Goal: Task Accomplishment & Management: Manage account settings

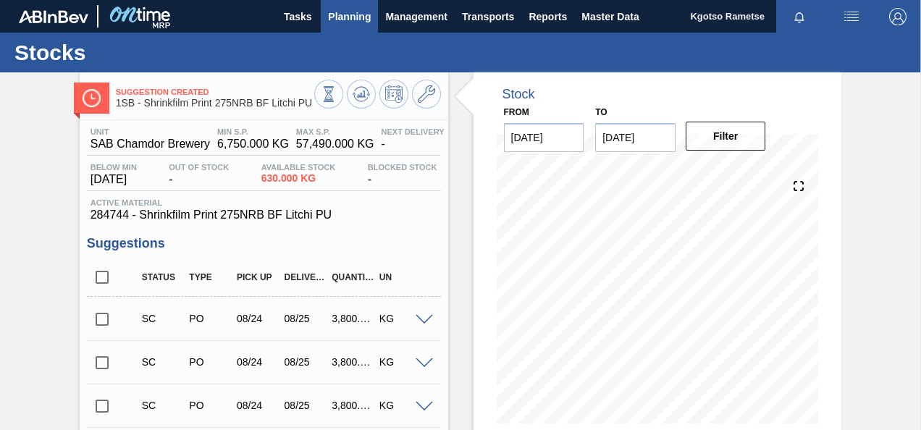
click at [340, 10] on span "Planning" at bounding box center [349, 16] width 43 height 17
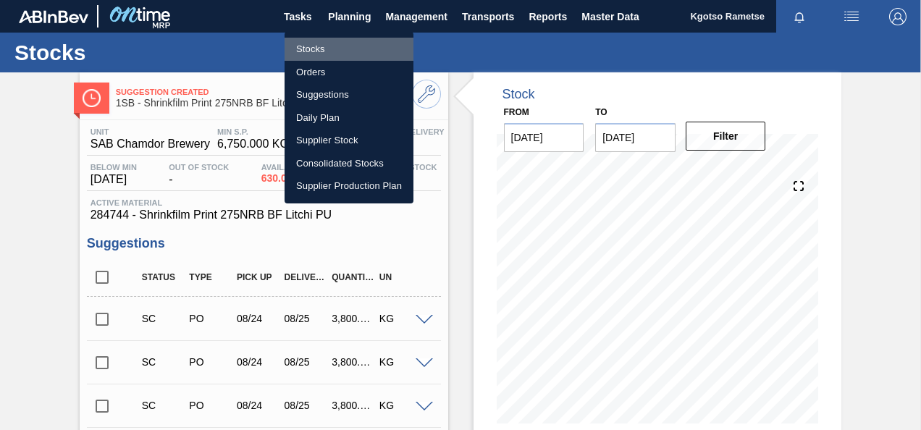
click at [330, 43] on li "Stocks" at bounding box center [349, 49] width 129 height 23
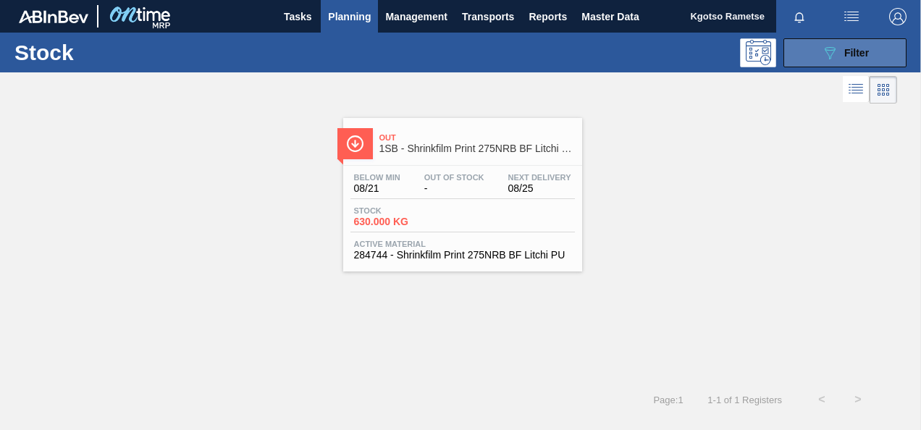
click at [858, 59] on div "089F7B8B-B2A5-4AFE-B5C0-19BA573D28AC Filter" at bounding box center [845, 52] width 48 height 17
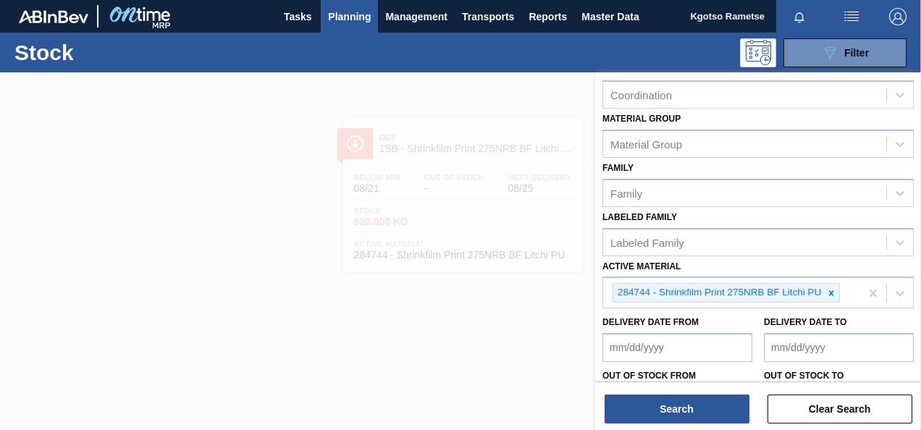
scroll to position [262, 0]
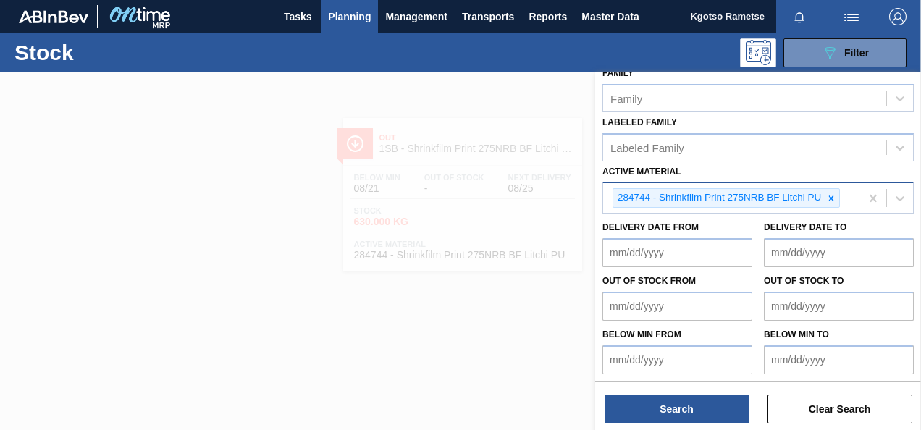
click at [829, 193] on icon at bounding box center [832, 198] width 10 height 10
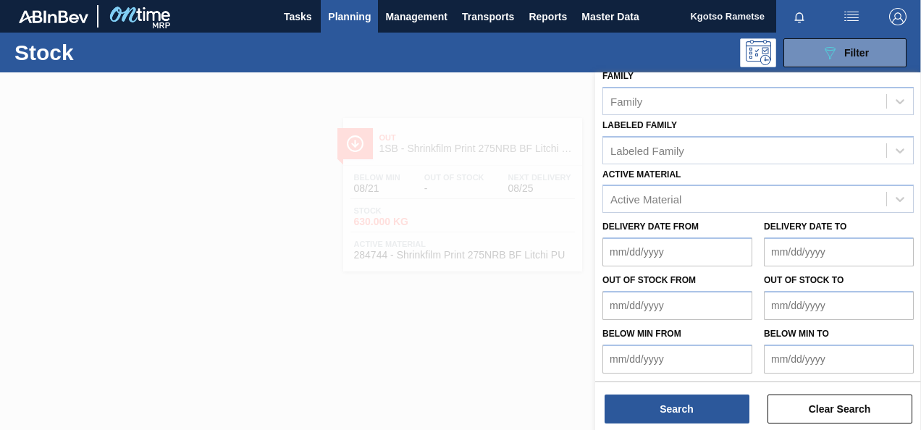
click at [356, 329] on div at bounding box center [460, 287] width 921 height 430
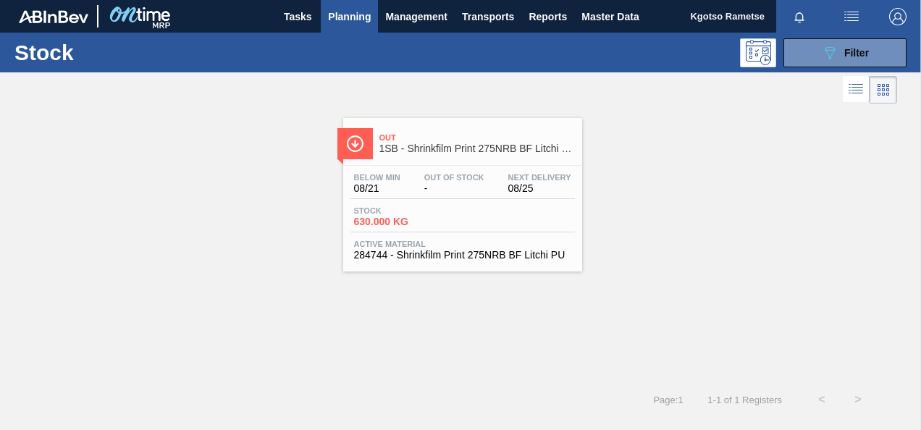
click at [459, 172] on div "Below Min 08/21 Out Of Stock - Next Delivery 08/25 Stock 630.000 KG Active Mate…" at bounding box center [462, 215] width 239 height 99
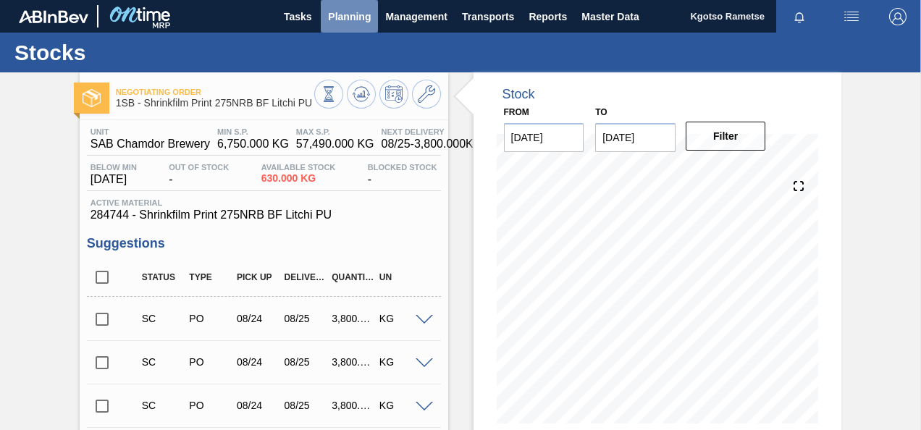
click at [348, 18] on span "Planning" at bounding box center [349, 16] width 43 height 17
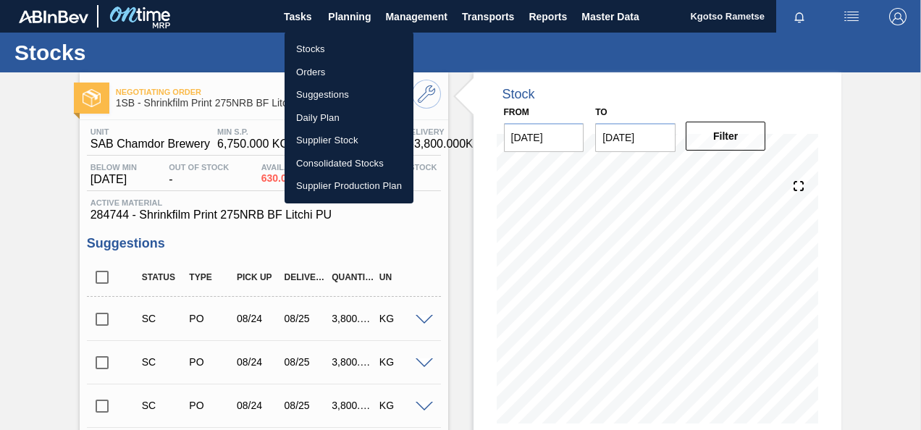
click at [323, 48] on li "Stocks" at bounding box center [349, 49] width 129 height 23
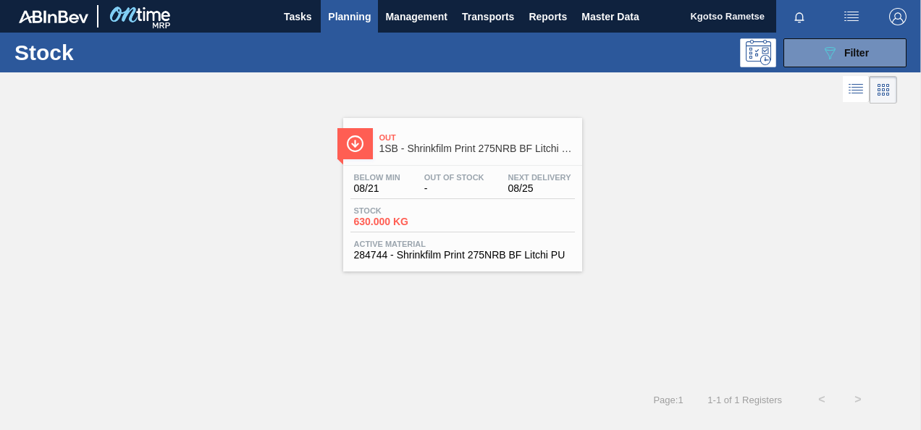
click at [410, 127] on div "Out 1SB - Shrinkfilm Print 275NRB BF Litchi PU" at bounding box center [478, 143] width 196 height 33
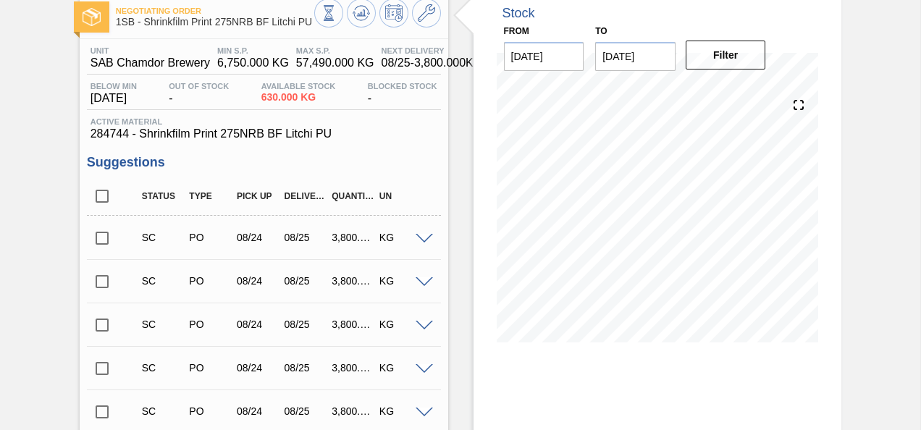
scroll to position [217, 0]
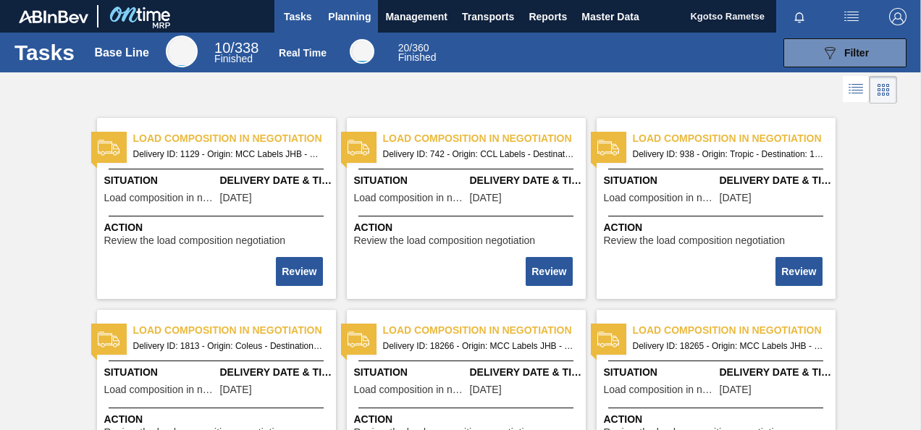
click at [346, 20] on span "Planning" at bounding box center [349, 16] width 43 height 17
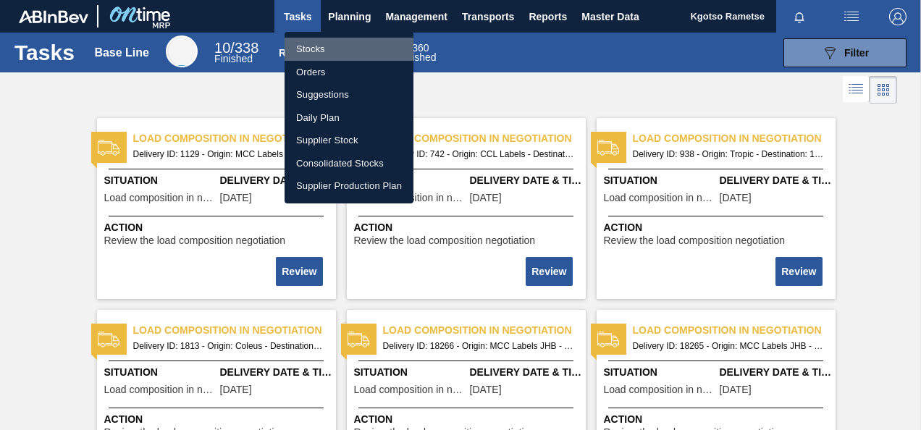
click at [339, 44] on li "Stocks" at bounding box center [349, 49] width 129 height 23
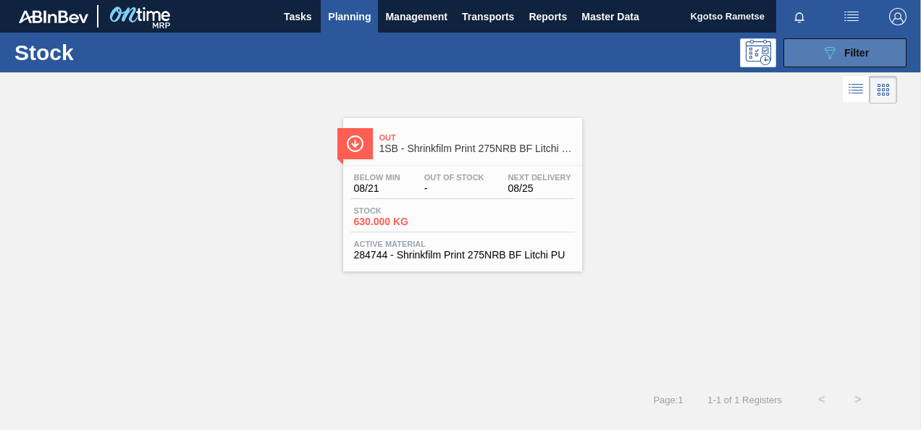
click at [856, 58] on span "Filter" at bounding box center [857, 53] width 25 height 12
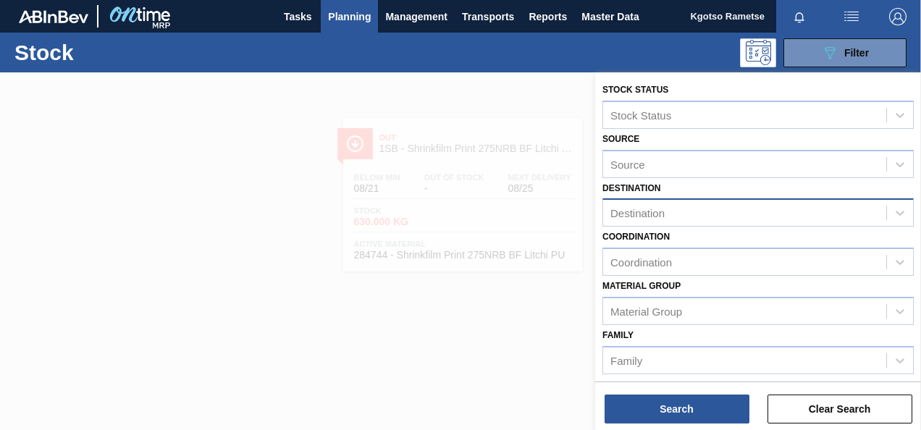
click at [623, 214] on div "Destination" at bounding box center [638, 213] width 54 height 12
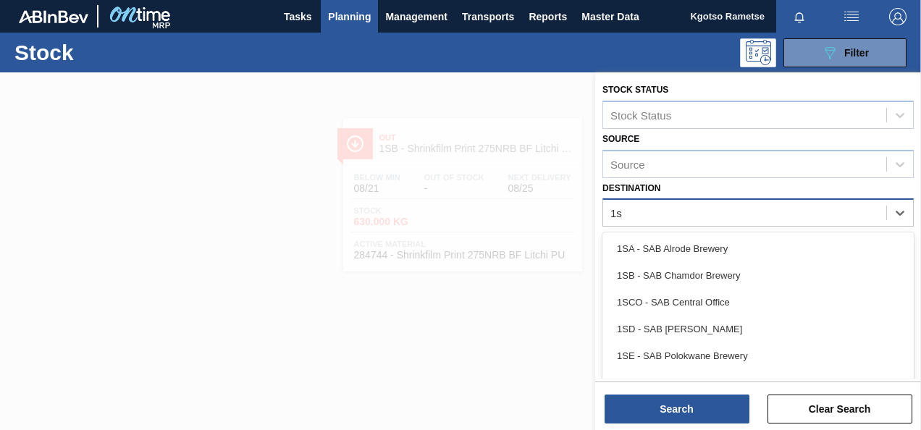
type input "1sd"
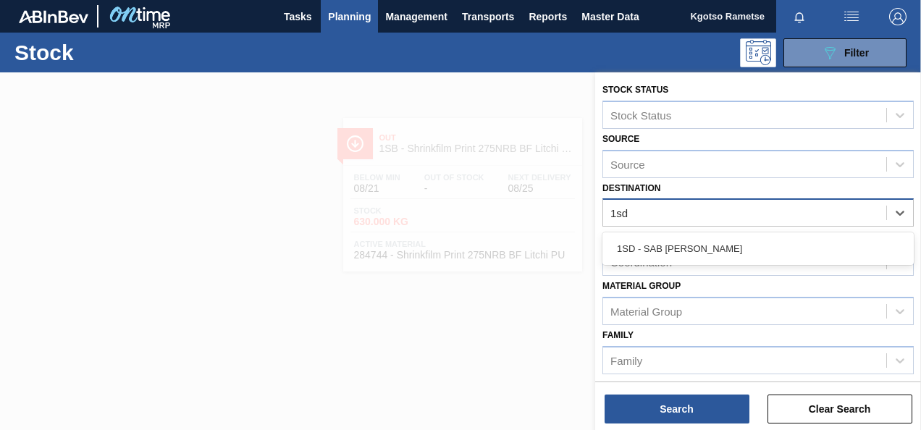
click at [630, 236] on div "1SD - SAB Rosslyn Brewery" at bounding box center [759, 248] width 312 height 27
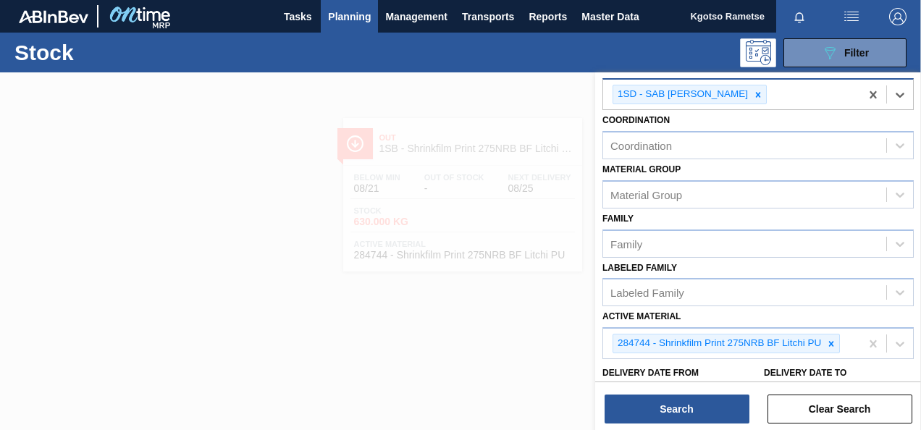
scroll to position [265, 0]
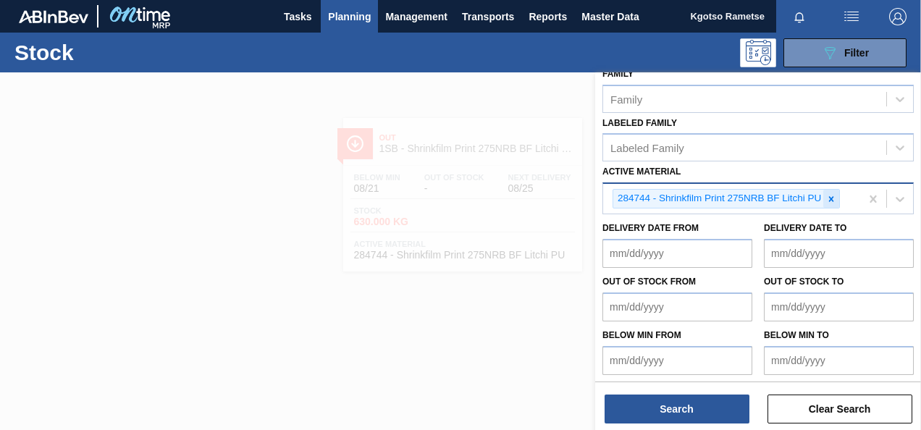
click at [829, 190] on div at bounding box center [832, 199] width 16 height 18
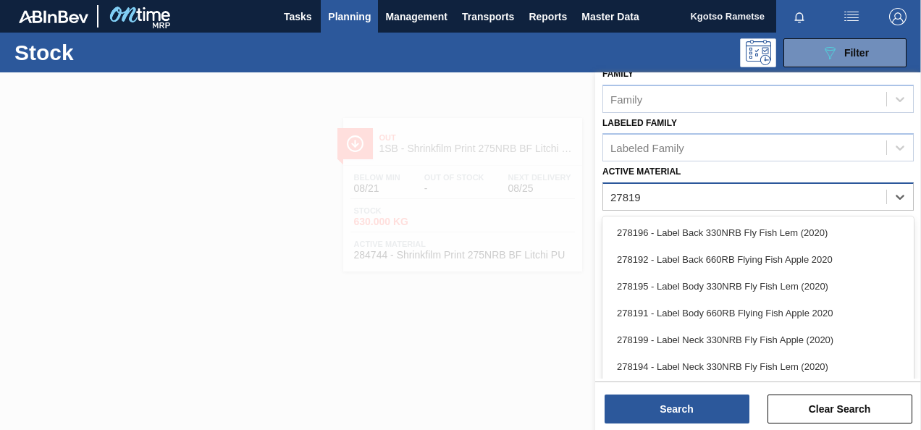
type Material "278198"
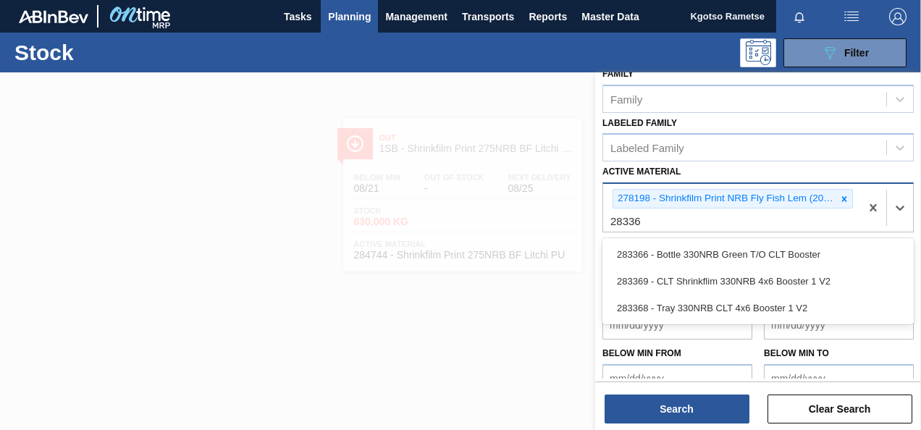
type Material "283369"
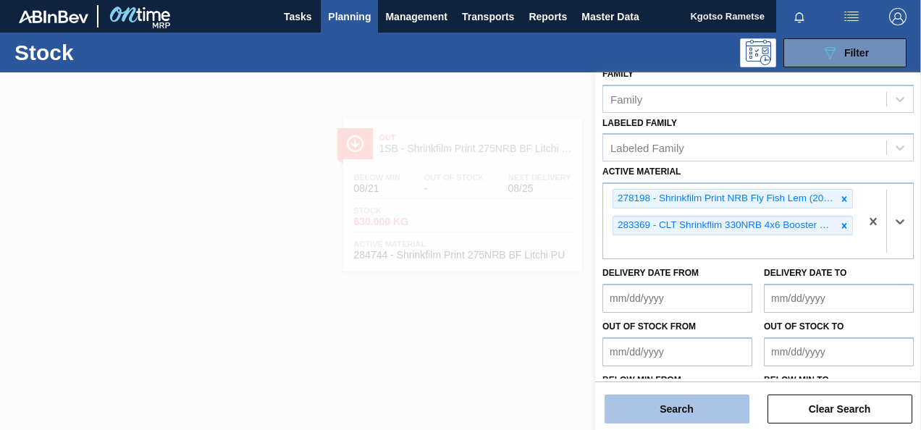
click at [727, 395] on button "Search" at bounding box center [677, 409] width 145 height 29
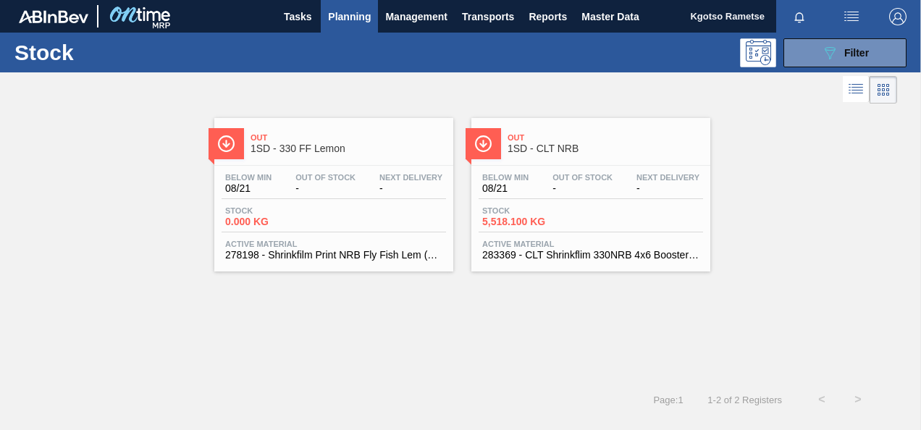
click at [417, 222] on div "Stock 0.000 KG" at bounding box center [334, 219] width 225 height 26
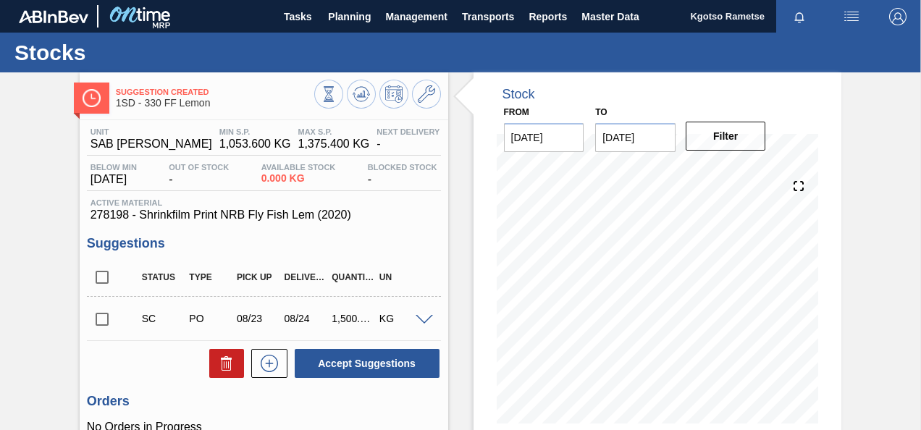
click at [410, 88] on div at bounding box center [377, 96] width 127 height 33
click at [423, 97] on icon at bounding box center [426, 93] width 17 height 17
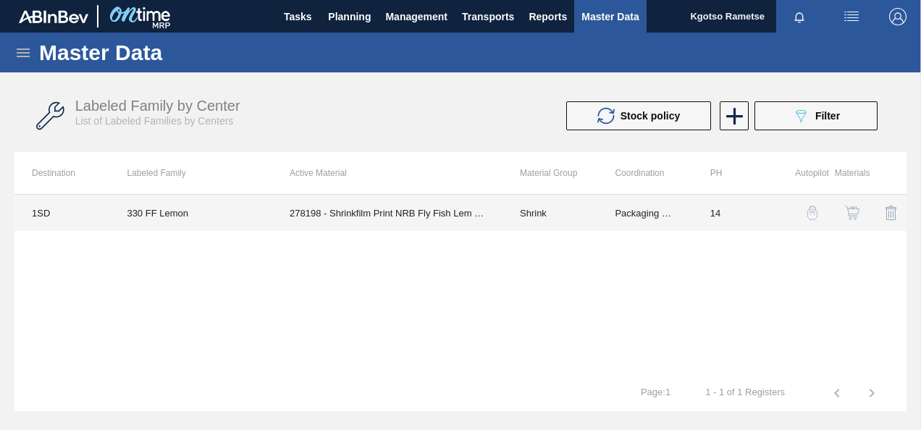
click at [423, 224] on td "278198 - Shrinkfilm Print NRB Fly Fish Lem (2020)" at bounding box center [387, 213] width 230 height 36
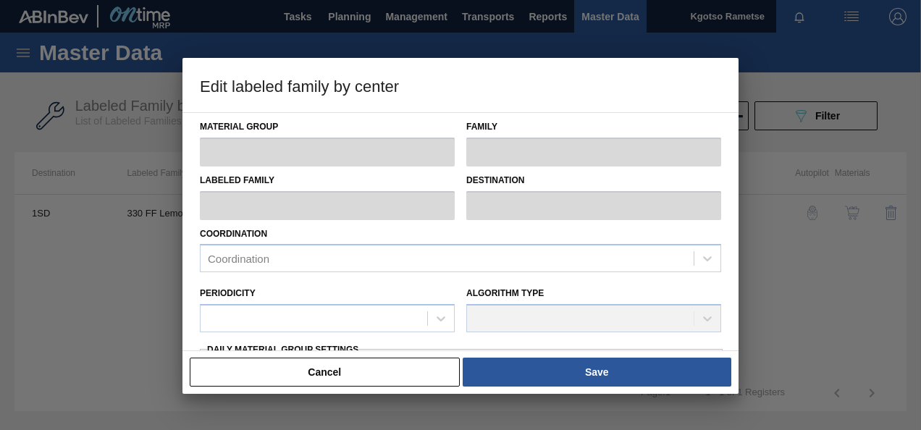
type input "Shrink"
type input "NRB"
type input "330 FF Lemon"
type input "1SD - SAB Rosslyn Brewery"
type input "14"
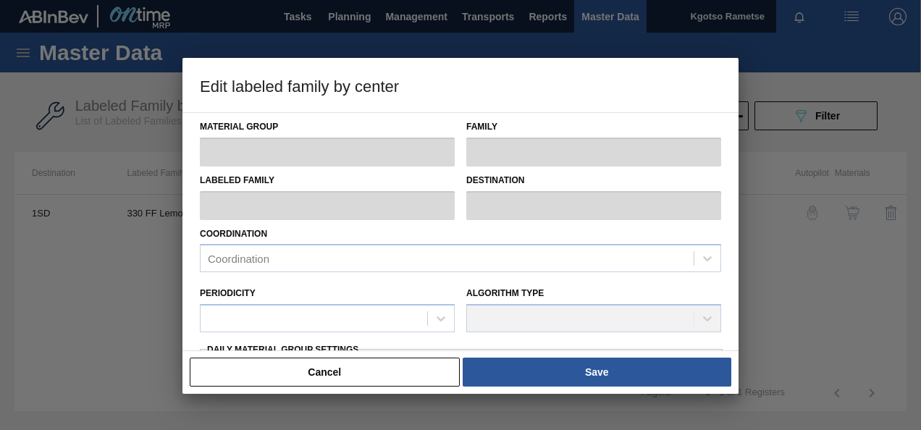
type input "1,053.6"
type input "1,375.4"
type input "0"
type input "1,053.600"
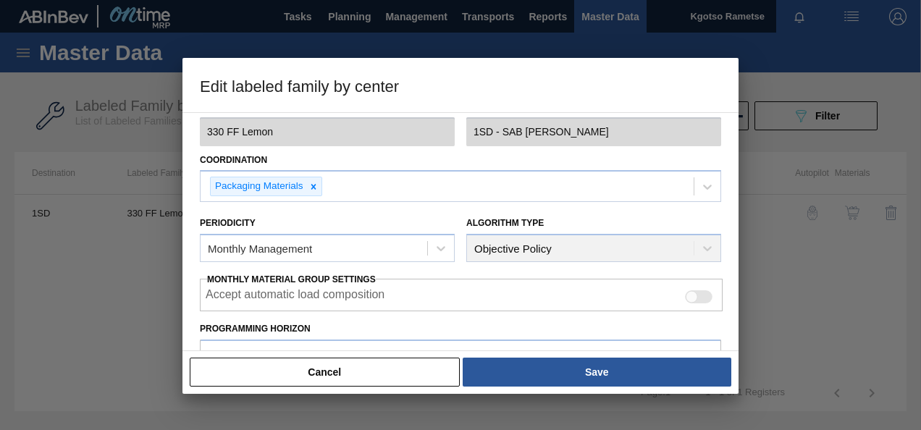
scroll to position [290, 0]
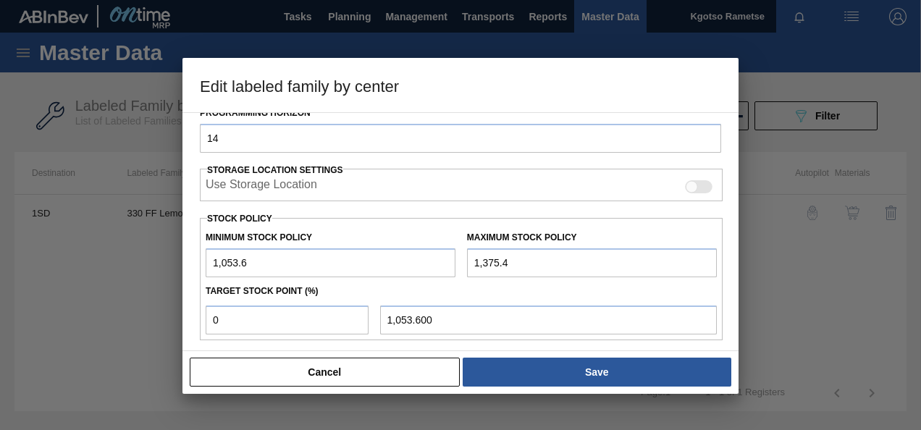
click at [214, 258] on input "1,053.6" at bounding box center [331, 262] width 250 height 29
type input "11,053.6"
type input "11,053.600"
type input "11,053.6"
click at [471, 257] on input "1,375.4" at bounding box center [592, 262] width 250 height 29
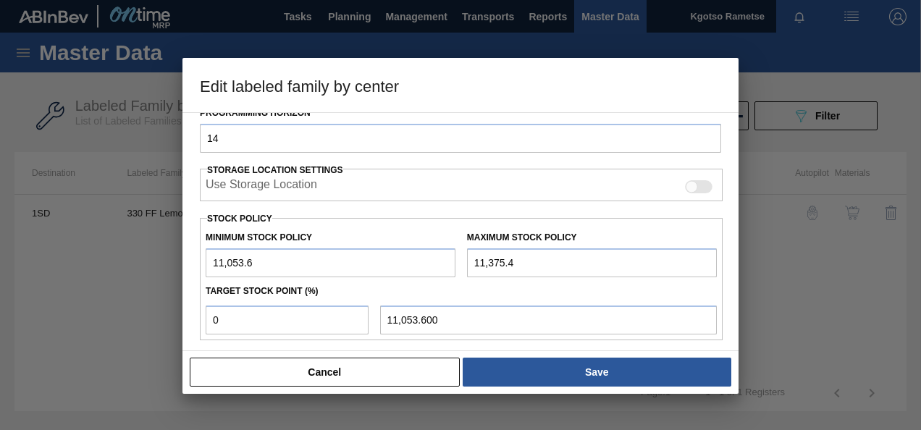
type input "11,375.4"
drag, startPoint x: 246, startPoint y: 320, endPoint x: 61, endPoint y: 332, distance: 185.8
click at [93, 332] on div "Edit labeled family by center Material Group Shrink Family NRB Labeled Family 3…" at bounding box center [460, 215] width 921 height 430
type input "1"
type input "11,056.818"
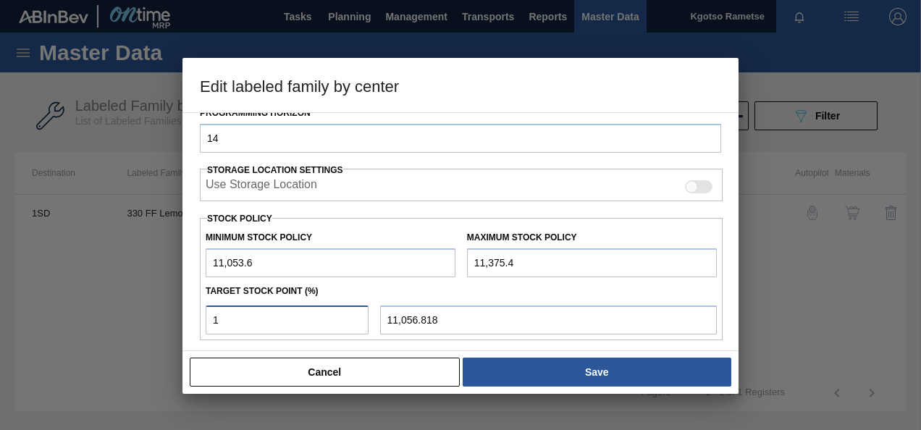
type input "10"
type input "11,085.780"
type input "100"
type input "11,375.400"
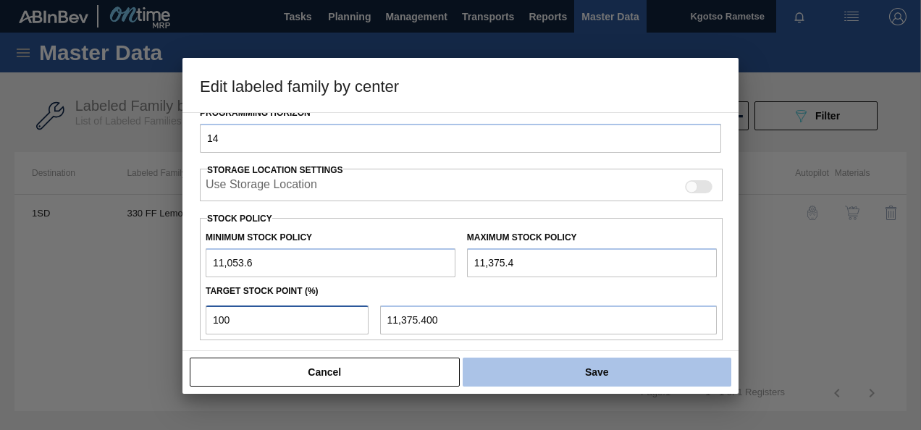
type input "100"
click at [533, 379] on button "Save" at bounding box center [597, 372] width 269 height 29
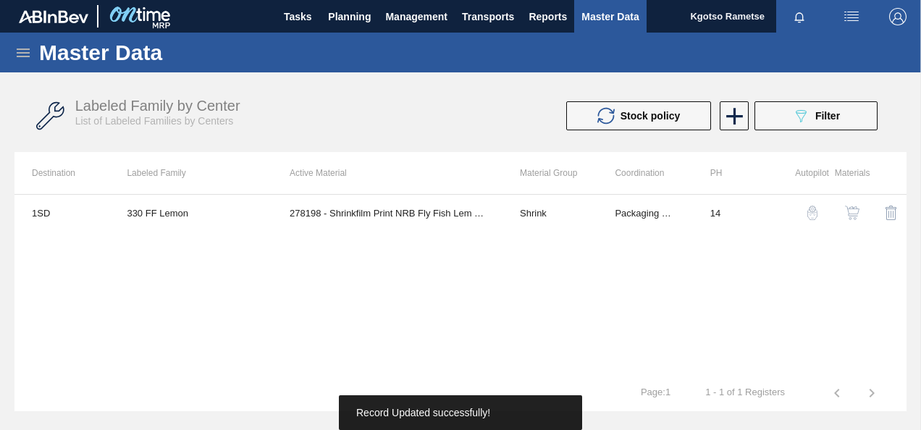
click at [848, 209] on img "button" at bounding box center [852, 213] width 14 height 14
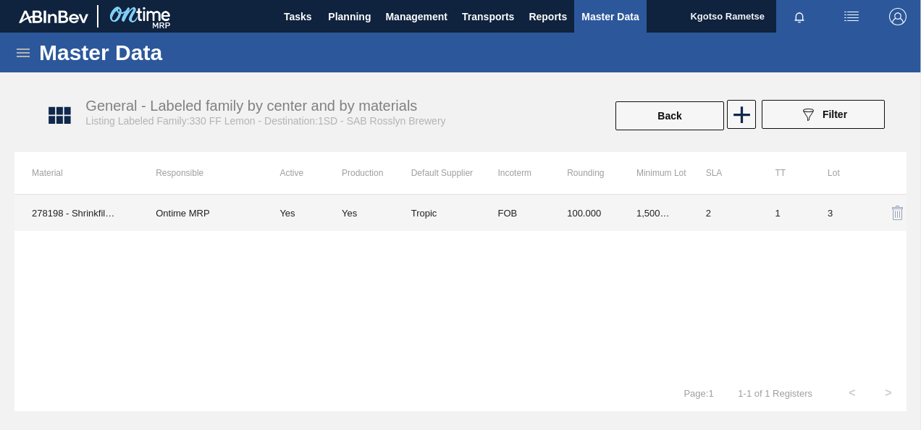
click at [611, 225] on td "100.000" at bounding box center [585, 213] width 70 height 36
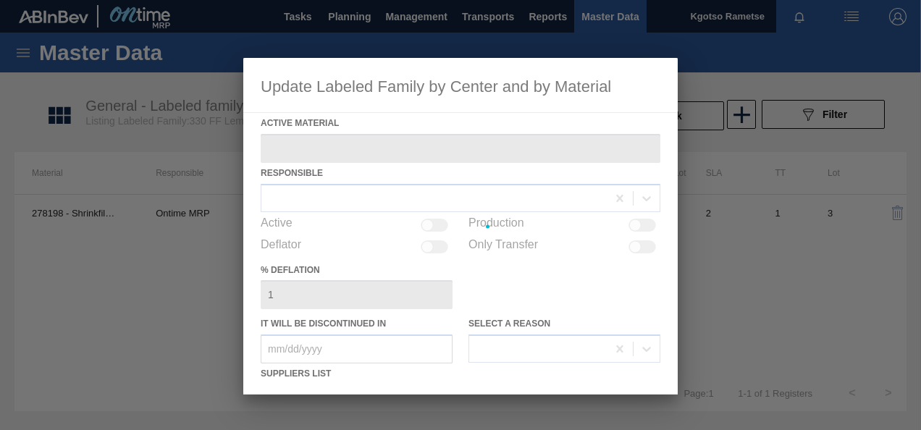
type Material "278198 - Shrinkfilm Print NRB Fly Fish Lem (2020)"
checkbox input "true"
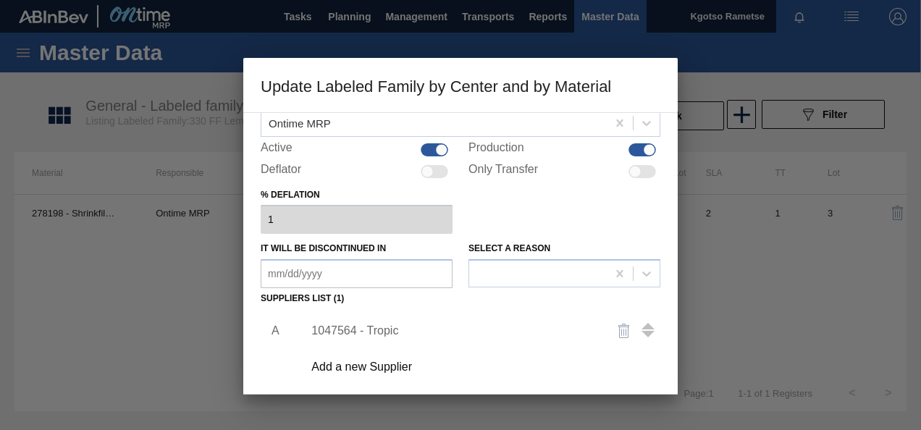
scroll to position [145, 0]
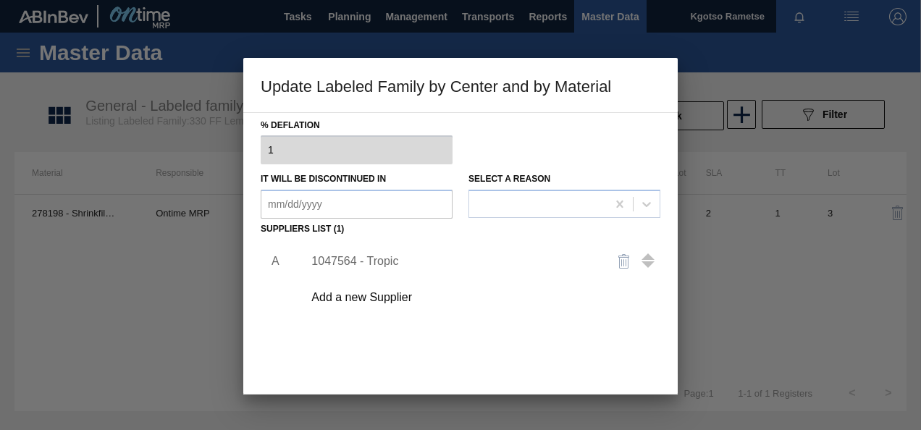
click at [348, 263] on div "1047564 - Tropic" at bounding box center [454, 261] width 284 height 13
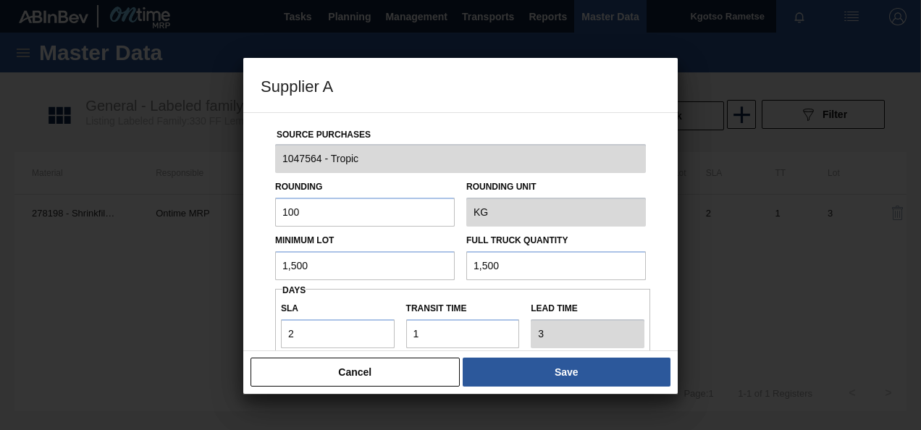
drag, startPoint x: 306, startPoint y: 269, endPoint x: 245, endPoint y: 267, distance: 61.6
click at [257, 269] on div "Source Purchases 1047564 - Tropic Rounding 100 Rounding Unit KG Minimum Lot 1,5…" at bounding box center [460, 231] width 435 height 239
type input "3,000"
drag, startPoint x: 493, startPoint y: 265, endPoint x: 419, endPoint y: 272, distance: 74.2
click at [440, 269] on div "Minimum Lot 3,000 Full Truck Quantity 1,500" at bounding box center [460, 254] width 382 height 54
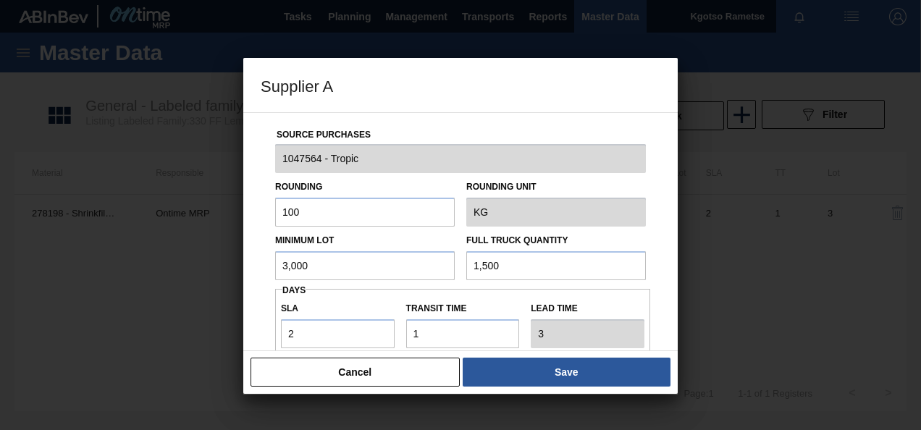
drag, startPoint x: 493, startPoint y: 262, endPoint x: 435, endPoint y: 267, distance: 58.2
click at [433, 267] on div "Minimum Lot 3,000 Full Truck Quantity 1,500" at bounding box center [460, 254] width 382 height 54
paste input "text"
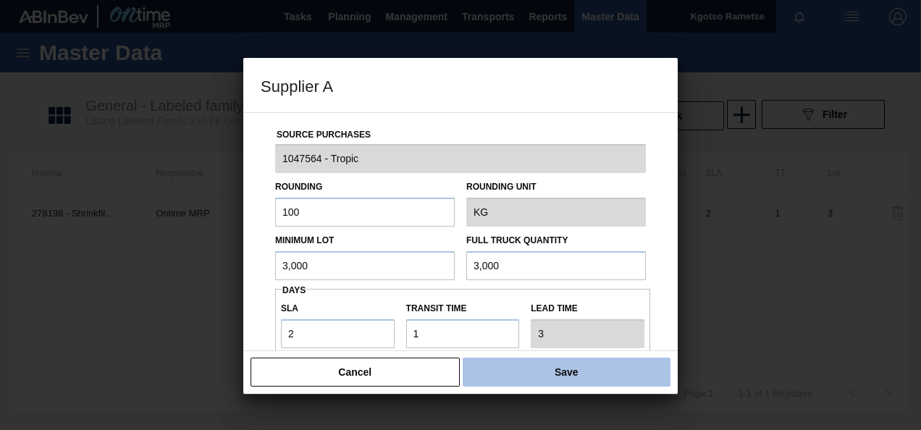
type input "3,000"
click at [553, 380] on button "Save" at bounding box center [567, 372] width 208 height 29
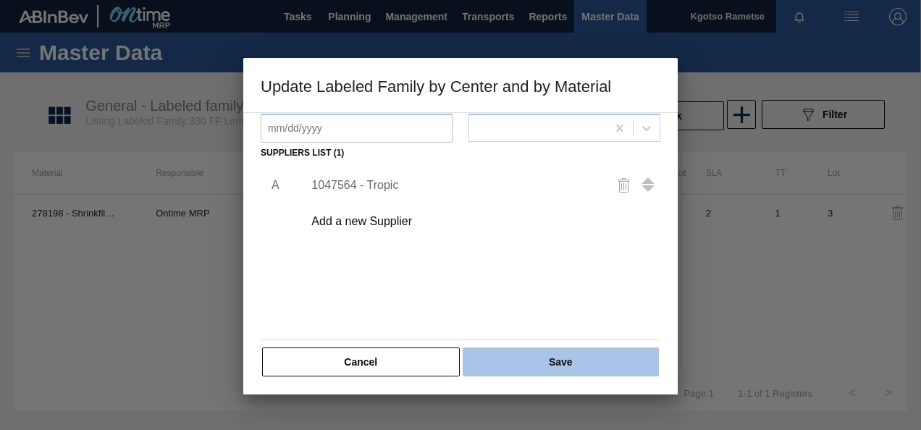
scroll to position [222, 0]
click at [488, 352] on button "Save" at bounding box center [561, 361] width 196 height 29
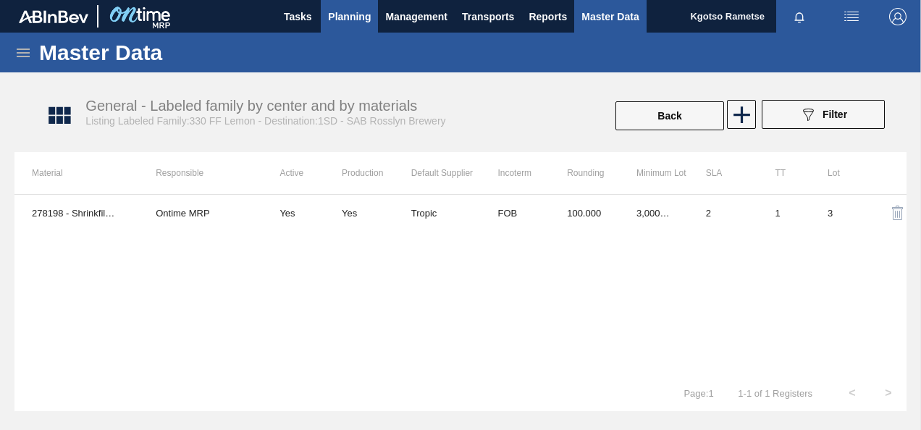
click at [341, 22] on span "Planning" at bounding box center [349, 16] width 43 height 17
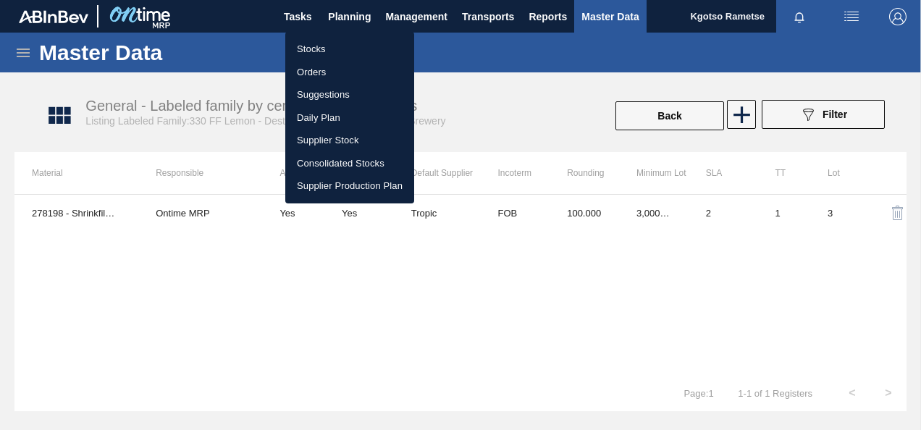
click at [335, 46] on li "Stocks" at bounding box center [349, 49] width 129 height 23
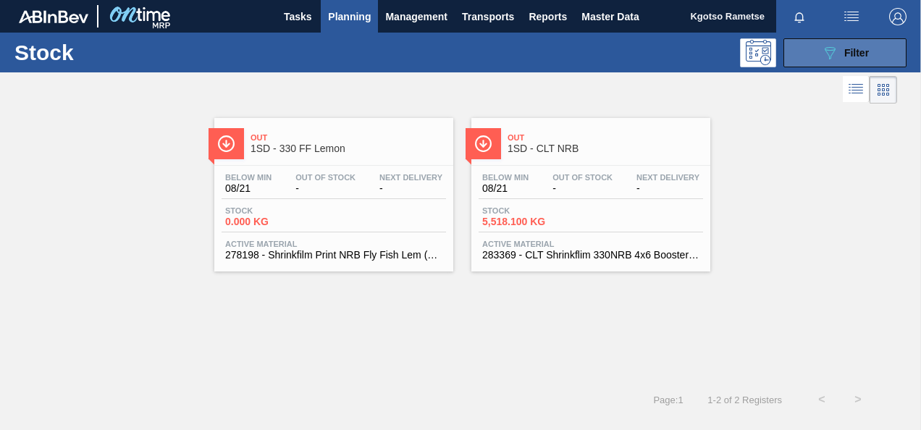
click at [835, 48] on icon at bounding box center [830, 53] width 11 height 12
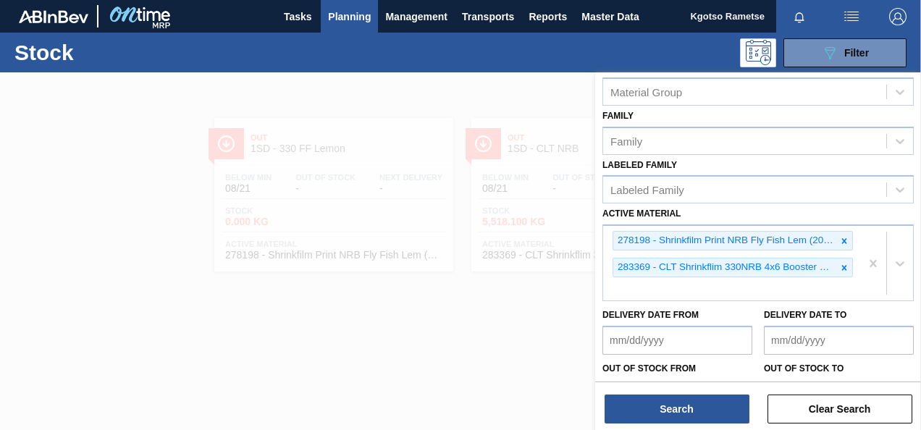
scroll to position [310, 0]
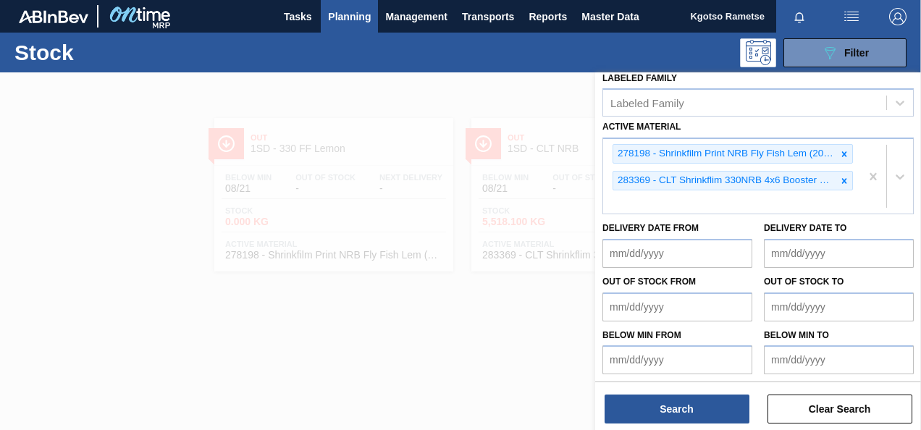
click at [591, 410] on div at bounding box center [460, 287] width 921 height 430
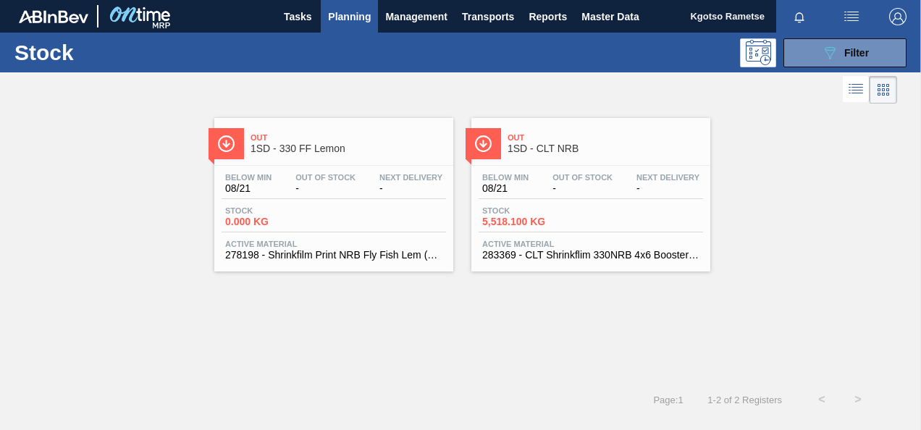
click at [554, 219] on span "5,518.100 KG" at bounding box center [532, 222] width 101 height 11
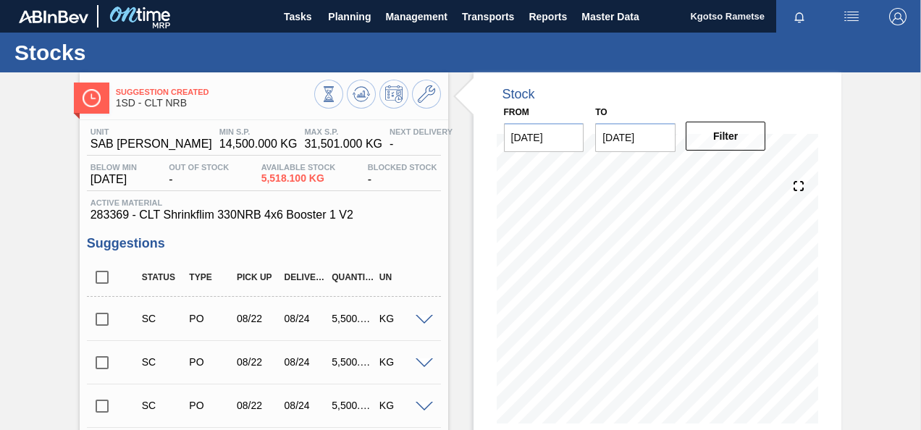
click at [439, 101] on div at bounding box center [377, 96] width 127 height 33
click at [430, 96] on icon at bounding box center [426, 93] width 17 height 17
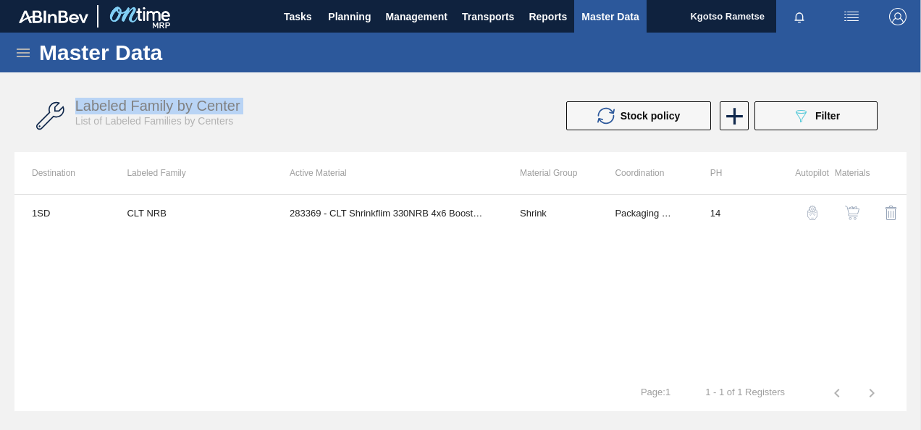
click at [430, 96] on div "Labeled Family by Center List of Labeled Families by Centers Stock policy 089F7…" at bounding box center [460, 116] width 892 height 54
drag, startPoint x: 850, startPoint y: 219, endPoint x: 519, endPoint y: 283, distance: 337.1
click at [519, 283] on div "1SD CLT NRB 283369 - CLT Shrinkflim 330NRB 4x6 Booster 1 V2 Shrink Packaging Ma…" at bounding box center [460, 284] width 892 height 181
click at [858, 209] on img "button" at bounding box center [852, 213] width 14 height 14
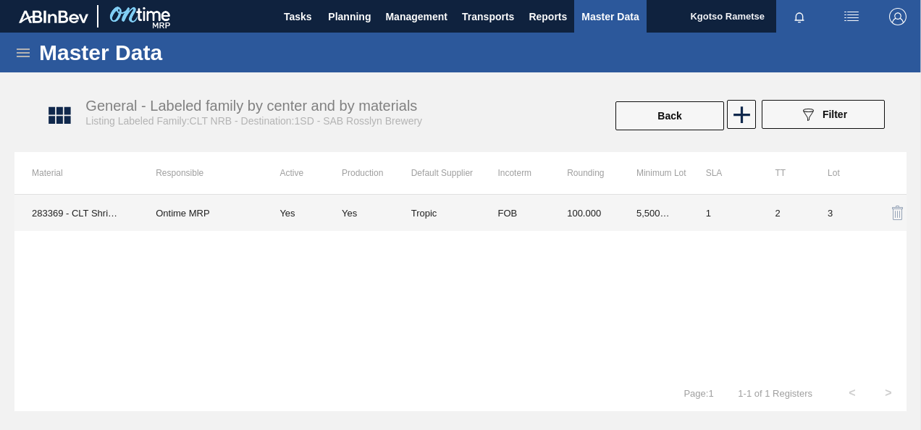
click at [553, 207] on td "100.000" at bounding box center [585, 213] width 70 height 36
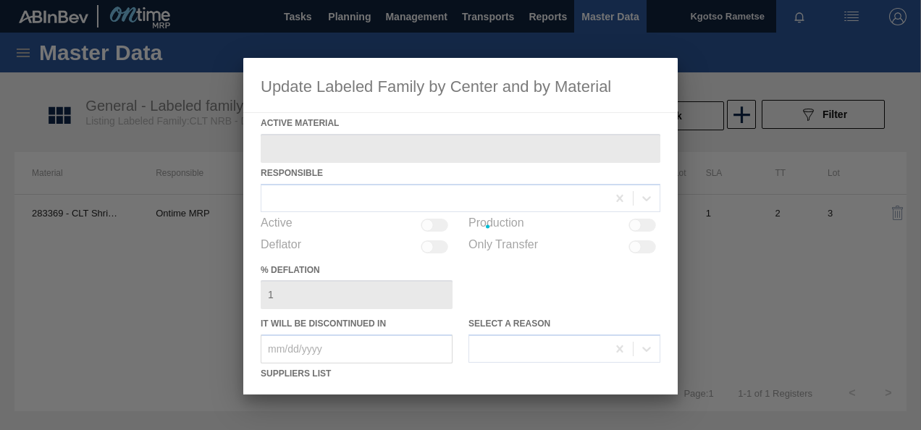
click at [503, 286] on div at bounding box center [460, 226] width 435 height 337
type Material "283369 - CLT Shrinkflim 330NRB 4x6 Booster 1 V2"
checkbox input "true"
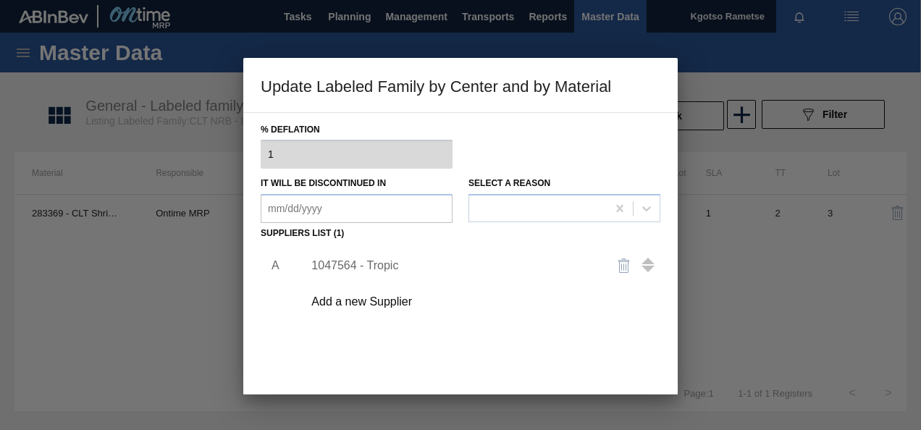
scroll to position [203, 0]
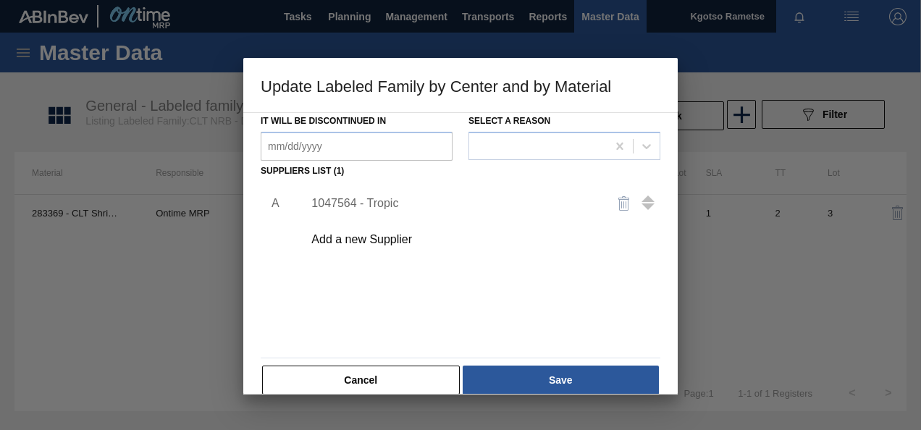
click at [374, 191] on div "1047564 - Tropic" at bounding box center [478, 203] width 366 height 36
click at [372, 201] on div "1047564 - Tropic" at bounding box center [454, 203] width 284 height 13
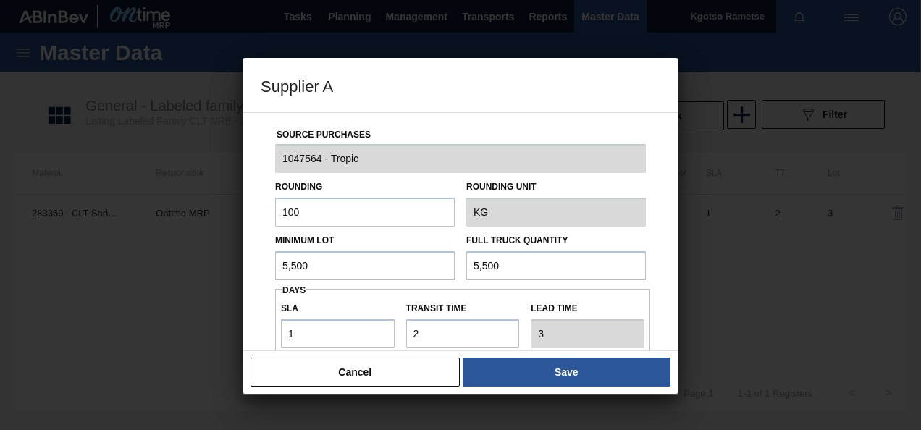
drag, startPoint x: 359, startPoint y: 267, endPoint x: 143, endPoint y: 284, distance: 216.6
click at [143, 284] on div "Supplier A Source Purchases 1047564 - Tropic Rounding 100 Rounding Unit KG Mini…" at bounding box center [460, 215] width 921 height 430
type input "9,000"
drag, startPoint x: 497, startPoint y: 257, endPoint x: 426, endPoint y: 262, distance: 71.1
click at [426, 262] on div "Minimum Lot 9,000 Full Truck Quantity 5,500" at bounding box center [460, 254] width 382 height 54
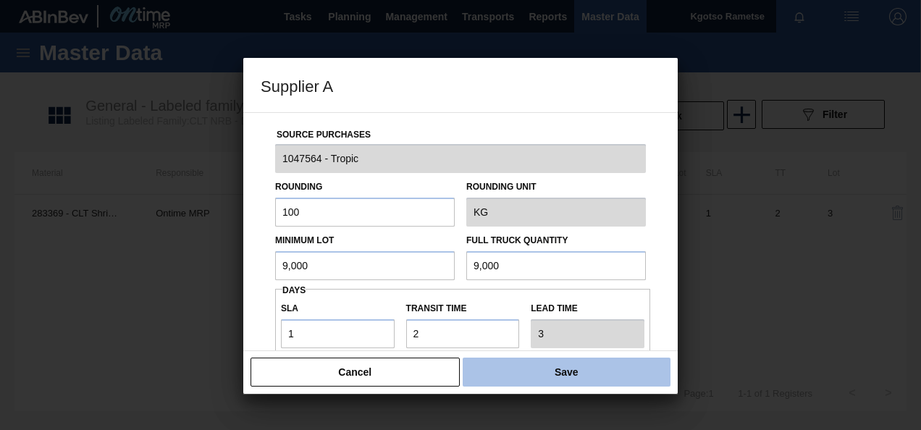
type input "9,000"
click at [477, 368] on button "Save" at bounding box center [567, 372] width 208 height 29
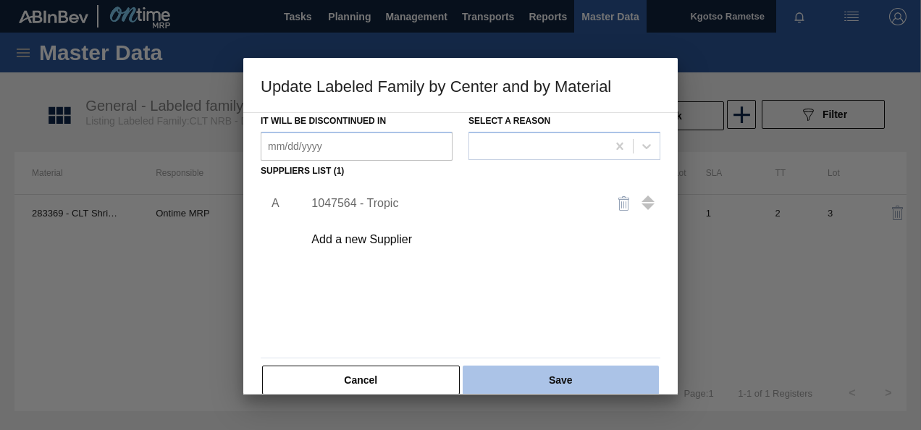
drag, startPoint x: 483, startPoint y: 369, endPoint x: 509, endPoint y: 388, distance: 31.8
click at [509, 388] on button "Save" at bounding box center [561, 380] width 196 height 29
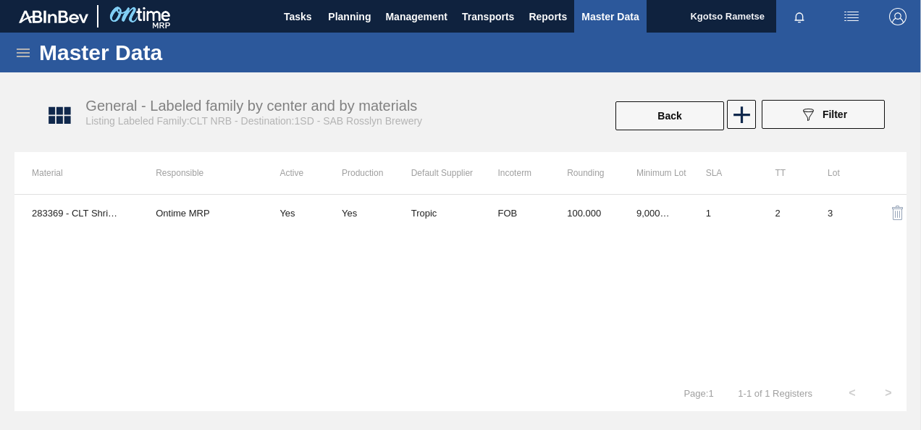
click at [445, 342] on div "283369 - CLT Shrinkflim 330NRB 4x6 Booster 1 V2 Ontime MRP Yes Yes Tropic FOB 1…" at bounding box center [460, 284] width 892 height 181
click at [331, 17] on span "Planning" at bounding box center [349, 16] width 43 height 17
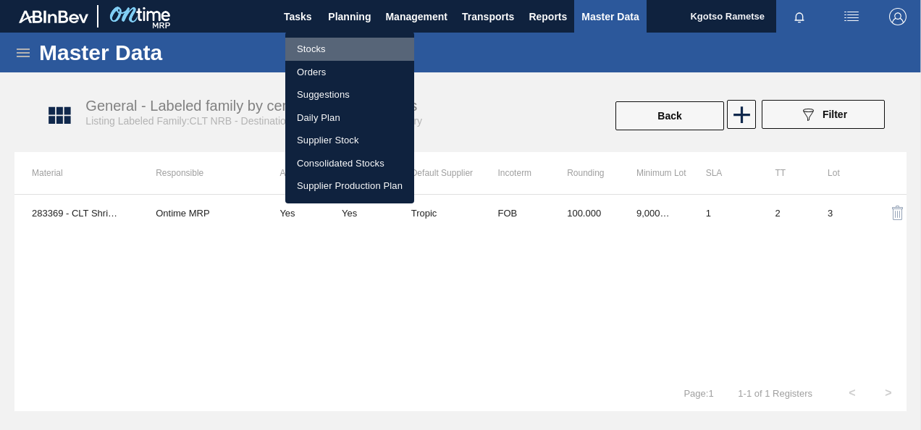
click at [333, 51] on li "Stocks" at bounding box center [349, 49] width 129 height 23
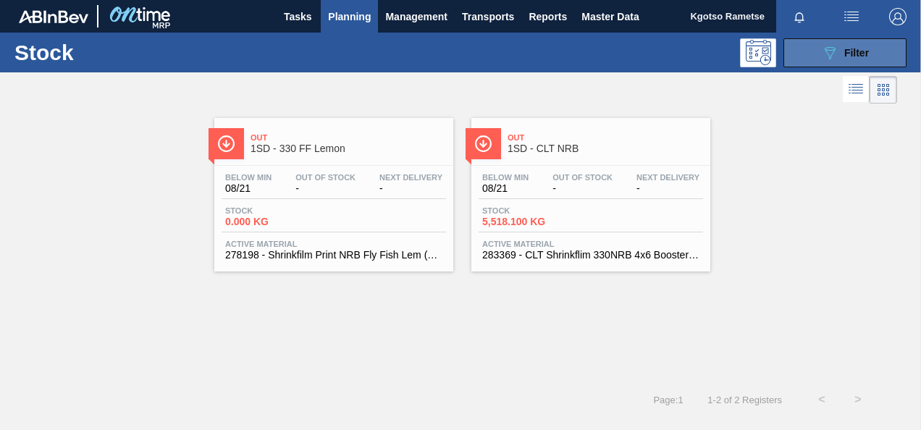
click at [819, 57] on button "089F7B8B-B2A5-4AFE-B5C0-19BA573D28AC Filter" at bounding box center [845, 52] width 123 height 29
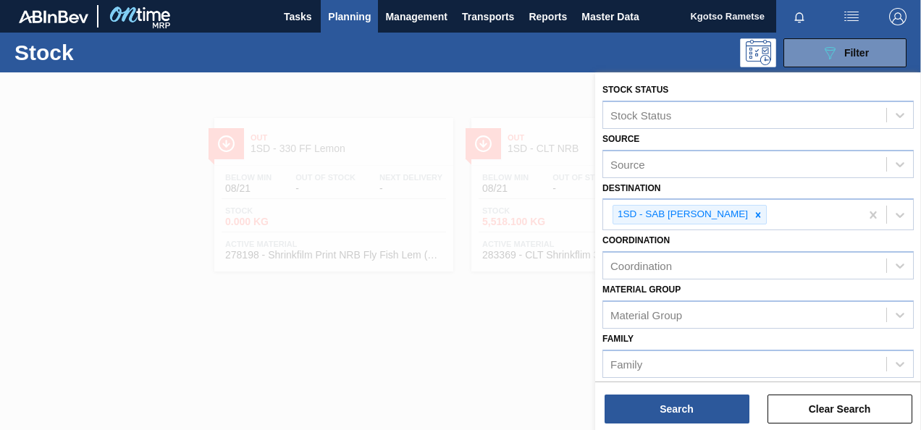
click at [790, 239] on div "Coordination Coordination" at bounding box center [759, 254] width 312 height 49
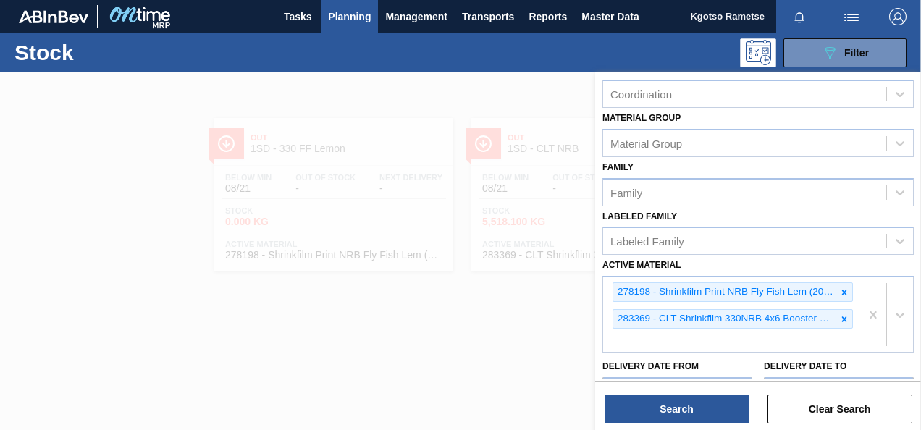
scroll to position [310, 0]
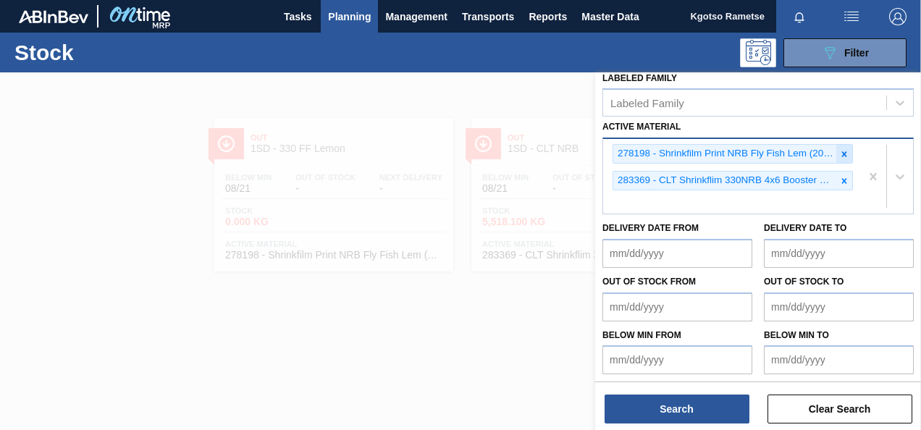
click at [843, 151] on icon at bounding box center [845, 153] width 5 height 5
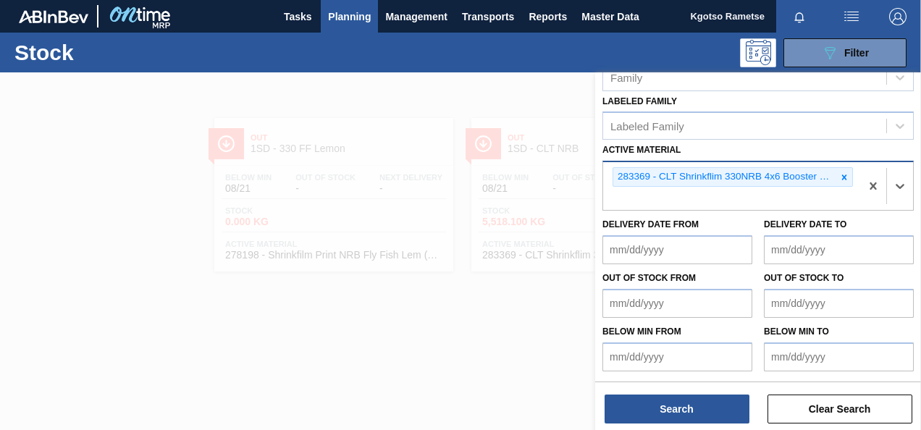
scroll to position [283, 0]
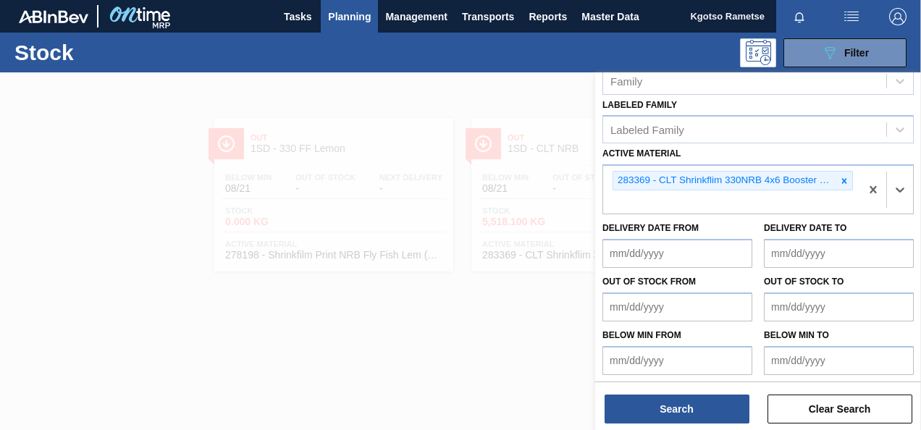
click at [849, 174] on div at bounding box center [845, 181] width 16 height 18
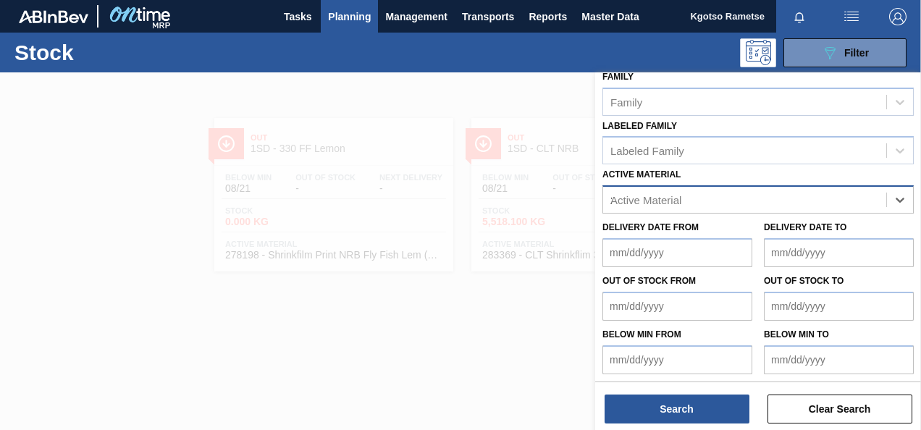
scroll to position [310, 0]
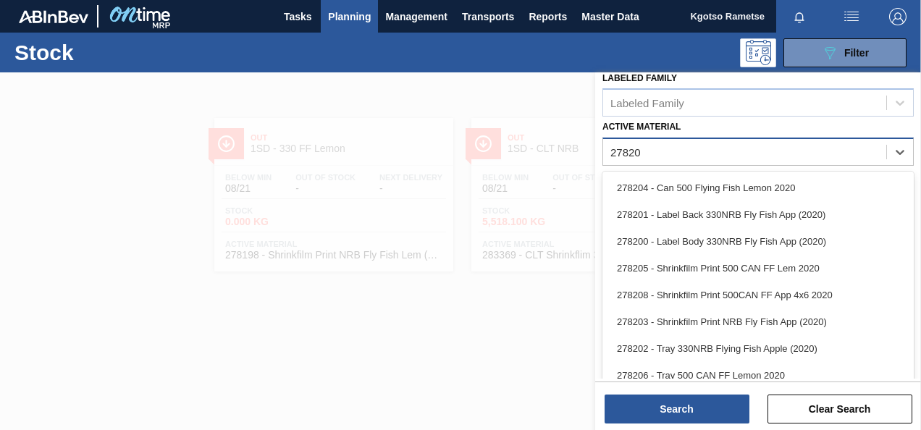
type Material "278205"
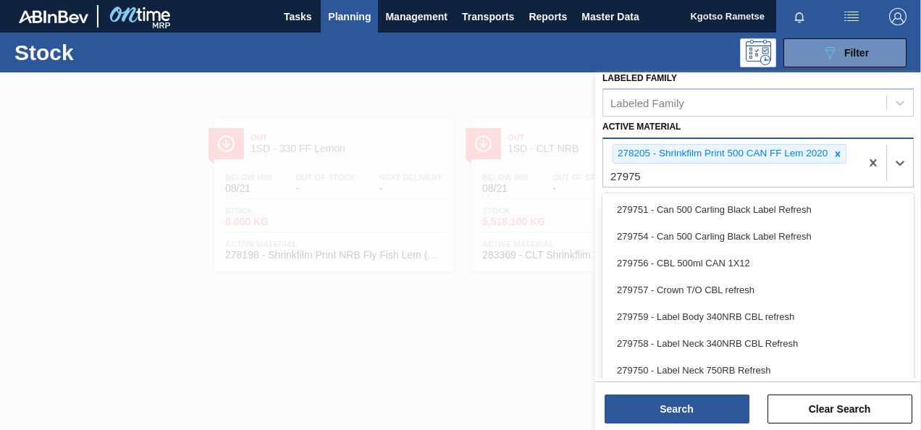
type Material "279753"
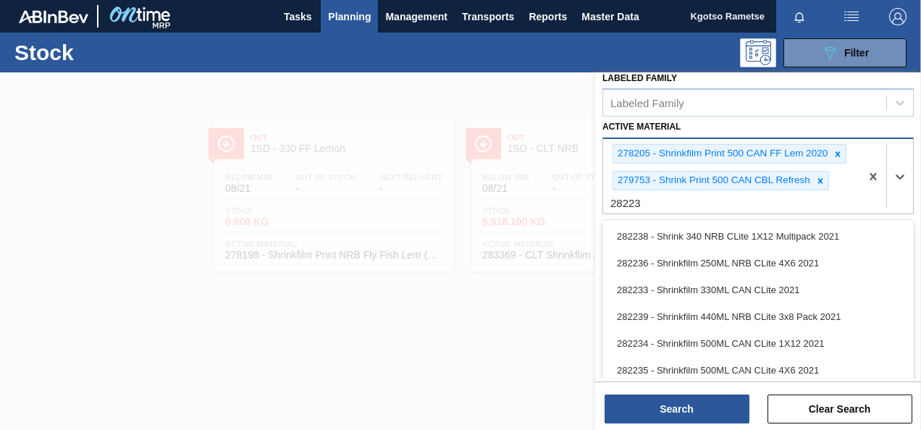
type Material "282235"
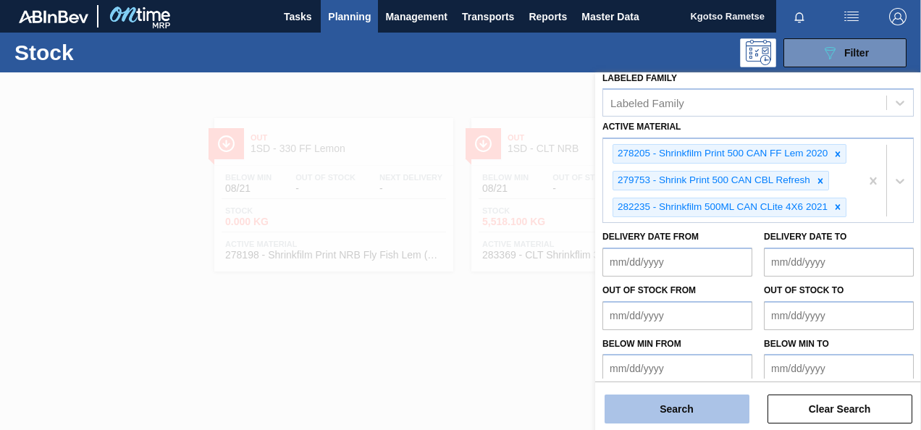
click at [681, 405] on button "Search" at bounding box center [677, 409] width 145 height 29
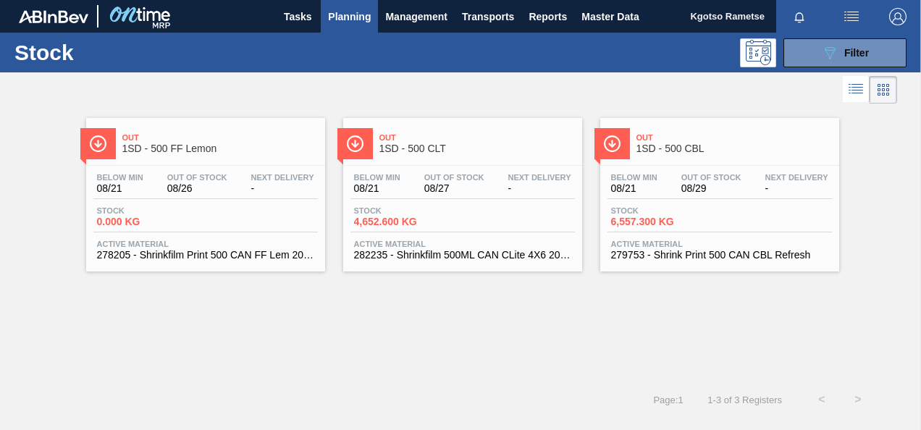
click at [233, 246] on span "Active Material" at bounding box center [205, 244] width 217 height 9
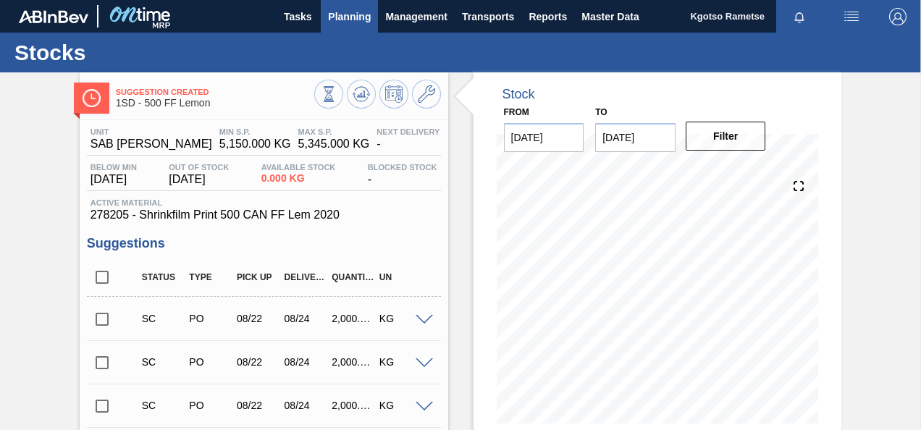
click at [326, 10] on button "Planning" at bounding box center [349, 16] width 57 height 33
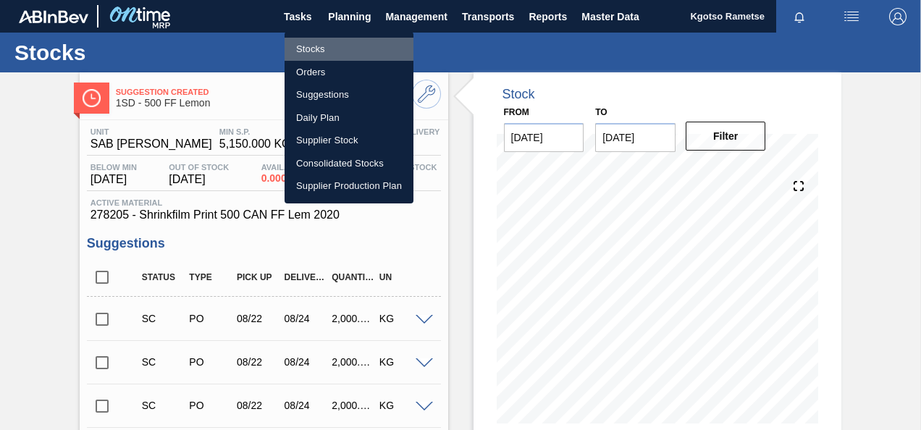
click at [320, 49] on li "Stocks" at bounding box center [349, 49] width 129 height 23
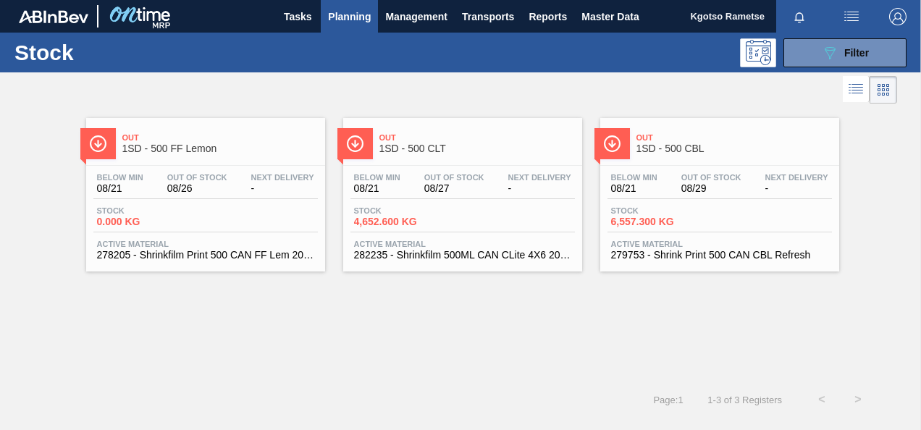
click at [706, 168] on div "Below Min 08/21 Out Of Stock 08/29 Next Delivery - Stock 6,557.300 KG Active Ma…" at bounding box center [720, 215] width 239 height 99
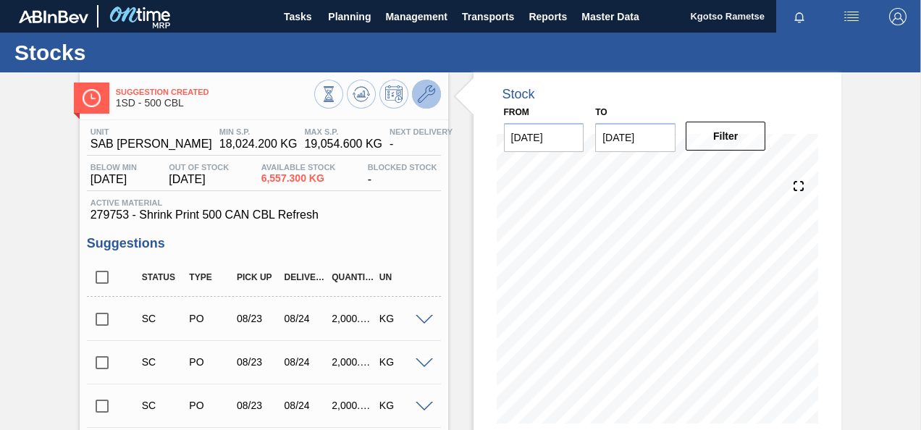
click at [423, 90] on icon at bounding box center [426, 93] width 17 height 17
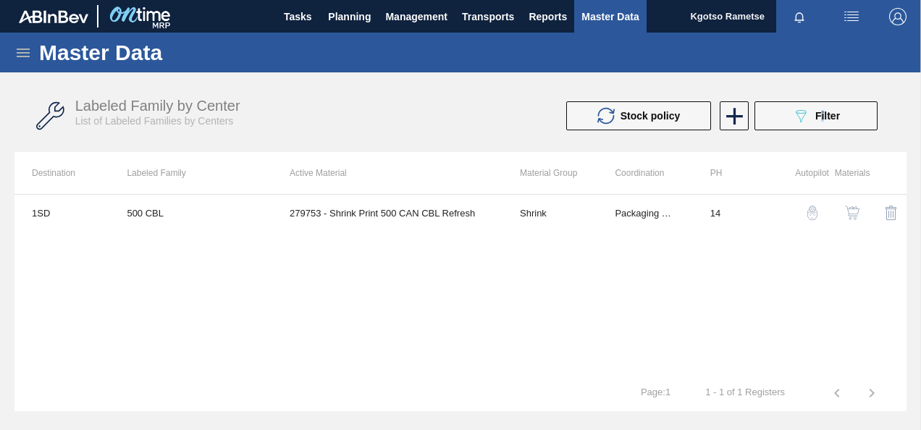
drag, startPoint x: 852, startPoint y: 207, endPoint x: 823, endPoint y: 80, distance: 130.0
click at [823, 80] on div "Labeled Family by Center List of Labeled Families by Centers Stock policy 089F7…" at bounding box center [460, 116] width 892 height 72
drag, startPoint x: 823, startPoint y: 80, endPoint x: 851, endPoint y: 217, distance: 139.8
click at [851, 217] on img "button" at bounding box center [852, 213] width 14 height 14
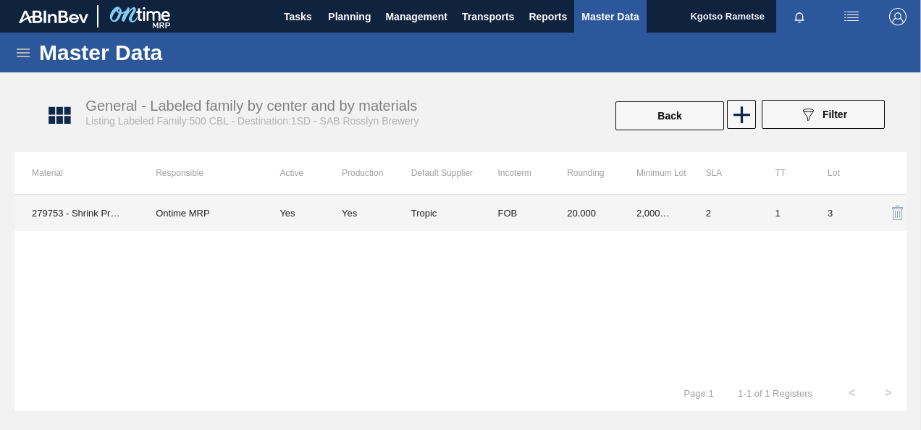
click at [541, 219] on td "FOB" at bounding box center [515, 213] width 70 height 36
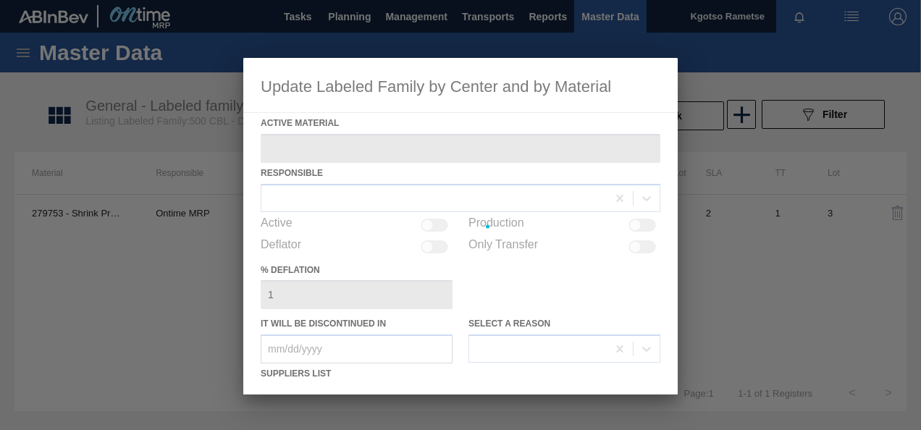
type Material "279753 - Shrink Print 500 CAN CBL Refresh"
checkbox input "true"
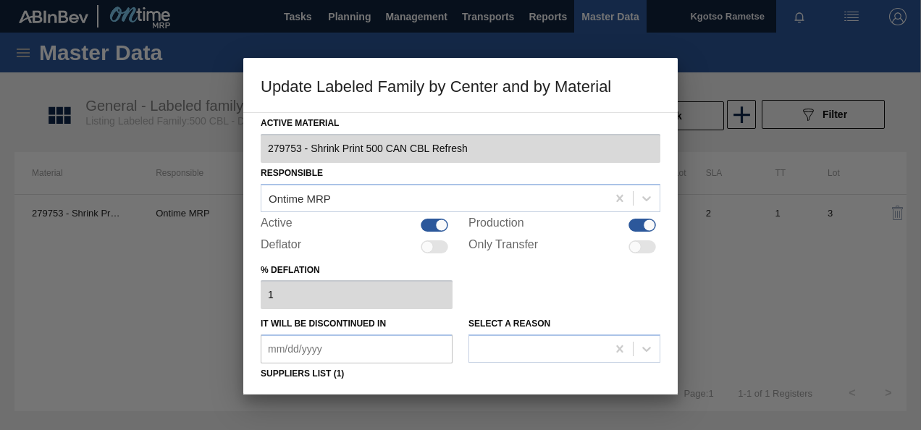
click at [249, 325] on div "Active Material 279753 - Shrink Print 500 CAN CBL Refresh Responsible Ontime MR…" at bounding box center [460, 253] width 435 height 283
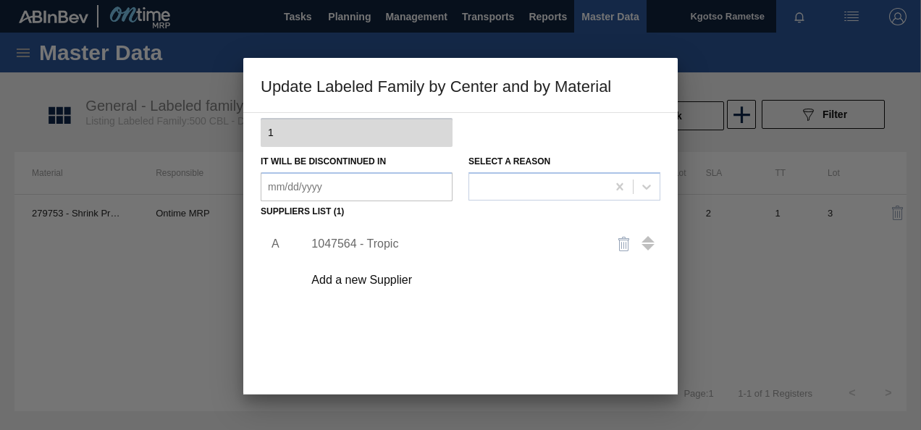
scroll to position [174, 0]
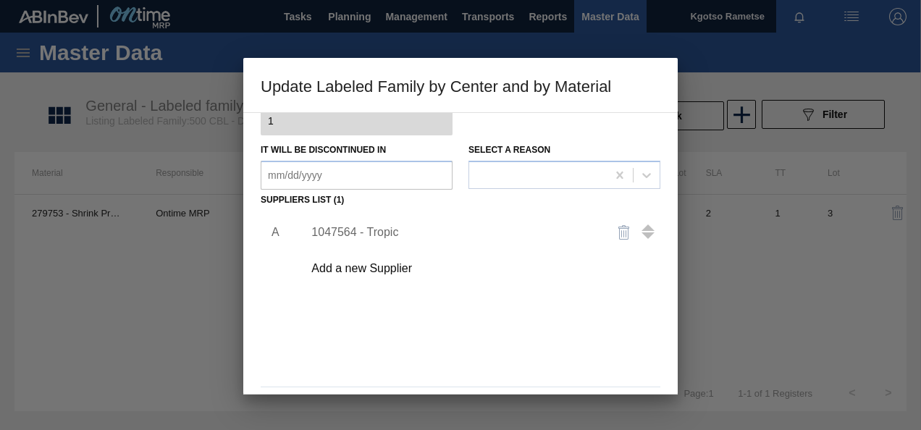
click at [349, 228] on div "1047564 - Tropic" at bounding box center [454, 232] width 284 height 13
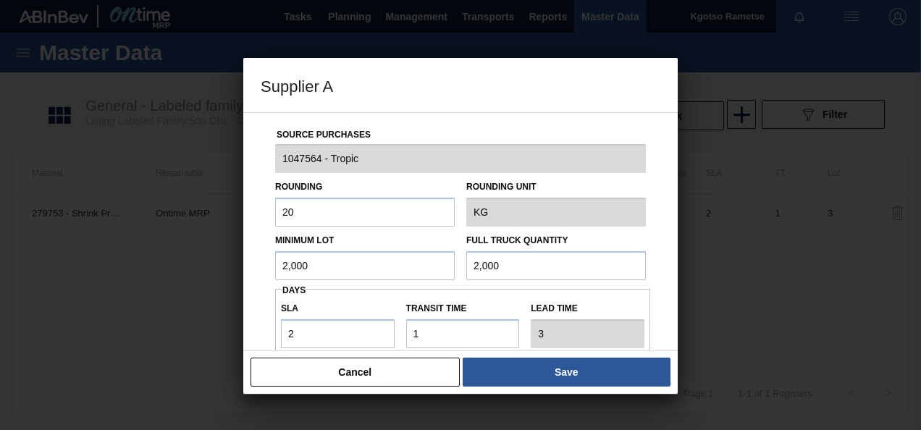
drag, startPoint x: 351, startPoint y: 262, endPoint x: 142, endPoint y: 277, distance: 209.2
click at [142, 277] on div "Supplier A Source Purchases 1047564 - Tropic Rounding 20 Rounding Unit KG Minim…" at bounding box center [460, 215] width 921 height 430
type input "2"
drag, startPoint x: 308, startPoint y: 261, endPoint x: 187, endPoint y: 275, distance: 121.8
click at [187, 275] on div "Supplier A Source Purchases 1047564 - Tropic Rounding 20 Rounding Unit KG Minim…" at bounding box center [460, 215] width 921 height 430
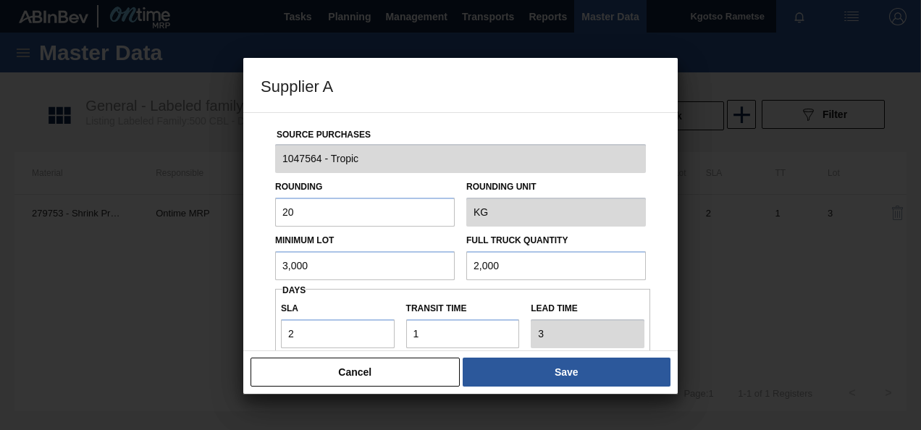
type input "3,000"
drag, startPoint x: 574, startPoint y: 271, endPoint x: 391, endPoint y: 282, distance: 183.6
click at [391, 282] on div "Source Purchases 1047564 - Tropic Rounding 20 Rounding Unit KG Minimum Lot 3,00…" at bounding box center [461, 353] width 400 height 480
paste input "3"
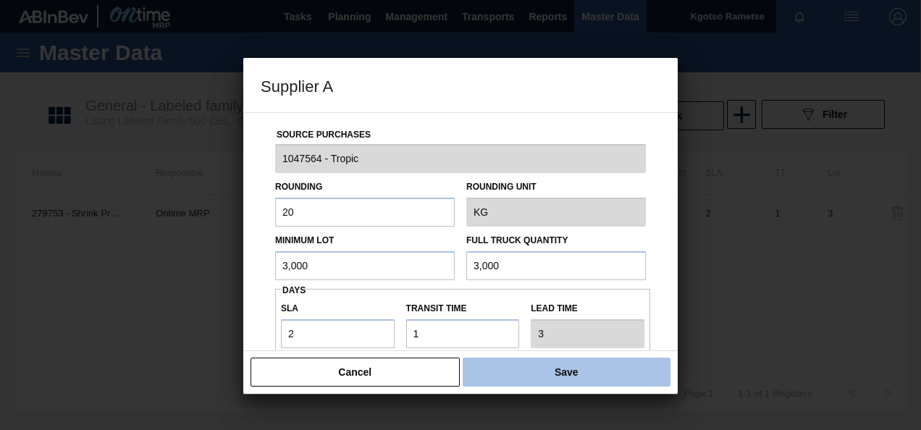
type input "3,000"
click at [488, 372] on button "Save" at bounding box center [567, 372] width 208 height 29
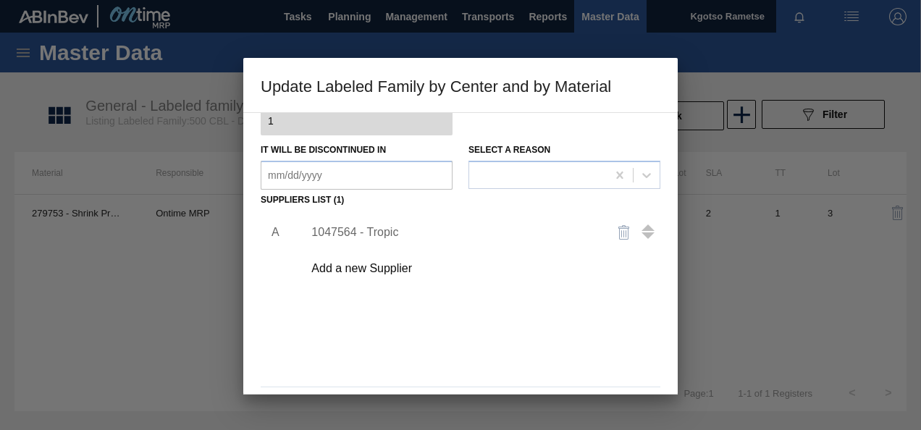
click at [569, 359] on div "A 1047564 - Tropic Add a new Supplier" at bounding box center [461, 296] width 400 height 170
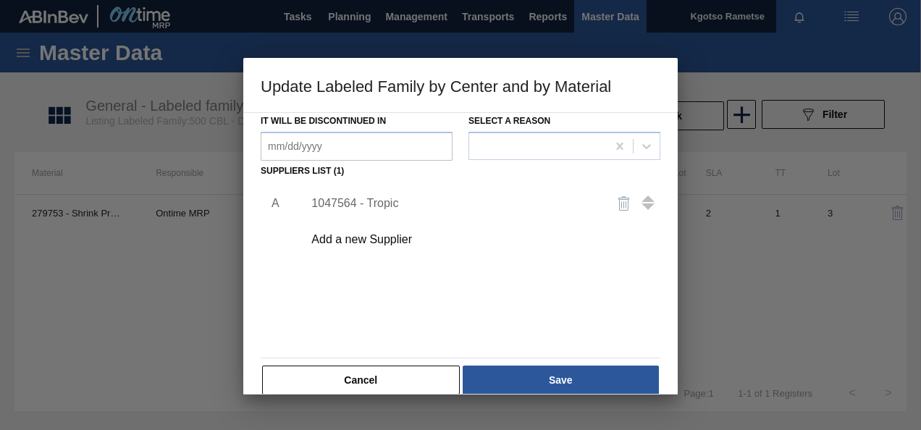
scroll to position [222, 0]
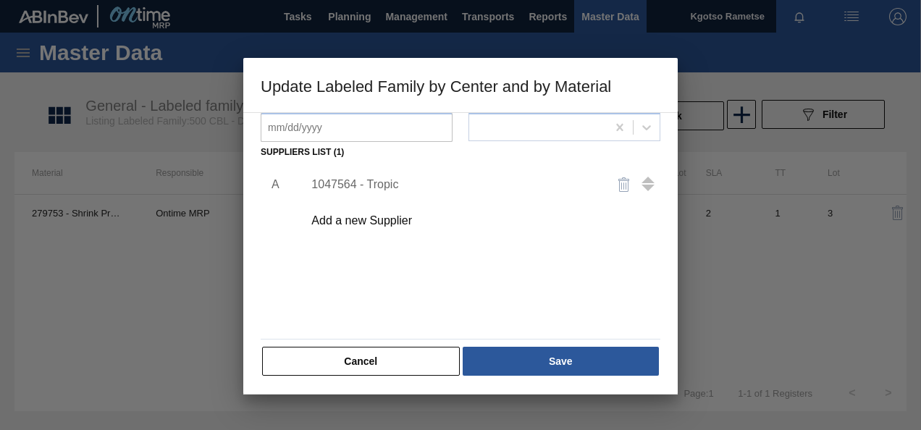
click at [569, 359] on button "Save" at bounding box center [561, 361] width 196 height 29
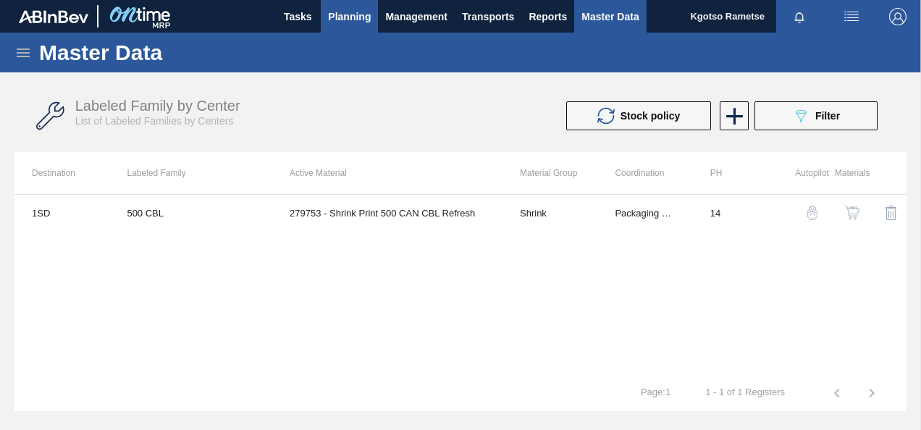
click at [362, 14] on span "Planning" at bounding box center [349, 16] width 43 height 17
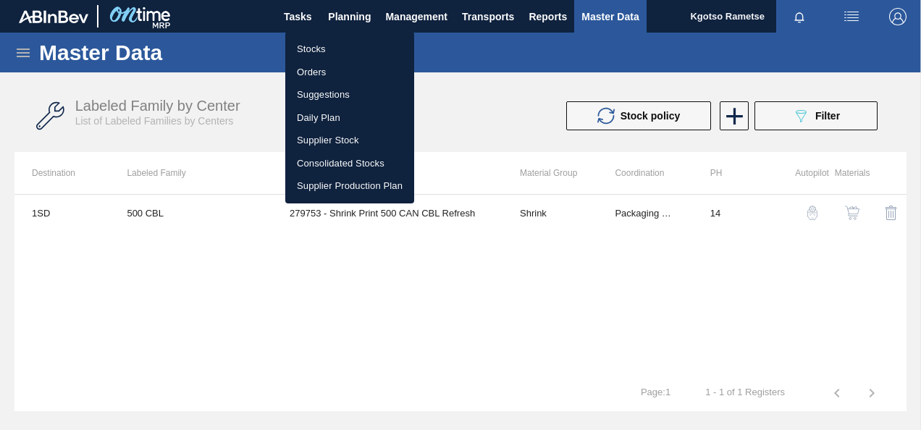
click at [325, 42] on li "Stocks" at bounding box center [349, 49] width 129 height 23
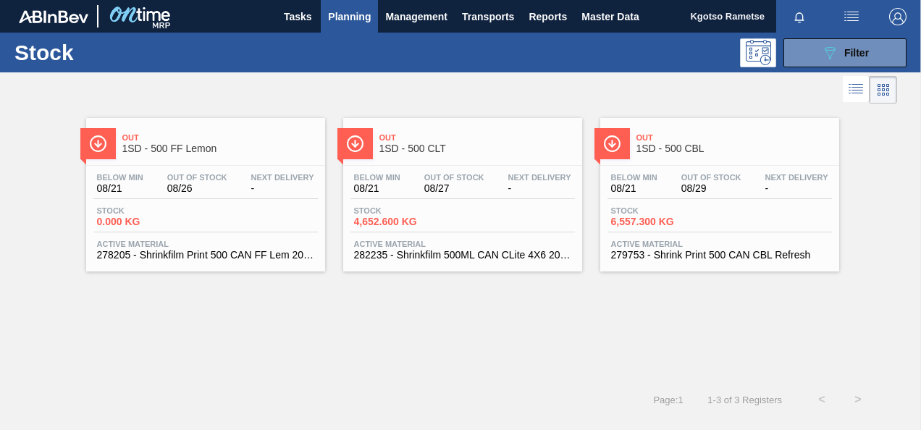
click at [407, 143] on span "1SD - 500 CLT" at bounding box center [478, 148] width 196 height 11
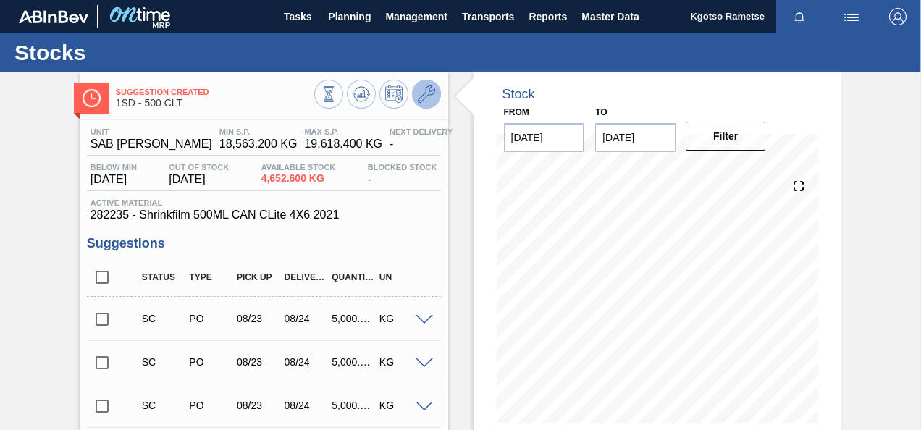
click at [425, 91] on icon at bounding box center [426, 93] width 17 height 17
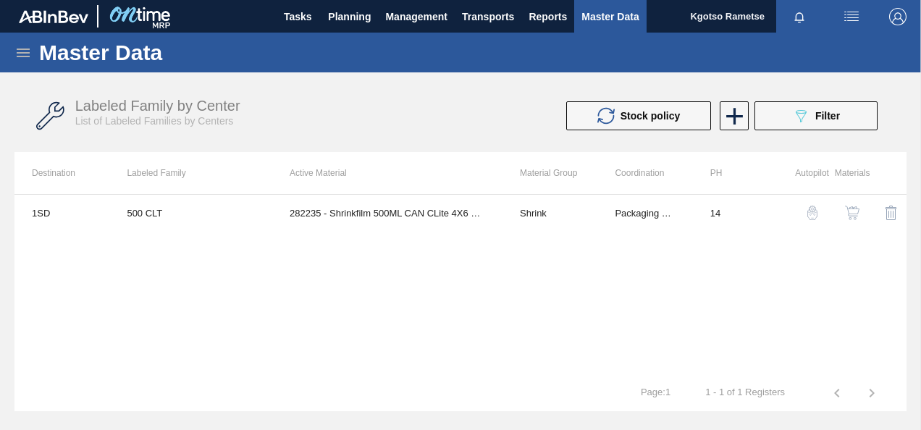
click at [846, 212] on img "button" at bounding box center [852, 213] width 14 height 14
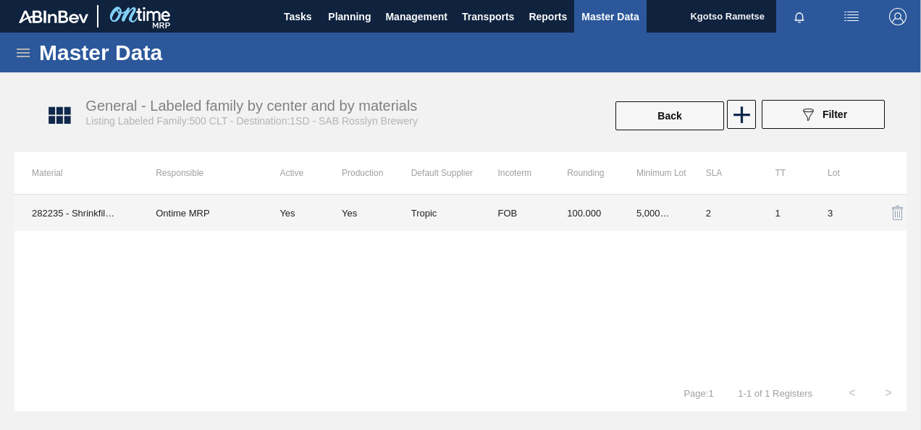
click at [553, 217] on td "100.000" at bounding box center [585, 213] width 70 height 36
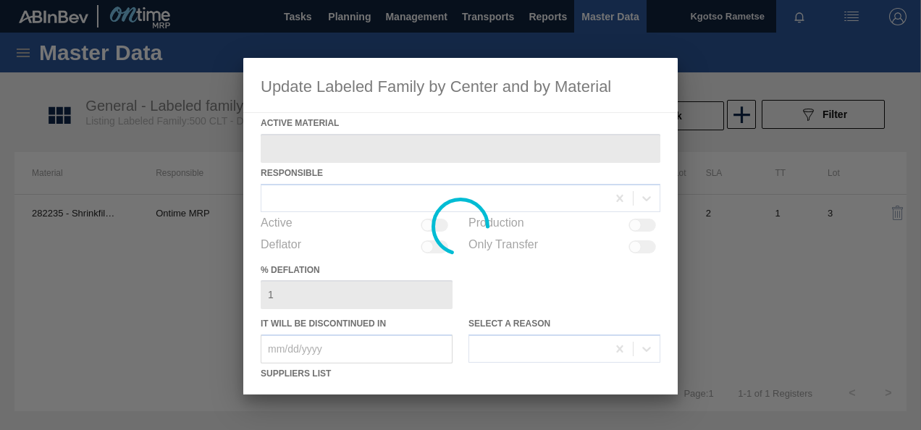
type Material "282235 - Shrinkfilm 500ML CAN CLite 4X6 2021"
checkbox input "true"
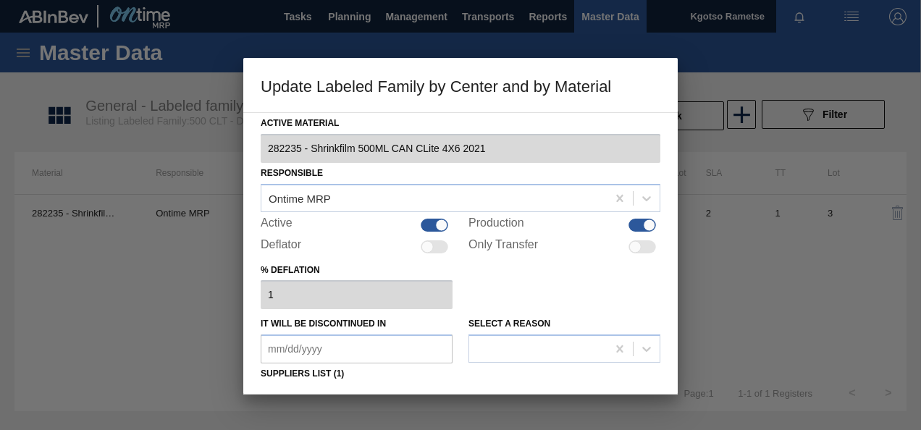
click at [523, 304] on div "% deflation 1" at bounding box center [461, 285] width 400 height 50
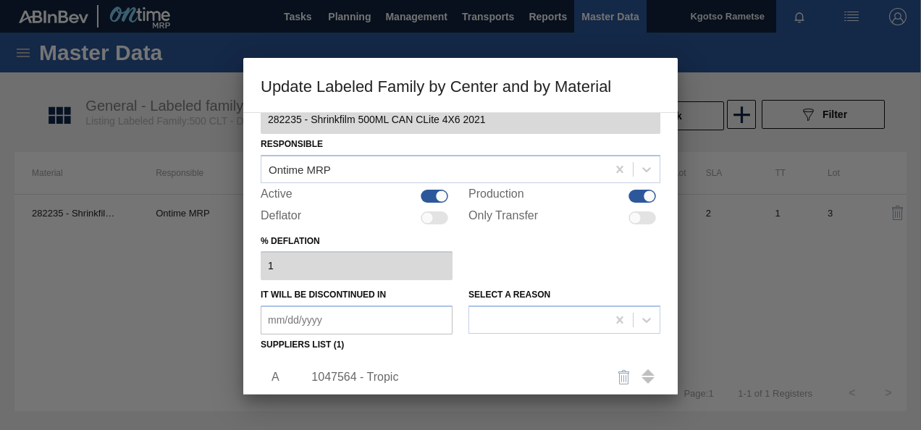
scroll to position [87, 0]
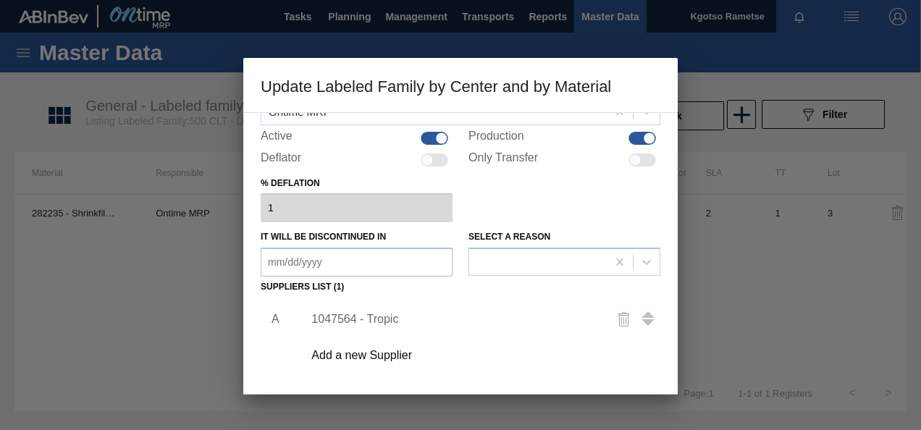
click at [380, 314] on div "1047564 - Tropic" at bounding box center [454, 319] width 284 height 13
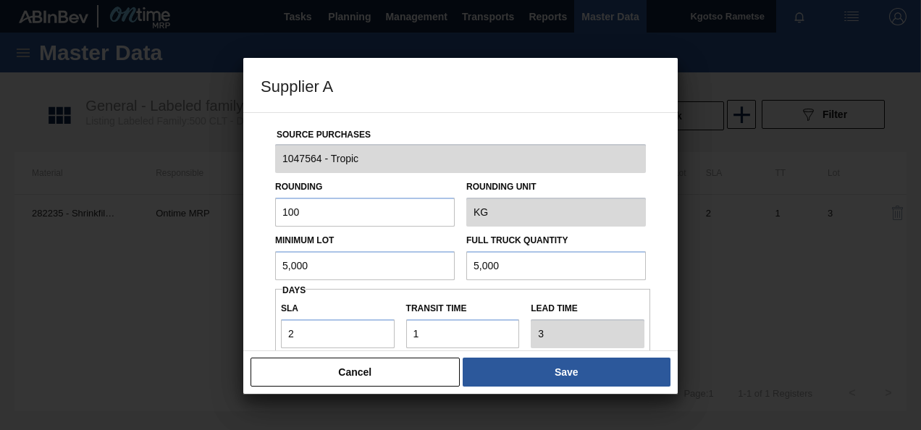
drag, startPoint x: 320, startPoint y: 261, endPoint x: 266, endPoint y: 255, distance: 54.6
click at [266, 255] on div "Source Purchases 1047564 - Tropic Rounding 100 Rounding Unit KG Minimum Lot 5,0…" at bounding box center [461, 353] width 400 height 480
type input "7,200"
drag, startPoint x: 519, startPoint y: 268, endPoint x: 368, endPoint y: 278, distance: 151.0
click at [368, 278] on div "Minimum Lot 7,200 Full Truck Quantity 5,000" at bounding box center [460, 254] width 382 height 54
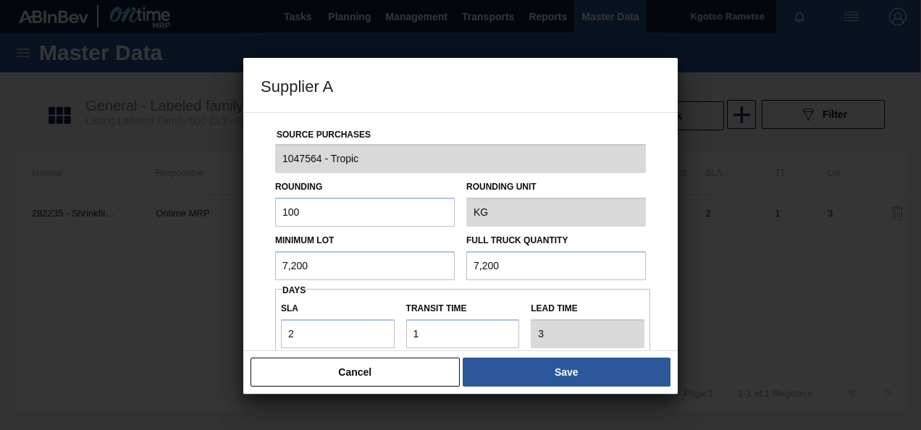
type input "7,200"
click at [255, 305] on div "Source Purchases 1047564 - Tropic Rounding 100 Rounding Unit KG Minimum Lot 7,2…" at bounding box center [460, 231] width 435 height 239
click at [249, 296] on div "Source Purchases 1047564 - Tropic Rounding 100 Rounding Unit KG Minimum Lot 7,2…" at bounding box center [460, 231] width 435 height 239
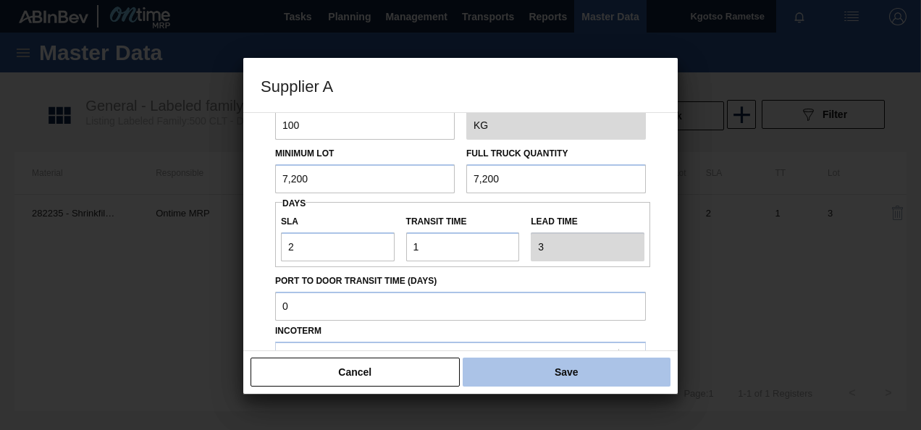
click at [510, 367] on button "Save" at bounding box center [567, 372] width 208 height 29
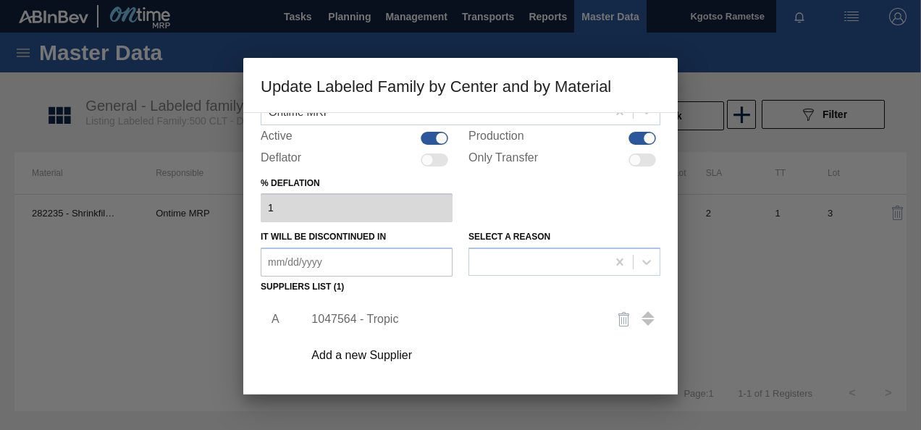
click at [524, 361] on div "Add a new Supplier" at bounding box center [454, 355] width 284 height 13
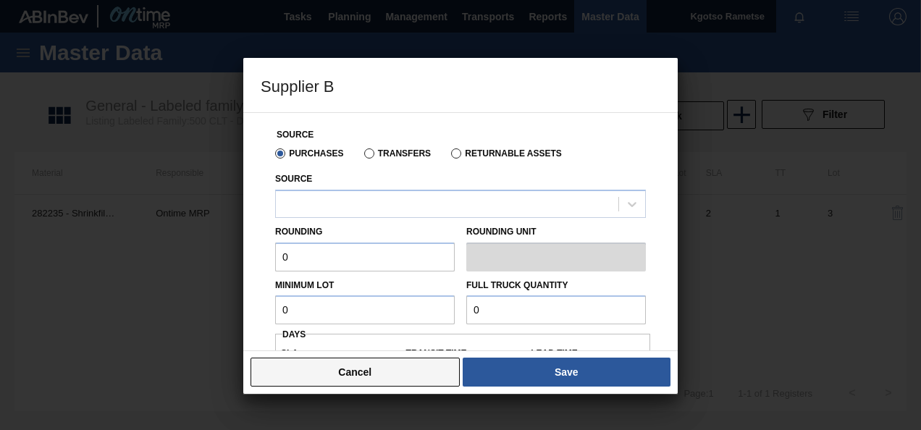
click at [385, 373] on button "Cancel" at bounding box center [355, 372] width 209 height 29
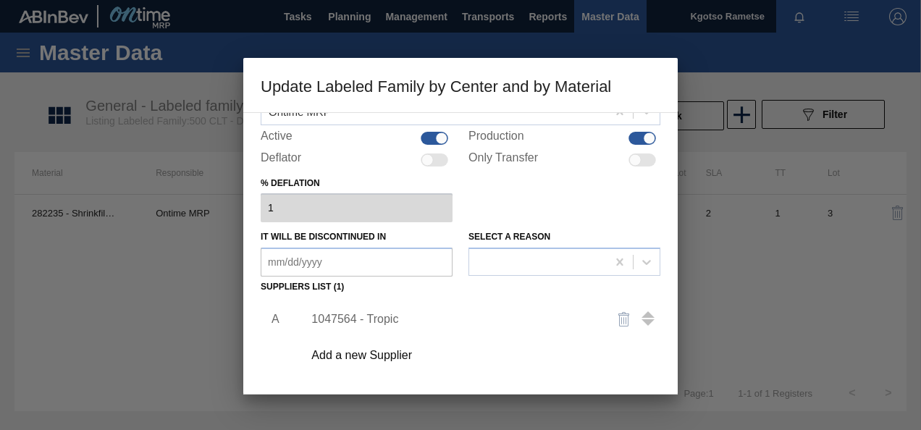
click at [268, 380] on div "A 1047564 - Tropic Add a new Supplier" at bounding box center [461, 383] width 400 height 170
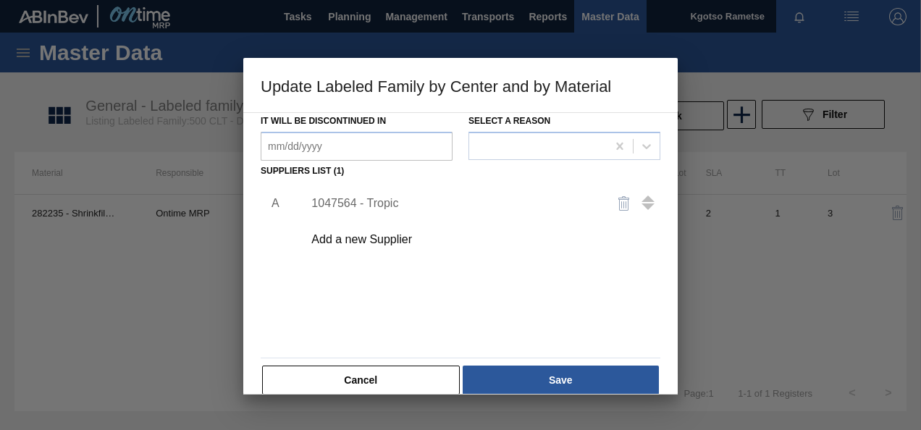
scroll to position [222, 0]
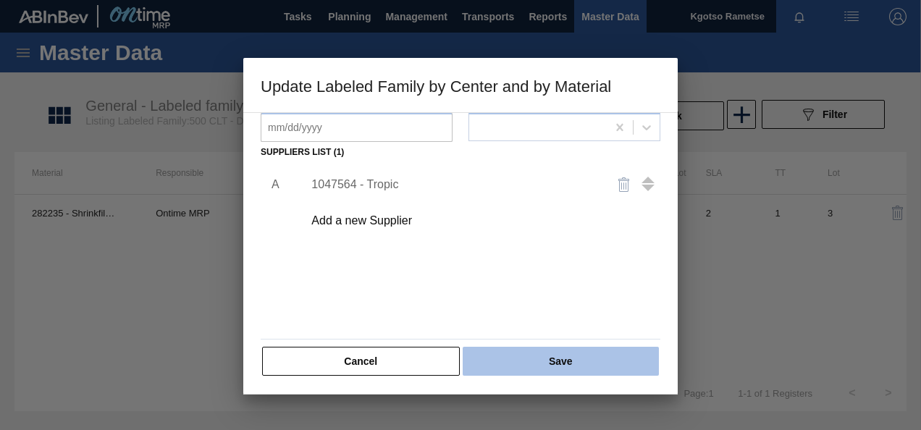
click at [519, 356] on button "Save" at bounding box center [561, 361] width 196 height 29
click at [525, 361] on button "Save" at bounding box center [561, 361] width 196 height 29
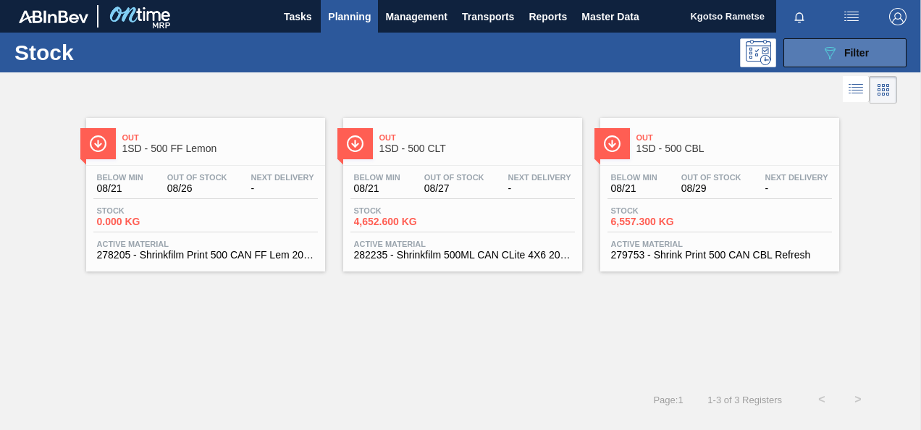
click at [811, 57] on button "089F7B8B-B2A5-4AFE-B5C0-19BA573D28AC Filter" at bounding box center [845, 52] width 123 height 29
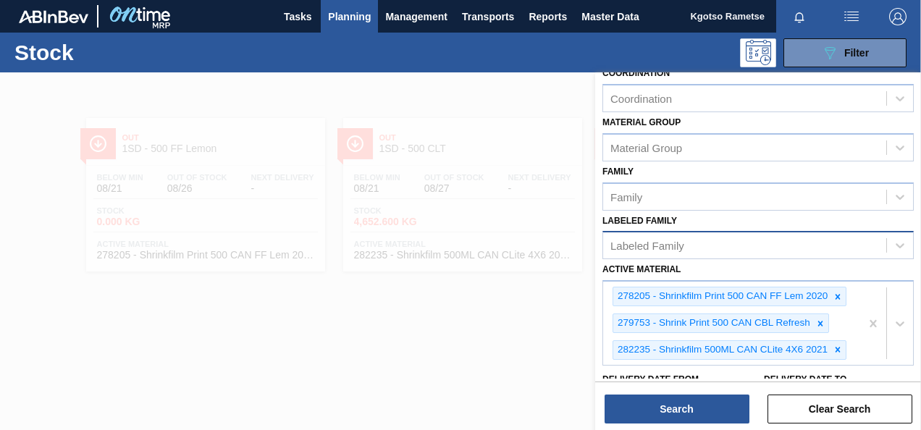
scroll to position [172, 0]
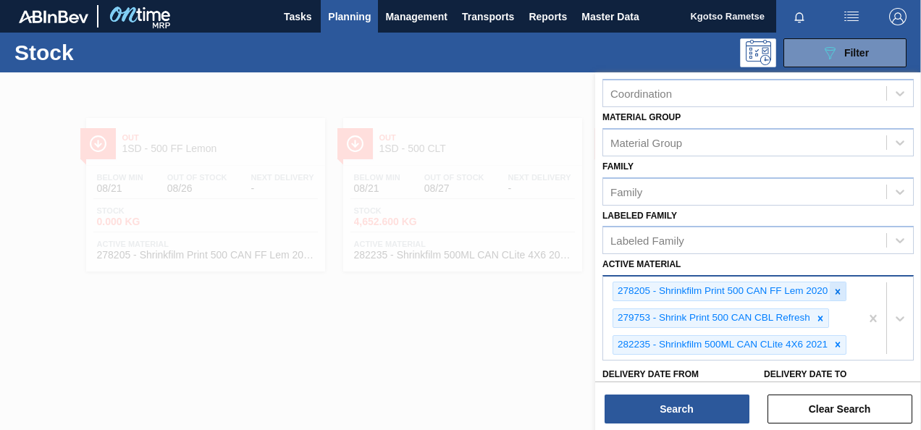
click at [837, 290] on icon at bounding box center [838, 291] width 5 height 5
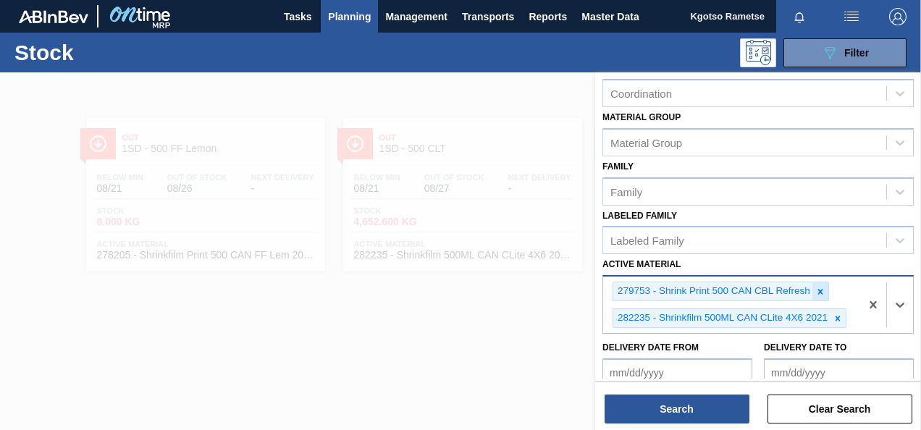
click at [817, 288] on icon at bounding box center [821, 292] width 10 height 10
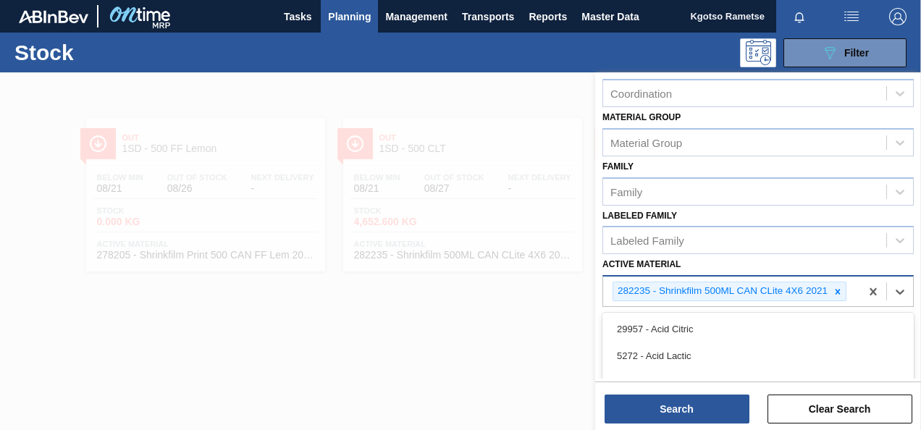
click at [826, 289] on div "282235 - Shrinkfilm 500ML CAN CLite 4X6 2021" at bounding box center [722, 292] width 217 height 18
click at [833, 287] on icon at bounding box center [838, 292] width 10 height 10
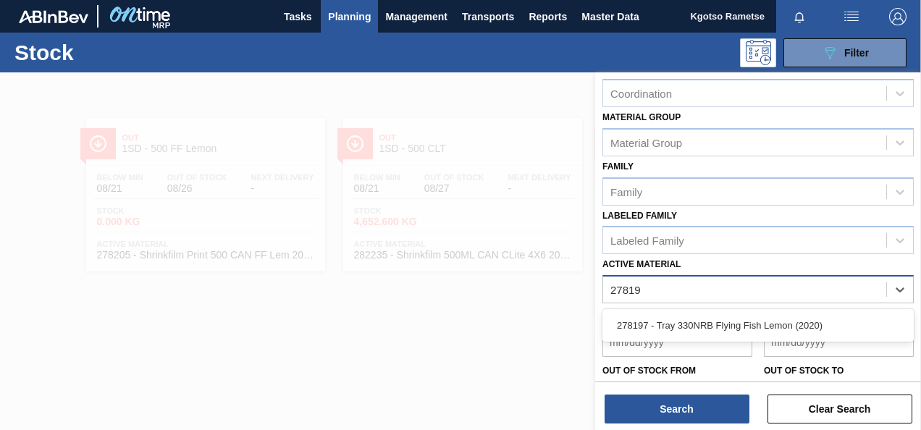
type Material "278197"
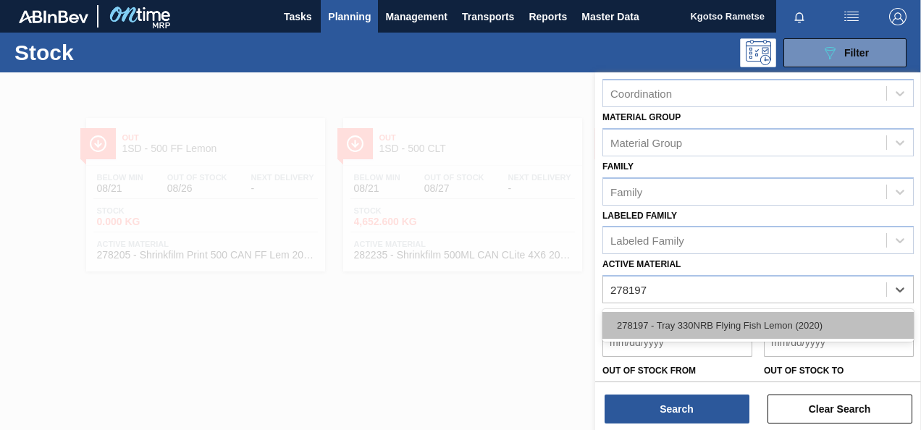
click at [761, 326] on div "278197 - Tray 330NRB Flying Fish Lemon (2020)" at bounding box center [759, 325] width 312 height 27
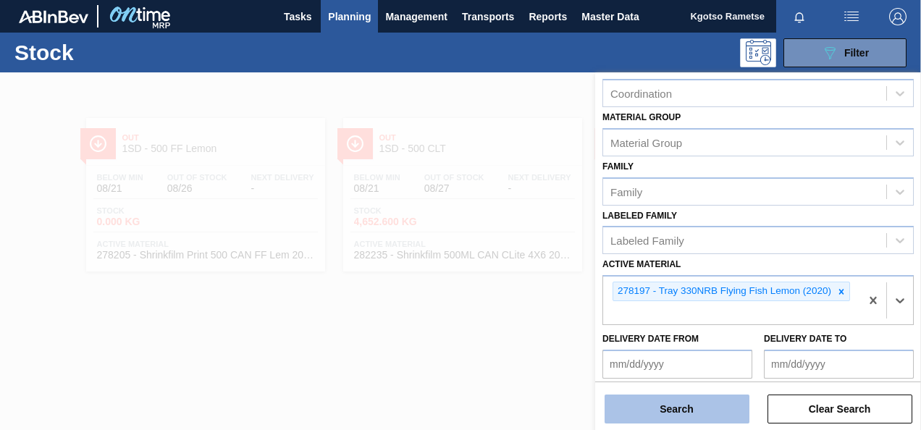
click at [698, 406] on button "Search" at bounding box center [677, 409] width 145 height 29
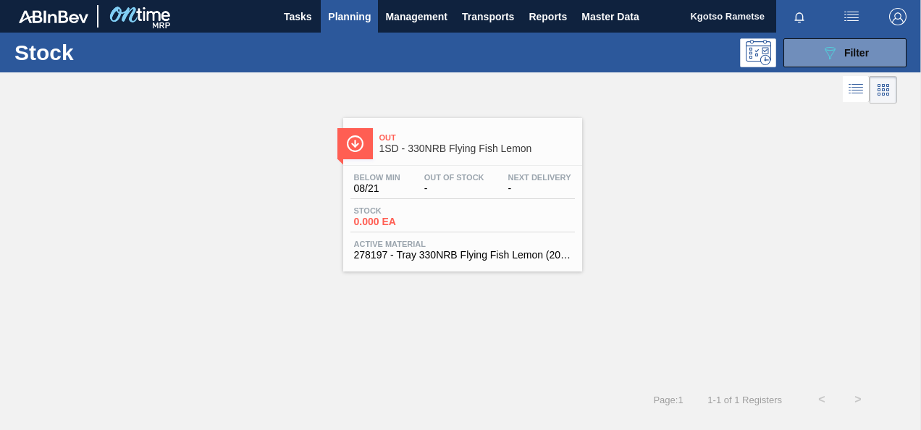
click at [415, 168] on div "Below Min 08/21 Out Of Stock - Next Delivery - Stock 0.000 EA Active Material 2…" at bounding box center [462, 215] width 239 height 99
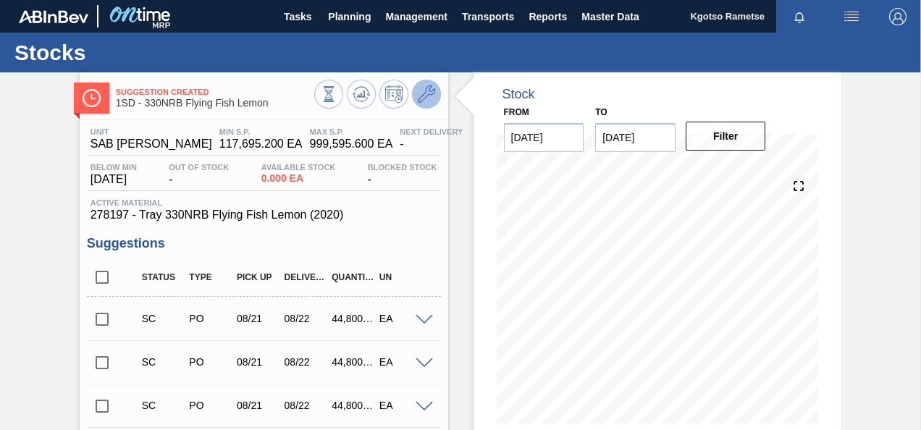
click at [430, 93] on icon at bounding box center [426, 93] width 17 height 17
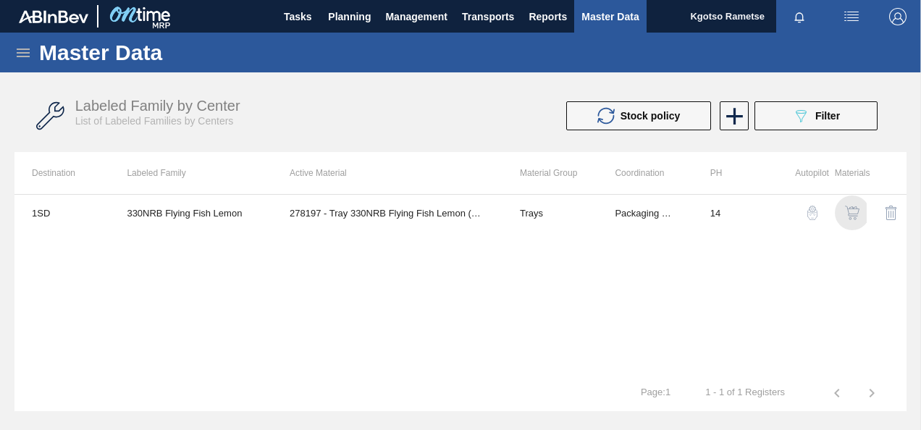
click at [856, 216] on img "button" at bounding box center [852, 213] width 14 height 14
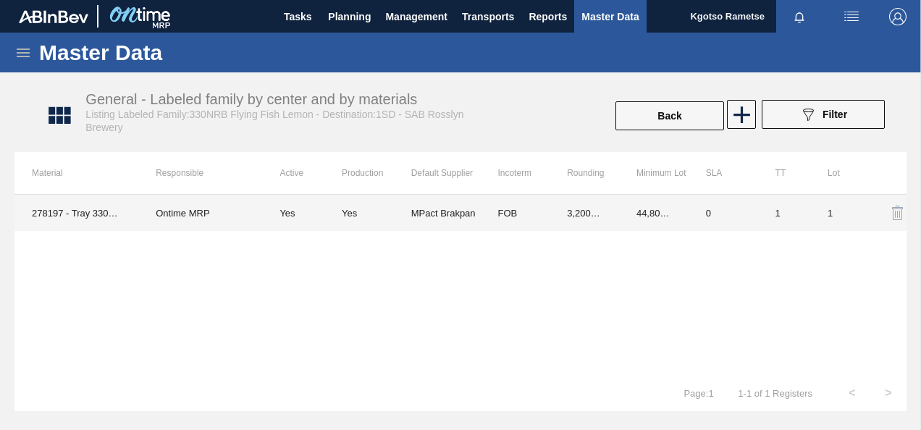
click at [622, 214] on td "44,800.000" at bounding box center [654, 213] width 70 height 36
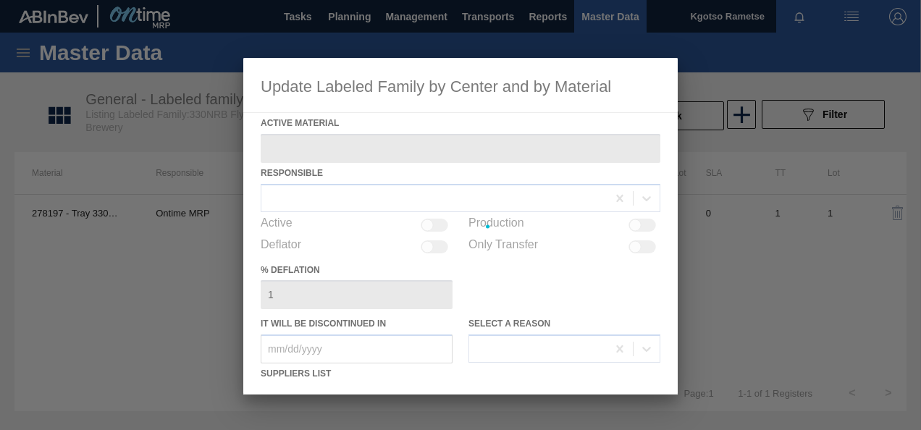
type Material "278197 - Tray 330NRB Flying Fish Lemon (2020)"
checkbox input "true"
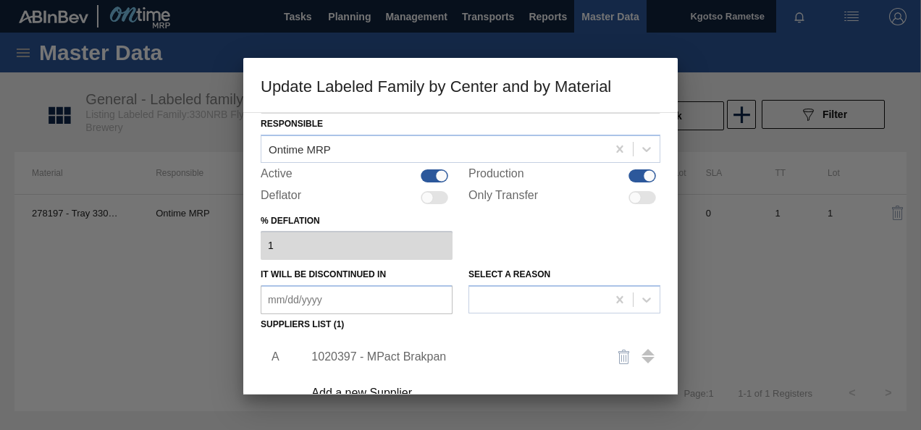
scroll to position [72, 0]
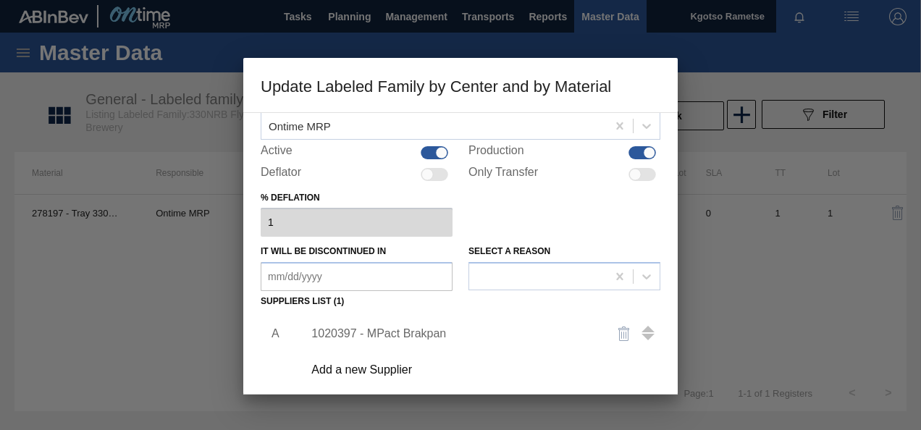
click at [344, 329] on div "1020397 - MPact Brakpan" at bounding box center [454, 333] width 284 height 13
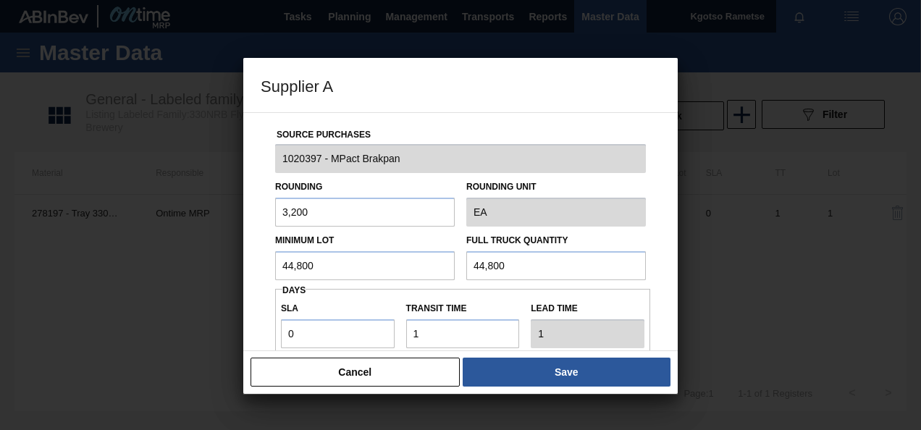
click at [330, 204] on input "3,200" at bounding box center [365, 212] width 180 height 29
drag, startPoint x: 283, startPoint y: 272, endPoint x: 172, endPoint y: 282, distance: 111.3
click at [226, 280] on div "Supplier A Source Purchases 1020397 - MPact Brakpan Rounding 3,200 Rounding Uni…" at bounding box center [460, 215] width 921 height 430
type input "64,000"
drag, startPoint x: 540, startPoint y: 260, endPoint x: 375, endPoint y: 278, distance: 166.2
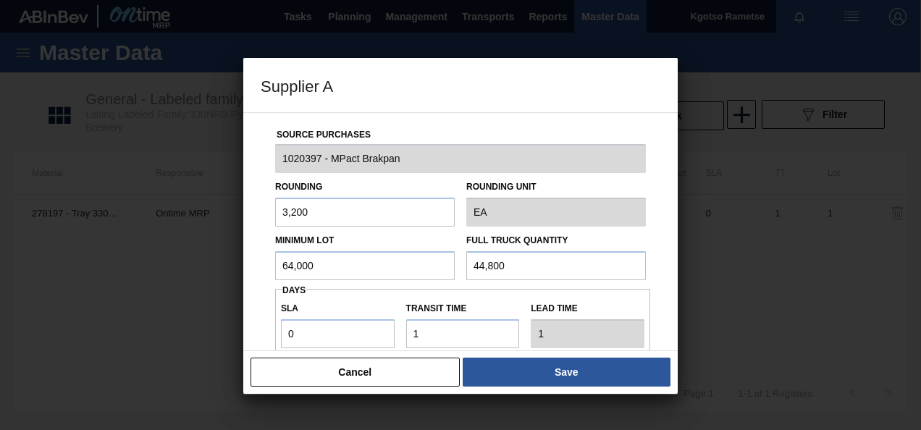
click at [403, 277] on div "Minimum Lot 64,000 Full Truck Quantity 44,800" at bounding box center [460, 254] width 382 height 54
drag, startPoint x: 300, startPoint y: 336, endPoint x: 262, endPoint y: 345, distance: 38.7
click at [267, 345] on div "Source Purchases 1020397 - MPact Brakpan Rounding 3,200 Rounding Unit EA Minimu…" at bounding box center [461, 353] width 400 height 480
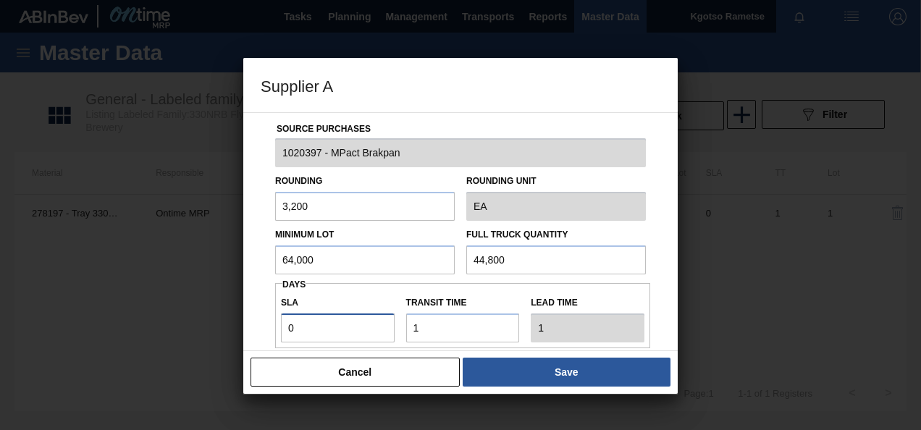
type input "2"
type input "3"
type input "2"
click at [556, 255] on input "44,800" at bounding box center [557, 260] width 180 height 29
drag, startPoint x: 556, startPoint y: 255, endPoint x: 379, endPoint y: 272, distance: 178.3
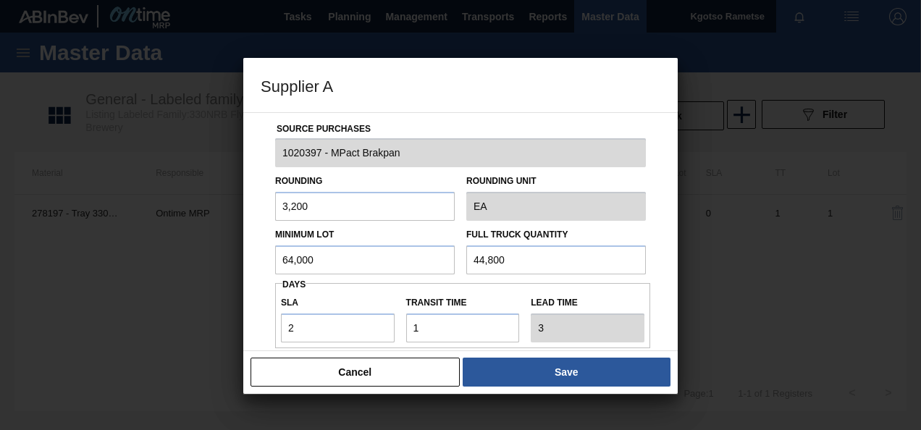
click at [387, 271] on div "Minimum Lot 64,000 Full Truck Quantity 44,800" at bounding box center [460, 248] width 382 height 54
click at [512, 262] on input "44,800" at bounding box center [557, 260] width 180 height 29
click at [511, 261] on input "44,800" at bounding box center [557, 260] width 180 height 29
click at [510, 259] on input "44,800" at bounding box center [557, 260] width 180 height 29
click at [510, 260] on input "44,800" at bounding box center [557, 260] width 180 height 29
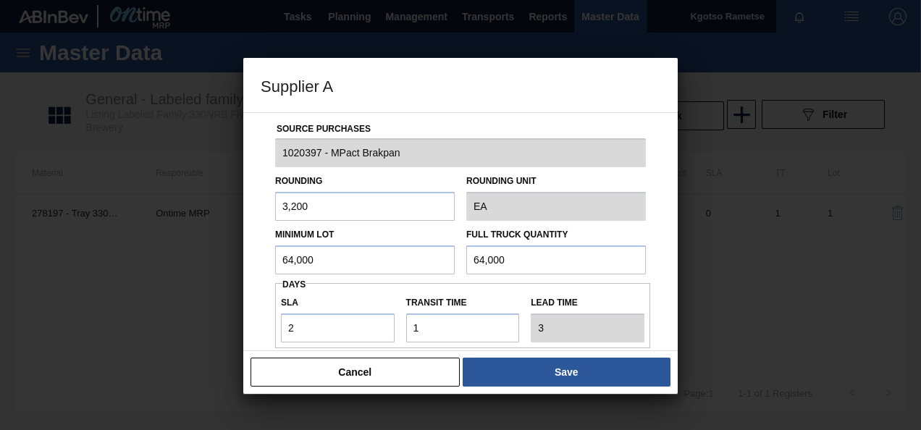
type input "64,000"
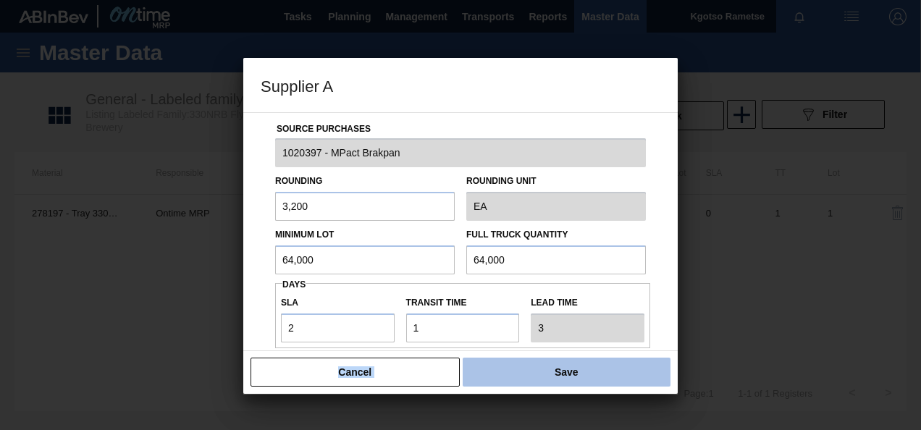
drag, startPoint x: 525, startPoint y: 350, endPoint x: 525, endPoint y: 368, distance: 18.1
click at [525, 368] on div "Supplier A Source Purchases 1020397 - MPact Brakpan Rounding 3,200 Rounding Uni…" at bounding box center [460, 226] width 435 height 336
drag, startPoint x: 525, startPoint y: 368, endPoint x: 516, endPoint y: 381, distance: 16.1
click at [516, 381] on button "Save" at bounding box center [567, 372] width 208 height 29
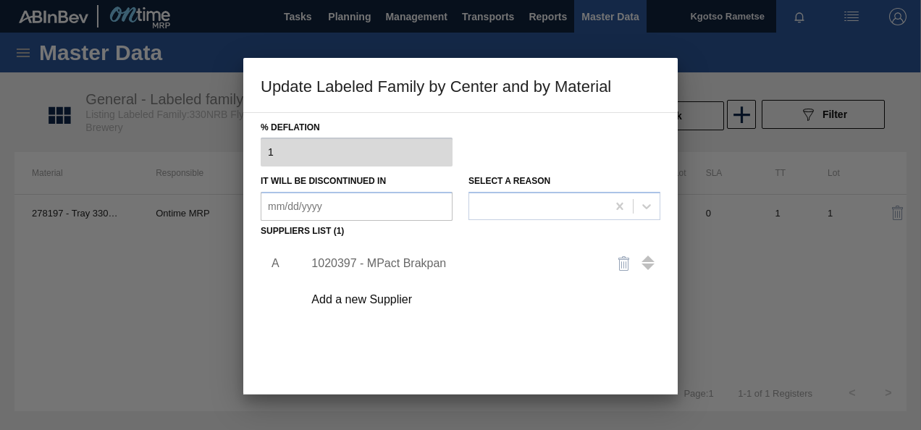
scroll to position [222, 0]
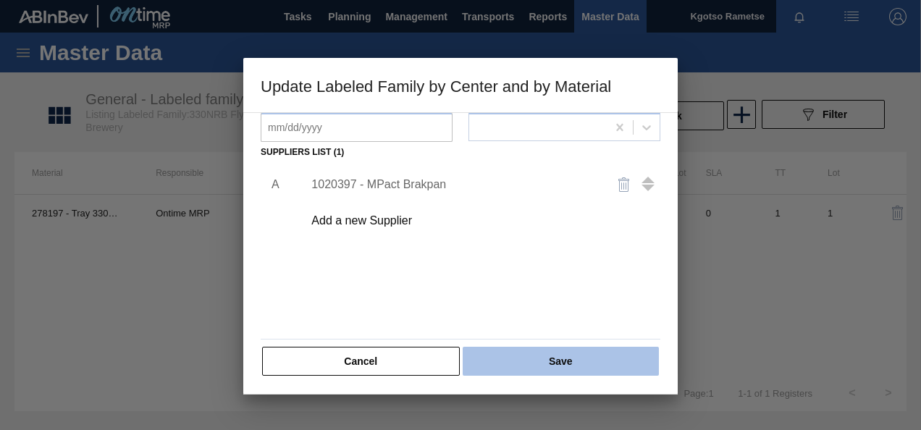
click at [505, 362] on button "Save" at bounding box center [561, 361] width 196 height 29
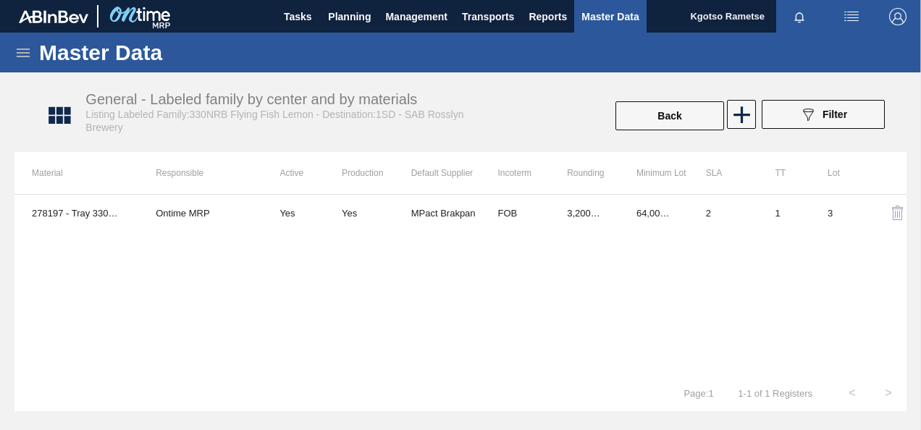
click at [600, 17] on span "Master Data" at bounding box center [610, 16] width 57 height 17
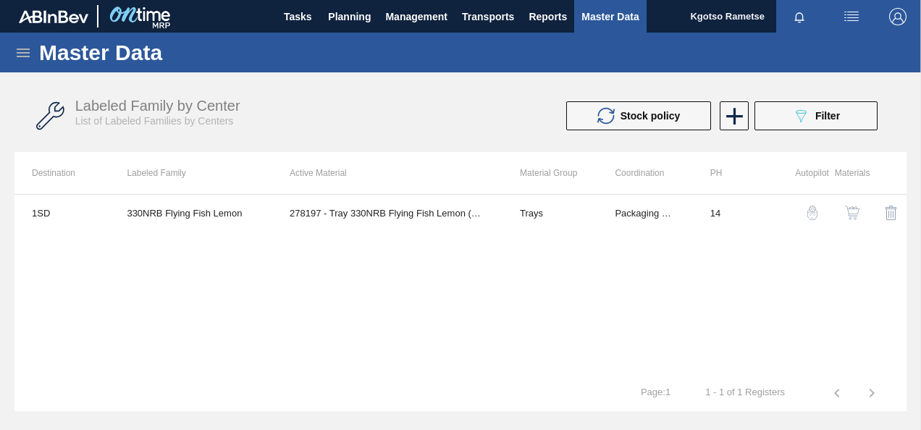
click at [19, 54] on icon at bounding box center [22, 52] width 17 height 17
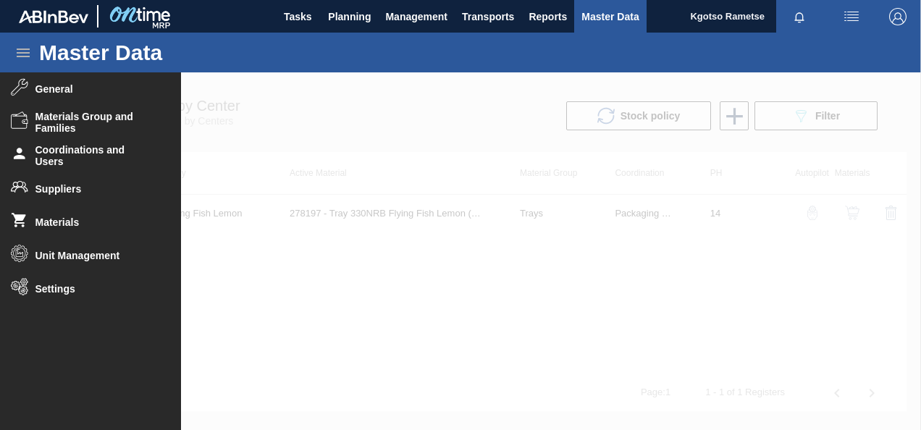
click at [388, 360] on div at bounding box center [460, 251] width 921 height 358
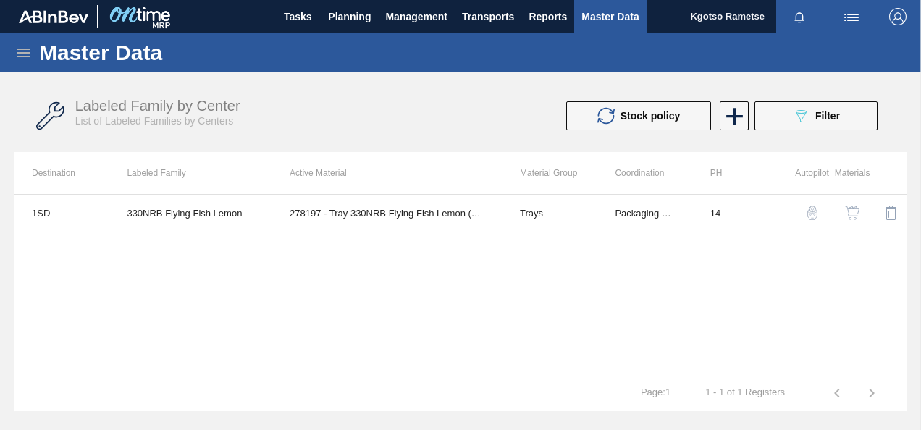
click at [609, 8] on span "Master Data" at bounding box center [610, 16] width 57 height 17
click at [25, 51] on icon at bounding box center [22, 52] width 17 height 17
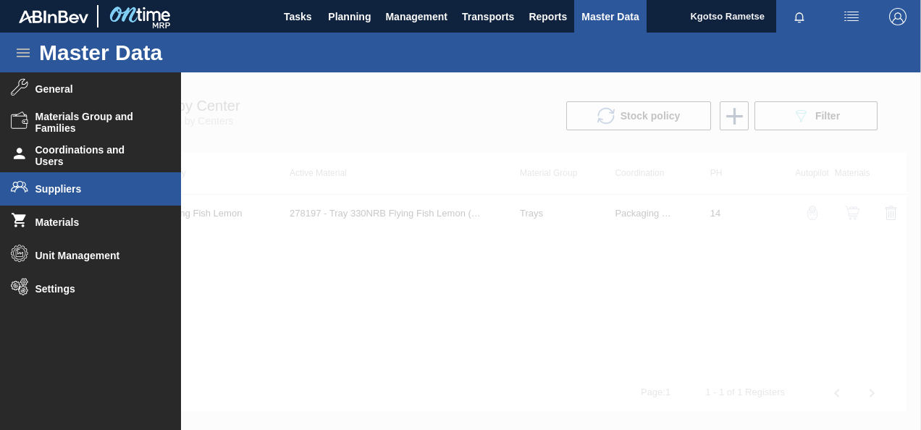
click at [50, 183] on span "Suppliers" at bounding box center [95, 189] width 120 height 12
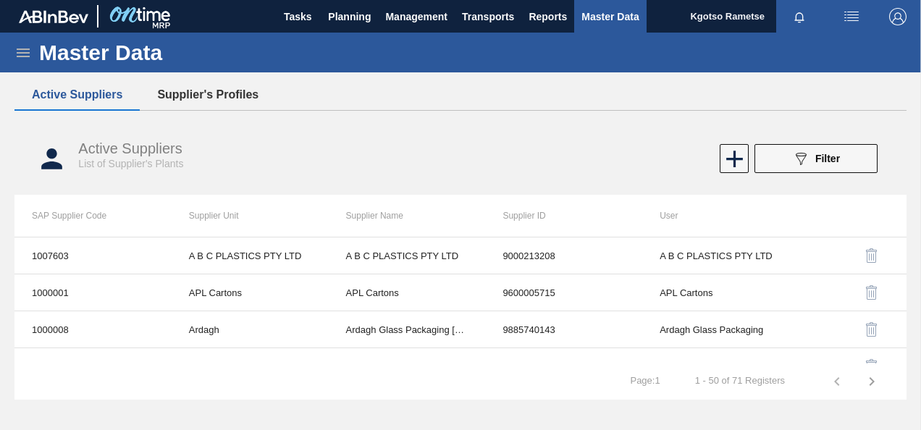
click at [201, 89] on button "Supplier's Profiles" at bounding box center [208, 95] width 136 height 30
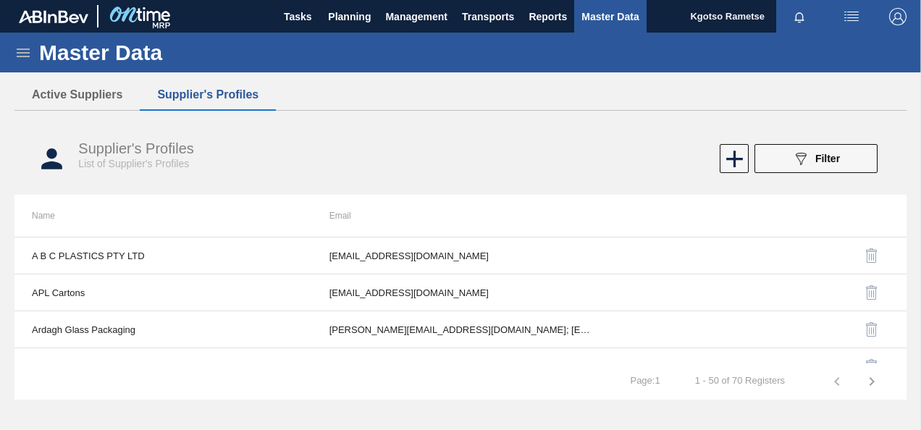
click at [808, 151] on icon "089F7B8B-B2A5-4AFE-B5C0-19BA573D28AC" at bounding box center [801, 158] width 17 height 17
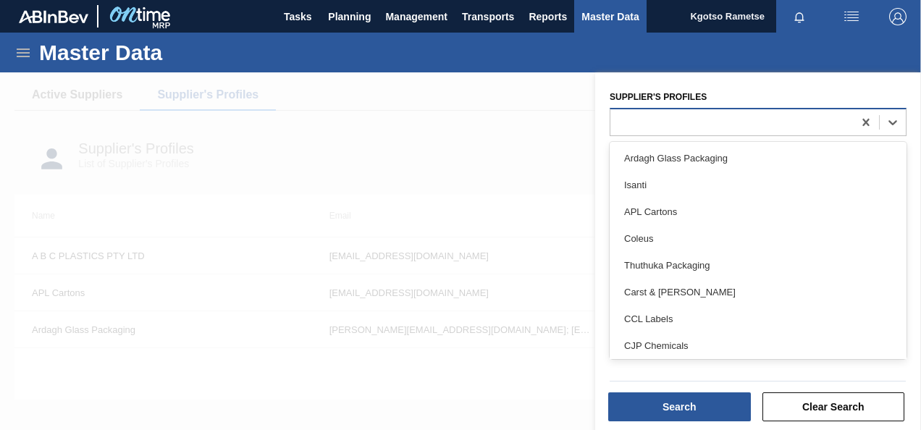
click at [687, 122] on div at bounding box center [732, 122] width 243 height 21
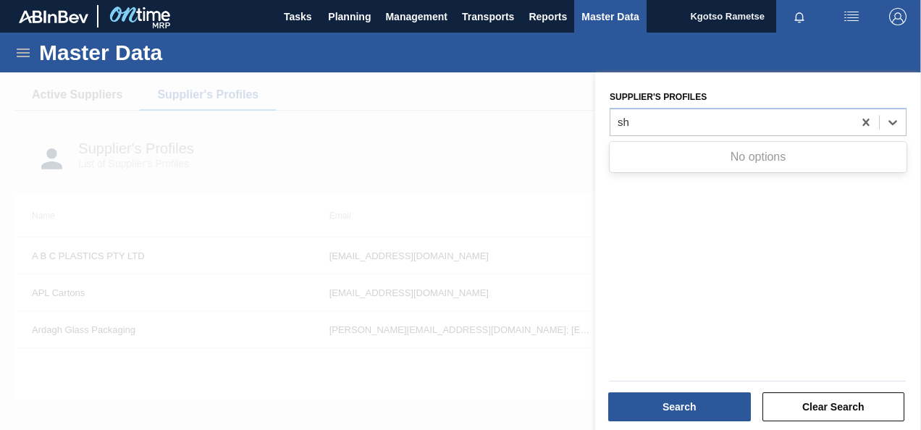
type Profiles "sh"
click at [362, 14] on span "Planning" at bounding box center [349, 16] width 43 height 17
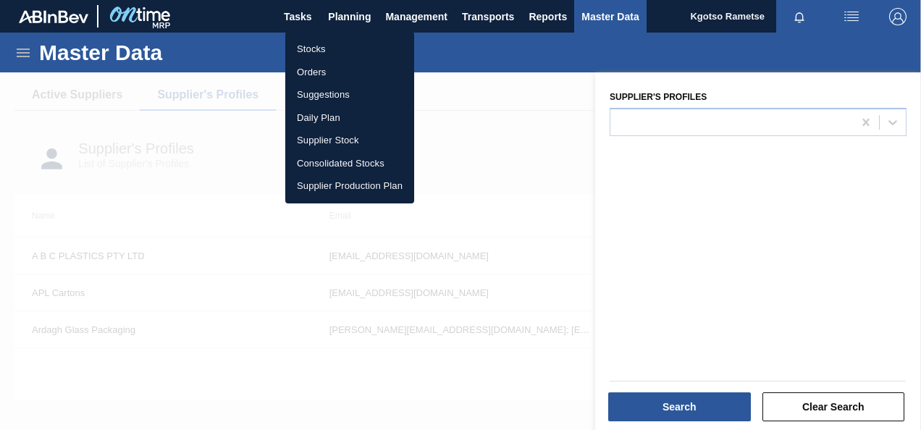
click at [340, 50] on li "Stocks" at bounding box center [349, 49] width 129 height 23
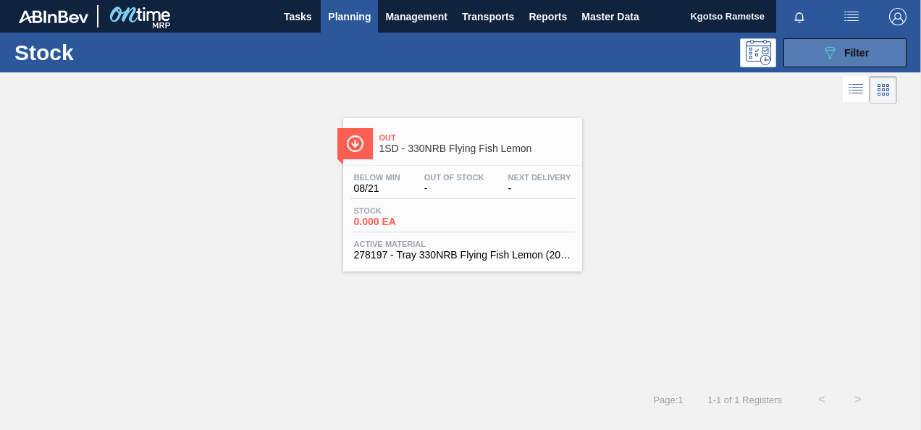
click at [810, 61] on button "089F7B8B-B2A5-4AFE-B5C0-19BA573D28AC Filter" at bounding box center [845, 52] width 123 height 29
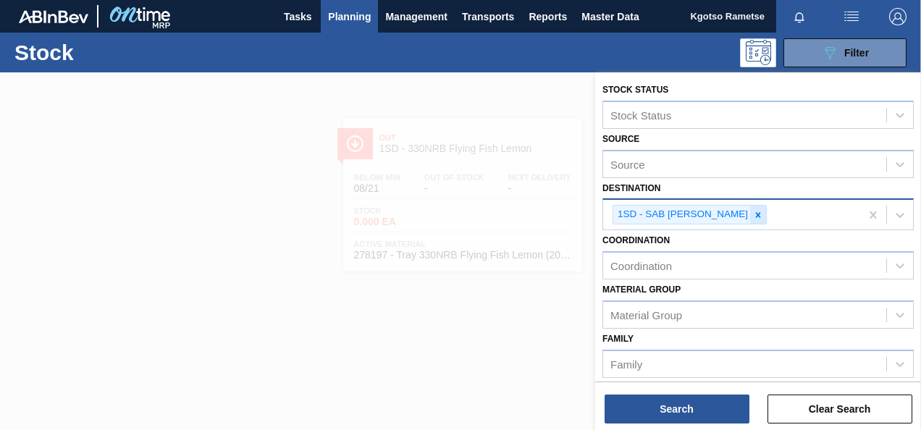
click at [756, 215] on icon at bounding box center [758, 214] width 5 height 5
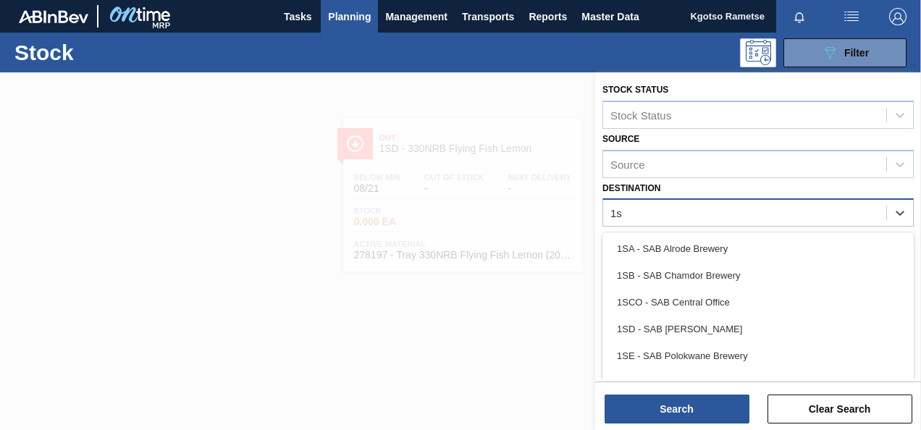
type input "1sh"
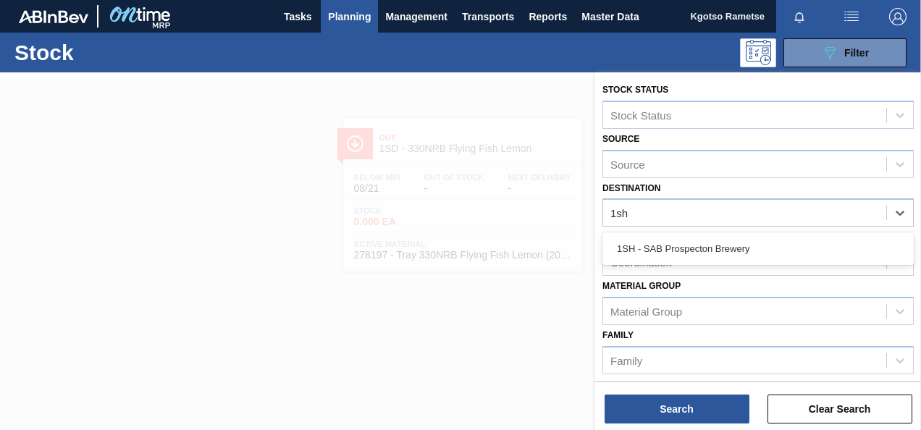
click at [685, 251] on div "1SH - SAB Prospecton Brewery" at bounding box center [759, 248] width 312 height 27
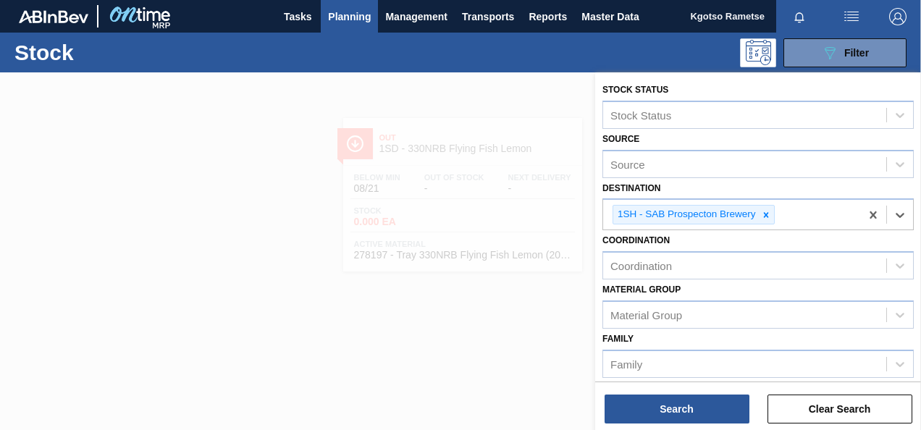
scroll to position [217, 0]
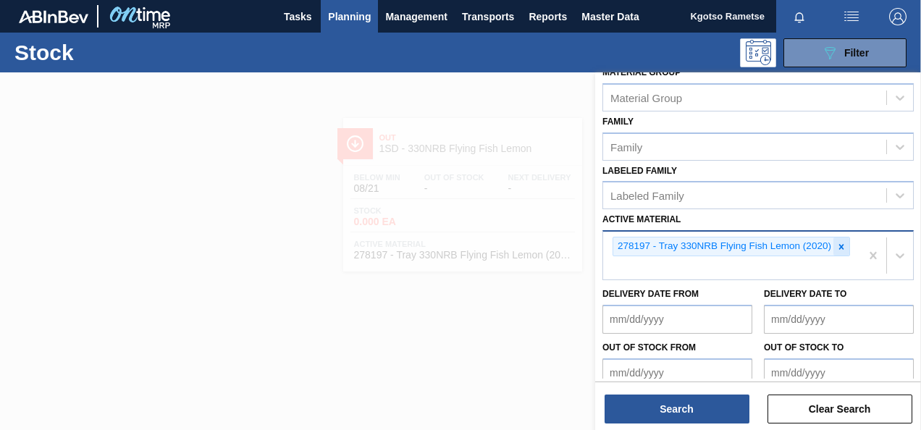
click at [835, 241] on div at bounding box center [842, 247] width 16 height 18
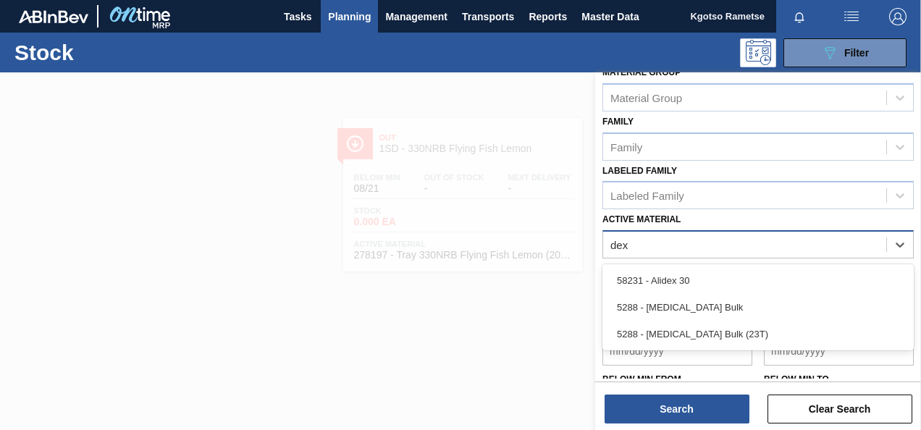
type Material "dext"
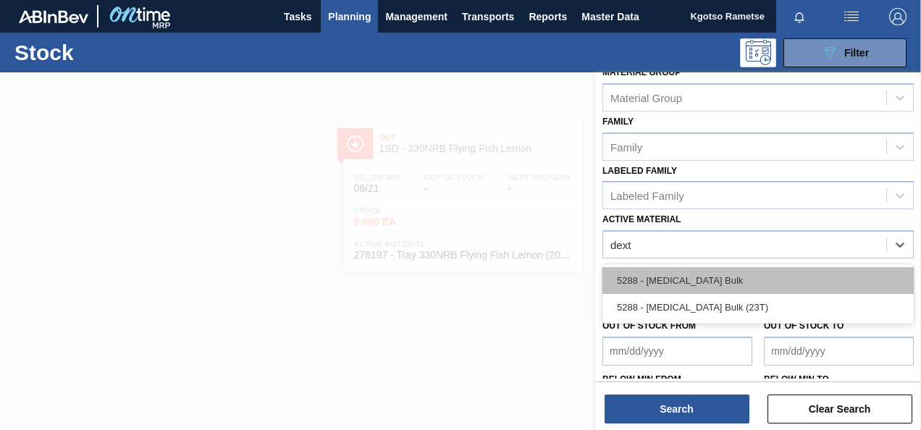
click at [682, 279] on div "5288 - Dextrose Bulk" at bounding box center [759, 280] width 312 height 27
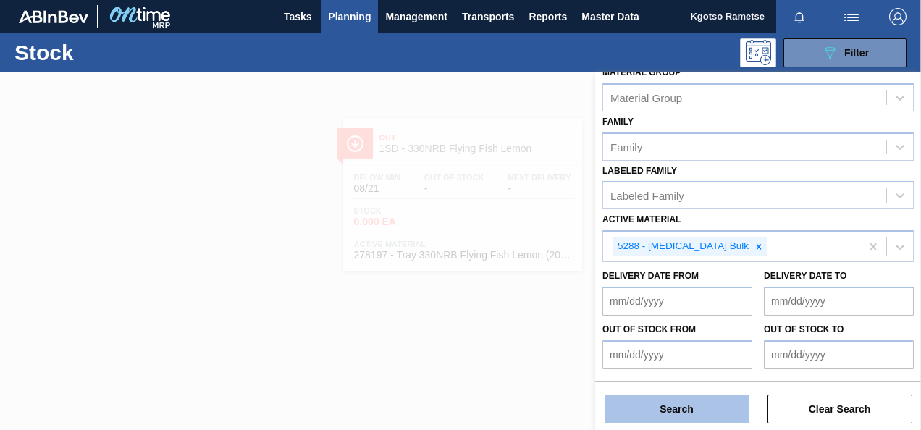
click at [682, 396] on button "Search" at bounding box center [677, 409] width 145 height 29
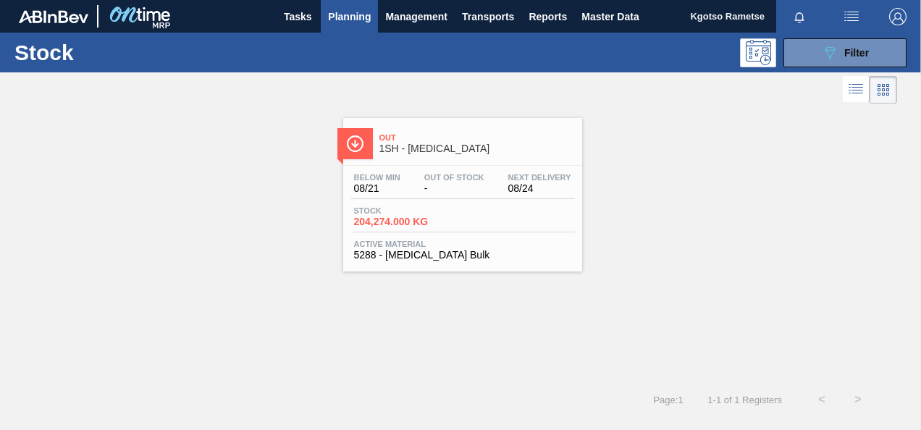
click at [414, 158] on div "Out 1SH - Dextrose" at bounding box center [478, 143] width 196 height 33
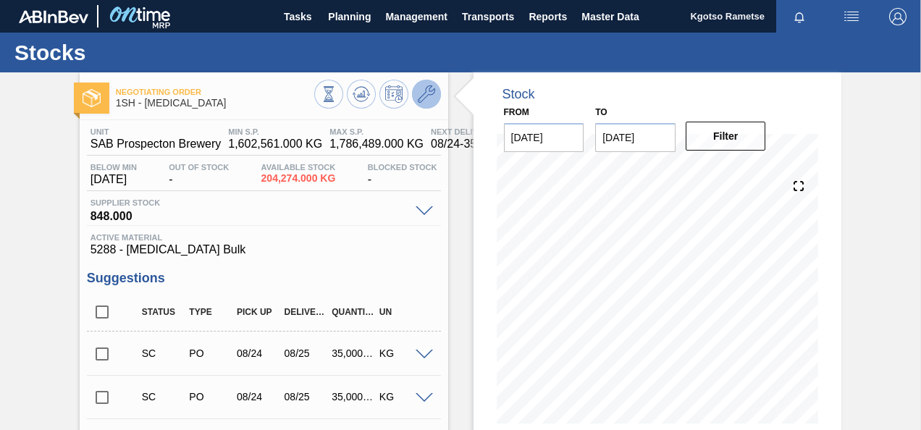
click at [430, 86] on icon at bounding box center [426, 93] width 17 height 17
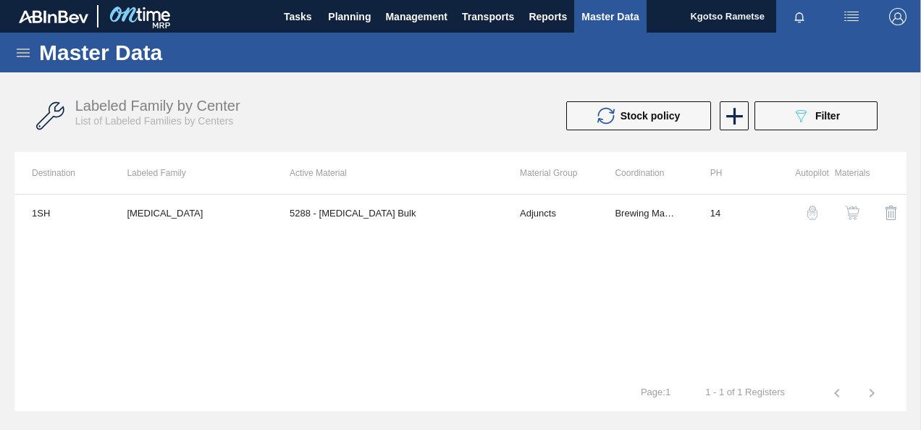
click at [849, 204] on button "button" at bounding box center [852, 213] width 35 height 35
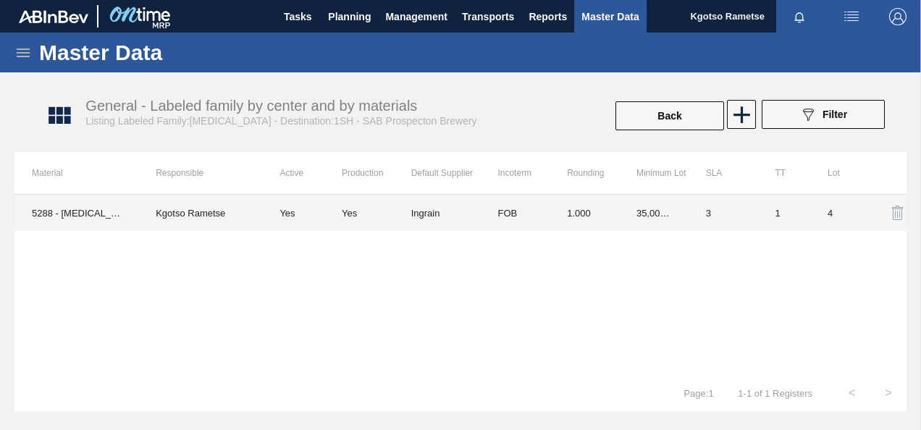
click at [472, 202] on td "Ingrain" at bounding box center [446, 213] width 70 height 36
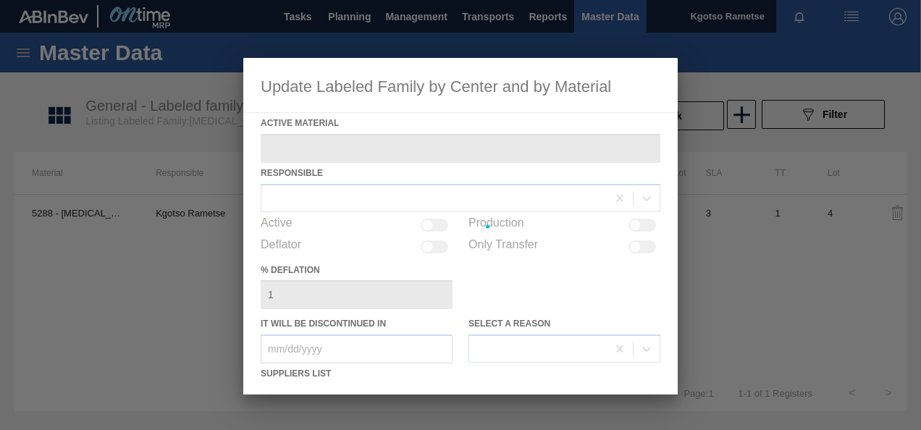
type Material "5288 - Dextrose Bulk"
checkbox input "true"
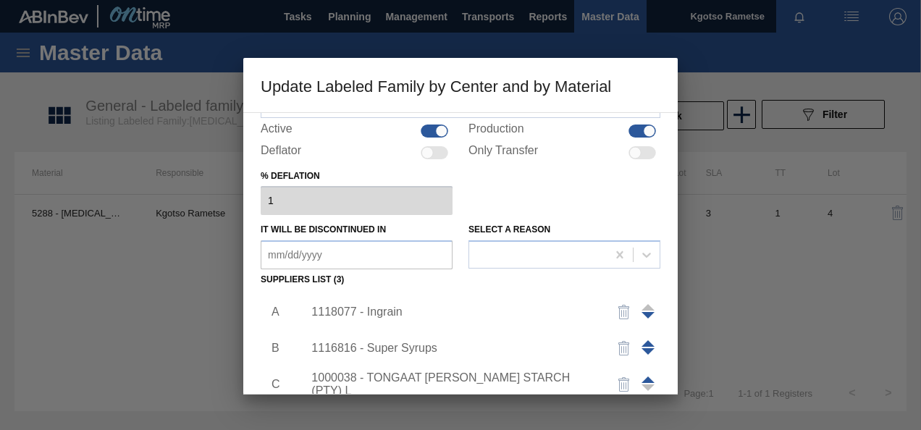
scroll to position [217, 0]
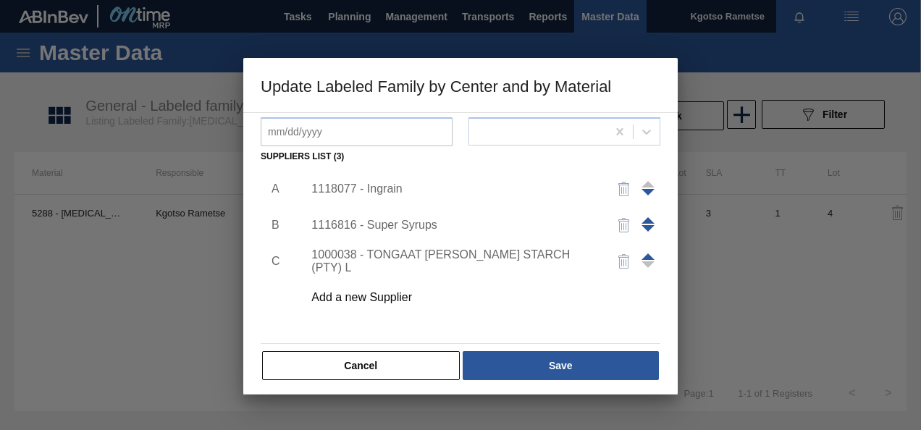
click at [380, 191] on div "1118077 - Ingrain" at bounding box center [454, 189] width 284 height 13
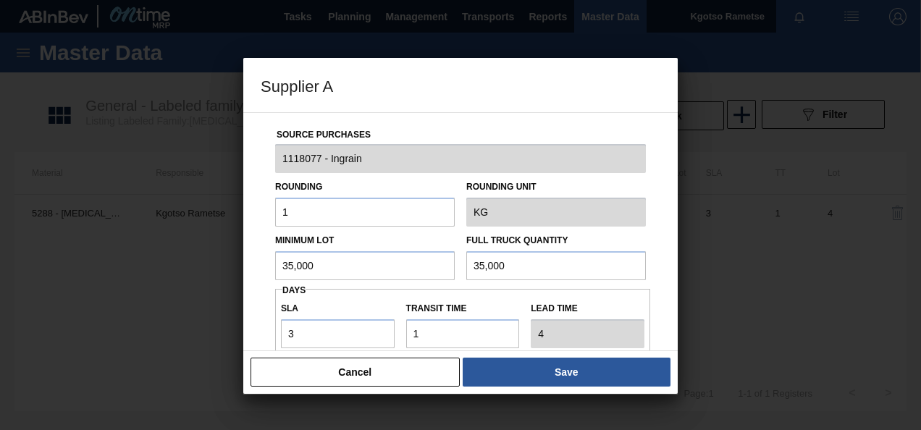
drag, startPoint x: 362, startPoint y: 270, endPoint x: -3, endPoint y: 281, distance: 365.3
click at [0, 0] on html "Tasks Planning Management Transports Reports Master Data Kgotso Rametse Mark al…" at bounding box center [460, 0] width 921 height 0
drag, startPoint x: 320, startPoint y: 269, endPoint x: 212, endPoint y: 262, distance: 108.2
click at [242, 262] on div "Supplier A Source Purchases 1118077 - Ingrain Rounding 1 Rounding Unit KG Minim…" at bounding box center [460, 215] width 921 height 430
type input "73,000"
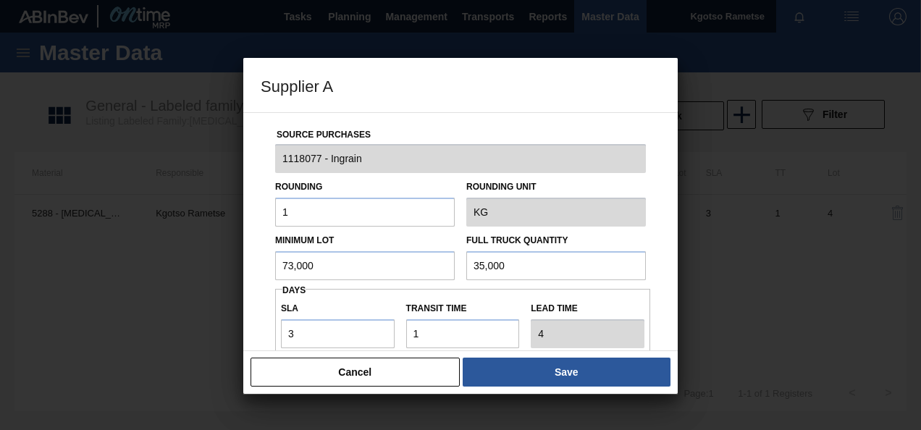
drag, startPoint x: 506, startPoint y: 256, endPoint x: 335, endPoint y: 270, distance: 171.5
click at [391, 262] on div "Minimum Lot 73,000 Full Truck Quantity 35,000" at bounding box center [460, 254] width 382 height 54
paste input "73"
type input "73,000"
drag, startPoint x: 292, startPoint y: 332, endPoint x: 283, endPoint y: 330, distance: 8.8
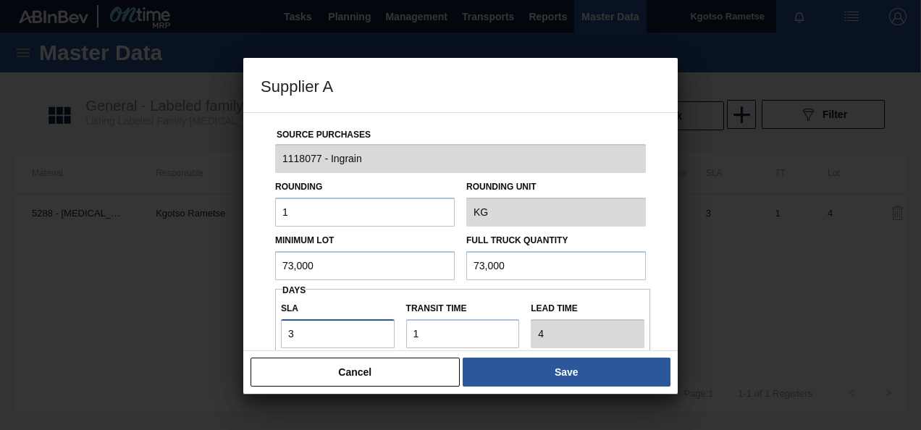
click at [284, 333] on input "3" at bounding box center [338, 333] width 114 height 29
type input "0"
type input "1"
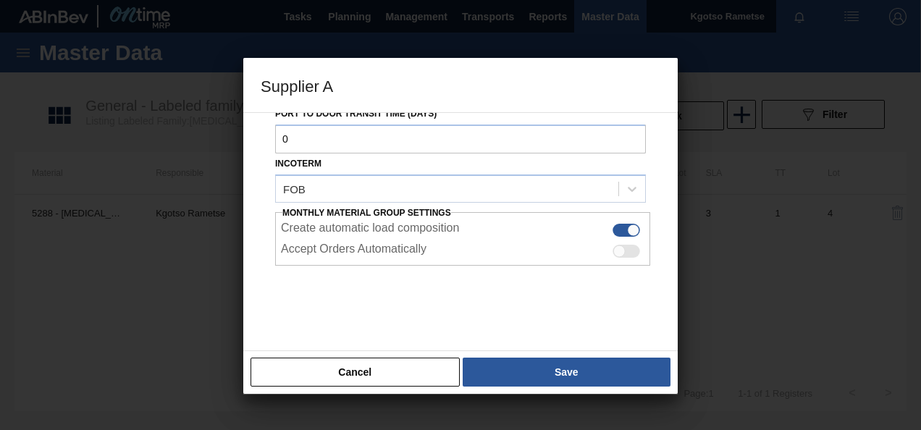
scroll to position [257, 0]
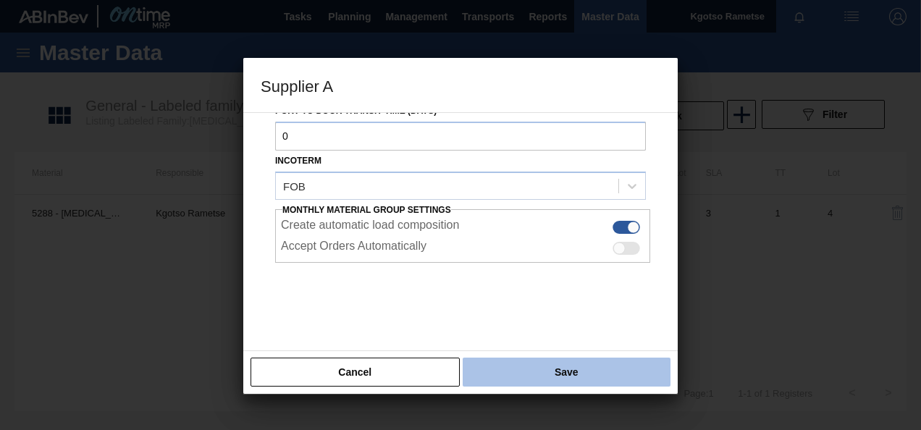
type input "0"
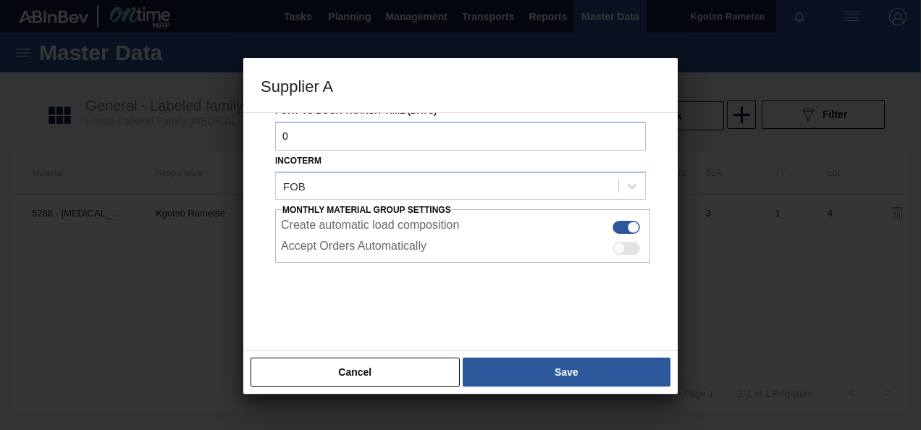
click at [577, 367] on button "Save" at bounding box center [567, 372] width 208 height 29
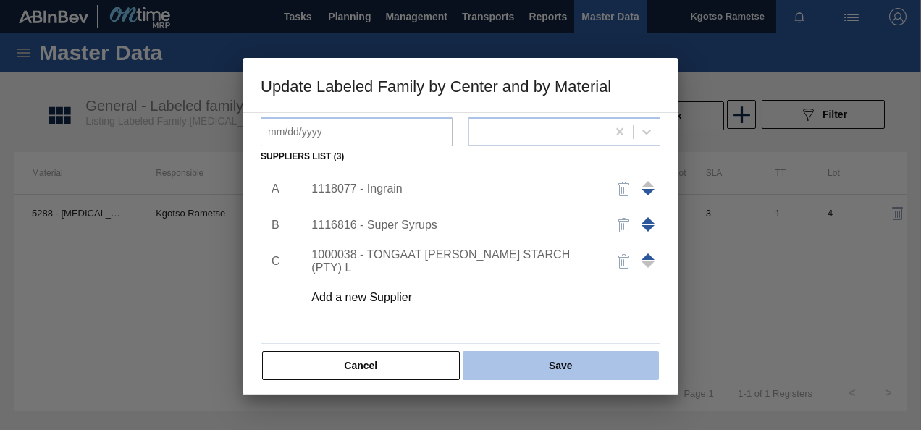
click at [573, 364] on button "Save" at bounding box center [561, 365] width 196 height 29
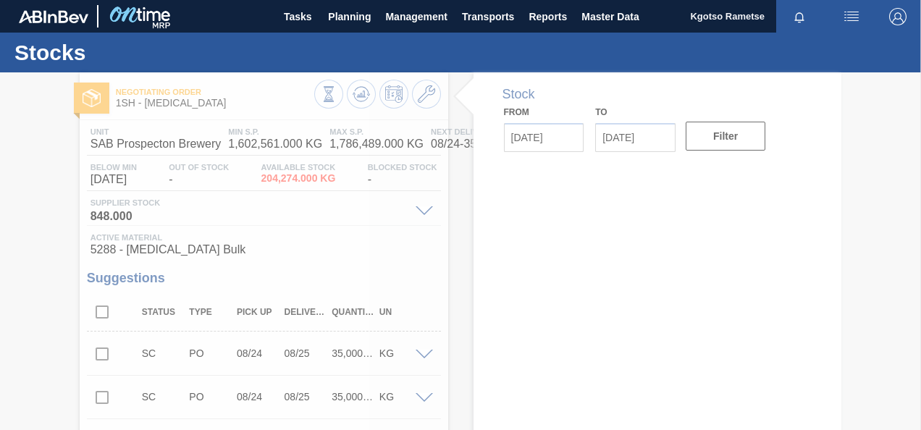
type input "[DATE]"
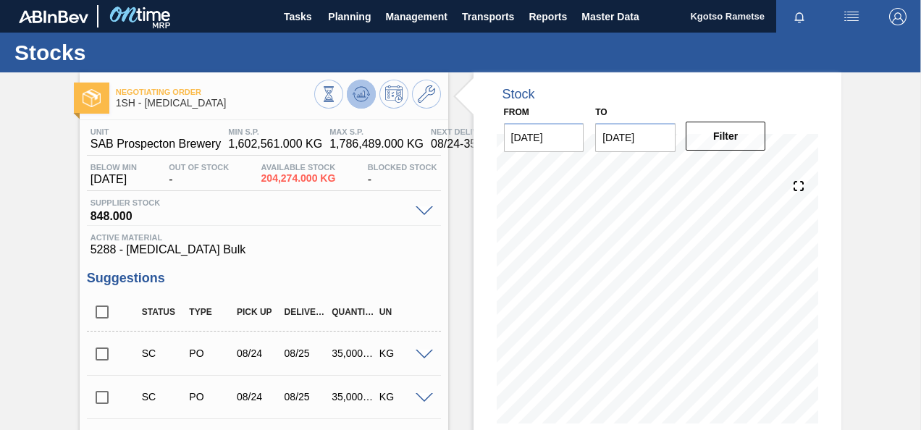
click at [337, 101] on icon at bounding box center [329, 94] width 16 height 16
click at [346, 16] on span "Planning" at bounding box center [349, 16] width 43 height 17
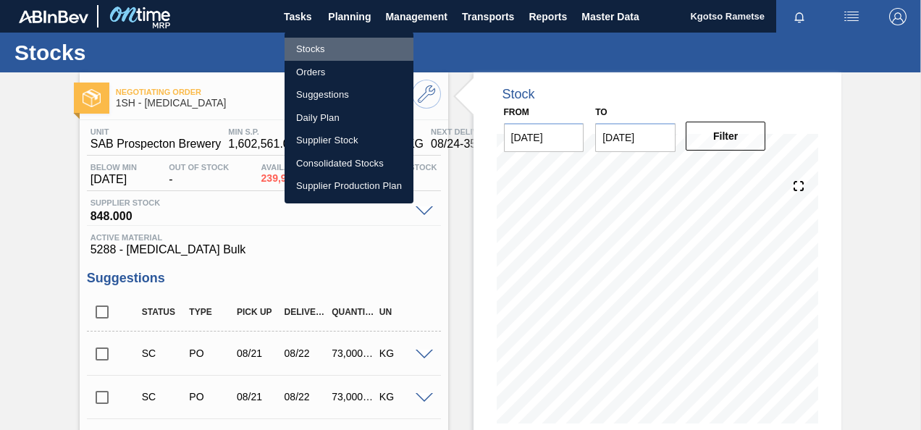
click at [326, 45] on li "Stocks" at bounding box center [349, 49] width 129 height 23
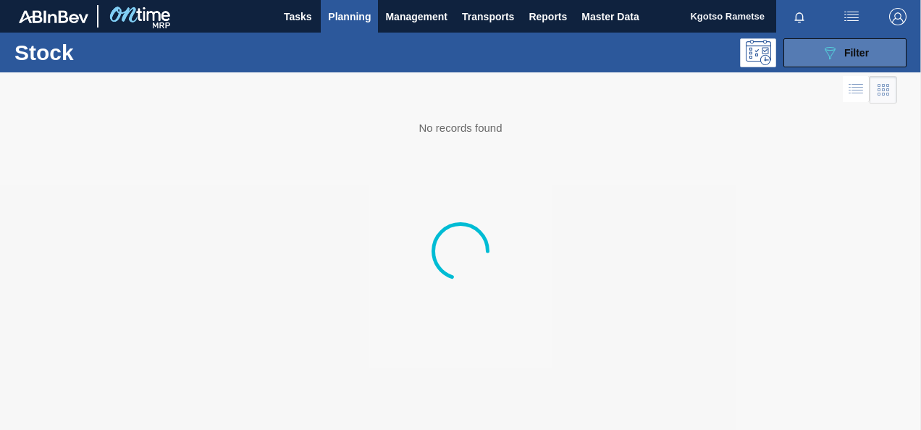
click at [836, 60] on icon "089F7B8B-B2A5-4AFE-B5C0-19BA573D28AC" at bounding box center [829, 52] width 17 height 17
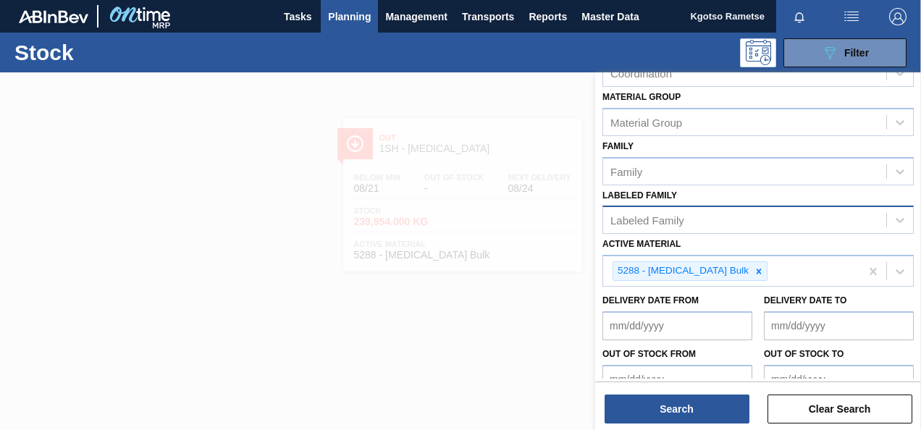
scroll to position [265, 0]
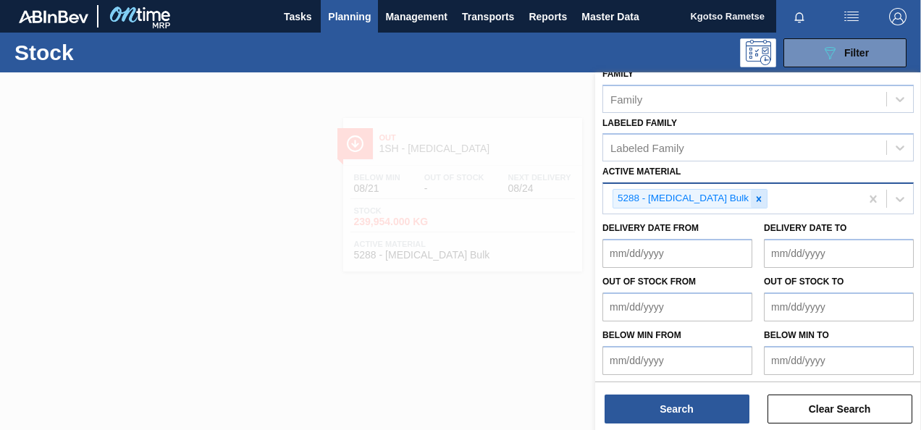
click at [751, 201] on div at bounding box center [759, 199] width 16 height 18
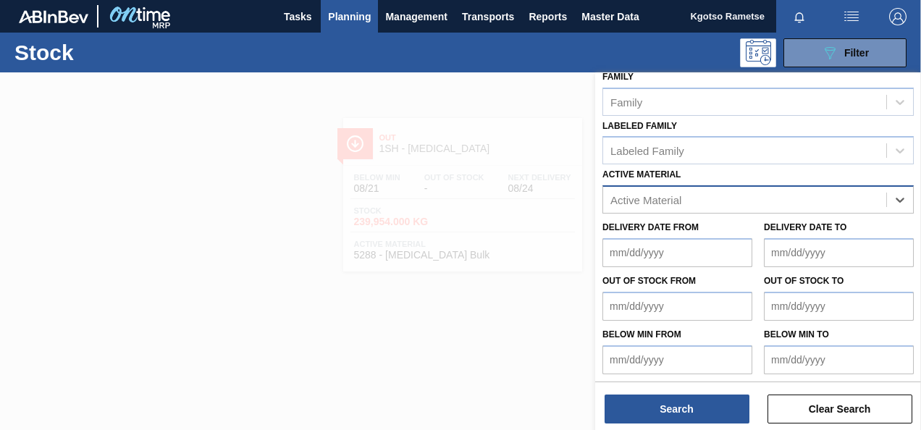
click at [746, 80] on div "Family Family" at bounding box center [759, 91] width 312 height 49
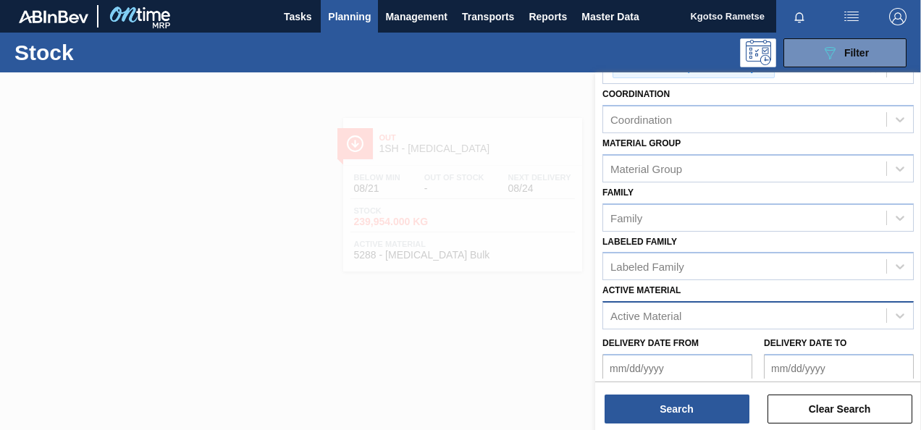
scroll to position [117, 0]
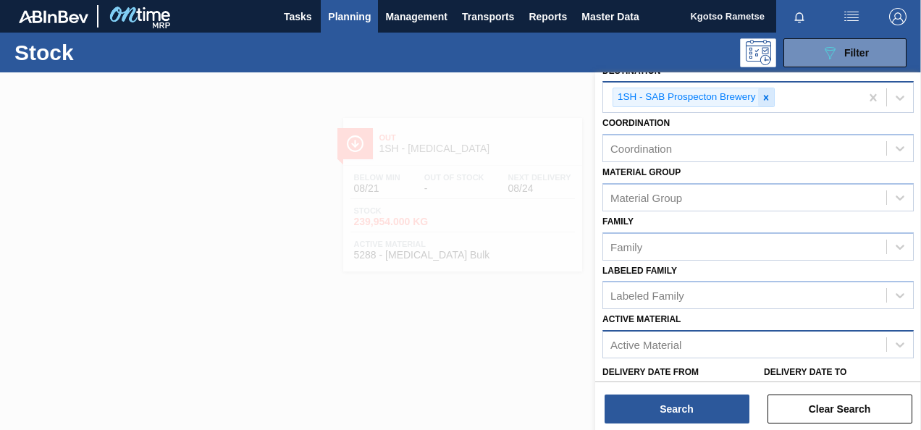
click at [764, 96] on icon at bounding box center [766, 97] width 5 height 5
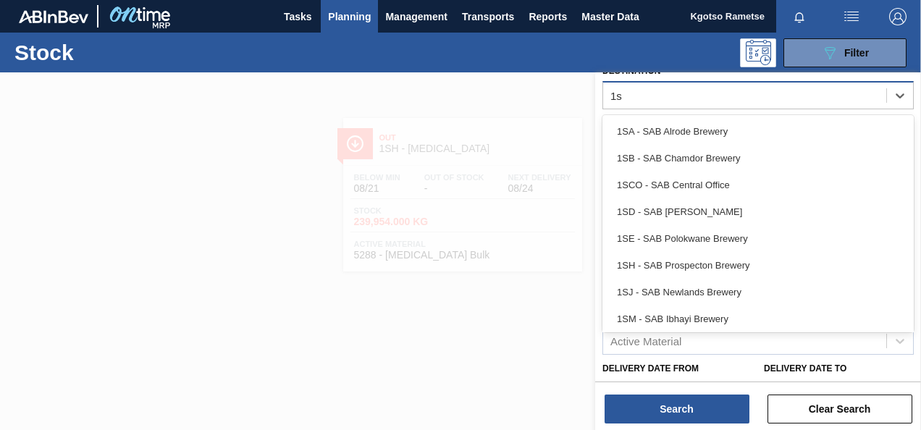
type input "1sd"
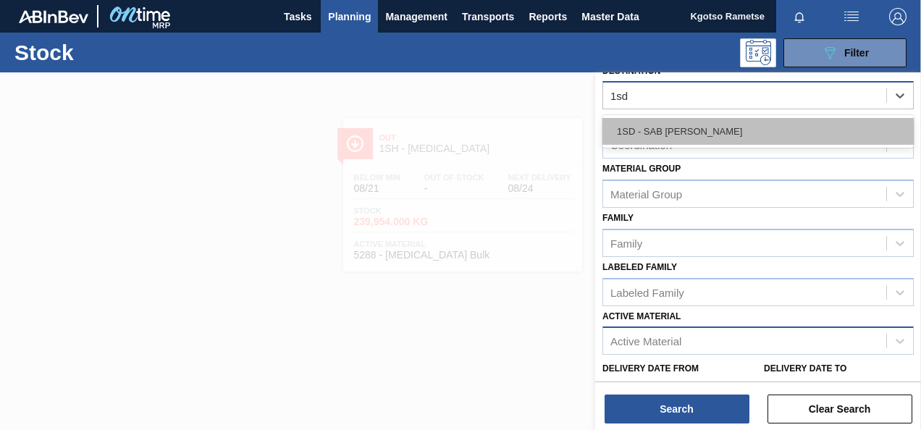
click at [717, 135] on div "1SD - SAB Rosslyn Brewery" at bounding box center [759, 131] width 312 height 27
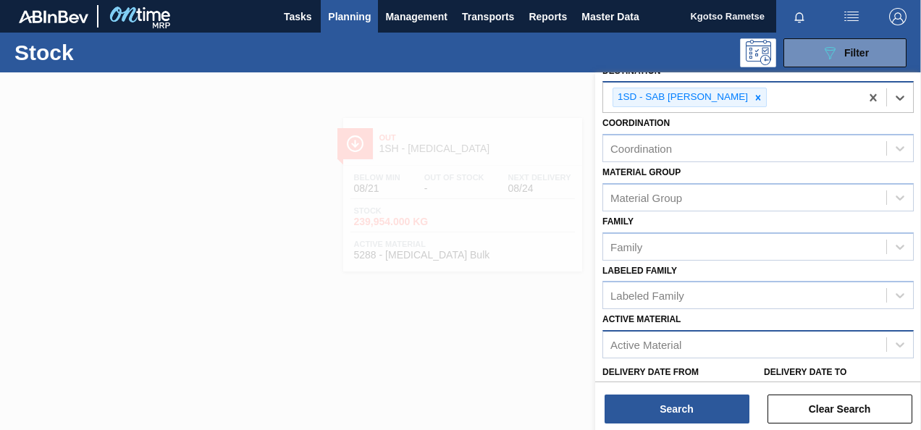
click at [663, 314] on label "Active Material" at bounding box center [642, 319] width 78 height 10
click at [612, 339] on Material "Active Material" at bounding box center [611, 345] width 1 height 12
type Material "278197"
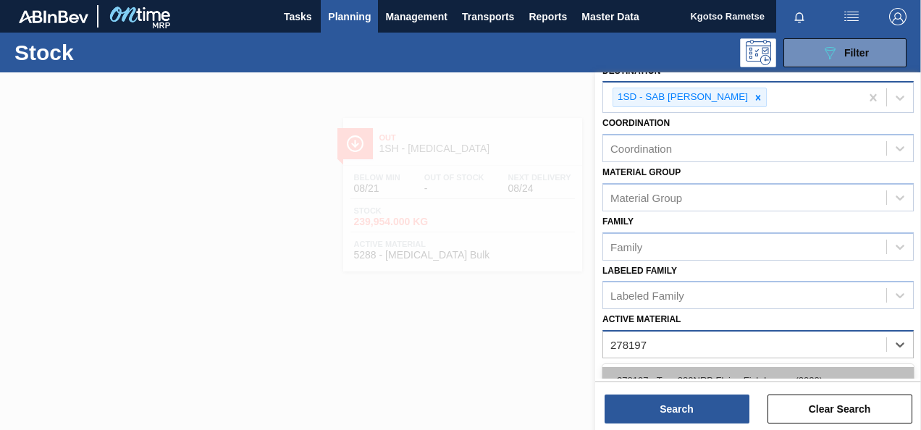
click at [635, 377] on div "278197 - Tray 330NRB Flying Fish Lemon (2020)" at bounding box center [759, 380] width 312 height 27
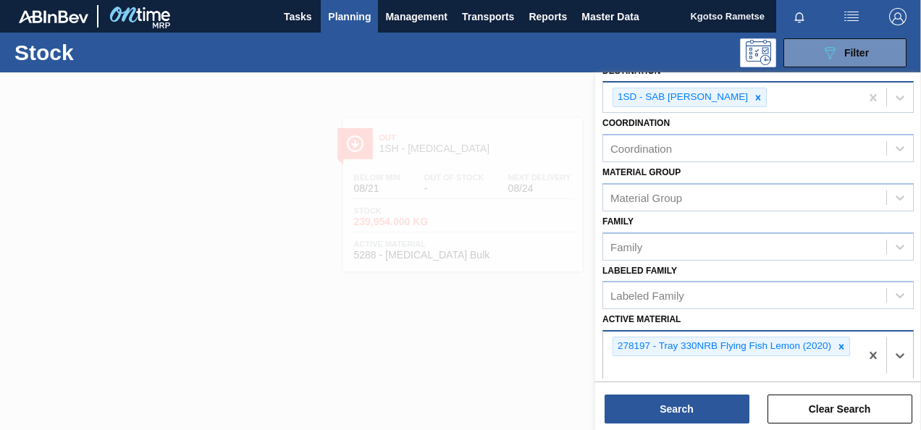
drag, startPoint x: 921, startPoint y: 251, endPoint x: 610, endPoint y: 316, distance: 317.4
click at [610, 316] on label "Active Material" at bounding box center [642, 319] width 78 height 10
click at [611, 363] on Material "Active Material" at bounding box center [611, 369] width 1 height 12
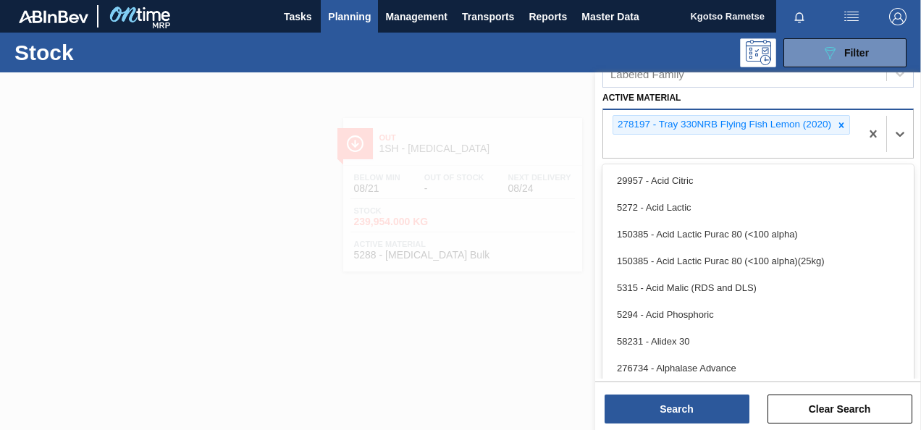
click at [814, 93] on div "Stock Status Stock Status Source Source Destination 1SD - SAB Rosslyn Brewery C…" at bounding box center [758, 29] width 326 height 593
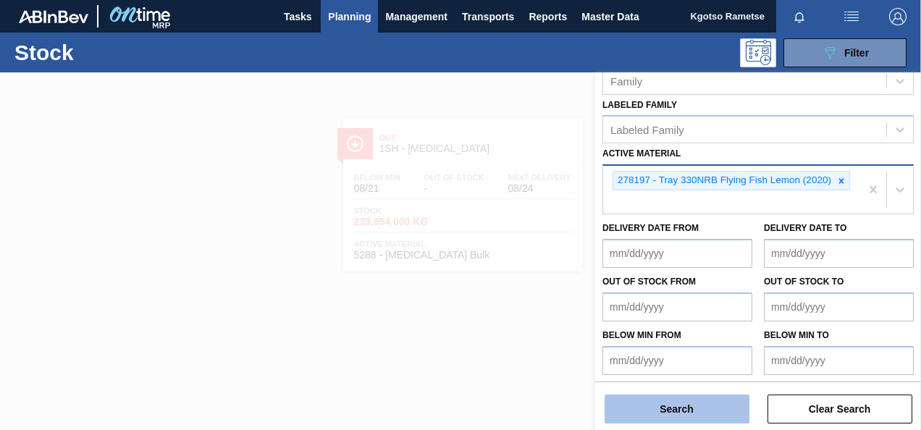
click at [695, 405] on button "Search" at bounding box center [677, 409] width 145 height 29
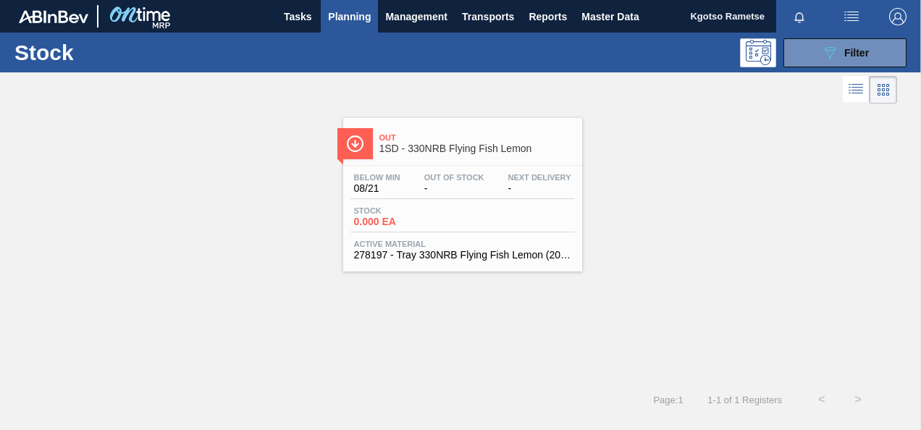
click at [421, 152] on span "1SD - 330NRB Flying Fish Lemon" at bounding box center [478, 148] width 196 height 11
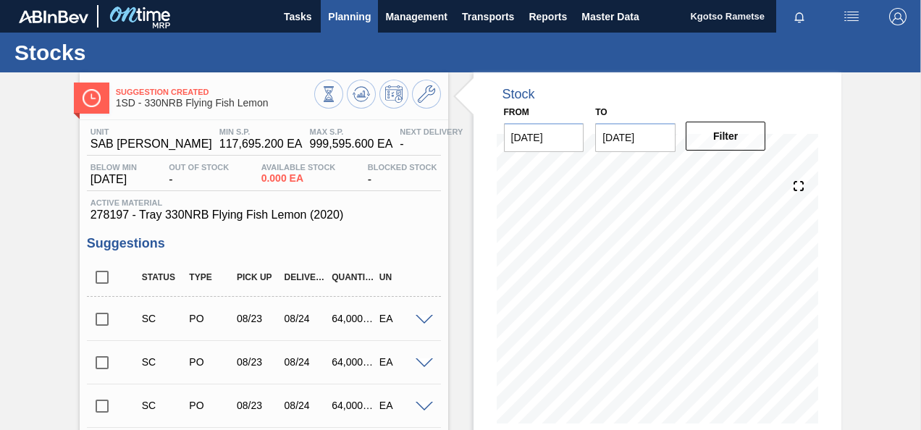
click at [346, 13] on span "Planning" at bounding box center [349, 16] width 43 height 17
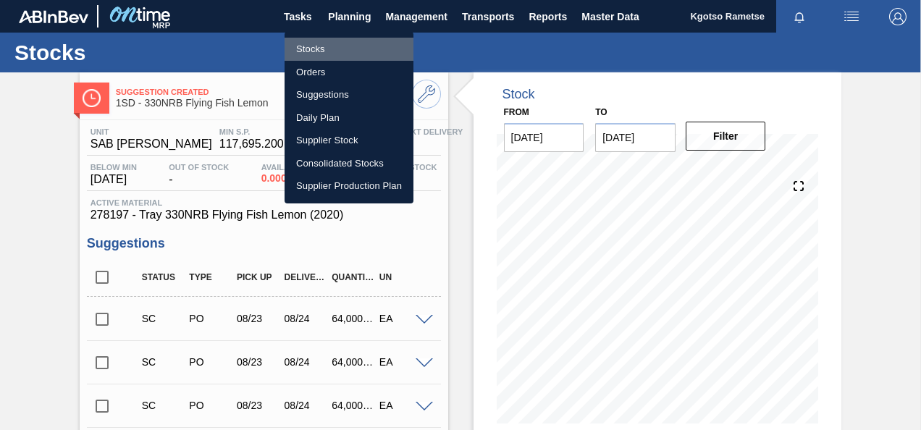
click at [327, 48] on li "Stocks" at bounding box center [349, 49] width 129 height 23
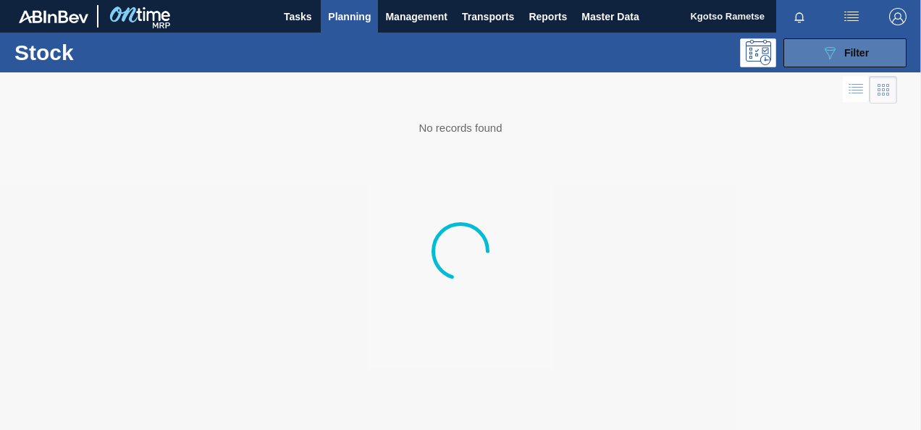
click at [814, 49] on button "089F7B8B-B2A5-4AFE-B5C0-19BA573D28AC Filter" at bounding box center [845, 52] width 123 height 29
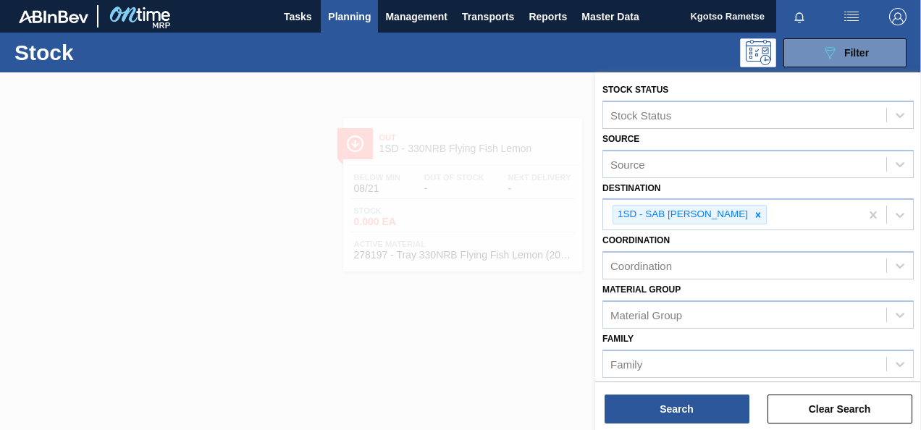
click at [743, 241] on div "Coordination Coordination" at bounding box center [759, 254] width 312 height 49
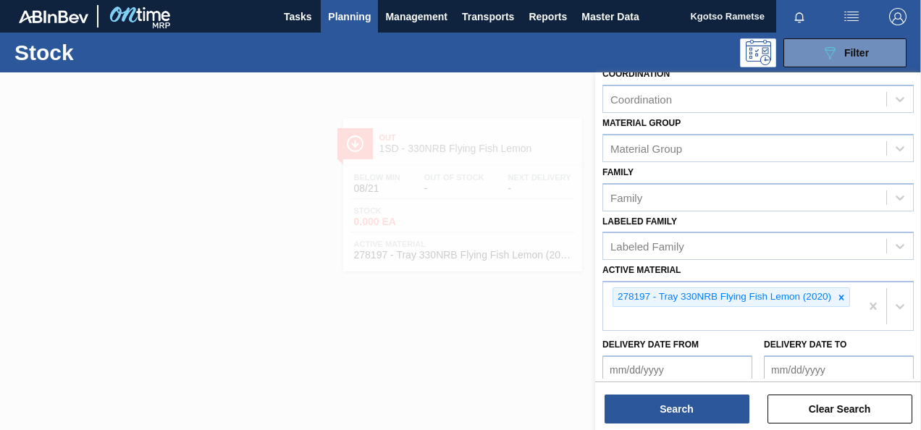
scroll to position [203, 0]
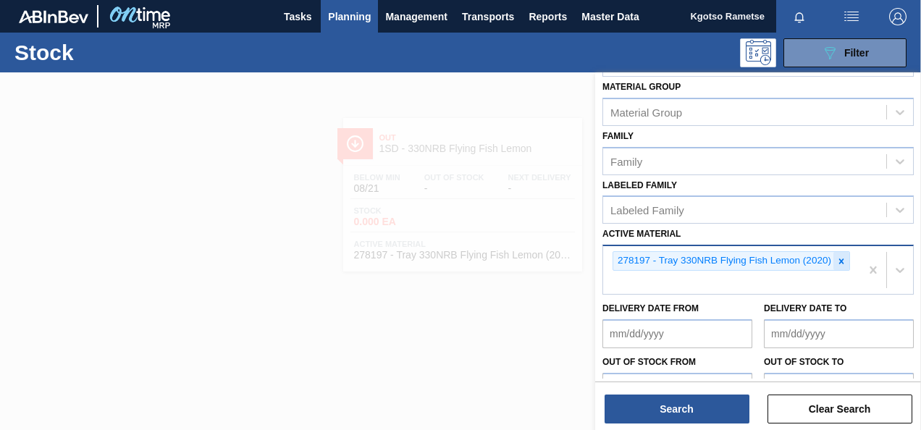
click at [842, 259] on icon at bounding box center [842, 261] width 5 height 5
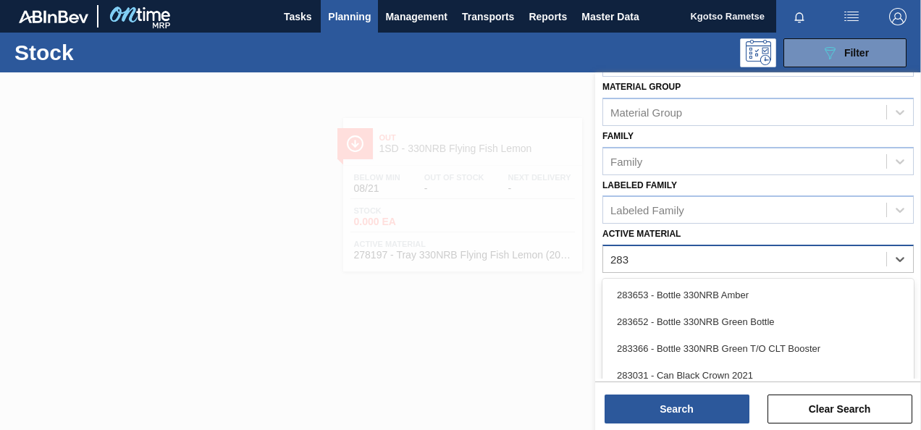
type Material "283"
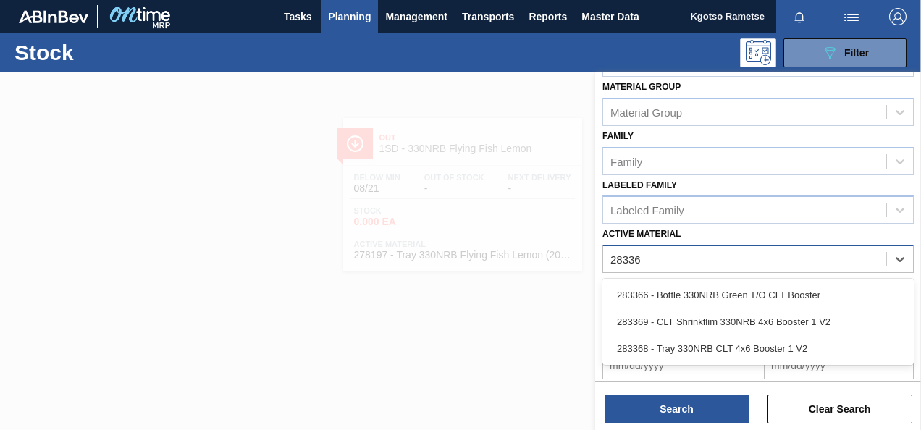
type Material "283368"
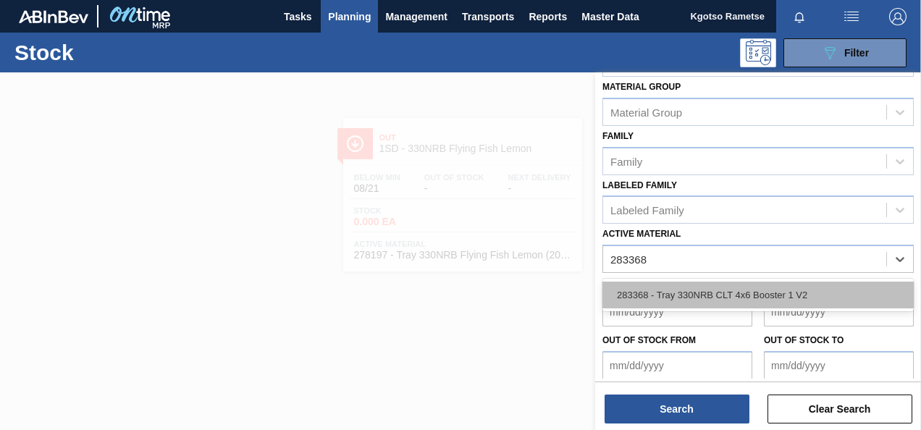
click at [685, 284] on div "283368 - Tray 330NRB CLT 4x6 Booster 1 V2" at bounding box center [759, 295] width 312 height 27
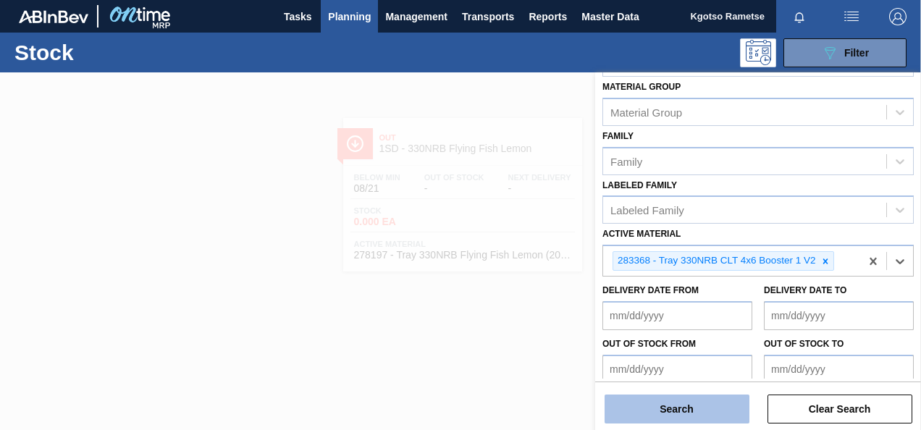
click at [682, 406] on button "Search" at bounding box center [677, 409] width 145 height 29
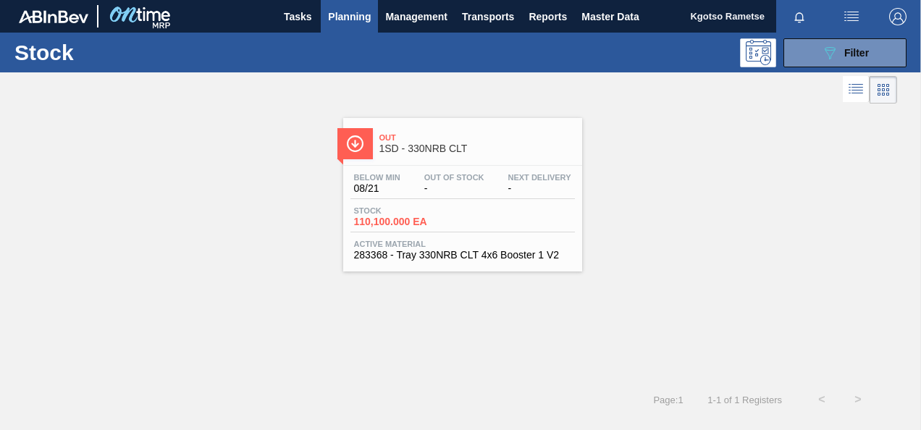
click at [370, 160] on div "Out 1SD - 330NRB CLT Below Min 08/21 Out Of Stock - Next Delivery - Stock 110,1…" at bounding box center [462, 195] width 239 height 154
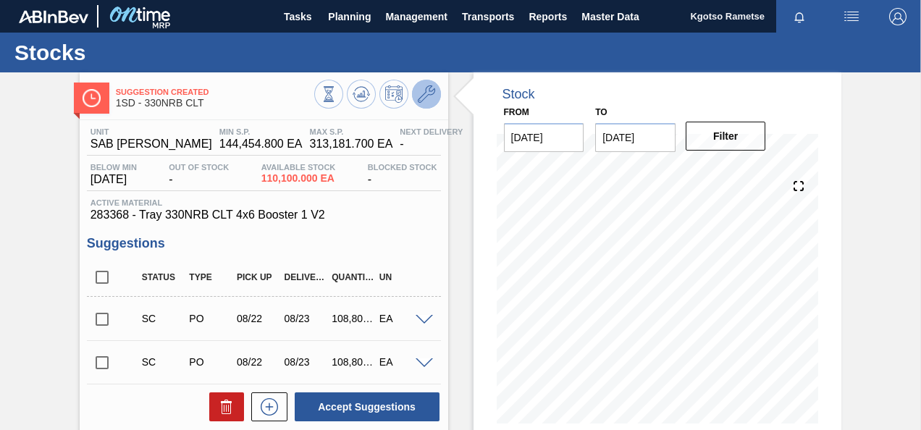
click at [425, 98] on icon at bounding box center [426, 93] width 17 height 17
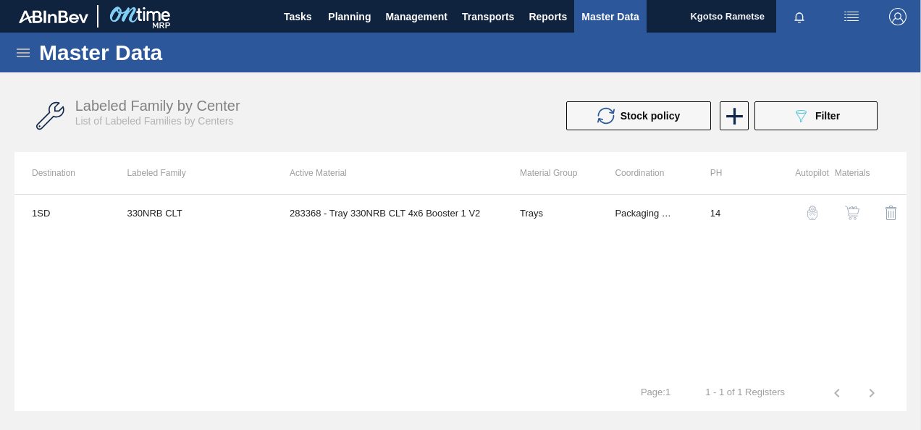
click at [852, 208] on img "button" at bounding box center [852, 213] width 14 height 14
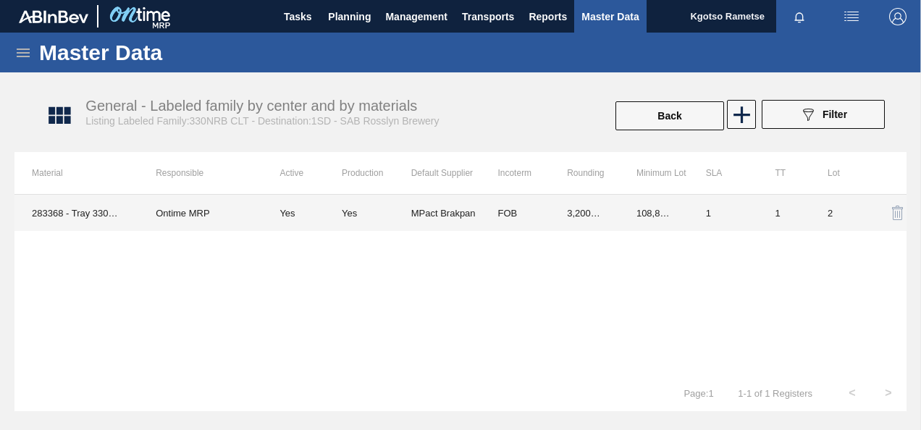
click at [468, 212] on td "MPact Brakpan" at bounding box center [446, 213] width 70 height 36
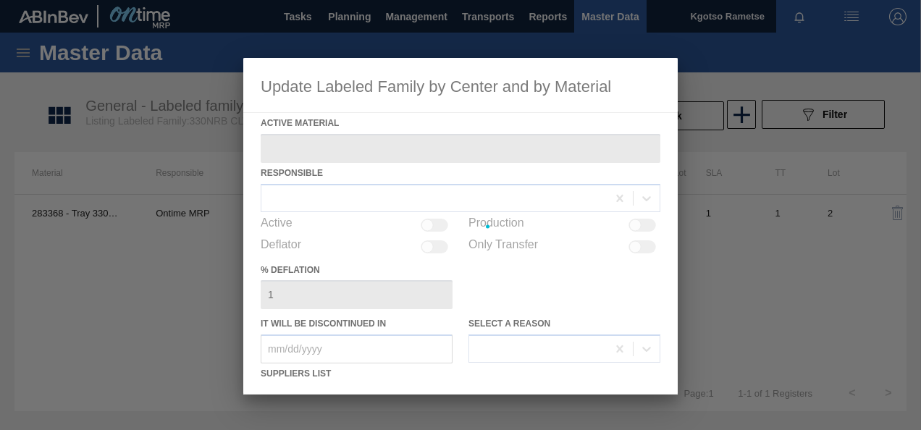
type Material "283368 - Tray 330NRB CLT 4x6 Booster 1 V2"
checkbox input "true"
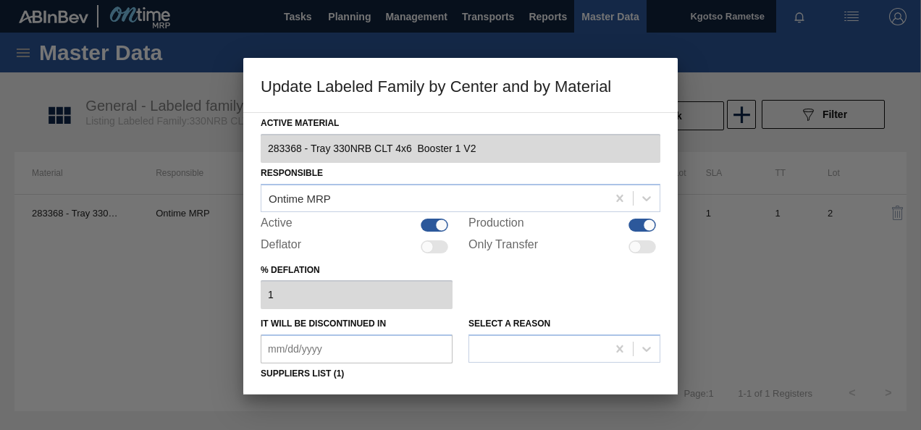
click at [509, 293] on div "% deflation 1" at bounding box center [461, 285] width 400 height 50
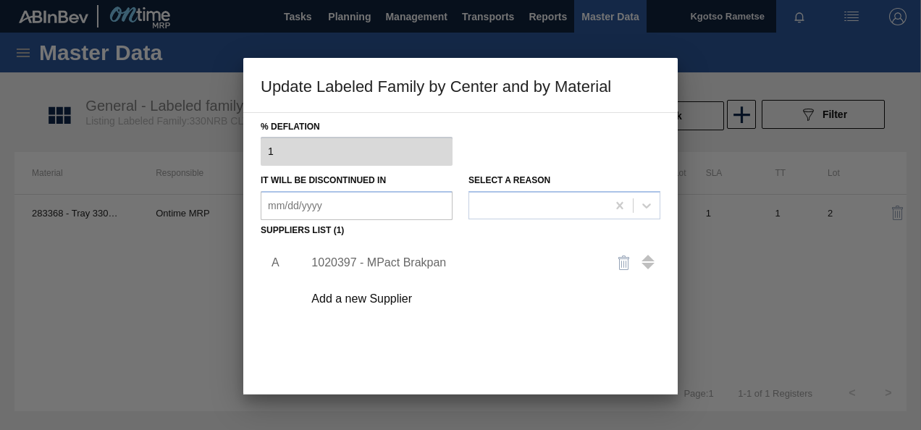
scroll to position [145, 0]
click at [371, 256] on div "1020397 - MPact Brakpan" at bounding box center [454, 261] width 284 height 13
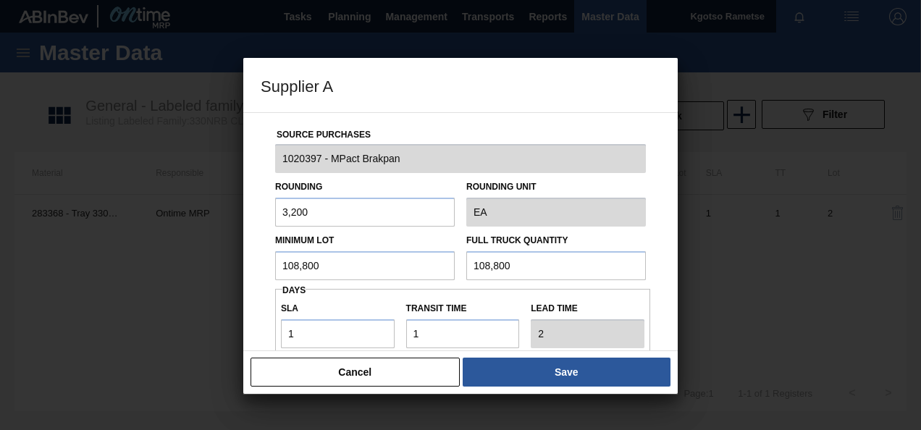
drag, startPoint x: 349, startPoint y: 264, endPoint x: 256, endPoint y: 269, distance: 93.6
click at [256, 269] on div "Source Purchases 1020397 - MPact Brakpan Rounding 3,200 Rounding Unit EA Minimu…" at bounding box center [460, 231] width 435 height 239
drag, startPoint x: 339, startPoint y: 271, endPoint x: 226, endPoint y: 280, distance: 113.3
click at [226, 280] on div "Supplier A Source Purchases 1020397 - MPact Brakpan Rounding 3,200 Rounding Uni…" at bounding box center [460, 215] width 921 height 430
type input "192,000"
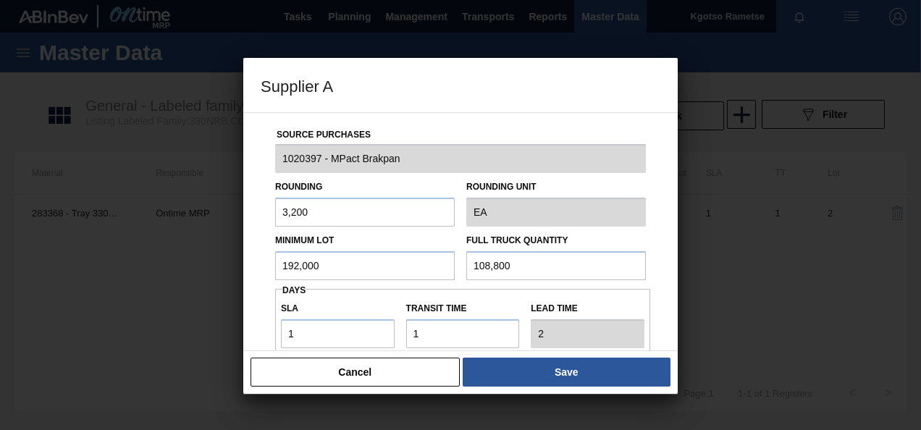
drag, startPoint x: 517, startPoint y: 261, endPoint x: 288, endPoint y: 280, distance: 229.0
click at [288, 280] on div "Source Purchases 1020397 - MPact Brakpan Rounding 3,200 Rounding Unit EA Minimu…" at bounding box center [461, 353] width 400 height 480
paste input "92,0"
type input "192,000"
drag, startPoint x: 310, startPoint y: 330, endPoint x: 265, endPoint y: 323, distance: 45.5
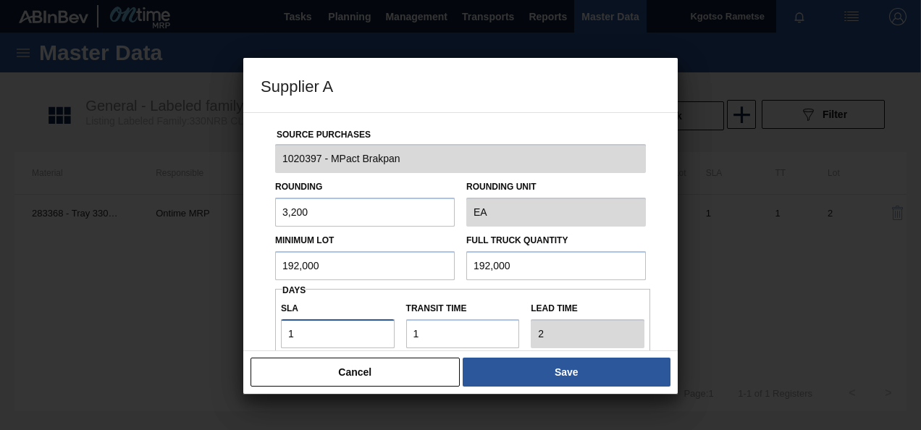
click at [265, 323] on div "Source Purchases 1020397 - MPact Brakpan Rounding 3,200 Rounding Unit EA Minimu…" at bounding box center [461, 353] width 400 height 480
type input "2"
type input "3"
type input "2"
click at [265, 323] on div "Source Purchases 1020397 - MPact Brakpan Rounding 3,200 Rounding Unit EA Minimu…" at bounding box center [461, 353] width 400 height 480
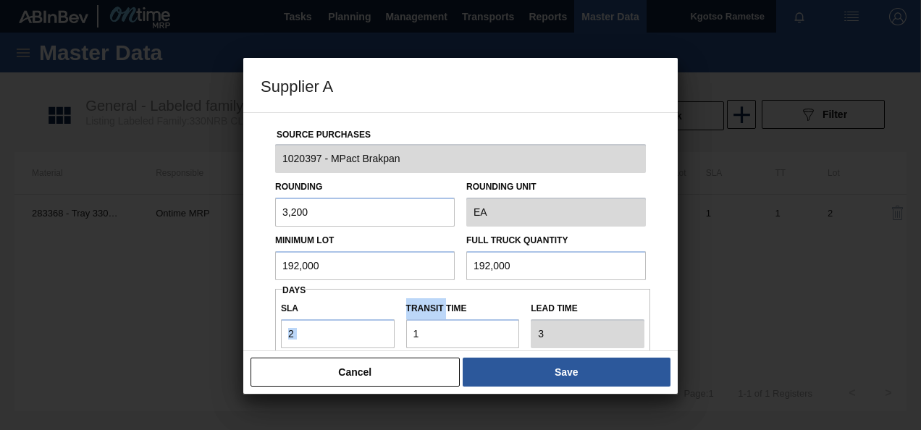
click at [265, 323] on div "Source Purchases 1020397 - MPact Brakpan Rounding 3,200 Rounding Unit EA Minimu…" at bounding box center [461, 353] width 400 height 480
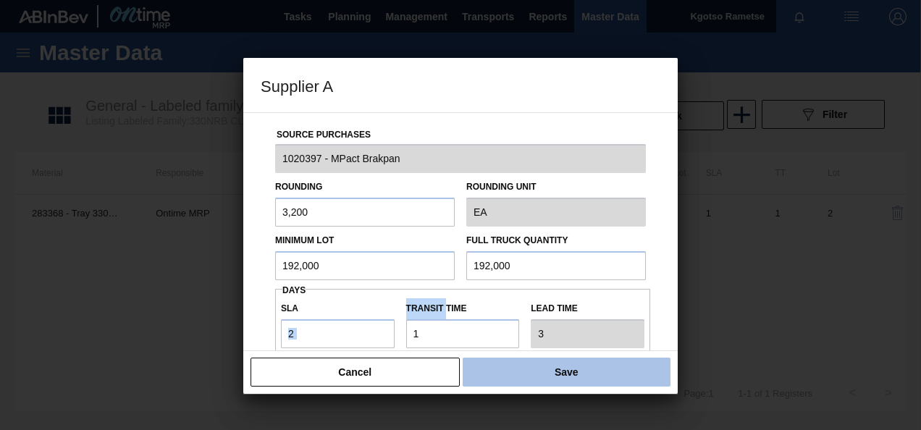
click at [614, 378] on button "Save" at bounding box center [567, 372] width 208 height 29
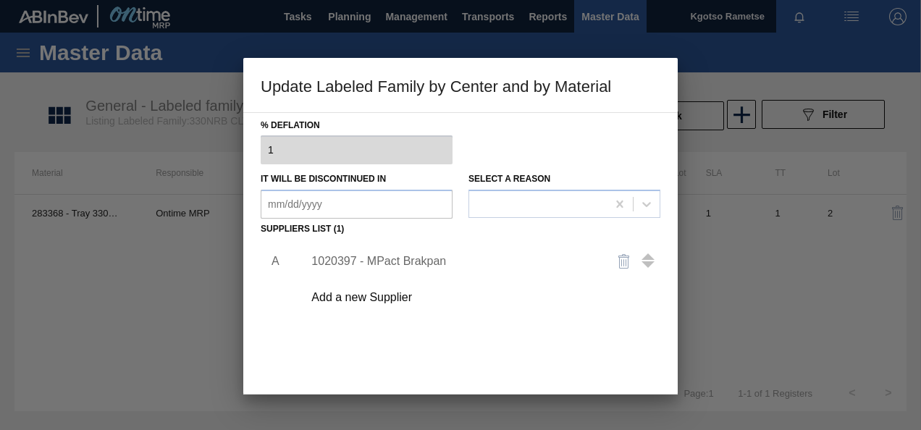
click at [564, 349] on div "A 1020397 - MPact Brakpan Add a new Supplier" at bounding box center [461, 325] width 400 height 170
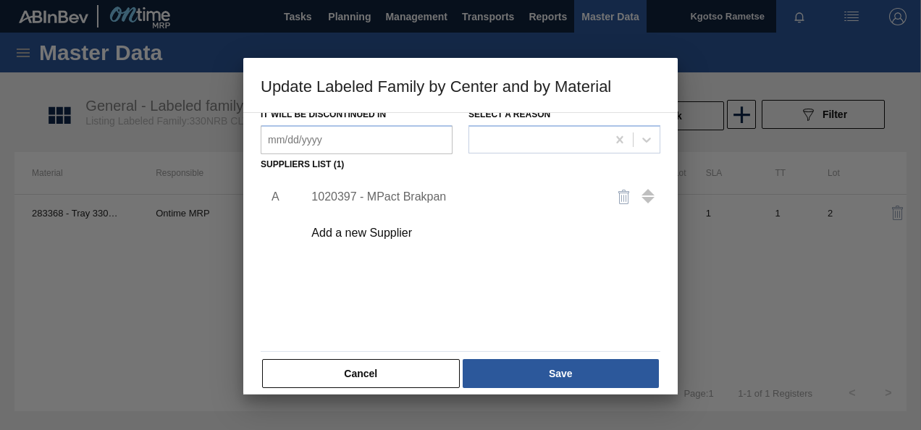
scroll to position [222, 0]
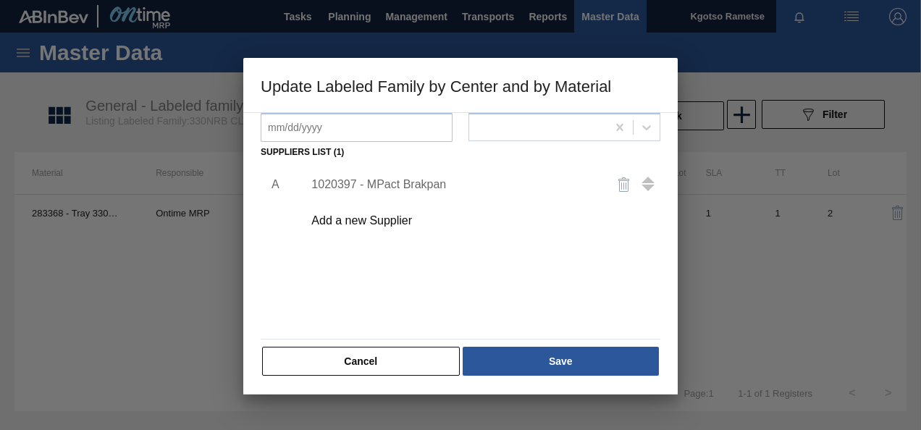
click at [564, 349] on button "Save" at bounding box center [561, 361] width 196 height 29
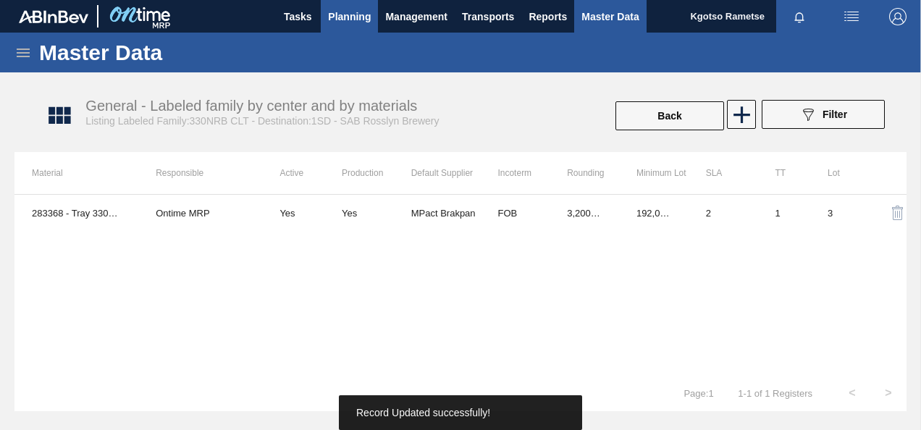
click at [340, 7] on button "Planning" at bounding box center [349, 16] width 57 height 33
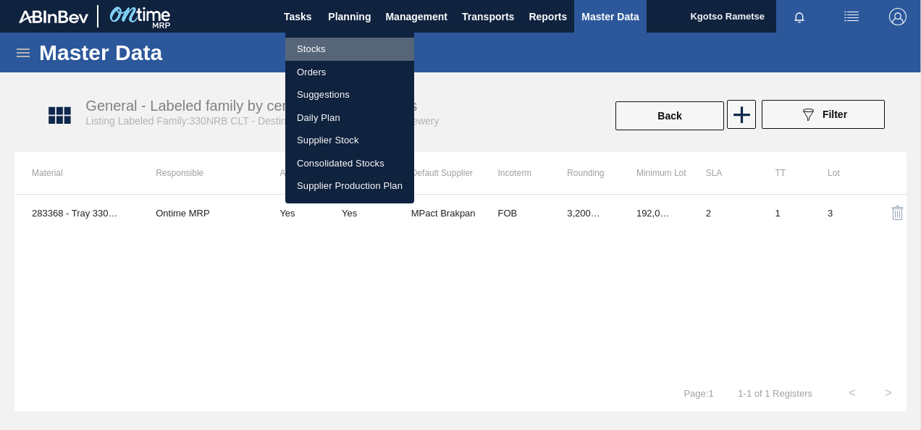
click at [318, 48] on li "Stocks" at bounding box center [349, 49] width 129 height 23
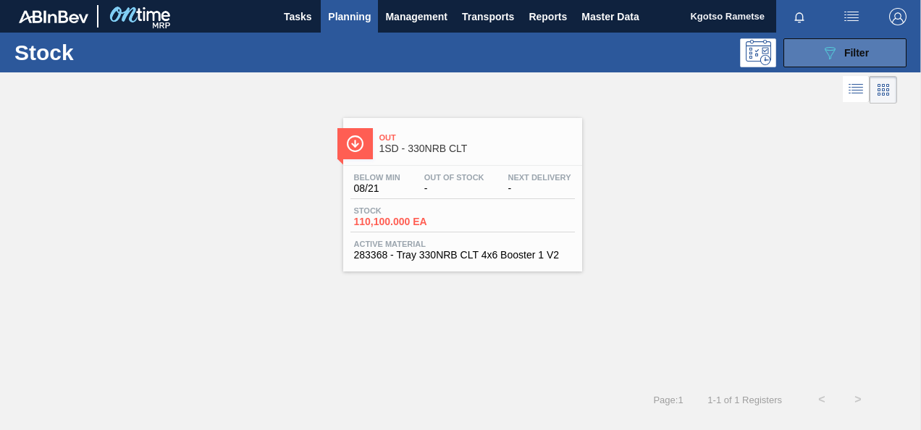
click at [804, 55] on button "089F7B8B-B2A5-4AFE-B5C0-19BA573D28AC Filter" at bounding box center [845, 52] width 123 height 29
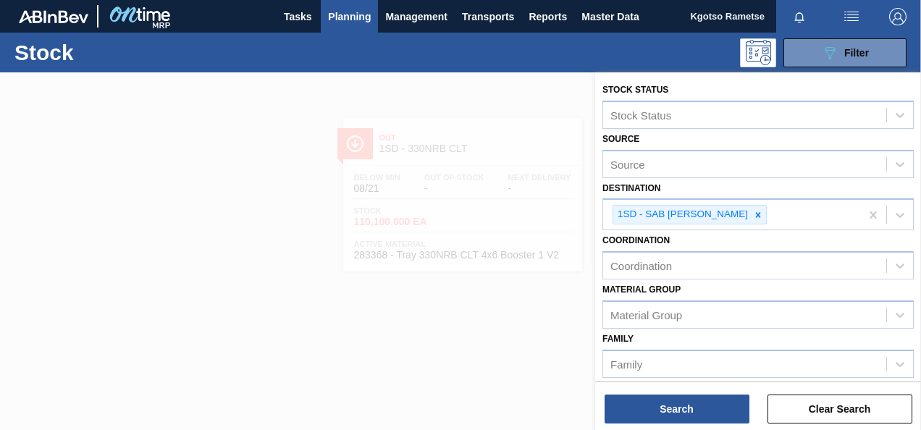
click at [830, 239] on div "Coordination Coordination" at bounding box center [759, 254] width 312 height 49
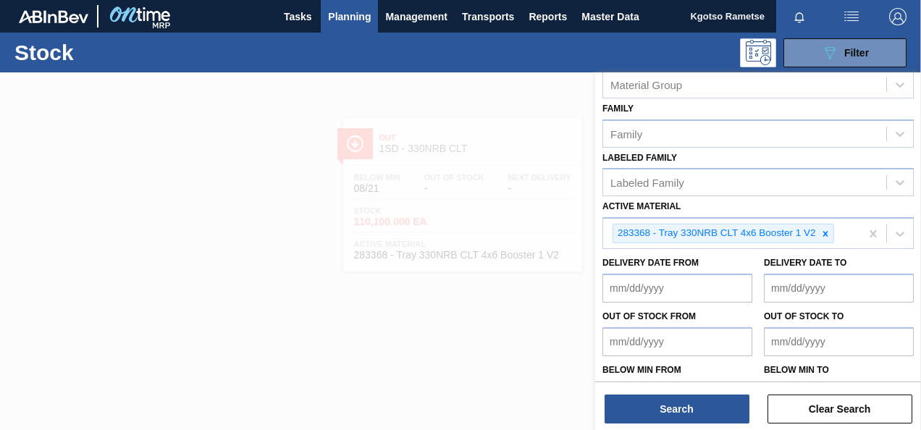
scroll to position [232, 0]
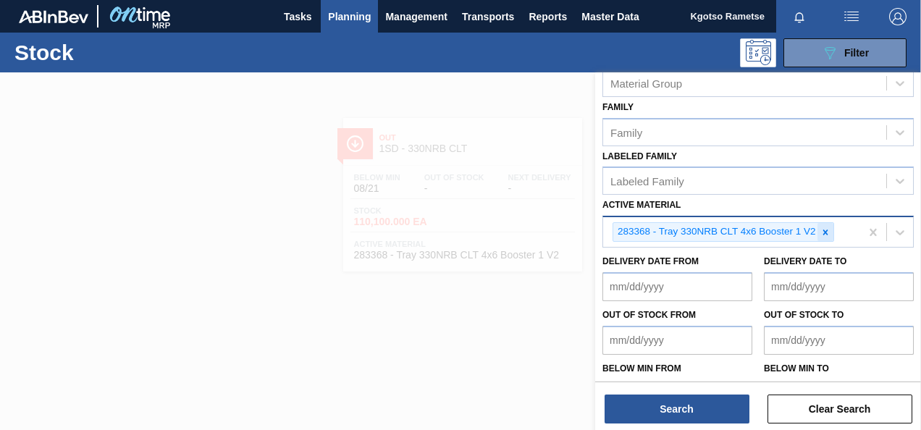
click at [827, 230] on icon at bounding box center [826, 232] width 5 height 5
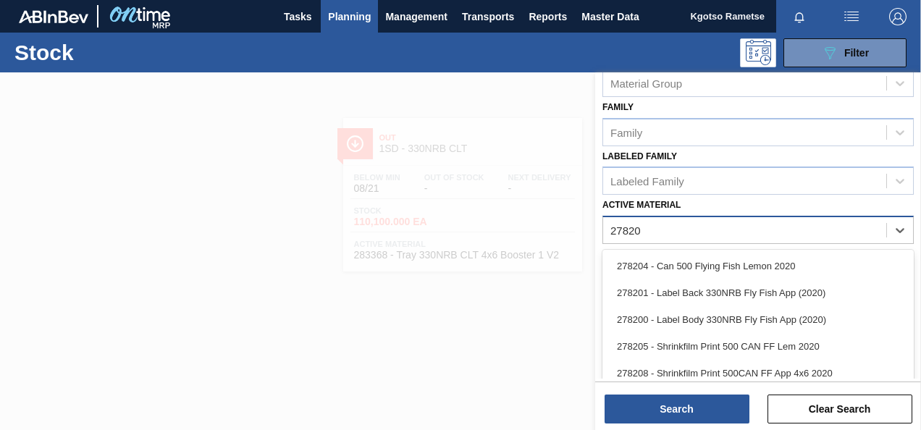
type Material "278206"
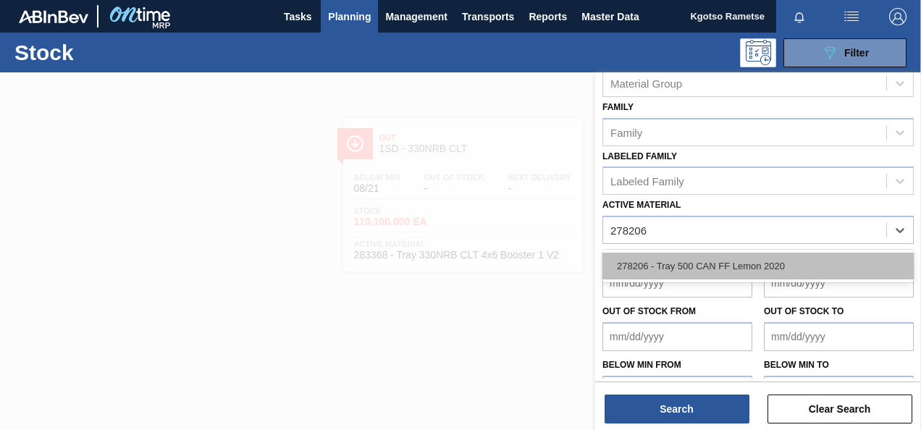
click at [759, 261] on div "278206 - Tray 500 CAN FF Lemon 2020" at bounding box center [759, 266] width 312 height 27
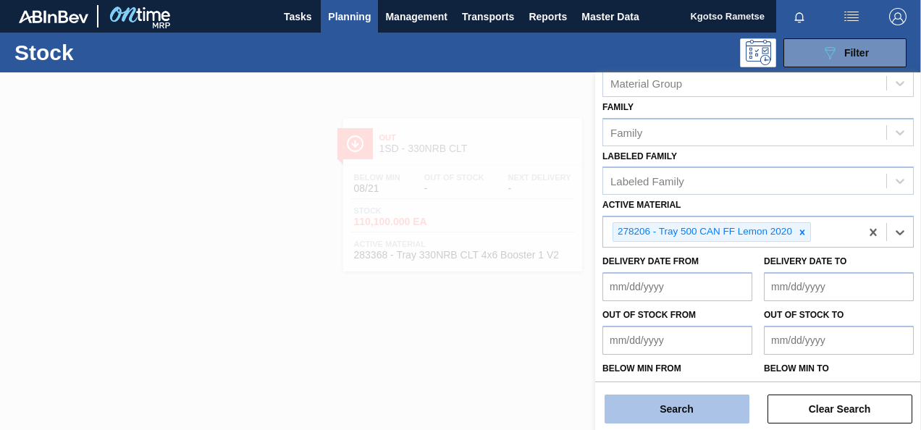
click at [691, 407] on button "Search" at bounding box center [677, 409] width 145 height 29
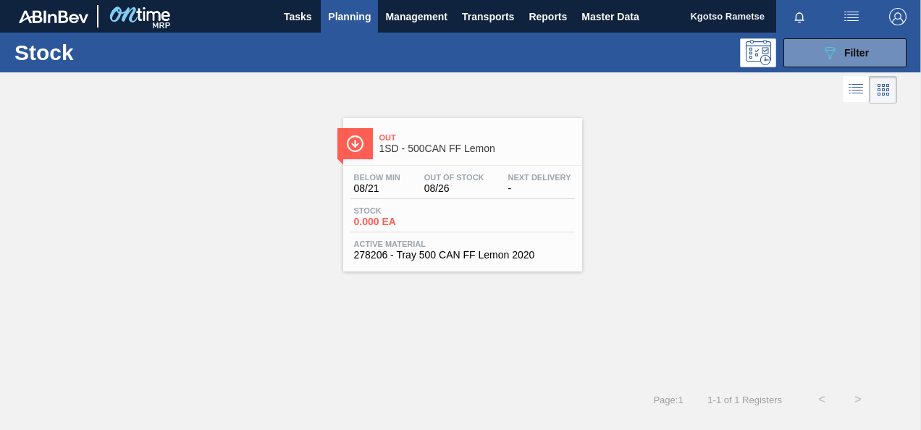
click at [450, 165] on div at bounding box center [462, 165] width 215 height 1
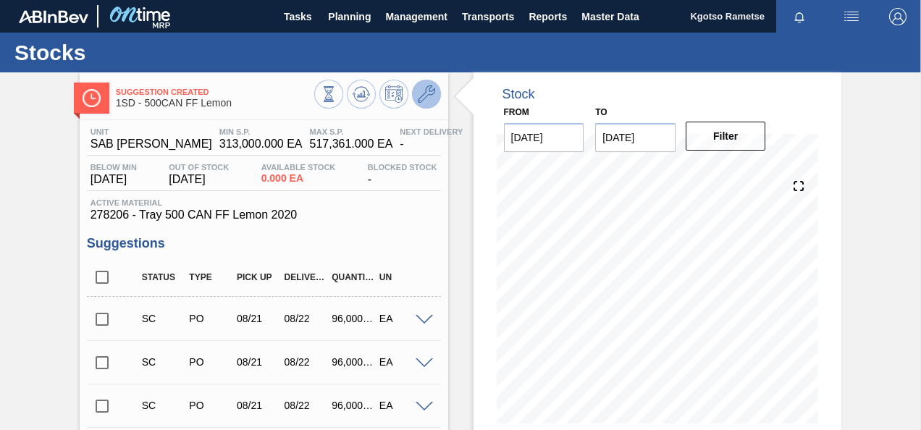
click at [419, 94] on icon at bounding box center [426, 93] width 17 height 17
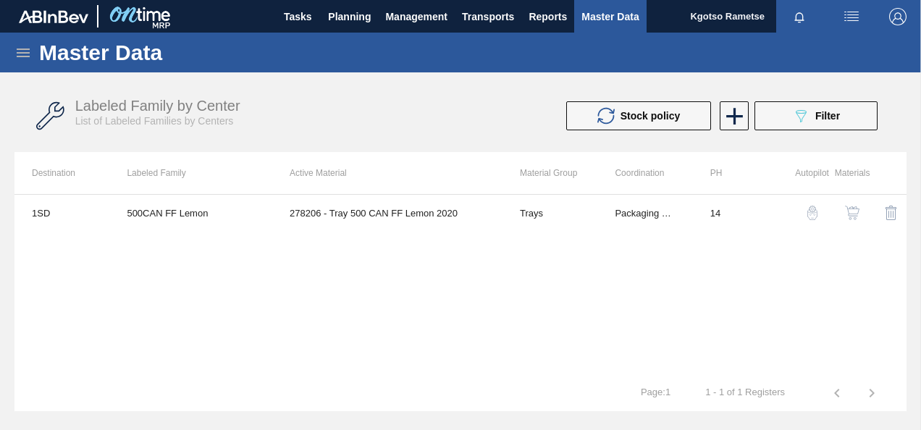
click at [856, 222] on button "button" at bounding box center [852, 213] width 35 height 35
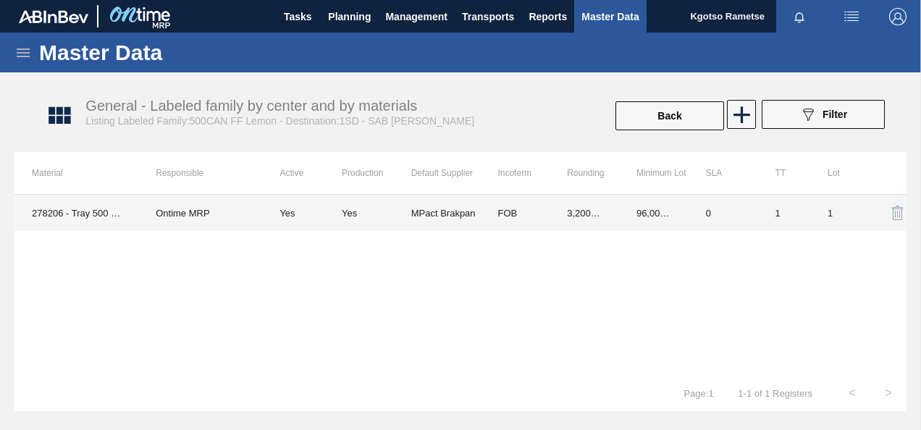
click at [587, 203] on td "3,200.000" at bounding box center [585, 213] width 70 height 36
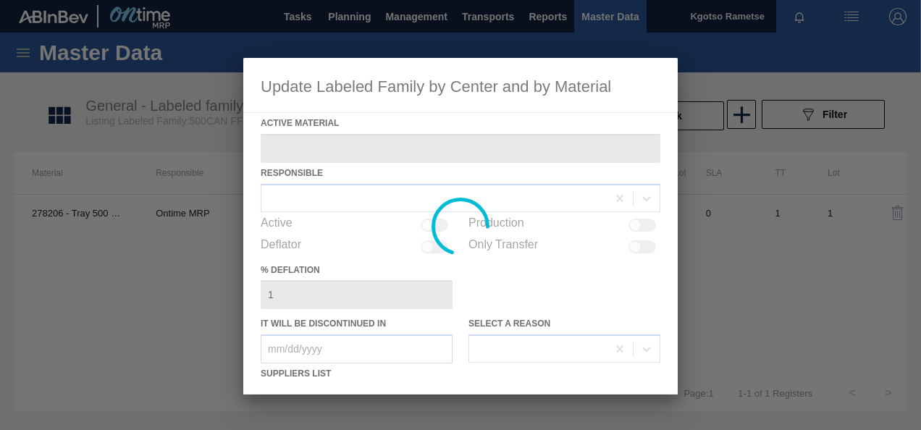
type Material "278206 - Tray 500 CAN FF Lemon 2020"
checkbox input "true"
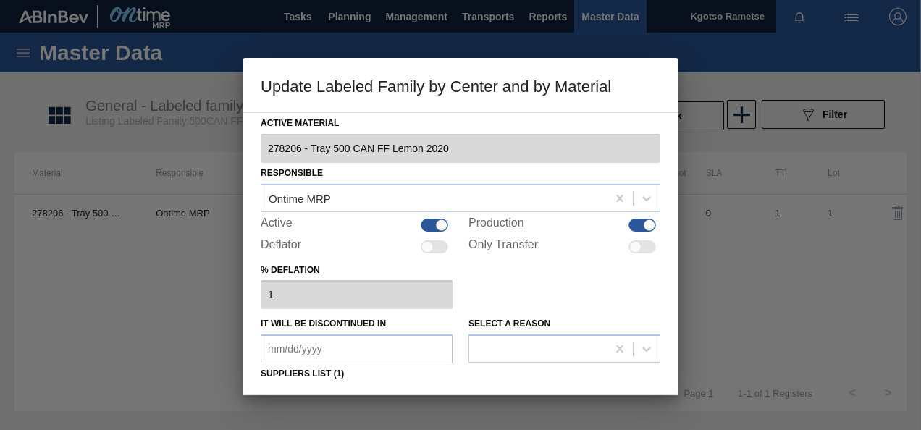
click at [518, 294] on div "% deflation 1" at bounding box center [461, 285] width 400 height 50
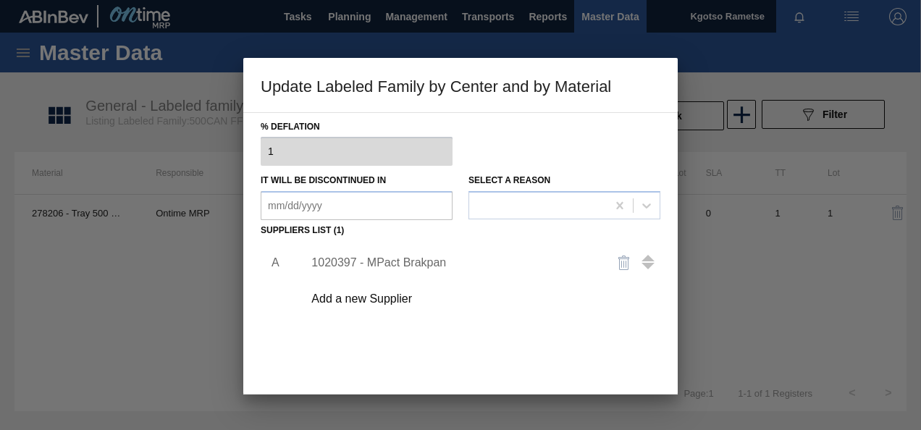
scroll to position [145, 0]
click at [375, 256] on div "1020397 - MPact Brakpan" at bounding box center [454, 261] width 284 height 13
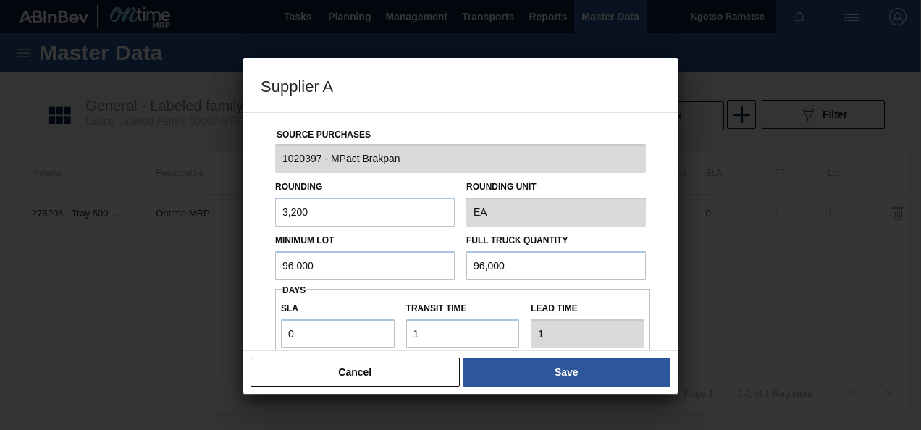
click at [362, 270] on input "96,000" at bounding box center [365, 265] width 180 height 29
drag, startPoint x: 362, startPoint y: 270, endPoint x: 232, endPoint y: 272, distance: 130.4
click at [232, 272] on div "Supplier A Source Purchases 1020397 - MPact Brakpan Rounding 3,200 Rounding Uni…" at bounding box center [460, 215] width 921 height 430
drag, startPoint x: 319, startPoint y: 267, endPoint x: 214, endPoint y: 280, distance: 105.8
click at [214, 280] on div "Supplier A Source Purchases 1020397 - MPact Brakpan Rounding 3,200 Rounding Uni…" at bounding box center [460, 215] width 921 height 430
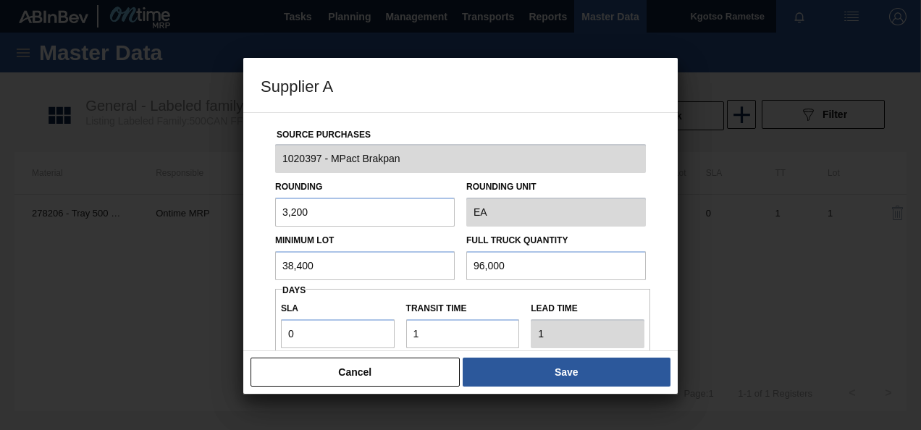
type input "38,400"
drag, startPoint x: 517, startPoint y: 269, endPoint x: 368, endPoint y: 248, distance: 150.8
click at [368, 248] on div "Minimum Lot 38,400 Full Truck Quantity 96,000" at bounding box center [460, 254] width 382 height 54
paste input "38,4"
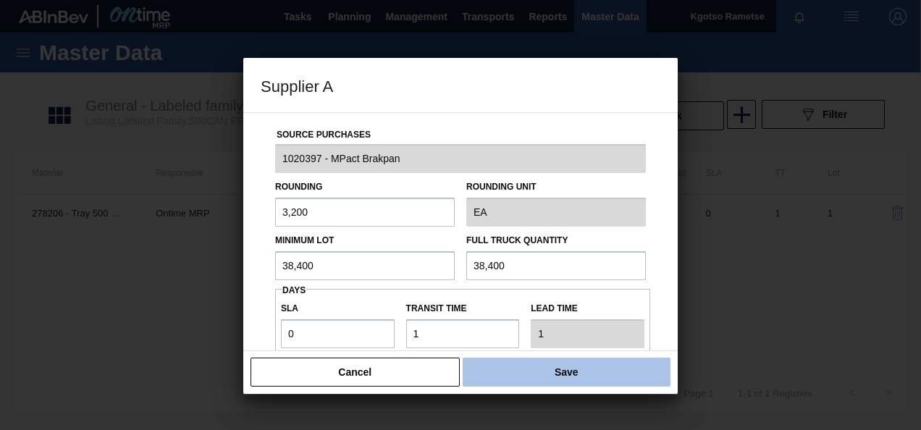
type input "38,400"
click at [513, 381] on button "Save" at bounding box center [567, 372] width 208 height 29
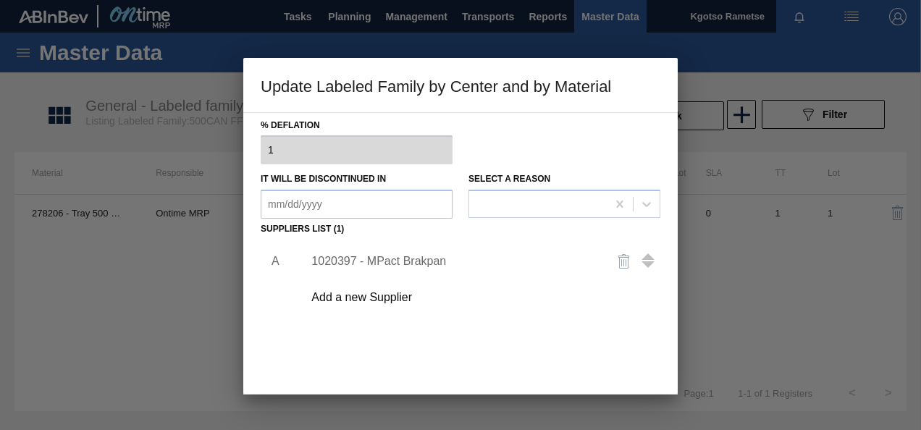
click at [536, 375] on div "A 1020397 - MPact Brakpan Add a new Supplier" at bounding box center [461, 325] width 400 height 170
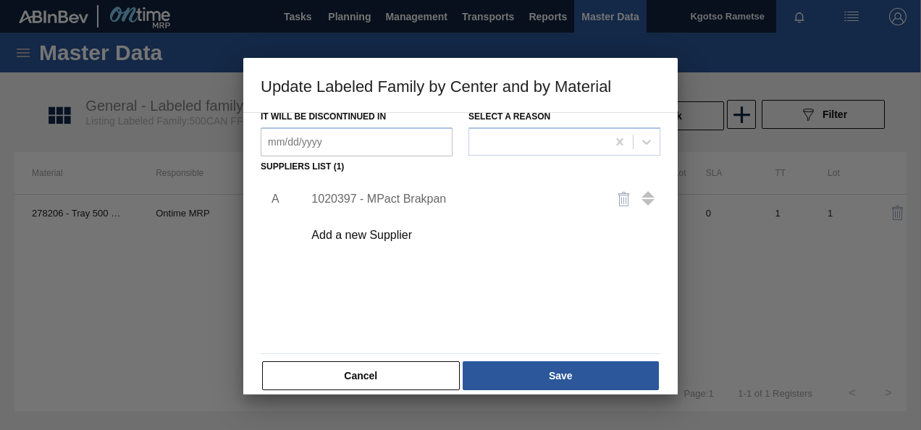
scroll to position [222, 0]
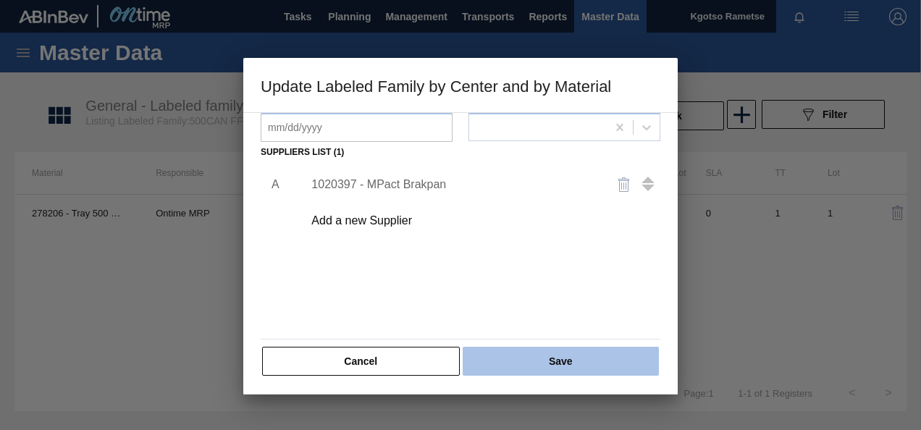
click at [553, 354] on button "Save" at bounding box center [561, 361] width 196 height 29
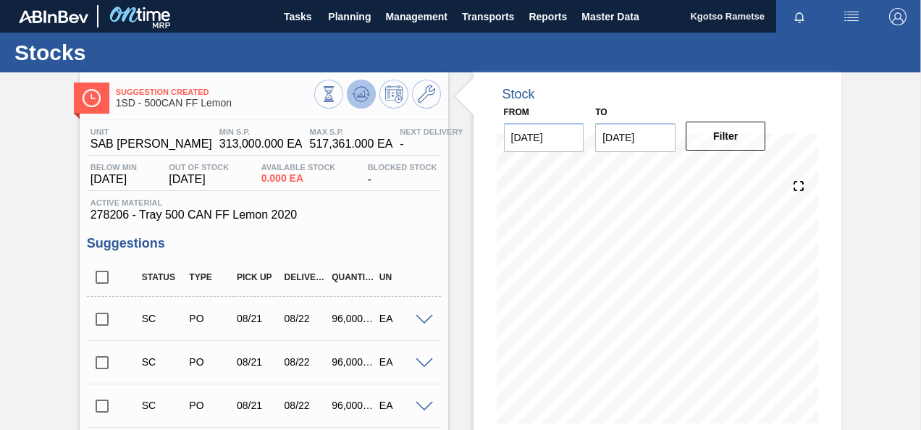
click at [337, 101] on icon at bounding box center [329, 94] width 16 height 16
click at [351, 16] on span "Planning" at bounding box center [349, 16] width 43 height 17
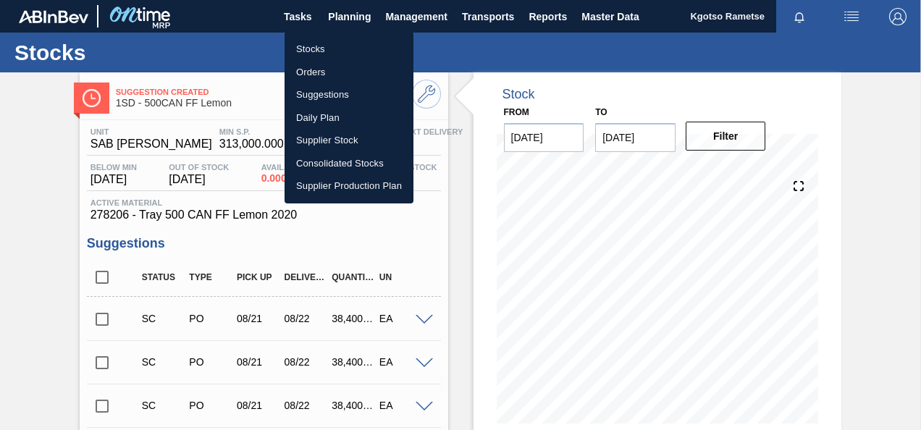
click at [342, 43] on li "Stocks" at bounding box center [349, 49] width 129 height 23
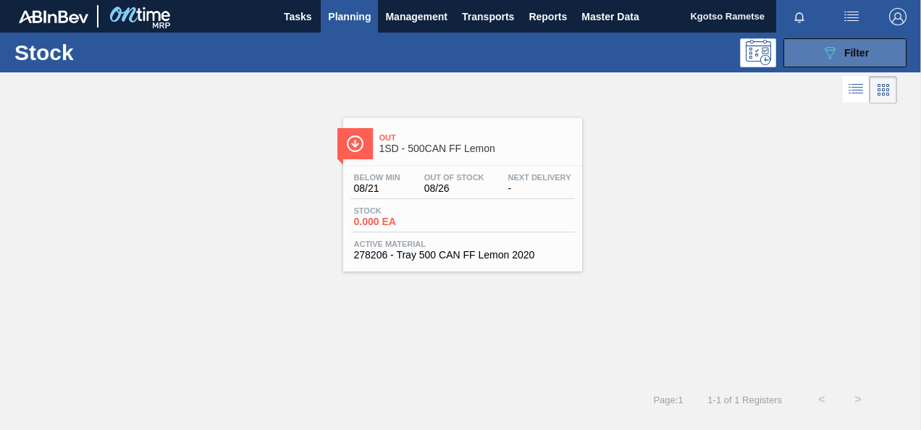
click at [826, 52] on icon "089F7B8B-B2A5-4AFE-B5C0-19BA573D28AC" at bounding box center [829, 52] width 17 height 17
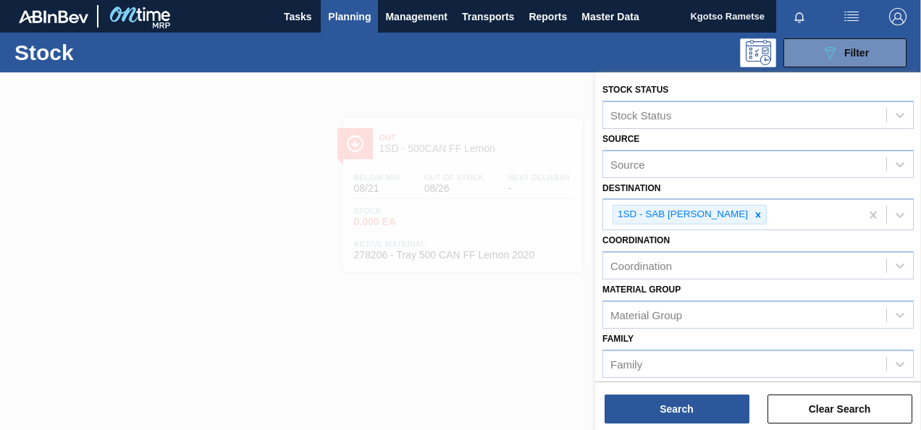
click at [766, 288] on div "Material Group Material Group" at bounding box center [759, 304] width 312 height 49
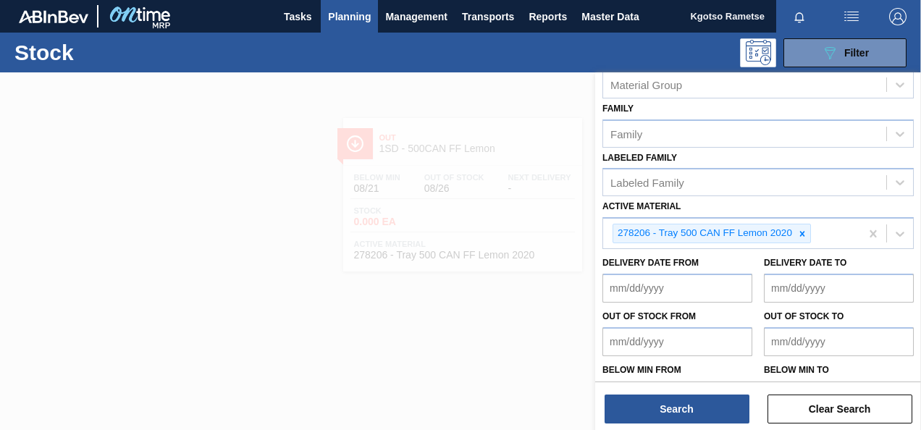
scroll to position [232, 0]
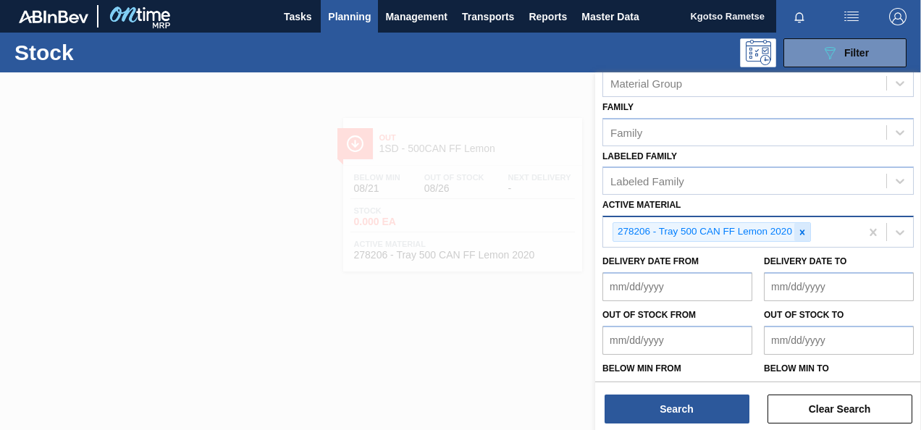
click at [801, 230] on icon at bounding box center [802, 232] width 5 height 5
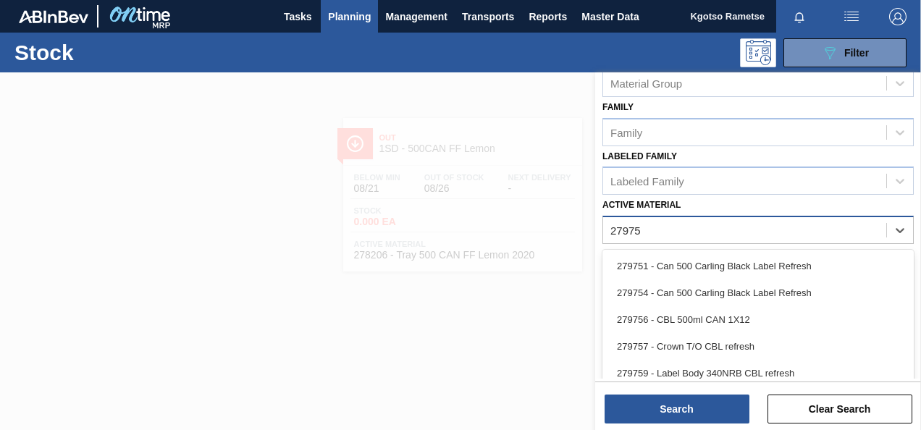
type Material "279752"
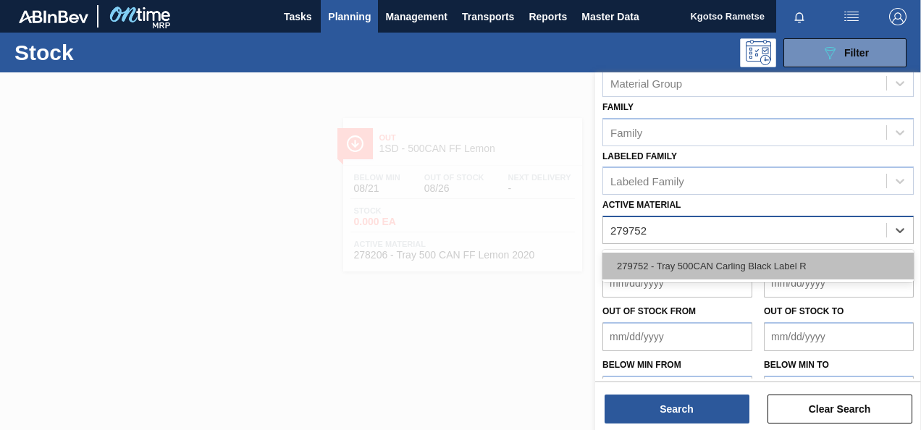
click at [666, 267] on div "279752 - Tray 500CAN Carling Black Label R" at bounding box center [759, 266] width 312 height 27
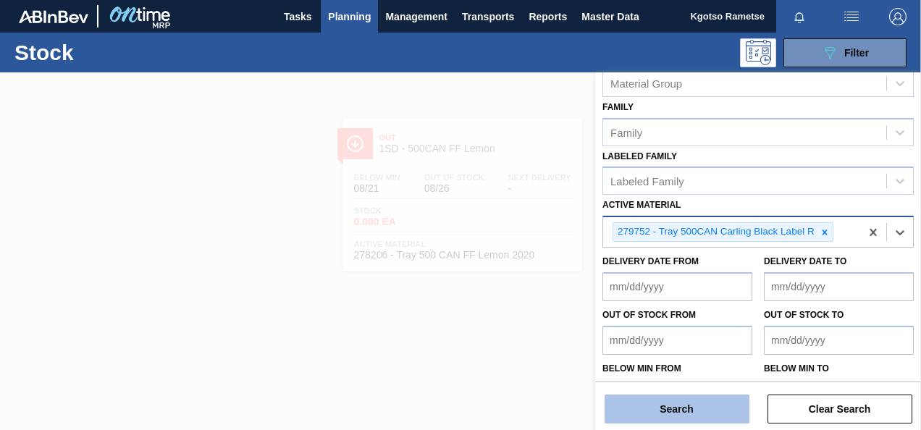
click at [650, 406] on button "Search" at bounding box center [677, 409] width 145 height 29
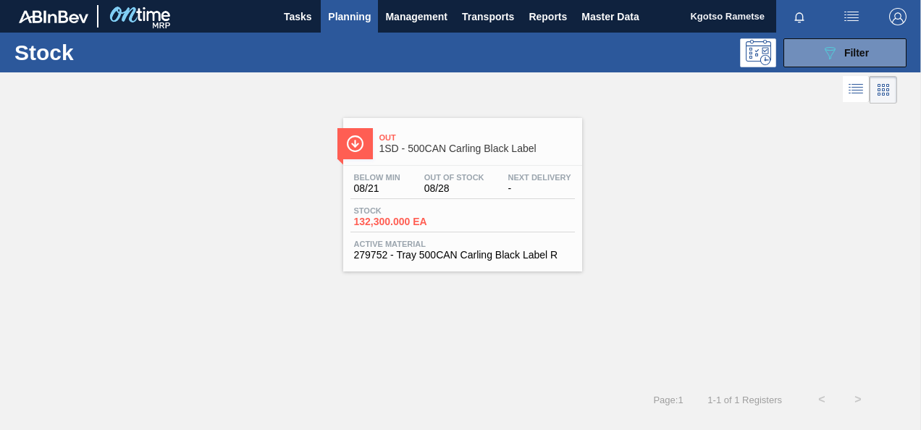
click at [396, 196] on div "Below Min 08/21 Out Of Stock 08/28 Next Delivery -" at bounding box center [463, 186] width 225 height 26
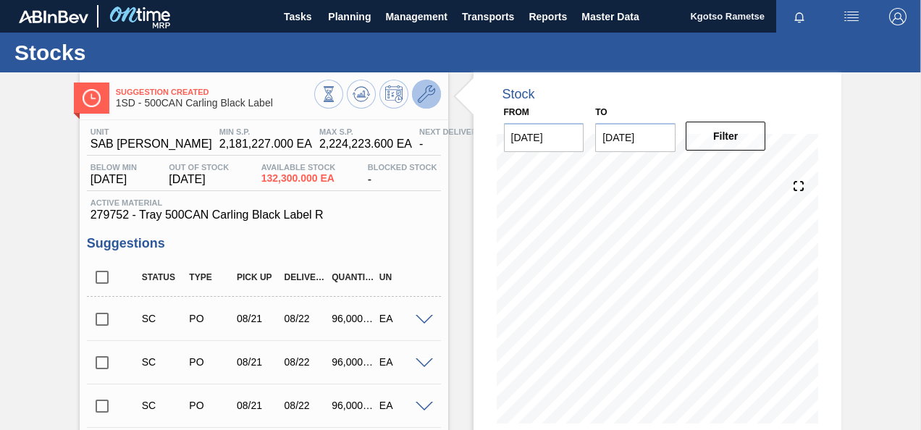
click at [421, 96] on icon at bounding box center [426, 93] width 17 height 17
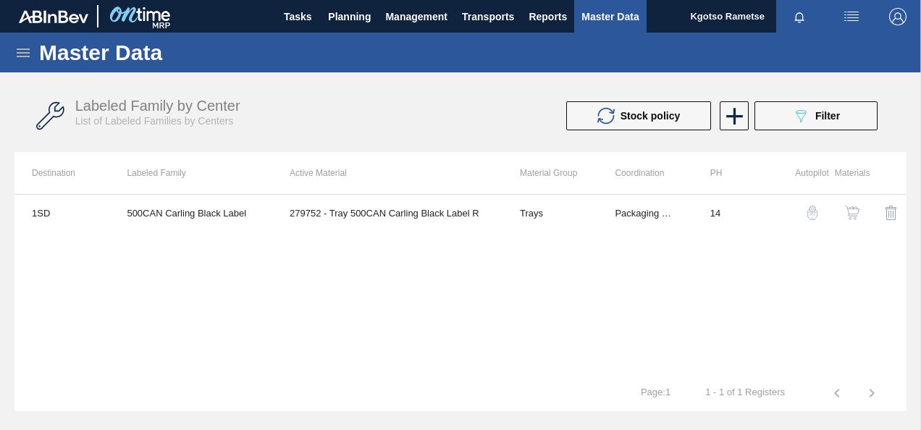
click at [846, 210] on img "button" at bounding box center [852, 213] width 14 height 14
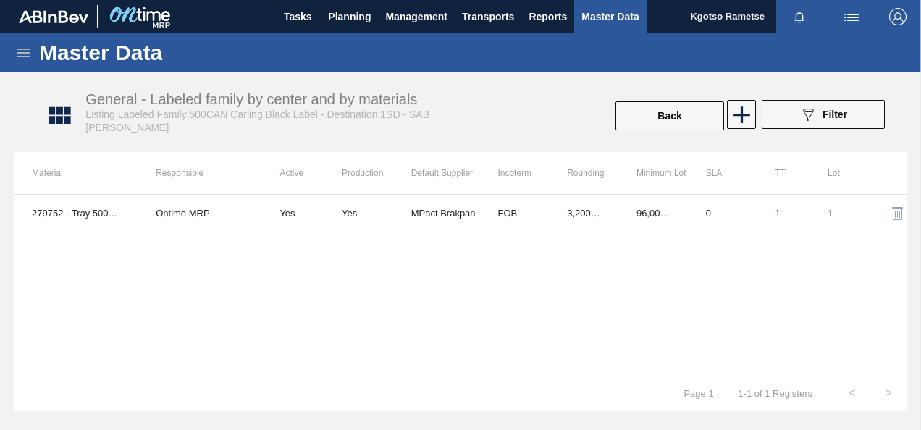
click at [582, 193] on th "Rounding" at bounding box center [585, 173] width 70 height 42
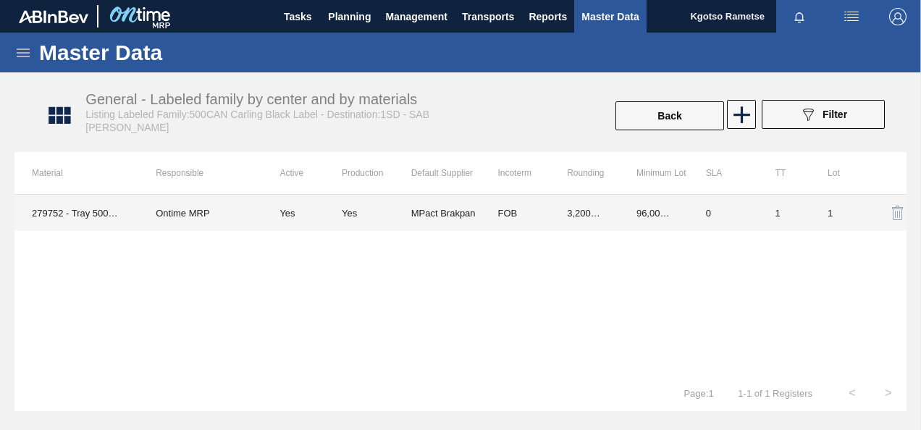
click at [533, 223] on td "FOB" at bounding box center [515, 213] width 70 height 36
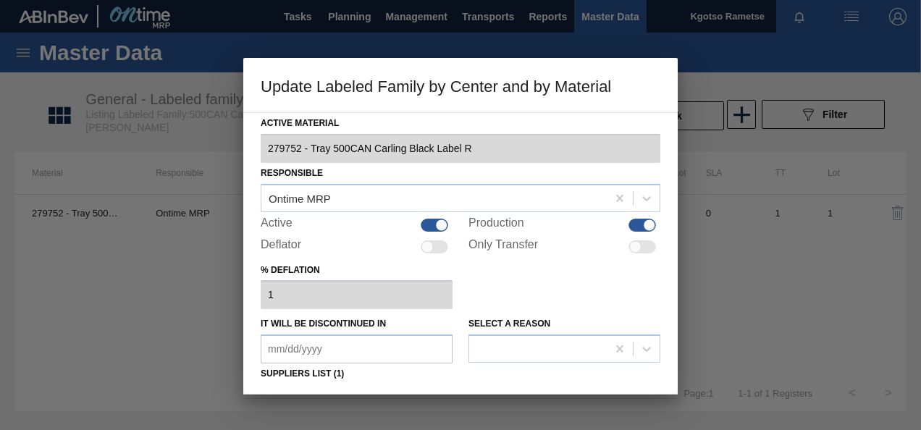
click at [471, 297] on div "% deflation 1" at bounding box center [461, 285] width 400 height 50
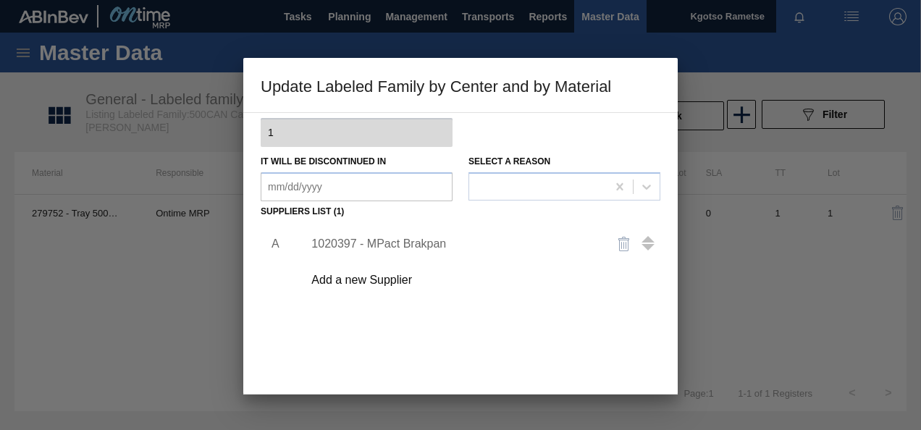
scroll to position [174, 0]
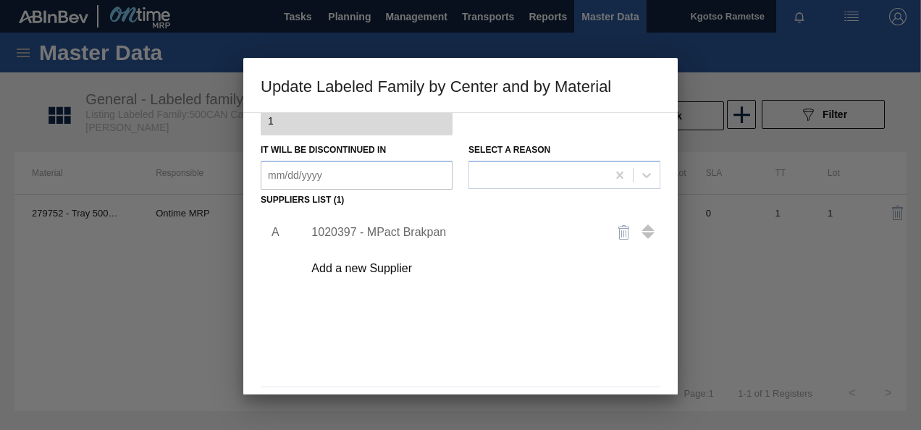
click at [398, 229] on div "1020397 - MPact Brakpan" at bounding box center [454, 232] width 284 height 13
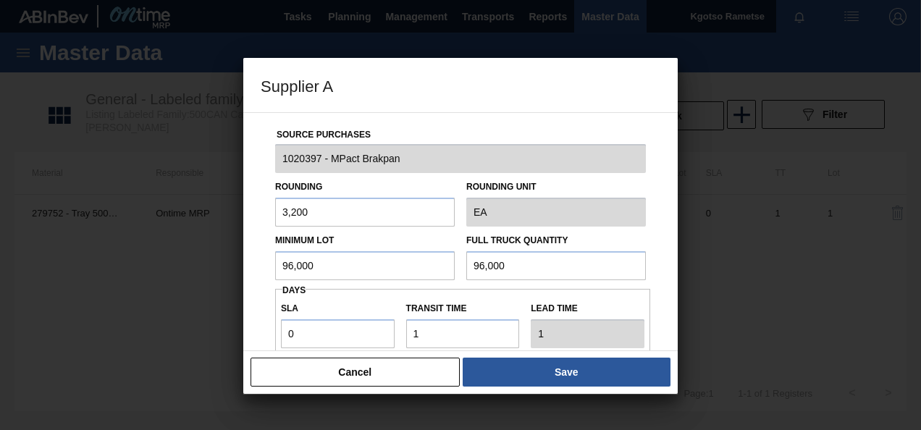
drag, startPoint x: 343, startPoint y: 277, endPoint x: 263, endPoint y: 263, distance: 80.9
click at [263, 263] on div "Source Purchases 1020397 - MPact Brakpan Rounding 3,200 Rounding Unit EA Minimu…" at bounding box center [461, 353] width 400 height 480
drag, startPoint x: 353, startPoint y: 265, endPoint x: 147, endPoint y: 288, distance: 207.0
click at [147, 288] on div "Supplier A Source Purchases 1020397 - MPact Brakpan Rounding 3,200 Rounding Uni…" at bounding box center [460, 215] width 921 height 430
type input "70,400"
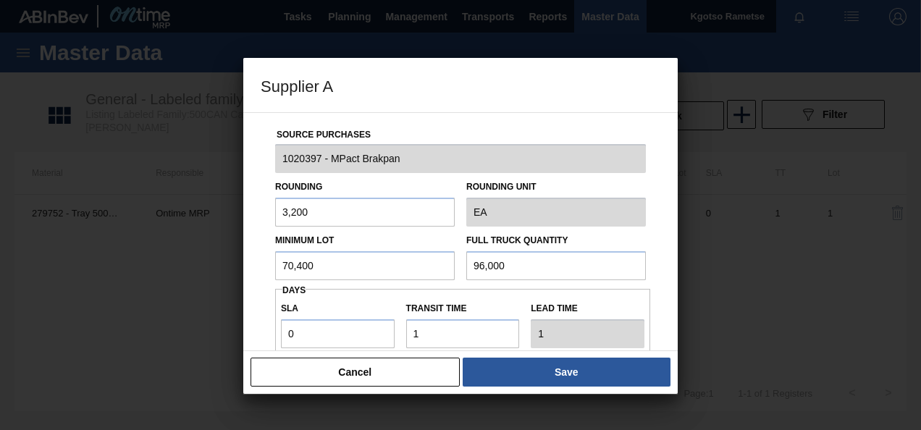
drag, startPoint x: 543, startPoint y: 275, endPoint x: 426, endPoint y: 293, distance: 118.7
click at [426, 293] on div "Source Purchases 1020397 - MPact Brakpan Rounding 3,200 Rounding Unit EA Minimu…" at bounding box center [461, 353] width 400 height 480
paste input "70,4"
type input "70,400"
click at [274, 279] on div "Minimum Lot 70,400" at bounding box center [364, 255] width 191 height 50
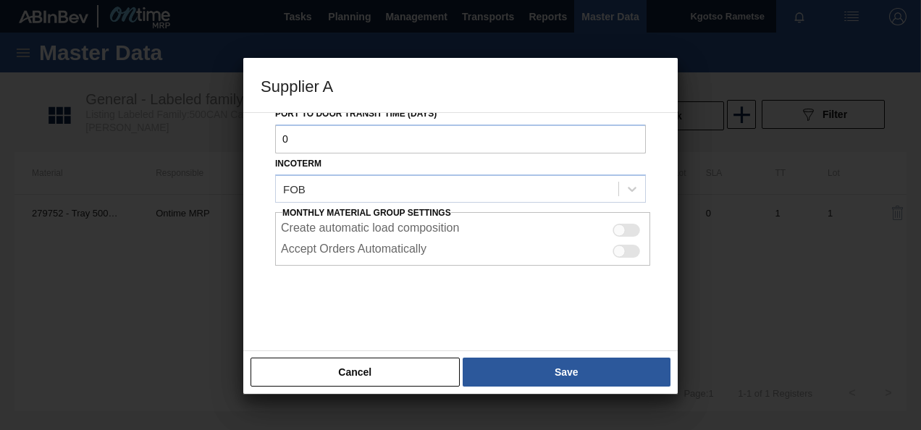
scroll to position [257, 0]
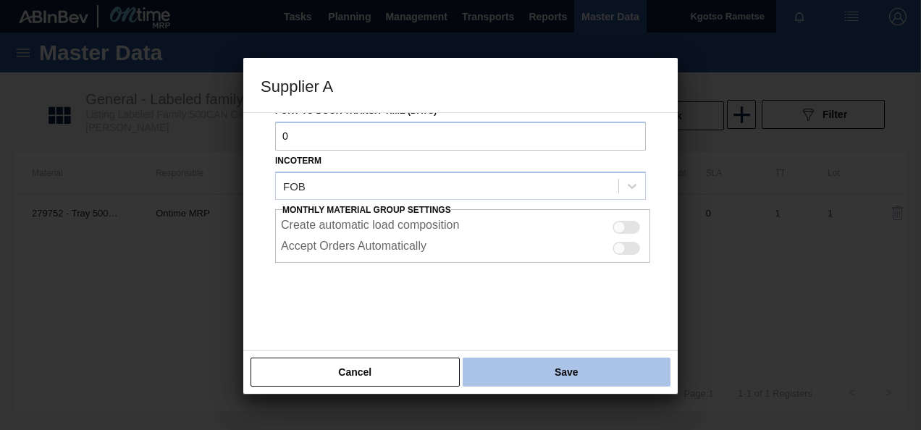
click at [538, 369] on button "Save" at bounding box center [567, 372] width 208 height 29
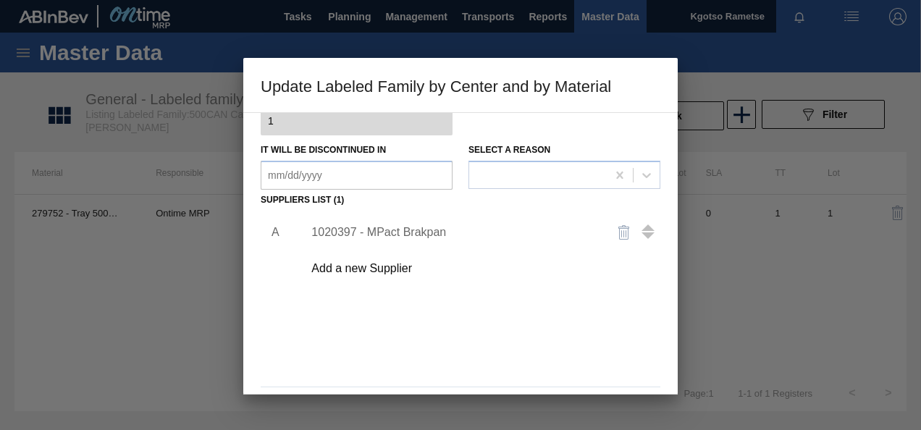
click at [527, 325] on div "A 1020397 - MPact Brakpan Add a new Supplier" at bounding box center [461, 296] width 400 height 170
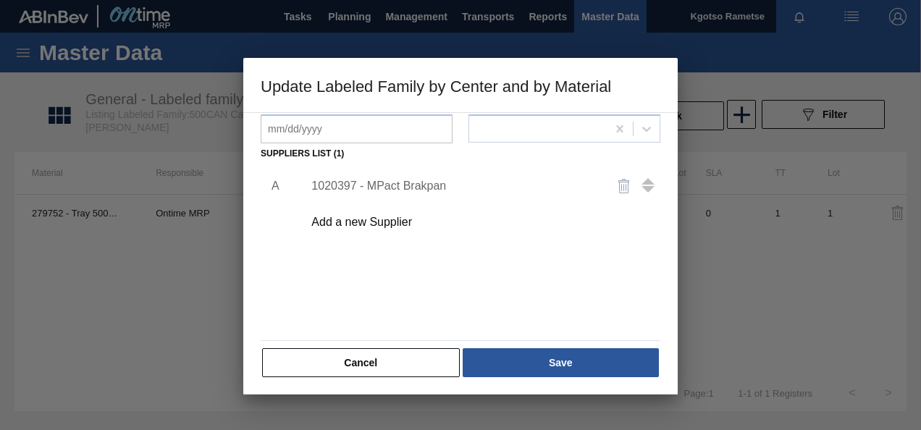
scroll to position [222, 0]
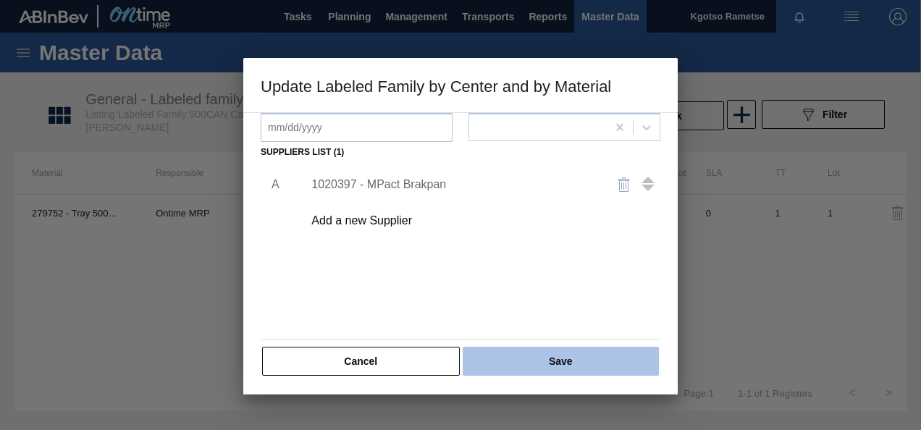
click at [556, 358] on button "Save" at bounding box center [561, 361] width 196 height 29
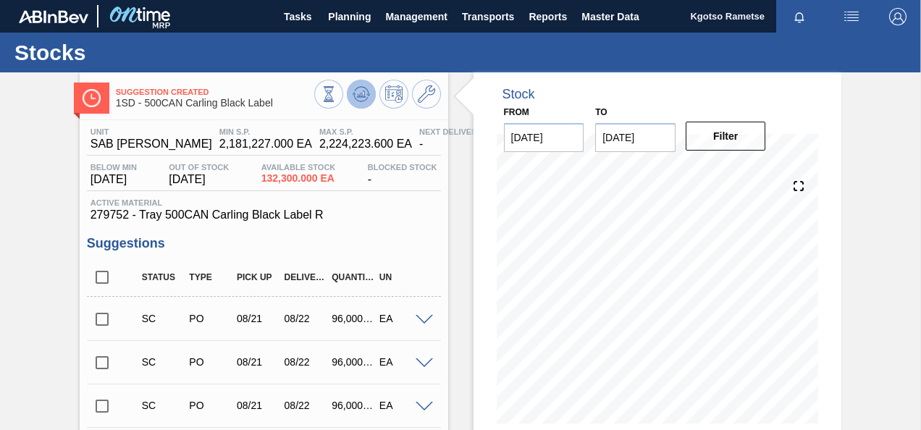
click at [337, 100] on icon at bounding box center [329, 94] width 16 height 16
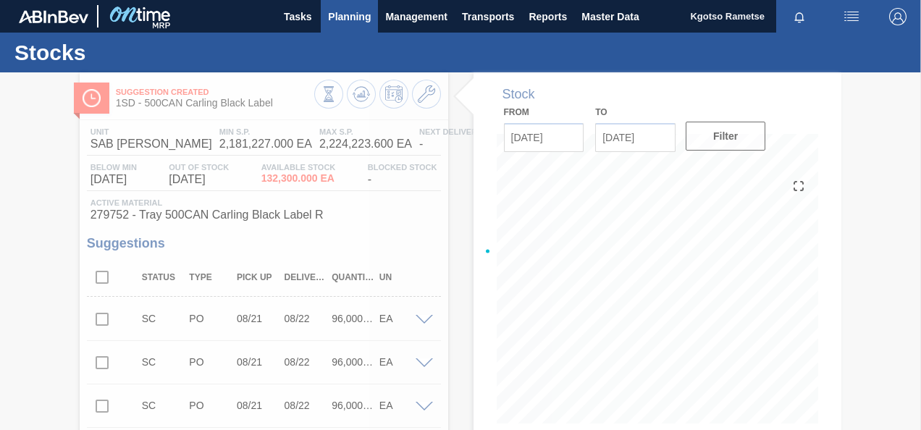
click at [349, 12] on span "Planning" at bounding box center [349, 16] width 43 height 17
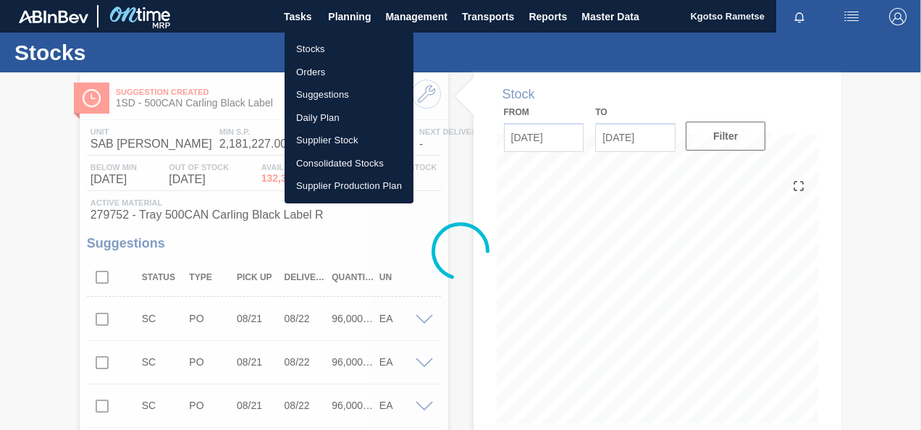
click at [326, 46] on li "Stocks" at bounding box center [349, 49] width 129 height 23
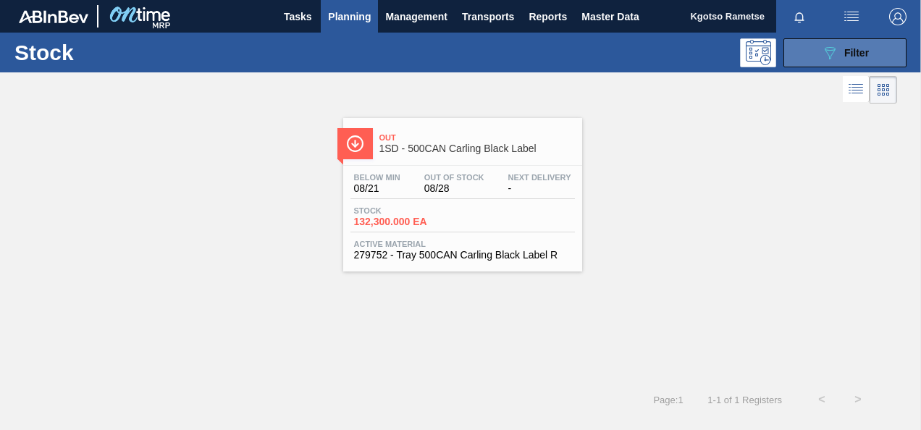
click at [871, 59] on button "089F7B8B-B2A5-4AFE-B5C0-19BA573D28AC Filter" at bounding box center [845, 52] width 123 height 29
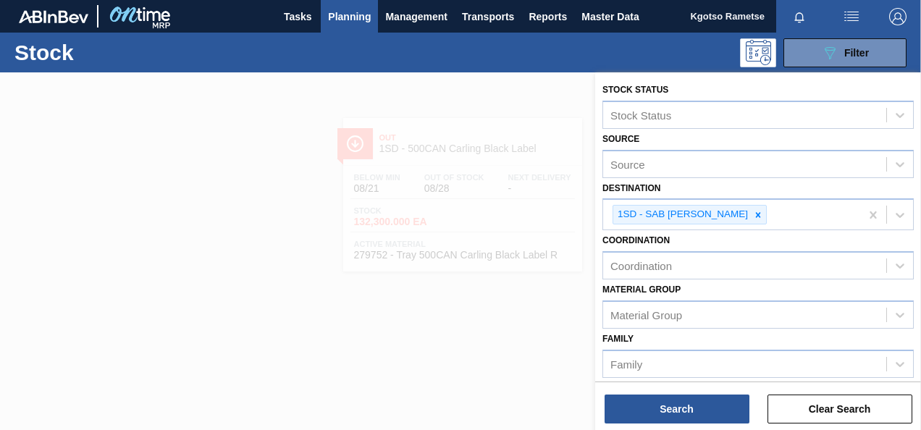
click at [849, 292] on div "Material Group Material Group" at bounding box center [759, 304] width 312 height 49
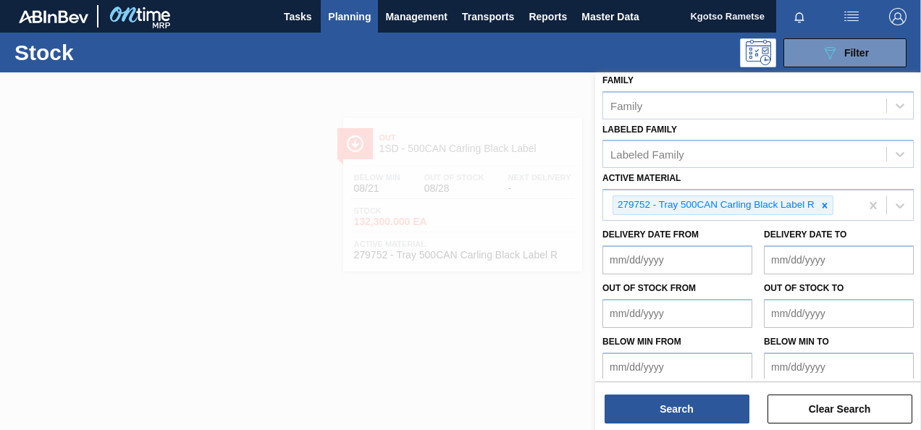
scroll to position [265, 0]
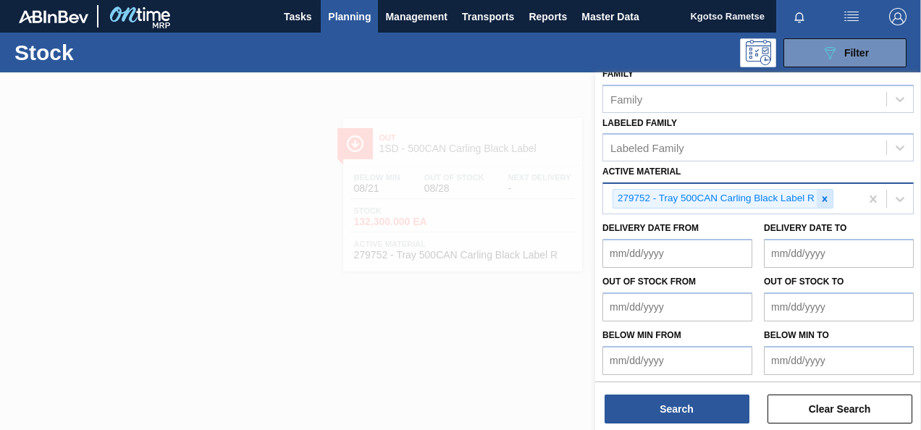
click at [824, 198] on icon at bounding box center [825, 199] width 10 height 10
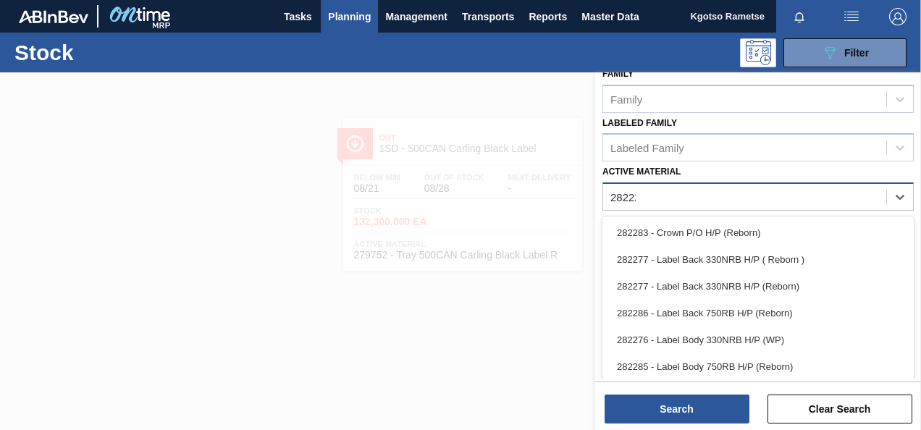
scroll to position [262, 0]
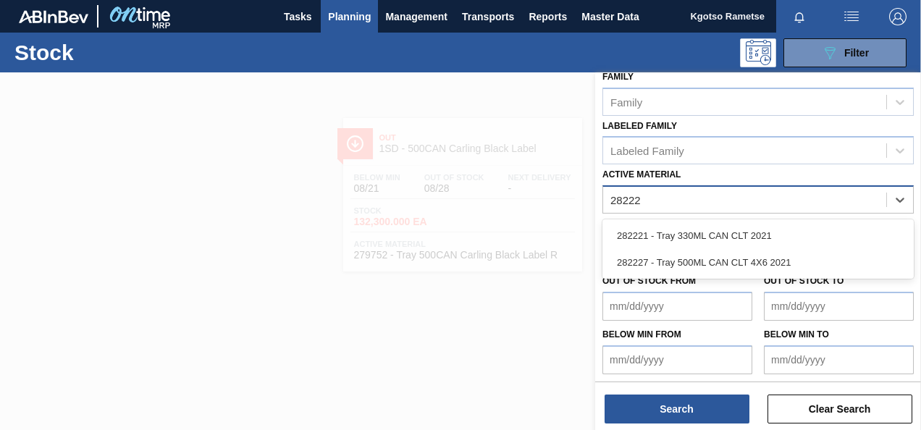
type Material "282227"
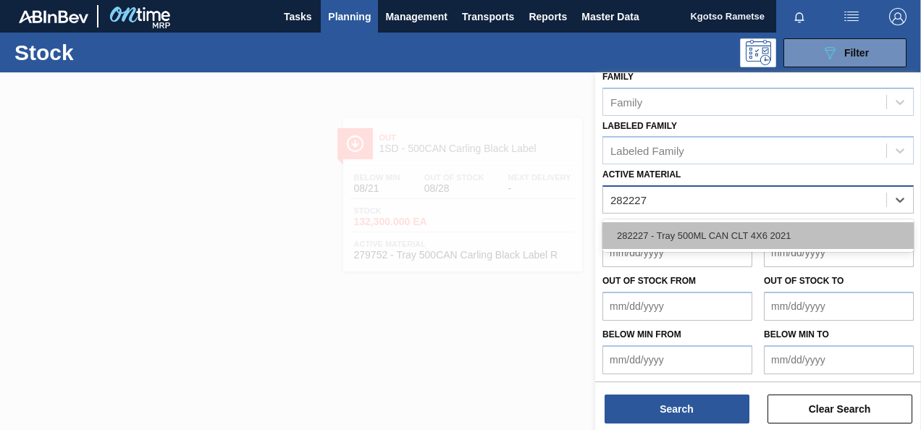
click at [759, 225] on div "282227 - Tray 500ML CAN CLT 4X6 2021" at bounding box center [759, 235] width 312 height 27
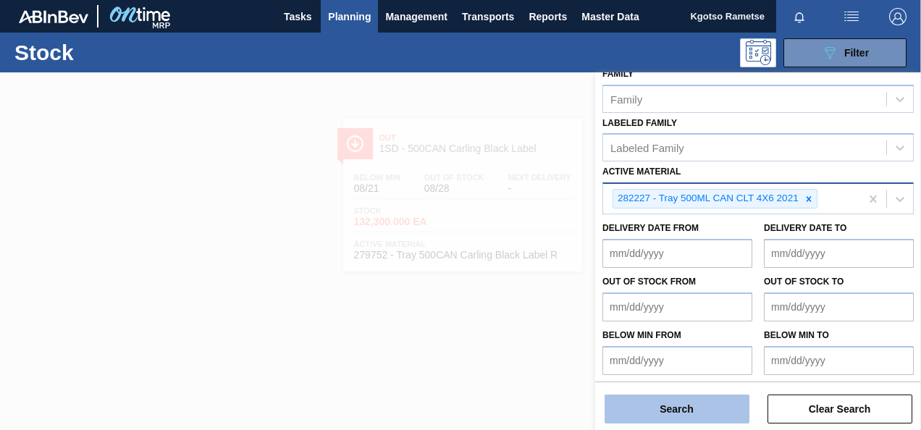
click at [706, 417] on button "Search" at bounding box center [677, 409] width 145 height 29
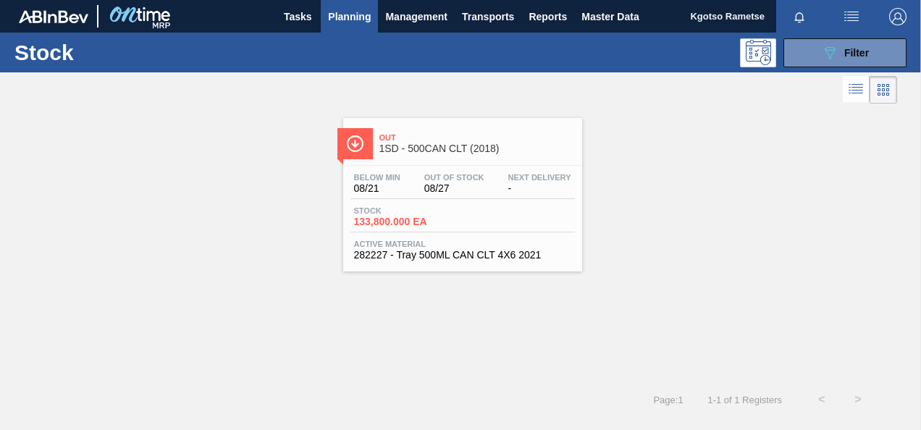
click at [456, 209] on div "Stock 133,800.000 EA" at bounding box center [405, 216] width 109 height 21
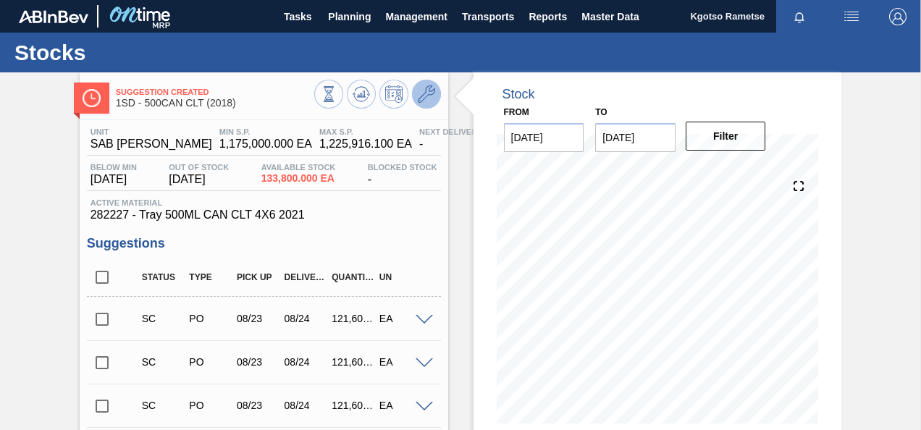
click at [430, 96] on icon at bounding box center [426, 93] width 17 height 17
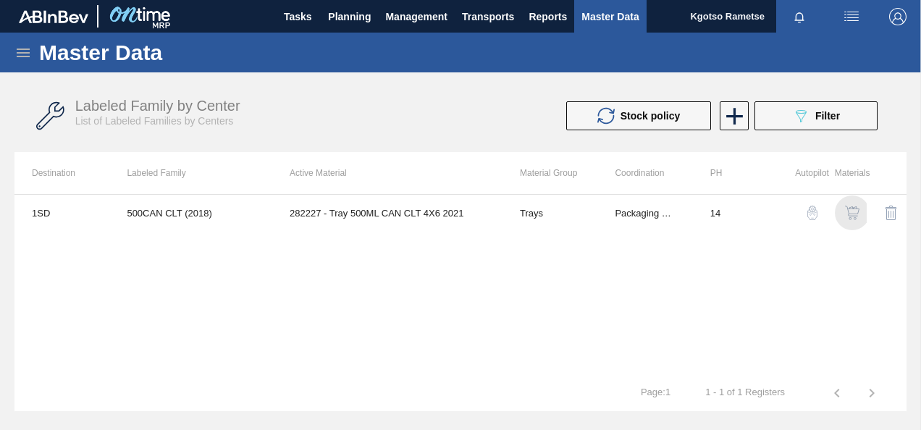
click at [853, 206] on img "button" at bounding box center [852, 213] width 14 height 14
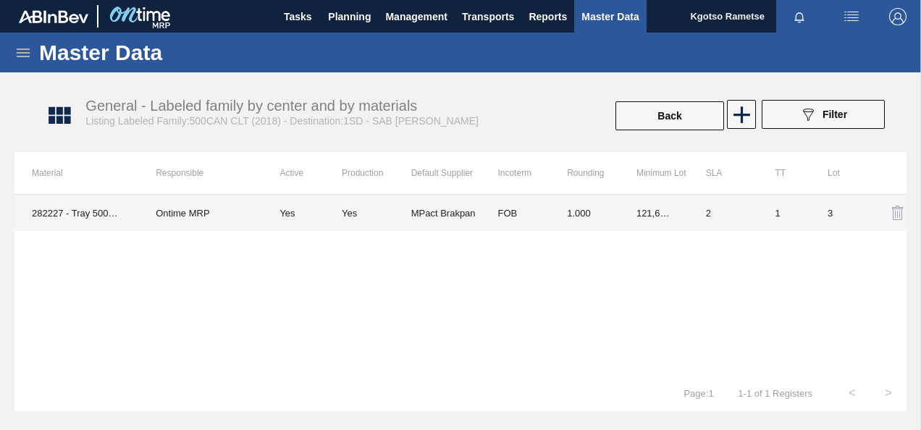
click at [541, 225] on td "FOB" at bounding box center [515, 213] width 70 height 36
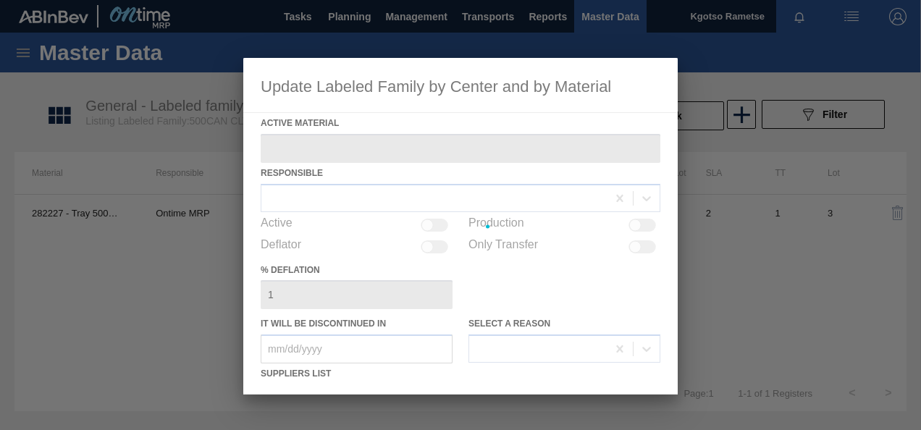
type Material "282227 - Tray 500ML CAN CLT 4X6 2021"
checkbox input "true"
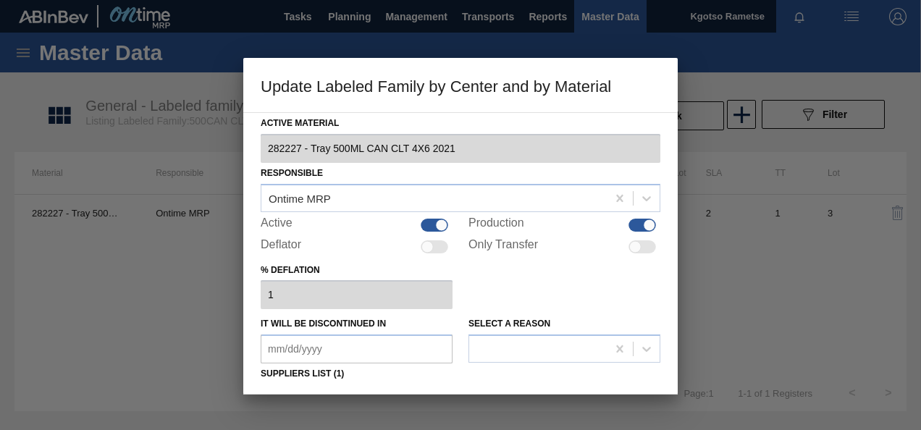
click at [517, 298] on div "% deflation 1" at bounding box center [461, 285] width 400 height 50
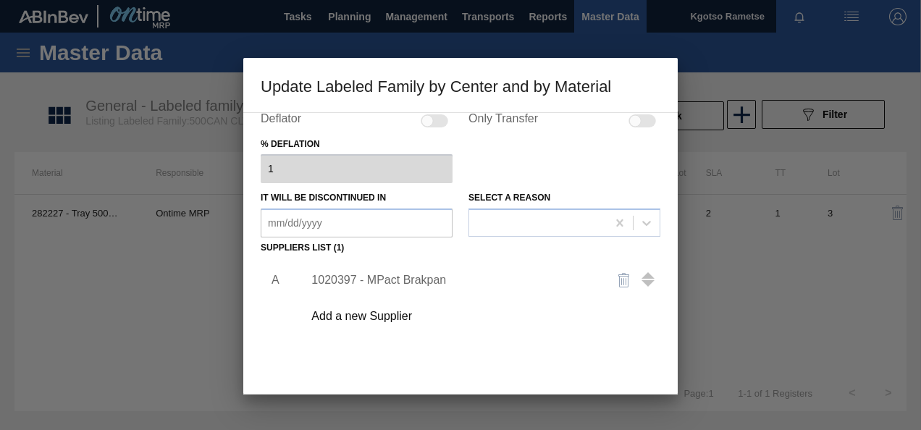
scroll to position [174, 0]
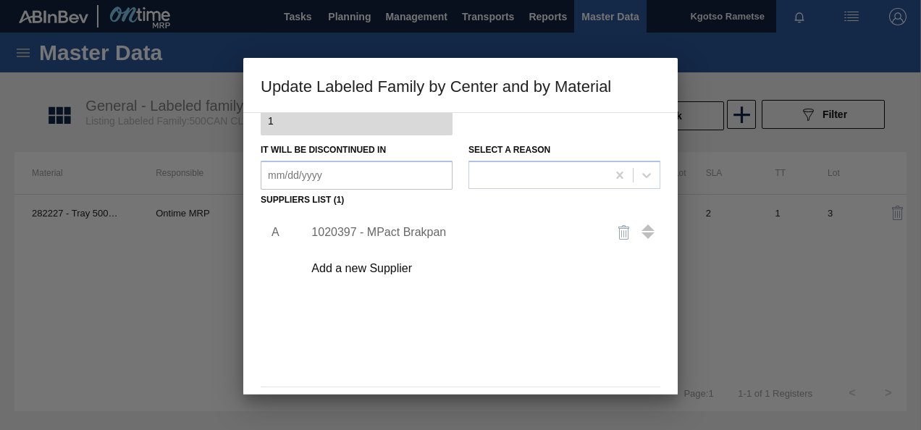
click at [409, 233] on div "1020397 - MPact Brakpan" at bounding box center [454, 232] width 284 height 13
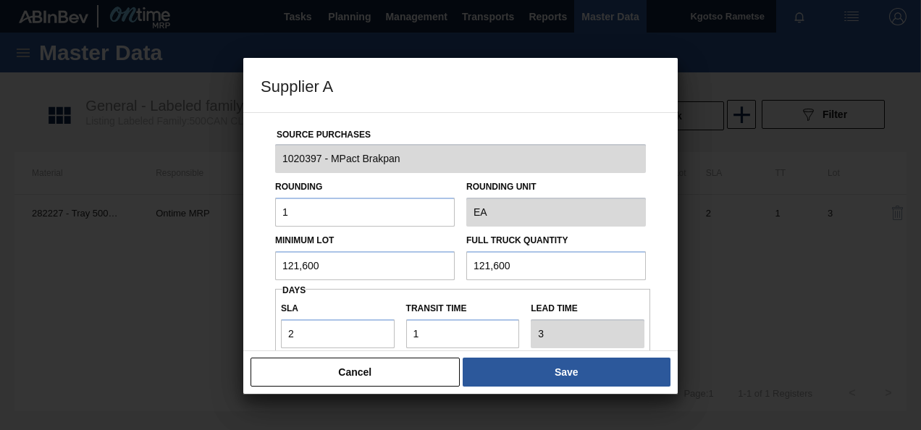
drag, startPoint x: 333, startPoint y: 269, endPoint x: 263, endPoint y: 261, distance: 70.0
click at [263, 261] on div "Source Purchases 1020397 - MPact Brakpan Rounding 1 Rounding Unit EA Minimum Lo…" at bounding box center [461, 353] width 400 height 480
drag, startPoint x: 352, startPoint y: 274, endPoint x: 146, endPoint y: 218, distance: 213.2
click at [146, 218] on div "Supplier A Source Purchases 1020397 - MPact Brakpan Rounding 1 Rounding Unit EA…" at bounding box center [460, 215] width 921 height 430
type input "160,000"
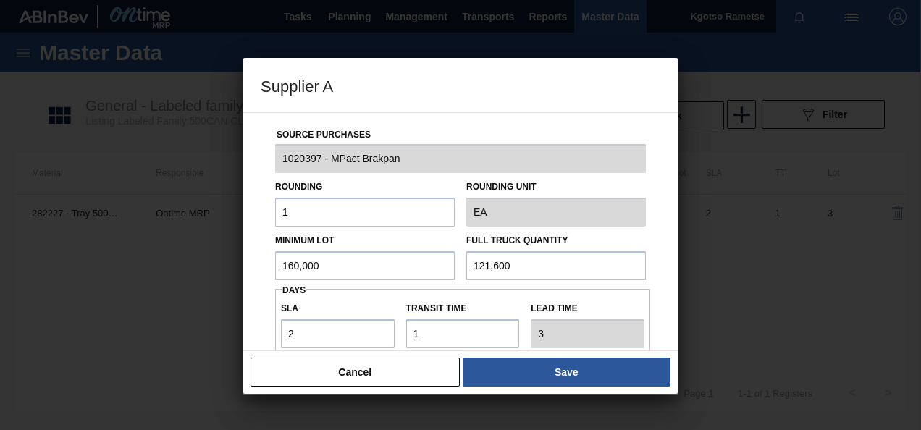
drag, startPoint x: 516, startPoint y: 262, endPoint x: 341, endPoint y: 320, distance: 184.0
click at [341, 320] on div "Source Purchases 1020397 - MPact Brakpan Rounding 1 Rounding Unit EA Minimum Lo…" at bounding box center [461, 353] width 400 height 480
paste input "60,0"
type input "160,000"
drag, startPoint x: 305, startPoint y: 342, endPoint x: 227, endPoint y: 340, distance: 77.5
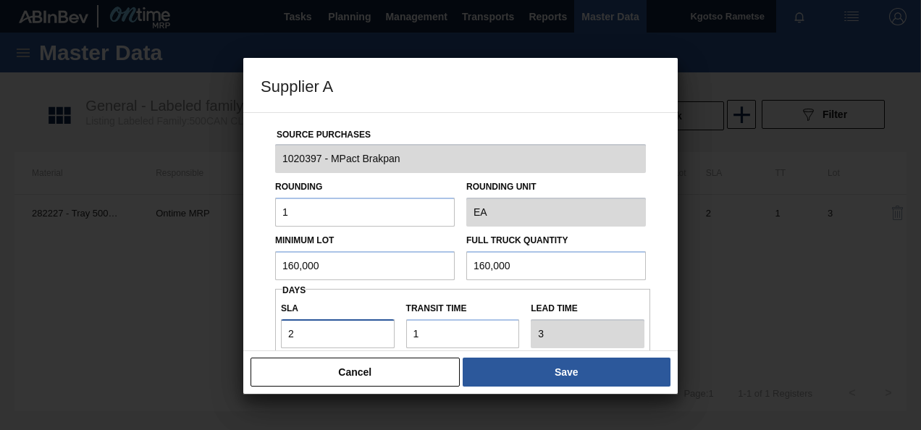
click at [227, 340] on div "Supplier A Source Purchases 1020397 - MPact Brakpan Rounding 1 Rounding Unit EA…" at bounding box center [460, 215] width 921 height 430
type input "1"
type input "2"
type input "1"
click at [256, 335] on div "Source Purchases 1020397 - MPact Brakpan Rounding 1 Rounding Unit EA Minimum Lo…" at bounding box center [460, 231] width 435 height 239
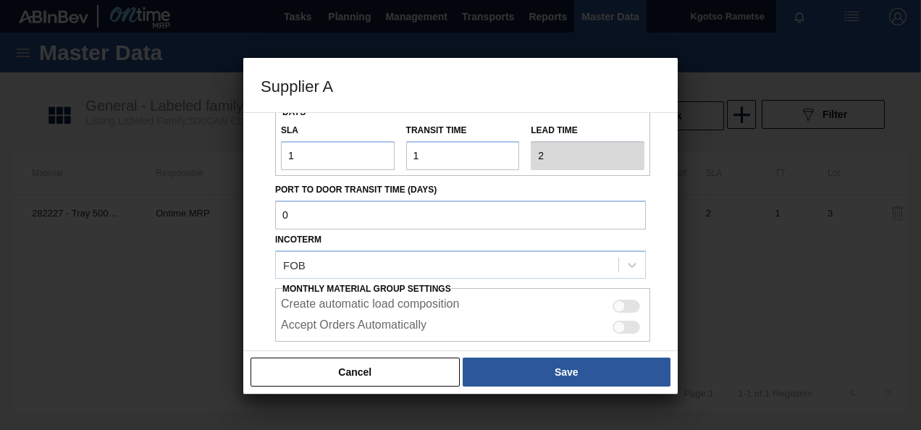
scroll to position [257, 0]
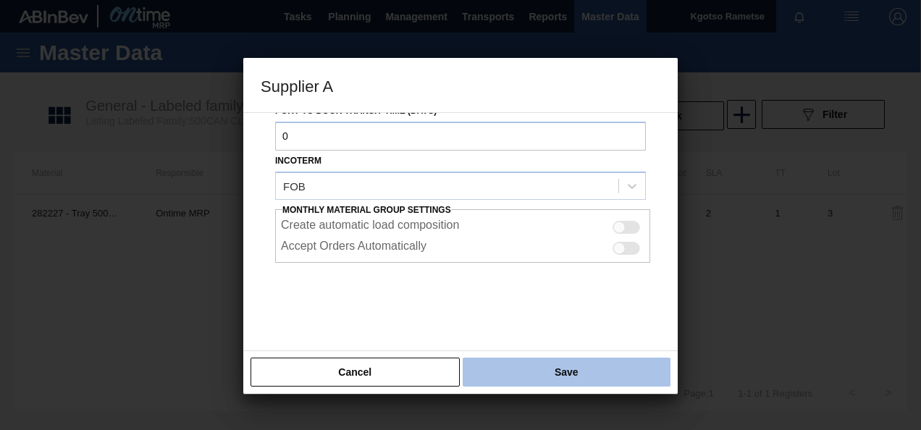
click at [509, 362] on button "Save" at bounding box center [567, 372] width 208 height 29
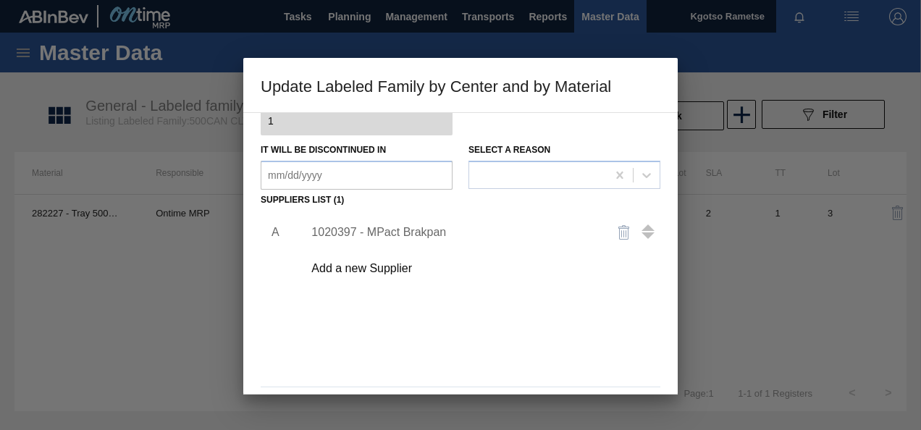
click at [509, 362] on div "A 1020397 - MPact Brakpan Add a new Supplier" at bounding box center [461, 296] width 400 height 170
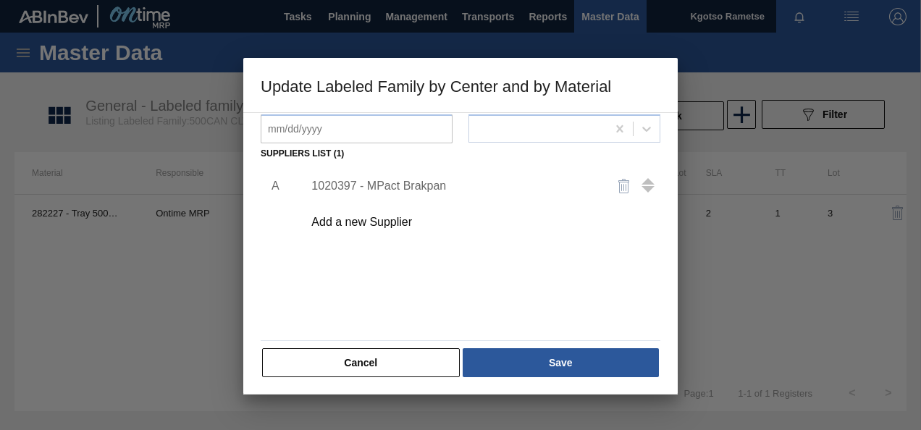
scroll to position [222, 0]
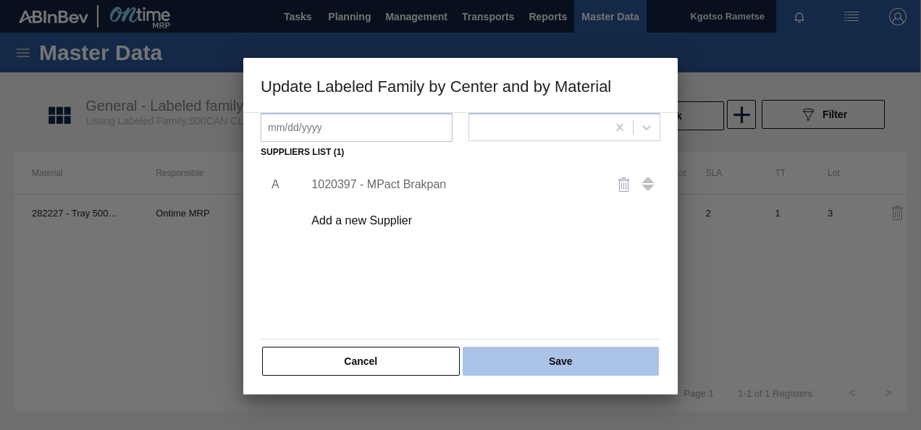
click at [509, 364] on button "Save" at bounding box center [561, 361] width 196 height 29
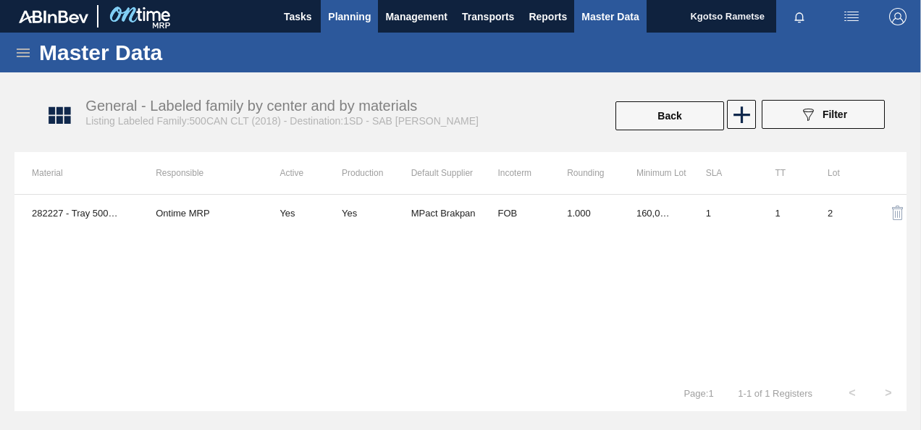
click at [352, 27] on button "Planning" at bounding box center [349, 16] width 57 height 33
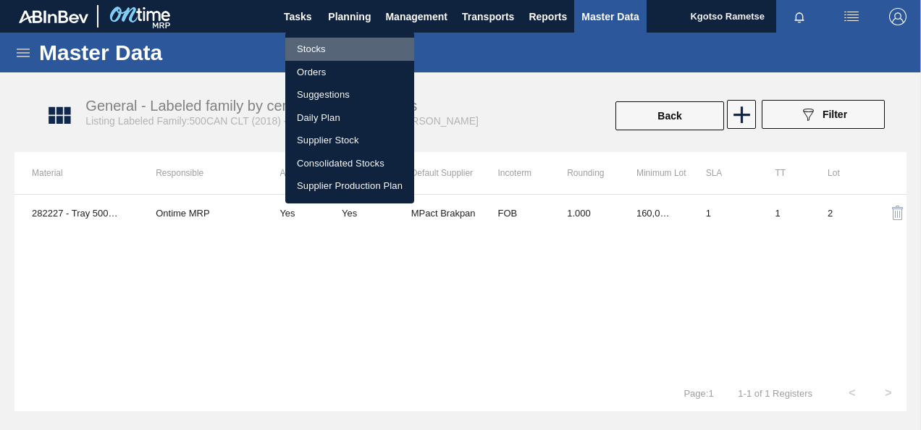
click at [323, 41] on li "Stocks" at bounding box center [349, 49] width 129 height 23
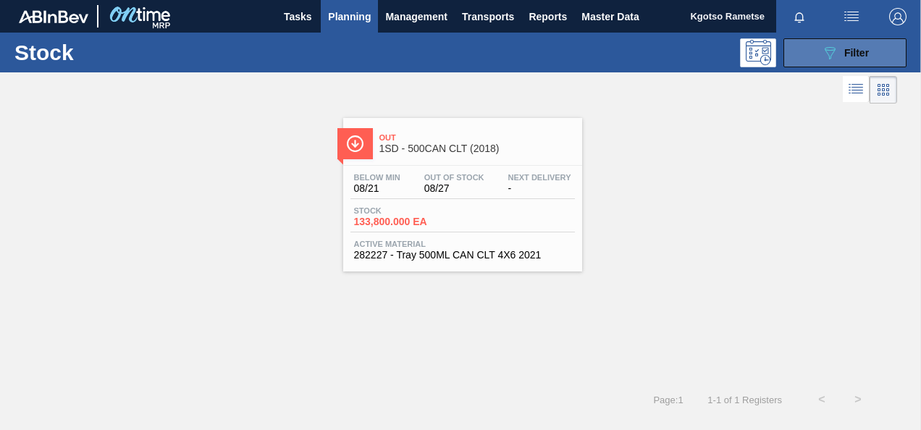
click at [819, 52] on button "089F7B8B-B2A5-4AFE-B5C0-19BA573D28AC Filter" at bounding box center [845, 52] width 123 height 29
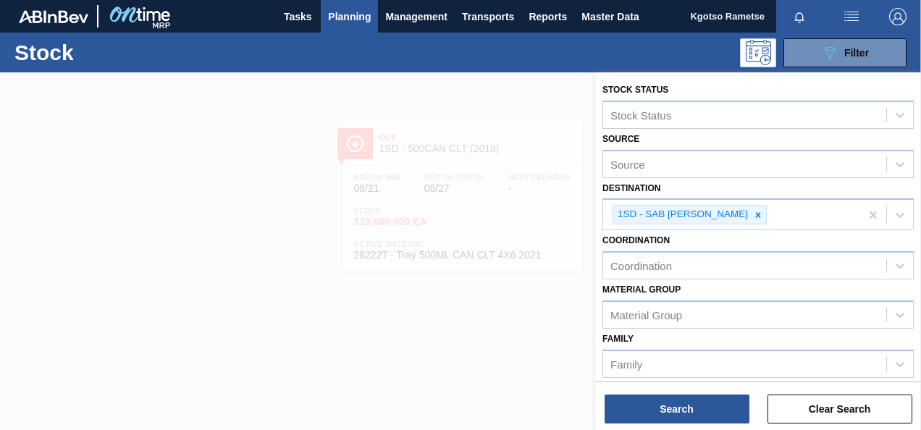
click at [798, 246] on div "Coordination Coordination" at bounding box center [759, 254] width 312 height 49
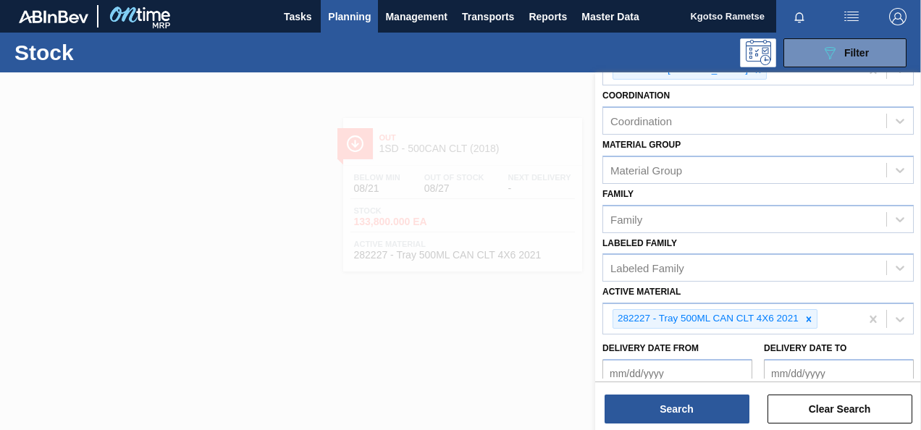
scroll to position [174, 0]
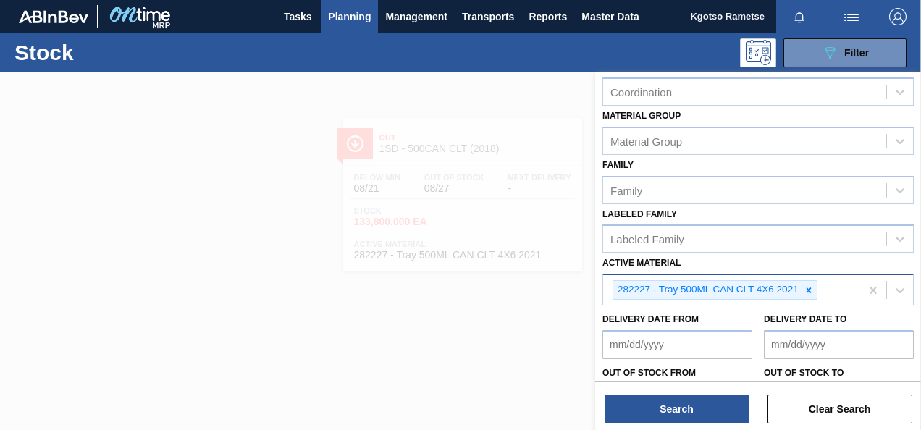
click at [808, 291] on icon at bounding box center [809, 290] width 10 height 10
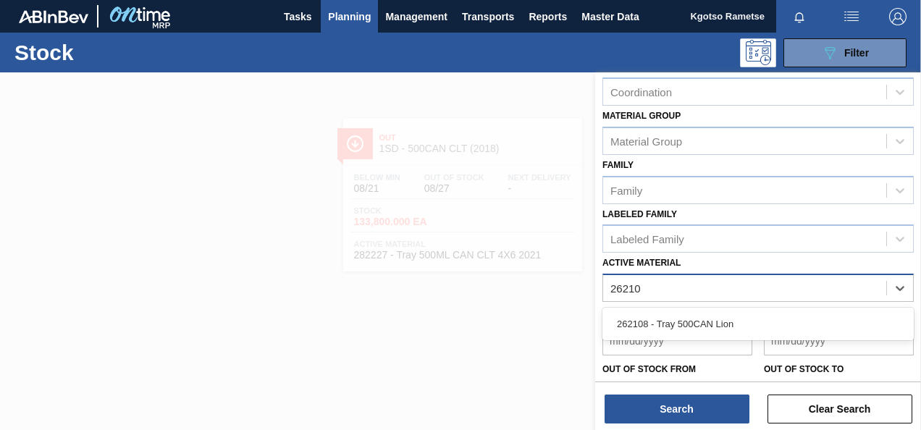
type Material "262108"
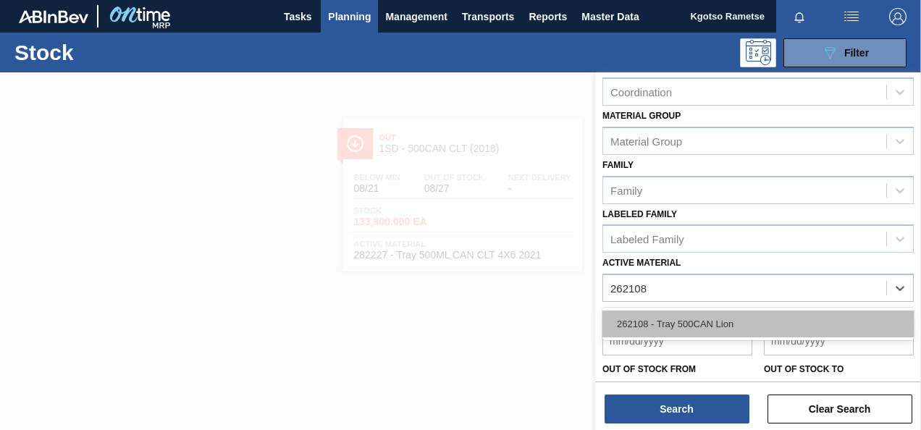
click at [723, 332] on div "262108 - Tray 500CAN Lion" at bounding box center [759, 324] width 312 height 27
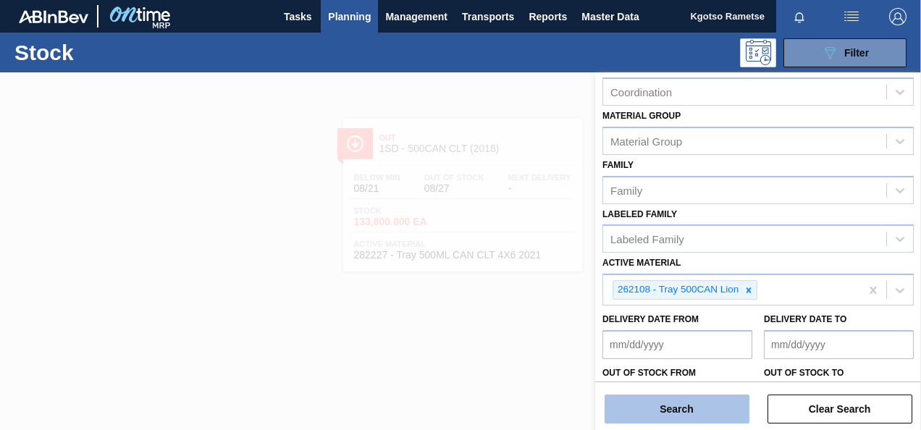
click at [708, 410] on button "Search" at bounding box center [677, 409] width 145 height 29
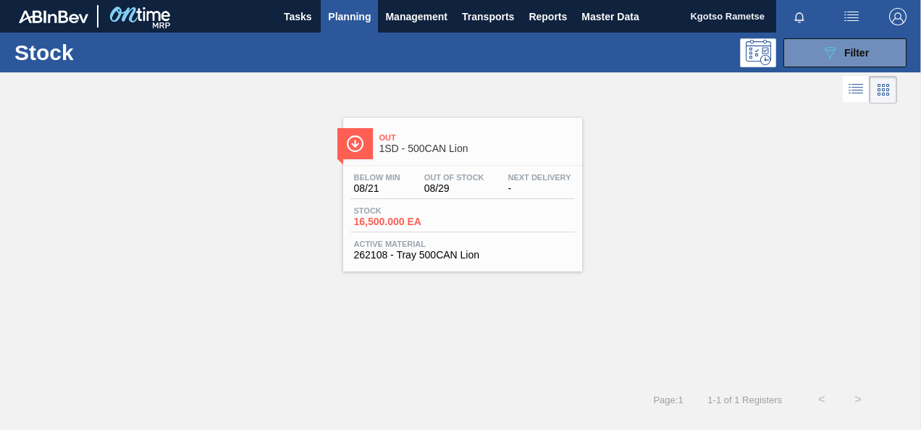
click at [479, 183] on span "08/29" at bounding box center [455, 188] width 60 height 11
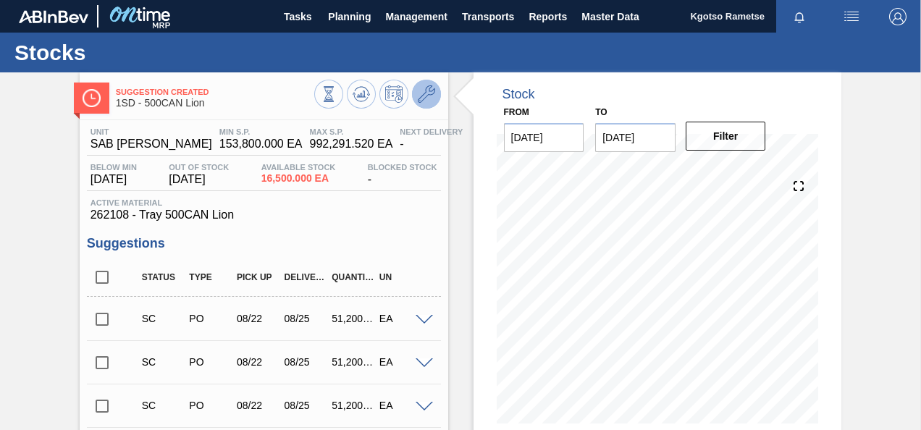
click at [426, 97] on icon at bounding box center [426, 93] width 17 height 17
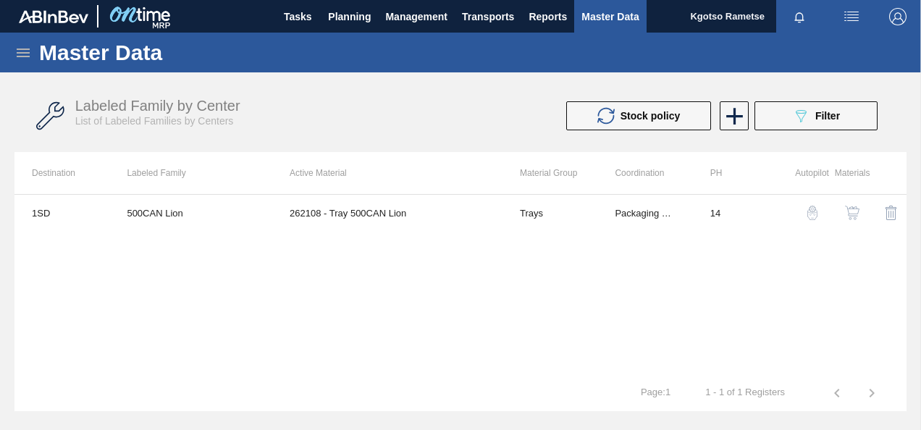
click at [848, 212] on img "button" at bounding box center [852, 213] width 14 height 14
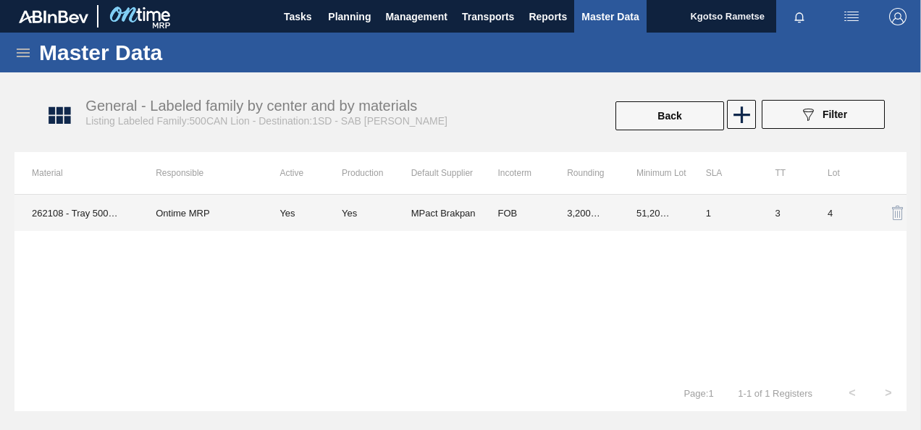
click at [562, 220] on td "3,200.000" at bounding box center [585, 213] width 70 height 36
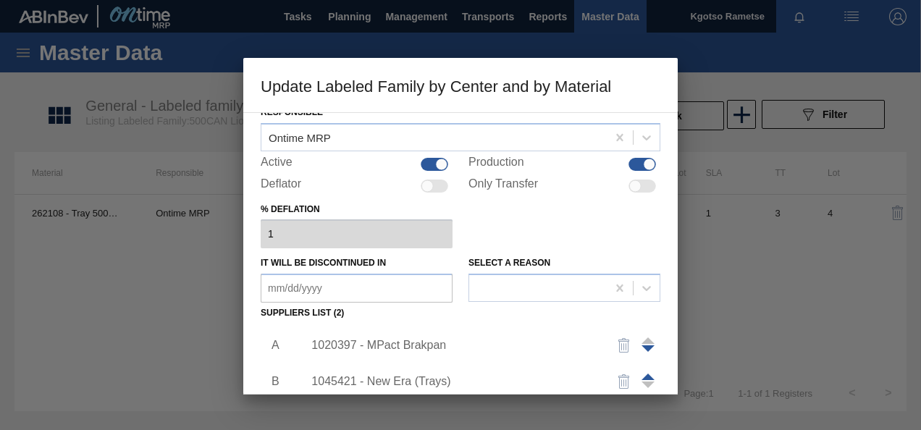
scroll to position [145, 0]
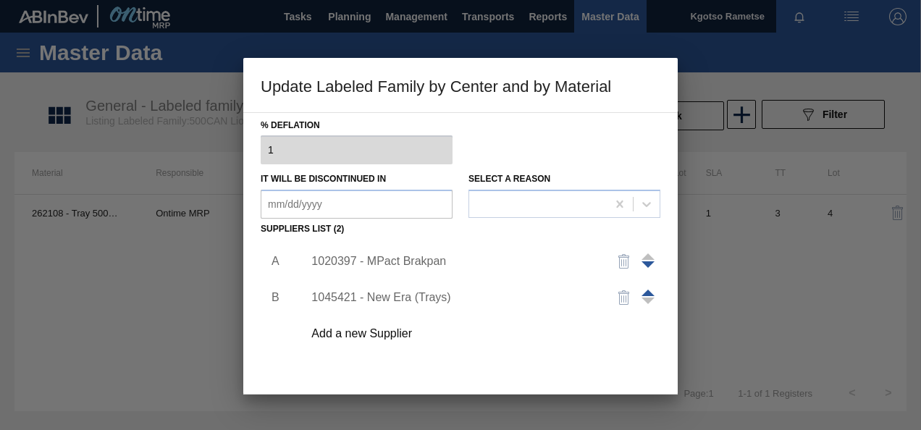
click at [383, 259] on div "1020397 - MPact Brakpan" at bounding box center [454, 261] width 284 height 13
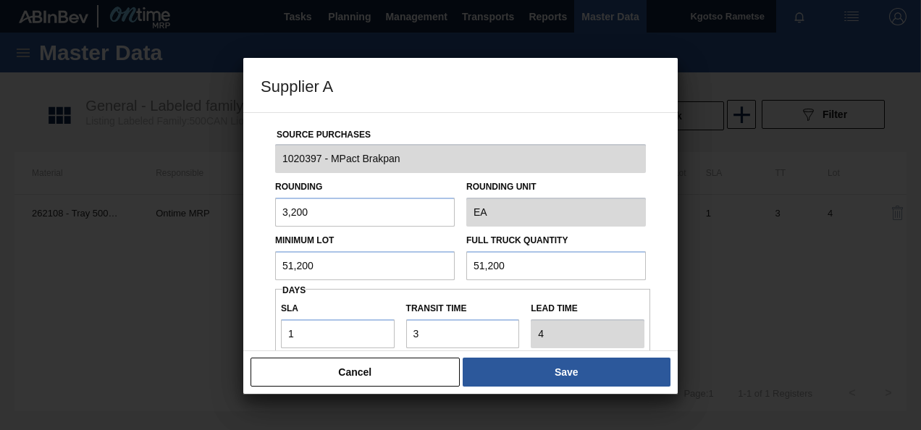
drag, startPoint x: 329, startPoint y: 255, endPoint x: 243, endPoint y: 264, distance: 86.0
click at [256, 264] on div "Source Purchases 1020397 - MPact Brakpan Rounding 3,200 Rounding Unit EA Minimu…" at bounding box center [460, 231] width 435 height 239
drag, startPoint x: 328, startPoint y: 263, endPoint x: 204, endPoint y: 291, distance: 127.1
click at [217, 290] on div "Supplier A Source Purchases 1020397 - MPact Brakpan Rounding 3,200 Rounding Uni…" at bounding box center [460, 215] width 921 height 430
type input "32,000"
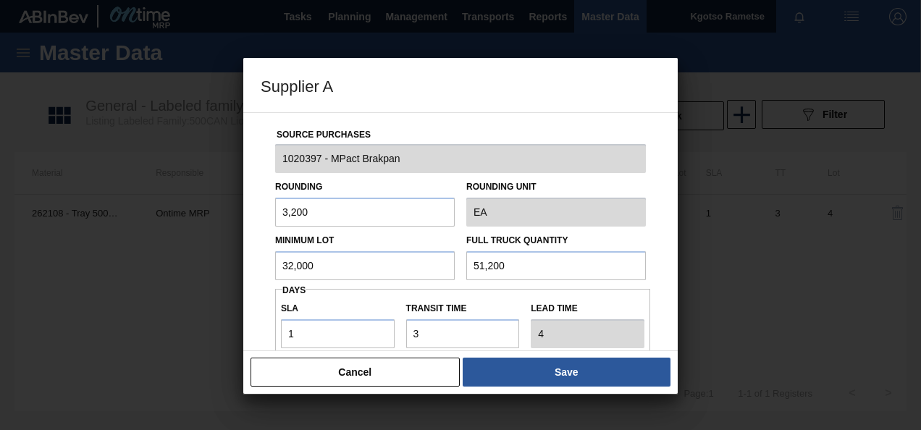
drag, startPoint x: 520, startPoint y: 256, endPoint x: 275, endPoint y: 288, distance: 247.7
click at [325, 277] on div "Minimum Lot 32,000 Full Truck Quantity 51,200" at bounding box center [460, 254] width 382 height 54
paste input "32,0"
type input "32,000"
drag, startPoint x: 312, startPoint y: 335, endPoint x: 270, endPoint y: 332, distance: 41.4
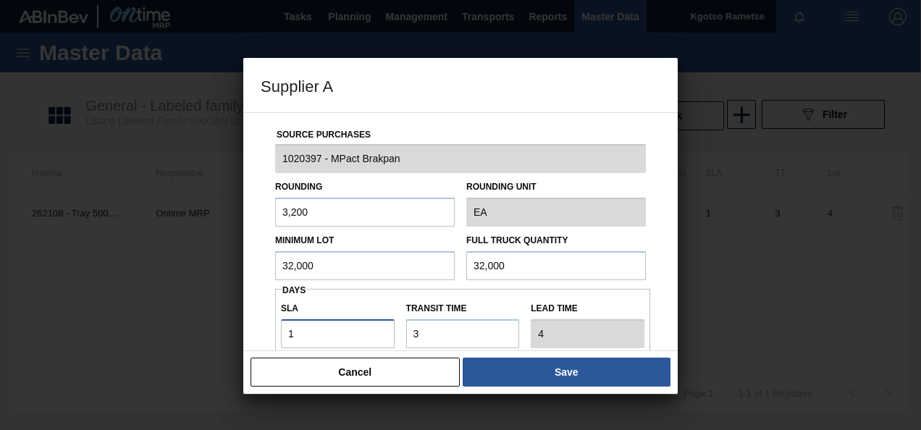
click at [280, 332] on div "SLA 1" at bounding box center [337, 323] width 125 height 50
type input "2"
type input "5"
type input "2"
click at [517, 345] on input "Transit time" at bounding box center [463, 333] width 114 height 29
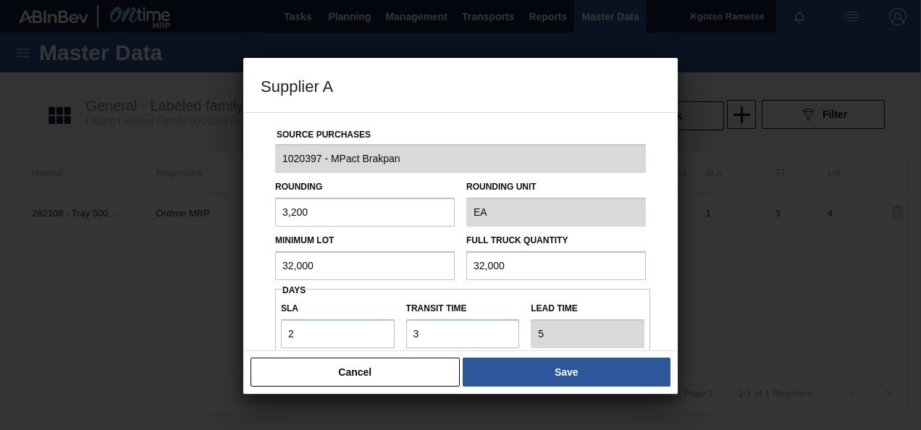
click at [539, 367] on button "Save" at bounding box center [567, 372] width 208 height 29
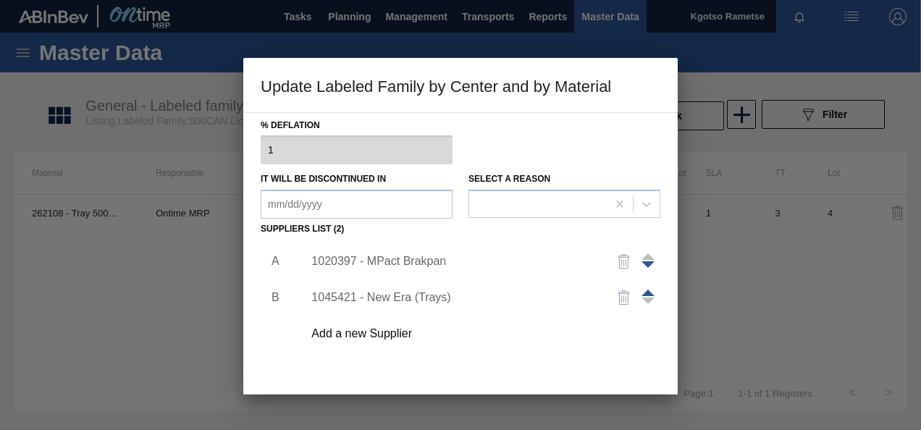
scroll to position [222, 0]
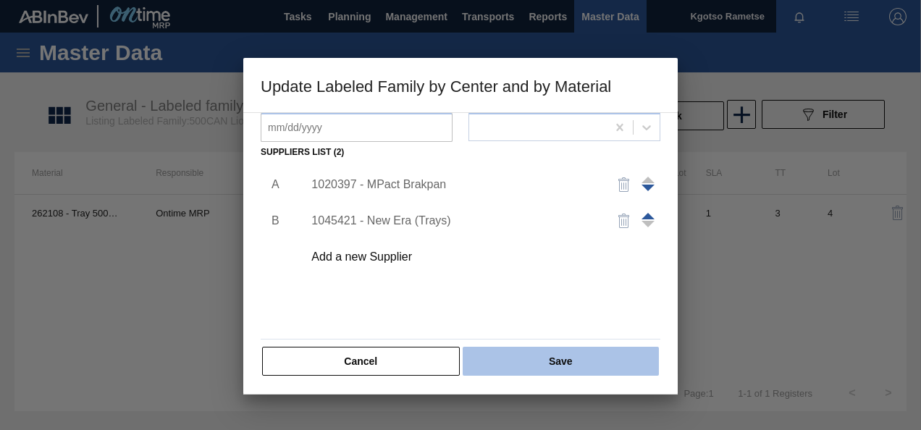
click at [538, 364] on button "Save" at bounding box center [561, 361] width 196 height 29
click at [561, 369] on button "Save" at bounding box center [561, 361] width 196 height 29
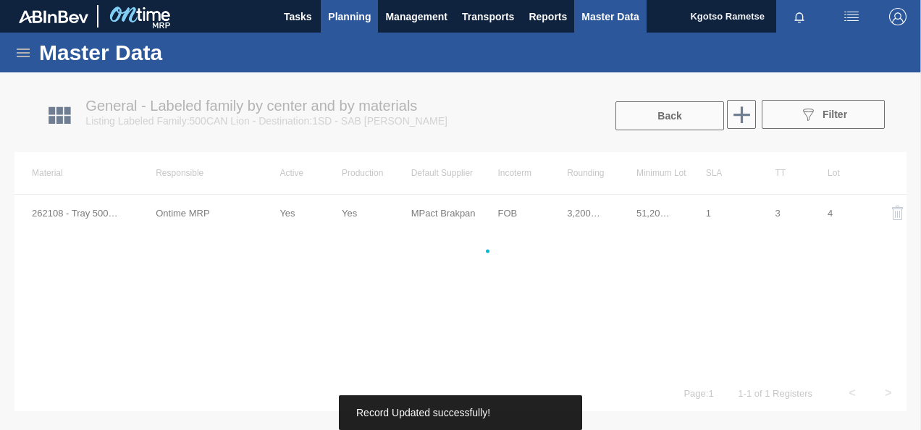
click at [331, 14] on span "Planning" at bounding box center [349, 16] width 43 height 17
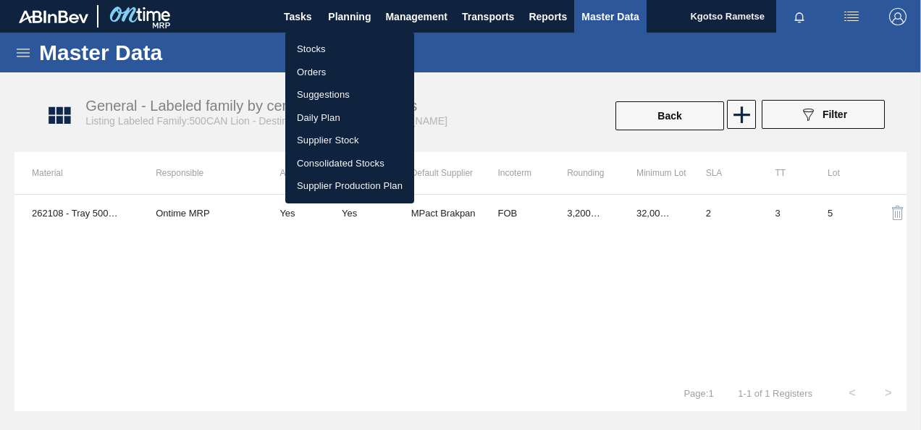
drag, startPoint x: 321, startPoint y: 51, endPoint x: 488, endPoint y: 104, distance: 175.5
click at [321, 51] on li "Stocks" at bounding box center [349, 49] width 129 height 23
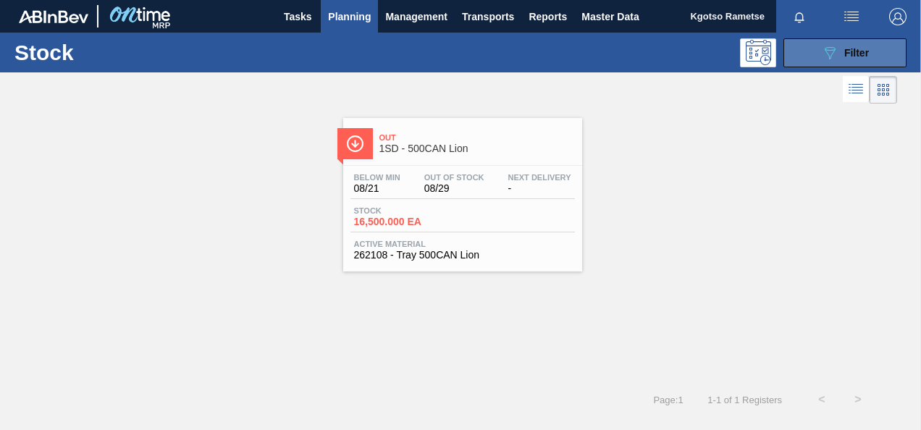
click at [814, 54] on button "089F7B8B-B2A5-4AFE-B5C0-19BA573D28AC Filter" at bounding box center [845, 52] width 123 height 29
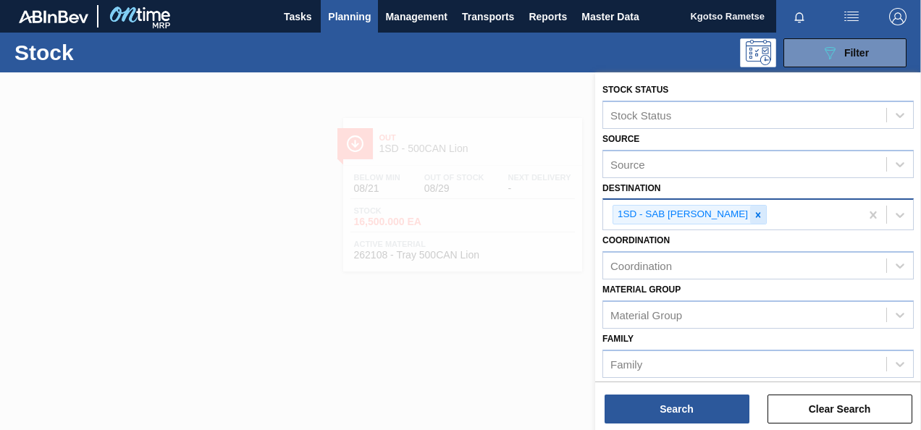
click at [753, 212] on icon at bounding box center [758, 215] width 10 height 10
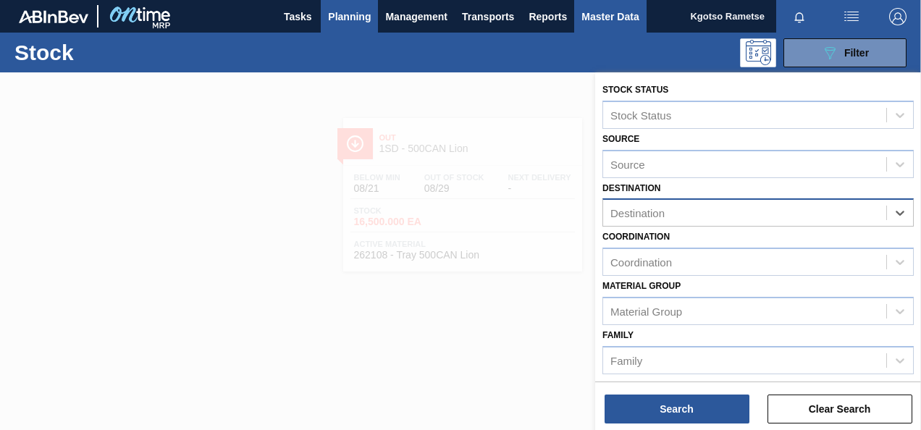
click at [612, 14] on span "Master Data" at bounding box center [610, 16] width 57 height 17
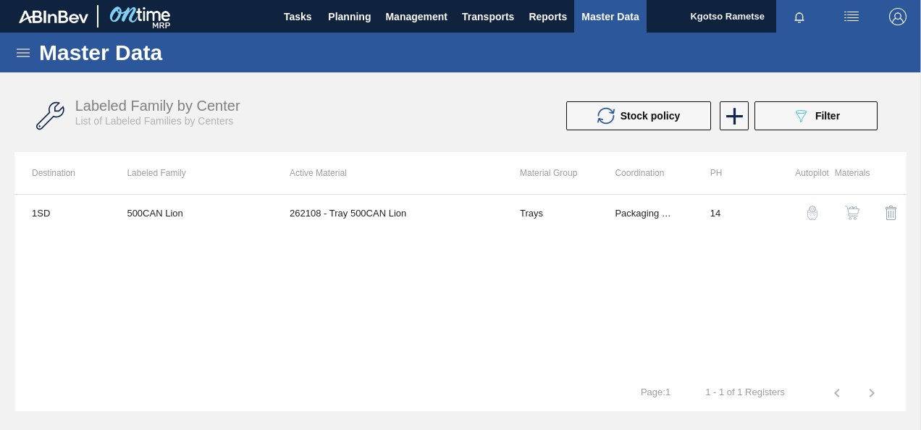
click at [20, 41] on div "Master Data" at bounding box center [460, 53] width 921 height 40
click at [28, 49] on icon at bounding box center [23, 53] width 13 height 9
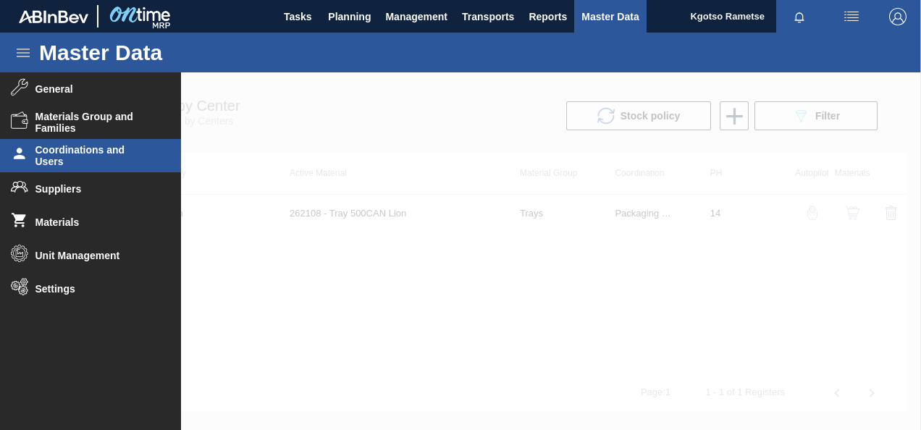
click at [87, 164] on span "Coordinations and Users" at bounding box center [95, 155] width 120 height 23
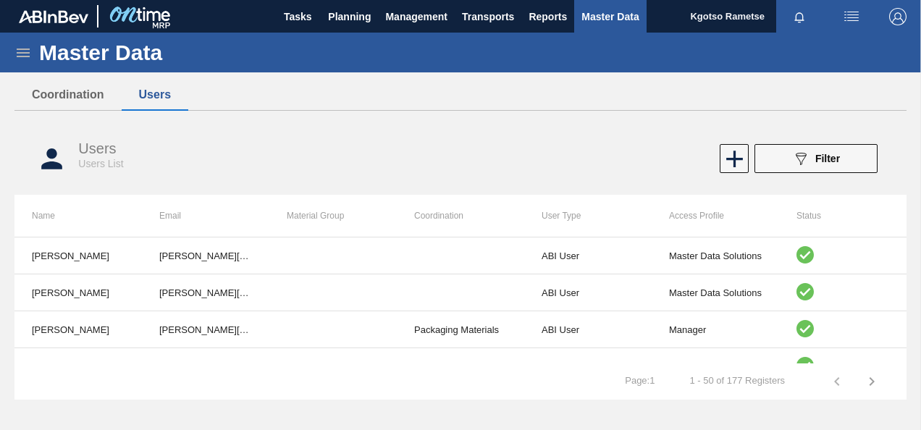
click at [788, 154] on button "089F7B8B-B2A5-4AFE-B5C0-19BA573D28AC Filter" at bounding box center [816, 158] width 123 height 29
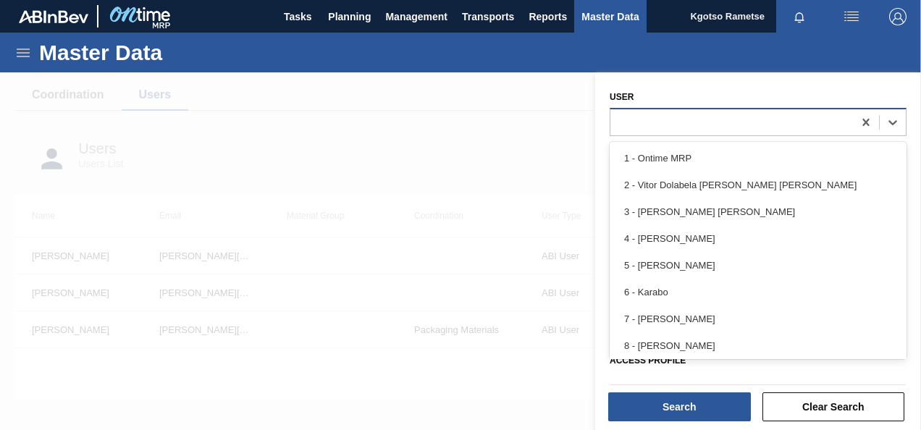
click at [637, 115] on div at bounding box center [732, 122] width 243 height 21
type input "shi"
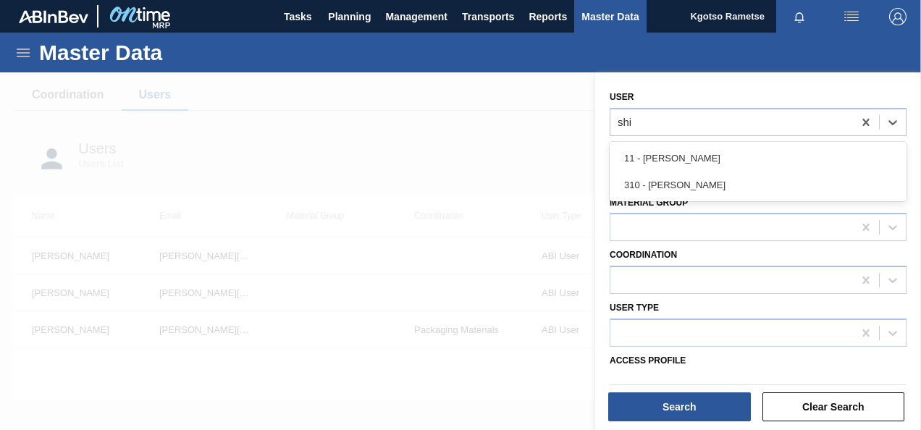
click at [688, 184] on div "310 - Shimi Mahole" at bounding box center [758, 185] width 297 height 27
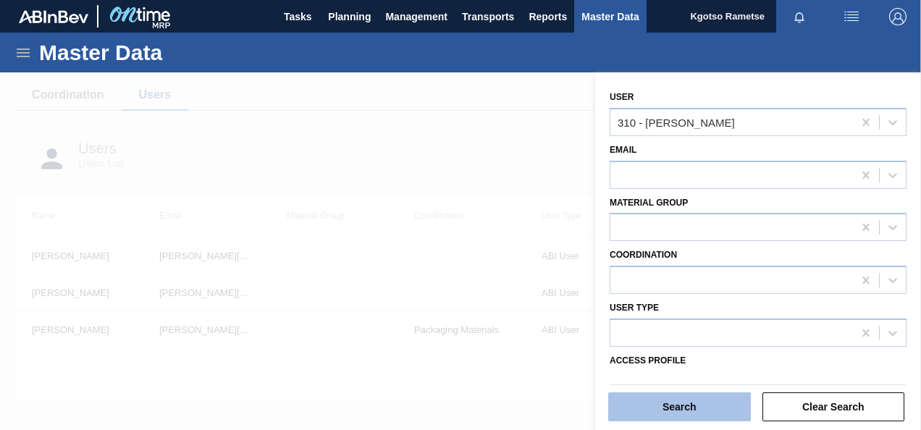
click at [704, 402] on button "Search" at bounding box center [680, 407] width 143 height 29
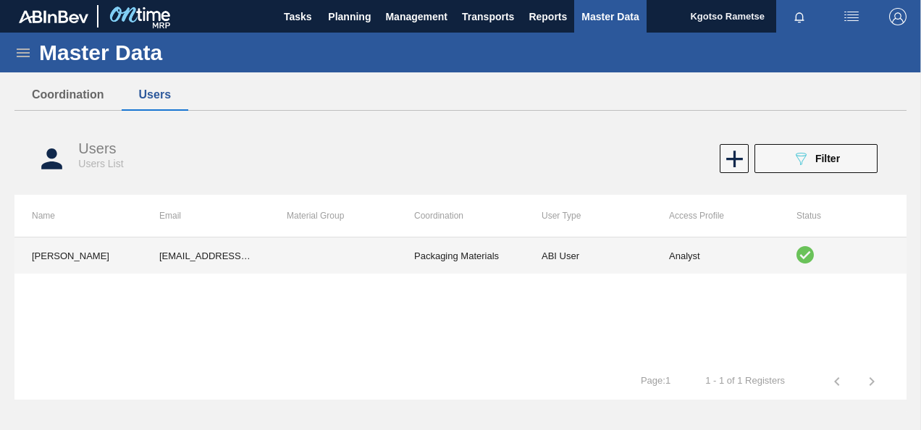
click at [488, 253] on td "Packaging Materials" at bounding box center [460, 256] width 127 height 36
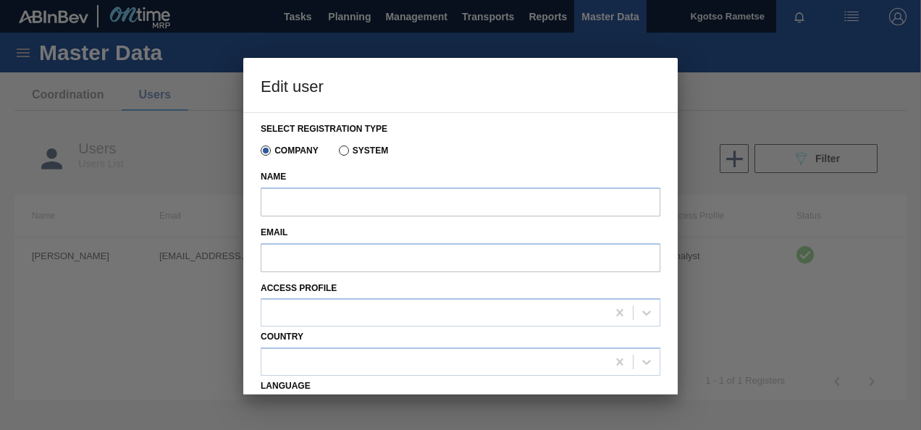
type input "Shimi Mahole"
type input "Shimi.Mahole@za.ab-inbev.com"
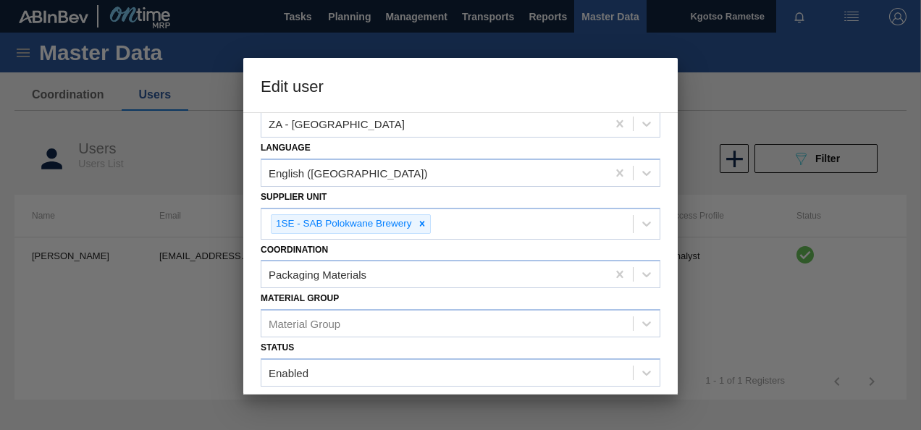
scroll to position [278, 0]
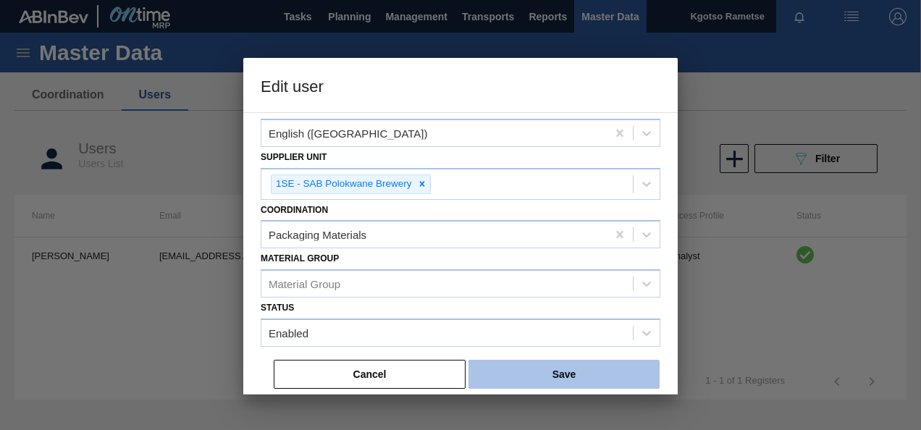
click at [536, 370] on button "Save" at bounding box center [564, 374] width 191 height 29
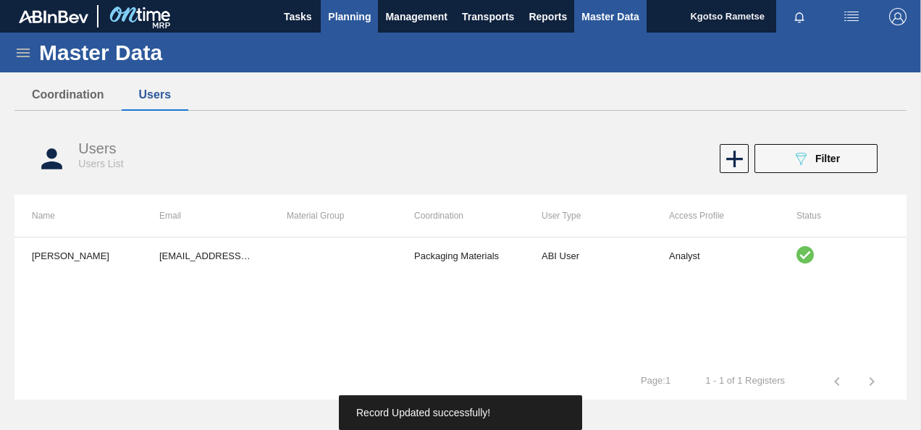
click at [360, 17] on span "Planning" at bounding box center [349, 16] width 43 height 17
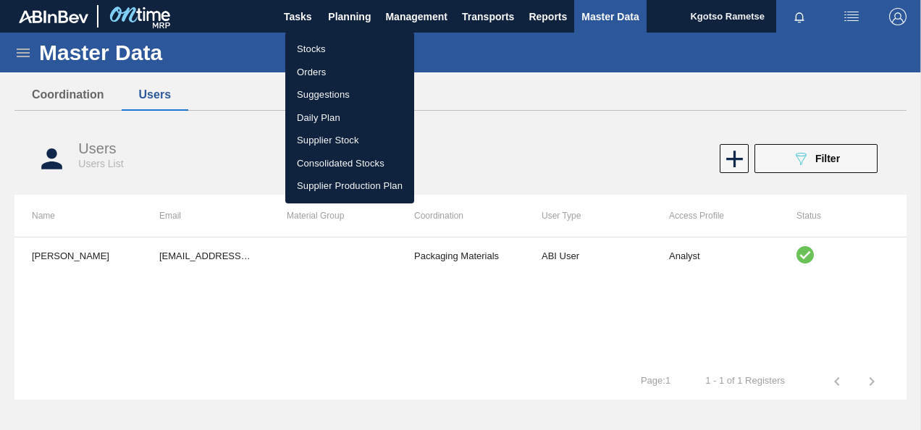
click at [333, 46] on li "Stocks" at bounding box center [349, 49] width 129 height 23
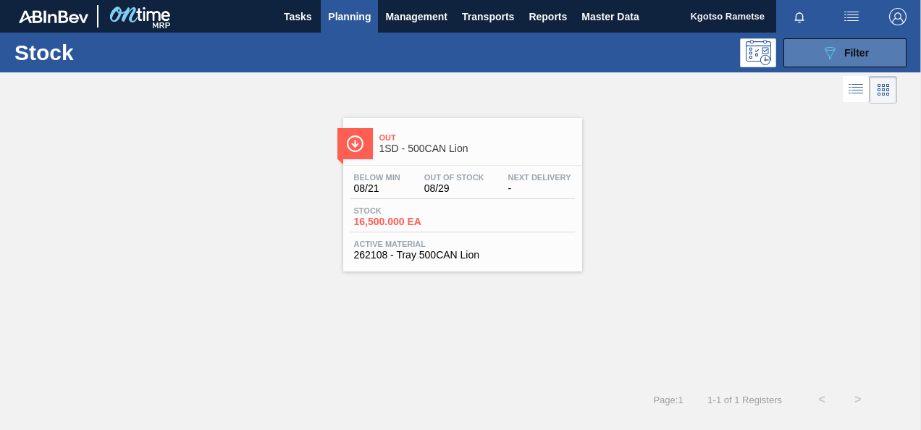
click at [814, 54] on button "089F7B8B-B2A5-4AFE-B5C0-19BA573D28AC Filter" at bounding box center [845, 52] width 123 height 29
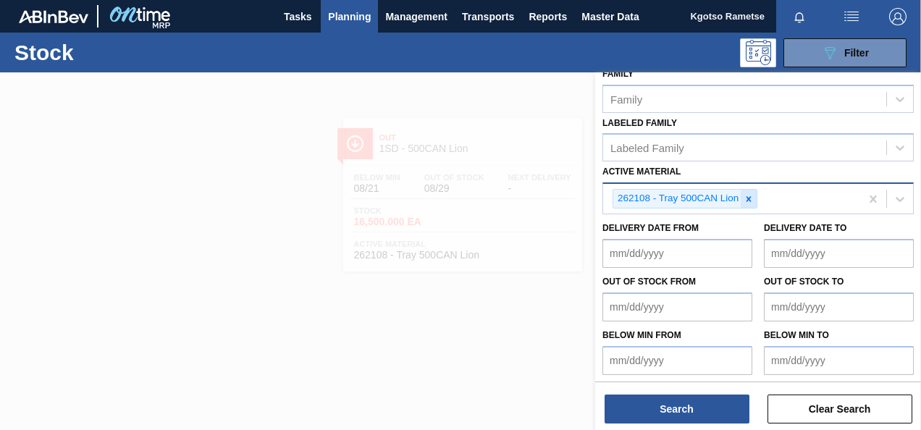
click at [756, 198] on div at bounding box center [749, 199] width 16 height 18
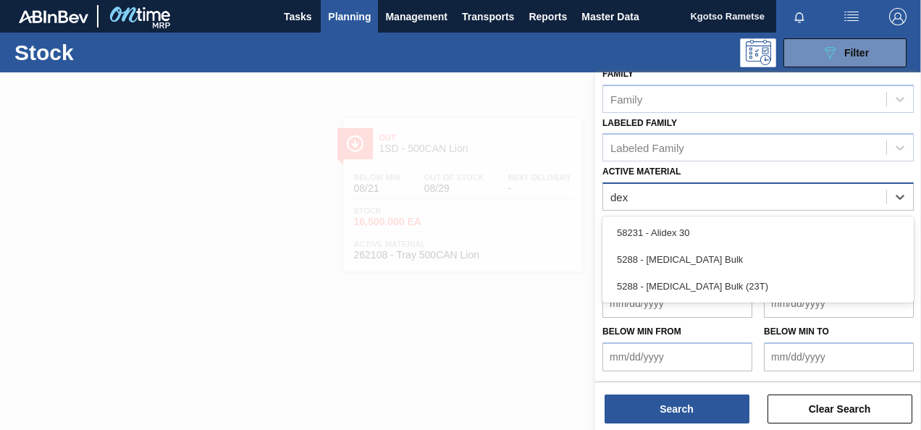
scroll to position [262, 0]
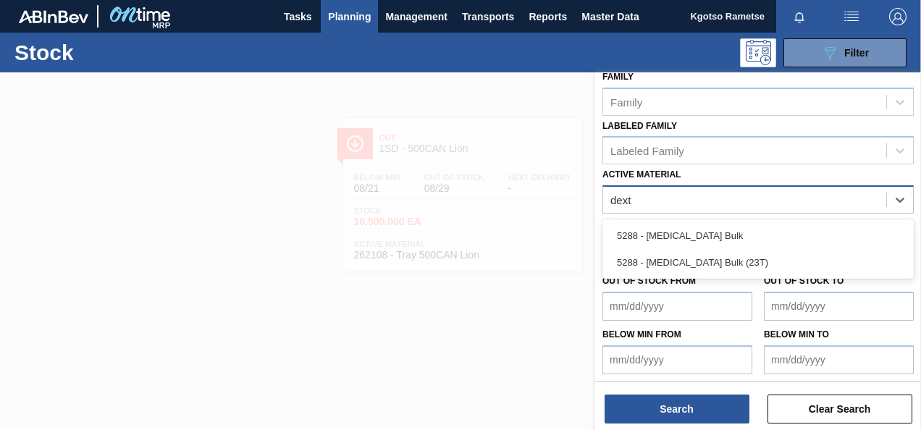
type Material "dextr"
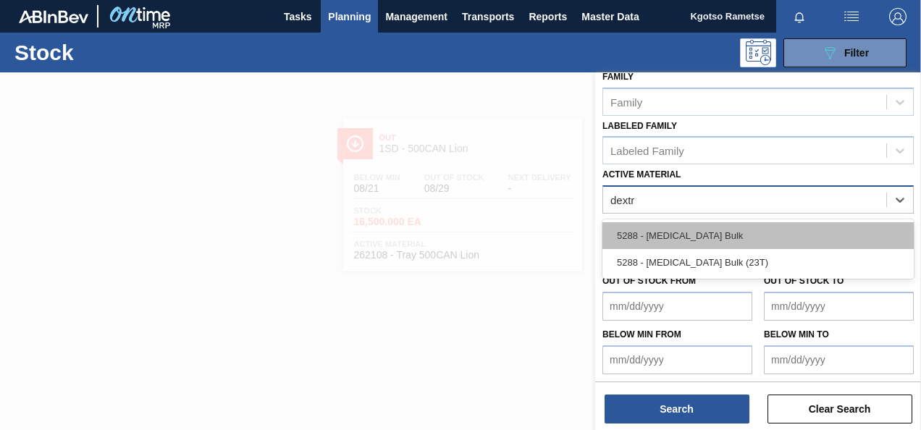
click at [706, 230] on div "5288 - Dextrose Bulk" at bounding box center [759, 235] width 312 height 27
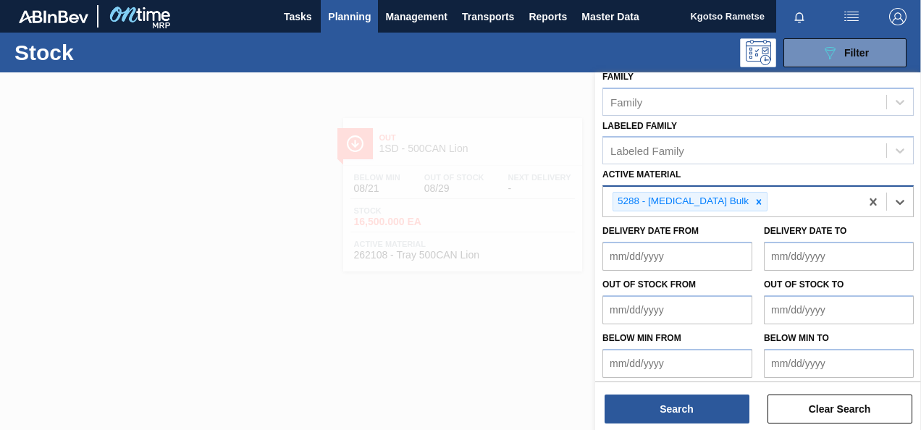
scroll to position [265, 0]
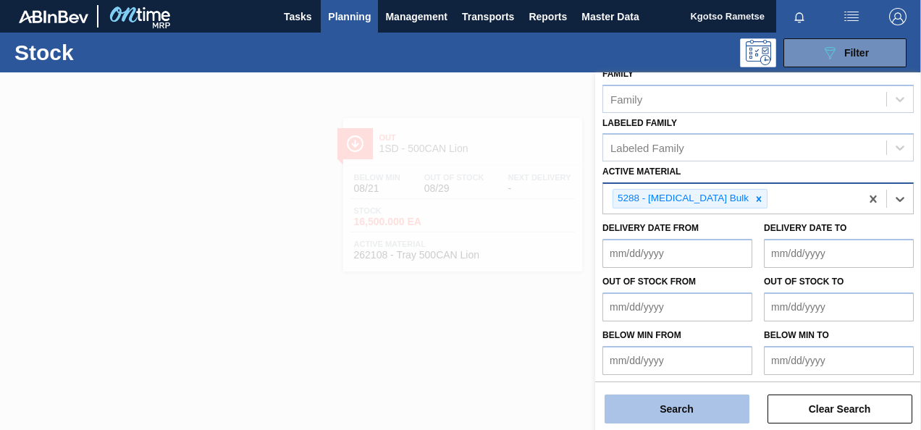
click at [664, 417] on button "Search" at bounding box center [677, 409] width 145 height 29
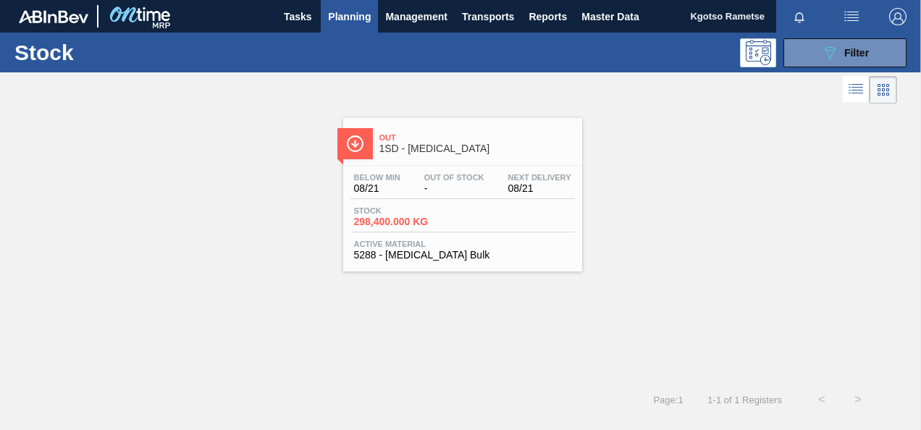
click at [422, 141] on span "Out" at bounding box center [478, 137] width 196 height 9
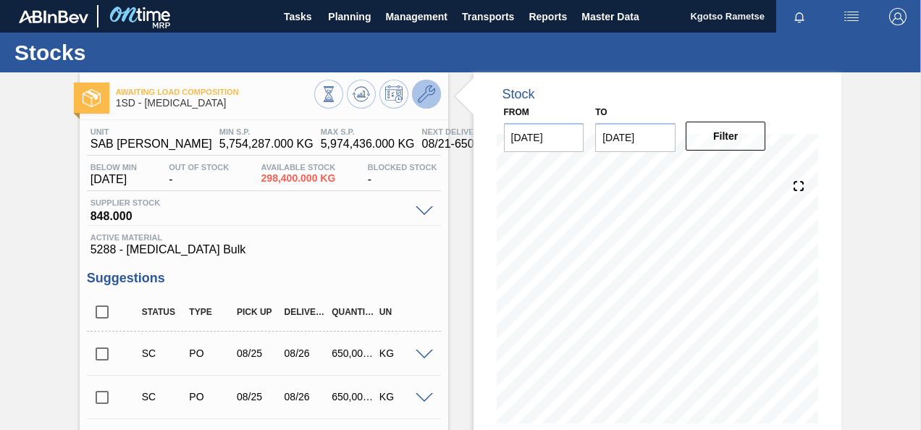
click at [423, 99] on icon at bounding box center [426, 93] width 17 height 17
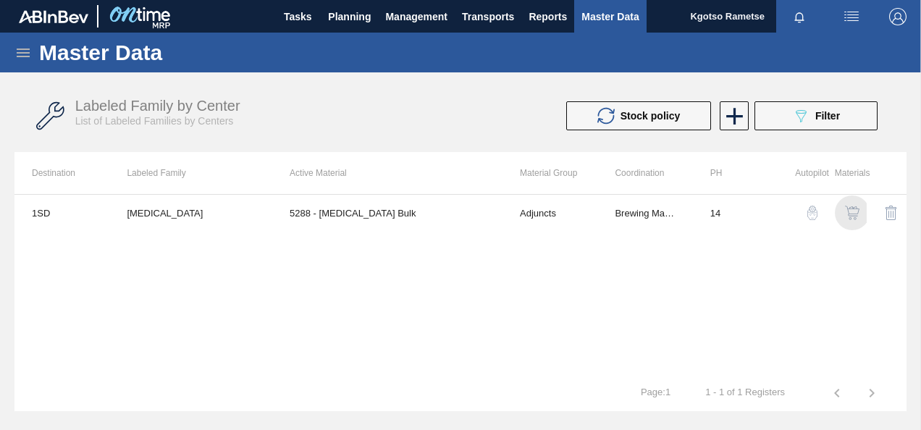
click at [848, 212] on img "button" at bounding box center [852, 213] width 14 height 14
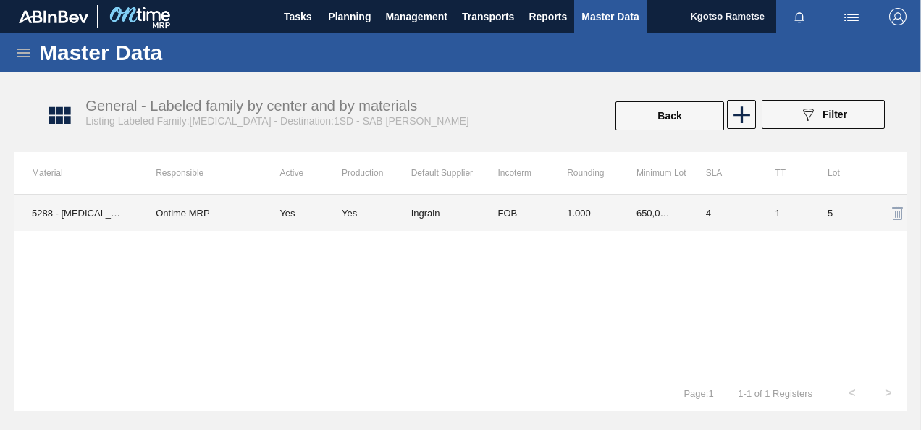
click at [665, 225] on td "650,000.000" at bounding box center [654, 213] width 70 height 36
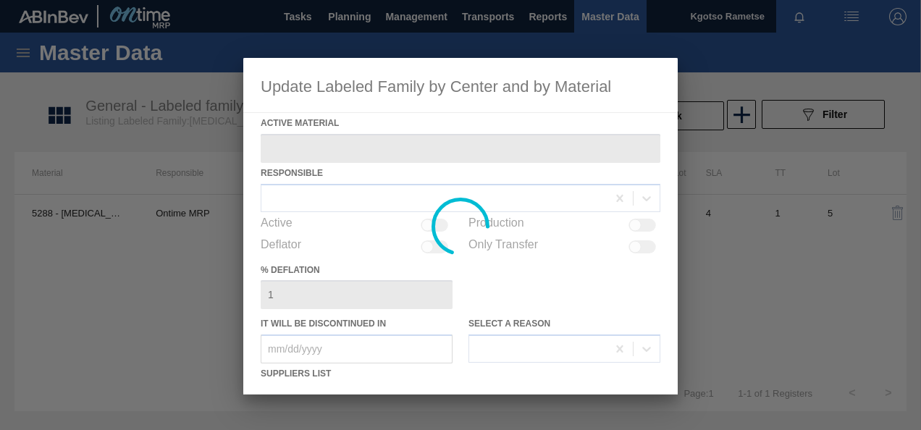
type Material "5288 - Dextrose Bulk"
checkbox input "true"
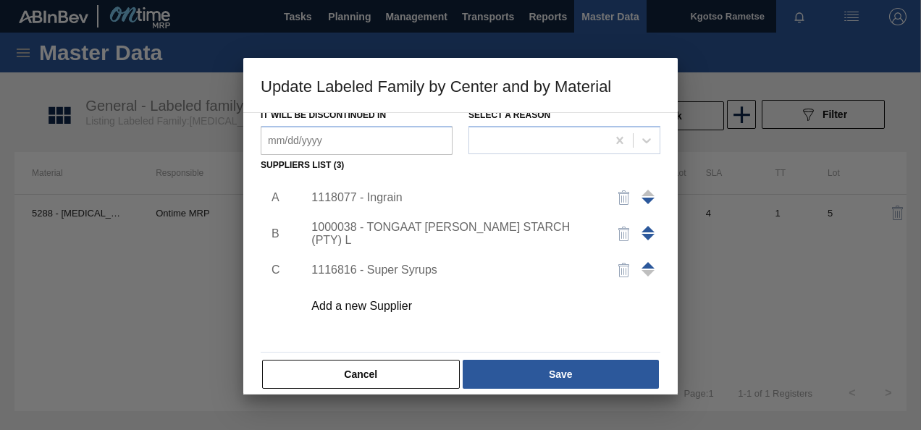
scroll to position [222, 0]
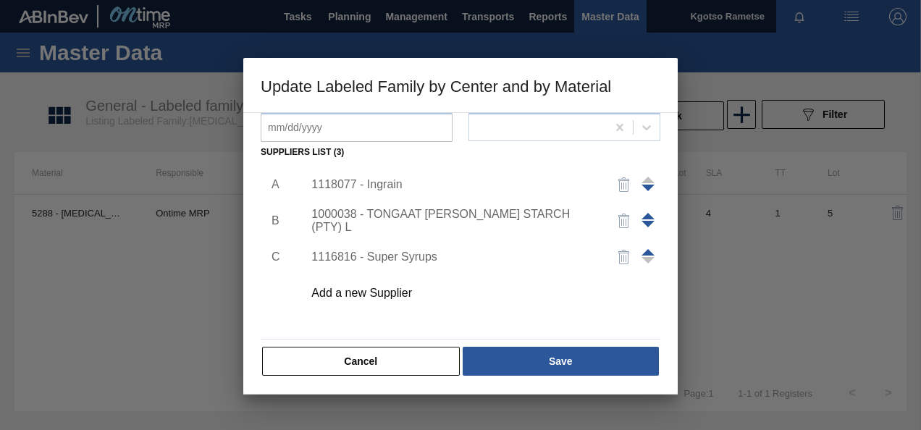
click at [375, 185] on div "1118077 - Ingrain" at bounding box center [454, 184] width 284 height 13
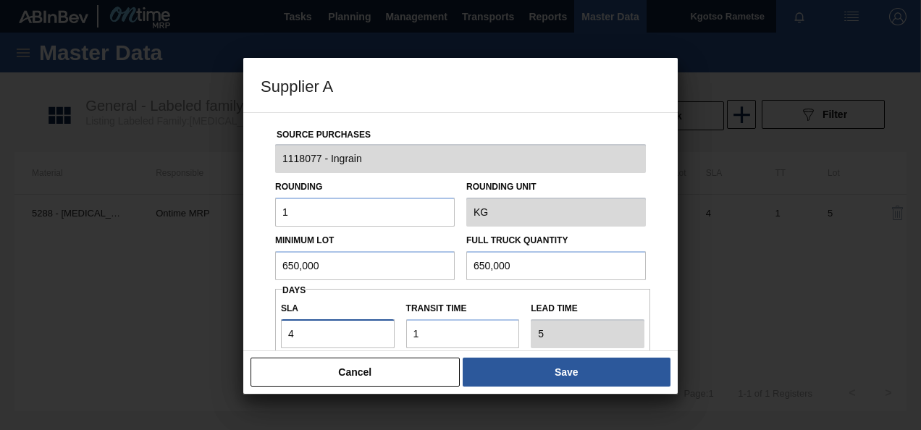
drag, startPoint x: 322, startPoint y: 329, endPoint x: 149, endPoint y: 336, distance: 173.3
click at [175, 336] on div "Supplier A Source Purchases 1118077 - Ingrain Rounding 1 Rounding Unit KG Minim…" at bounding box center [460, 215] width 921 height 430
type input "8"
type input "9"
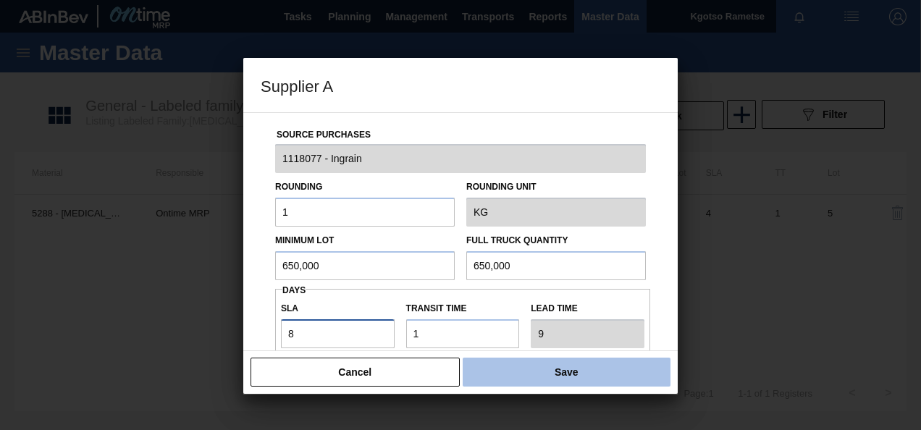
type input "8"
click at [569, 364] on button "Save" at bounding box center [567, 372] width 208 height 29
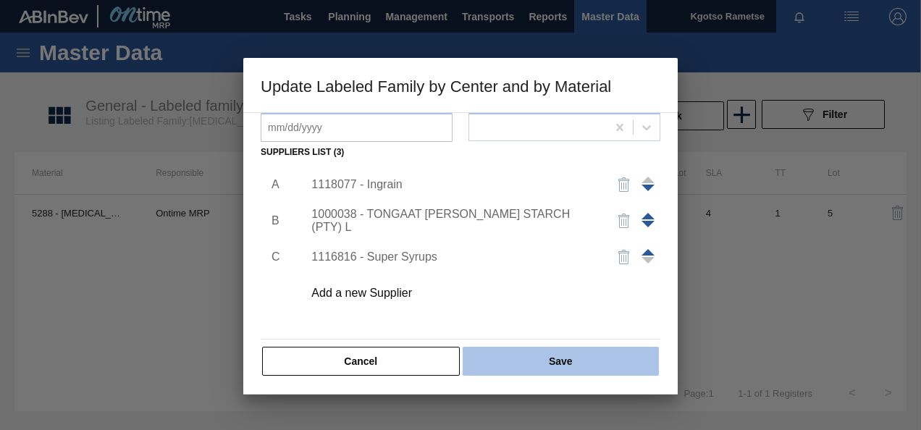
click at [569, 365] on button "Save" at bounding box center [561, 361] width 196 height 29
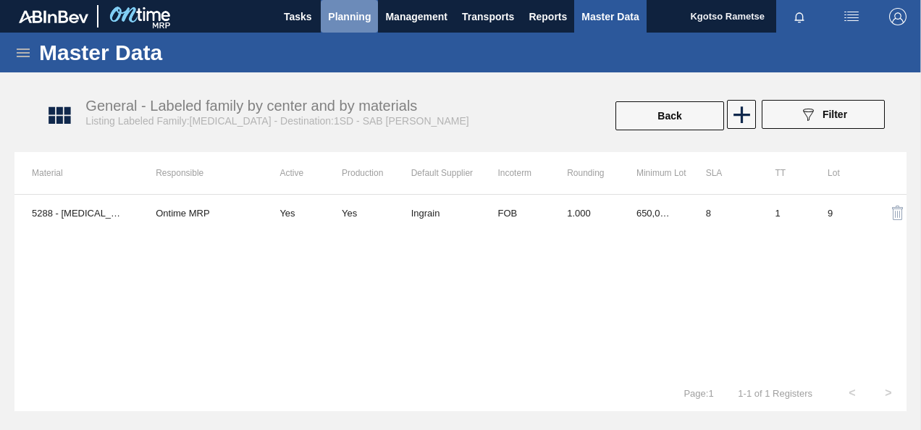
click at [346, 10] on span "Planning" at bounding box center [349, 16] width 43 height 17
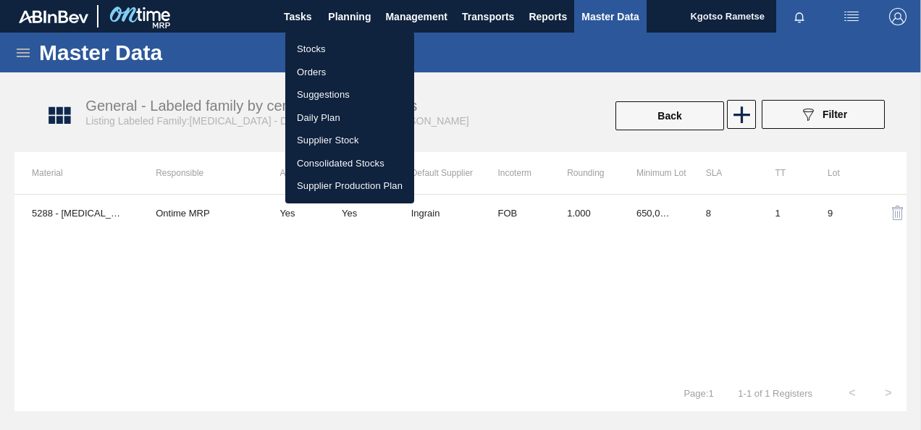
click at [317, 45] on li "Stocks" at bounding box center [349, 49] width 129 height 23
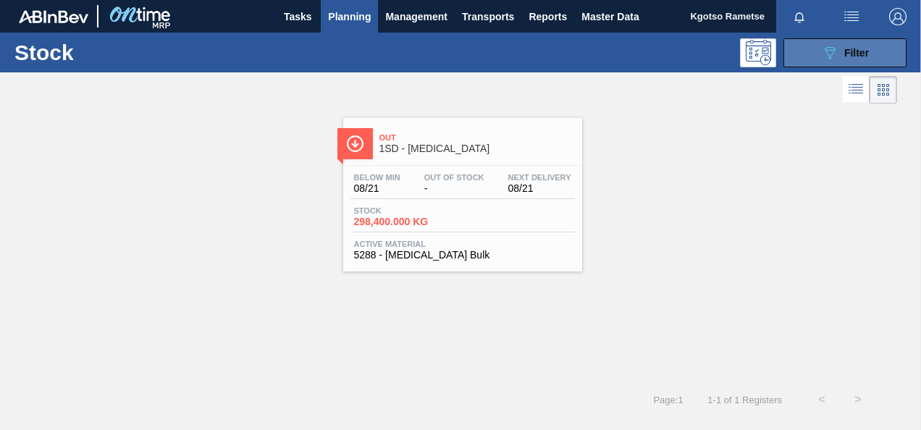
click at [829, 47] on icon "089F7B8B-B2A5-4AFE-B5C0-19BA573D28AC" at bounding box center [829, 52] width 17 height 17
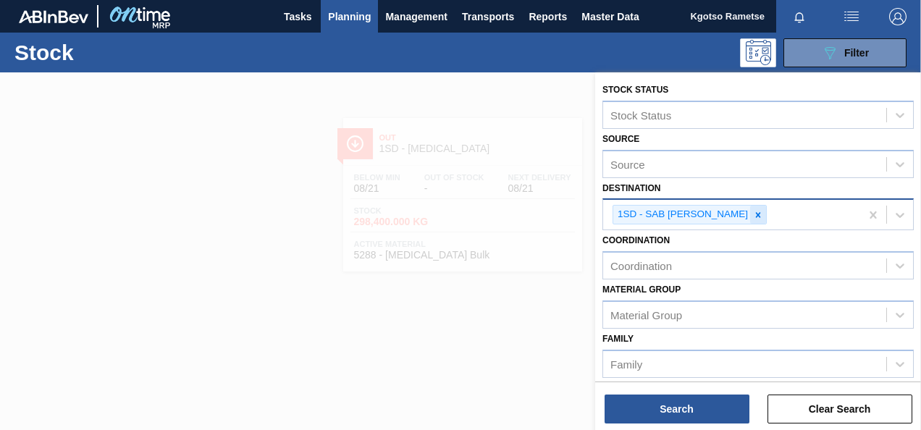
click at [754, 214] on icon at bounding box center [758, 215] width 10 height 10
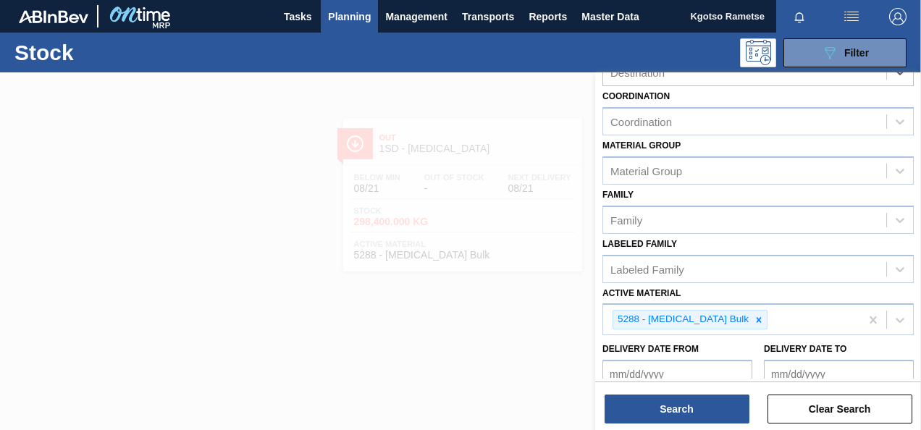
scroll to position [145, 0]
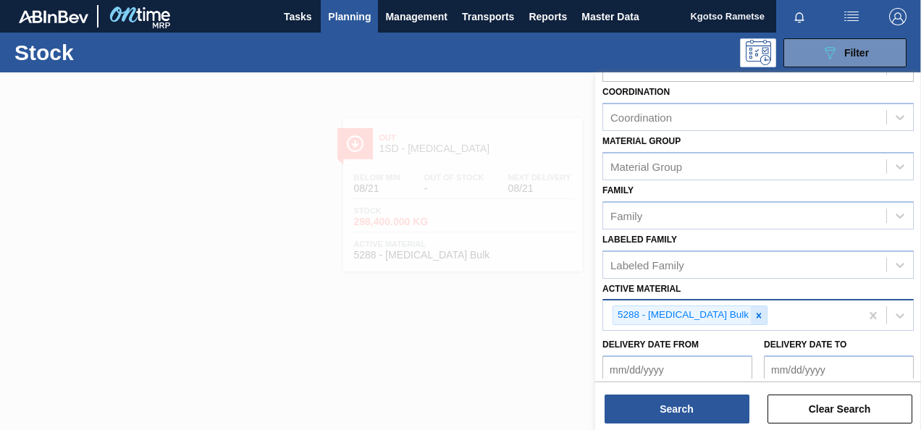
click at [754, 313] on icon at bounding box center [759, 316] width 10 height 10
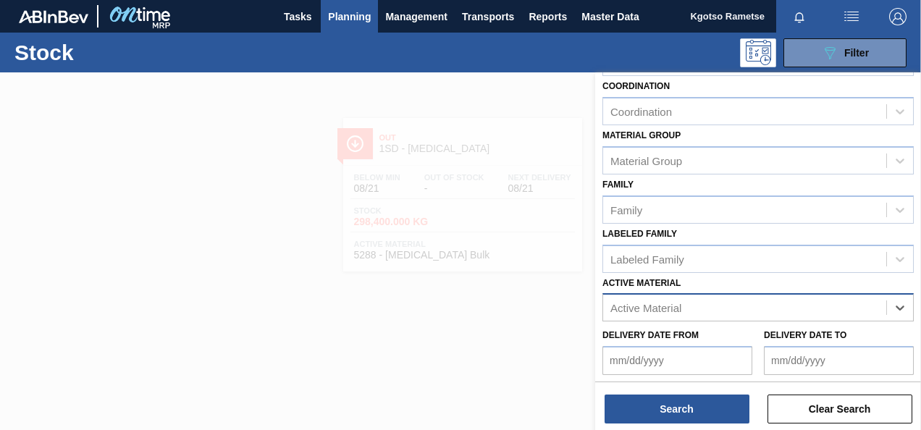
scroll to position [259, 0]
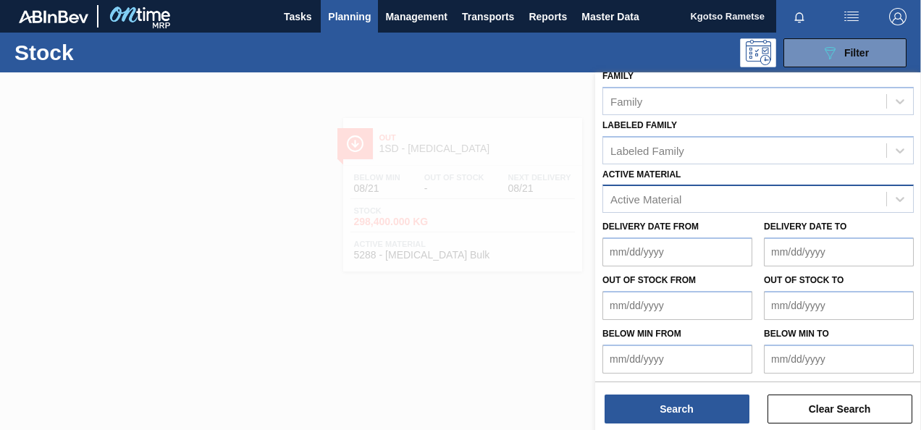
click at [657, 204] on div "Active Material" at bounding box center [744, 199] width 283 height 21
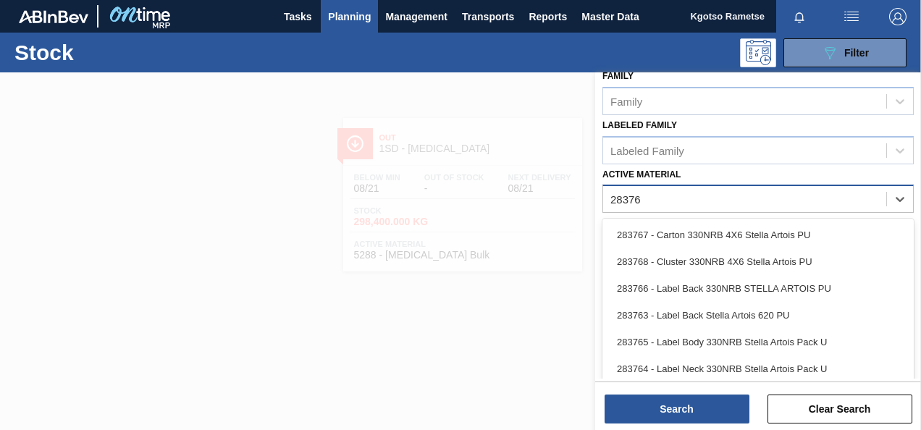
type Material "283765"
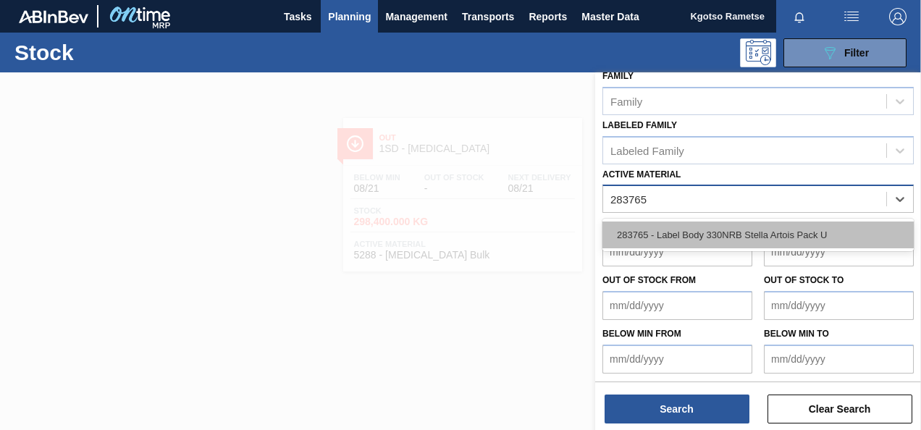
click at [659, 239] on div "283765 - Label Body 330NRB Stella Artois Pack U" at bounding box center [759, 235] width 312 height 27
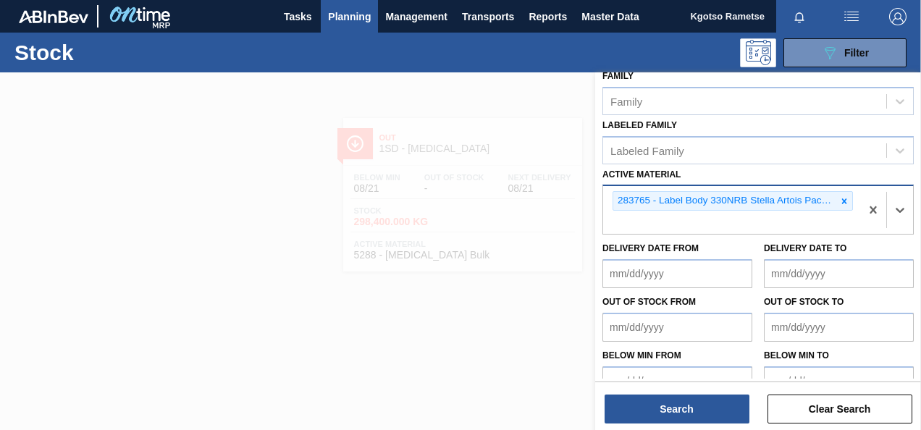
click at [693, 393] on div "Search Clear Search" at bounding box center [758, 402] width 326 height 41
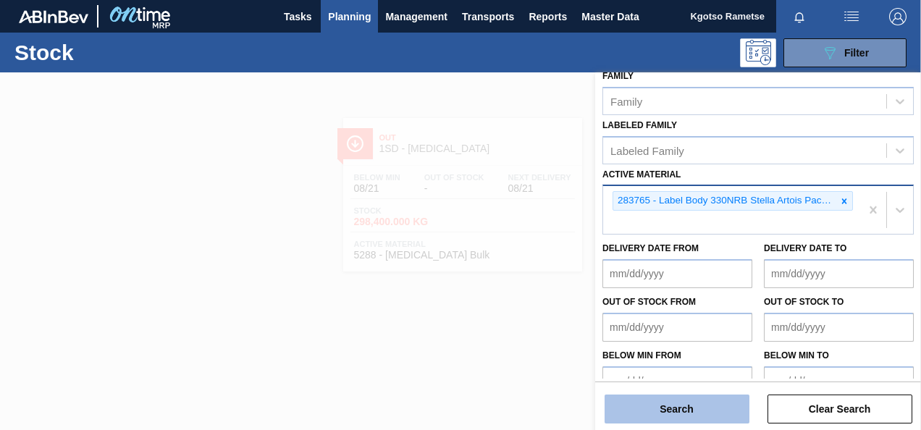
click at [695, 407] on button "Search" at bounding box center [677, 409] width 145 height 29
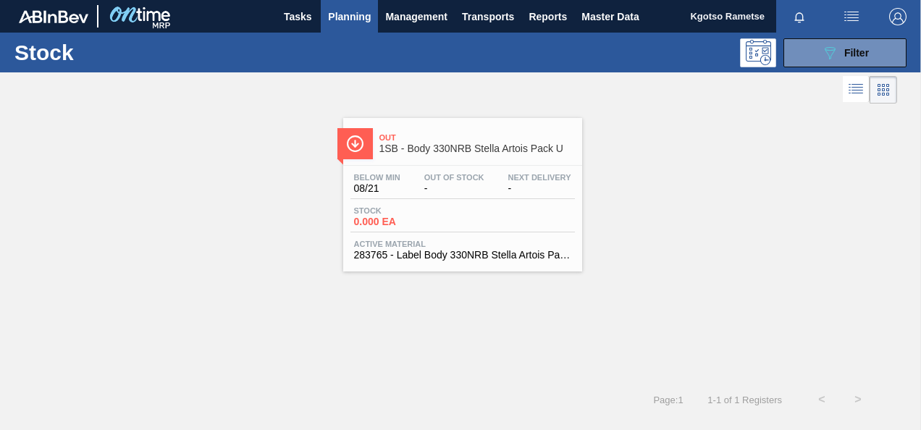
click at [418, 181] on div "Below Min 08/21 Out Of Stock - Next Delivery -" at bounding box center [463, 186] width 225 height 26
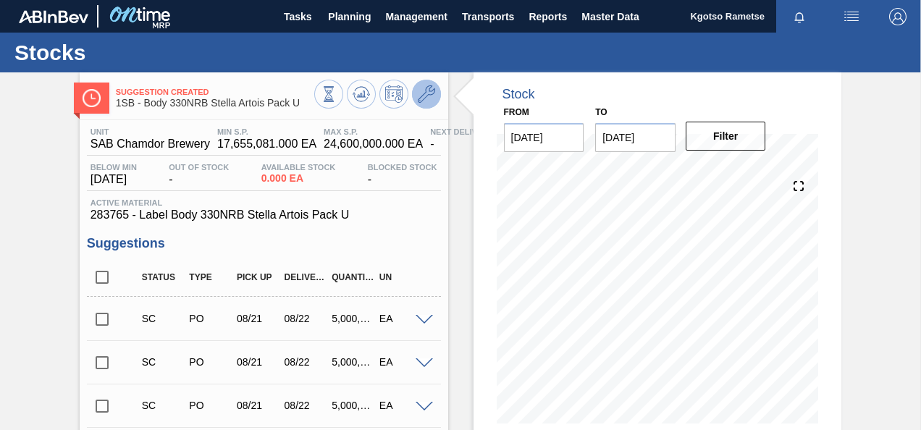
click at [414, 96] on button at bounding box center [426, 94] width 29 height 29
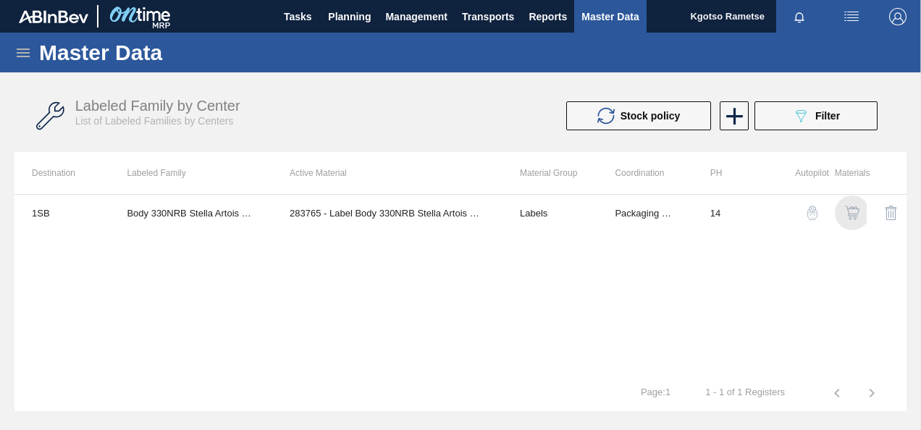
click at [848, 212] on img "button" at bounding box center [852, 213] width 14 height 14
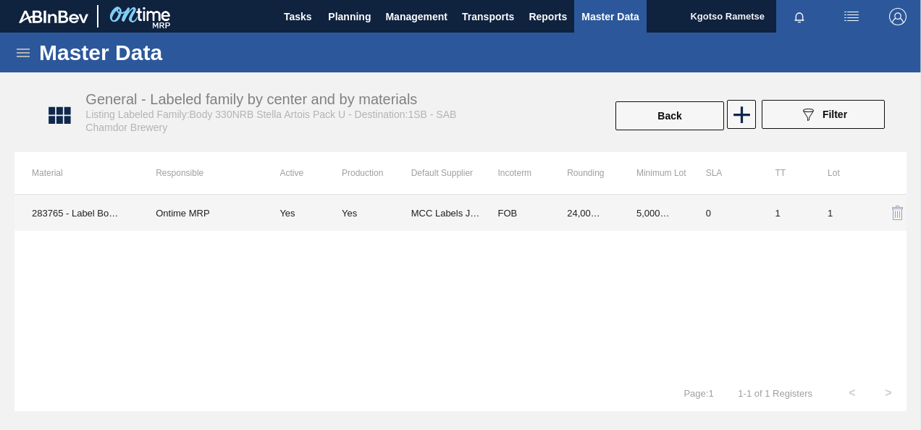
click at [491, 200] on td "FOB" at bounding box center [515, 213] width 70 height 36
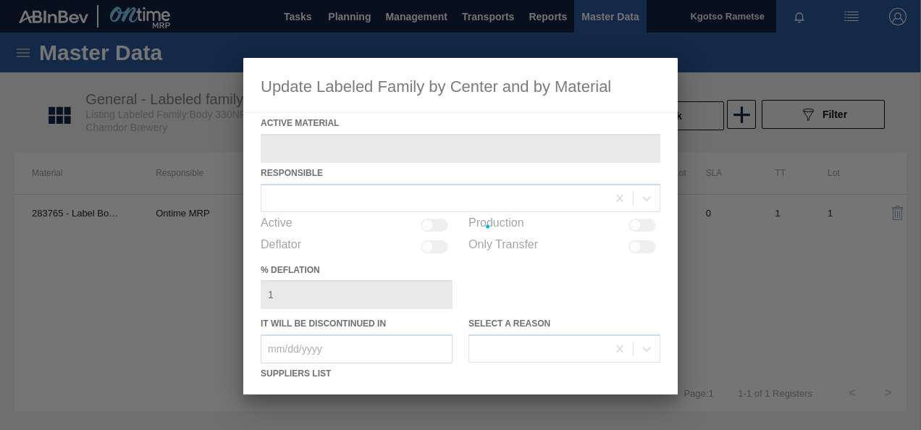
type Material "283765 - Label Body 330NRB Stella Artois Pack U"
checkbox input "true"
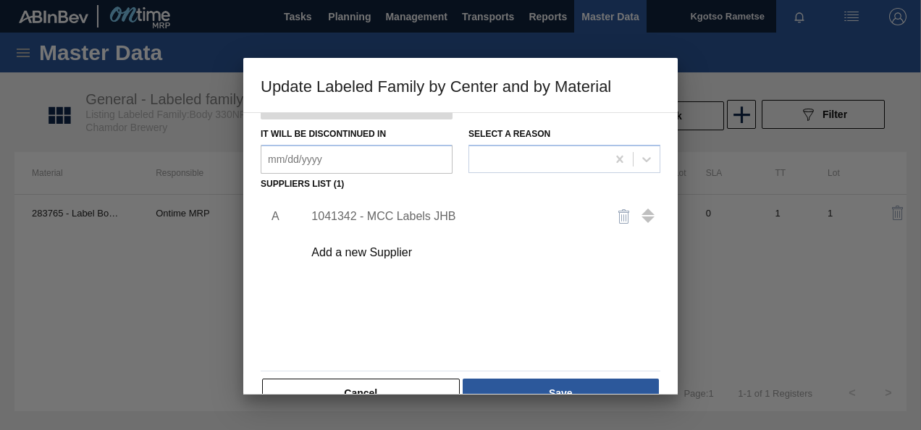
scroll to position [217, 0]
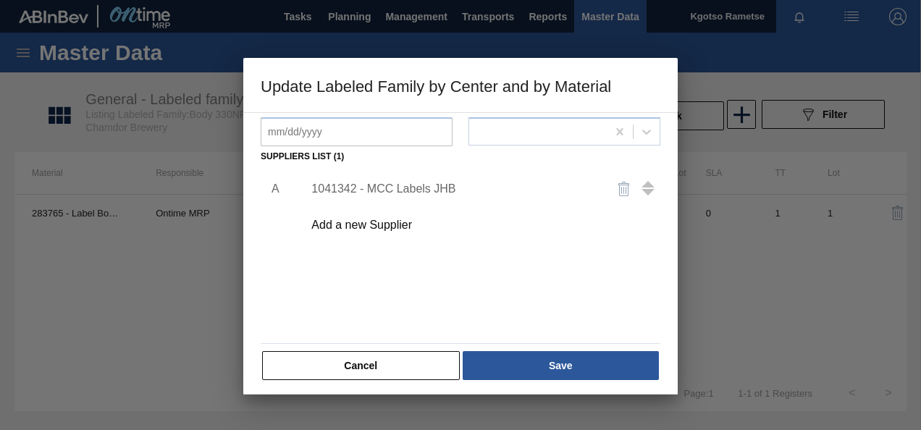
click at [396, 190] on div "1041342 - MCC Labels JHB" at bounding box center [454, 189] width 284 height 13
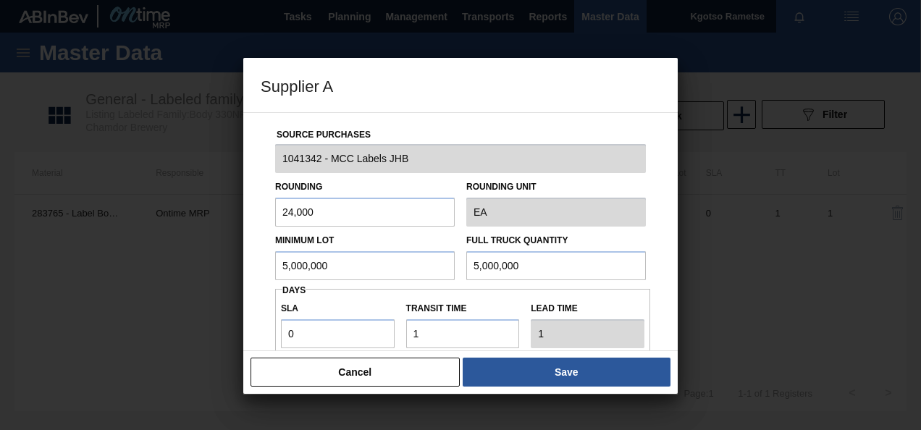
drag, startPoint x: 373, startPoint y: 259, endPoint x: 0, endPoint y: 306, distance: 375.9
click at [25, 307] on div "Supplier A Source Purchases 1041342 - MCC Labels JHB Rounding 24,000 Rounding U…" at bounding box center [460, 215] width 921 height 430
drag, startPoint x: 355, startPoint y: 264, endPoint x: 270, endPoint y: 266, distance: 84.8
click at [293, 264] on input "750,000" at bounding box center [365, 265] width 180 height 29
click at [311, 269] on input "750,000" at bounding box center [365, 265] width 180 height 29
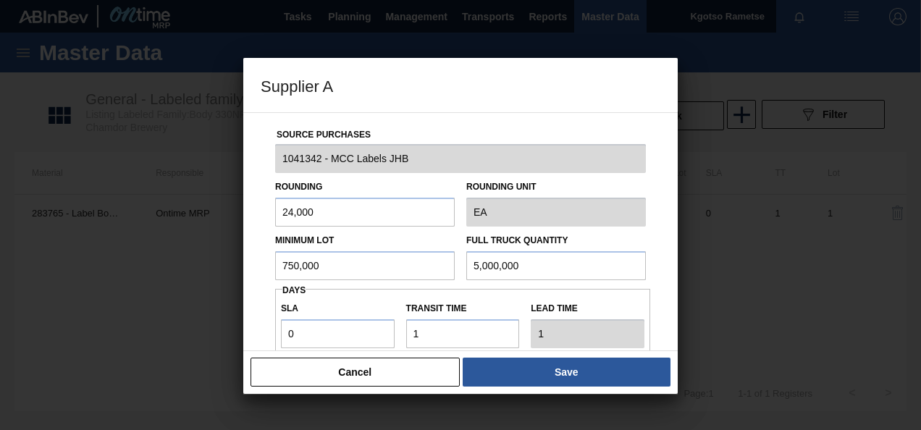
click at [310, 268] on input "750,000" at bounding box center [365, 265] width 180 height 29
type input "750,000"
drag, startPoint x: 515, startPoint y: 264, endPoint x: 180, endPoint y: 335, distance: 343.0
click at [181, 335] on div "Supplier A Source Purchases 1041342 - MCC Labels JHB Rounding 24,000 Rounding U…" at bounding box center [460, 215] width 921 height 430
paste input "75"
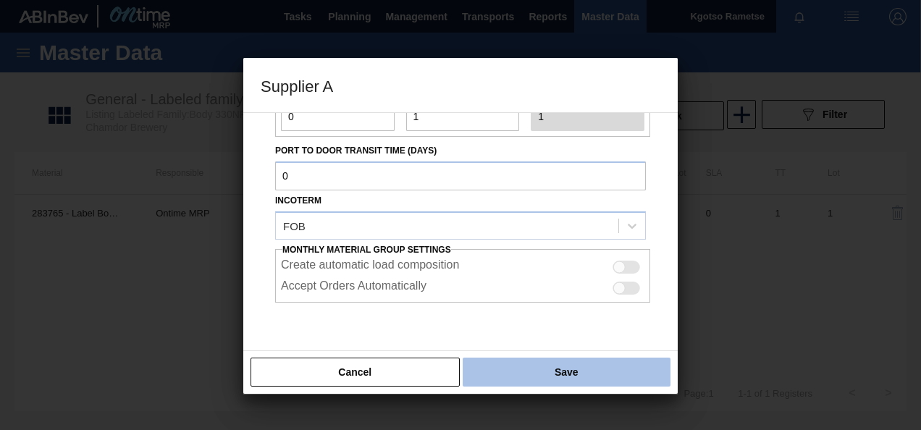
type input "750,000"
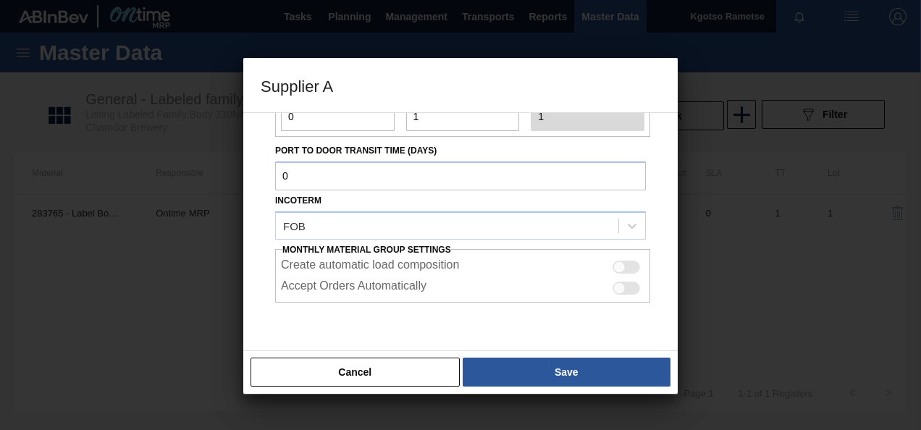
click at [488, 374] on button "Save" at bounding box center [567, 372] width 208 height 29
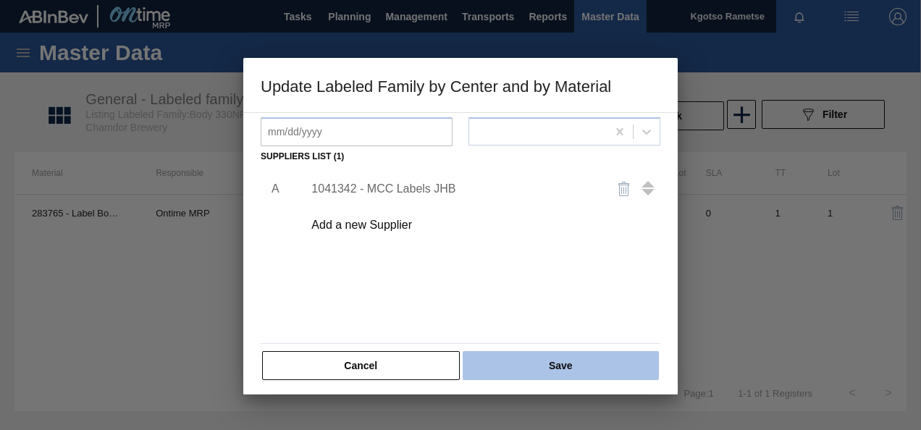
click at [480, 361] on button "Save" at bounding box center [561, 365] width 196 height 29
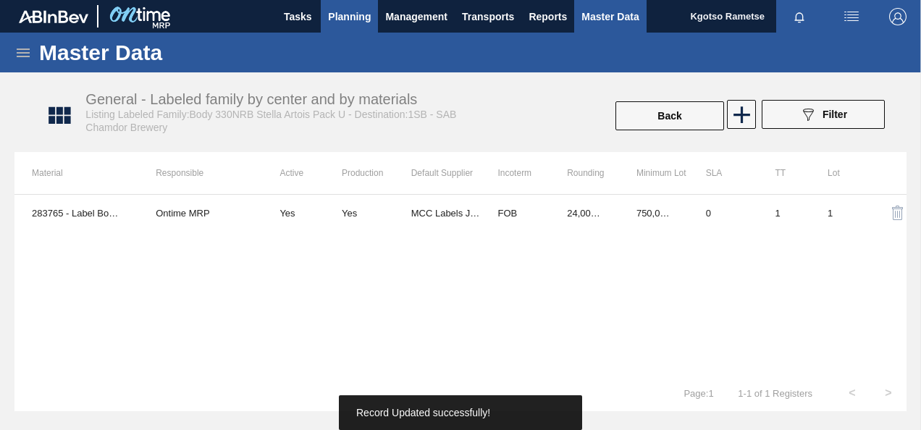
click at [338, 18] on span "Planning" at bounding box center [349, 16] width 43 height 17
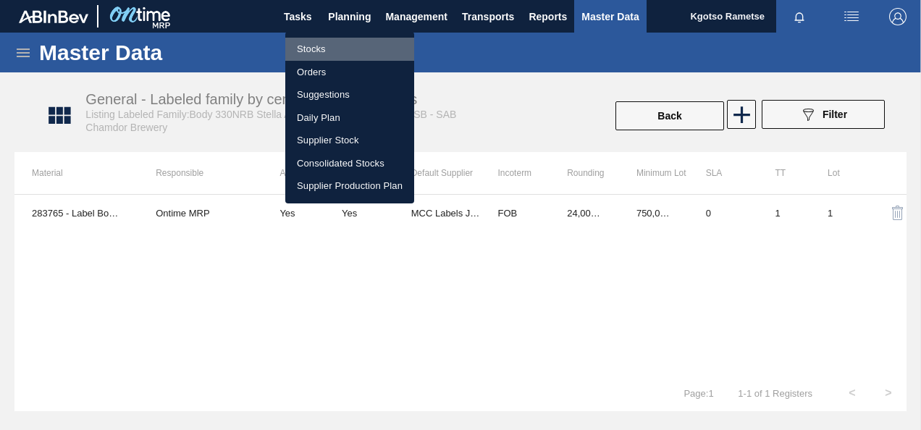
click at [327, 38] on li "Stocks" at bounding box center [349, 49] width 129 height 23
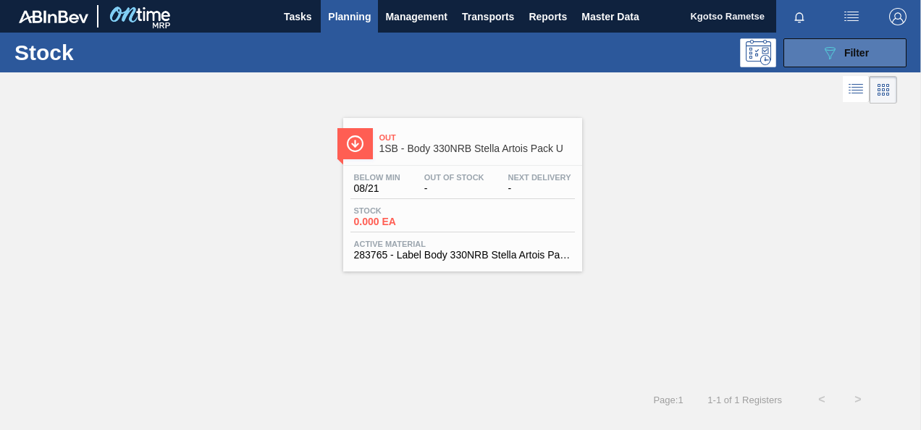
click at [845, 48] on span "Filter" at bounding box center [857, 53] width 25 height 12
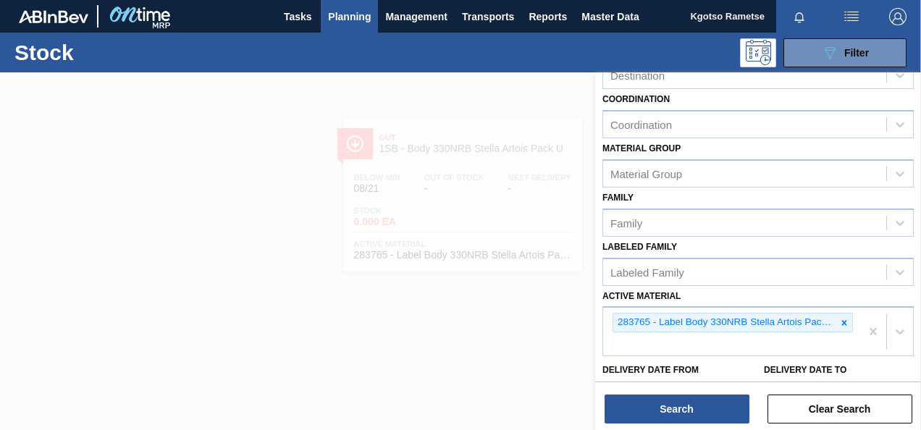
scroll to position [145, 0]
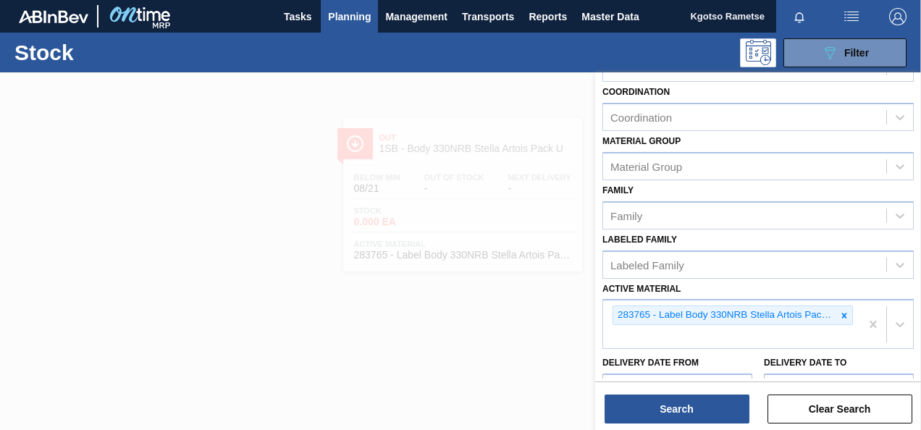
click at [410, 171] on div at bounding box center [460, 287] width 921 height 430
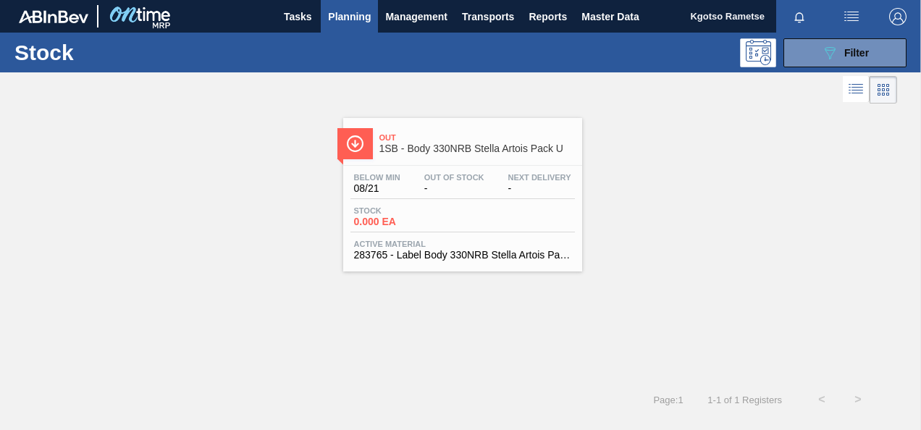
click at [409, 171] on div at bounding box center [460, 287] width 921 height 430
click at [403, 170] on div "Below Min 08/21 Out Of Stock - Next Delivery - Stock 0.000 EA Active Material 2…" at bounding box center [462, 215] width 239 height 99
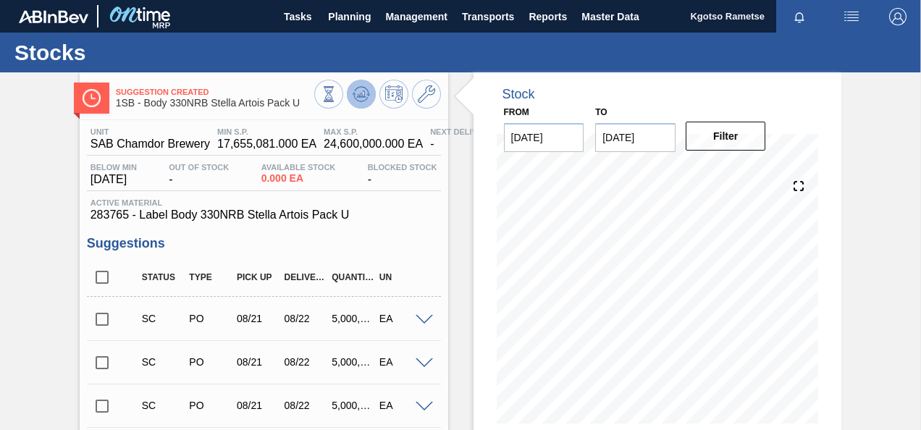
click at [337, 92] on icon at bounding box center [329, 94] width 16 height 16
click at [339, 21] on span "Planning" at bounding box center [349, 16] width 43 height 17
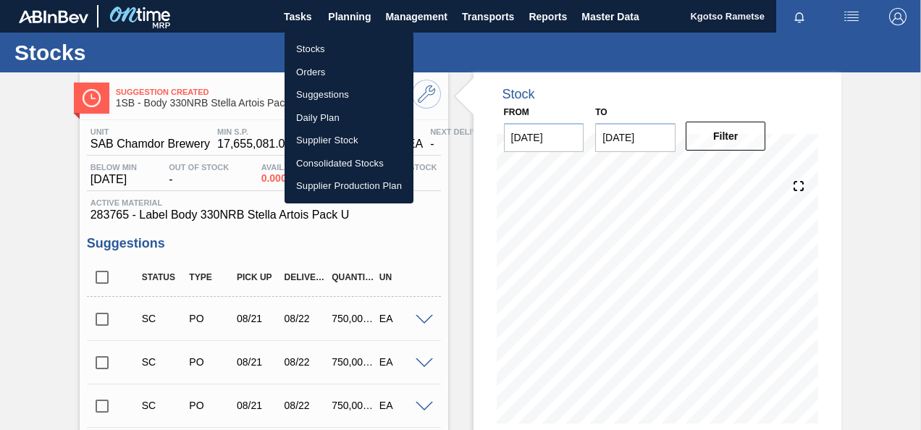
click at [320, 51] on li "Stocks" at bounding box center [349, 49] width 129 height 23
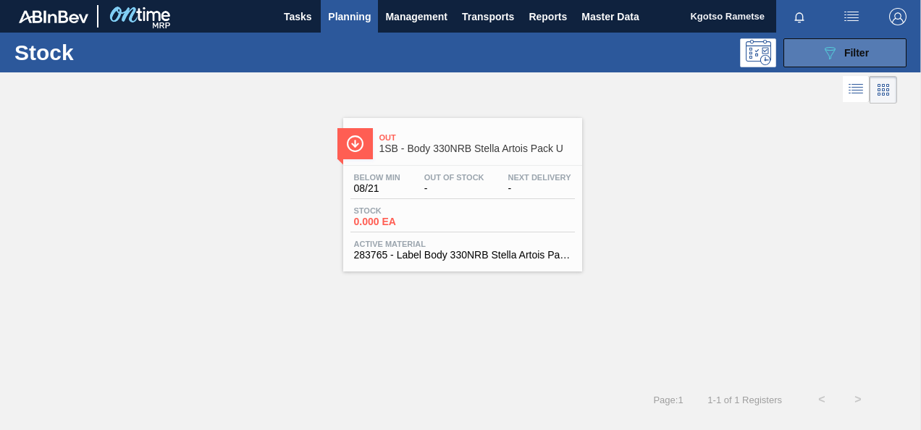
click at [823, 42] on button "089F7B8B-B2A5-4AFE-B5C0-19BA573D28AC Filter" at bounding box center [845, 52] width 123 height 29
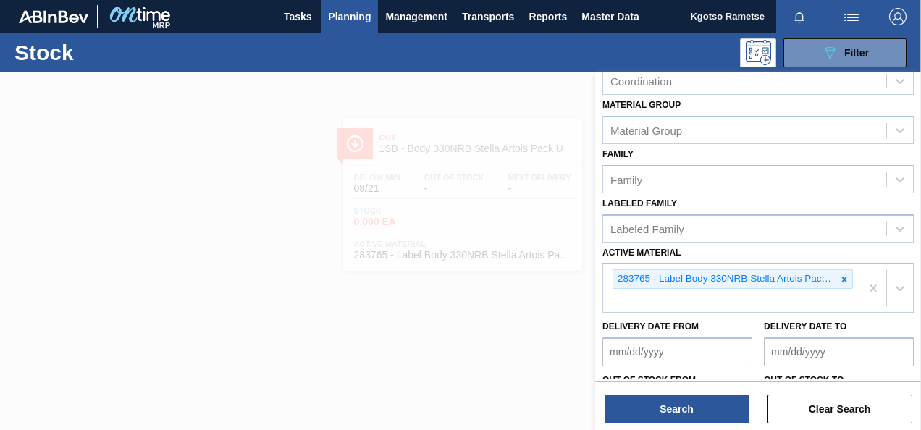
scroll to position [280, 0]
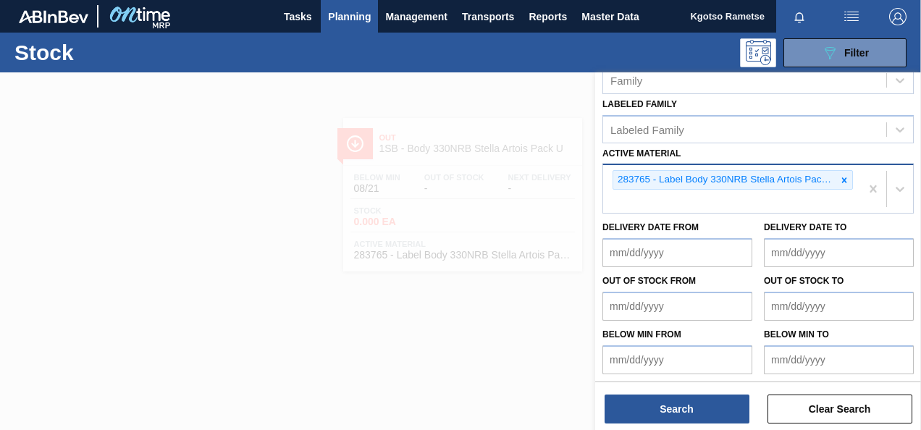
click at [842, 183] on icon at bounding box center [845, 180] width 10 height 10
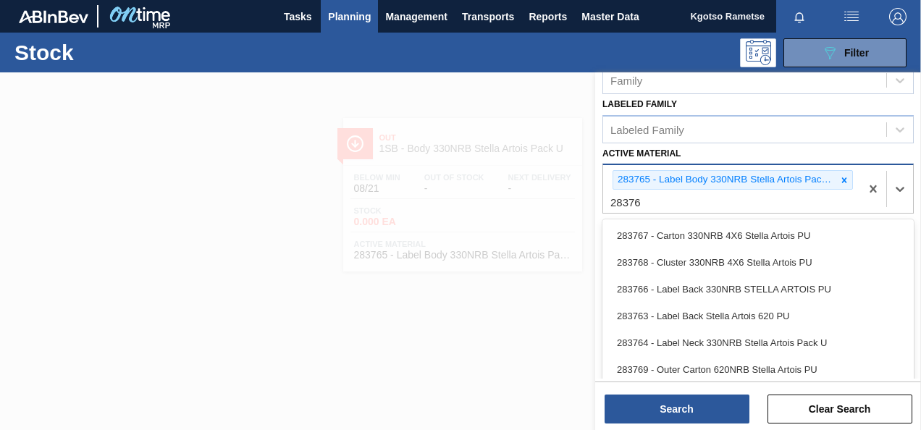
type Material "283766"
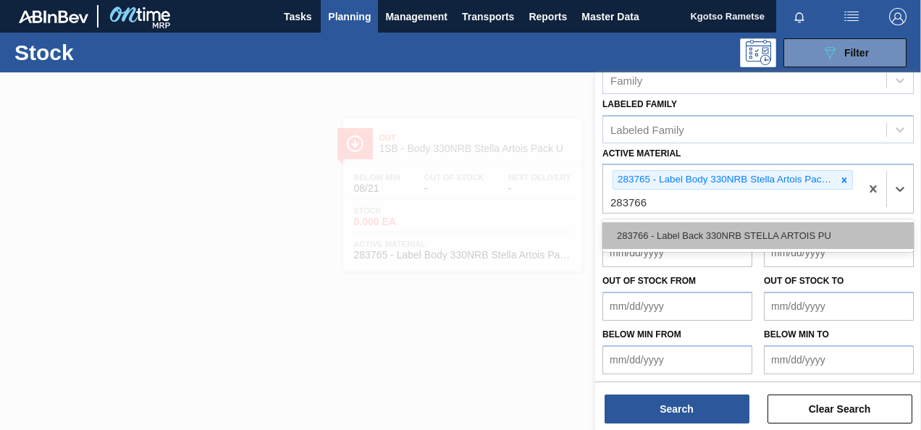
click at [699, 236] on div "283766 - Label Back 330NRB STELLA ARTOIS PU" at bounding box center [759, 235] width 312 height 27
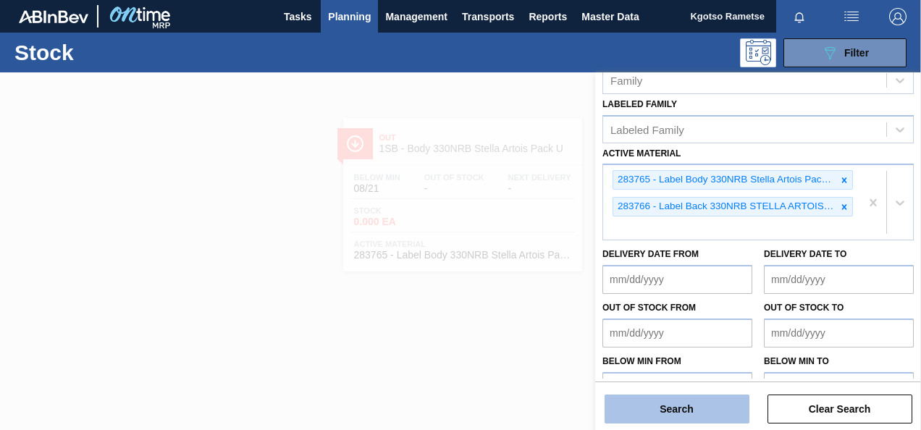
click at [695, 408] on button "Search" at bounding box center [677, 409] width 145 height 29
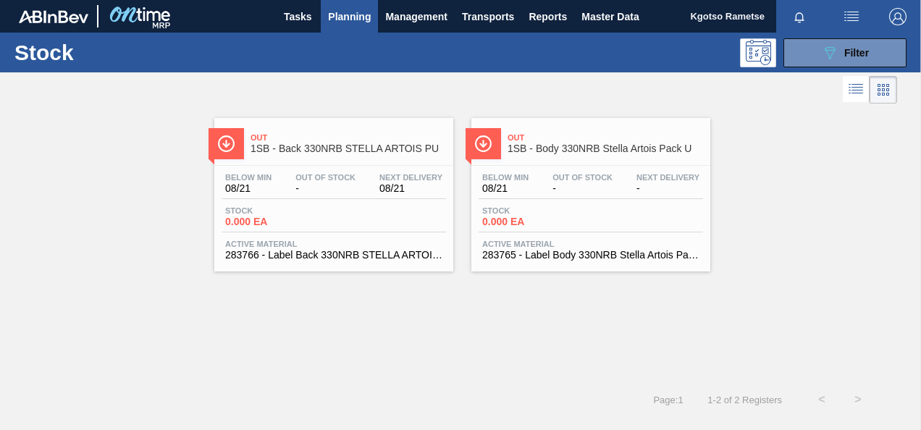
click at [280, 208] on span "Stock" at bounding box center [275, 210] width 101 height 9
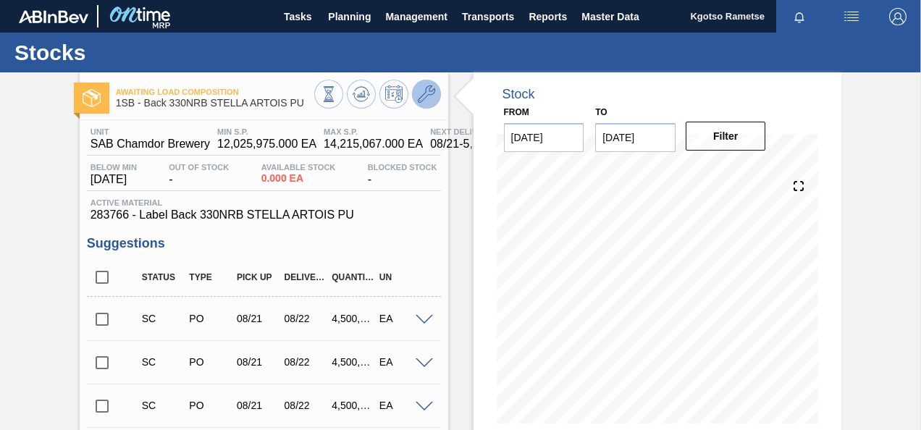
click at [423, 93] on icon at bounding box center [426, 93] width 17 height 17
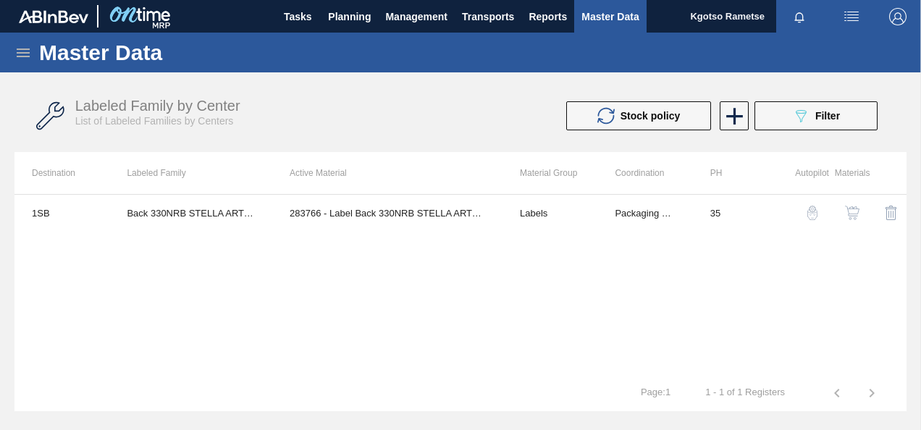
click at [846, 204] on button "button" at bounding box center [852, 213] width 35 height 35
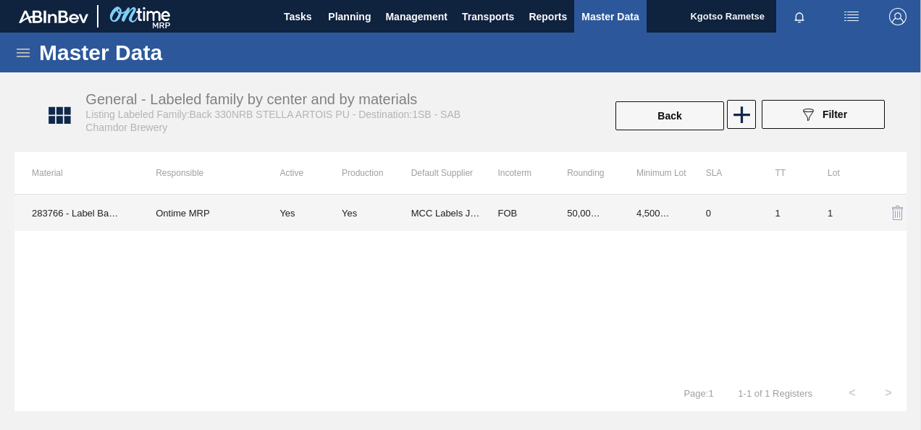
click at [384, 209] on div "Yes" at bounding box center [377, 213] width 70 height 11
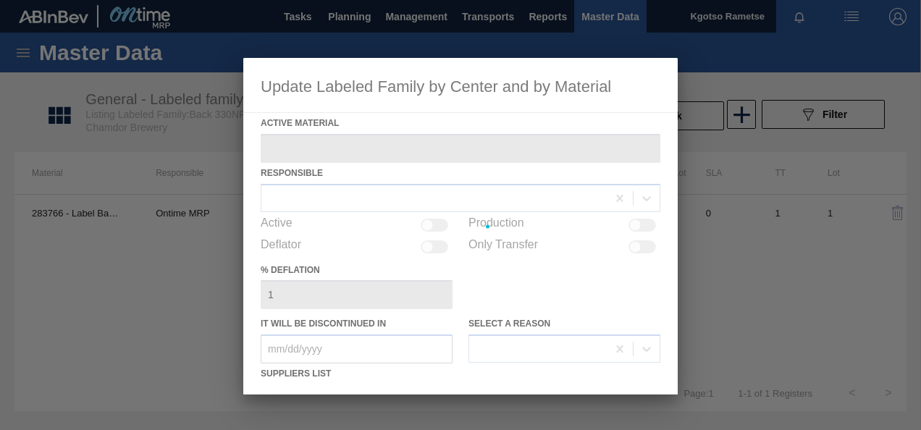
type Material "283766 - Label Back 330NRB STELLA ARTOIS PU"
checkbox input "true"
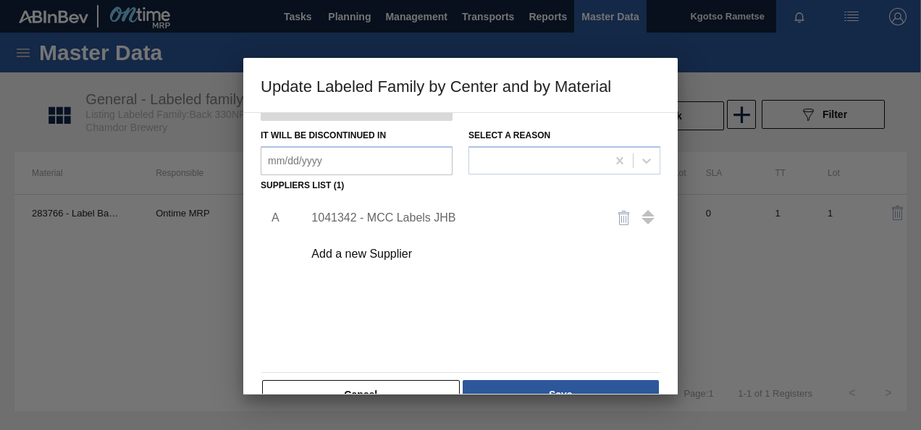
scroll to position [217, 0]
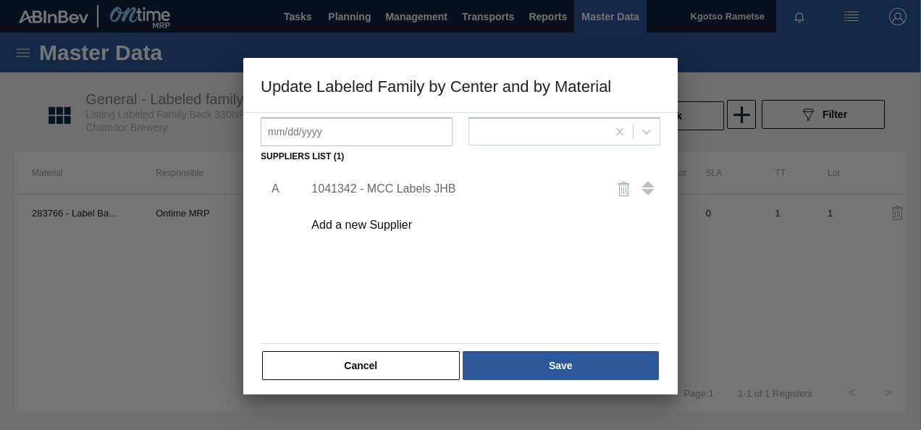
click at [377, 187] on div "1041342 - MCC Labels JHB" at bounding box center [454, 189] width 284 height 13
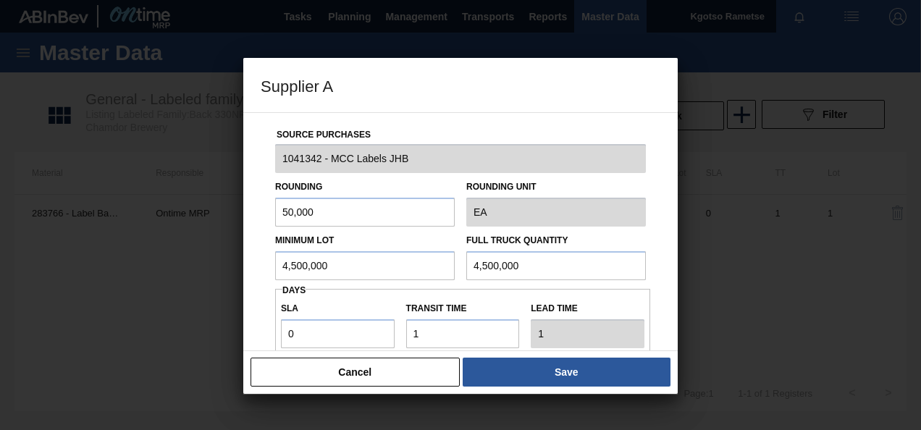
drag, startPoint x: 359, startPoint y: 262, endPoint x: 61, endPoint y: 291, distance: 299.9
click at [104, 285] on div "Supplier A Source Purchases 1041342 - MCC Labels JHB Rounding 50,000 Rounding U…" at bounding box center [460, 215] width 921 height 430
drag, startPoint x: 326, startPoint y: 267, endPoint x: 17, endPoint y: 303, distance: 310.7
click at [67, 297] on div "Supplier A Source Purchases 1041342 - MCC Labels JHB Rounding 50,000 Rounding U…" at bounding box center [460, 215] width 921 height 430
type input "750,000"
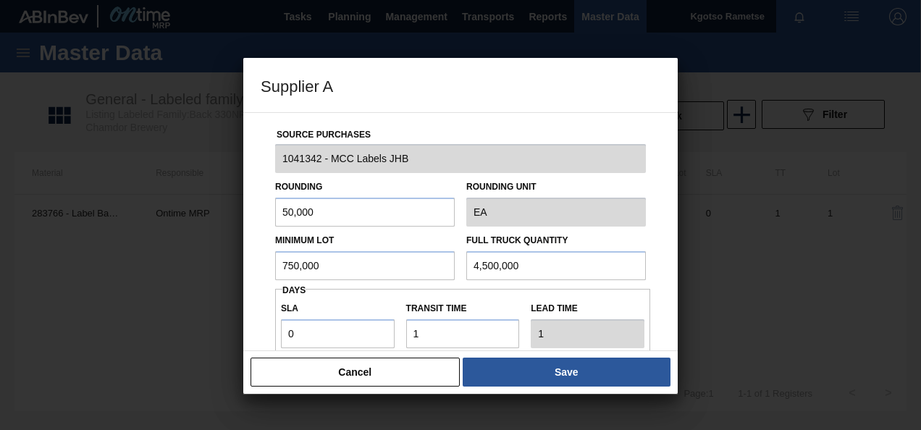
drag, startPoint x: 465, startPoint y: 269, endPoint x: 456, endPoint y: 270, distance: 9.4
click at [456, 271] on div "Minimum Lot 750,000 Full Truck Quantity 4,500,000" at bounding box center [460, 254] width 382 height 54
drag, startPoint x: 543, startPoint y: 258, endPoint x: 424, endPoint y: 271, distance: 120.2
click at [425, 272] on div "Minimum Lot 750,000 Full Truck Quantity 4,500,000" at bounding box center [460, 254] width 382 height 54
paste input "75"
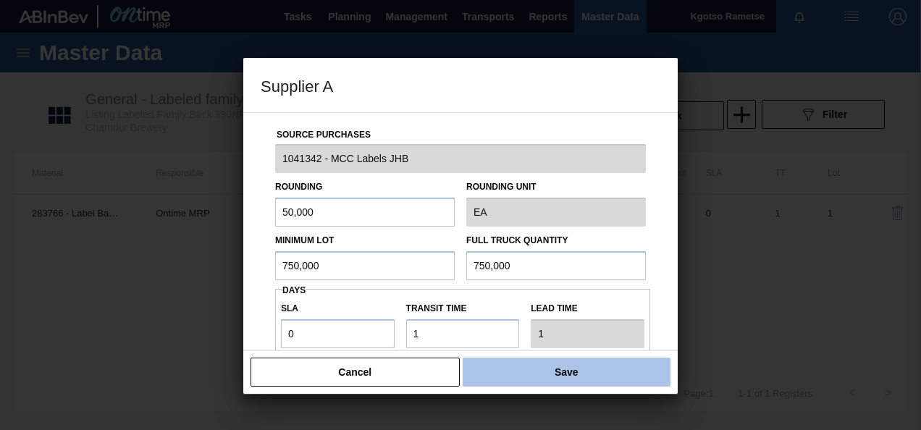
type input "750,000"
click at [530, 363] on button "Save" at bounding box center [567, 372] width 208 height 29
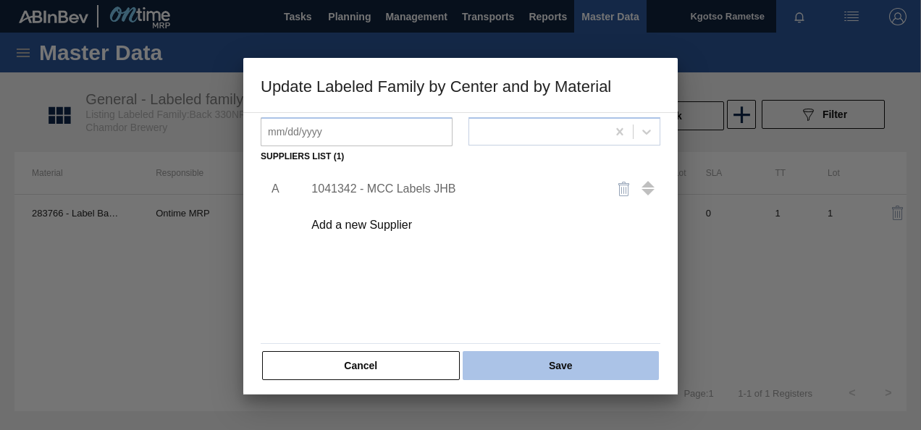
click at [529, 357] on button "Save" at bounding box center [561, 365] width 196 height 29
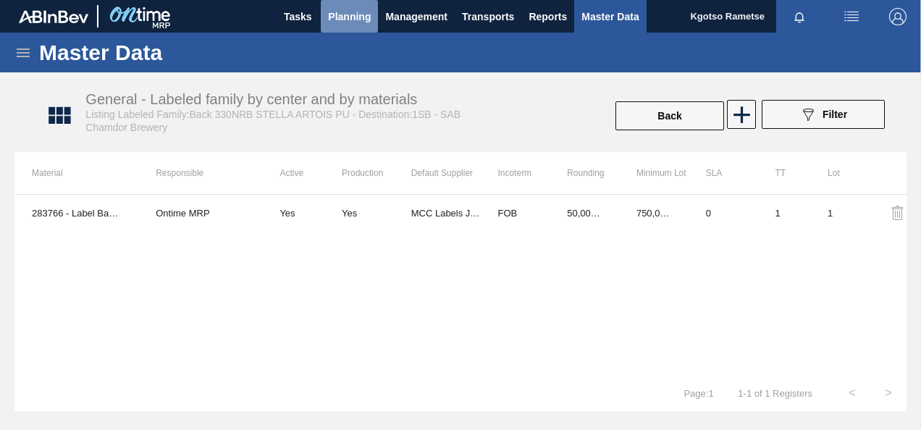
click at [346, 8] on span "Planning" at bounding box center [349, 16] width 43 height 17
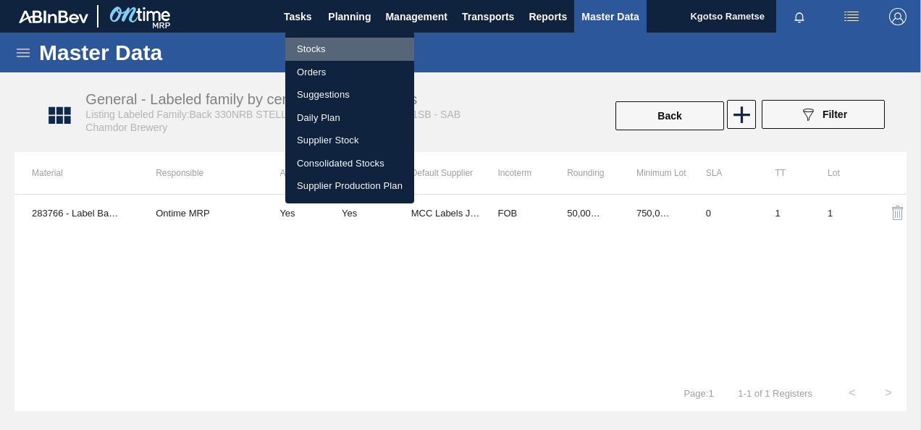
click at [329, 51] on li "Stocks" at bounding box center [349, 49] width 129 height 23
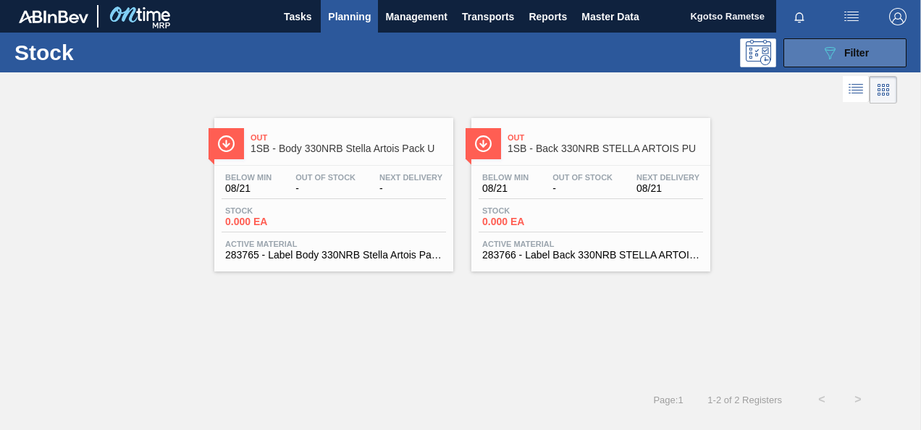
click at [826, 44] on icon "089F7B8B-B2A5-4AFE-B5C0-19BA573D28AC" at bounding box center [829, 52] width 17 height 17
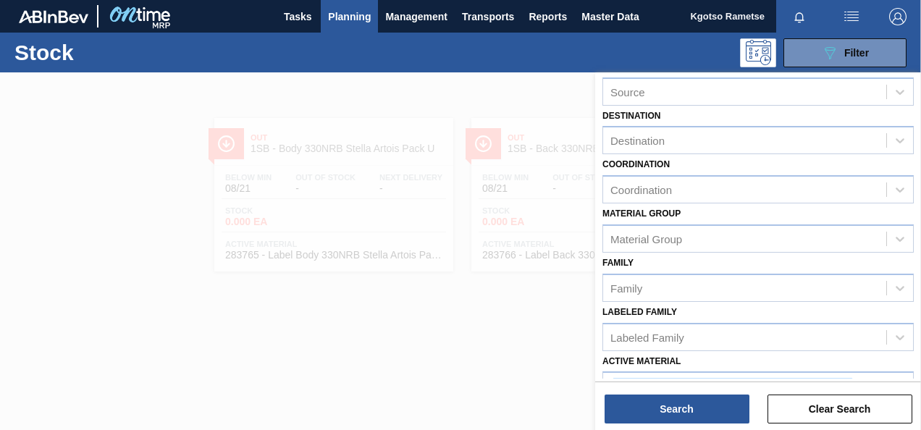
scroll to position [306, 0]
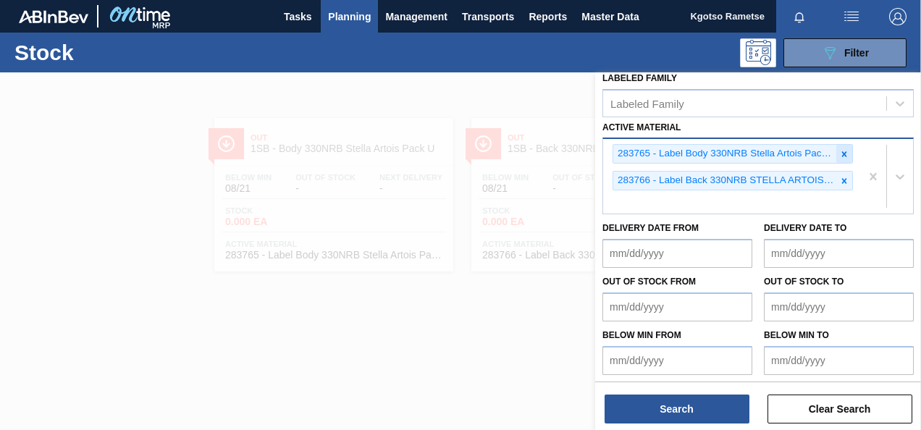
click at [840, 149] on icon at bounding box center [845, 154] width 10 height 10
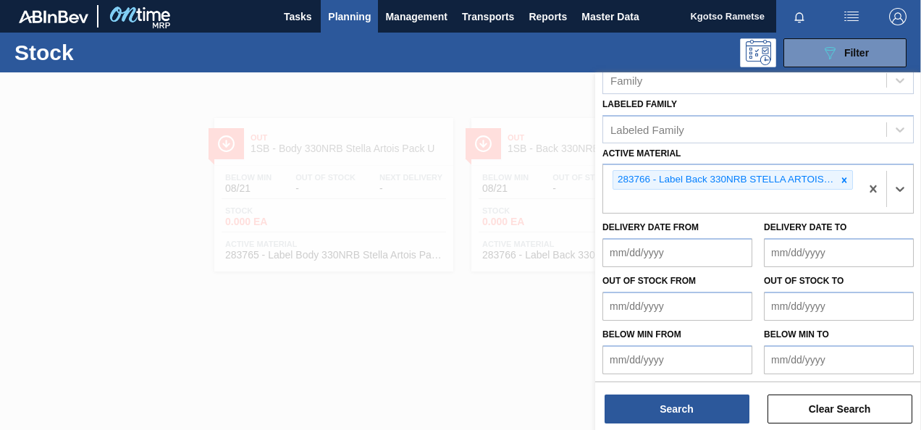
click at [841, 175] on icon at bounding box center [845, 180] width 10 height 10
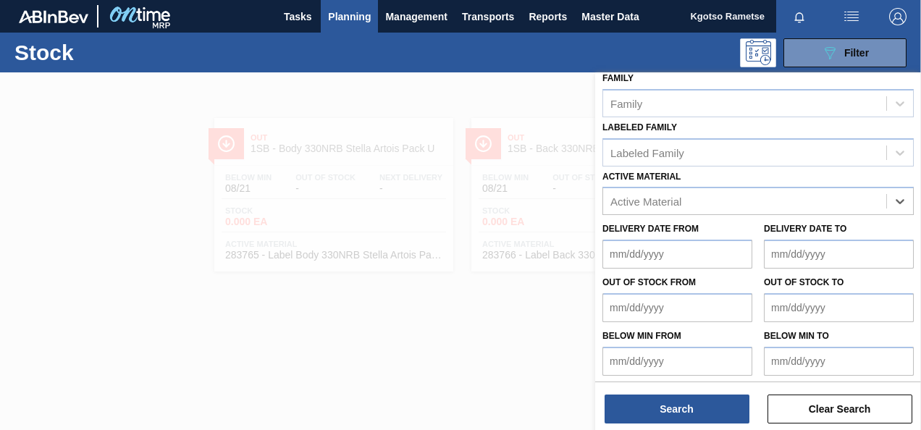
scroll to position [259, 0]
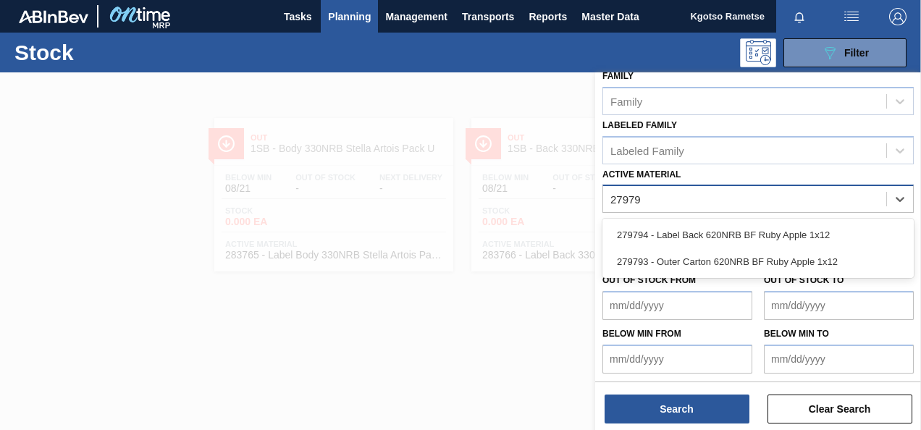
type Material "279793"
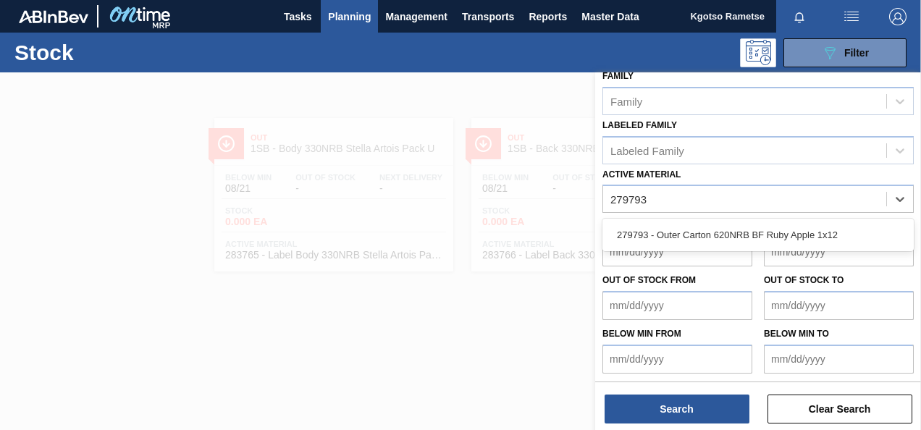
click at [659, 233] on div "279793 - Outer Carton 620NRB BF Ruby Apple 1x12" at bounding box center [759, 235] width 312 height 27
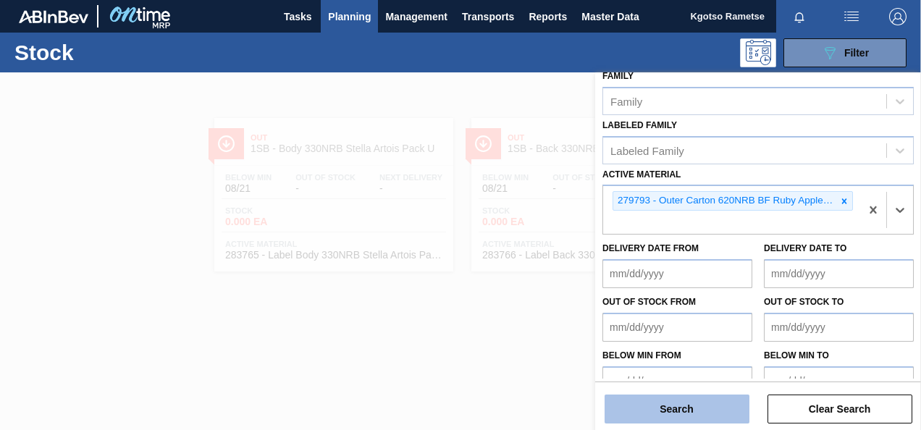
click at [637, 404] on button "Search" at bounding box center [677, 409] width 145 height 29
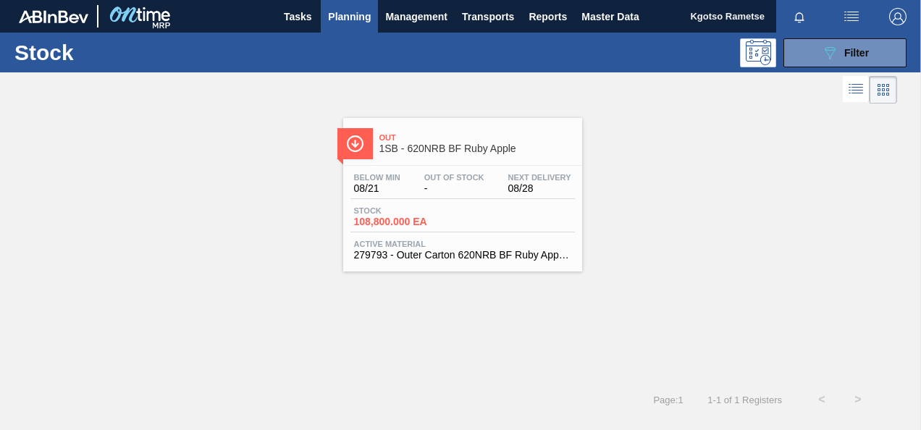
click at [503, 206] on div "Stock 108,800.000 EA" at bounding box center [463, 219] width 225 height 26
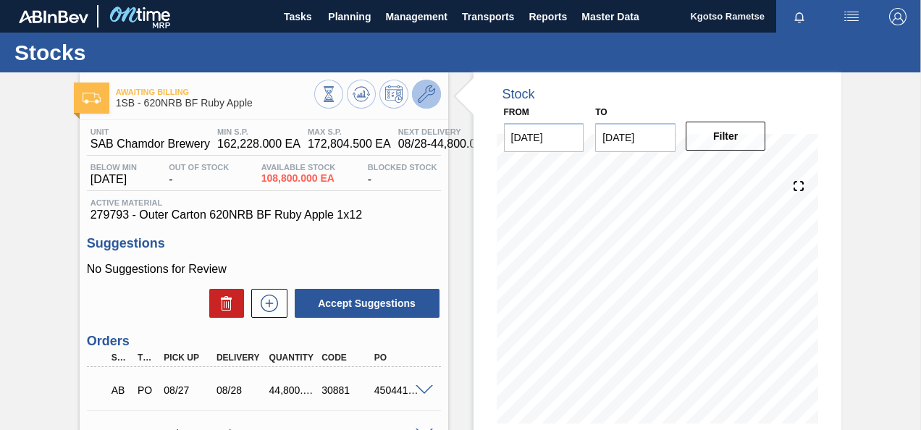
click at [434, 89] on button at bounding box center [426, 94] width 29 height 29
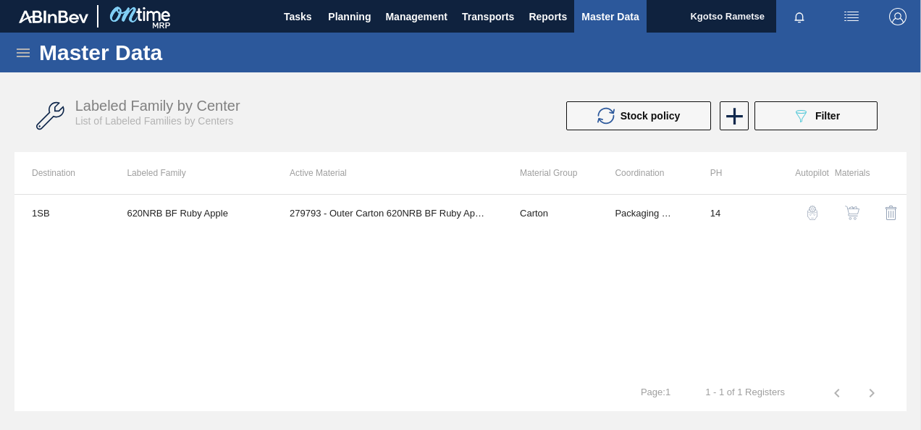
click at [451, 188] on th "Active Material" at bounding box center [387, 173] width 230 height 42
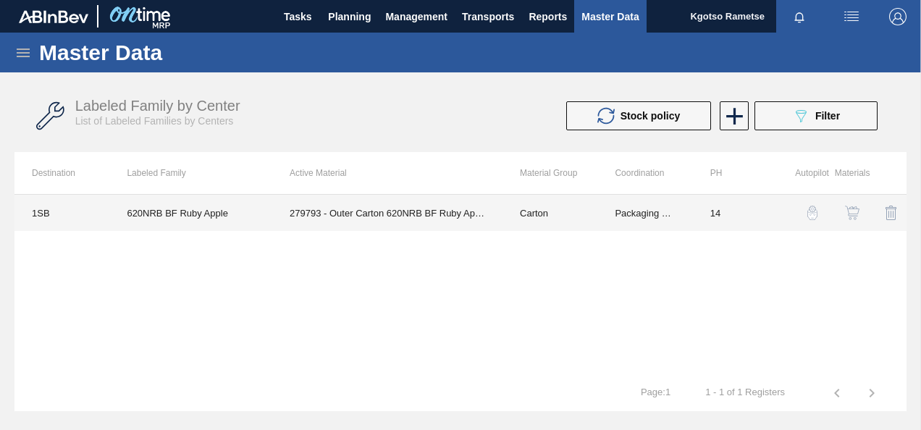
click at [442, 211] on td "279793 - Outer Carton 620NRB BF Ruby Apple 1x12" at bounding box center [387, 213] width 230 height 36
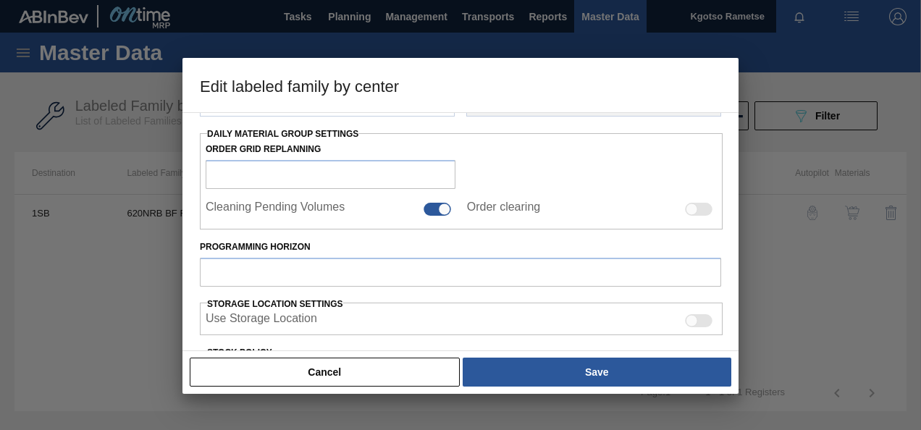
type input "Carton"
type input "Outer Carton"
type input "620NRB BF Ruby Apple"
type input "1SB - SAB Chamdor Brewery"
type input "14"
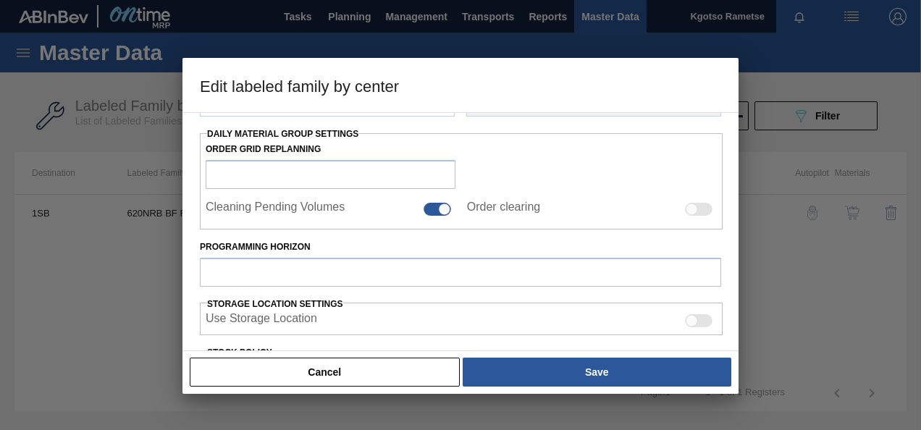
type input "162,228"
type input "172,804.5"
type input "100"
type input "172,804.500"
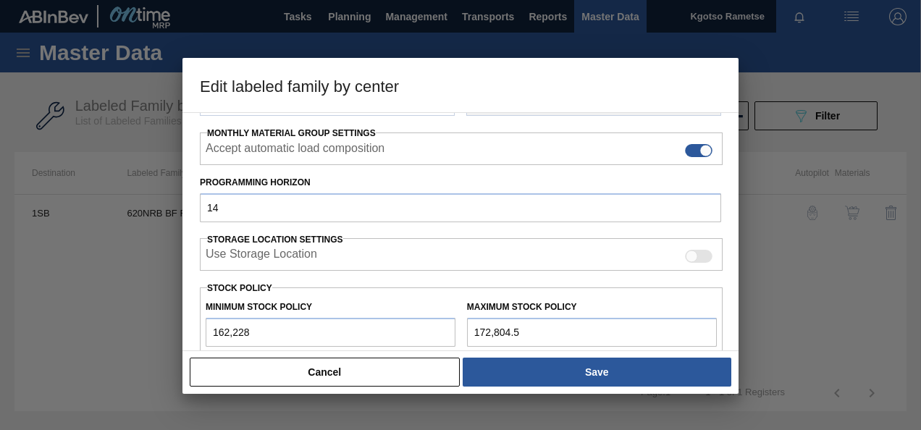
scroll to position [365, 0]
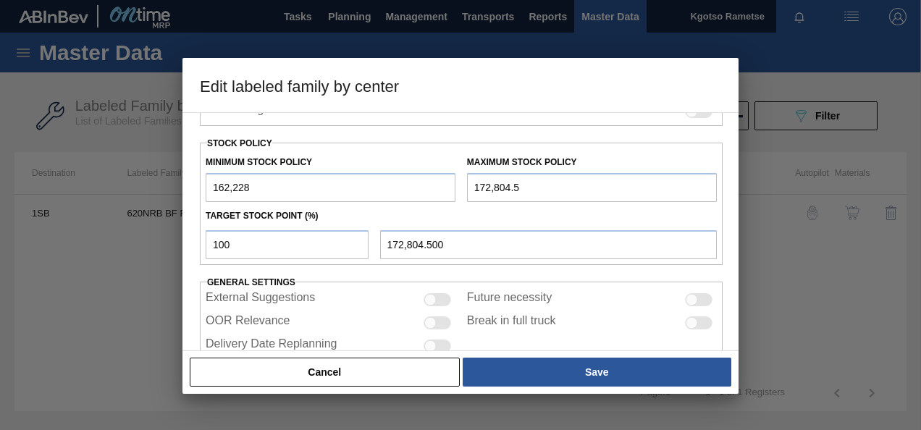
click at [214, 182] on input "162,228" at bounding box center [331, 187] width 250 height 29
type input "1,162,228"
click at [472, 183] on input "172,804.5" at bounding box center [592, 187] width 250 height 29
type input "1,172,804.5"
type input "1,172,804.500"
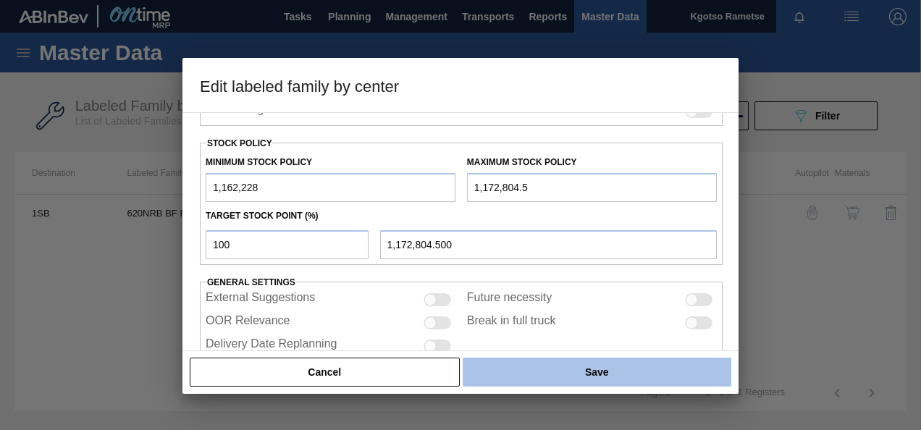
type input "1,172,804.5"
click at [551, 365] on button "Save" at bounding box center [597, 372] width 269 height 29
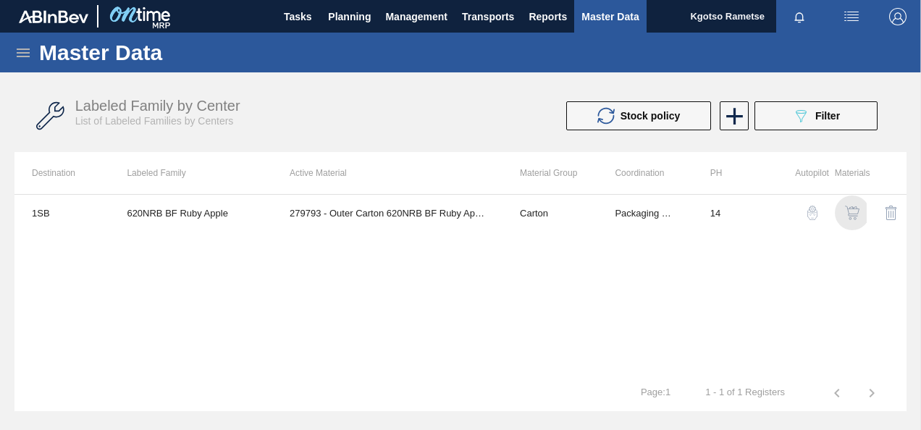
click at [853, 213] on img "button" at bounding box center [852, 213] width 14 height 14
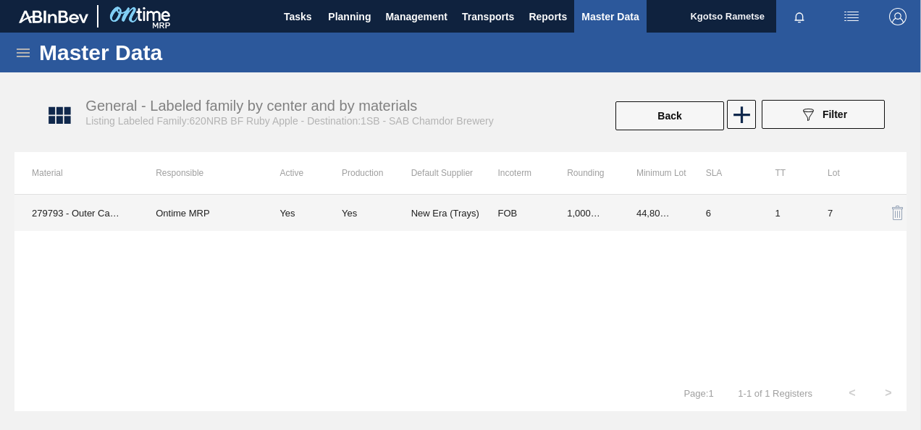
click at [492, 219] on td "FOB" at bounding box center [515, 213] width 70 height 36
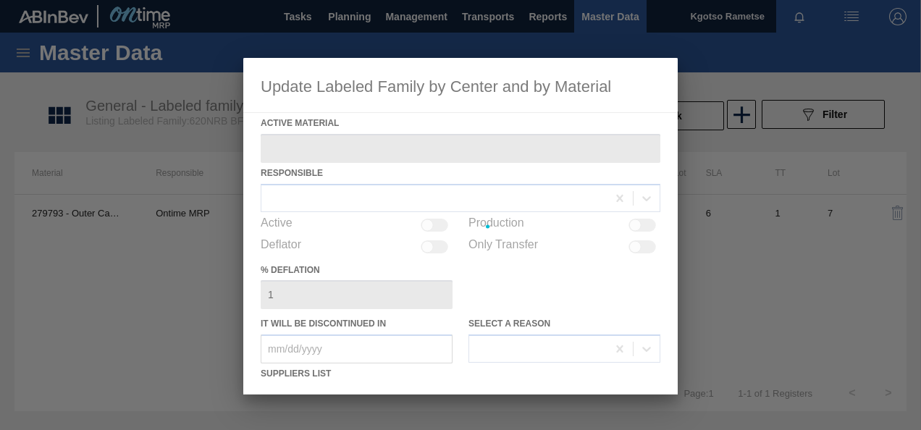
type Material "279793 - Outer Carton 620NRB BF Ruby Apple 1x12"
checkbox input "true"
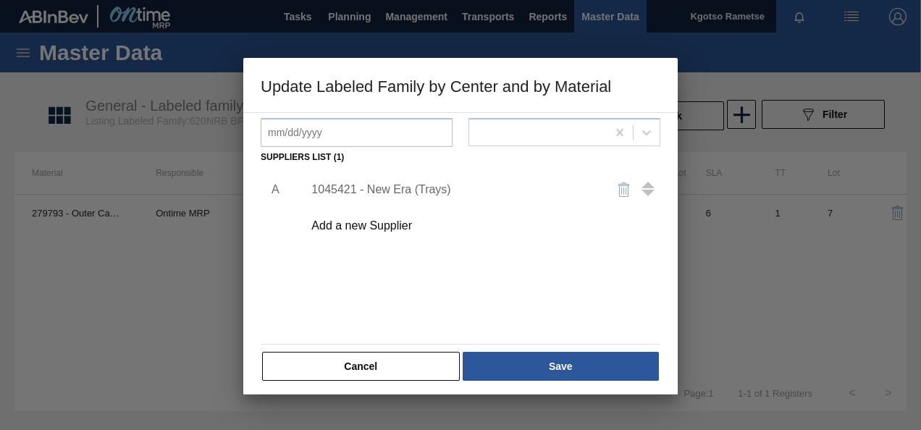
scroll to position [217, 0]
click at [369, 188] on div "1045421 - New Era (Trays)" at bounding box center [454, 189] width 284 height 13
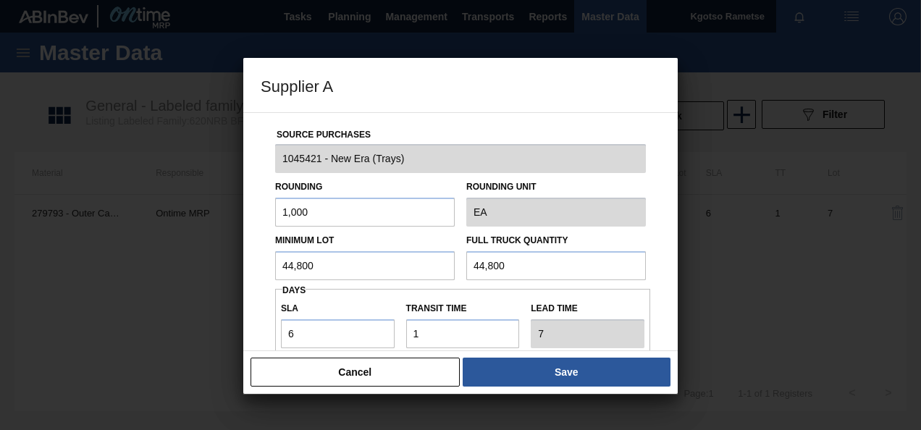
drag, startPoint x: 340, startPoint y: 264, endPoint x: 214, endPoint y: 271, distance: 126.3
click at [241, 270] on div "Supplier A Source Purchases 1045421 - New Era (Trays) Rounding 1,000 Rounding U…" at bounding box center [460, 215] width 921 height 430
drag, startPoint x: 299, startPoint y: 331, endPoint x: 259, endPoint y: 332, distance: 40.6
click at [268, 330] on div "Source Purchases 1045421 - New Era (Trays) Rounding 1,000 Rounding Unit EA Mini…" at bounding box center [461, 353] width 400 height 480
drag, startPoint x: 328, startPoint y: 262, endPoint x: 257, endPoint y: 276, distance: 72.3
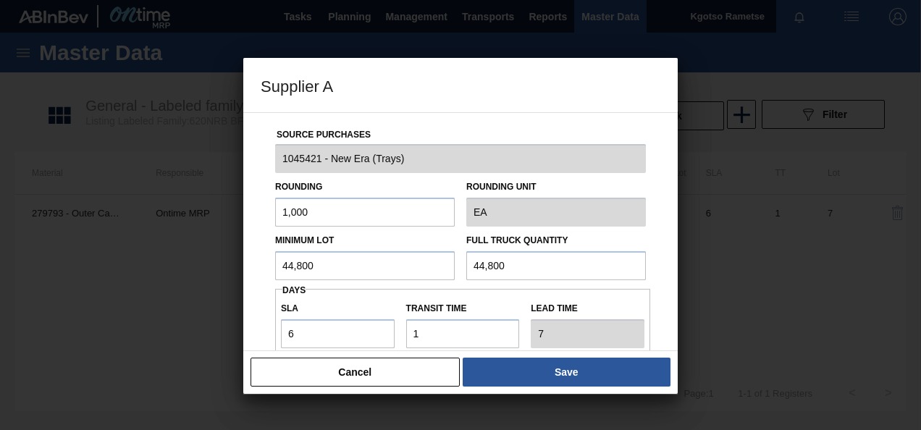
click at [257, 276] on div "Source Purchases 1045421 - New Era (Trays) Rounding 1,000 Rounding Unit EA Mini…" at bounding box center [460, 231] width 435 height 239
click at [573, 378] on button "Save" at bounding box center [567, 372] width 208 height 29
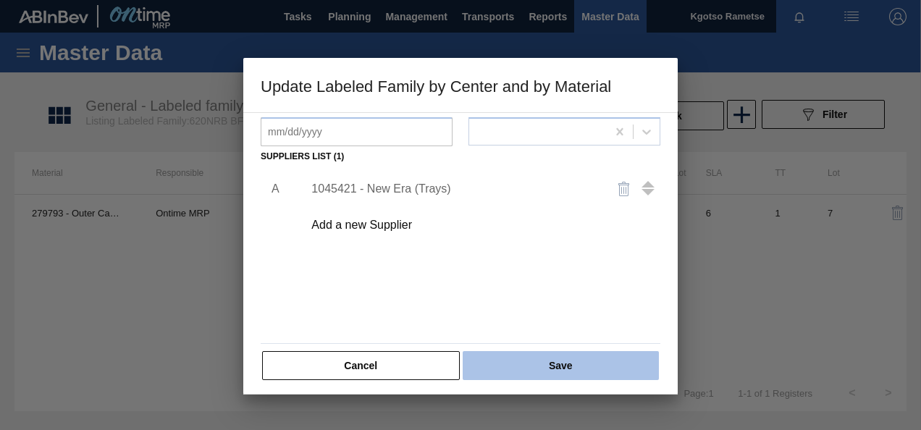
click at [566, 366] on button "Save" at bounding box center [561, 365] width 196 height 29
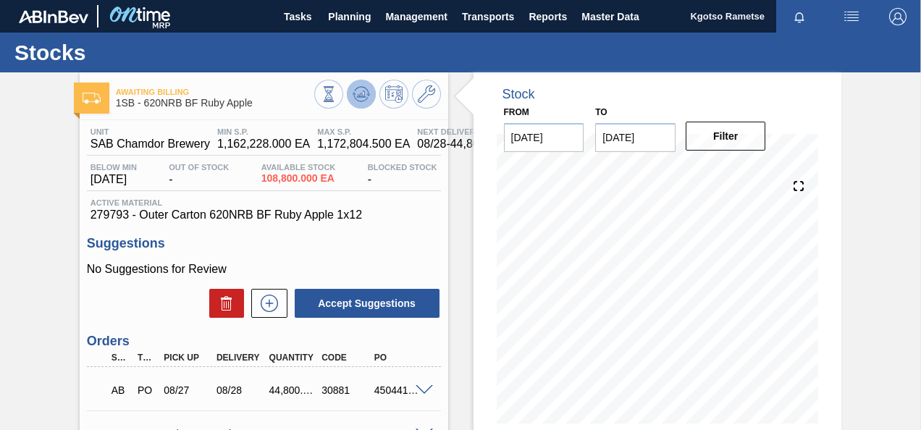
click at [337, 93] on icon at bounding box center [329, 94] width 16 height 16
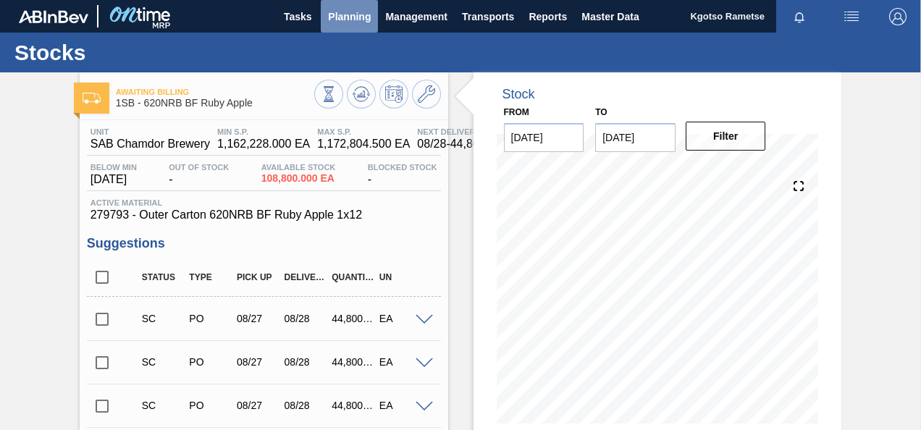
click at [349, 17] on span "Planning" at bounding box center [349, 16] width 43 height 17
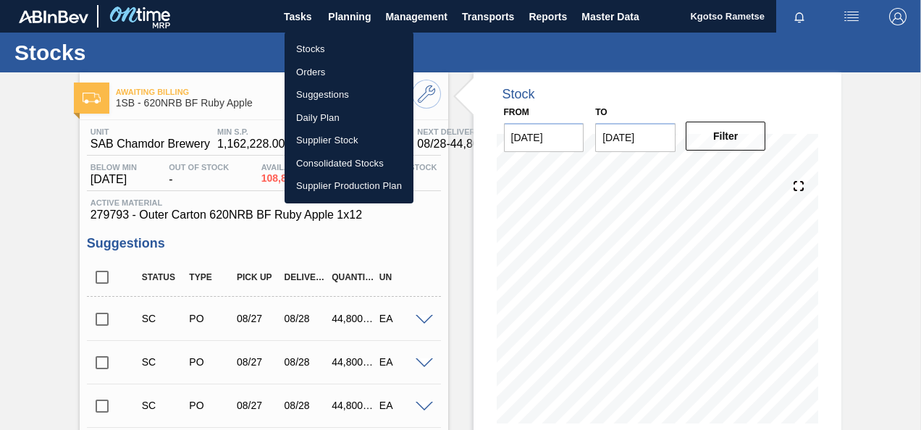
click at [326, 41] on li "Stocks" at bounding box center [349, 49] width 129 height 23
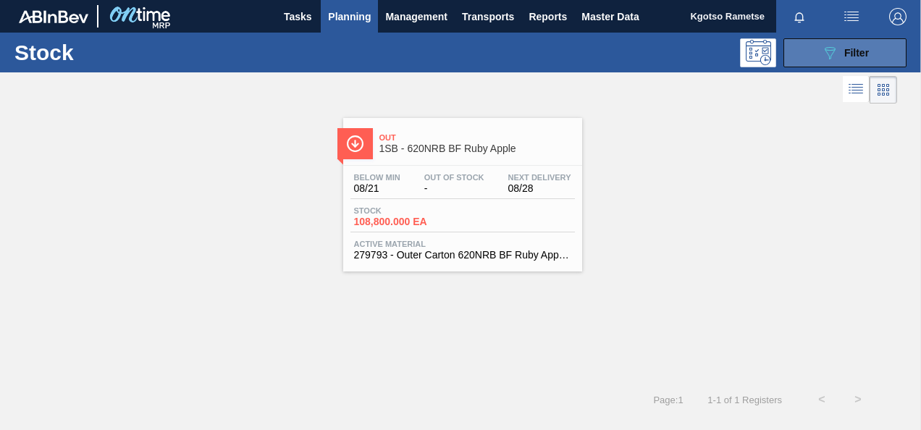
click at [848, 47] on span "Filter" at bounding box center [857, 53] width 25 height 12
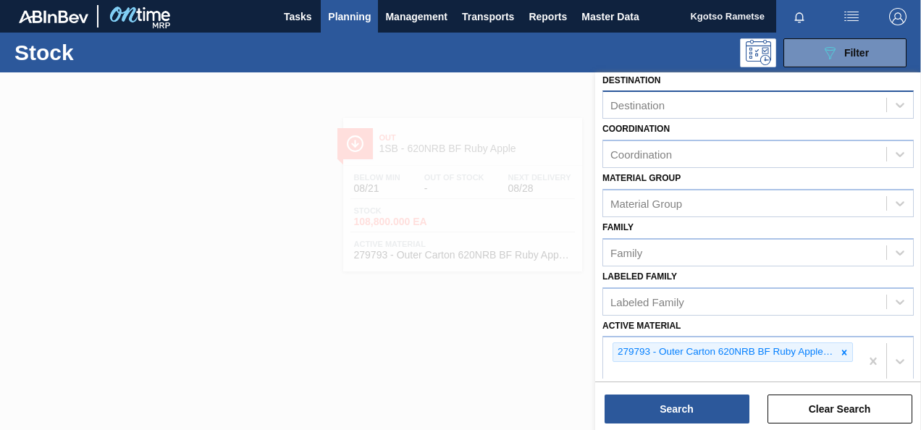
scroll to position [280, 0]
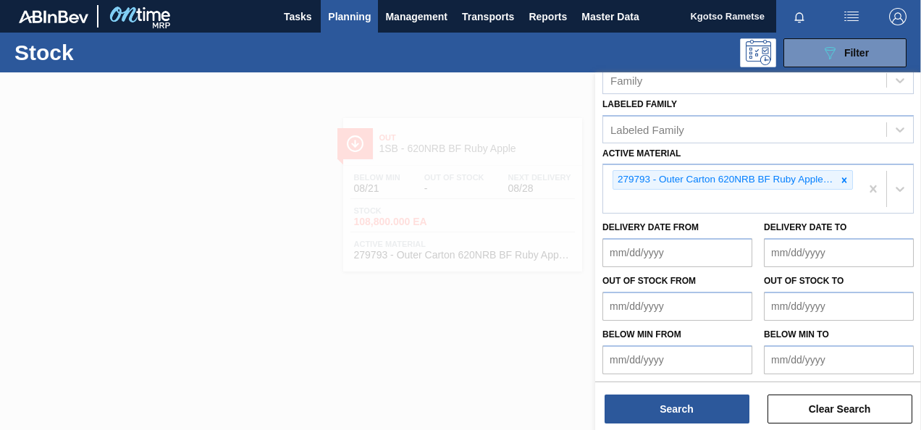
click at [843, 177] on icon at bounding box center [845, 179] width 5 height 5
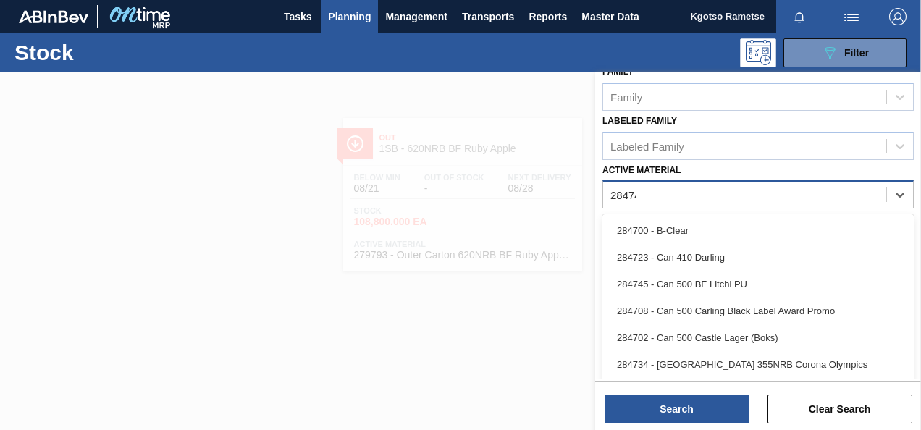
type Material "284744"
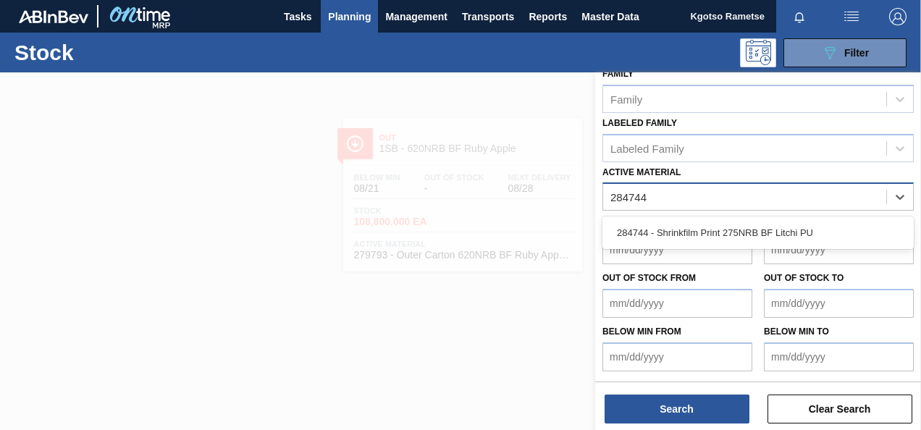
scroll to position [259, 0]
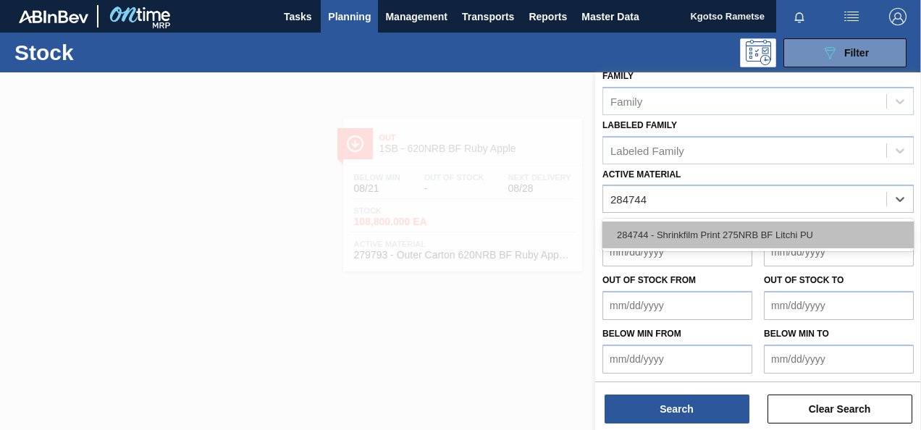
click at [645, 225] on div "284744 - Shrinkfilm Print 275NRB BF Litchi PU" at bounding box center [759, 235] width 312 height 27
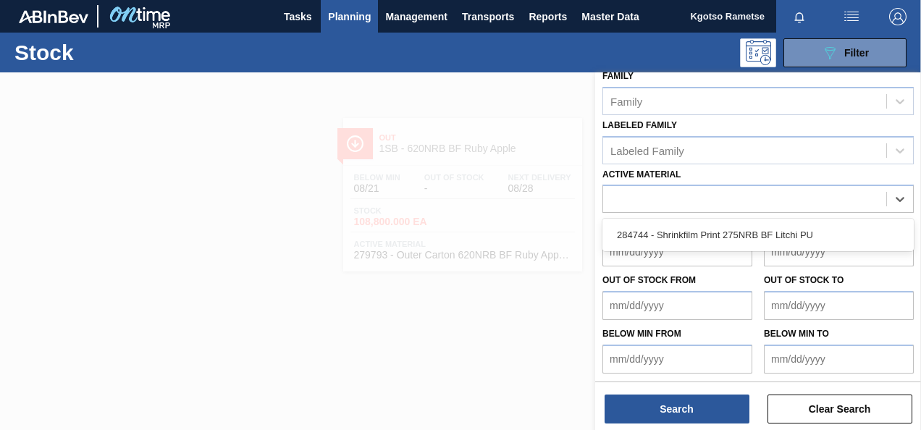
scroll to position [262, 0]
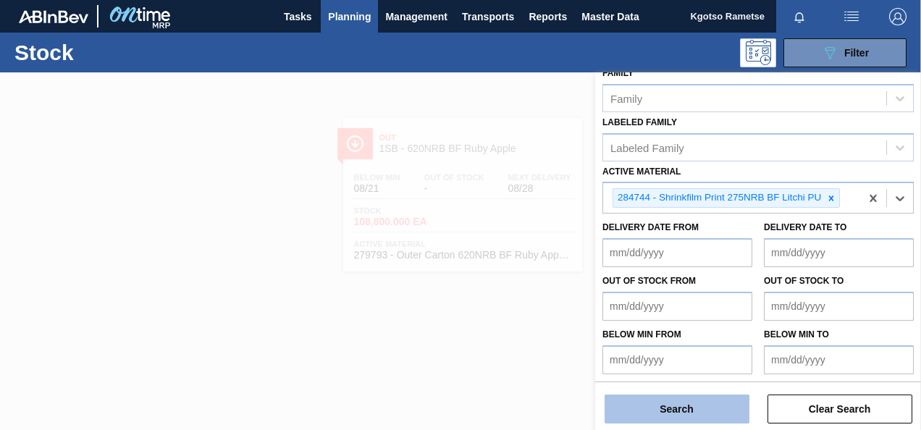
click at [646, 408] on button "Search" at bounding box center [677, 409] width 145 height 29
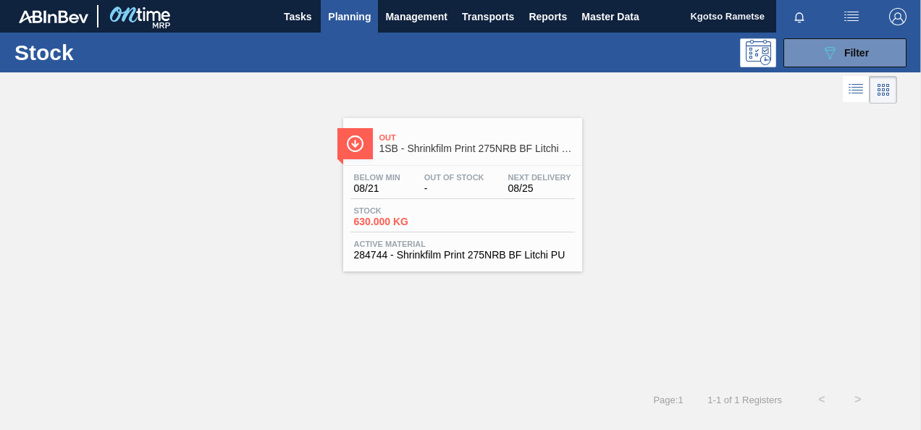
click at [426, 162] on div "Out 1SB - Shrinkfilm Print 275NRB BF Litchi PU Below Min 08/21 Out Of Stock - N…" at bounding box center [462, 195] width 239 height 154
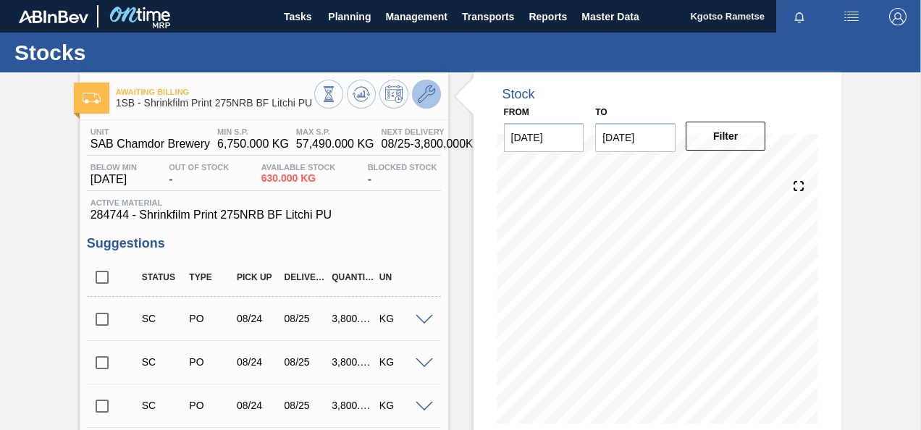
drag, startPoint x: 429, startPoint y: 100, endPoint x: 438, endPoint y: 99, distance: 8.7
click at [438, 99] on button at bounding box center [426, 94] width 29 height 29
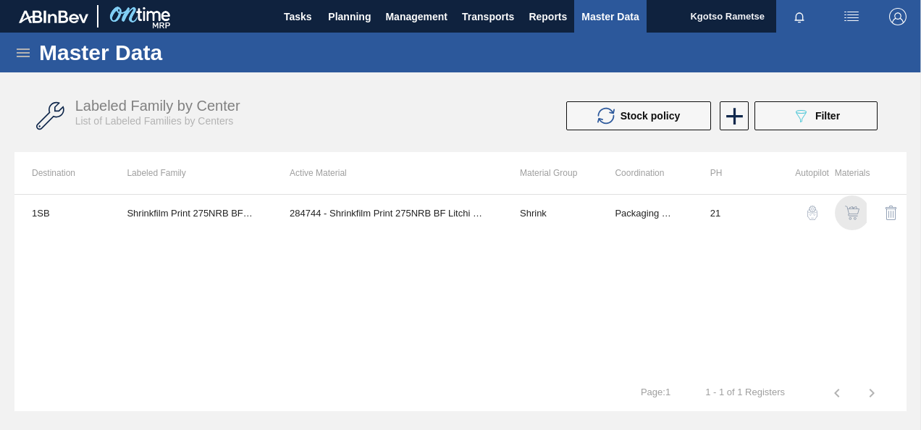
click at [858, 206] on img "button" at bounding box center [852, 213] width 14 height 14
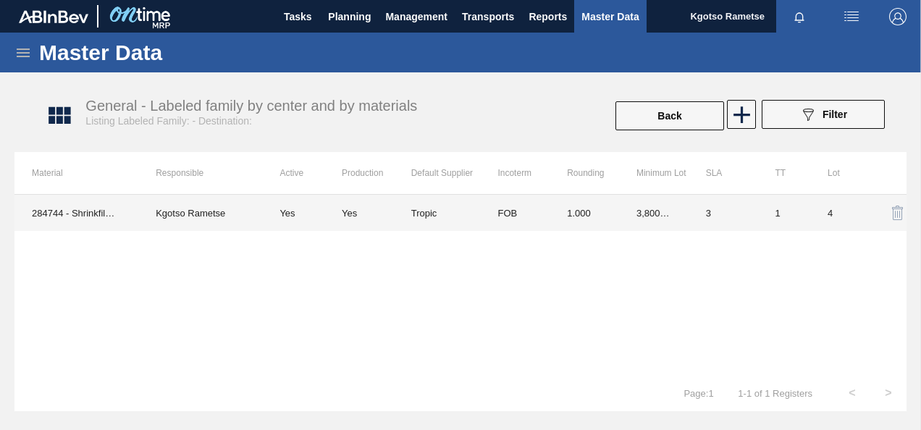
click at [310, 195] on td "Yes" at bounding box center [302, 213] width 80 height 36
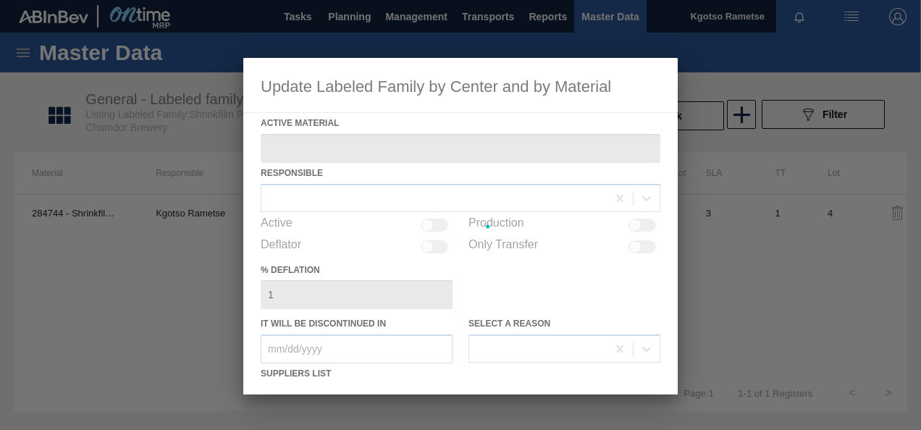
type Material "284744 - Shrinkfilm Print 275NRB BF Litchi PU"
checkbox input "true"
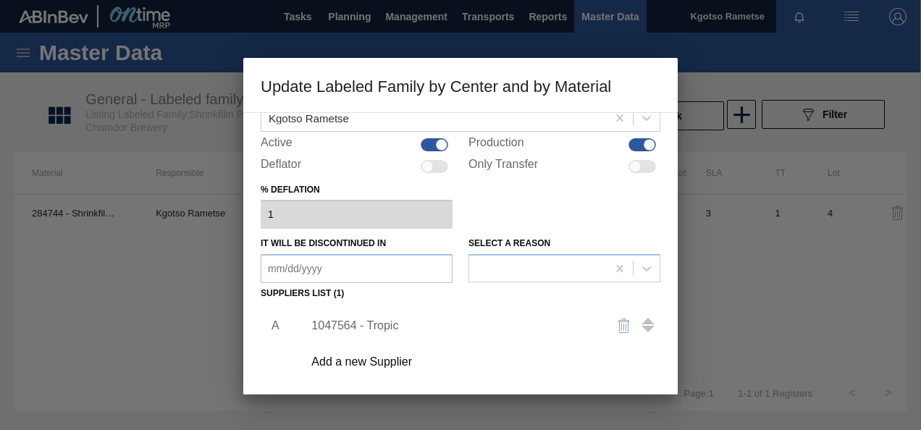
scroll to position [217, 0]
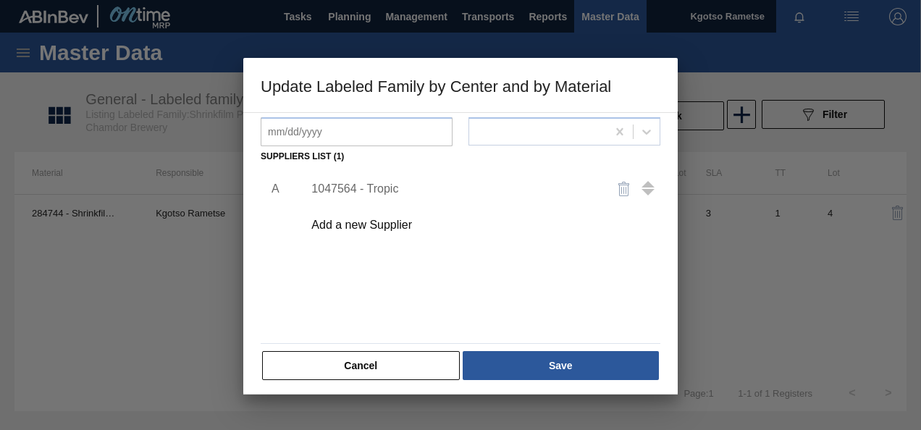
click at [343, 188] on div "1047564 - Tropic" at bounding box center [454, 189] width 284 height 13
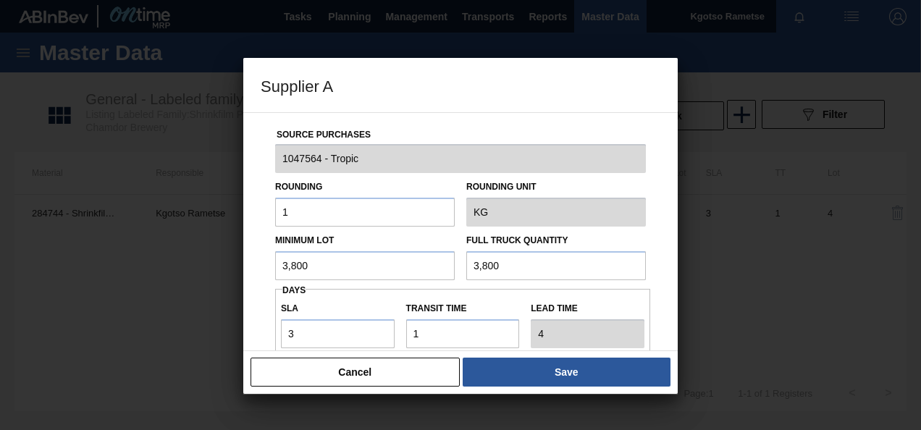
drag, startPoint x: 317, startPoint y: 267, endPoint x: 213, endPoint y: 264, distance: 103.6
click at [234, 269] on div "Supplier A Source Purchases 1047564 - Tropic Rounding 1 Rounding Unit KG Minimu…" at bounding box center [460, 215] width 921 height 430
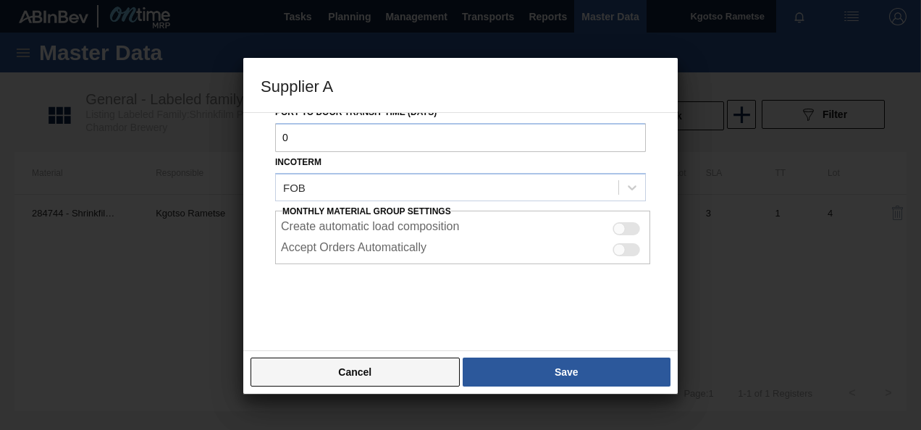
scroll to position [257, 0]
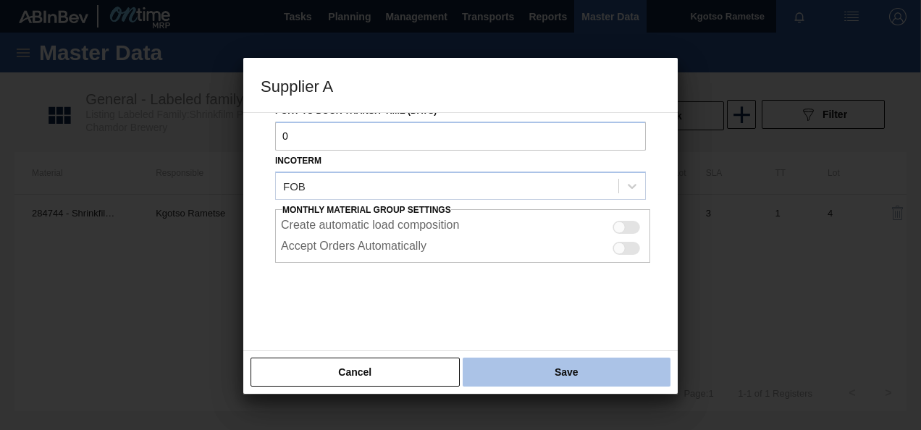
click at [497, 380] on button "Save" at bounding box center [567, 372] width 208 height 29
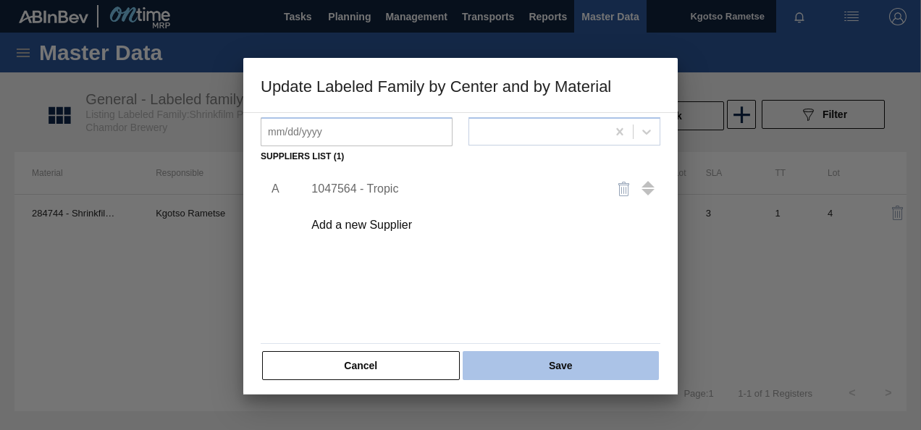
click at [496, 366] on button "Save" at bounding box center [561, 365] width 196 height 29
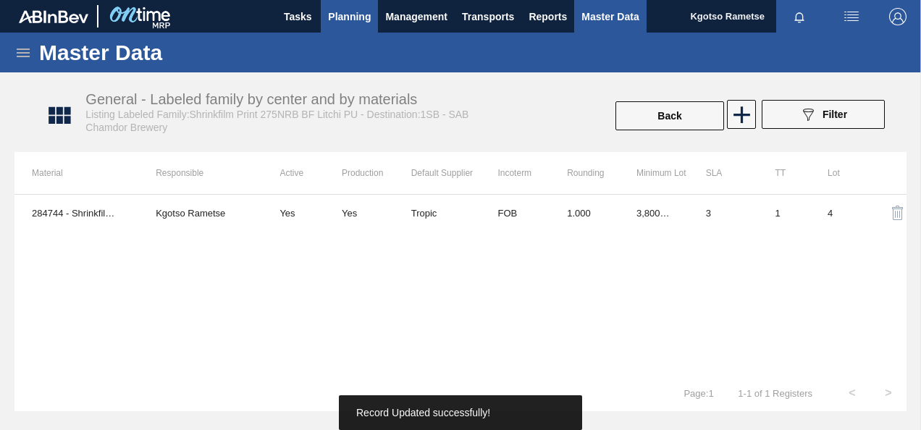
click at [342, 26] on button "Planning" at bounding box center [349, 16] width 57 height 33
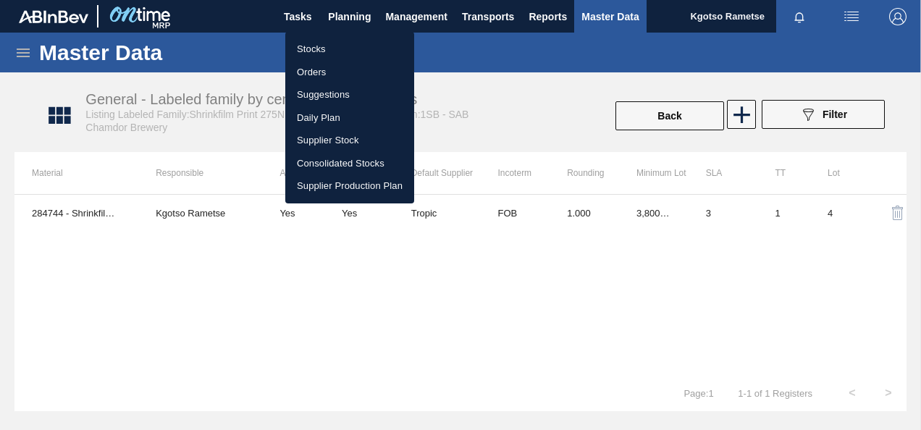
drag, startPoint x: 323, startPoint y: 49, endPoint x: 368, endPoint y: 78, distance: 53.5
click at [323, 49] on li "Stocks" at bounding box center [349, 49] width 129 height 23
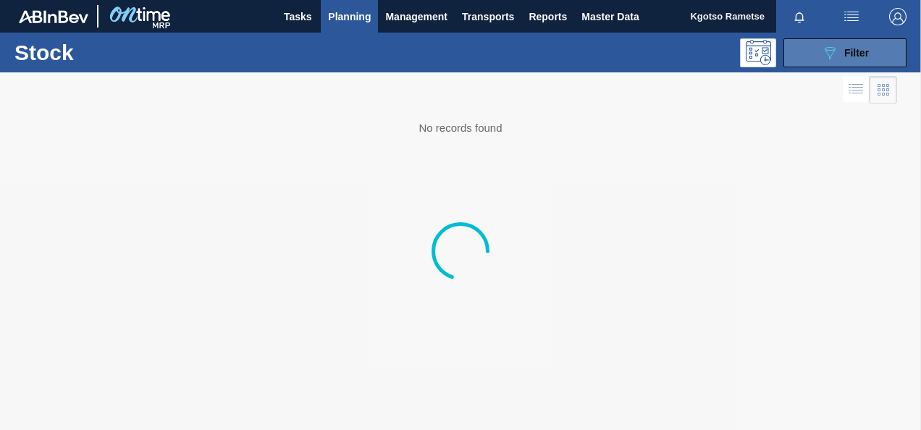
click at [853, 47] on span "Filter" at bounding box center [857, 53] width 25 height 12
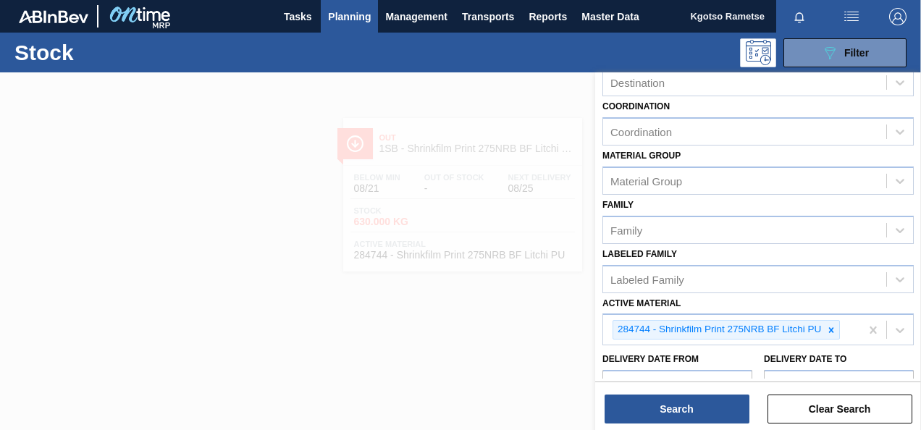
scroll to position [262, 0]
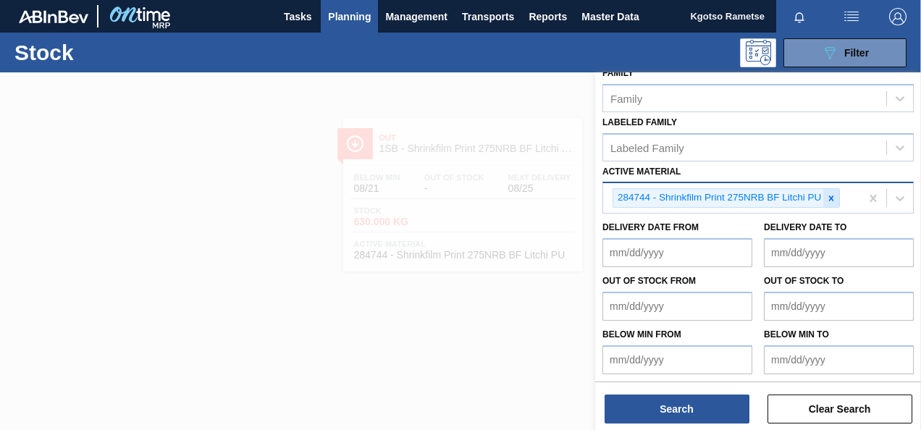
click at [830, 190] on div at bounding box center [832, 198] width 16 height 18
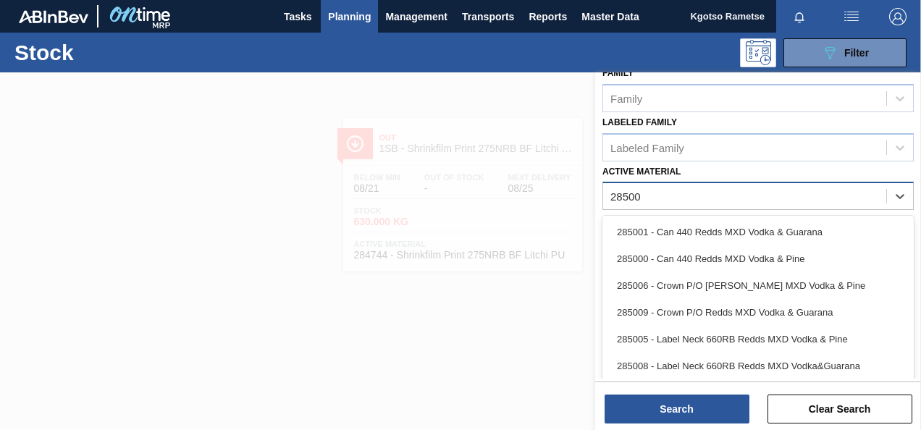
type Material "285003"
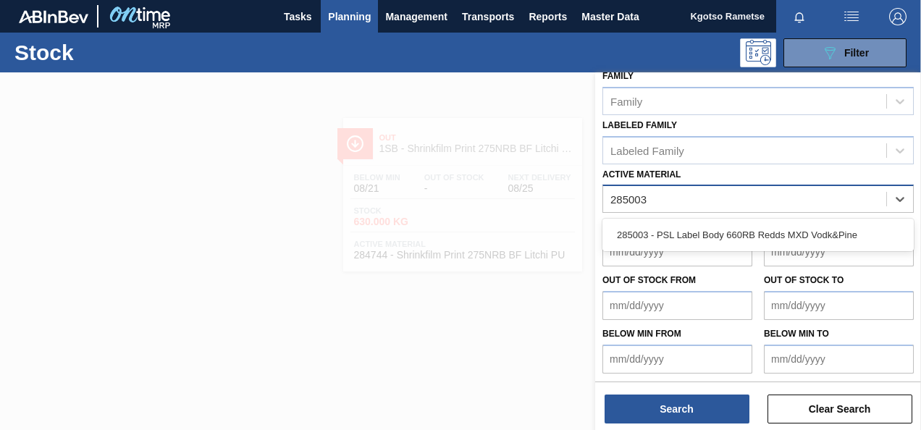
click at [674, 242] on div "285003 - PSL Label Body 660RB Redds MXD Vodk&Pine" at bounding box center [759, 235] width 312 height 27
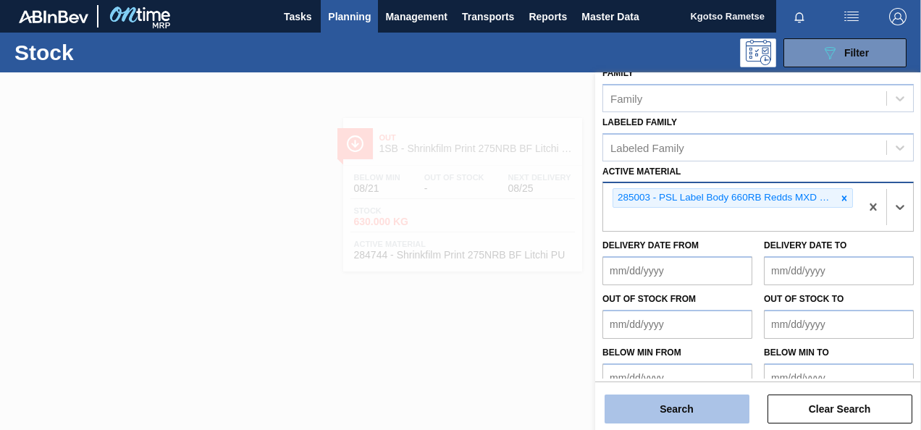
click at [653, 413] on button "Search" at bounding box center [677, 409] width 145 height 29
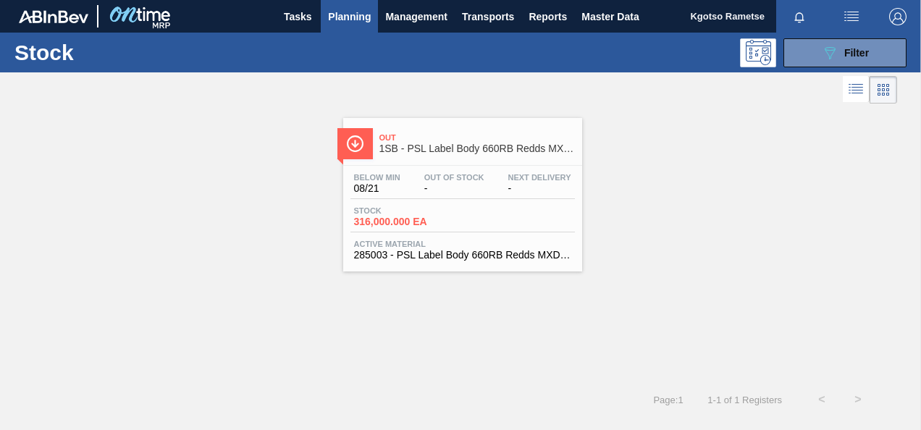
click at [413, 159] on div "Out 1SB - PSL Label Body 660RB Redds MXD Vodk&Pine" at bounding box center [478, 143] width 196 height 33
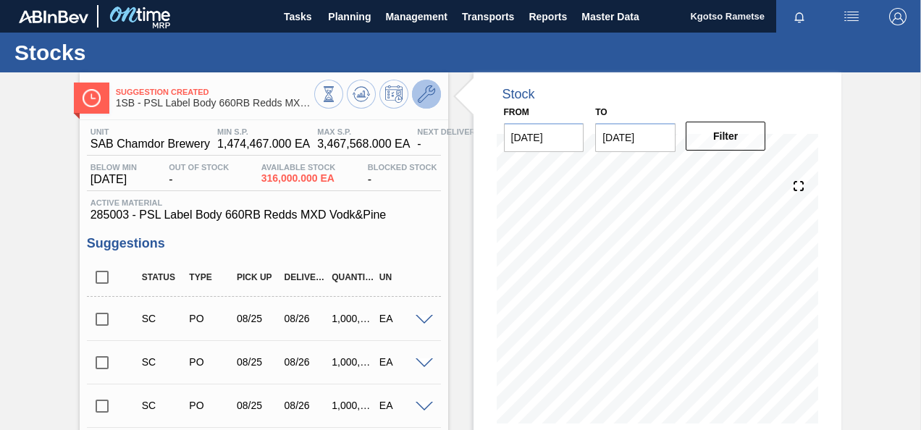
click at [427, 96] on icon at bounding box center [426, 93] width 17 height 17
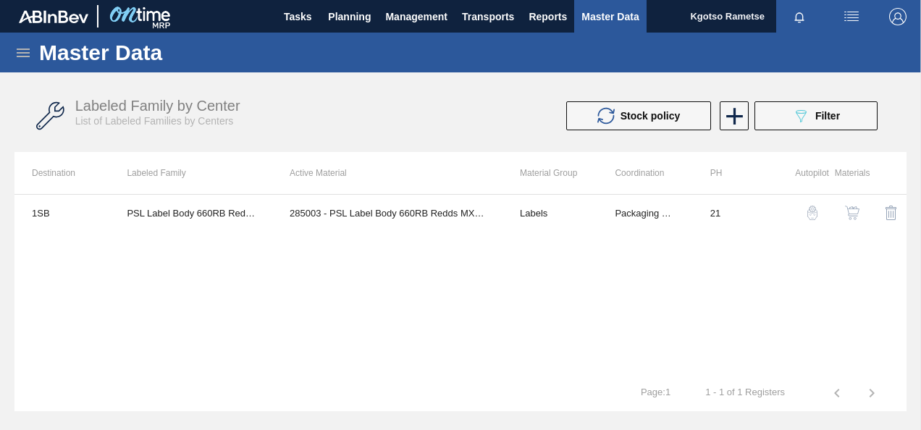
click at [847, 206] on img "button" at bounding box center [852, 213] width 14 height 14
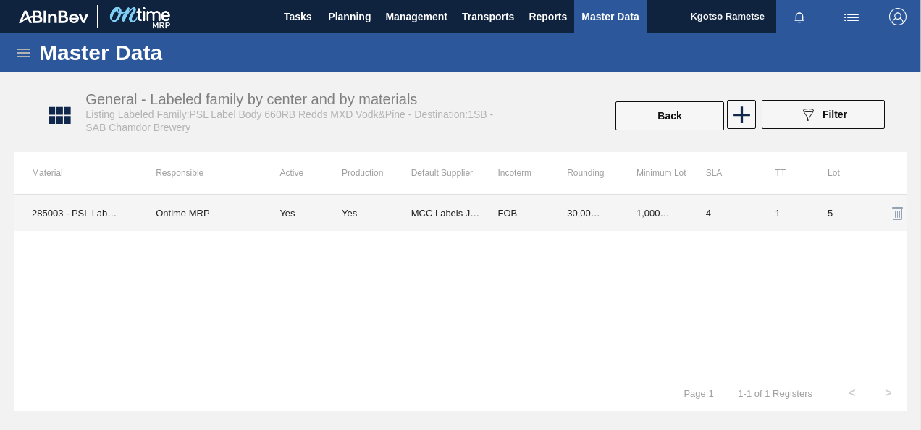
click at [572, 212] on td "30,000.000" at bounding box center [585, 213] width 70 height 36
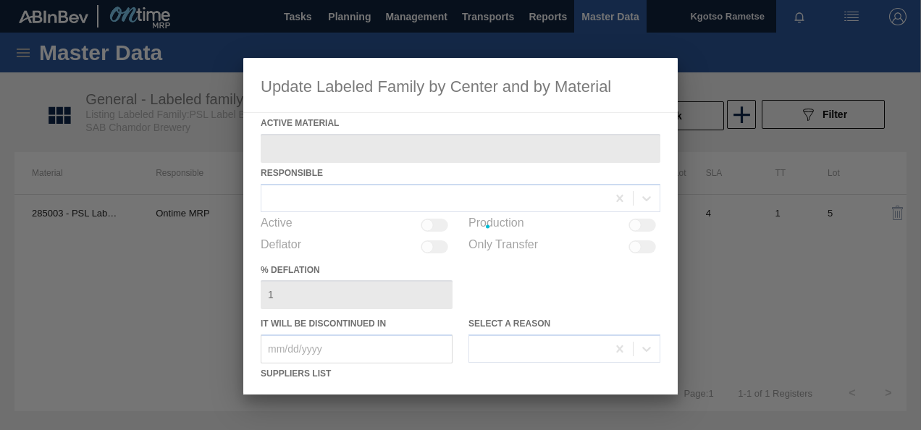
type Material "285003 - PSL Label Body 660RB Redds MXD Vodk&Pine"
checkbox input "true"
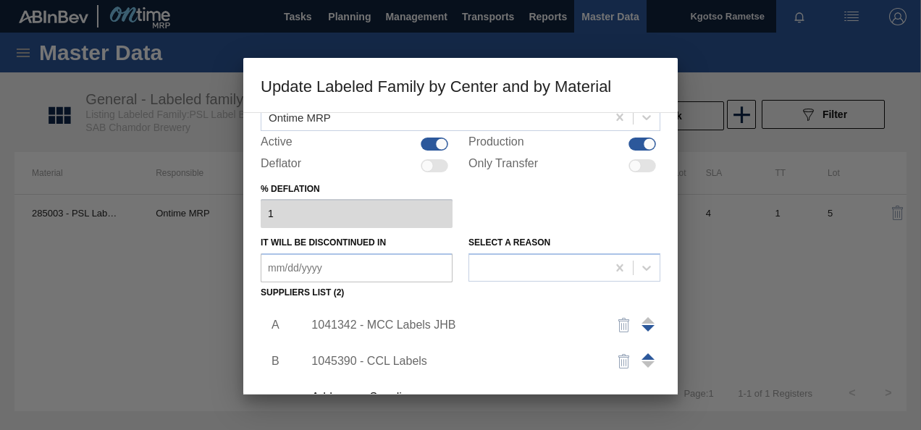
scroll to position [217, 0]
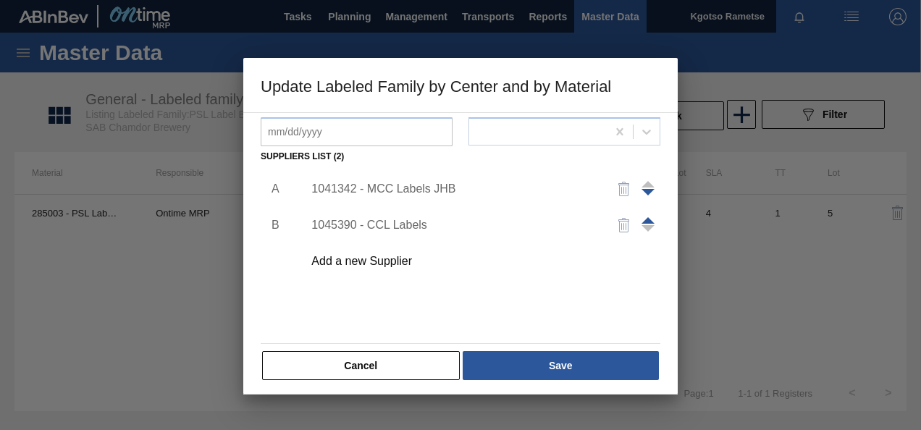
click at [395, 188] on div "1041342 - MCC Labels JHB" at bounding box center [454, 189] width 284 height 13
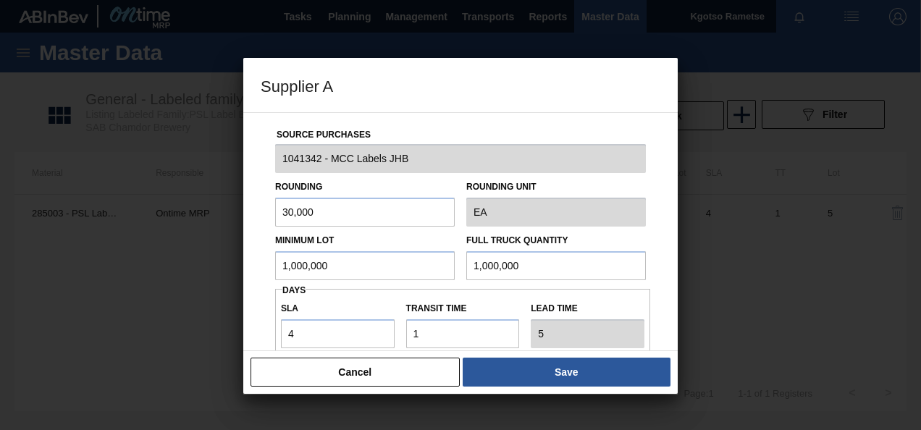
drag, startPoint x: 352, startPoint y: 262, endPoint x: 84, endPoint y: 303, distance: 271.1
click at [167, 294] on div "Supplier A Source Purchases 1041342 - MCC Labels JHB Rounding 30,000 Rounding U…" at bounding box center [460, 215] width 921 height 430
drag, startPoint x: 332, startPoint y: 261, endPoint x: 0, endPoint y: 280, distance: 332.4
click at [0, 0] on html "Tasks Planning Management Transports Reports Master Data Kgotso Rametse Mark al…" at bounding box center [460, 0] width 921 height 0
type input "400,000"
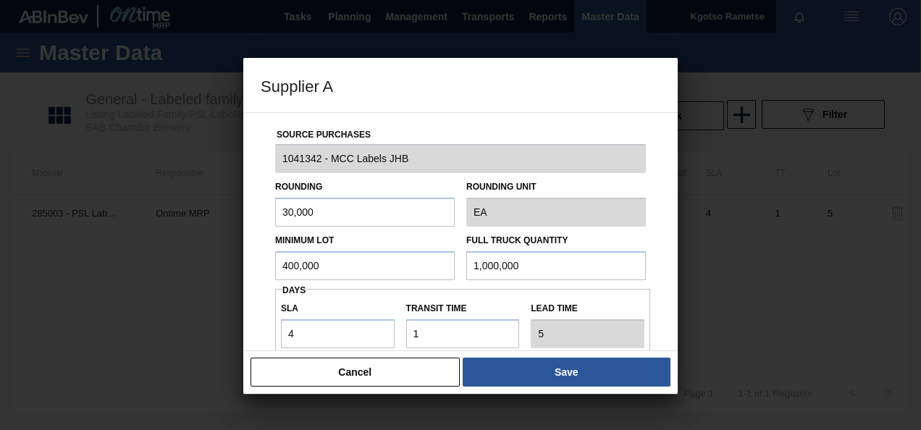
drag, startPoint x: 551, startPoint y: 263, endPoint x: 268, endPoint y: 273, distance: 283.4
click at [403, 272] on div "Minimum Lot 400,000 Full Truck Quantity 1,000,000" at bounding box center [460, 254] width 382 height 54
paste input "4"
type input "400,000"
drag, startPoint x: 332, startPoint y: 209, endPoint x: 57, endPoint y: 235, distance: 275.8
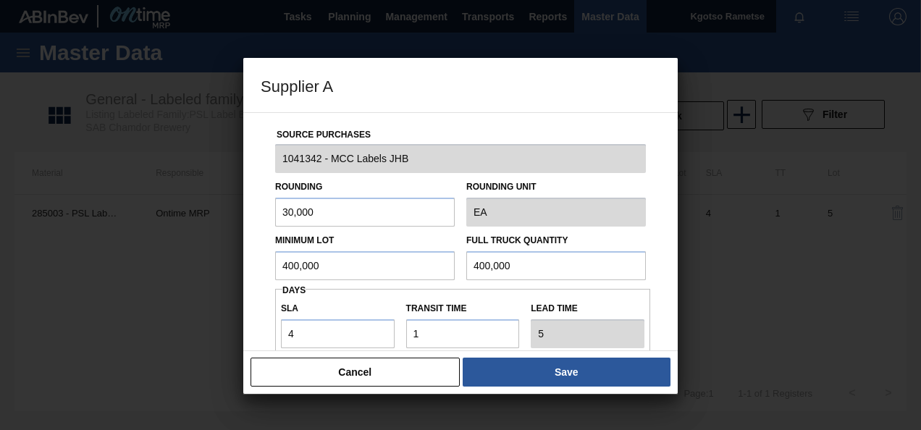
click at [170, 217] on div "Supplier A Source Purchases 1041342 - MCC Labels JHB Rounding 30,000 Rounding U…" at bounding box center [460, 215] width 921 height 430
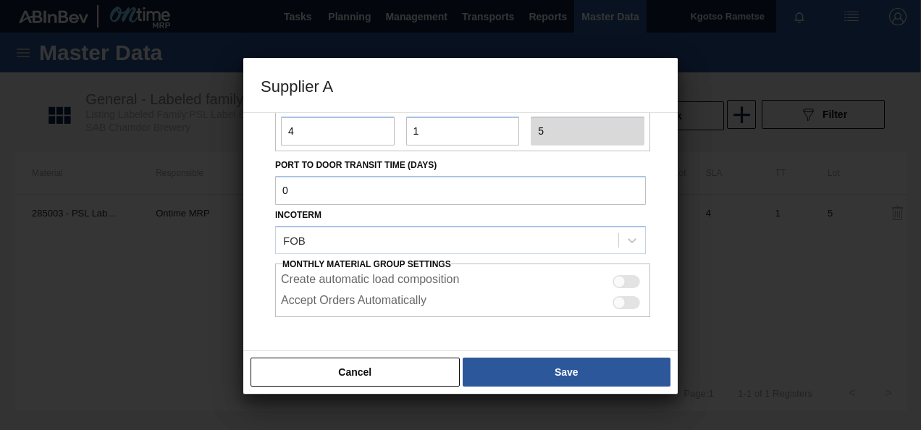
scroll to position [257, 0]
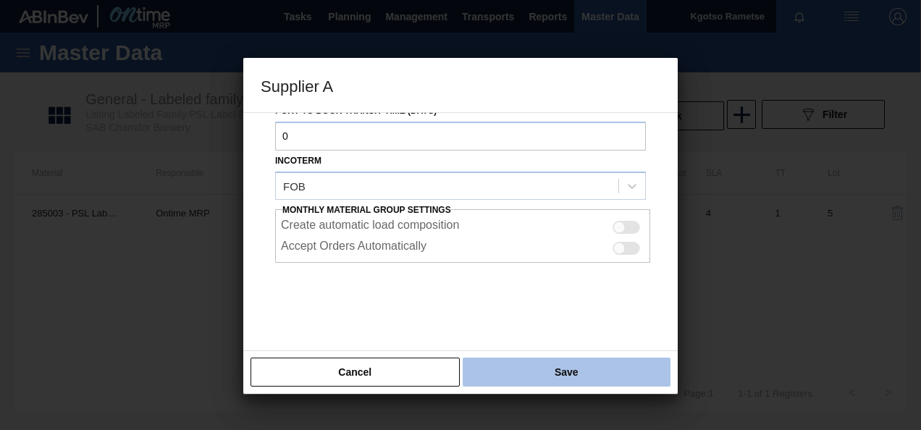
type input "10,000"
click at [536, 382] on button "Save" at bounding box center [567, 372] width 208 height 29
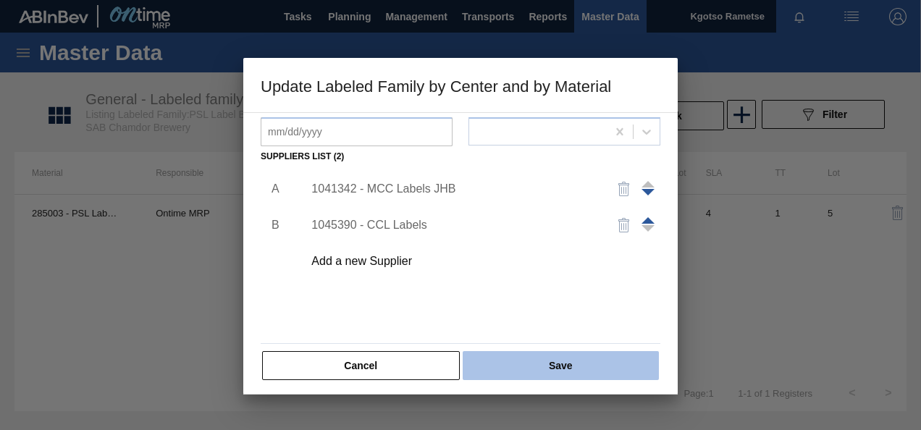
click at [523, 366] on button "Save" at bounding box center [561, 365] width 196 height 29
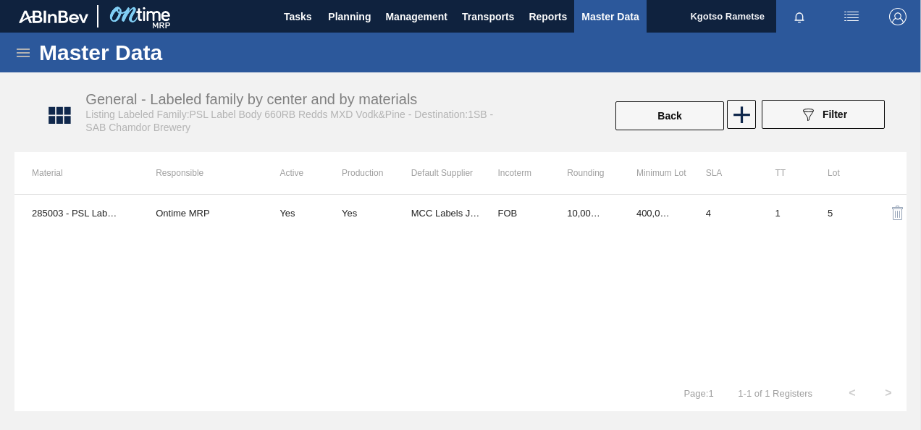
click at [481, 219] on td "FOB" at bounding box center [515, 213] width 70 height 36
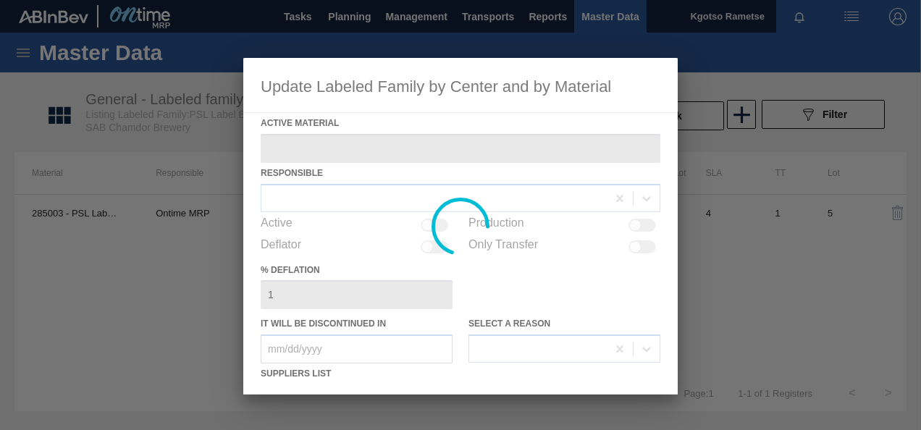
type Material "285003 - PSL Label Body 660RB Redds MXD Vodk&Pine"
checkbox input "true"
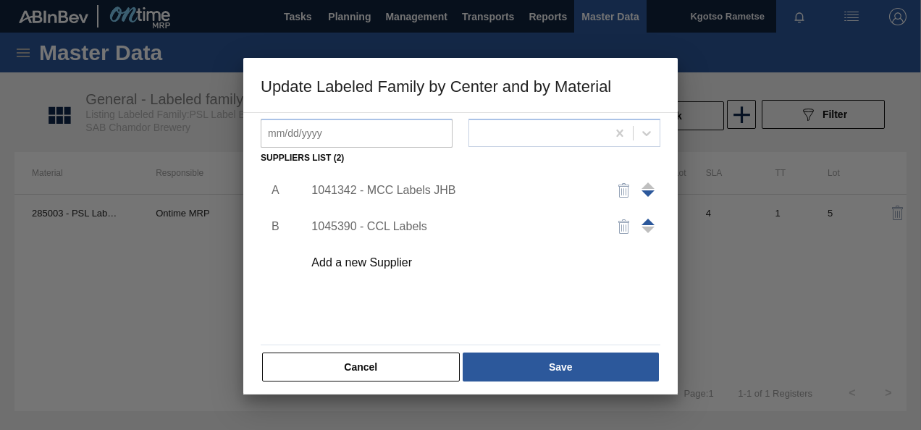
scroll to position [217, 0]
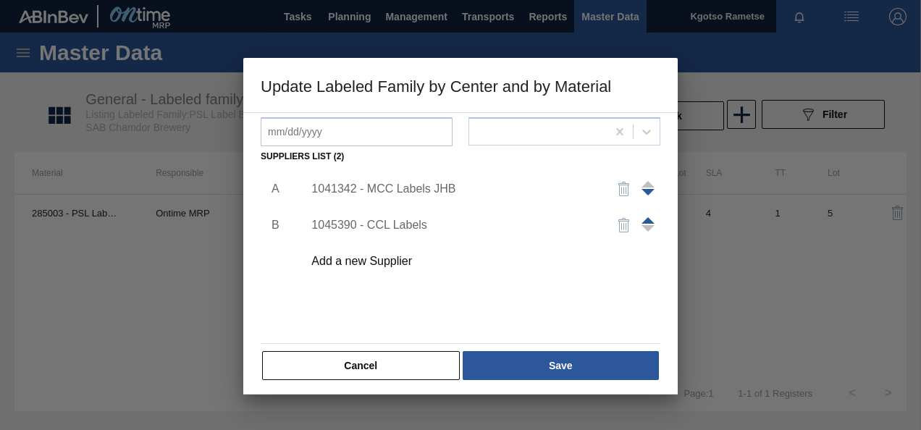
click at [390, 183] on div "1041342 - MCC Labels JHB" at bounding box center [454, 189] width 284 height 13
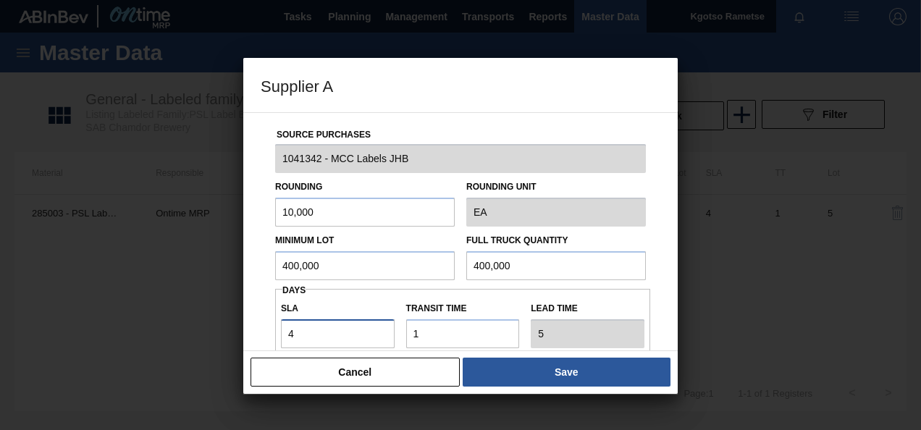
drag, startPoint x: 327, startPoint y: 337, endPoint x: 157, endPoint y: 340, distance: 170.3
click at [188, 340] on div "Supplier A Source Purchases 1041342 - MCC Labels JHB Rounding 10,000 Rounding U…" at bounding box center [460, 215] width 921 height 430
type input "0"
type input "1"
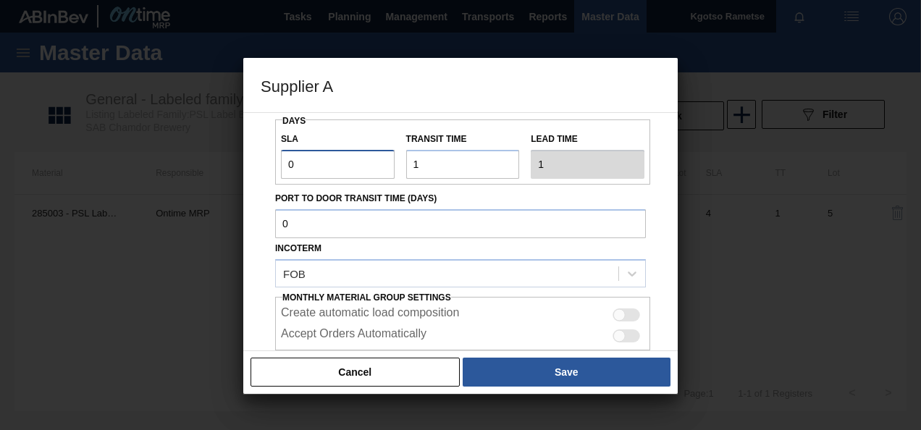
scroll to position [257, 0]
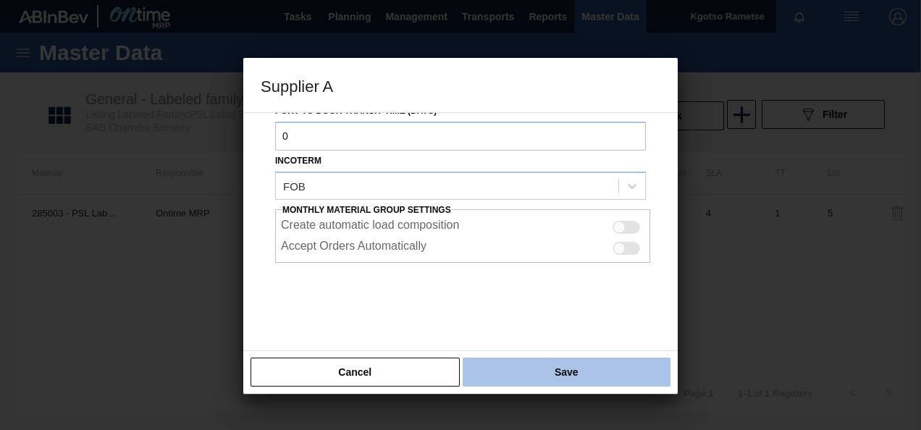
type input "0"
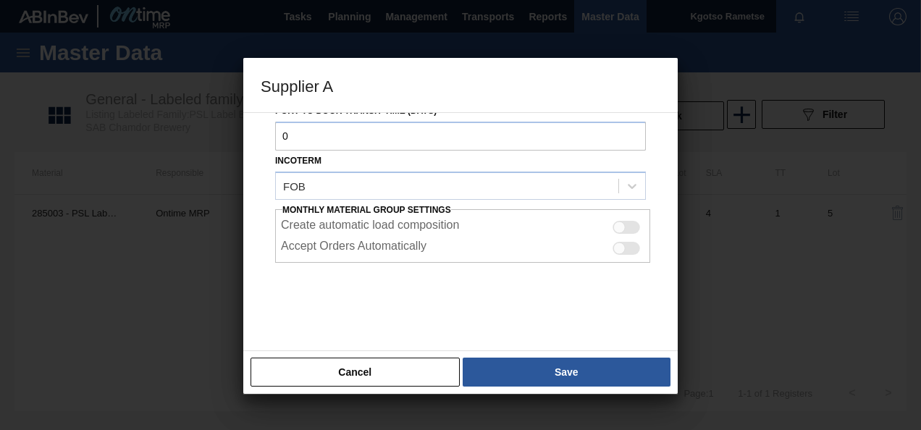
drag, startPoint x: 538, startPoint y: 386, endPoint x: 535, endPoint y: 375, distance: 11.2
click at [538, 382] on button "Save" at bounding box center [567, 372] width 208 height 29
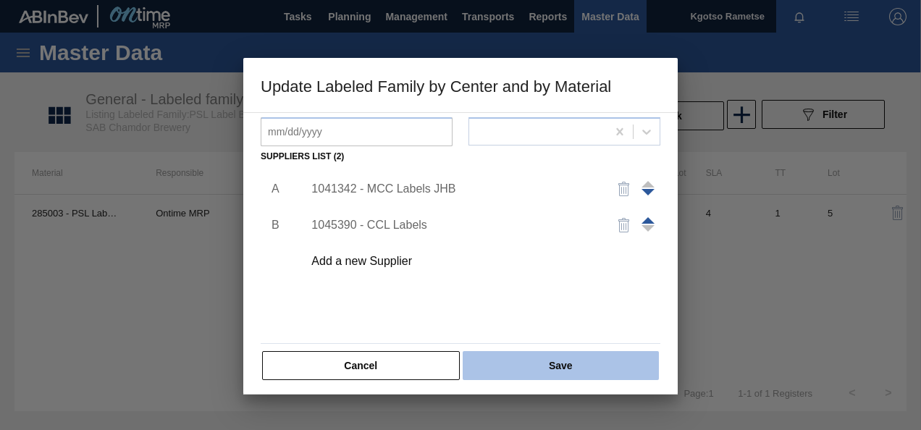
click at [535, 375] on button "Save" at bounding box center [561, 365] width 196 height 29
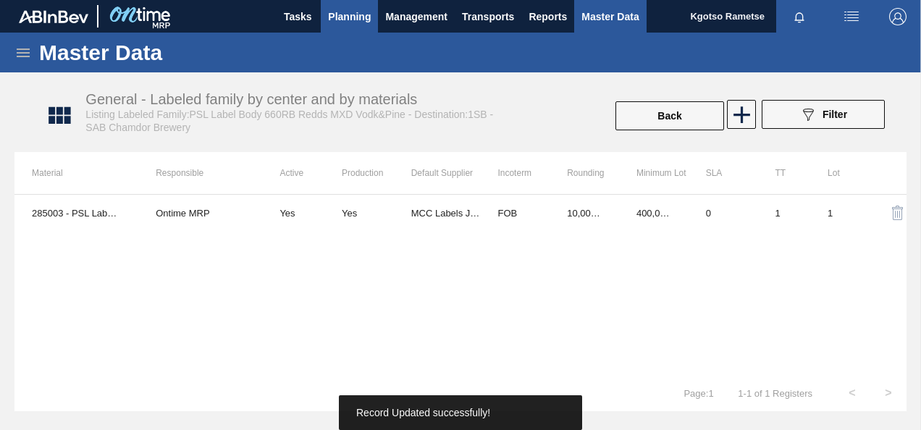
click at [336, 14] on span "Planning" at bounding box center [349, 16] width 43 height 17
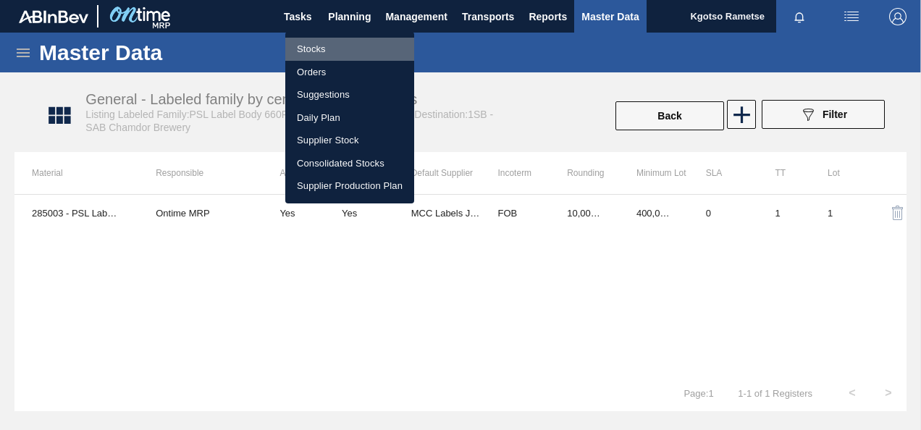
drag, startPoint x: 319, startPoint y: 48, endPoint x: 523, endPoint y: 76, distance: 205.5
click at [320, 48] on li "Stocks" at bounding box center [349, 49] width 129 height 23
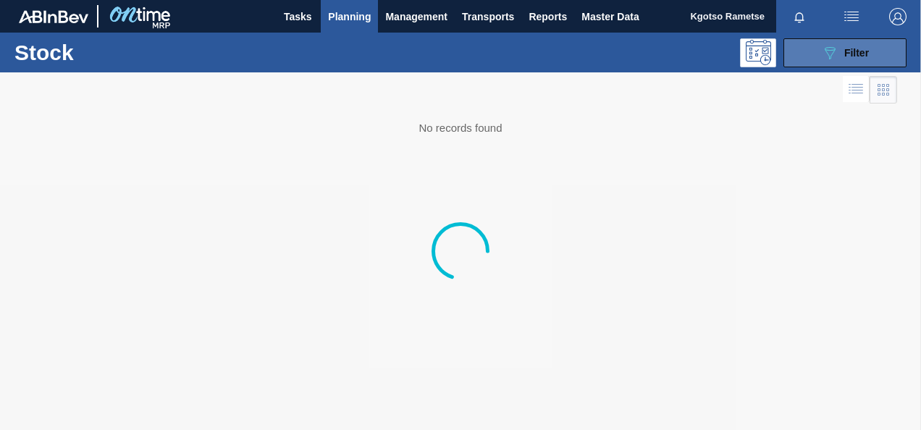
click at [844, 54] on div "089F7B8B-B2A5-4AFE-B5C0-19BA573D28AC Filter" at bounding box center [845, 52] width 48 height 17
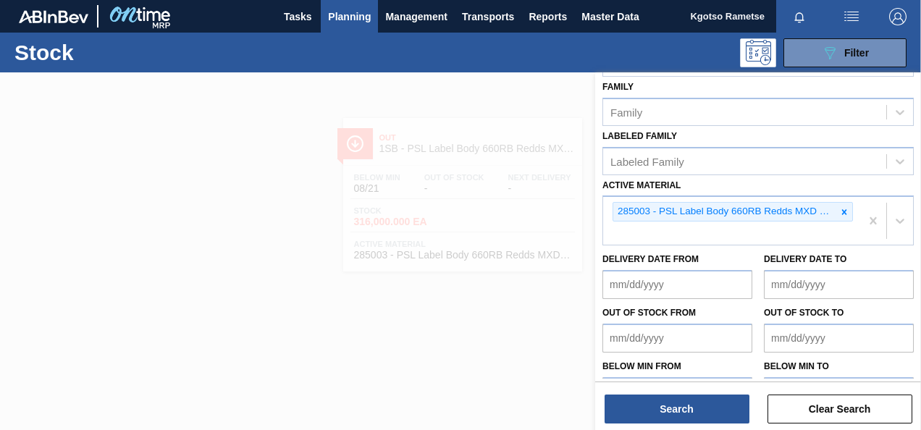
scroll to position [280, 0]
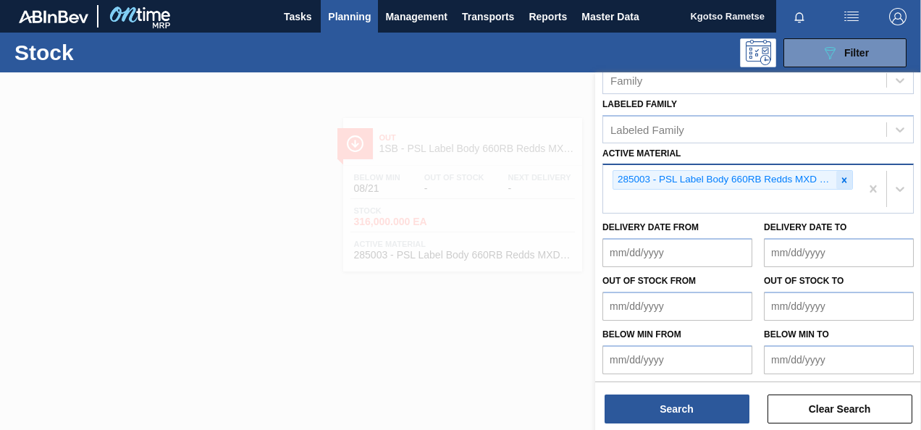
click at [840, 179] on icon at bounding box center [845, 180] width 10 height 10
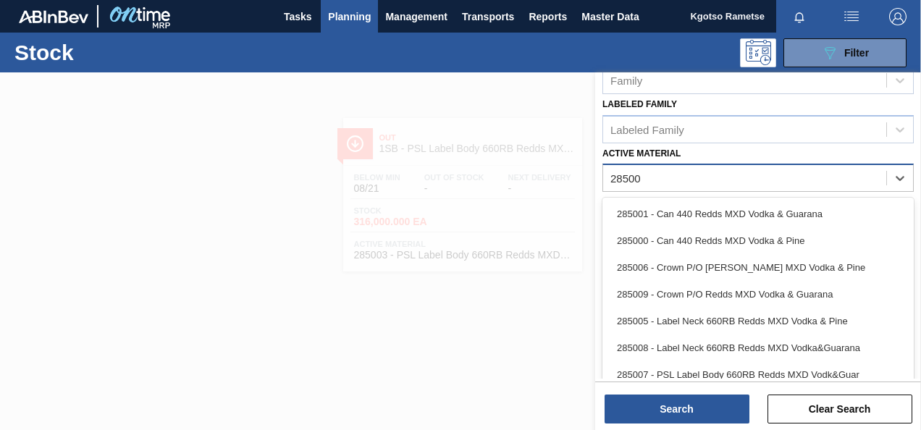
type Material "285005"
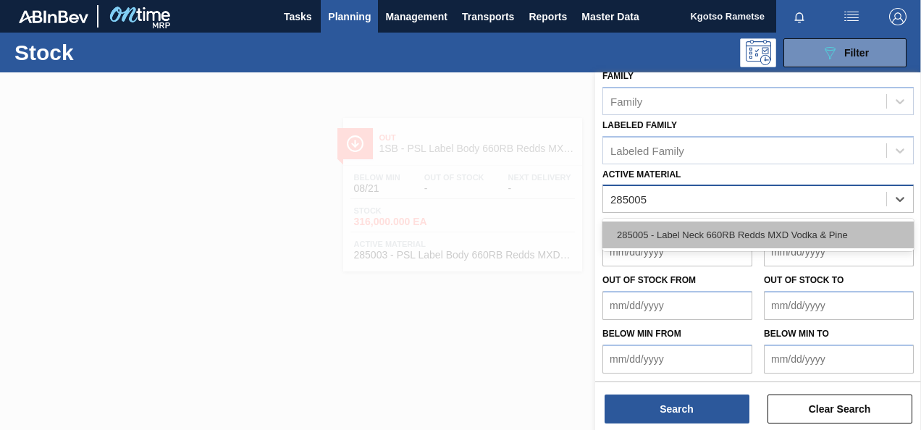
click at [750, 230] on div "285005 - Label Neck 660RB Redds MXD Vodka & Pine" at bounding box center [759, 235] width 312 height 27
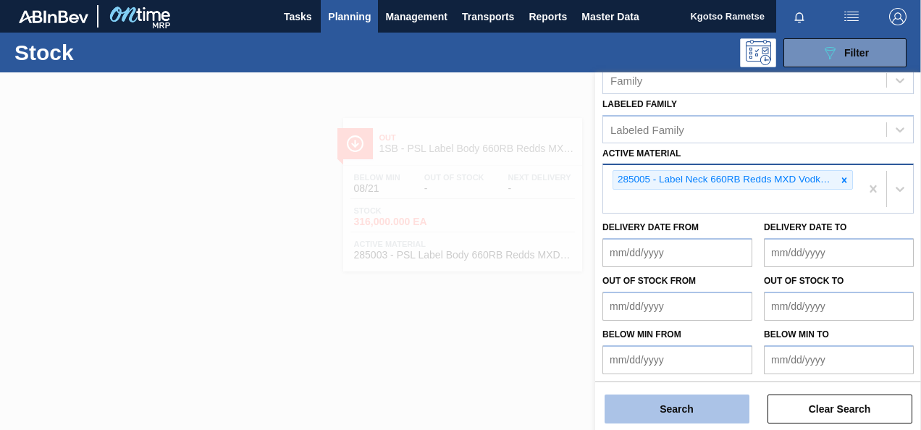
click at [652, 410] on button "Search" at bounding box center [677, 409] width 145 height 29
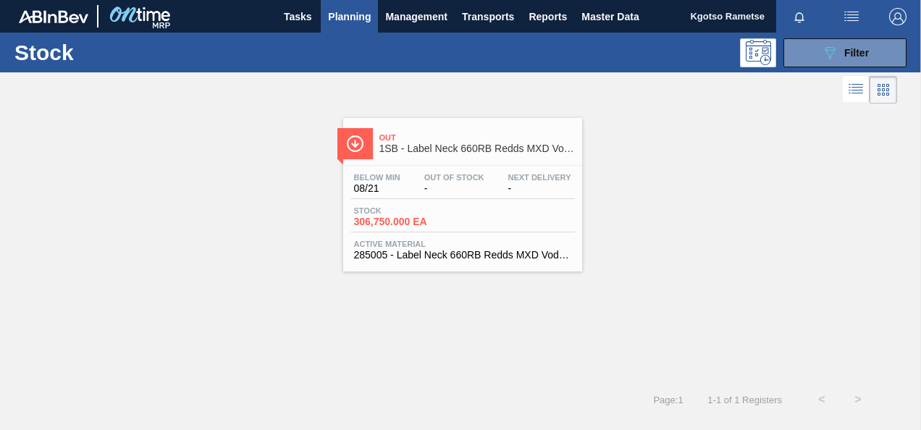
click at [466, 161] on div "Out 1SB - Label Neck 660RB Redds MXD Vodka & Pine Below Min 08/21 Out Of Stock …" at bounding box center [462, 195] width 239 height 154
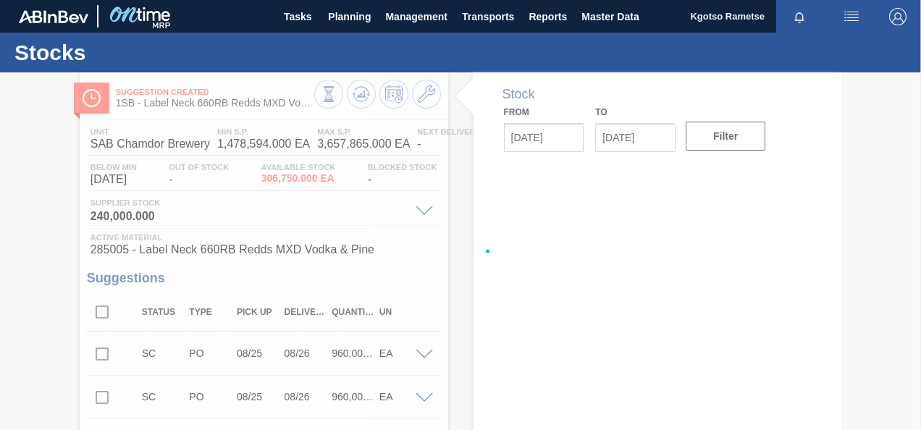
click at [422, 86] on div at bounding box center [460, 251] width 921 height 358
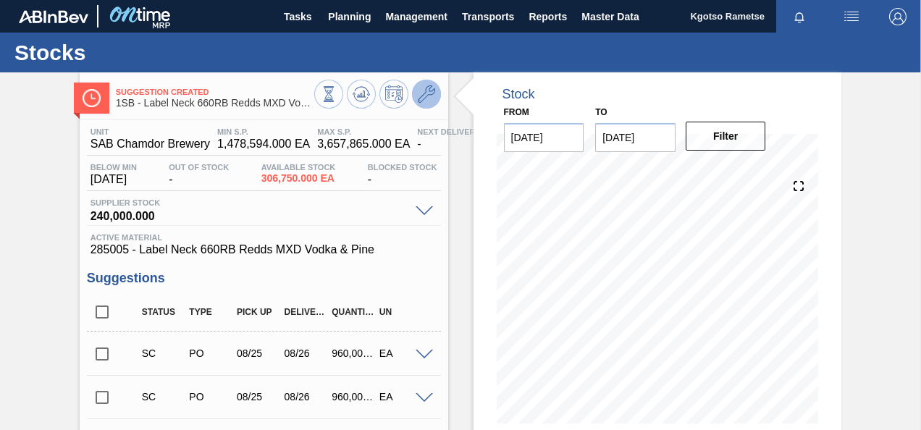
click at [431, 100] on icon at bounding box center [426, 93] width 17 height 17
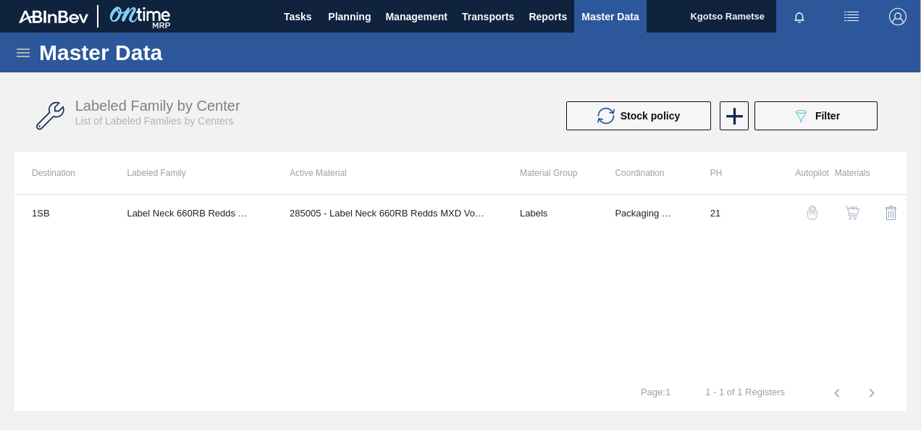
click at [848, 210] on img "button" at bounding box center [852, 213] width 14 height 14
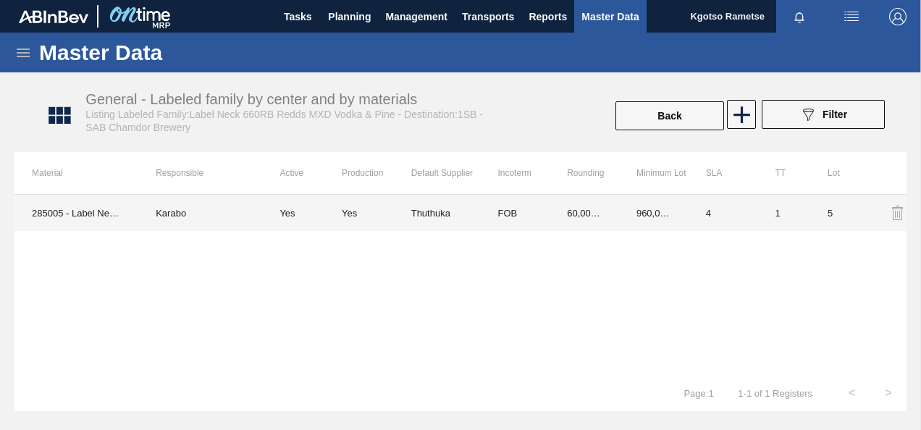
click at [568, 224] on td "60,000.000" at bounding box center [585, 213] width 70 height 36
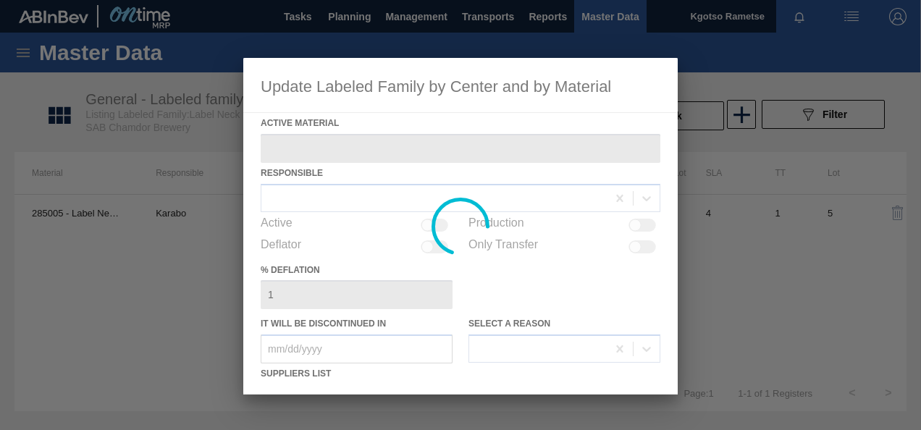
type Material "285005 - Label Neck 660RB Redds MXD Vodka & Pine"
checkbox input "true"
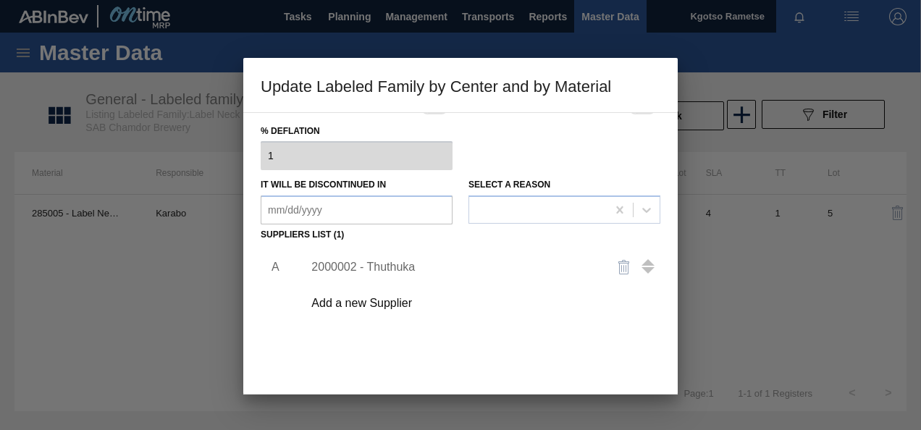
scroll to position [145, 0]
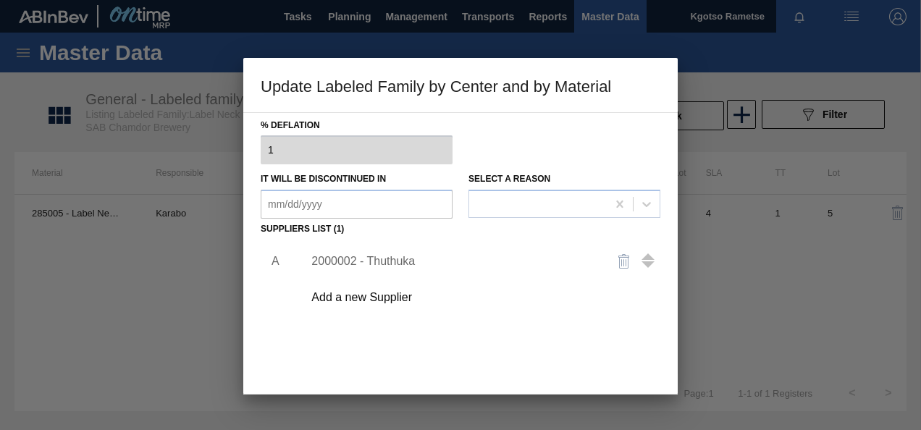
click at [392, 265] on div "2000002 - Thuthuka" at bounding box center [454, 261] width 284 height 13
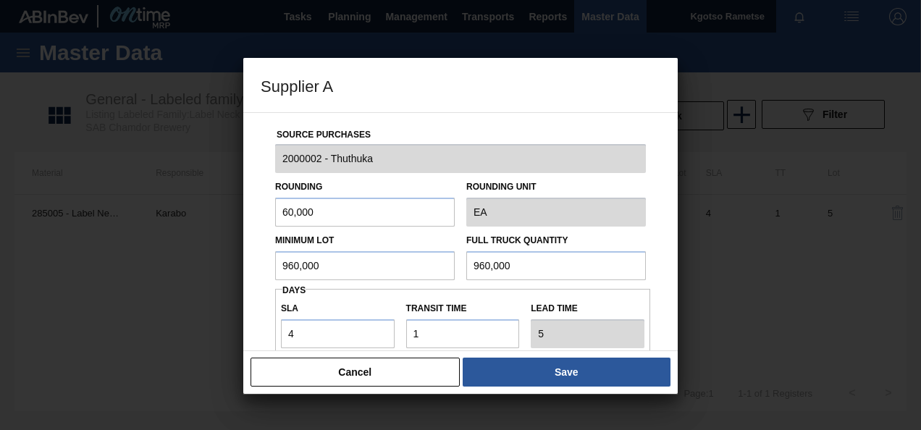
drag, startPoint x: 379, startPoint y: 267, endPoint x: 63, endPoint y: 277, distance: 316.0
click at [142, 276] on div "Supplier A Source Purchases 2000002 - Thuthuka Rounding 60,000 Rounding Unit EA…" at bounding box center [460, 215] width 921 height 430
drag, startPoint x: 335, startPoint y: 276, endPoint x: 51, endPoint y: 255, distance: 284.7
click at [72, 255] on div "Supplier A Source Purchases 2000002 - Thuthuka Rounding 60,000 Rounding Unit EA…" at bounding box center [460, 215] width 921 height 430
type input "420,000"
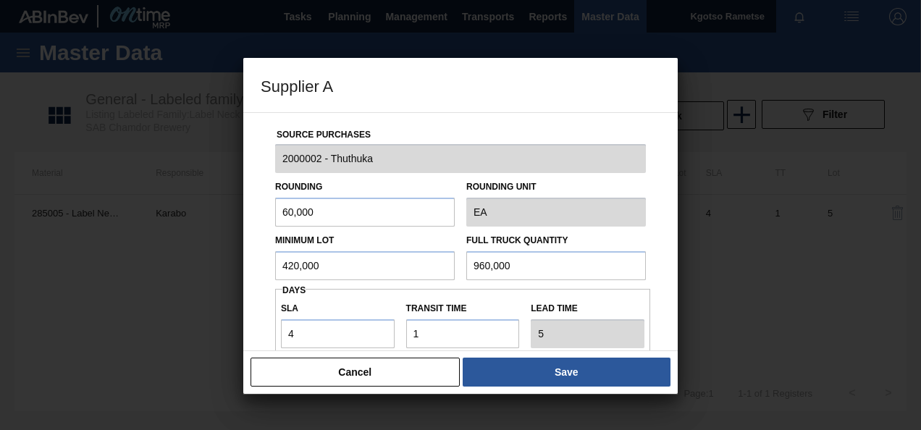
drag, startPoint x: 521, startPoint y: 258, endPoint x: 265, endPoint y: 267, distance: 255.9
click at [295, 265] on div "Minimum Lot 420,000 Full Truck Quantity 960,000" at bounding box center [460, 254] width 382 height 54
paste input "42"
type input "420,000"
drag, startPoint x: 208, startPoint y: 340, endPoint x: 165, endPoint y: 346, distance: 43.1
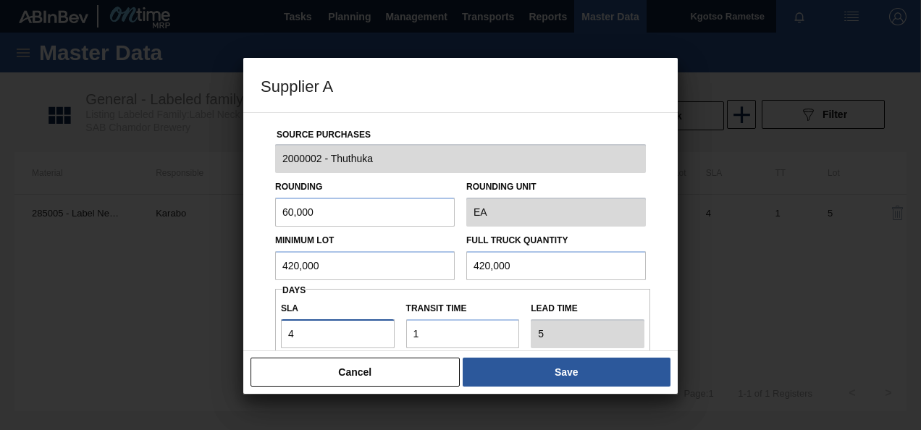
click at [171, 346] on div "Supplier A Source Purchases 2000002 - Thuthuka Rounding 60,000 Rounding Unit EA…" at bounding box center [460, 215] width 921 height 430
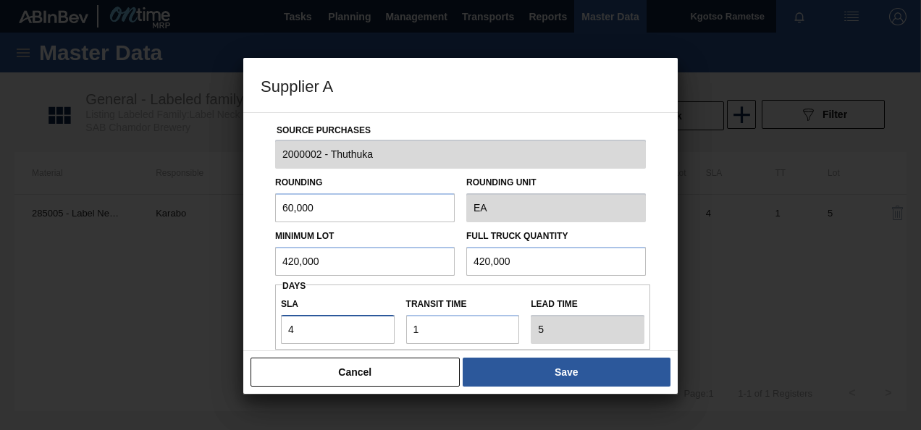
type input "0"
type input "1"
type input "0"
drag, startPoint x: 322, startPoint y: 209, endPoint x: 101, endPoint y: 228, distance: 221.0
click at [204, 217] on div "Supplier A Source Purchases 2000002 - Thuthuka Rounding 60,000 Rounding Unit EA…" at bounding box center [460, 215] width 921 height 430
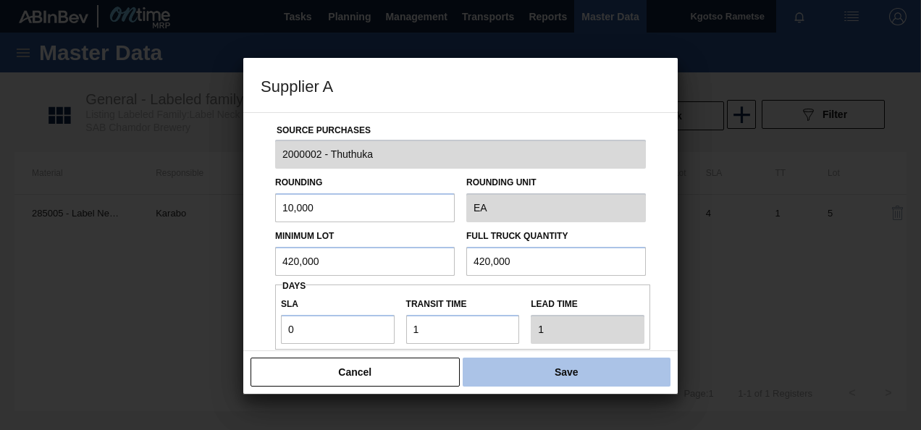
type input "10,000"
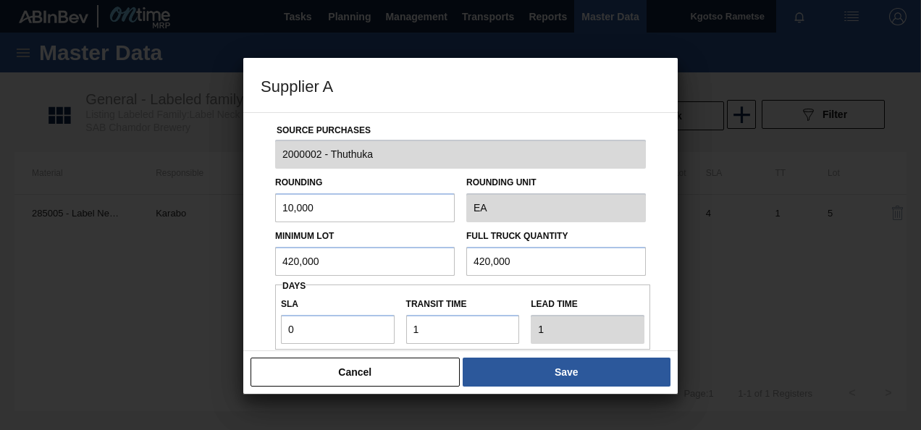
click at [537, 372] on button "Save" at bounding box center [567, 372] width 208 height 29
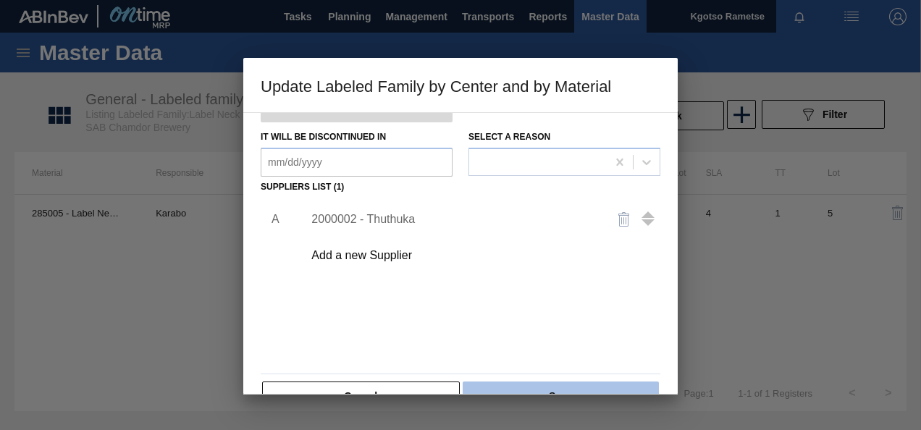
scroll to position [222, 0]
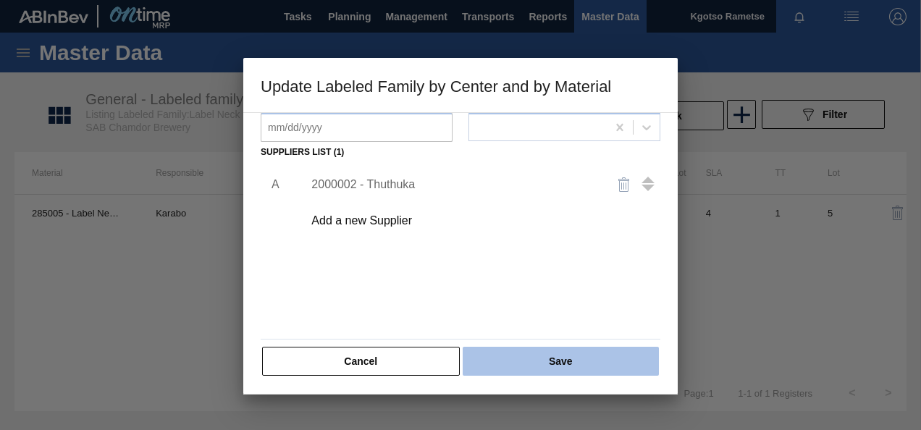
click at [533, 355] on button "Save" at bounding box center [561, 361] width 196 height 29
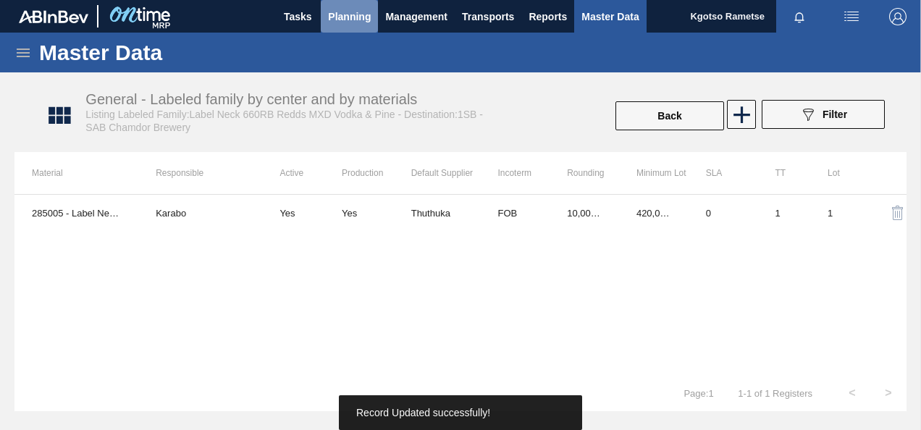
click at [346, 20] on span "Planning" at bounding box center [349, 16] width 43 height 17
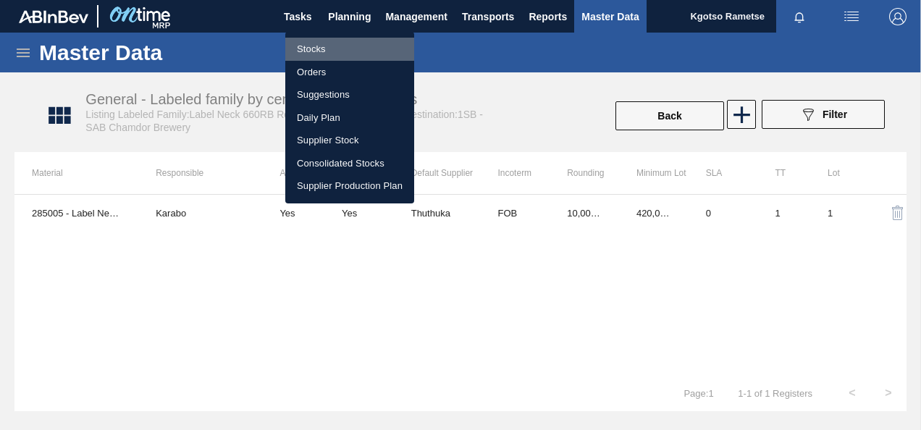
drag, startPoint x: 332, startPoint y: 45, endPoint x: 646, endPoint y: 72, distance: 315.6
click at [332, 45] on li "Stocks" at bounding box center [349, 49] width 129 height 23
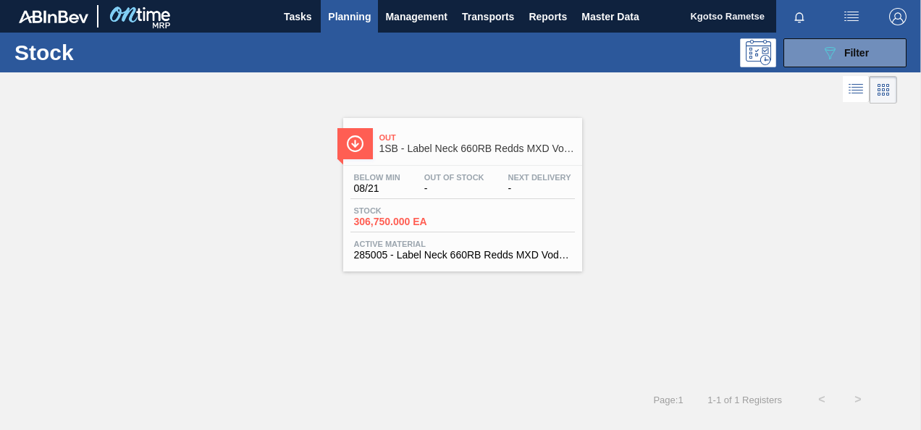
click at [864, 35] on div "Stock 089F7B8B-B2A5-4AFE-B5C0-19BA573D28AC Filter" at bounding box center [460, 53] width 921 height 40
click at [385, 210] on span "Stock" at bounding box center [404, 210] width 101 height 9
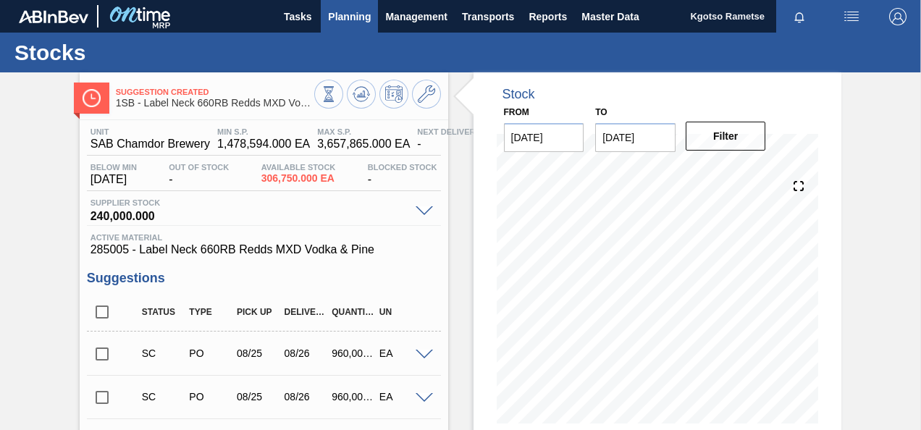
click at [346, 16] on span "Planning" at bounding box center [349, 16] width 43 height 17
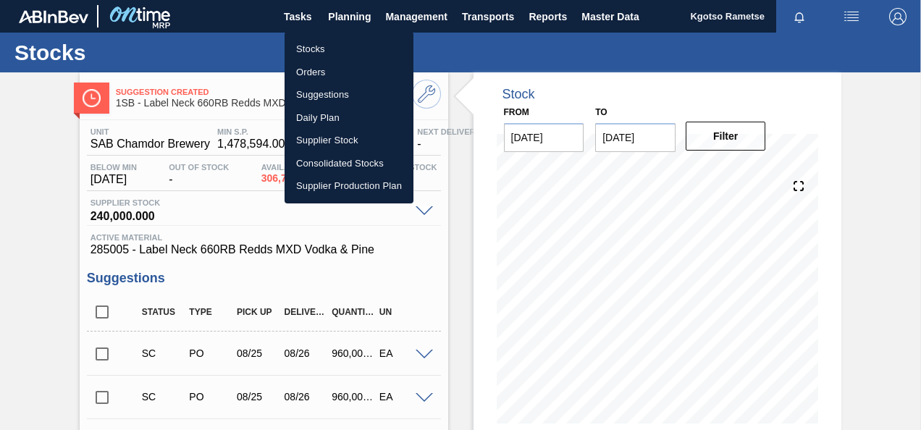
click at [343, 48] on li "Stocks" at bounding box center [349, 49] width 129 height 23
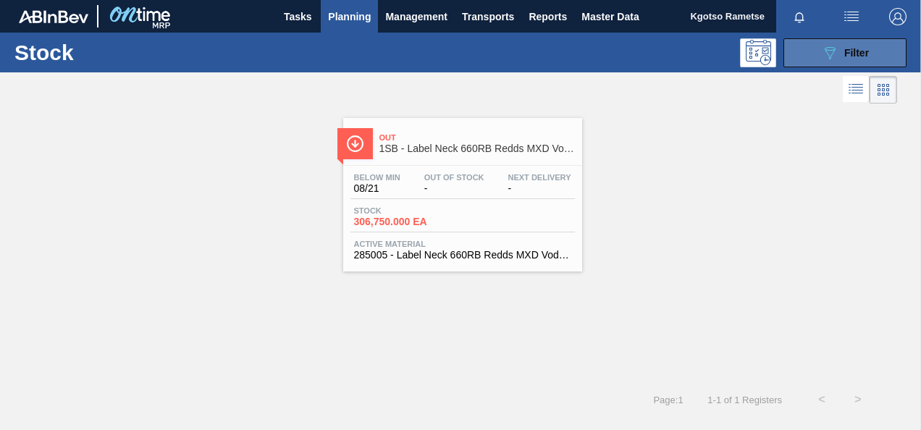
click at [852, 52] on span "Filter" at bounding box center [857, 53] width 25 height 12
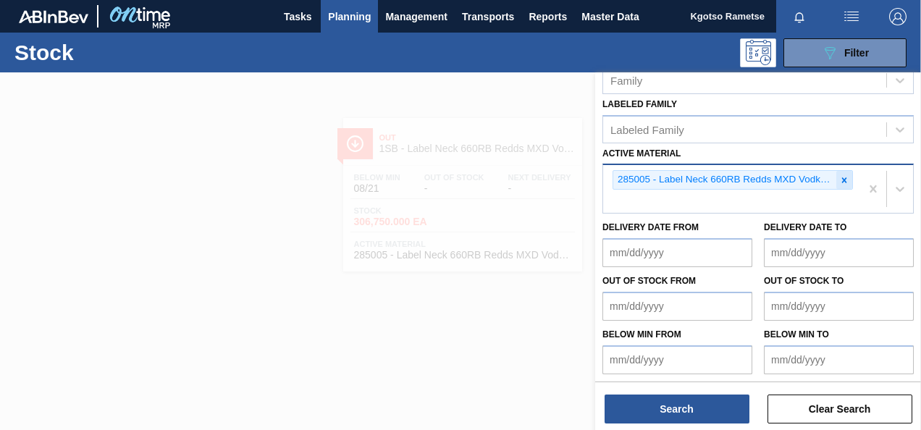
click at [843, 175] on icon at bounding box center [845, 180] width 10 height 10
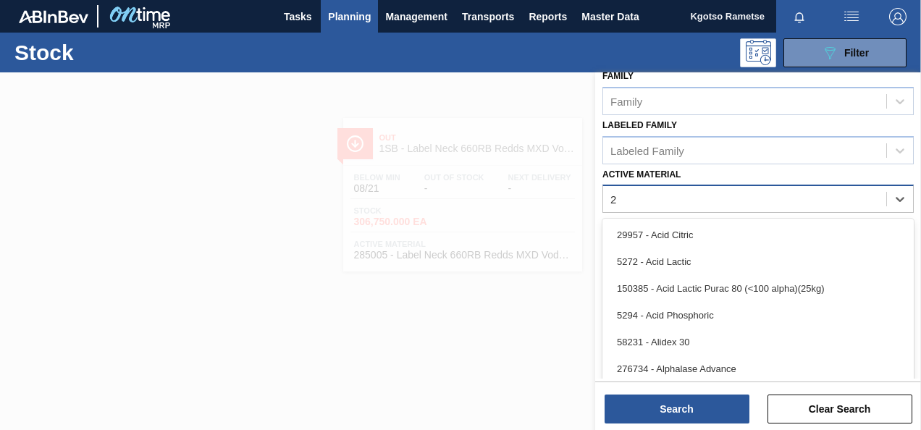
scroll to position [280, 0]
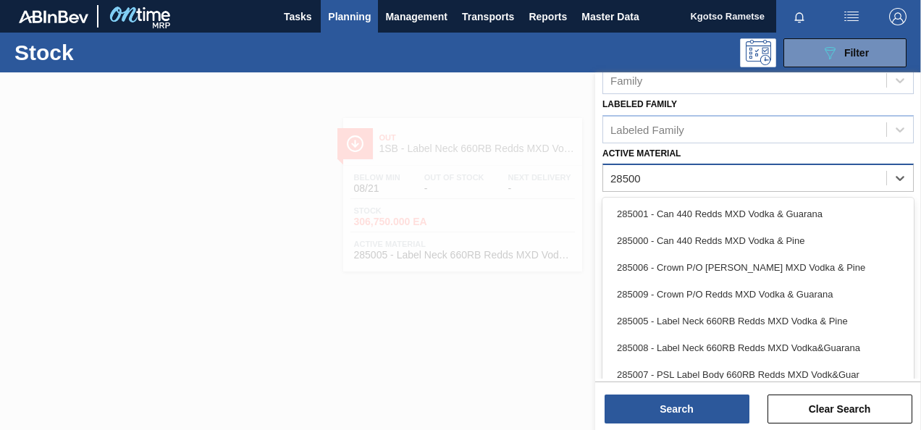
type Material "285007"
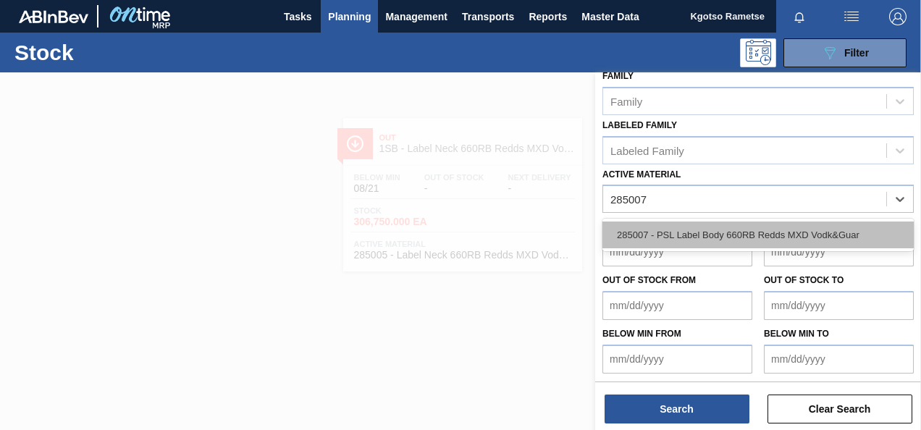
click at [775, 222] on div "285007 - PSL Label Body 660RB Redds MXD Vodk&Guar" at bounding box center [759, 235] width 312 height 27
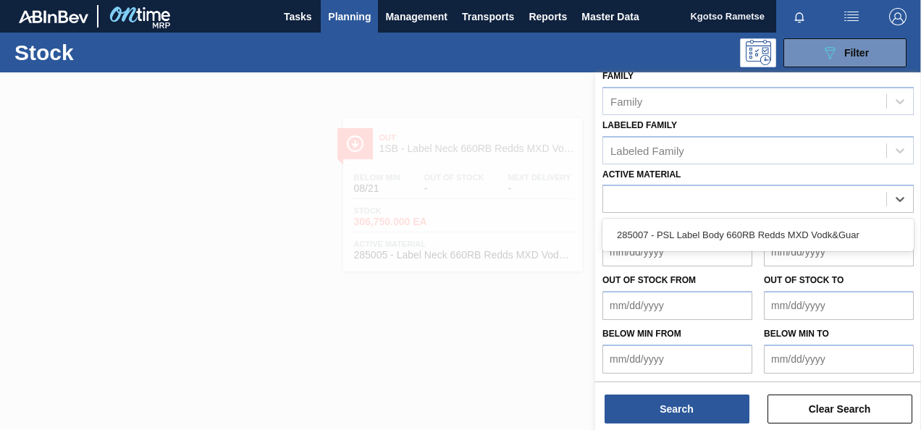
scroll to position [280, 0]
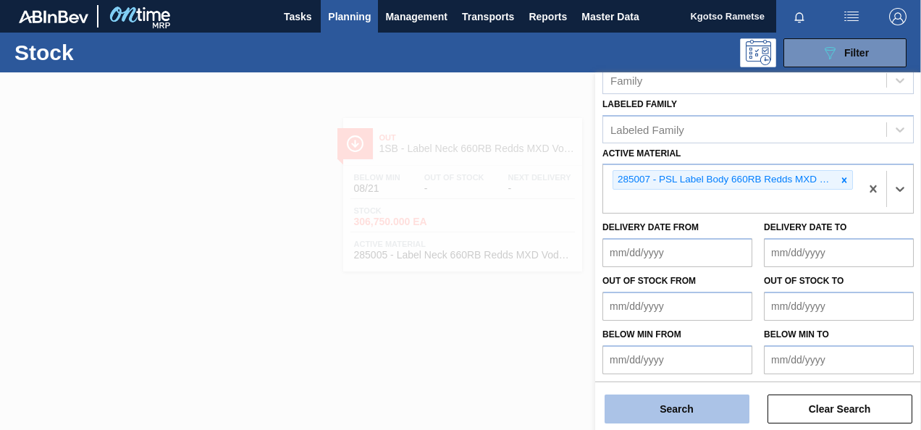
click at [718, 411] on button "Search" at bounding box center [677, 409] width 145 height 29
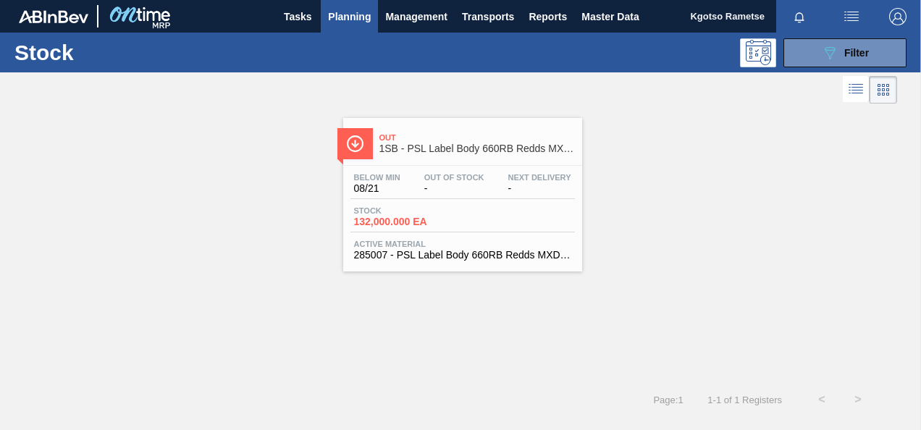
click at [401, 159] on div "Out 1SB - PSL Label Body 660RB Redds MXD Vodk&Guar" at bounding box center [478, 143] width 196 height 33
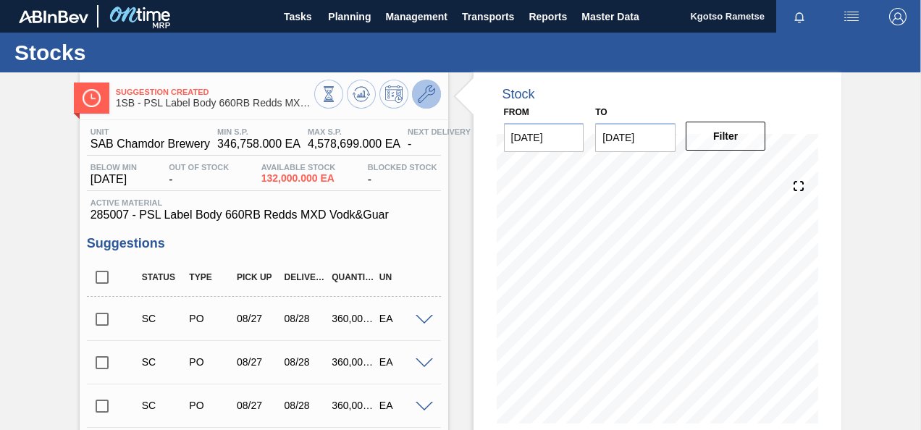
click at [424, 97] on icon at bounding box center [426, 93] width 17 height 17
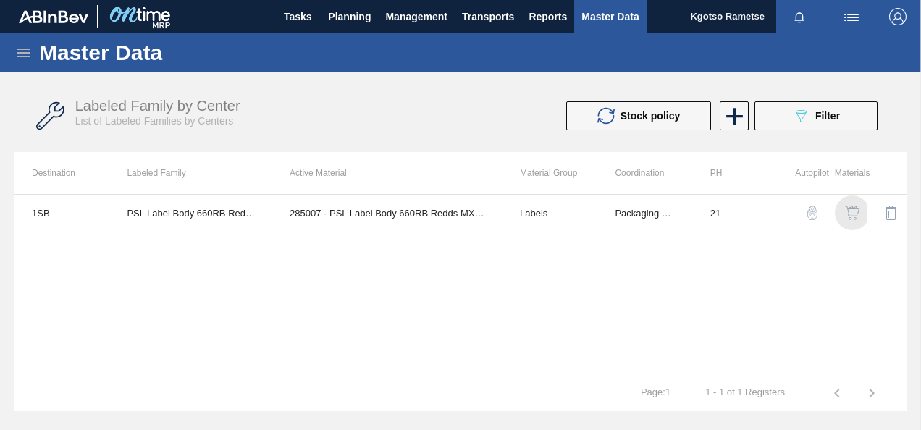
click at [856, 210] on img "button" at bounding box center [852, 213] width 14 height 14
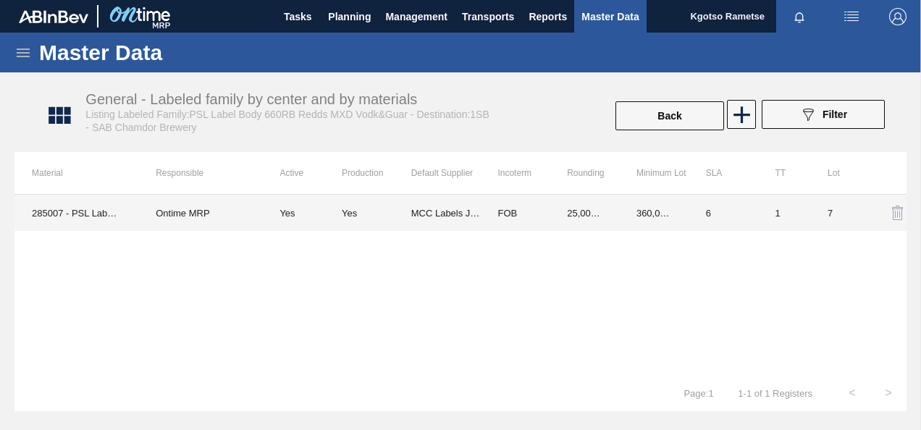
click at [665, 198] on td "360,000.000" at bounding box center [654, 213] width 70 height 36
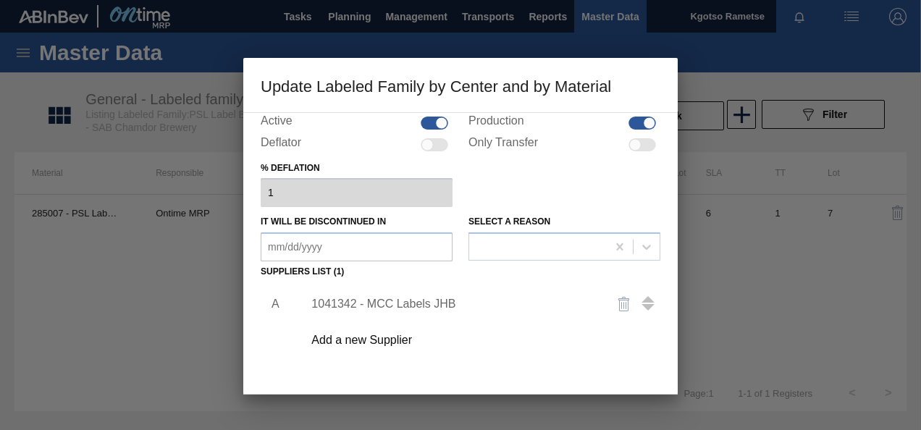
scroll to position [217, 0]
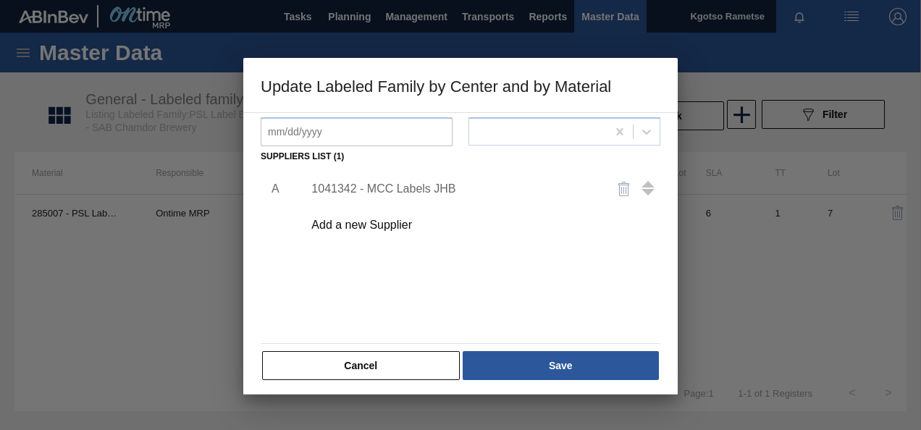
click at [413, 186] on div "1041342 - MCC Labels JHB" at bounding box center [454, 189] width 284 height 13
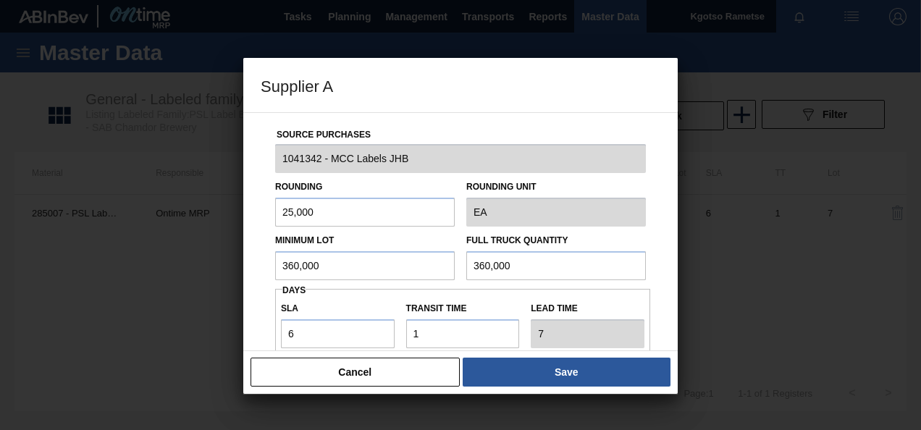
drag, startPoint x: 335, startPoint y: 260, endPoint x: 0, endPoint y: 258, distance: 335.4
click at [54, 260] on div "Supplier A Source Purchases 1041342 - MCC Labels JHB Rounding 25,000 Rounding U…" at bounding box center [460, 215] width 921 height 430
type input "400,000"
drag, startPoint x: 367, startPoint y: 214, endPoint x: 107, endPoint y: 233, distance: 260.0
click at [183, 227] on div "Supplier A Source Purchases 1041342 - MCC Labels JHB Rounding 25,000 Rounding U…" at bounding box center [460, 215] width 921 height 430
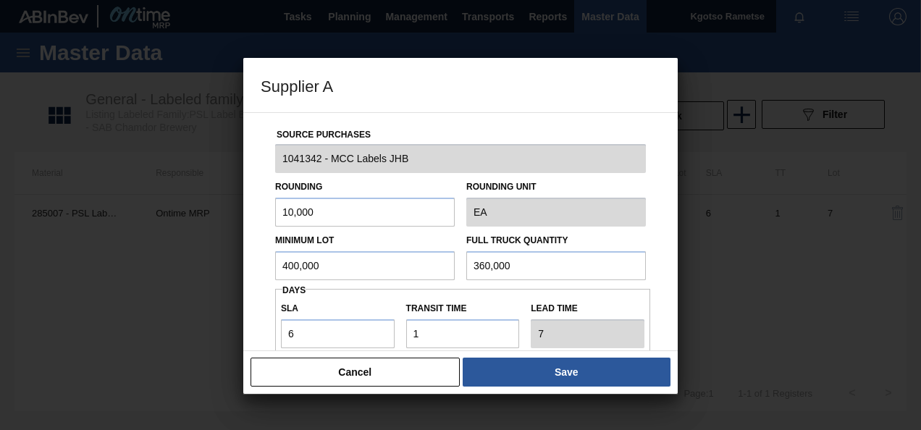
type input "10,000"
drag, startPoint x: 298, startPoint y: 267, endPoint x: 284, endPoint y: 270, distance: 14.1
click at [287, 270] on input "400,000" at bounding box center [365, 265] width 180 height 29
drag, startPoint x: 338, startPoint y: 260, endPoint x: 165, endPoint y: 286, distance: 175.1
click at [219, 281] on div "Supplier A Source Purchases 1041342 - MCC Labels JHB Rounding 10,000 Rounding U…" at bounding box center [460, 215] width 921 height 430
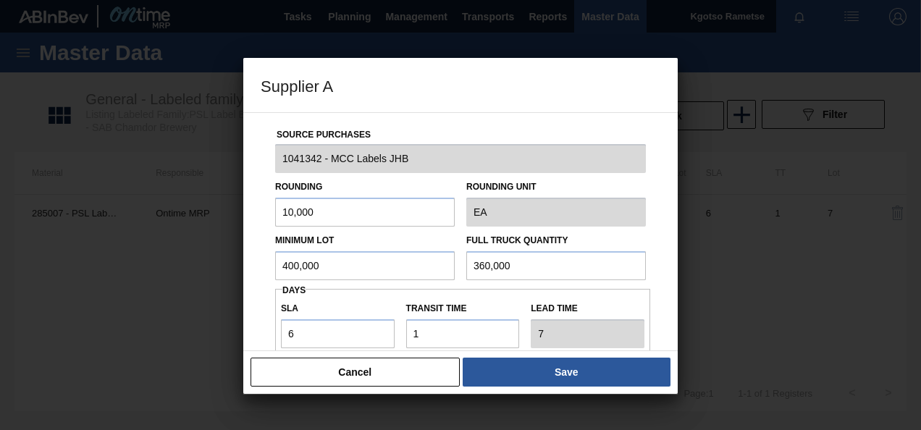
drag, startPoint x: 535, startPoint y: 265, endPoint x: 390, endPoint y: 256, distance: 145.2
click at [453, 256] on div "Minimum Lot 400,000 Full Truck Quantity 360,000" at bounding box center [460, 254] width 382 height 54
paste input "40"
type input "400,000"
drag, startPoint x: 293, startPoint y: 330, endPoint x: 183, endPoint y: 310, distance: 112.5
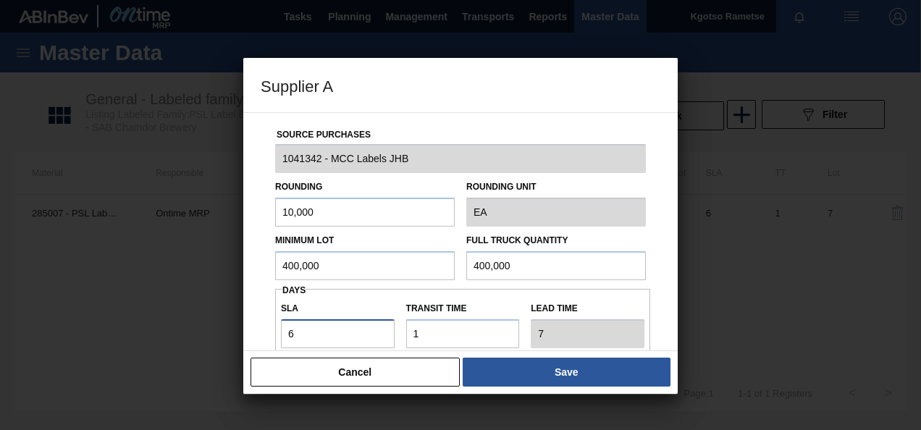
click at [244, 317] on div "Source Purchases 1041342 - MCC Labels JHB Rounding 10,000 Rounding Unit EA Mini…" at bounding box center [460, 231] width 435 height 239
type input "0"
type input "1"
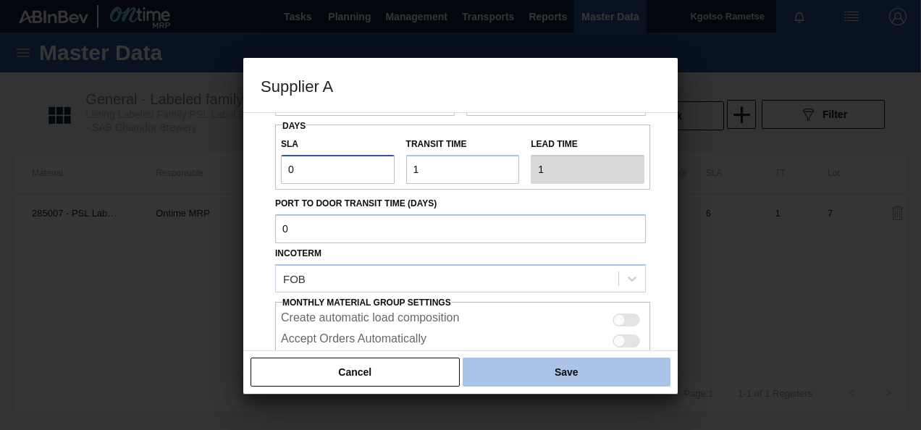
scroll to position [257, 0]
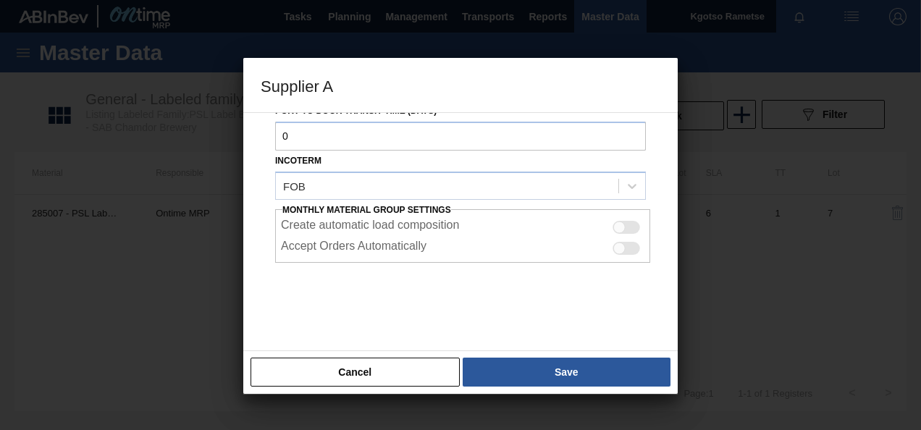
type input "0"
click at [552, 392] on div "Cancel Save" at bounding box center [460, 372] width 435 height 43
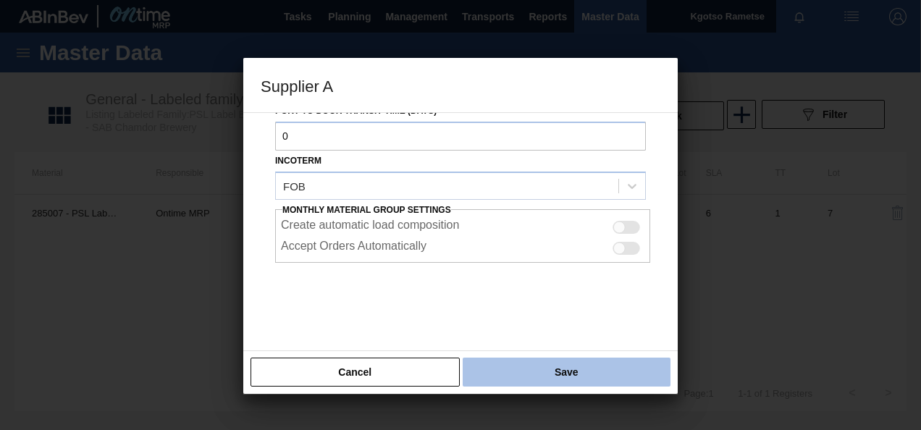
click at [543, 373] on button "Save" at bounding box center [567, 372] width 208 height 29
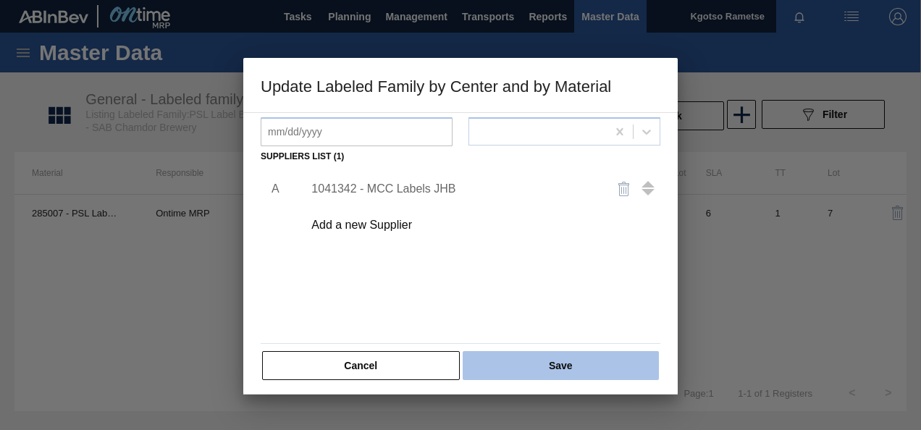
click at [538, 365] on button "Save" at bounding box center [561, 365] width 196 height 29
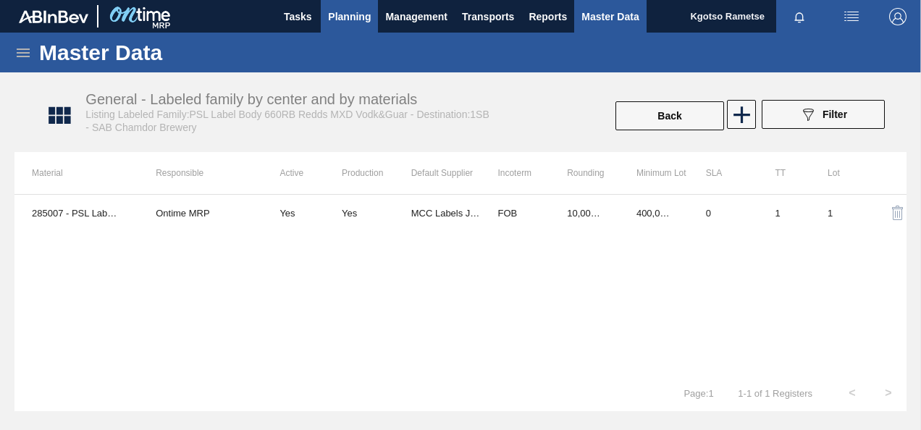
click at [342, 19] on span "Planning" at bounding box center [349, 16] width 43 height 17
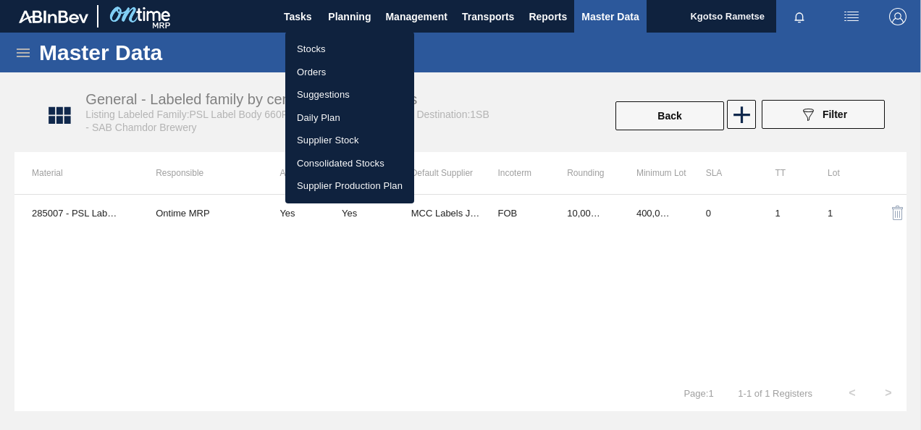
click at [323, 59] on li "Stocks" at bounding box center [349, 49] width 129 height 23
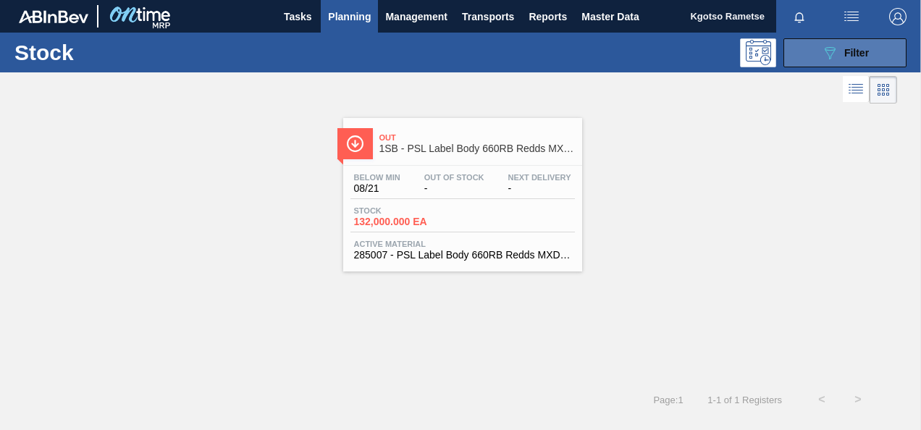
click at [811, 51] on button "089F7B8B-B2A5-4AFE-B5C0-19BA573D28AC Filter" at bounding box center [845, 52] width 123 height 29
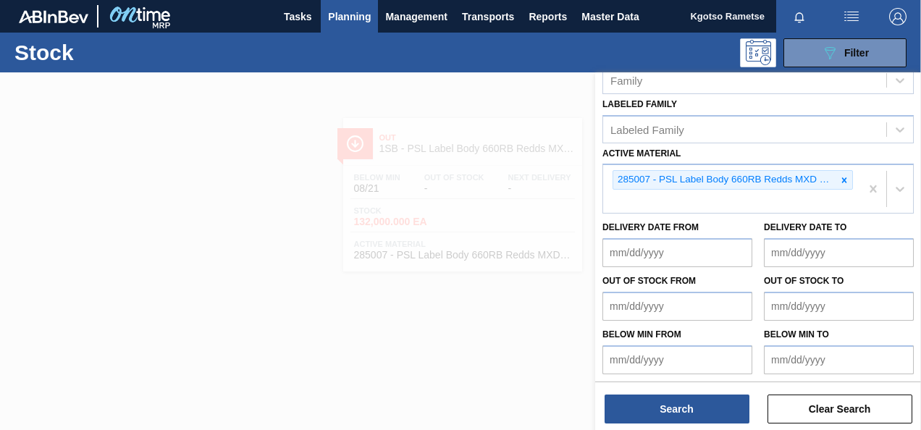
click at [845, 177] on icon at bounding box center [845, 180] width 10 height 10
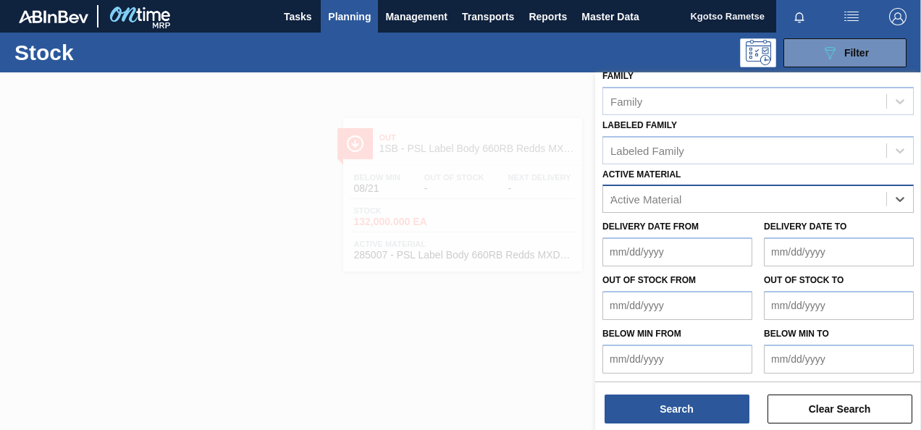
scroll to position [280, 0]
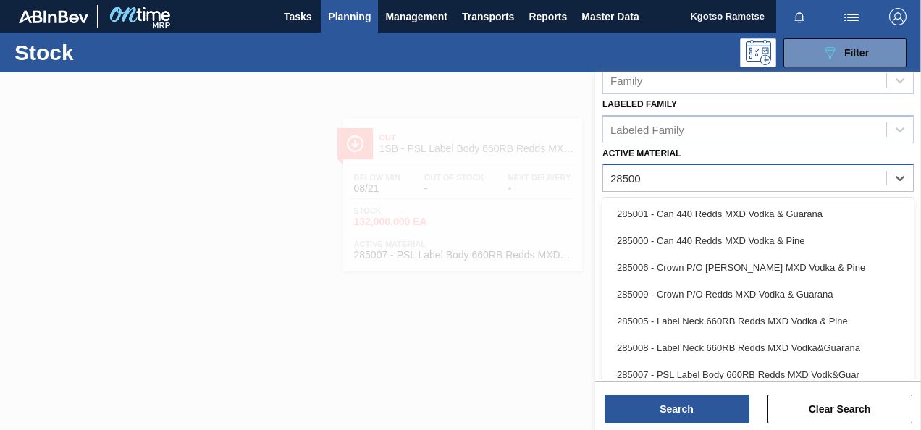
type Material "285008"
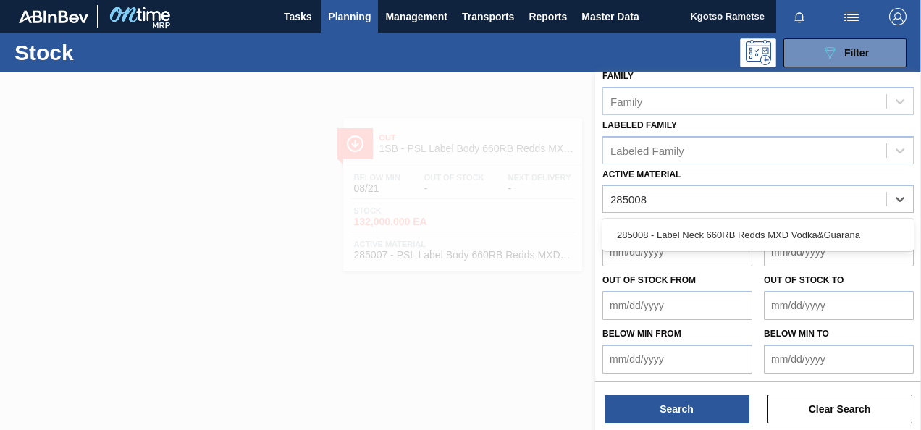
click at [679, 226] on div "285008 - Label Neck 660RB Redds MXD Vodka&Guarana" at bounding box center [759, 235] width 312 height 27
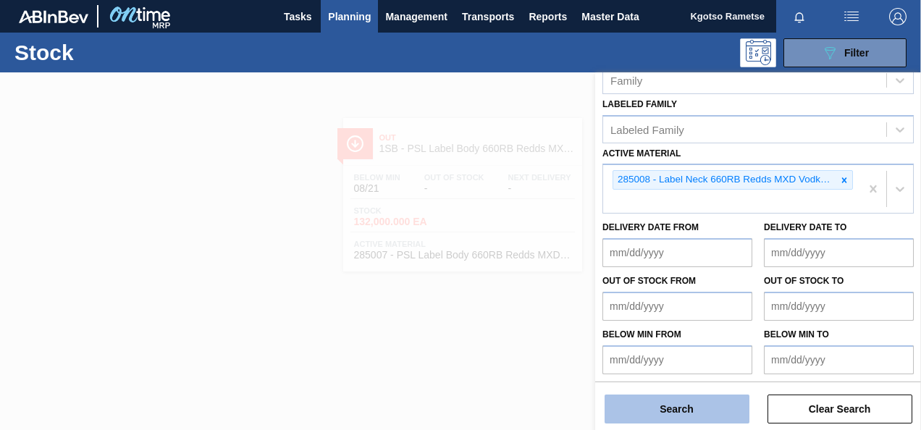
click at [682, 416] on button "Search" at bounding box center [677, 409] width 145 height 29
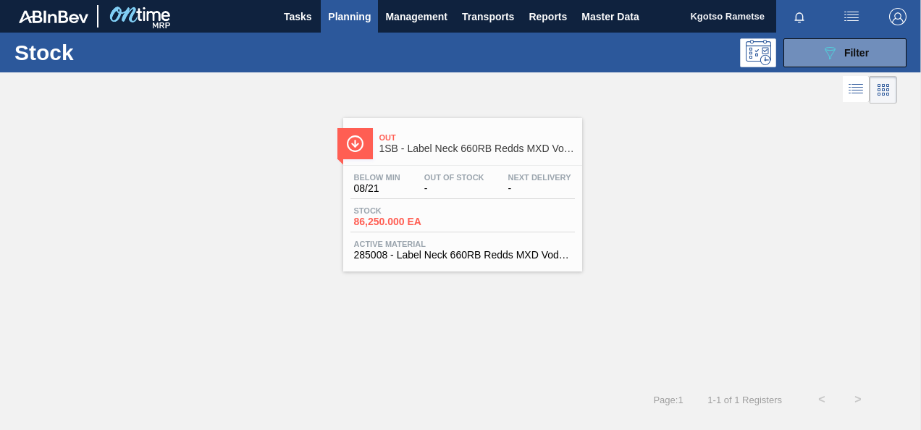
click at [372, 177] on span "Below Min" at bounding box center [377, 177] width 46 height 9
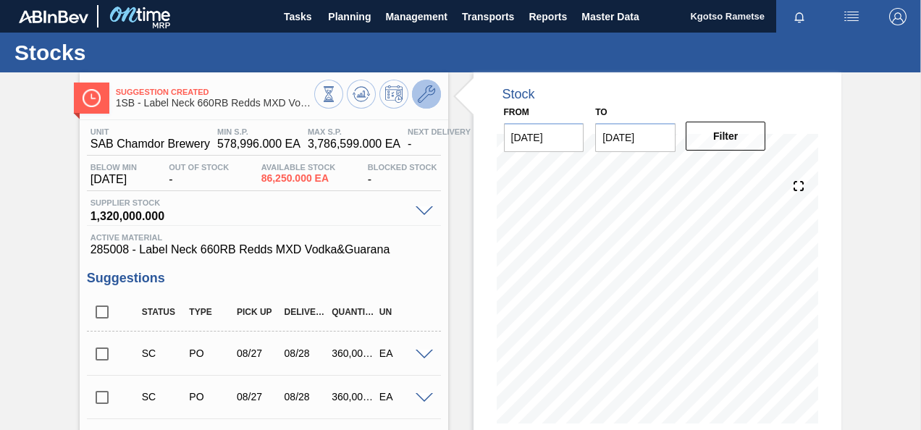
click at [426, 96] on icon at bounding box center [426, 93] width 17 height 17
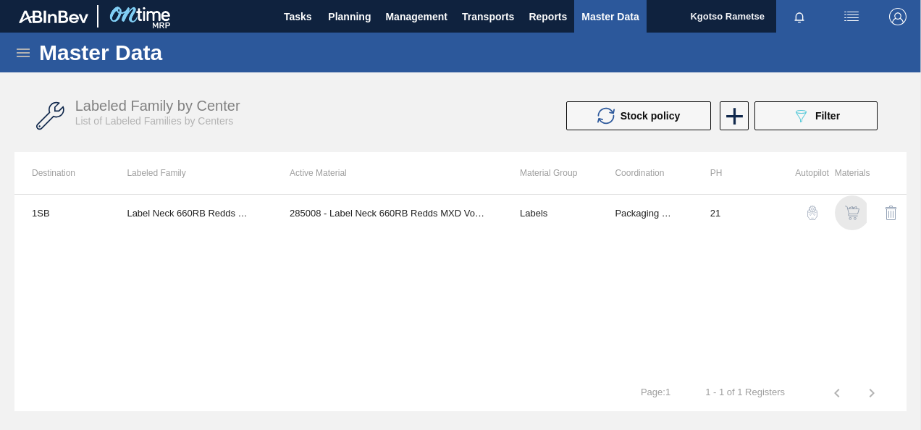
click at [852, 214] on img "button" at bounding box center [852, 213] width 14 height 14
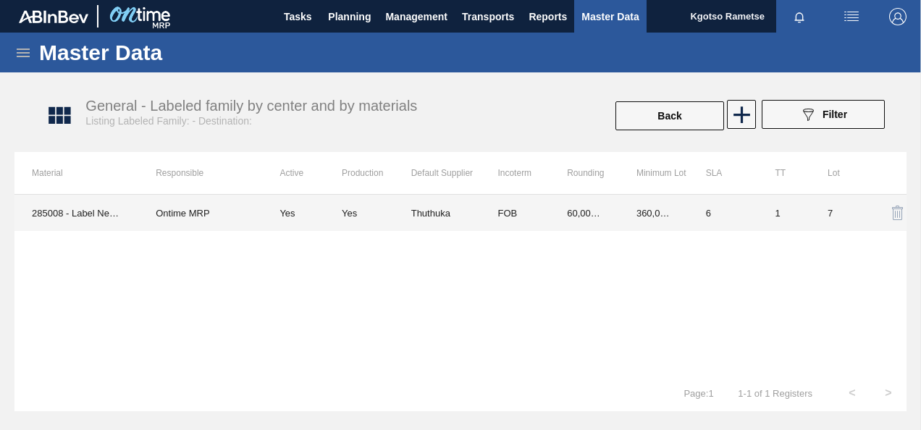
click at [668, 209] on td "360,000.000" at bounding box center [654, 213] width 70 height 36
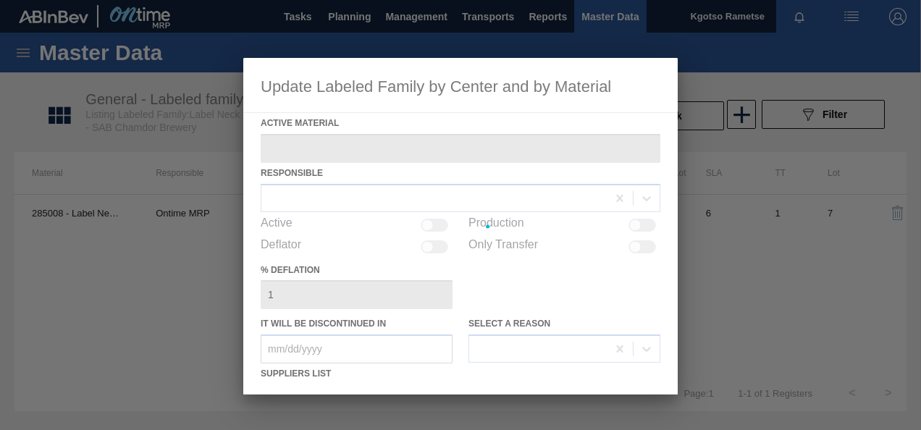
type Material "285008 - Label Neck 660RB Redds MXD Vodka&Guarana"
checkbox input "true"
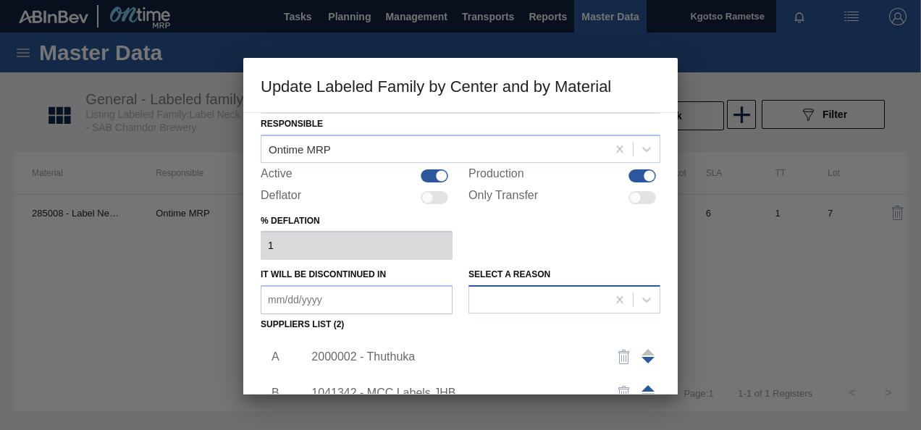
scroll to position [72, 0]
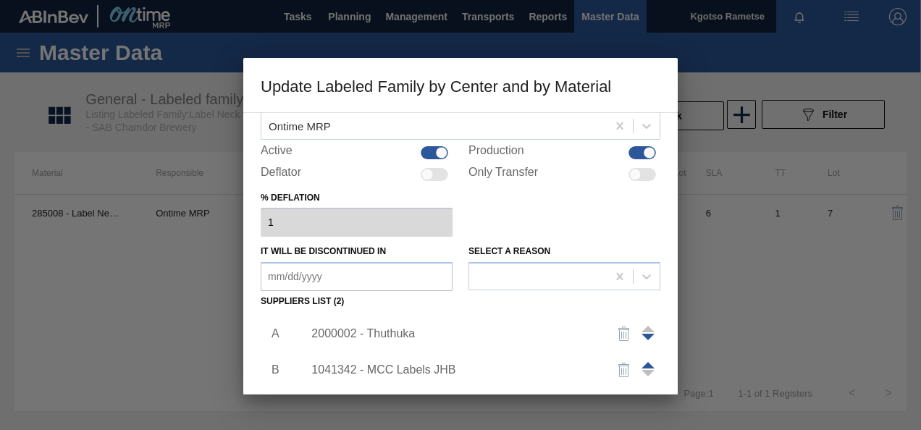
click at [408, 330] on div "2000002 - Thuthuka" at bounding box center [454, 333] width 284 height 13
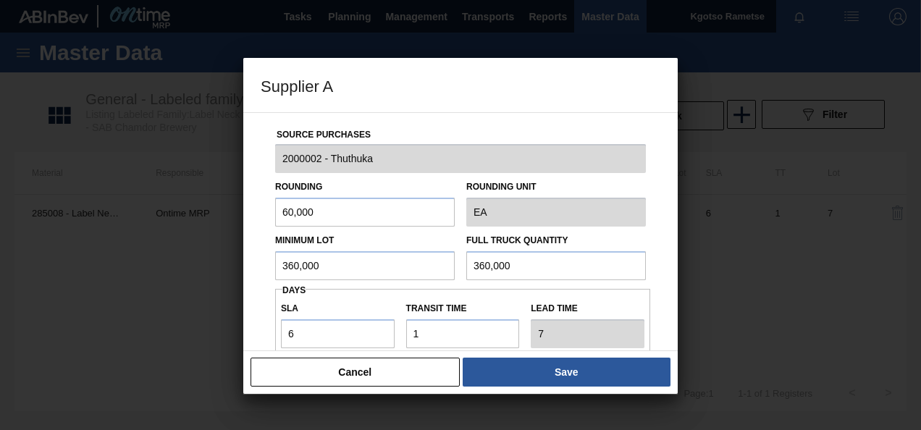
click at [250, 220] on div "Source Purchases 2000002 - Thuthuka Rounding 60,000 Rounding Unit EA Minimum Lo…" at bounding box center [460, 231] width 435 height 239
type input "10,000"
drag, startPoint x: 277, startPoint y: 265, endPoint x: 213, endPoint y: 267, distance: 63.8
click at [222, 267] on div "Supplier A Source Purchases 2000002 - Thuthuka Rounding 10,000 Rounding Unit EA…" at bounding box center [460, 215] width 921 height 430
drag, startPoint x: 359, startPoint y: 266, endPoint x: 4, endPoint y: 267, distance: 354.2
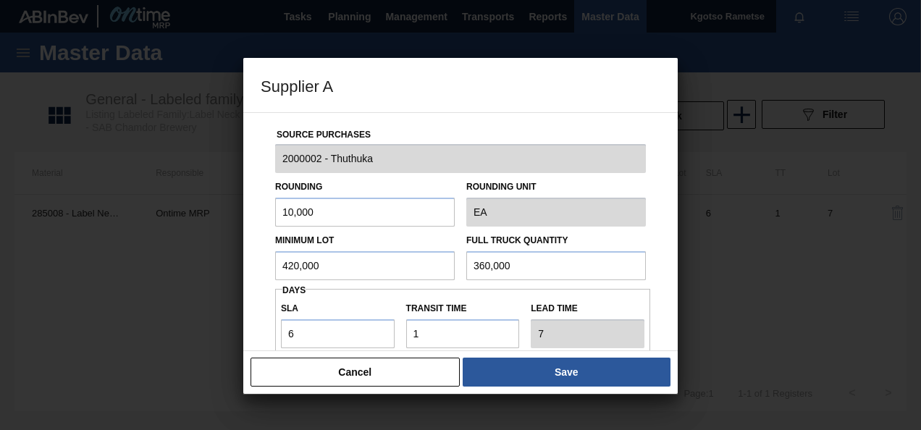
click at [130, 265] on div "Supplier A Source Purchases 2000002 - Thuthuka Rounding 10,000 Rounding Unit EA…" at bounding box center [460, 215] width 921 height 430
type input "420,000"
drag, startPoint x: 532, startPoint y: 258, endPoint x: 348, endPoint y: 271, distance: 184.5
click at [488, 256] on input "360,000" at bounding box center [557, 265] width 180 height 29
click at [522, 270] on input "360,000" at bounding box center [557, 265] width 180 height 29
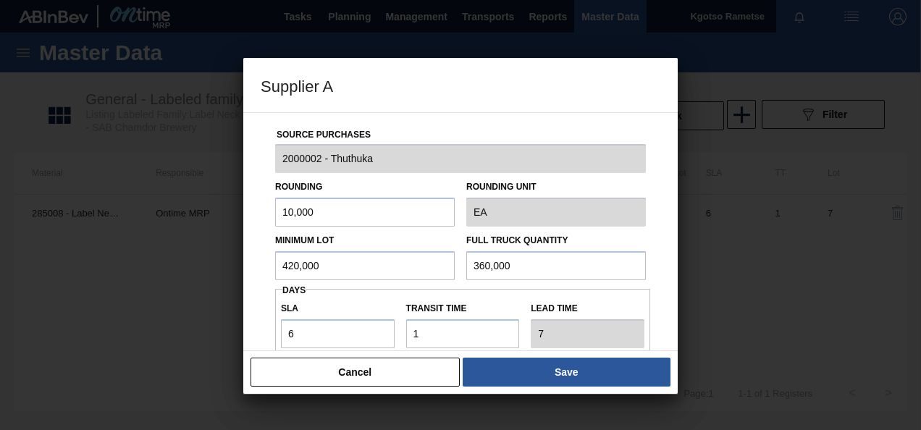
click at [522, 267] on input "360,000" at bounding box center [557, 265] width 180 height 29
drag, startPoint x: 518, startPoint y: 266, endPoint x: 401, endPoint y: 275, distance: 117.7
click at [409, 275] on div "Minimum Lot 420,000 Full Truck Quantity 360,000" at bounding box center [460, 254] width 382 height 54
paste input "42"
type input "420,000"
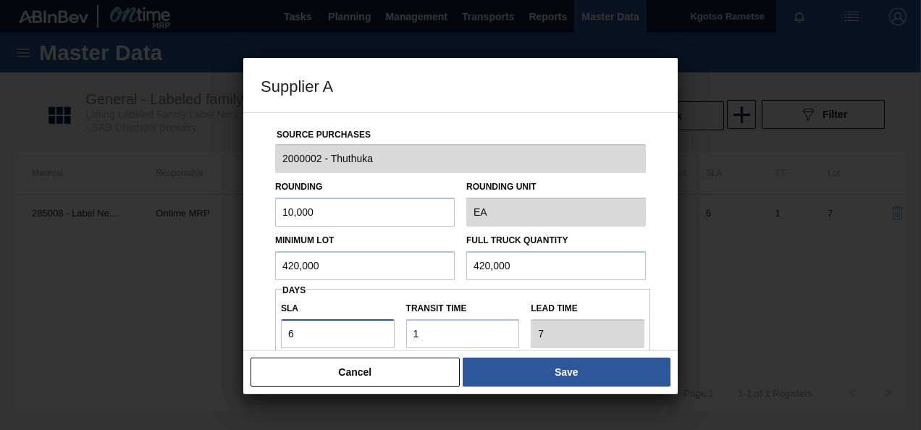
drag, startPoint x: 269, startPoint y: 335, endPoint x: 138, endPoint y: 374, distance: 137.3
click at [211, 341] on div "Supplier A Source Purchases 2000002 - Thuthuka Rounding 10,000 Rounding Unit EA…" at bounding box center [460, 215] width 921 height 430
type input "0"
type input "1"
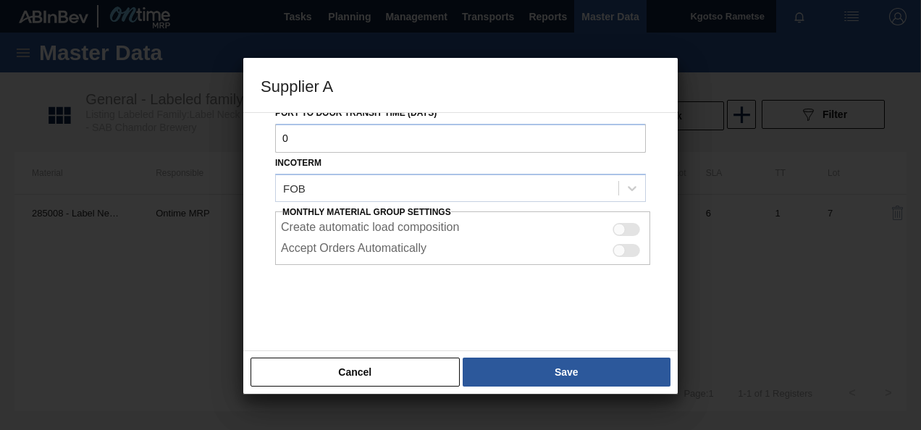
scroll to position [257, 0]
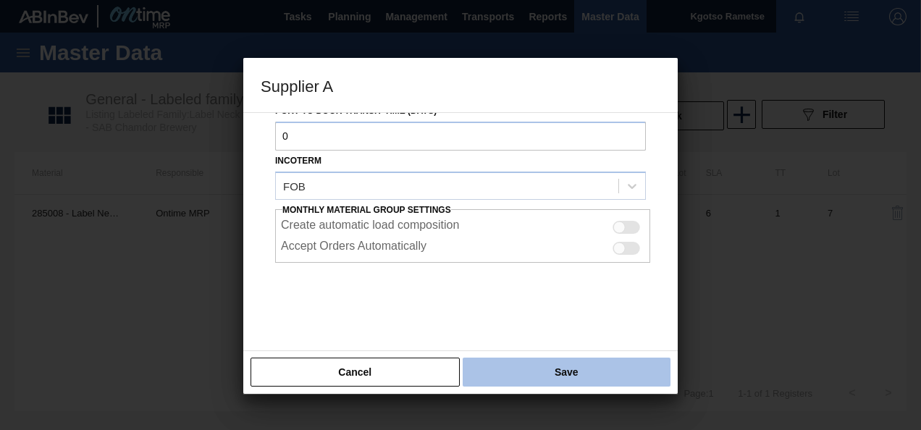
type input "0"
click at [526, 369] on button "Save" at bounding box center [567, 372] width 208 height 29
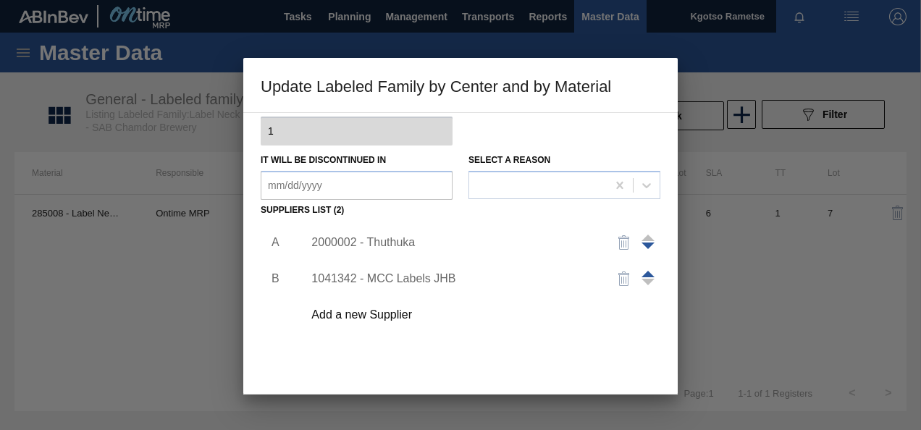
scroll to position [222, 0]
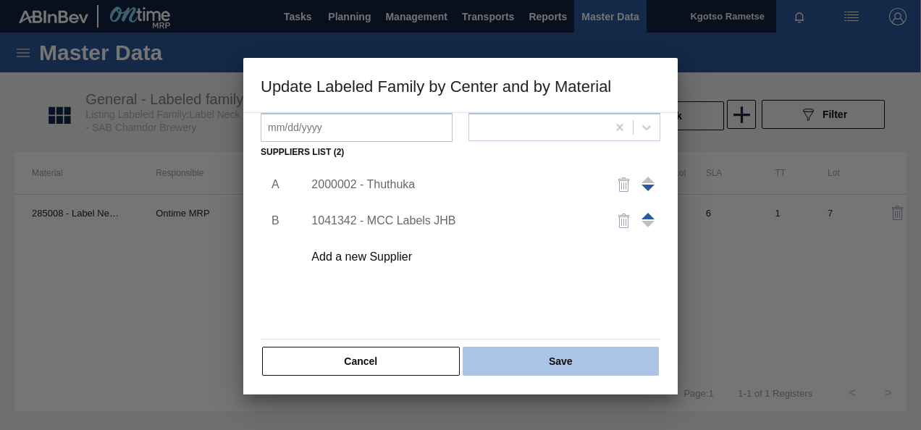
click at [507, 351] on button "Save" at bounding box center [561, 361] width 196 height 29
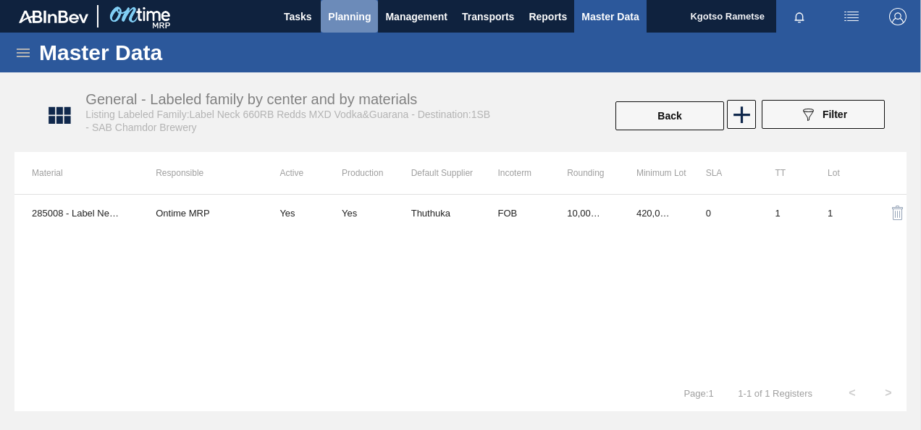
click at [339, 13] on span "Planning" at bounding box center [349, 16] width 43 height 17
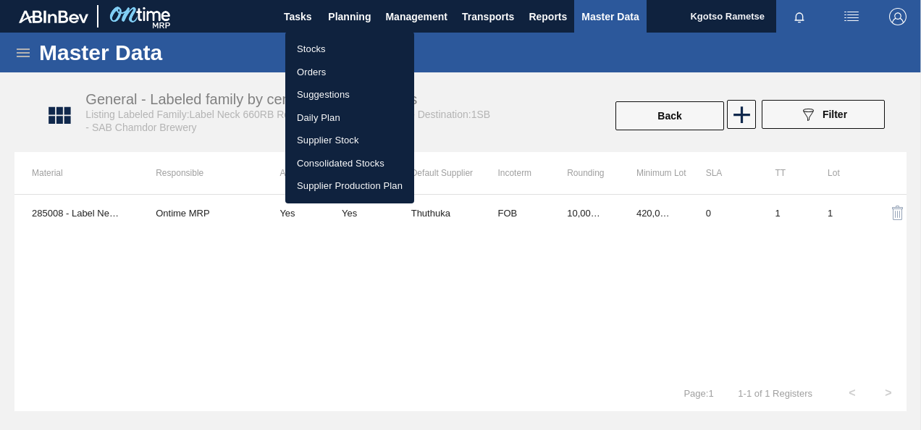
click at [325, 39] on li "Stocks" at bounding box center [349, 49] width 129 height 23
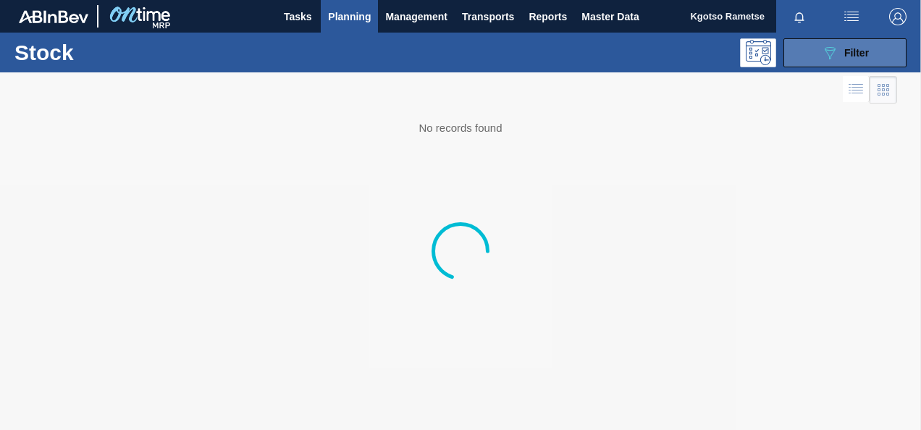
click at [813, 59] on button "089F7B8B-B2A5-4AFE-B5C0-19BA573D28AC Filter" at bounding box center [845, 52] width 123 height 29
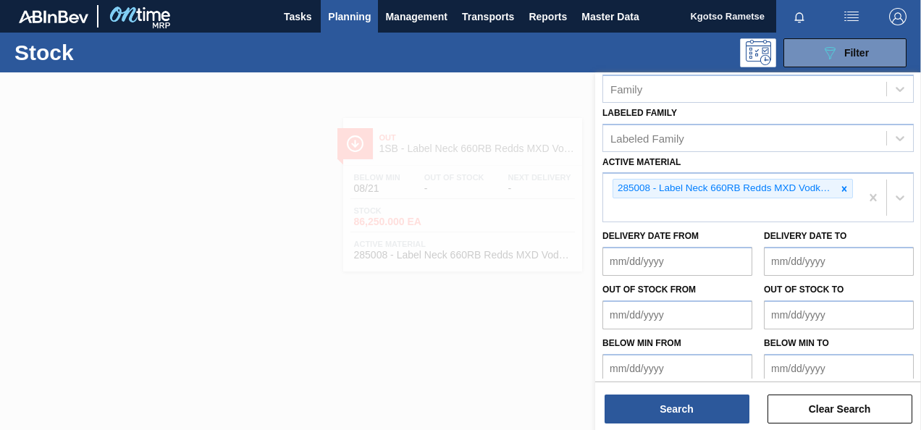
scroll to position [280, 0]
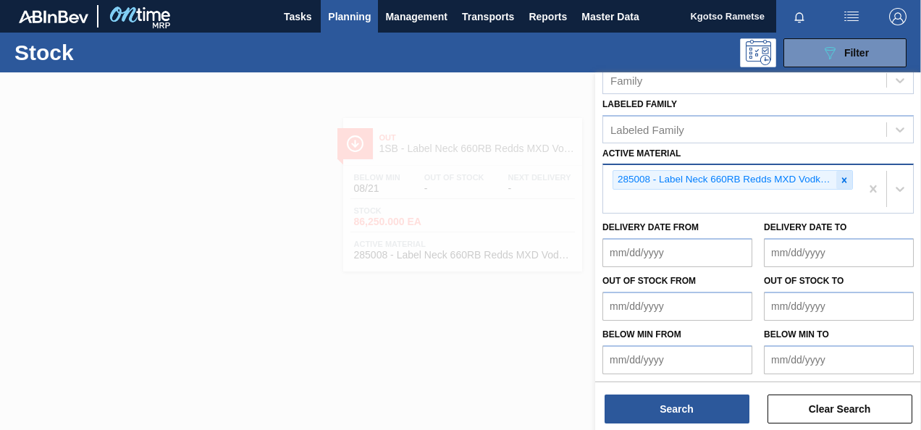
click at [848, 177] on icon at bounding box center [845, 180] width 10 height 10
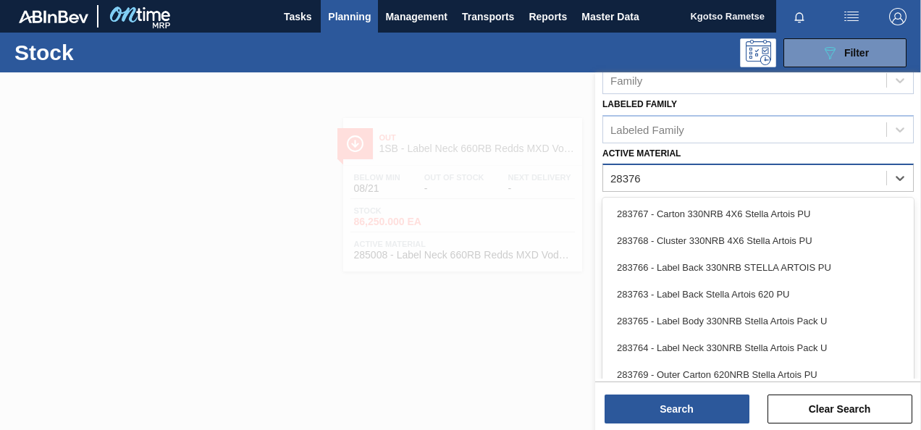
type Material "283767"
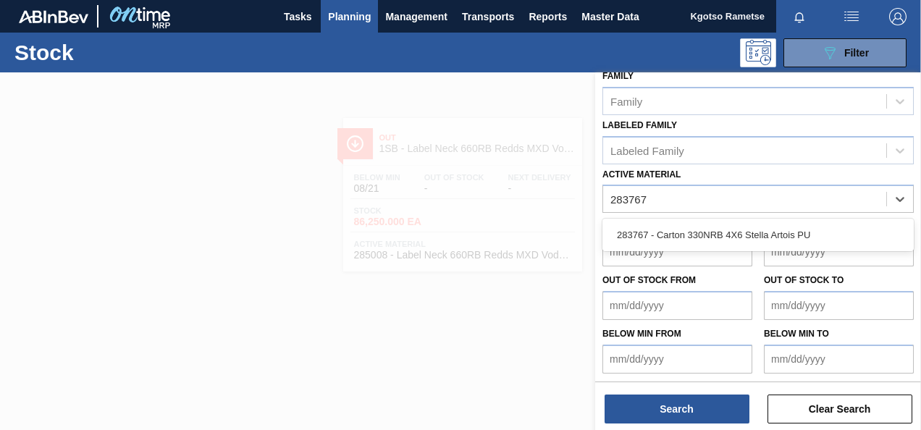
click at [752, 233] on div "283767 - Carton 330NRB 4X6 Stella Artois PU" at bounding box center [759, 235] width 312 height 27
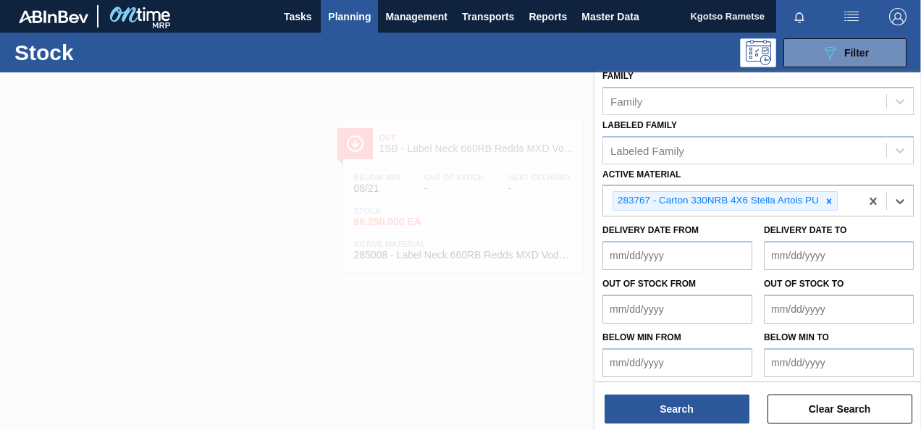
scroll to position [262, 0]
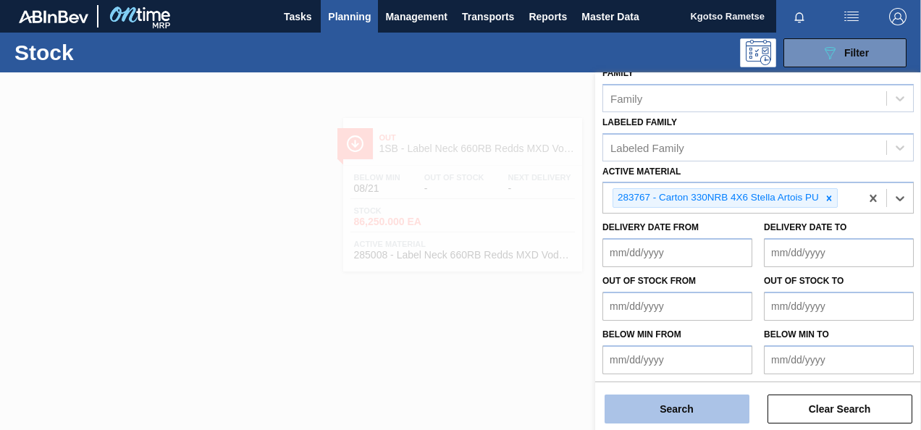
click at [655, 409] on button "Search" at bounding box center [677, 409] width 145 height 29
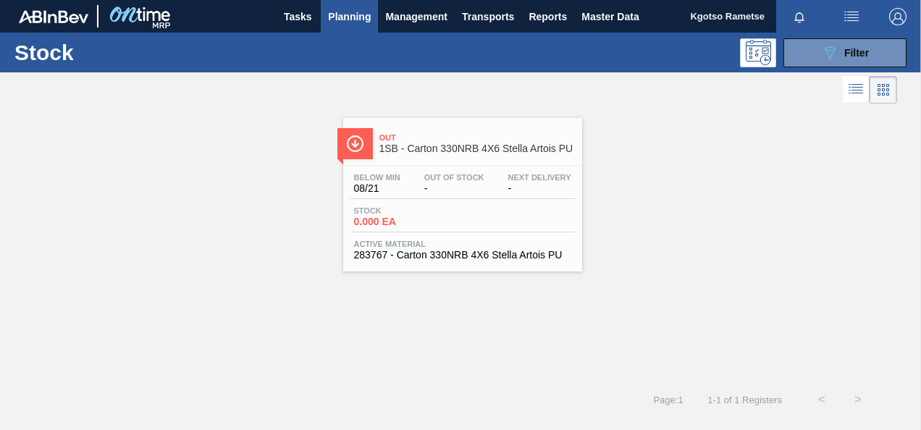
click at [413, 156] on div "Out 1SB - Carton 330NRB 4X6 Stella Artois PU" at bounding box center [478, 143] width 196 height 33
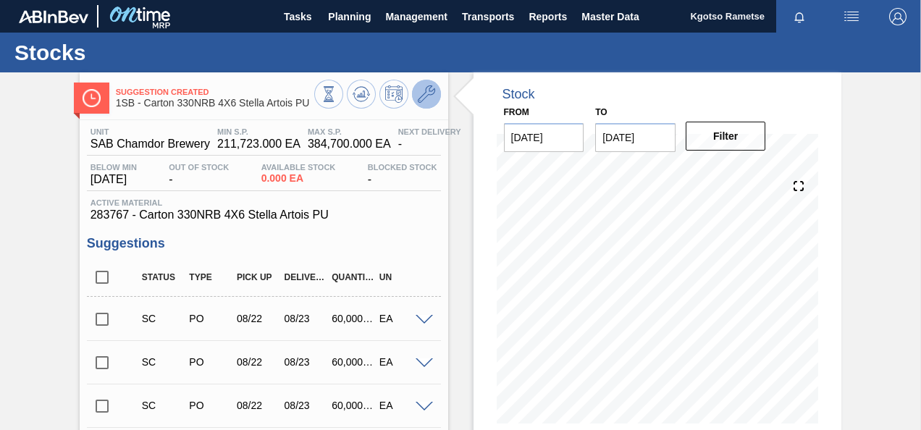
click at [428, 90] on icon at bounding box center [426, 93] width 17 height 17
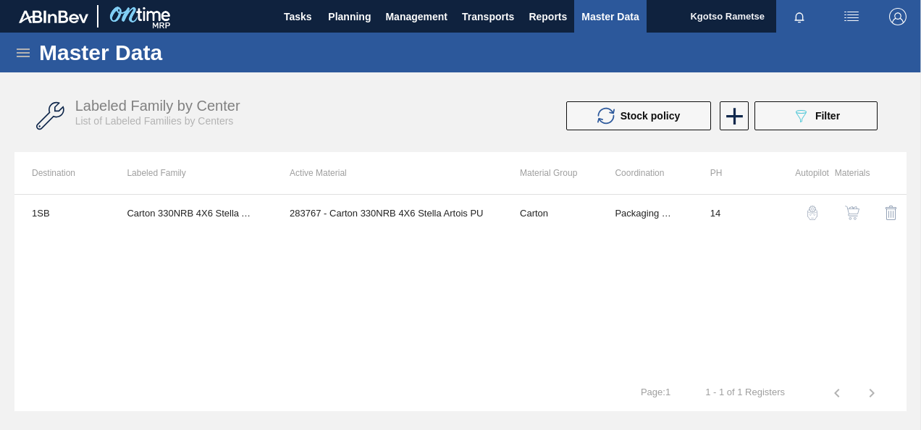
click at [853, 219] on img "button" at bounding box center [852, 213] width 14 height 14
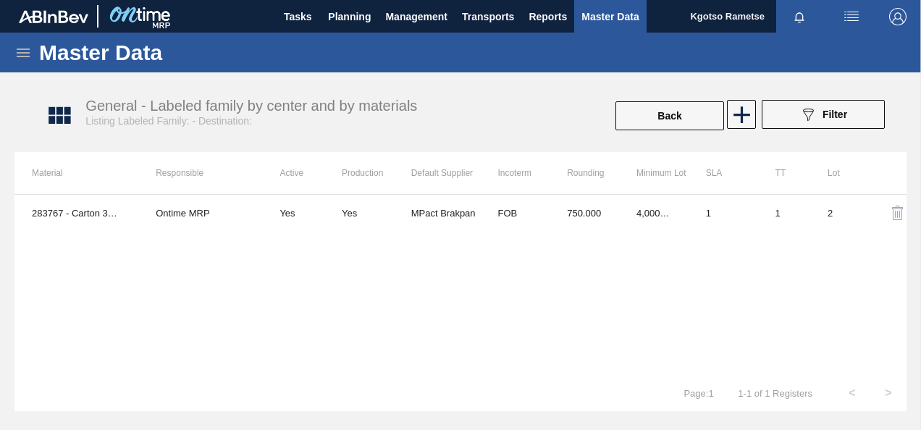
click at [570, 214] on td "750.000" at bounding box center [585, 213] width 70 height 36
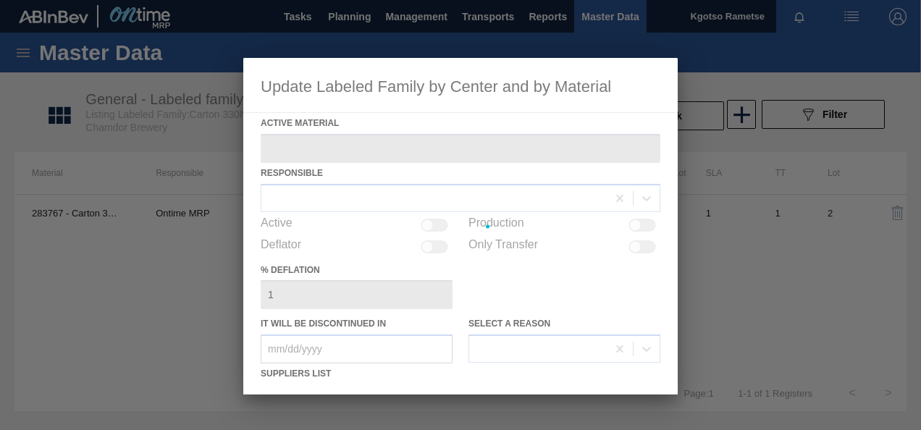
type Material "283767 - Carton 330NRB 4X6 Stella Artois PU"
checkbox input "true"
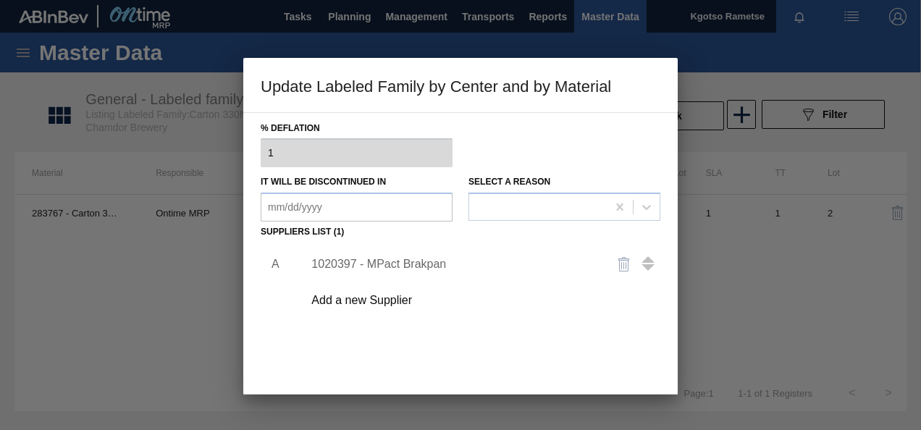
scroll to position [145, 0]
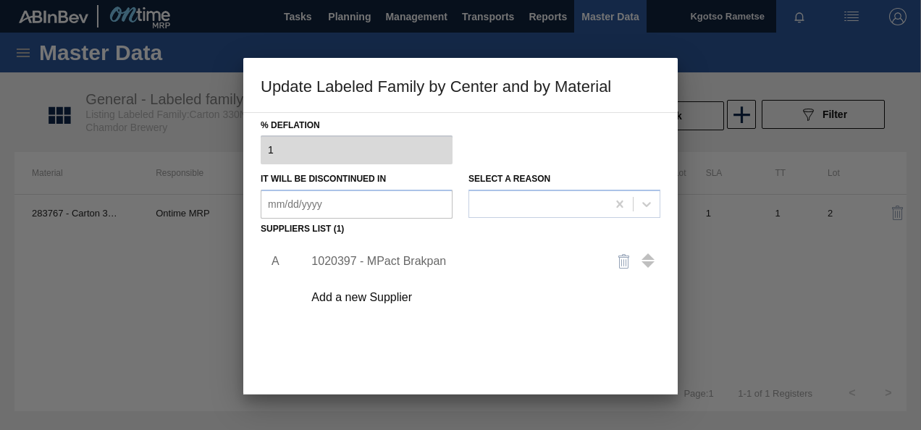
click at [401, 262] on div "1020397 - MPact Brakpan" at bounding box center [454, 261] width 284 height 13
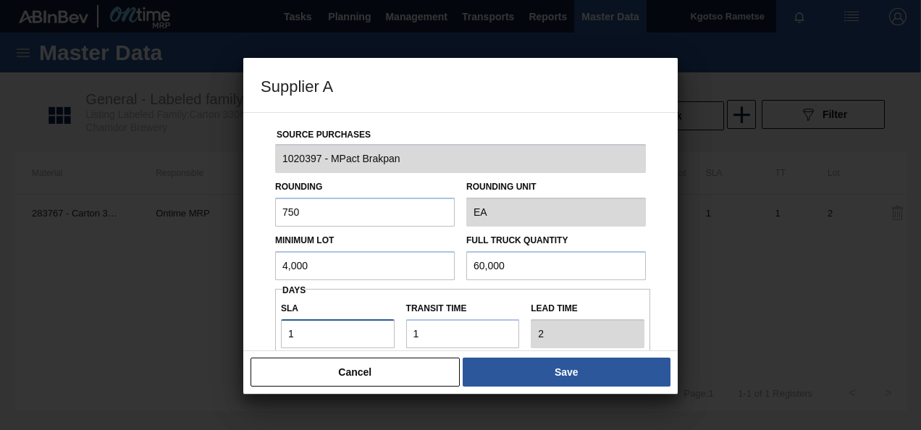
drag, startPoint x: 320, startPoint y: 325, endPoint x: 234, endPoint y: 328, distance: 86.3
click at [240, 328] on div "Supplier A Source Purchases 1020397 - MPact Brakpan Rounding 750 Rounding Unit …" at bounding box center [460, 215] width 921 height 430
type input "0"
type input "1"
type input "0"
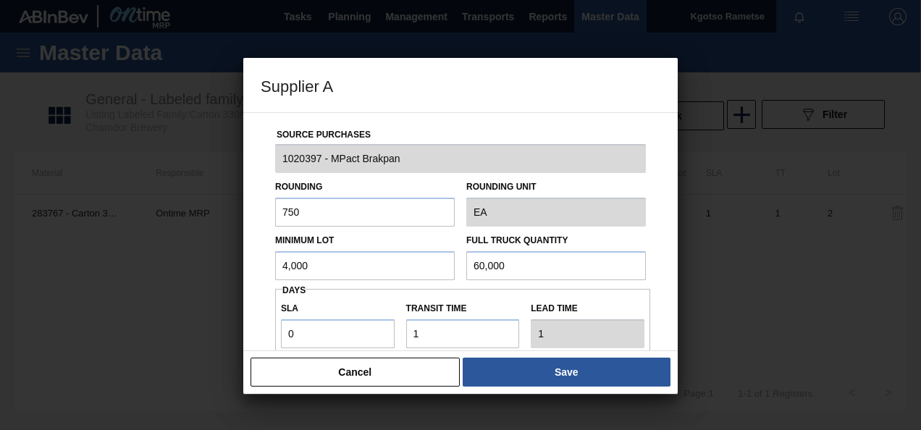
drag, startPoint x: 312, startPoint y: 212, endPoint x: 138, endPoint y: 242, distance: 176.5
click at [271, 223] on div "Rounding 750" at bounding box center [364, 202] width 191 height 50
type input "100"
drag, startPoint x: 348, startPoint y: 265, endPoint x: 25, endPoint y: 325, distance: 328.5
click at [70, 311] on div "Supplier A Source Purchases 1020397 - MPact Brakpan Rounding 100 Rounding Unit …" at bounding box center [460, 215] width 921 height 430
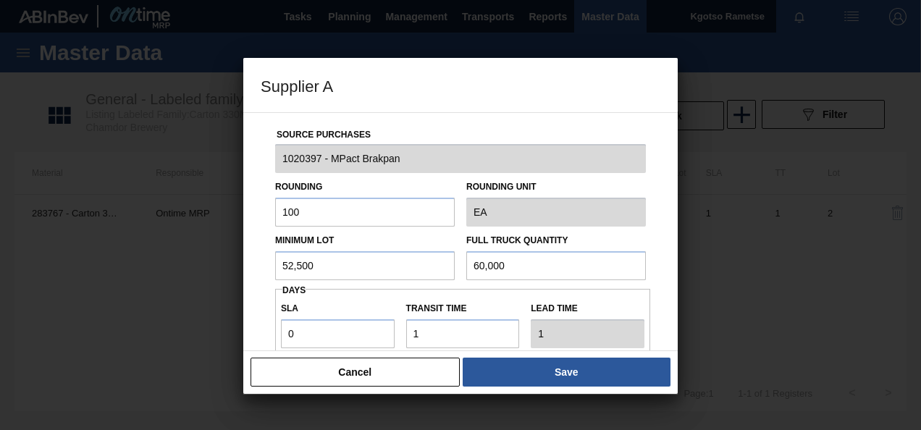
click at [203, 283] on div "Supplier A Source Purchases 1020397 - MPact Brakpan Rounding 100 Rounding Unit …" at bounding box center [460, 215] width 921 height 430
type input "52,500"
drag, startPoint x: 519, startPoint y: 253, endPoint x: 345, endPoint y: 288, distance: 178.0
click at [412, 268] on div "Minimum Lot 52,500 Full Truck Quantity 60,000" at bounding box center [460, 254] width 382 height 54
paste input "52,5"
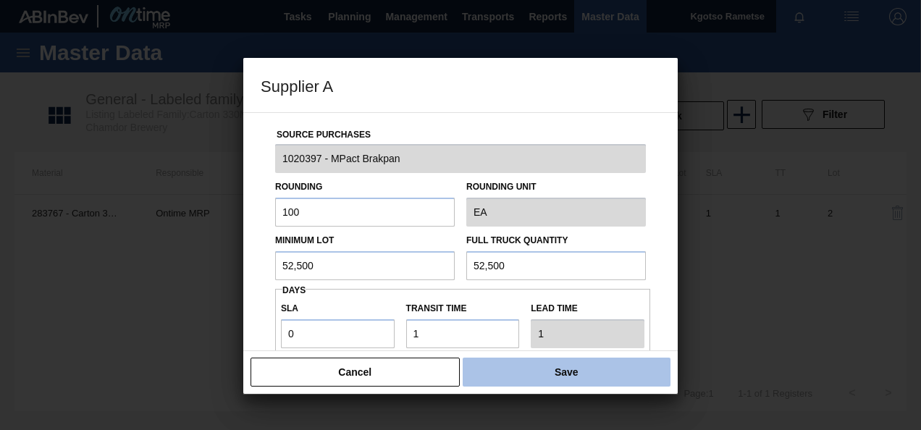
type input "52,500"
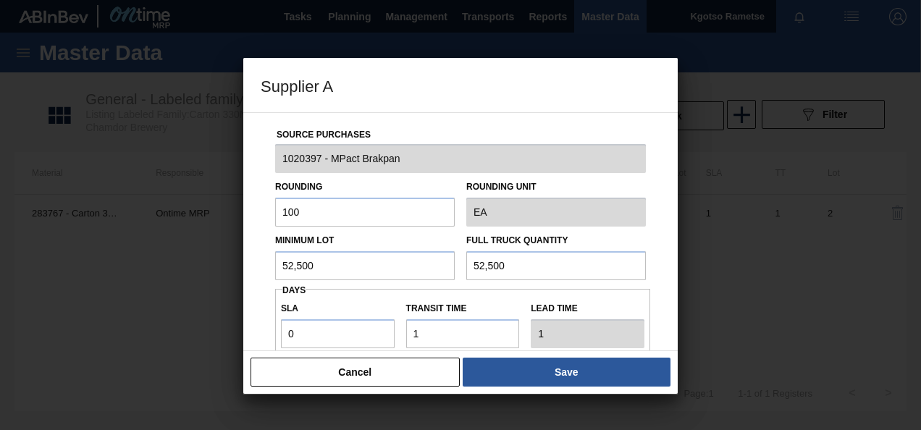
click at [564, 367] on button "Save" at bounding box center [567, 372] width 208 height 29
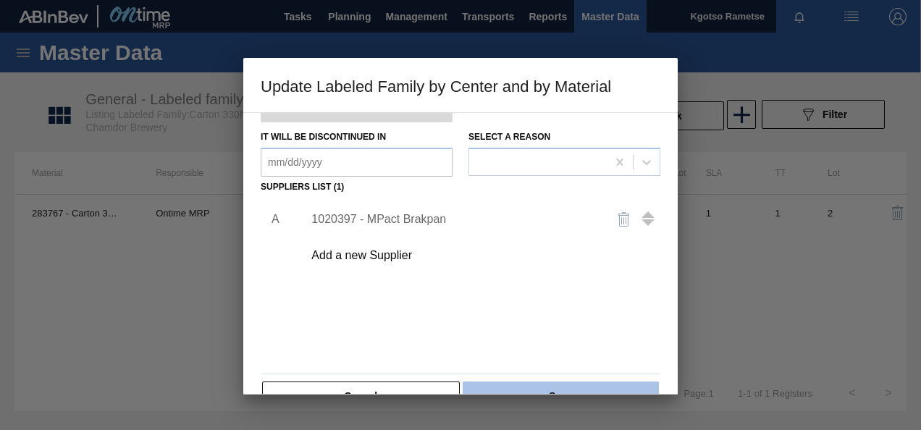
scroll to position [222, 0]
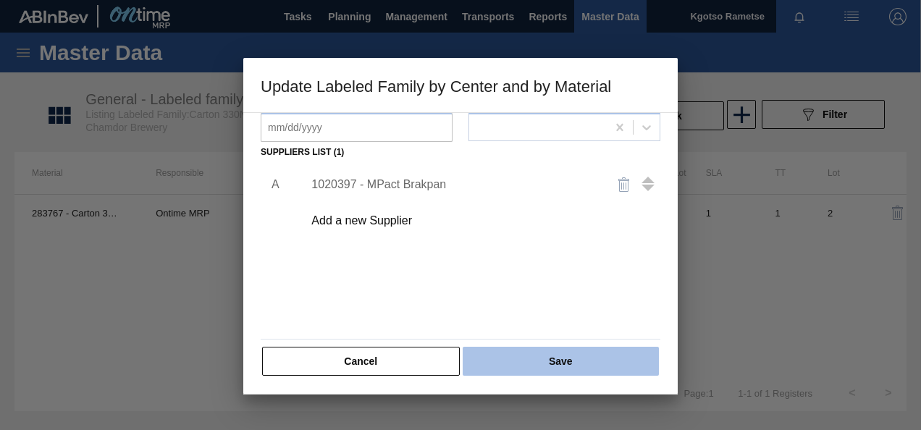
click at [543, 349] on button "Save" at bounding box center [561, 361] width 196 height 29
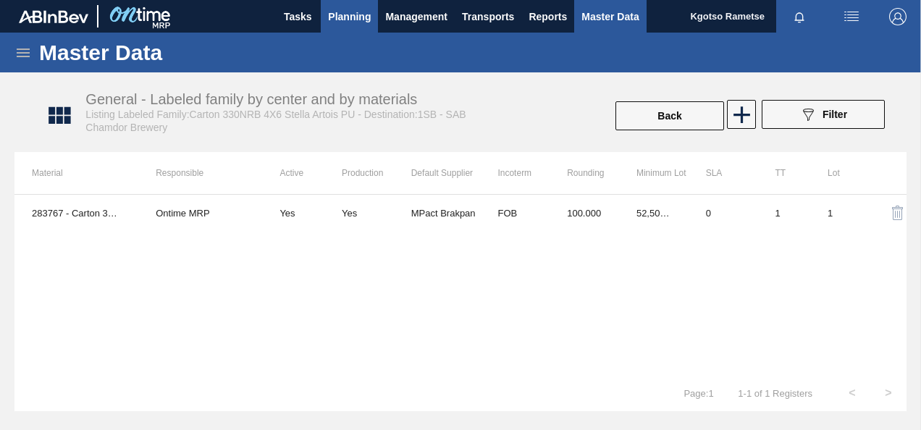
click at [348, 15] on span "Planning" at bounding box center [349, 16] width 43 height 17
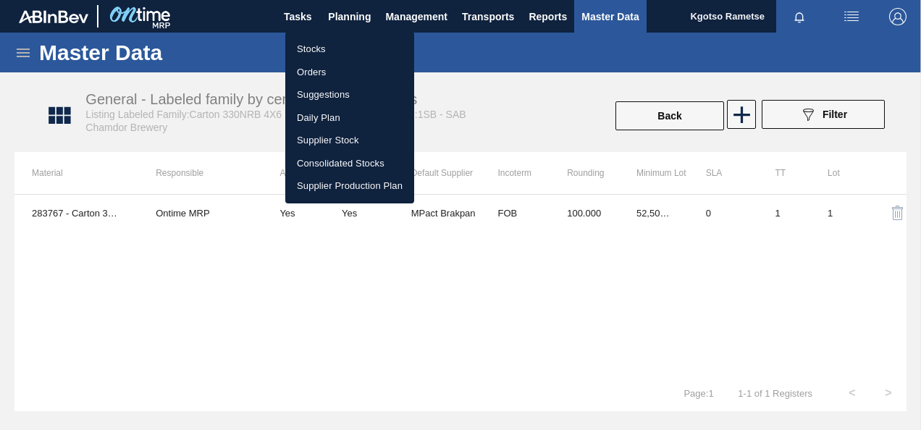
drag, startPoint x: 344, startPoint y: 43, endPoint x: 511, endPoint y: 80, distance: 171.5
click at [344, 43] on li "Stocks" at bounding box center [349, 49] width 129 height 23
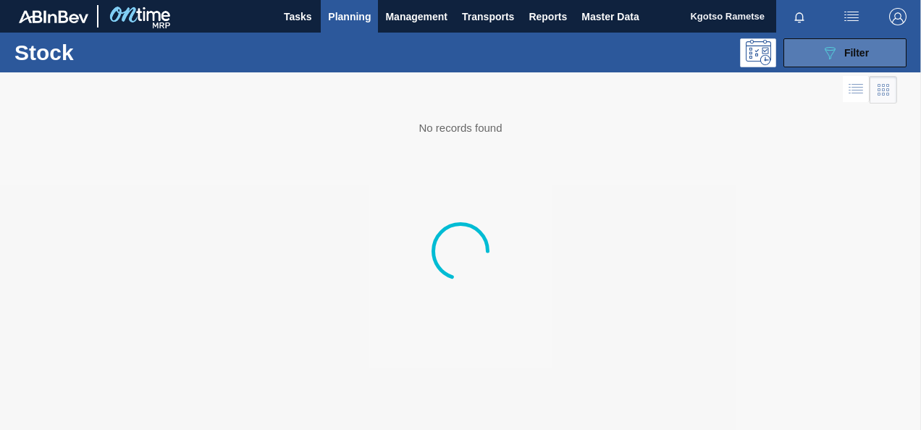
click at [816, 55] on button "089F7B8B-B2A5-4AFE-B5C0-19BA573D28AC Filter" at bounding box center [845, 52] width 123 height 29
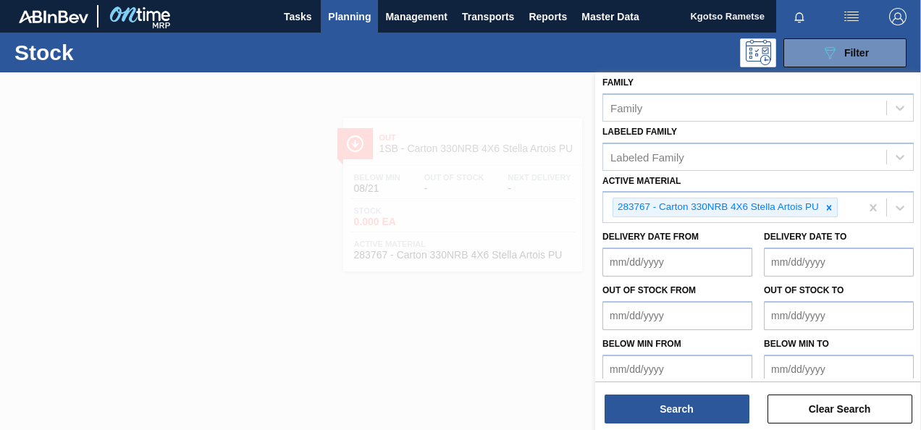
scroll to position [262, 0]
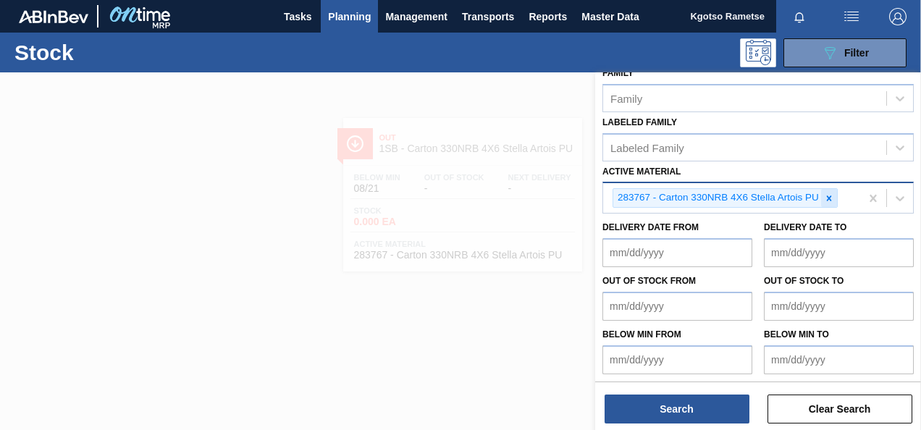
click at [825, 193] on icon at bounding box center [829, 198] width 10 height 10
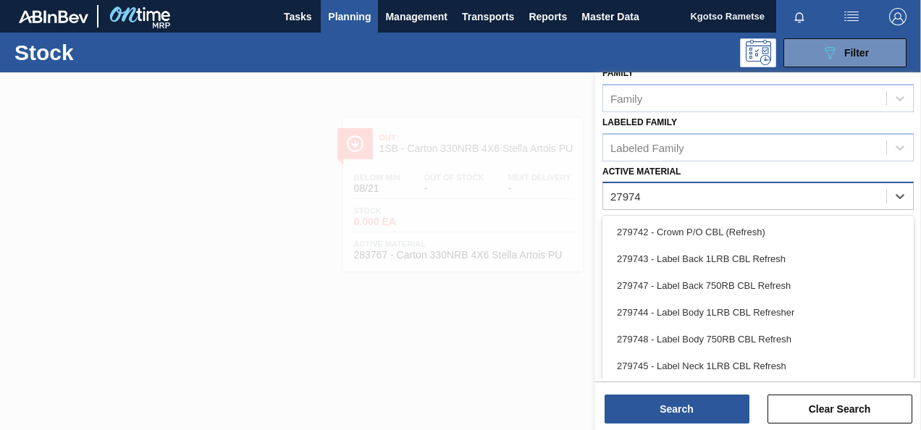
type Material "279742"
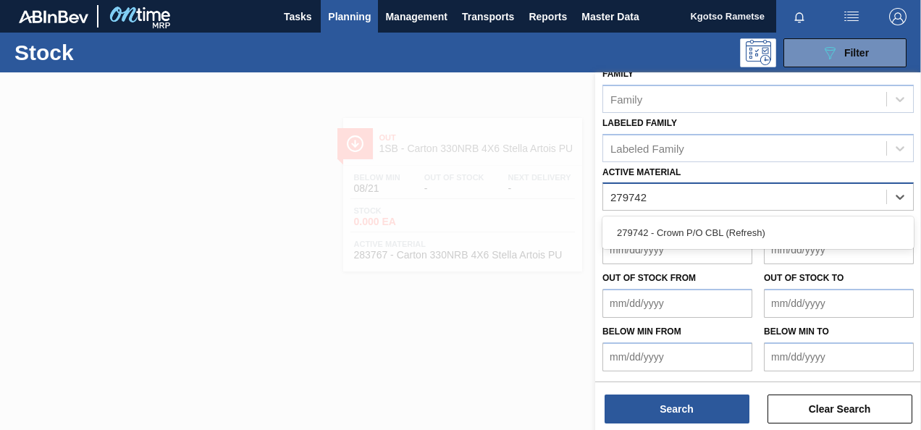
scroll to position [259, 0]
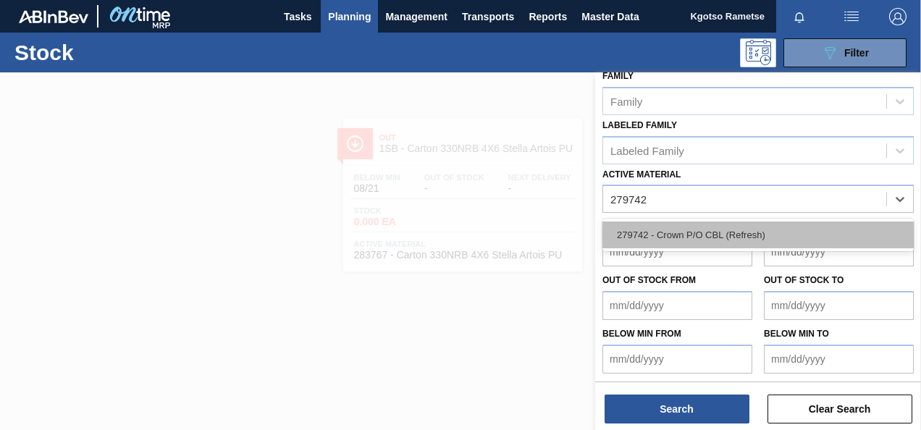
click at [785, 229] on div "279742 - Crown P/O CBL (Refresh)" at bounding box center [759, 235] width 312 height 27
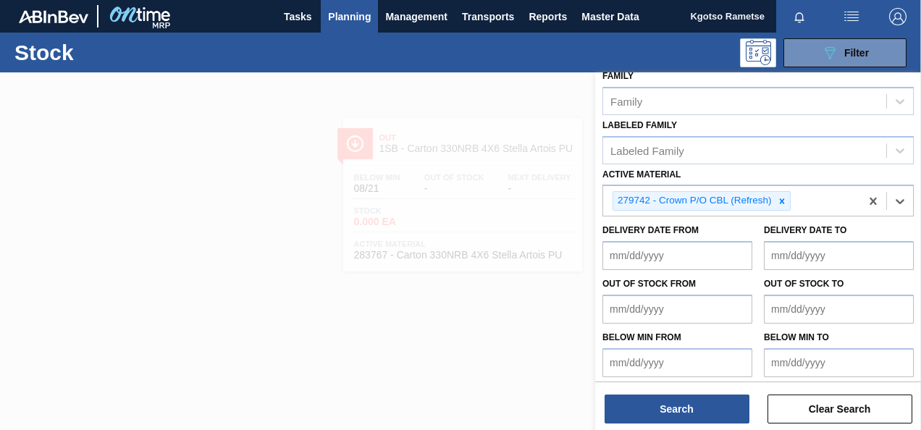
scroll to position [262, 0]
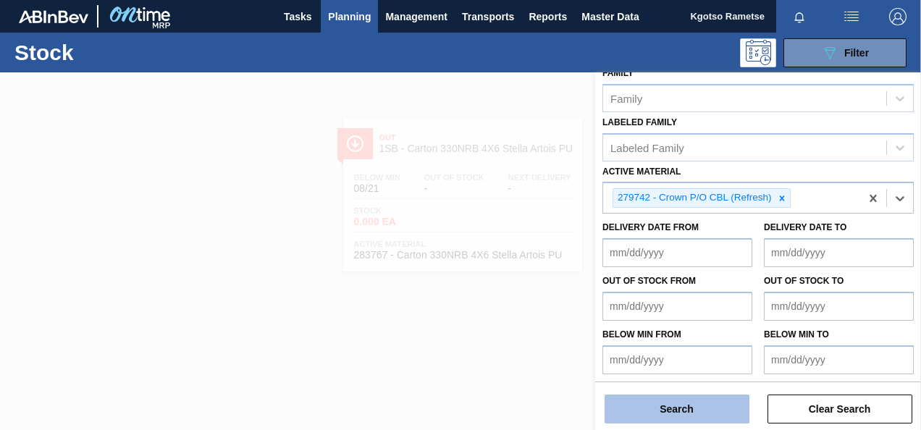
click at [722, 422] on button "Search" at bounding box center [677, 409] width 145 height 29
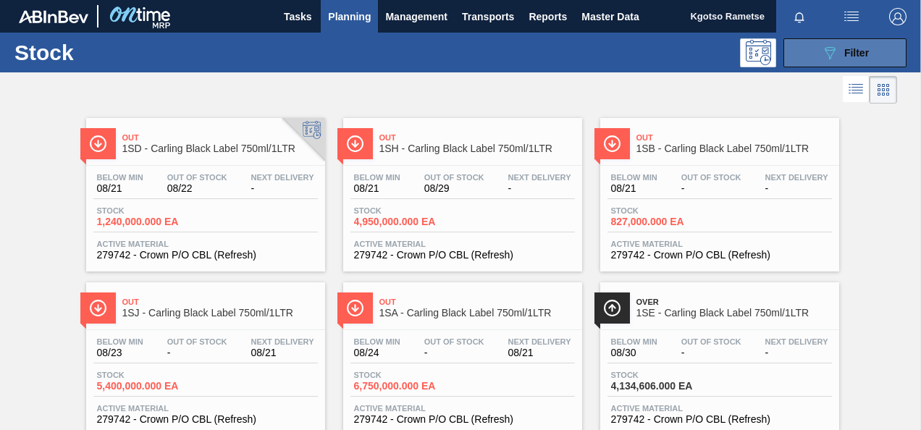
click at [785, 53] on button "089F7B8B-B2A5-4AFE-B5C0-19BA573D28AC Filter" at bounding box center [845, 52] width 123 height 29
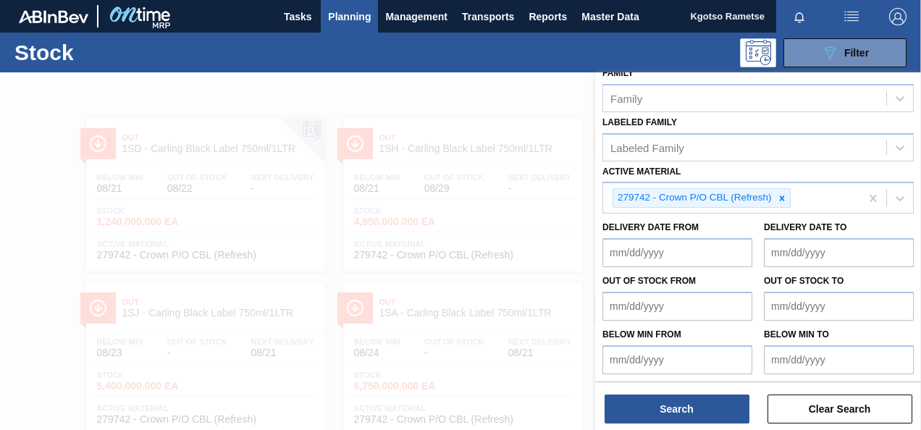
click at [596, 125] on div "Stock Status Stock Status Source Source Destination Destination Coordination Co…" at bounding box center [758, 96] width 326 height 572
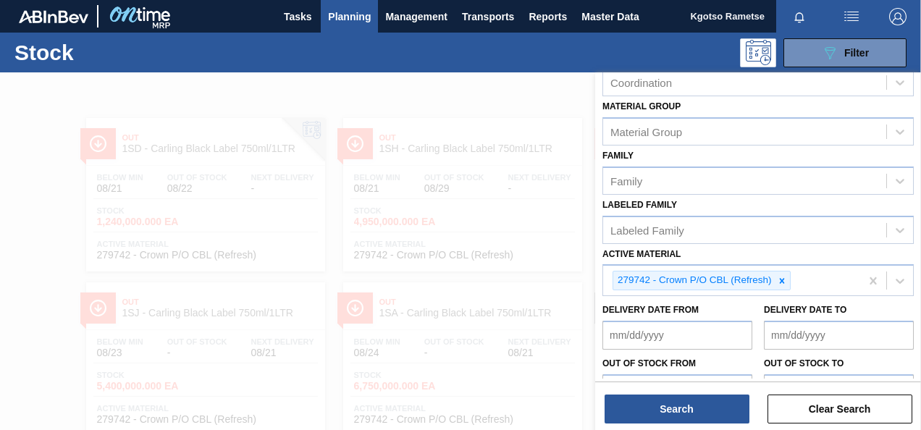
scroll to position [117, 0]
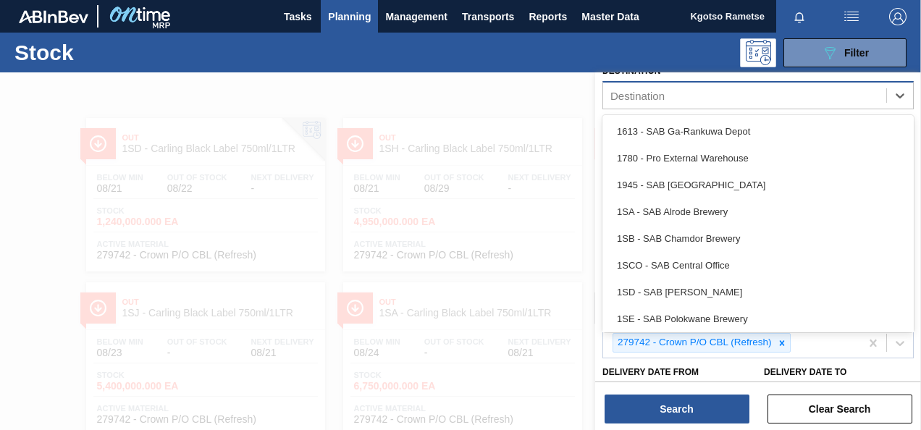
click at [633, 91] on div "Destination" at bounding box center [638, 96] width 54 height 12
type input "1sd"
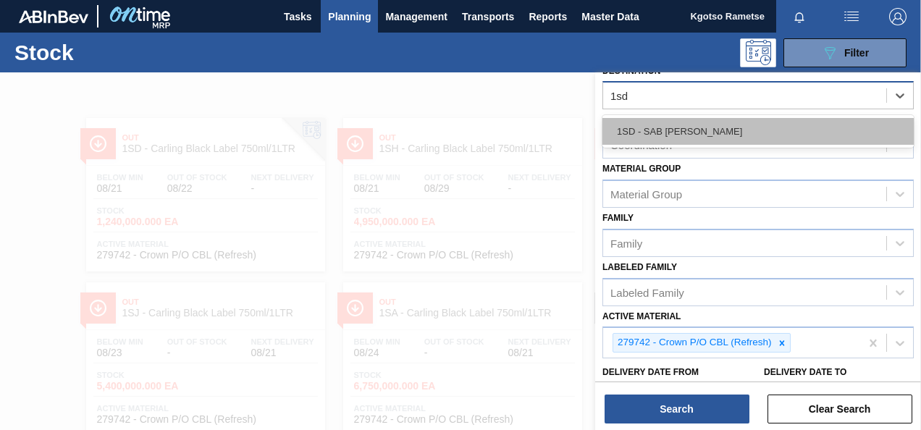
click at [632, 124] on div "1SD - SAB Rosslyn Brewery" at bounding box center [759, 131] width 312 height 27
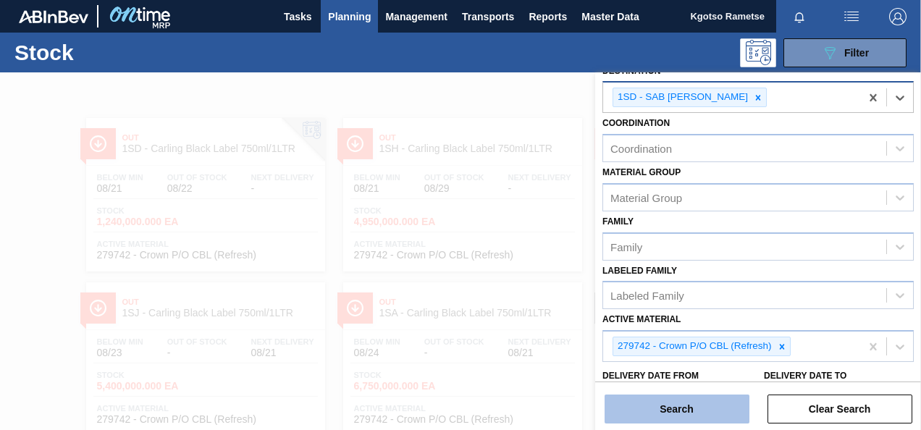
click at [704, 410] on button "Search" at bounding box center [677, 409] width 145 height 29
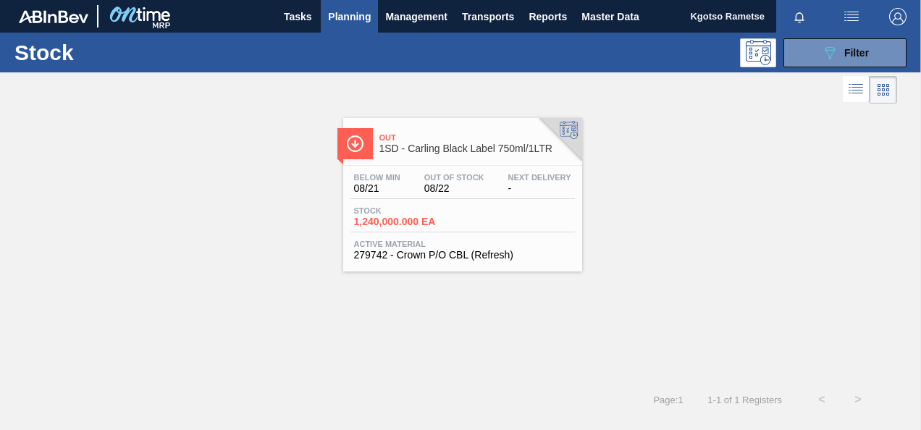
click at [414, 173] on div "Below Min 08/21 Out Of Stock 08/22 Next Delivery -" at bounding box center [463, 186] width 225 height 26
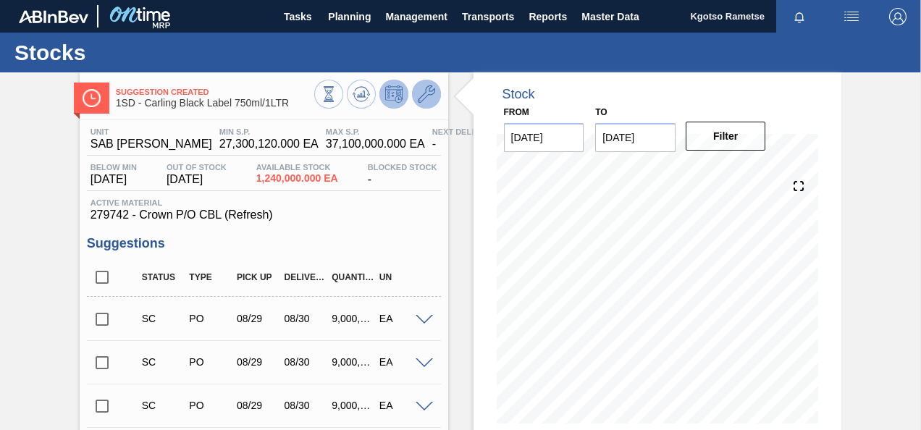
click at [430, 97] on icon at bounding box center [426, 93] width 17 height 17
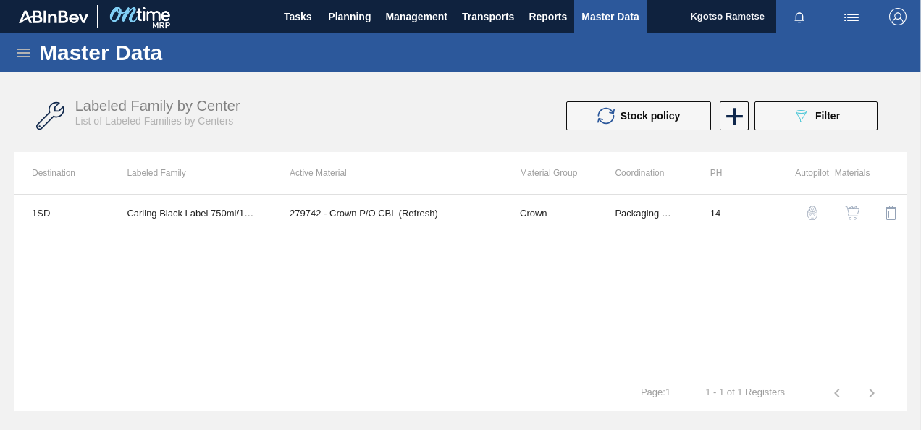
click at [851, 210] on img "button" at bounding box center [852, 213] width 14 height 14
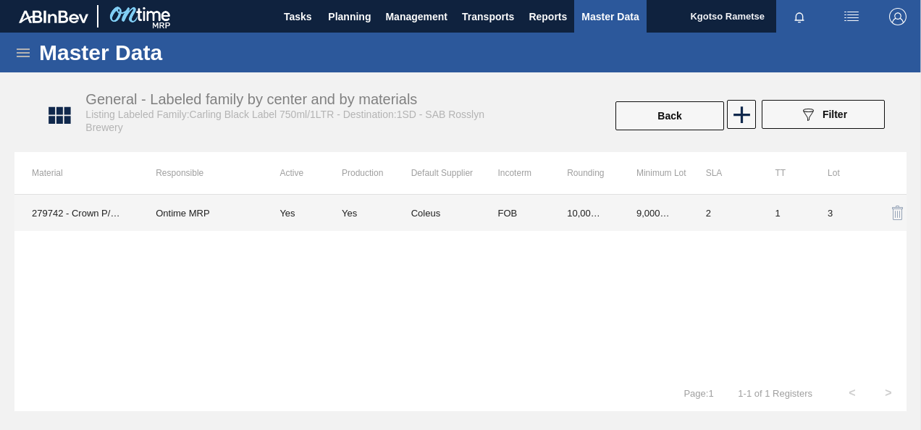
click at [502, 214] on td "FOB" at bounding box center [515, 213] width 70 height 36
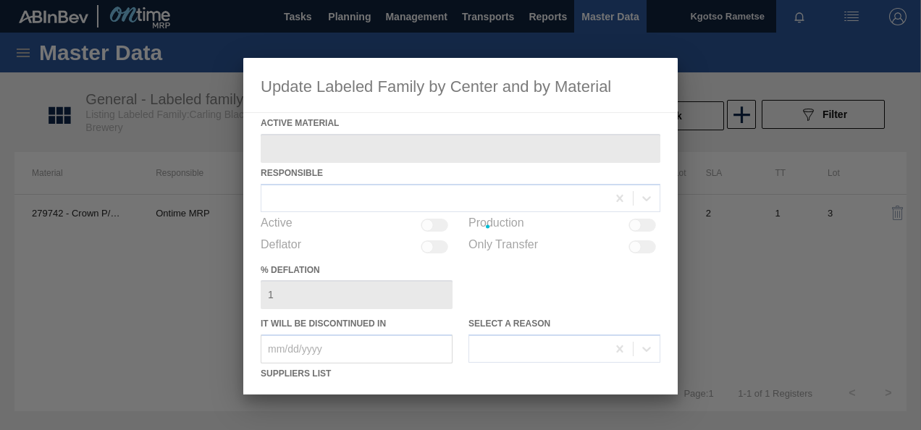
type Material "279742 - Crown P/O CBL (Refresh)"
checkbox input "true"
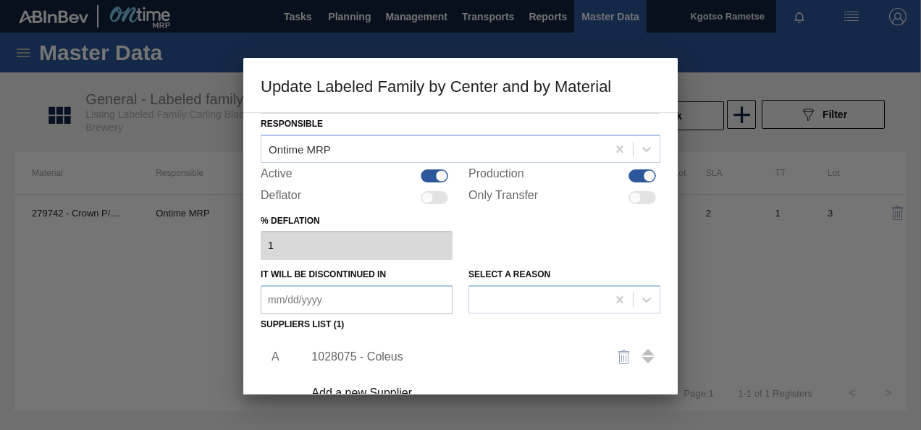
scroll to position [72, 0]
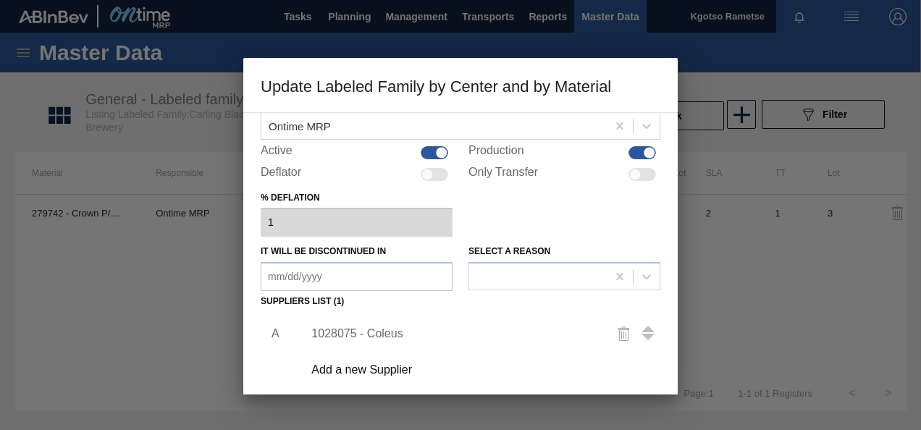
click at [372, 325] on div "1028075 - Coleus" at bounding box center [478, 334] width 366 height 36
click at [378, 330] on div "1028075 - Coleus" at bounding box center [454, 333] width 284 height 13
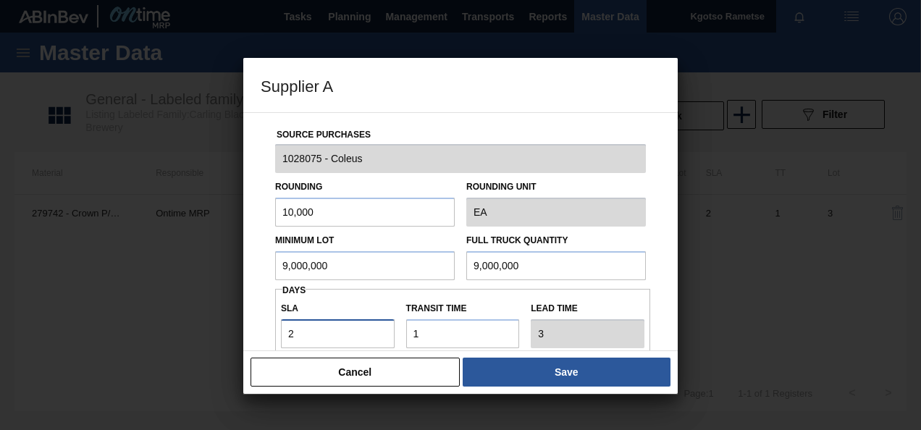
drag, startPoint x: 378, startPoint y: 330, endPoint x: 169, endPoint y: 341, distance: 209.6
click at [235, 340] on div "Supplier A Source Purchases 1028075 - Coleus Rounding 10,000 Rounding Unit EA M…" at bounding box center [460, 215] width 921 height 430
type input "0"
type input "1"
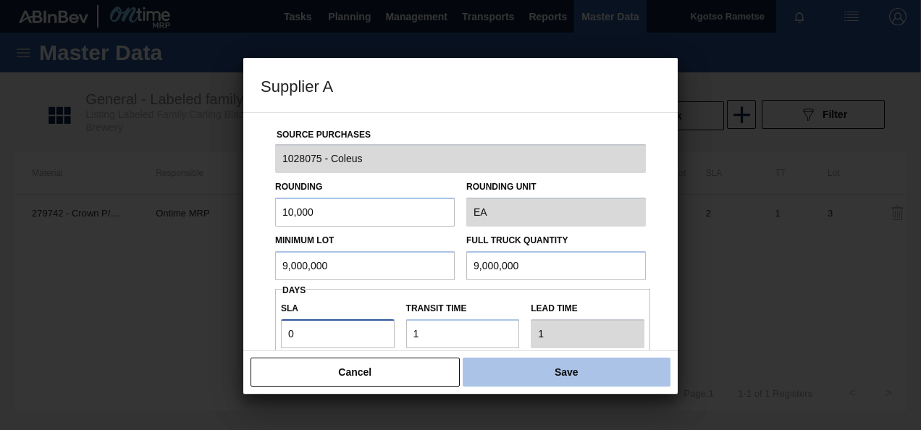
type input "0"
click at [598, 359] on button "Save" at bounding box center [567, 372] width 208 height 29
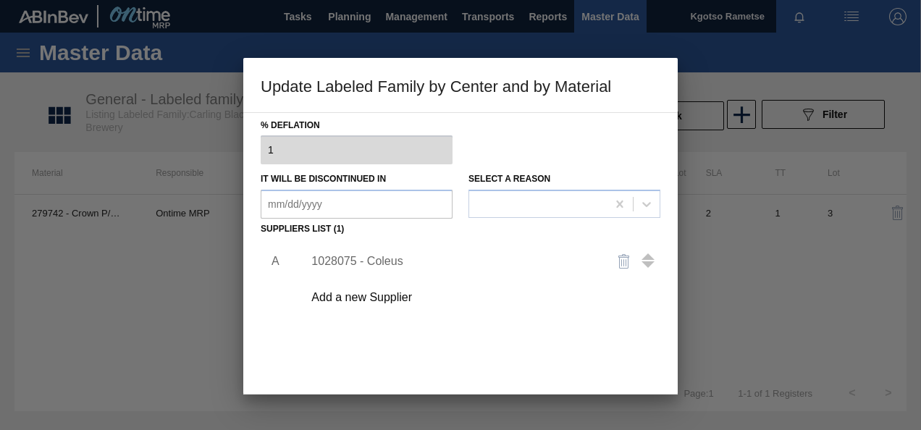
scroll to position [222, 0]
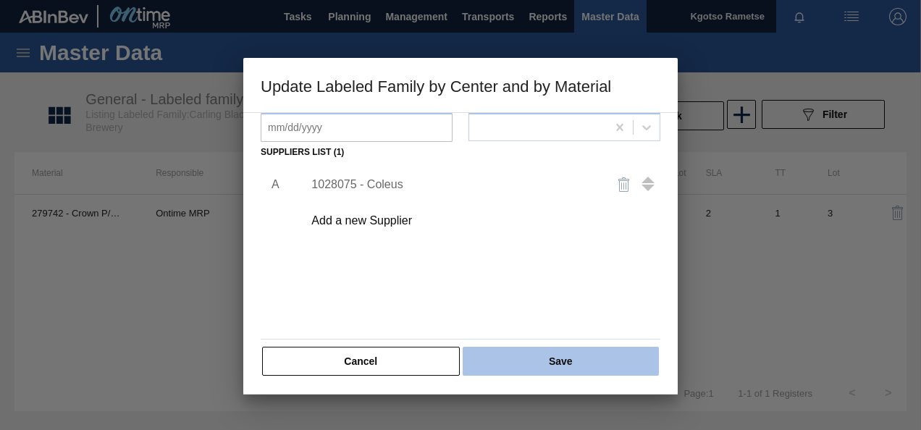
click at [489, 356] on button "Save" at bounding box center [561, 361] width 196 height 29
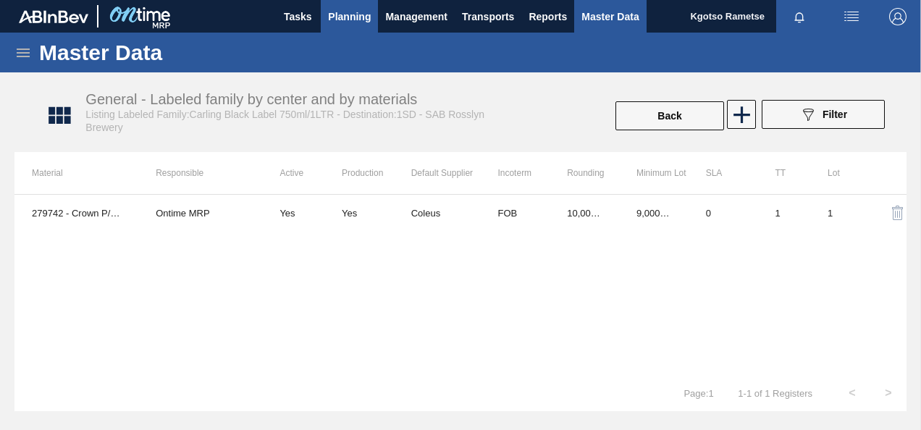
drag, startPoint x: 346, startPoint y: 20, endPoint x: 340, endPoint y: 41, distance: 21.6
click at [345, 20] on span "Planning" at bounding box center [349, 16] width 43 height 17
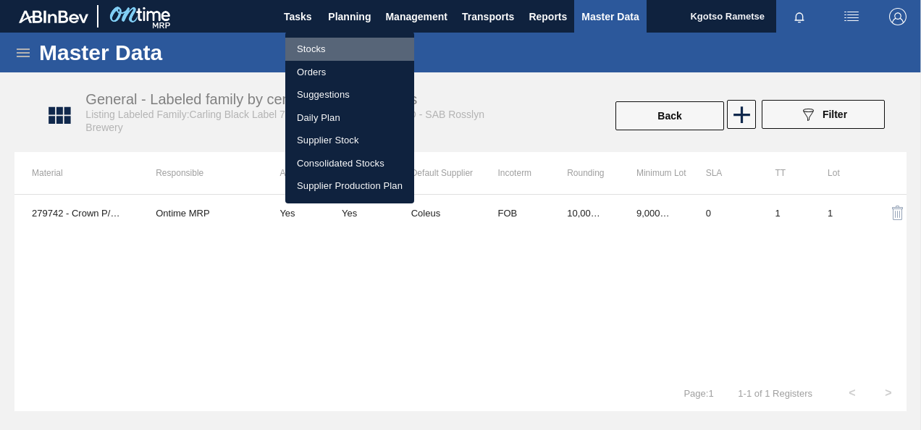
click at [339, 54] on li "Stocks" at bounding box center [349, 49] width 129 height 23
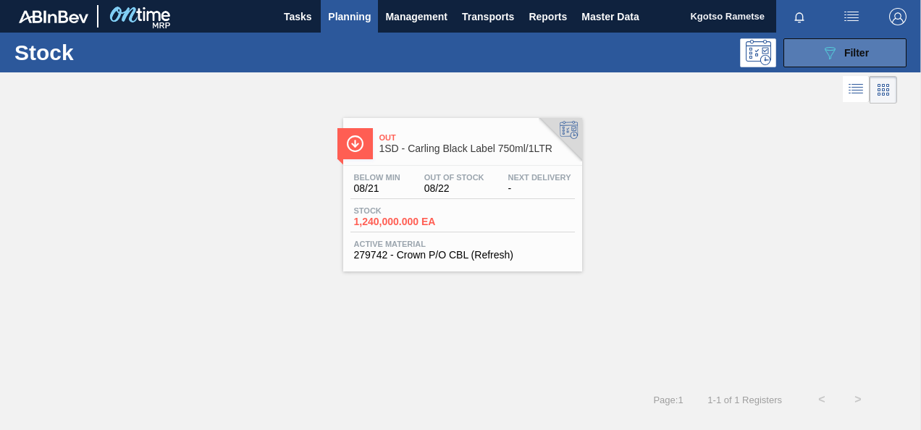
click at [835, 54] on icon "089F7B8B-B2A5-4AFE-B5C0-19BA573D28AC" at bounding box center [829, 52] width 17 height 17
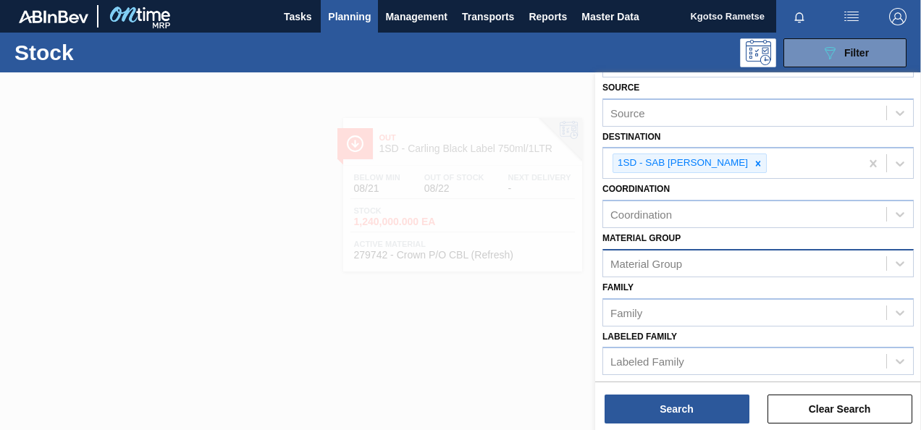
scroll to position [217, 0]
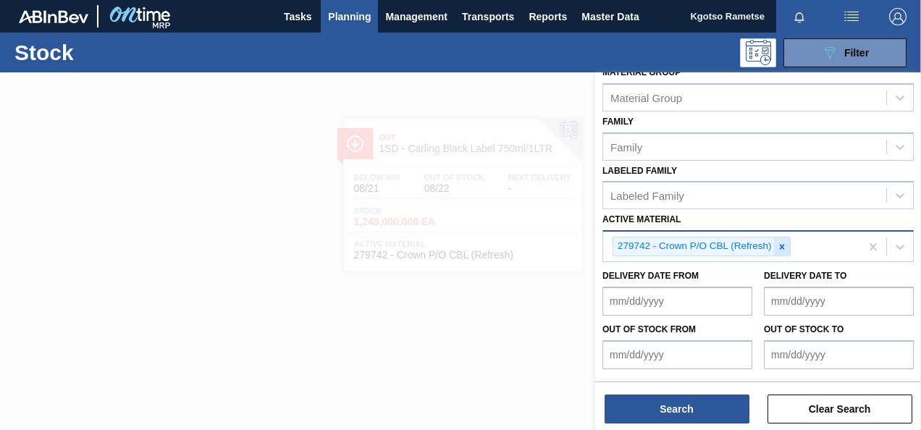
click at [785, 242] on icon at bounding box center [782, 247] width 10 height 10
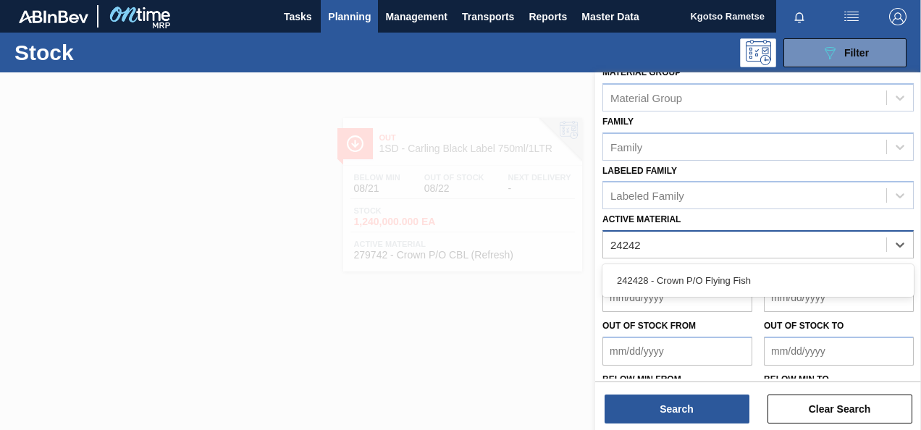
type Material "242428"
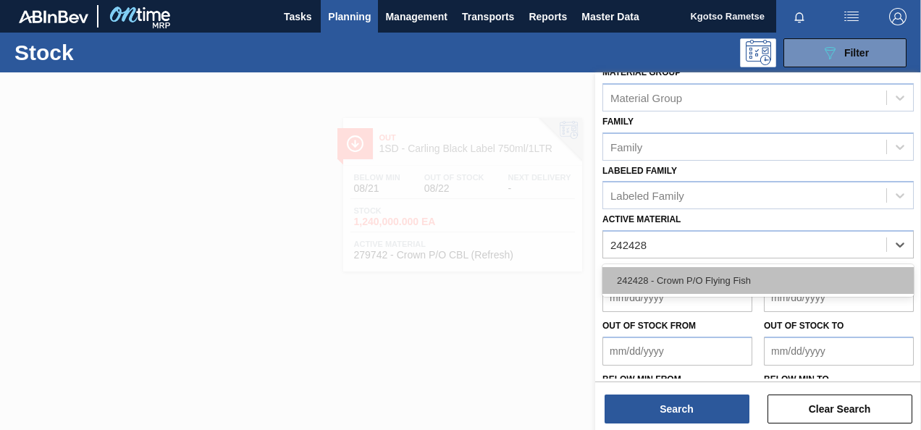
click at [717, 271] on div "242428 - Crown P/O Flying Fish" at bounding box center [759, 280] width 312 height 27
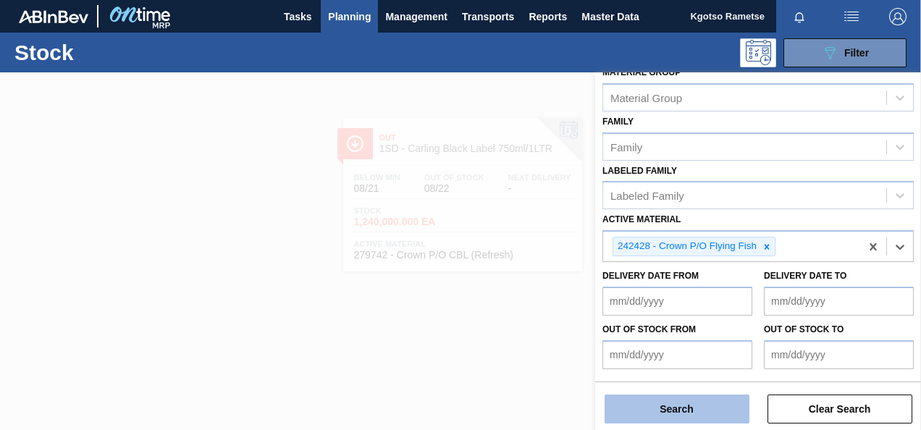
click at [706, 411] on button "Search" at bounding box center [677, 409] width 145 height 29
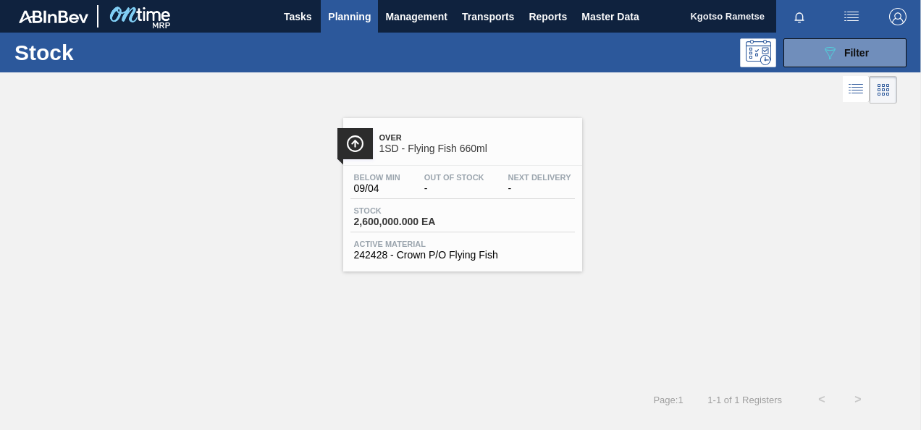
click at [421, 204] on div "Below Min 09/04 Out Of Stock - Next Delivery - Stock 2,600,000.000 EA Active Ma…" at bounding box center [462, 215] width 239 height 99
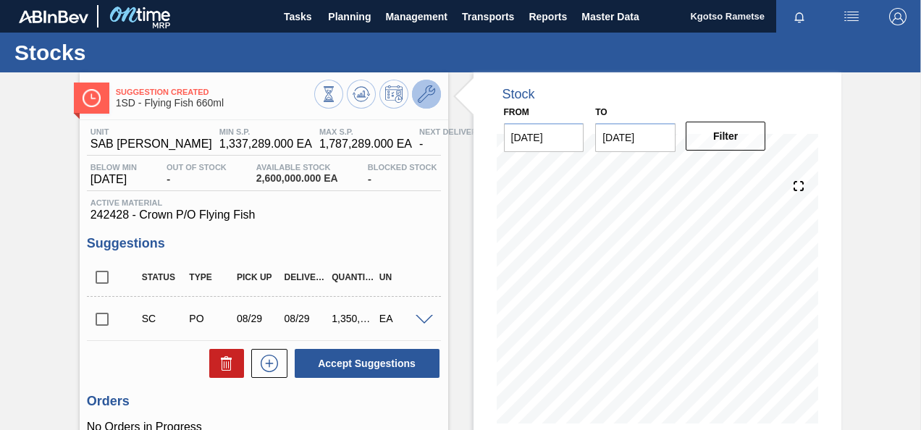
click at [418, 104] on button at bounding box center [426, 94] width 29 height 29
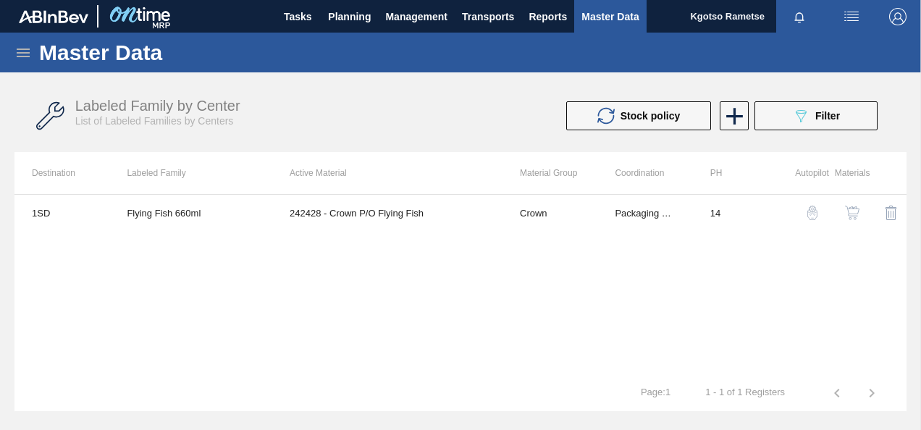
click at [853, 215] on img "button" at bounding box center [852, 213] width 14 height 14
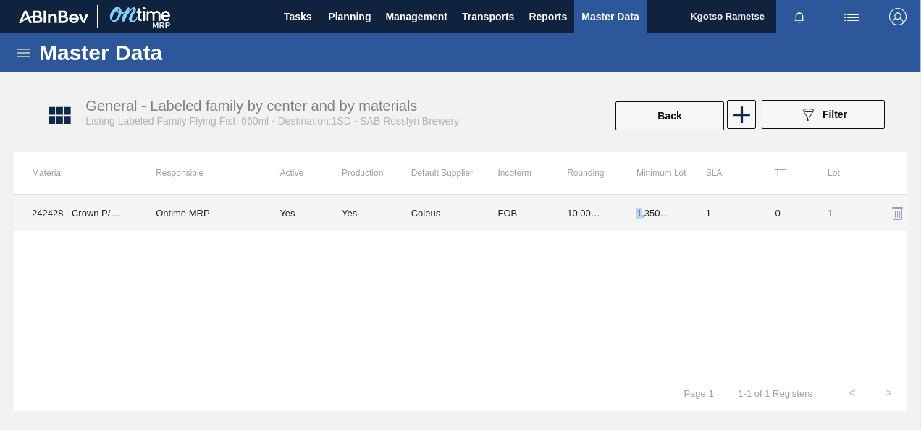
click at [639, 216] on td "1,350,000.000" at bounding box center [654, 213] width 70 height 36
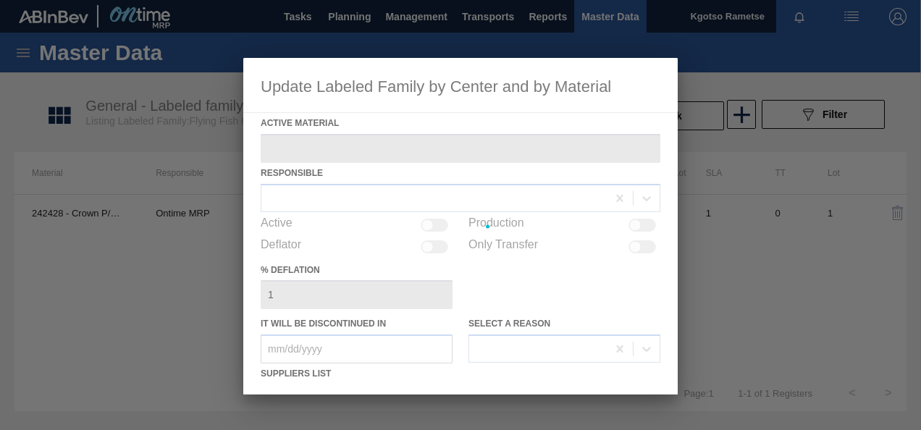
type Material "242428 - Crown P/O Flying Fish"
checkbox input "true"
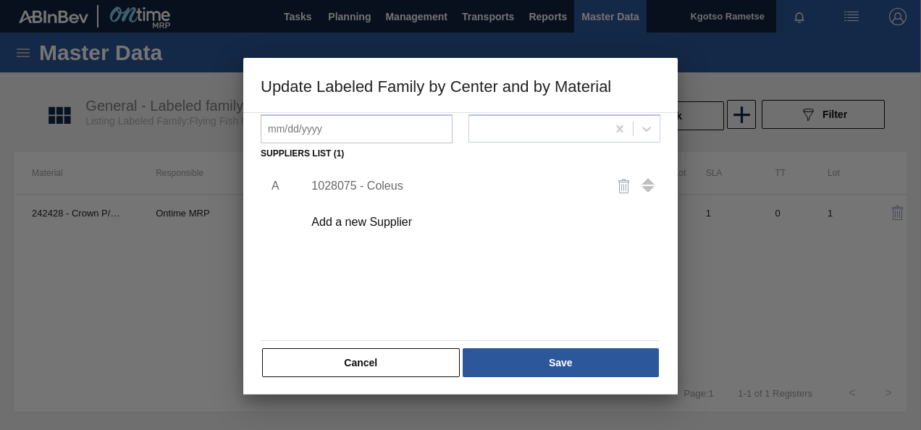
scroll to position [222, 0]
click at [388, 183] on div "1028075 - Coleus" at bounding box center [454, 184] width 284 height 13
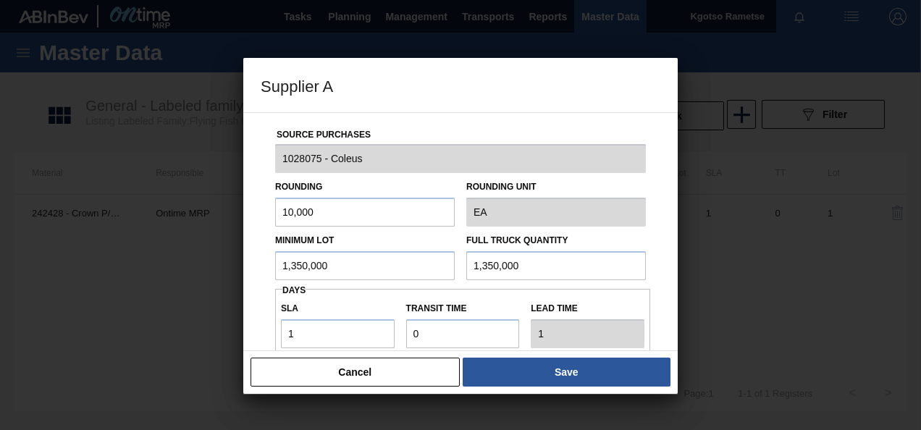
drag, startPoint x: 340, startPoint y: 271, endPoint x: 176, endPoint y: 274, distance: 164.5
click at [190, 274] on div "Supplier A Source Purchases 1028075 - Coleus Rounding 10,000 Rounding Unit EA M…" at bounding box center [460, 215] width 921 height 430
drag, startPoint x: 349, startPoint y: 261, endPoint x: 23, endPoint y: 316, distance: 330.6
click at [254, 273] on div "Source Purchases 1028075 - Coleus Rounding 10,000 Rounding Unit EA Minimum Lot …" at bounding box center [460, 231] width 435 height 239
type input "450,000"
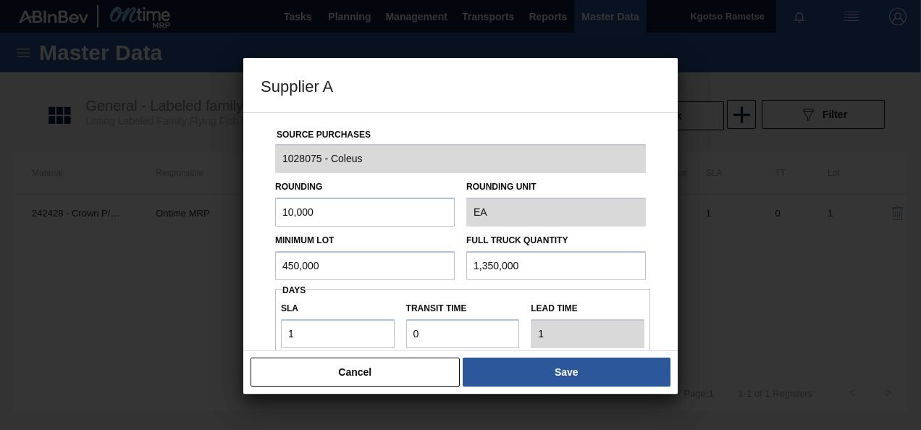
drag, startPoint x: 542, startPoint y: 267, endPoint x: 406, endPoint y: 280, distance: 136.1
click at [407, 282] on div "Source Purchases 1028075 - Coleus Rounding 10,000 Rounding Unit EA Minimum Lot …" at bounding box center [461, 353] width 400 height 480
paste input "4"
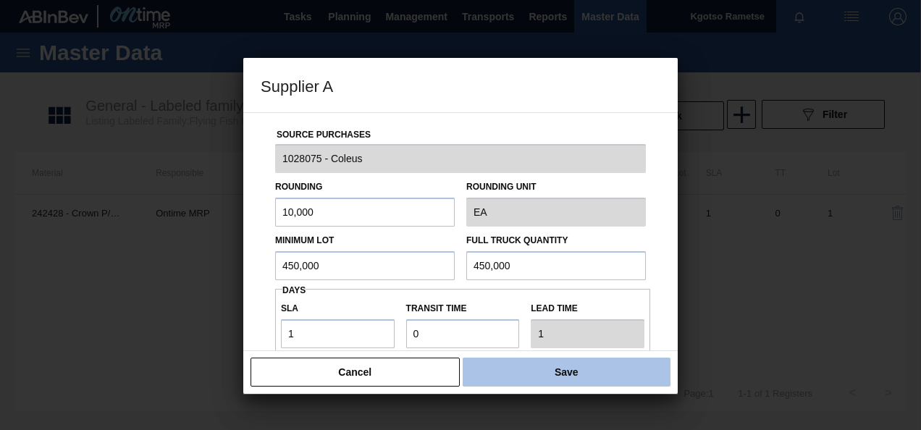
type input "450,000"
click at [535, 363] on button "Save" at bounding box center [567, 372] width 208 height 29
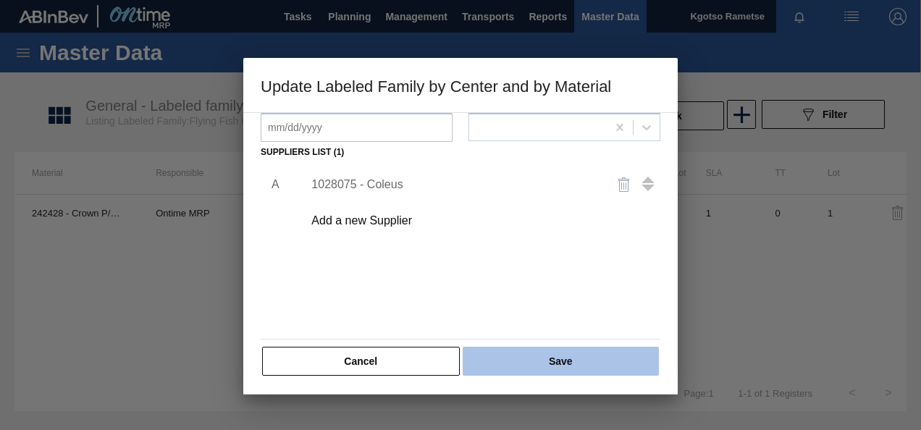
click at [531, 358] on button "Save" at bounding box center [561, 361] width 196 height 29
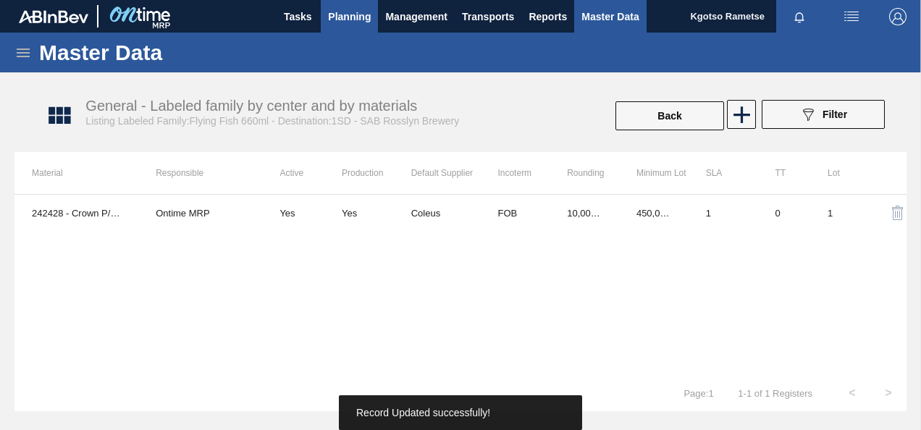
click at [354, 19] on span "Planning" at bounding box center [349, 16] width 43 height 17
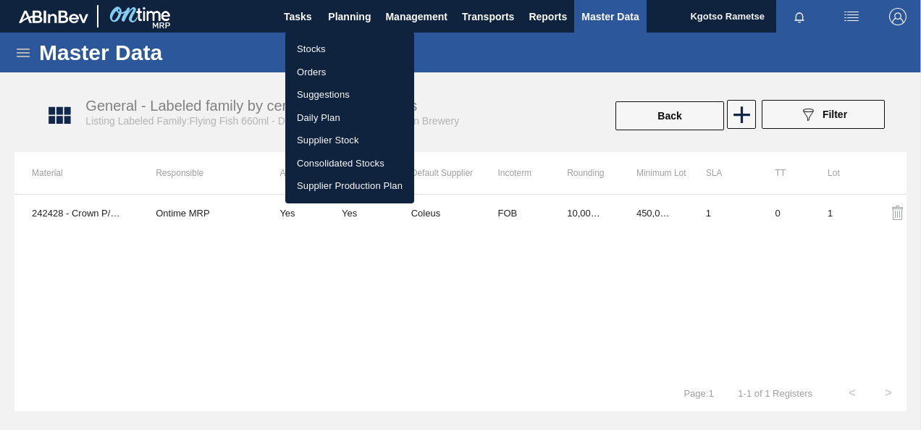
click at [338, 57] on li "Stocks" at bounding box center [349, 49] width 129 height 23
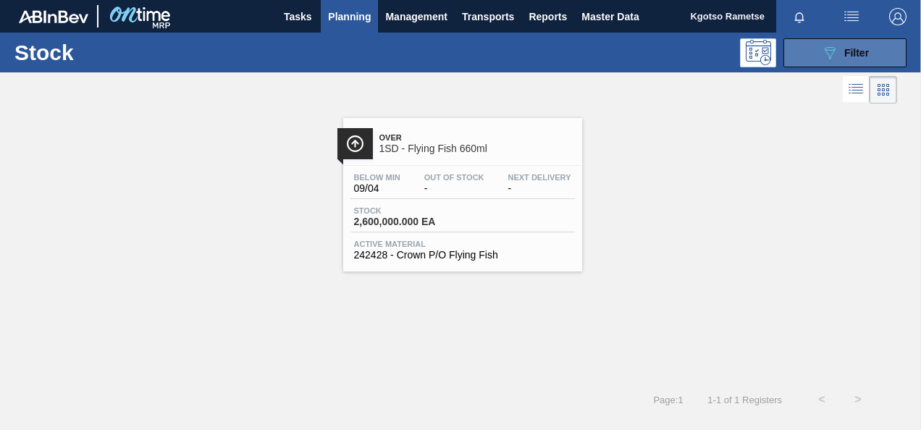
click at [835, 49] on icon "089F7B8B-B2A5-4AFE-B5C0-19BA573D28AC" at bounding box center [829, 52] width 17 height 17
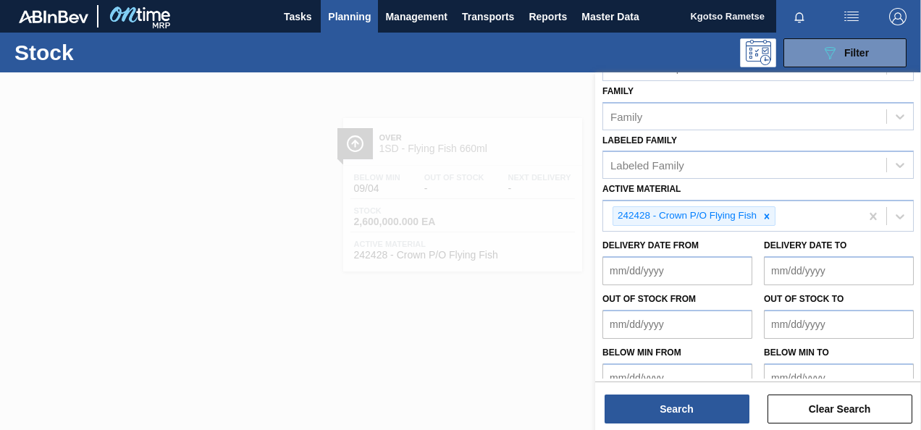
scroll to position [265, 0]
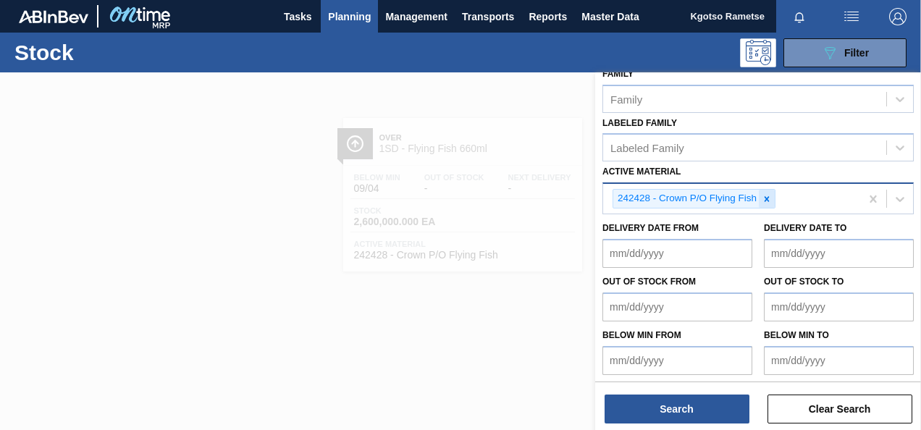
click at [765, 198] on icon at bounding box center [767, 198] width 5 height 5
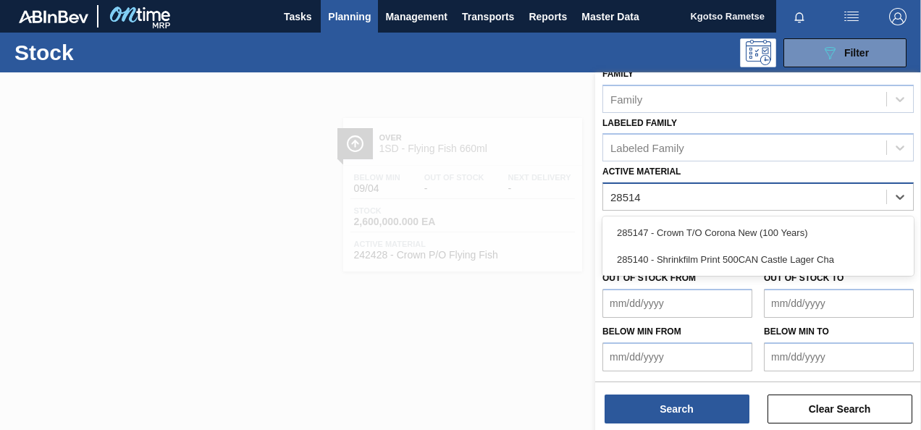
scroll to position [262, 0]
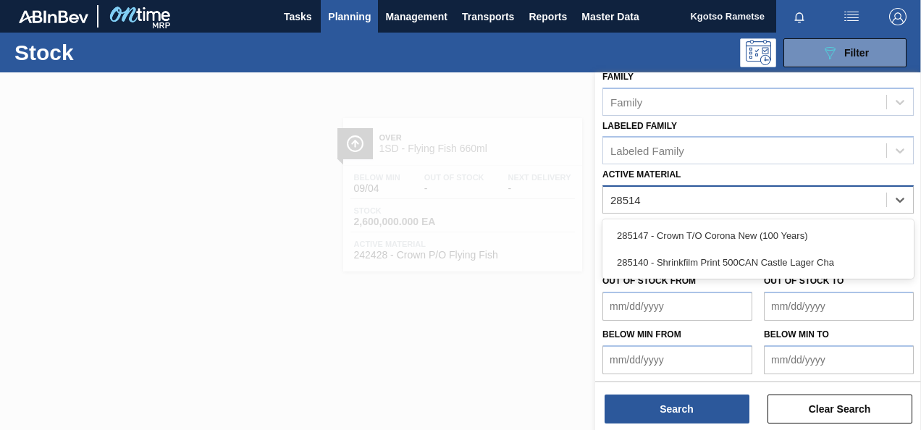
type Material "285147"
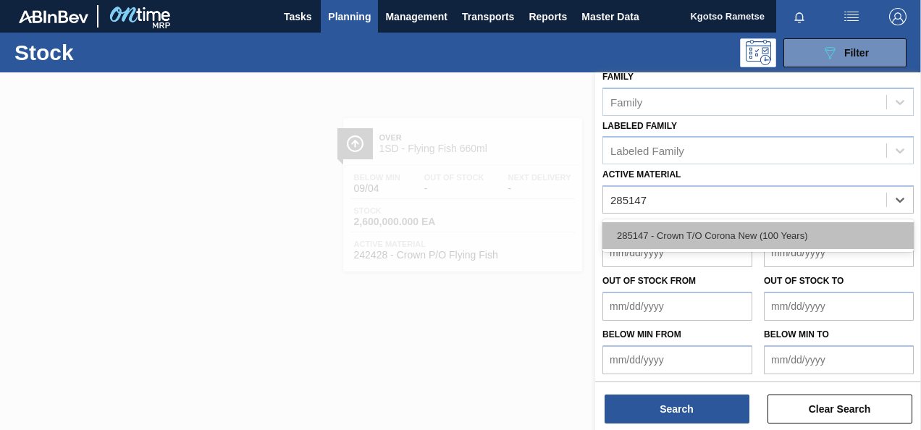
click at [765, 233] on div "285147 - Crown T/O Corona New (100 Years)" at bounding box center [759, 235] width 312 height 27
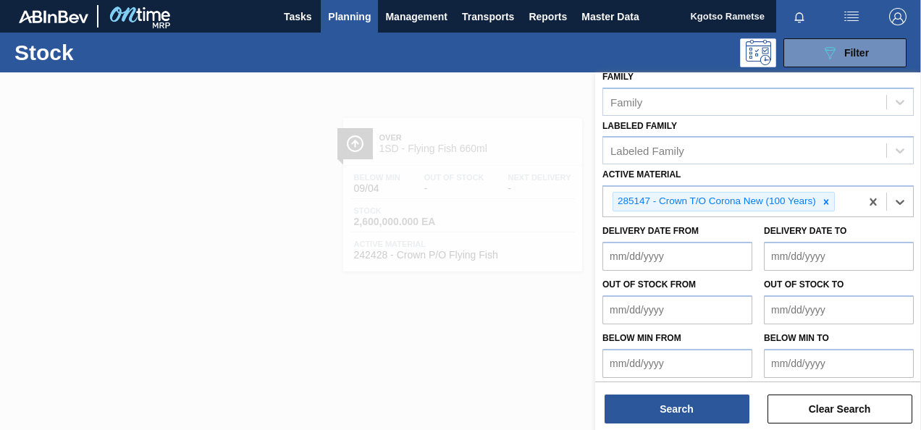
scroll to position [265, 0]
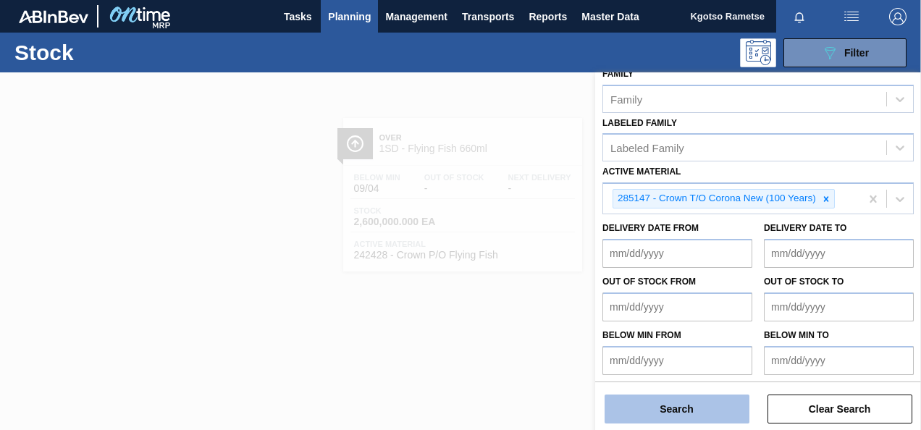
click at [695, 411] on button "Search" at bounding box center [677, 409] width 145 height 29
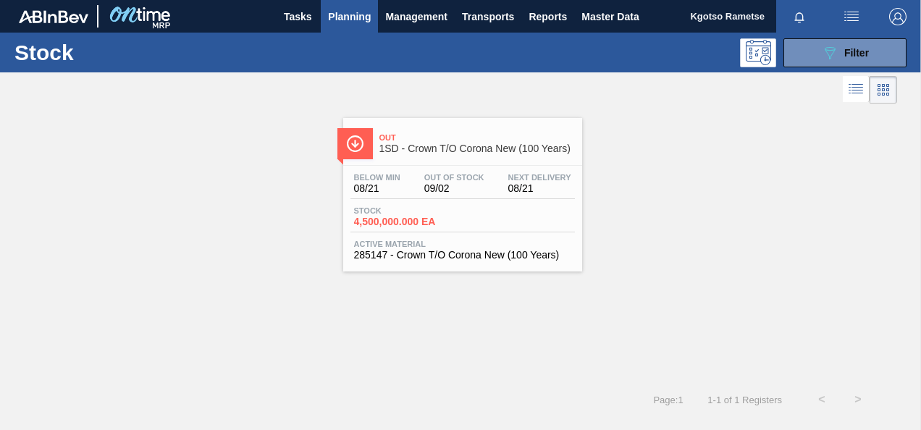
click at [398, 161] on div "Out 1SD - Crown T/O Corona New (100 Years) Below Min 08/21 Out Of Stock 09/02 N…" at bounding box center [462, 195] width 239 height 154
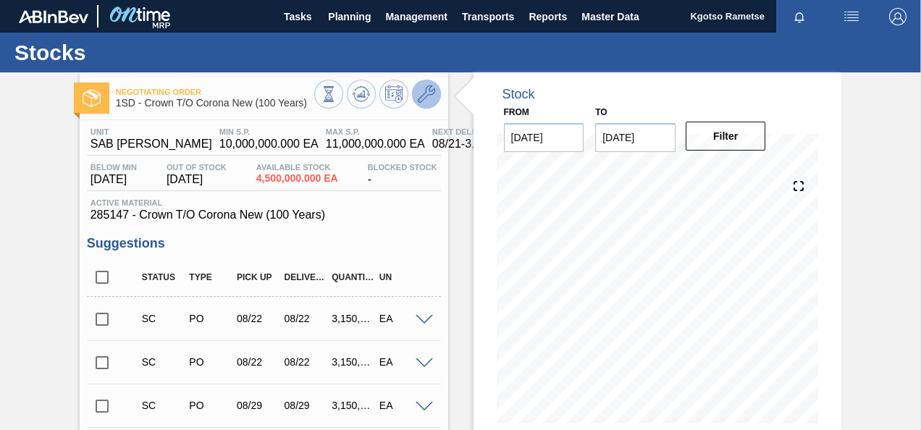
click at [430, 101] on icon at bounding box center [426, 93] width 17 height 17
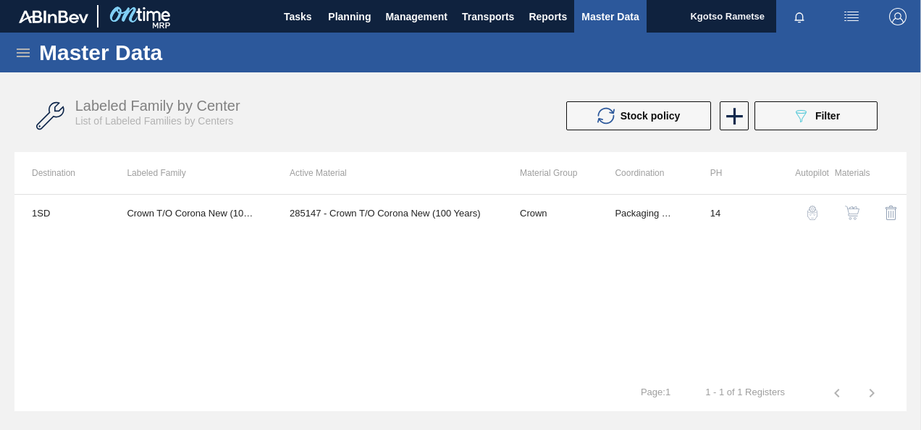
click at [864, 209] on button "button" at bounding box center [852, 213] width 35 height 35
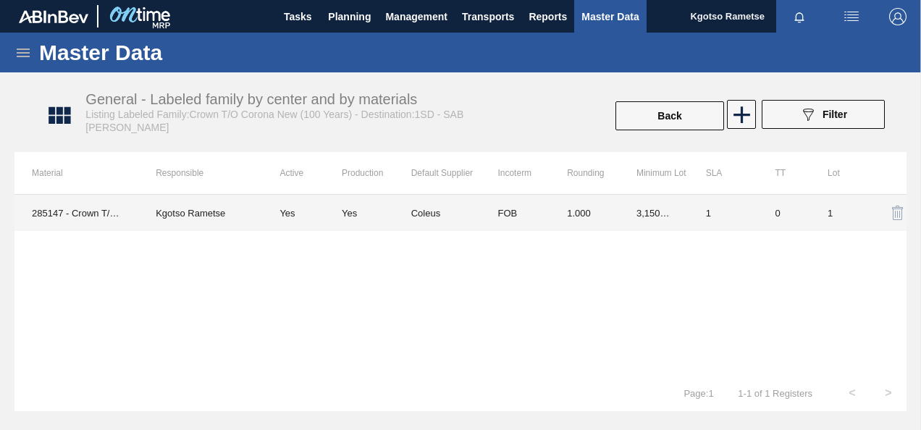
click at [636, 205] on td "3,150,000.000" at bounding box center [654, 213] width 70 height 36
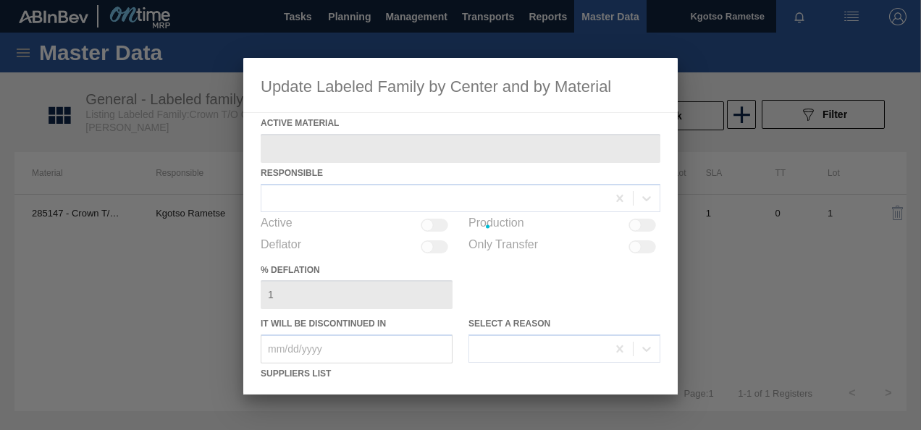
type Material "285147 - Crown T/O Corona New (100 Years)"
checkbox input "true"
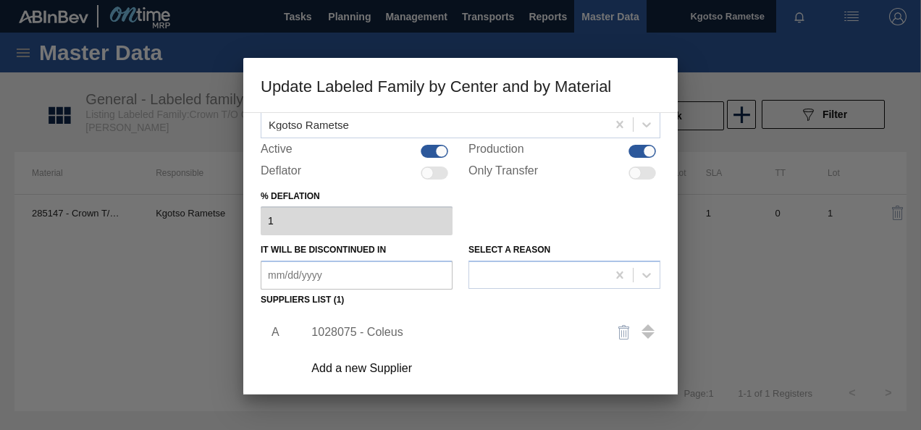
scroll to position [145, 0]
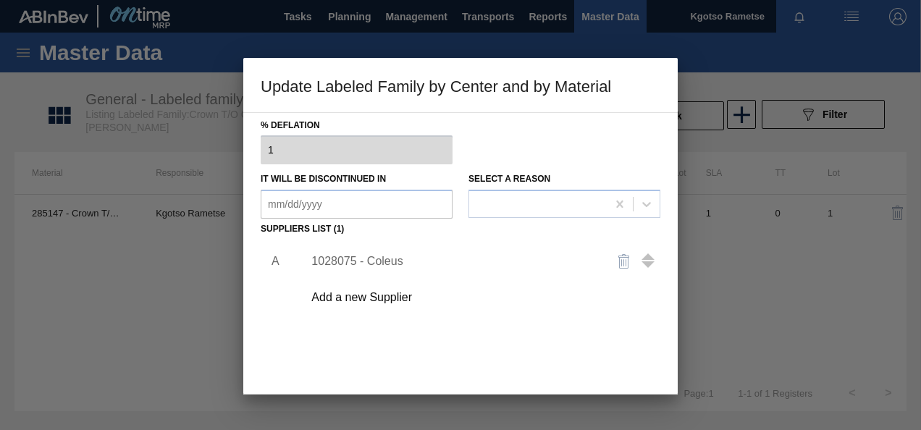
click at [417, 258] on div "1028075 - Coleus" at bounding box center [454, 261] width 284 height 13
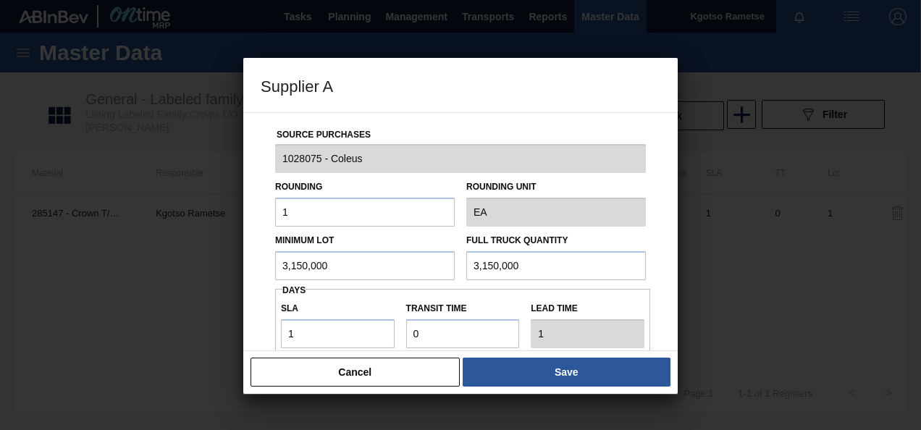
drag, startPoint x: 329, startPoint y: 270, endPoint x: 154, endPoint y: 281, distance: 175.6
click at [206, 274] on div "Supplier A Source Purchases 1028075 - Coleus Rounding 1 Rounding Unit EA Minimu…" at bounding box center [460, 215] width 921 height 430
drag, startPoint x: 317, startPoint y: 262, endPoint x: 106, endPoint y: 280, distance: 211.6
click at [177, 267] on div "Supplier A Source Purchases 1028075 - Coleus Rounding 1 Rounding Unit EA Minimu…" at bounding box center [460, 215] width 921 height 430
type input "4,500,000"
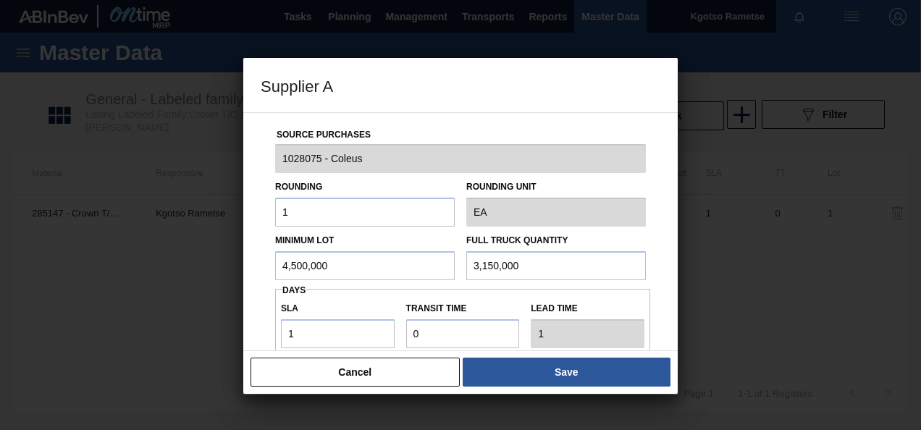
drag, startPoint x: 521, startPoint y: 260, endPoint x: 148, endPoint y: 296, distance: 374.8
click at [377, 268] on div "Minimum Lot 4,500,000 Full Truck Quantity 3,150,000" at bounding box center [460, 254] width 382 height 54
paste input "4,50"
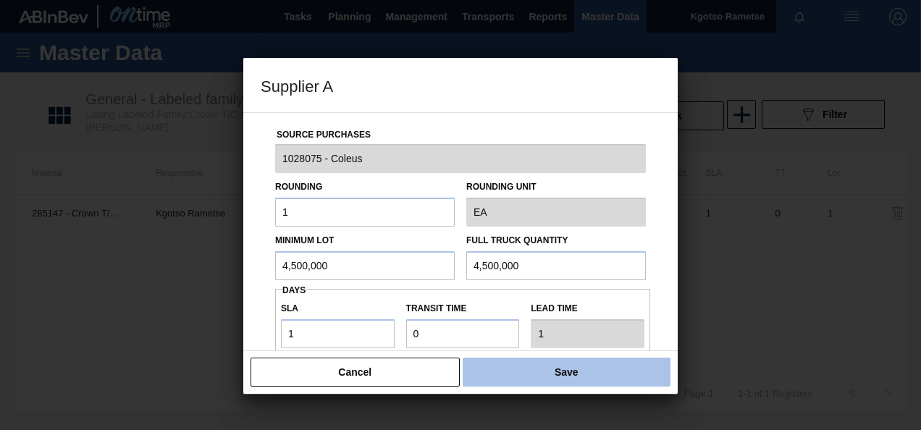
type input "4,500,000"
click at [526, 368] on button "Save" at bounding box center [567, 372] width 208 height 29
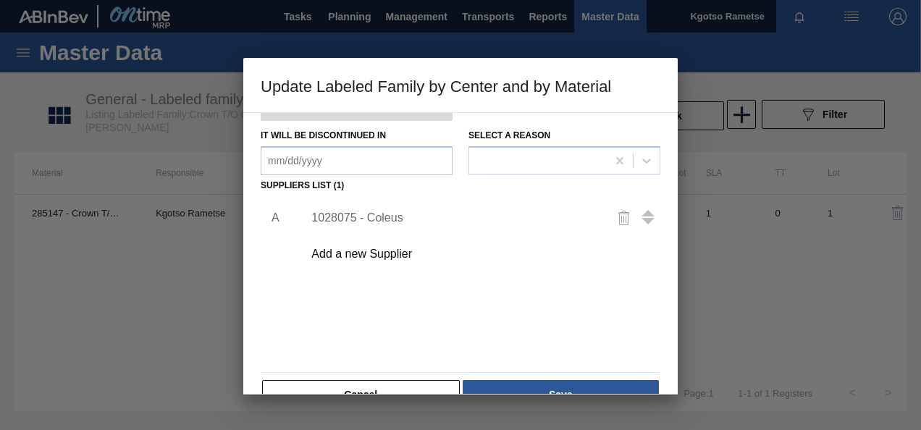
scroll to position [222, 0]
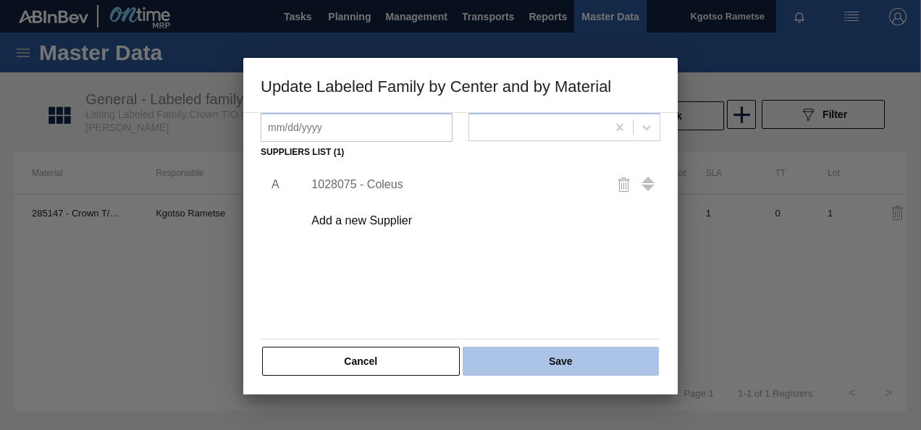
click at [526, 361] on button "Save" at bounding box center [561, 361] width 196 height 29
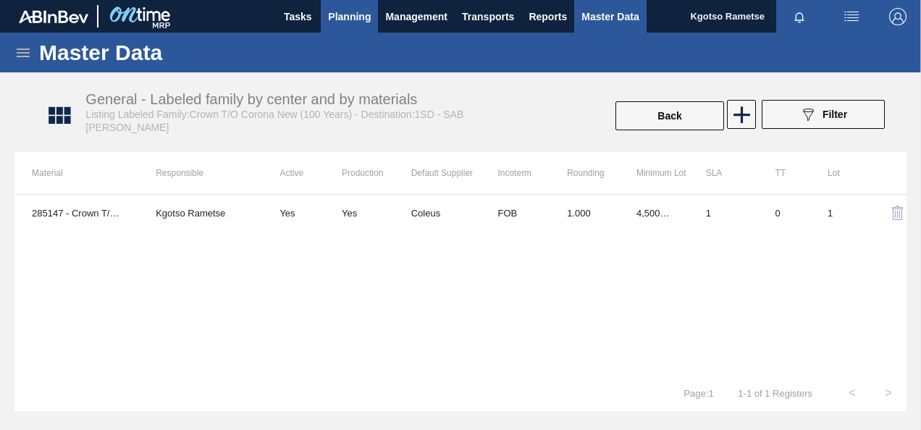
click at [345, 6] on button "Planning" at bounding box center [349, 16] width 57 height 33
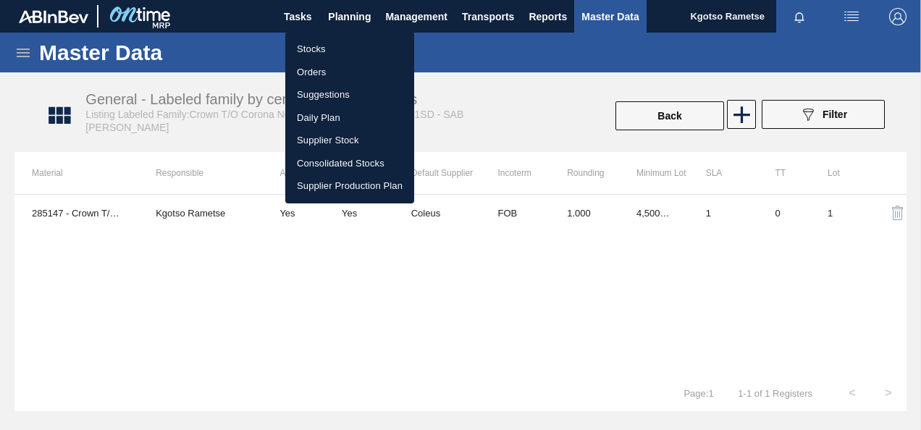
click at [333, 41] on li "Stocks" at bounding box center [349, 49] width 129 height 23
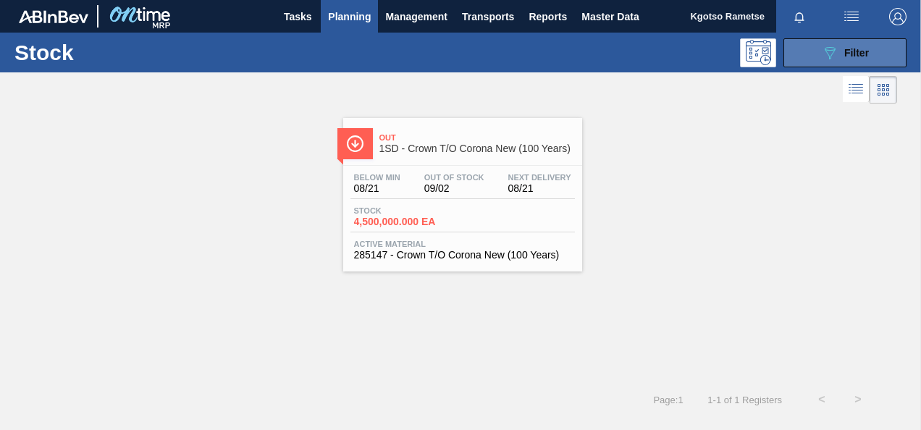
click at [796, 61] on button "089F7B8B-B2A5-4AFE-B5C0-19BA573D28AC Filter" at bounding box center [845, 52] width 123 height 29
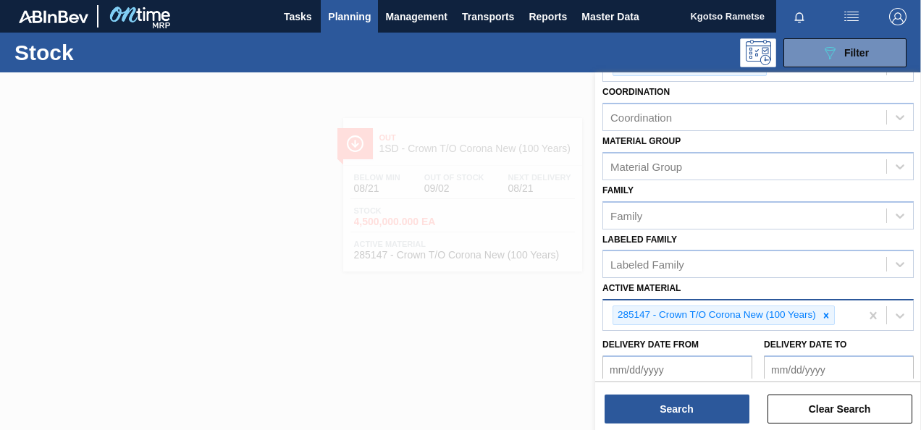
scroll to position [265, 0]
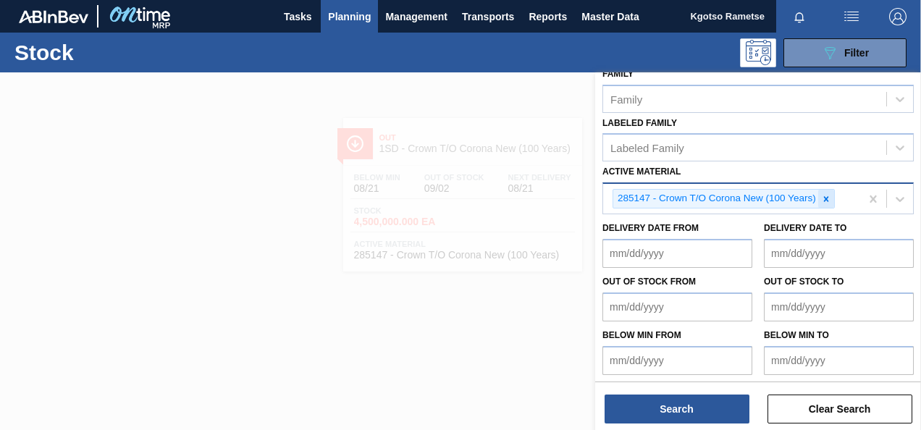
click at [829, 194] on icon at bounding box center [826, 199] width 10 height 10
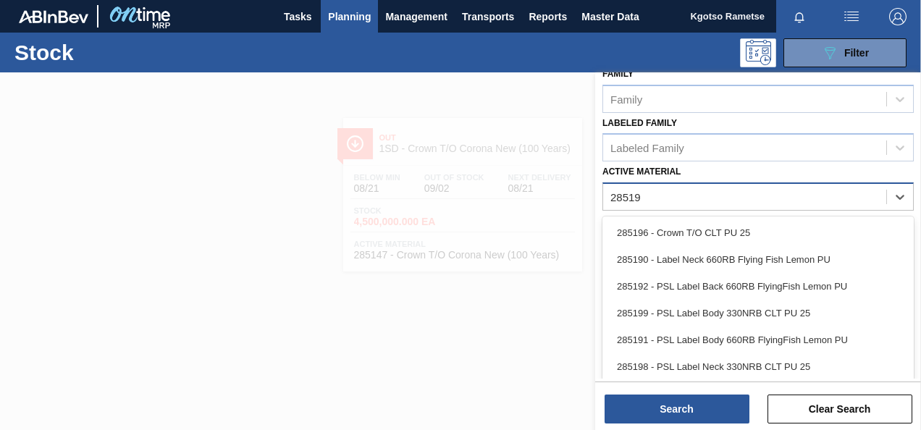
type Material "285196"
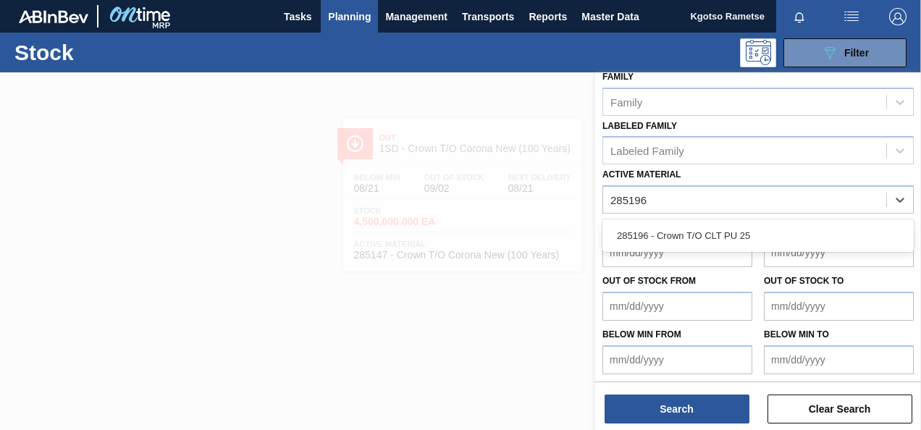
click at [764, 227] on div "285196 - Crown T/O CLT PU 25" at bounding box center [759, 235] width 312 height 27
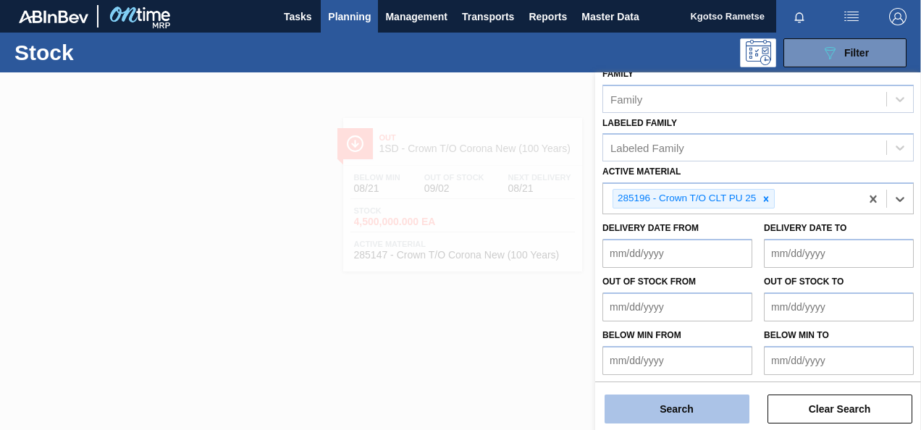
click at [717, 403] on button "Search" at bounding box center [677, 409] width 145 height 29
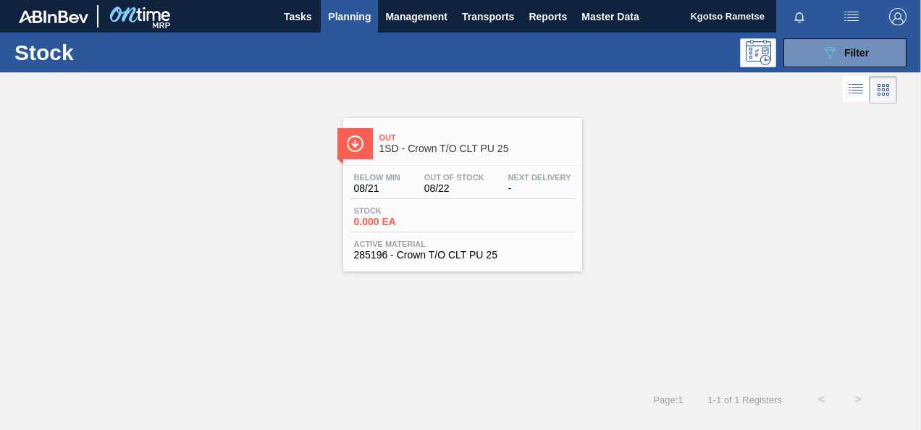
click at [506, 175] on div "Next Delivery -" at bounding box center [540, 183] width 70 height 21
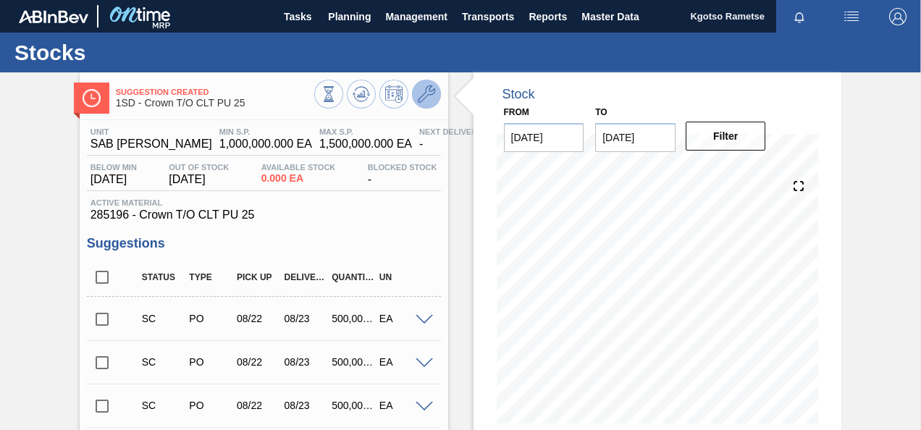
click at [418, 86] on icon at bounding box center [426, 93] width 17 height 17
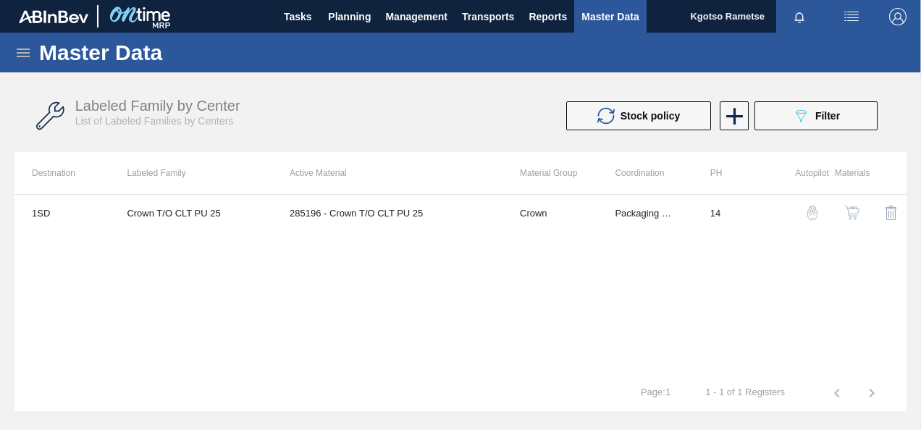
click at [853, 204] on button "button" at bounding box center [852, 213] width 35 height 35
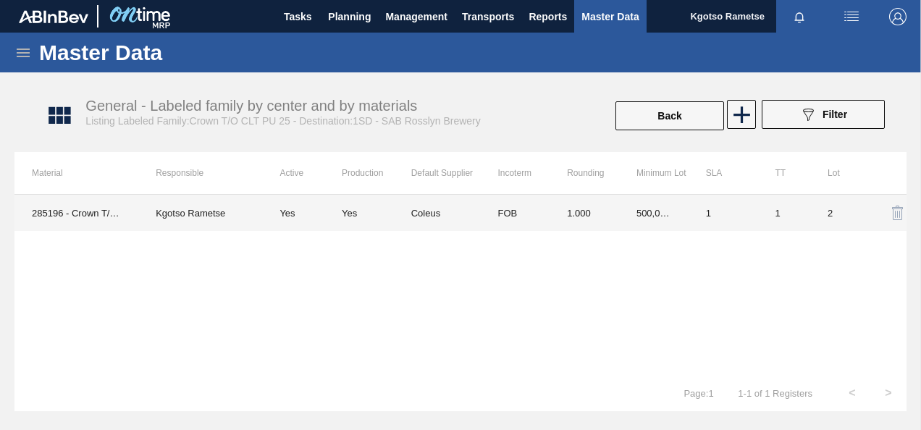
drag, startPoint x: 735, startPoint y: 201, endPoint x: 642, endPoint y: 200, distance: 92.7
click at [642, 200] on td "500,000.000" at bounding box center [654, 213] width 70 height 36
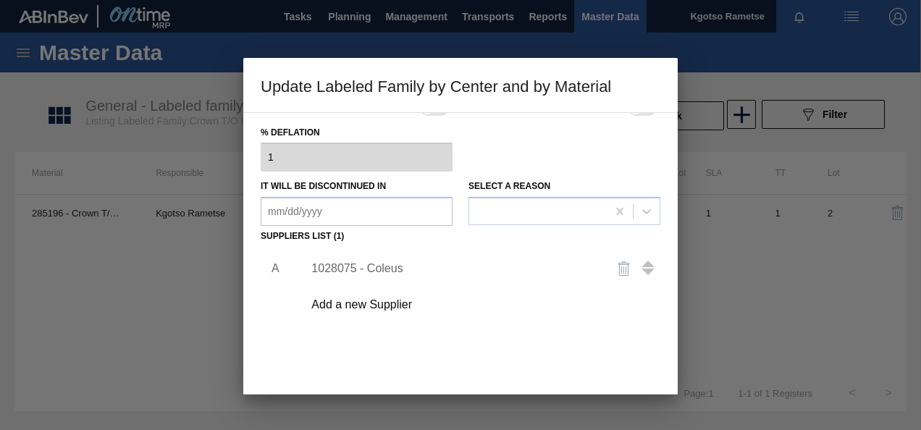
scroll to position [222, 0]
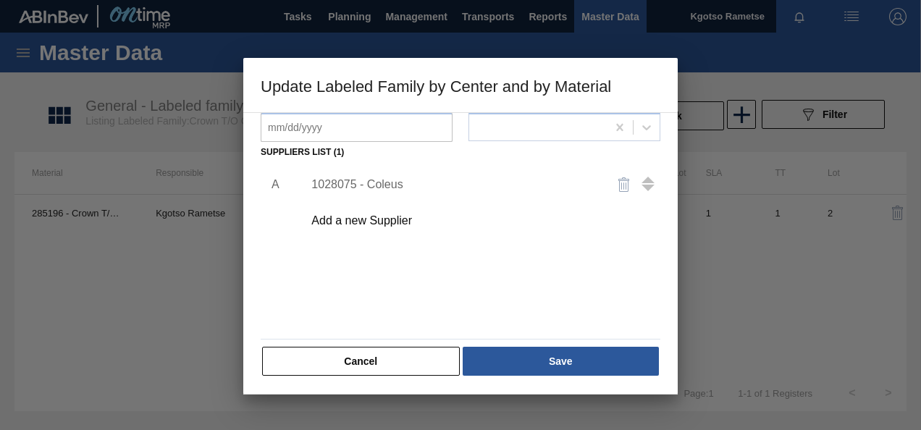
click at [399, 178] on div "1028075 - Coleus" at bounding box center [454, 184] width 284 height 13
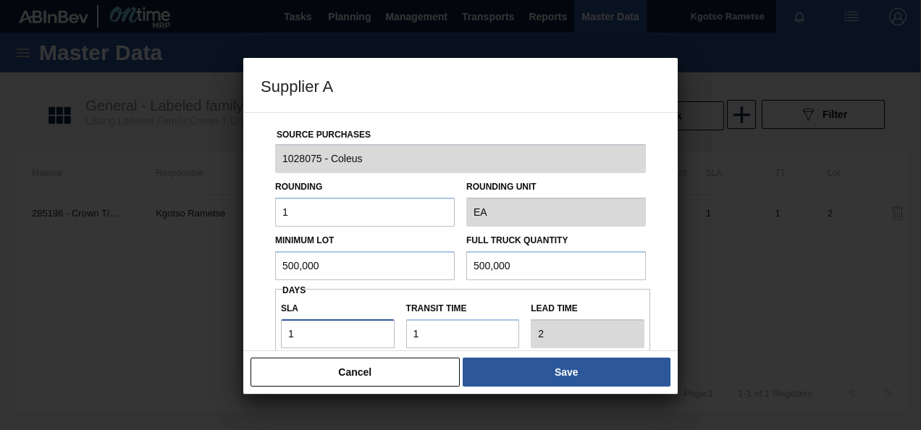
drag, startPoint x: 322, startPoint y: 327, endPoint x: 163, endPoint y: 330, distance: 158.7
click at [181, 330] on div "Supplier A Source Purchases 1028075 - Coleus Rounding 1 Rounding Unit EA Minimu…" at bounding box center [460, 215] width 921 height 430
drag, startPoint x: 269, startPoint y: 268, endPoint x: 104, endPoint y: 275, distance: 164.6
click at [122, 275] on div "Supplier A Source Purchases 1028075 - Coleus Rounding 1 Rounding Unit EA Minimu…" at bounding box center [460, 215] width 921 height 430
click at [284, 262] on input "500,000" at bounding box center [365, 265] width 180 height 29
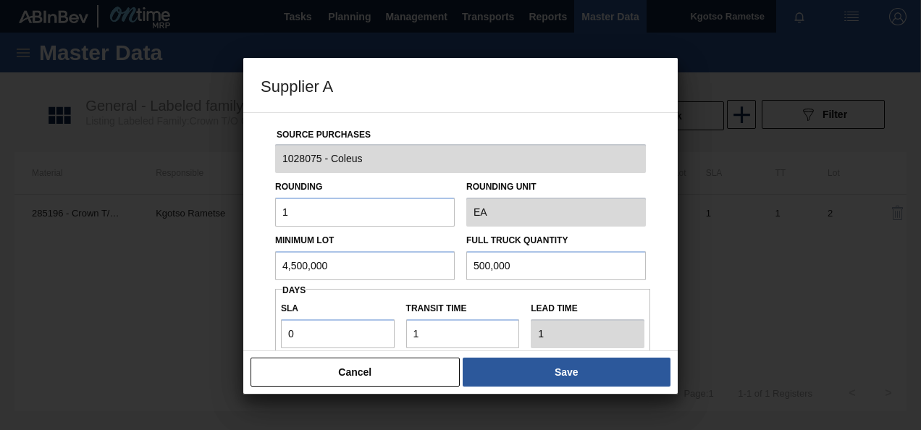
click at [468, 269] on input "500,000" at bounding box center [557, 265] width 180 height 29
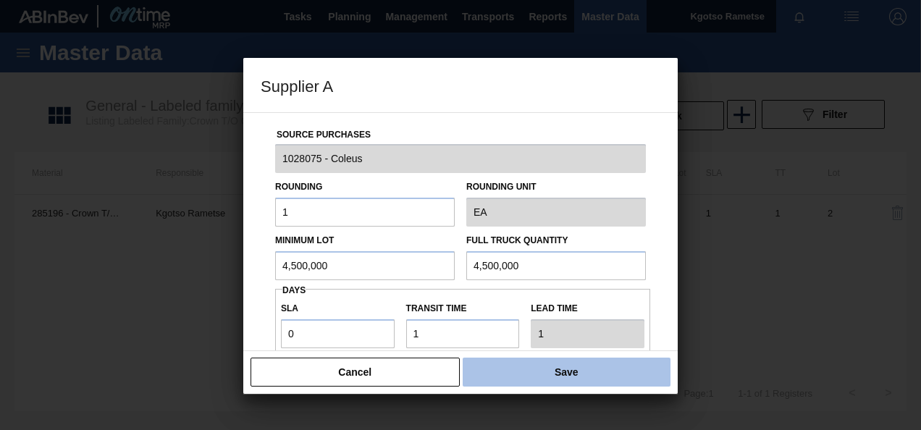
click at [516, 375] on button "Save" at bounding box center [567, 372] width 208 height 29
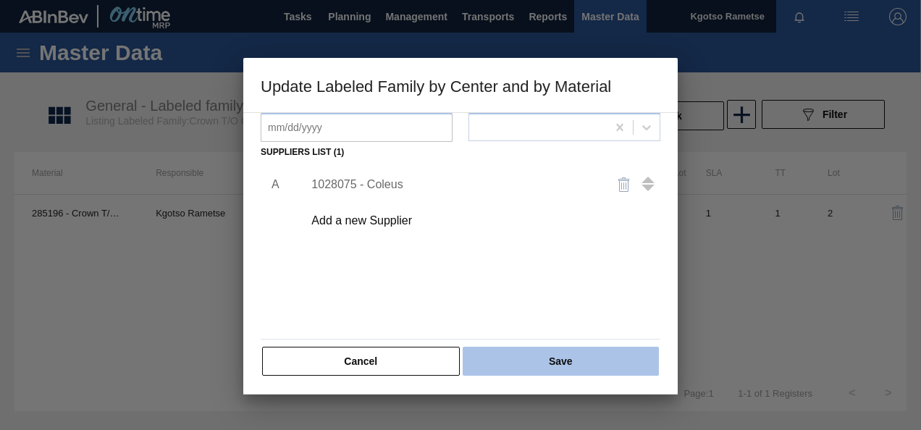
click at [502, 361] on button "Save" at bounding box center [561, 361] width 196 height 29
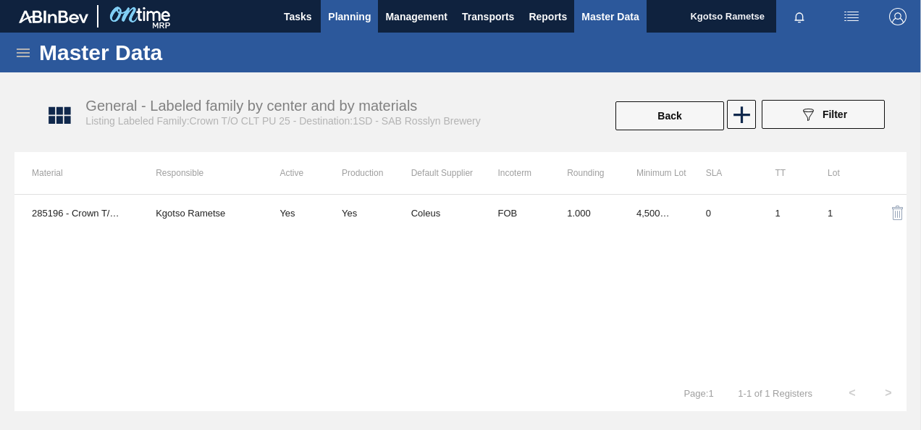
click at [377, 12] on button "Planning" at bounding box center [349, 16] width 57 height 33
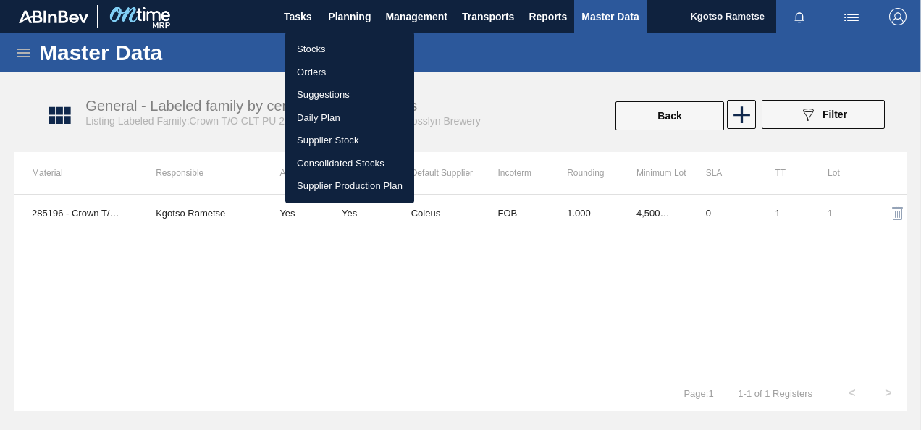
drag, startPoint x: 319, startPoint y: 29, endPoint x: 321, endPoint y: 38, distance: 9.7
click at [319, 29] on div at bounding box center [460, 215] width 921 height 430
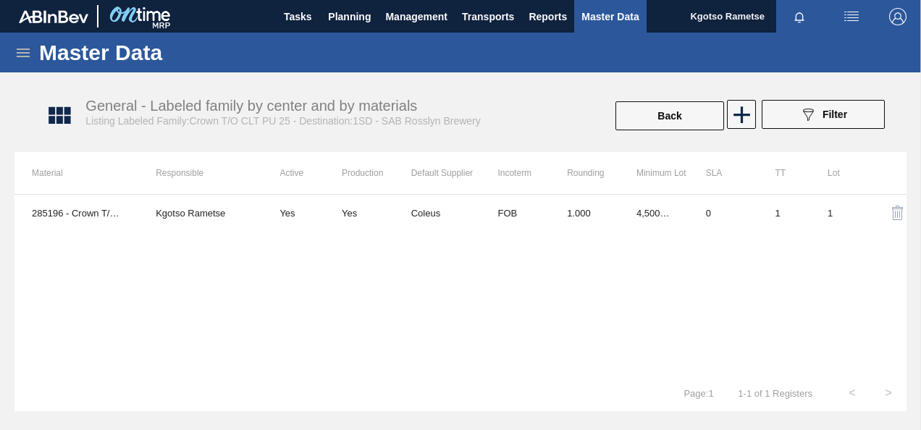
click at [323, 0] on body "Tasks Planning Management Transports Reports Master Data Kgotso Rametse Mark al…" at bounding box center [460, 0] width 921 height 0
click at [343, 17] on span "Planning" at bounding box center [349, 16] width 43 height 17
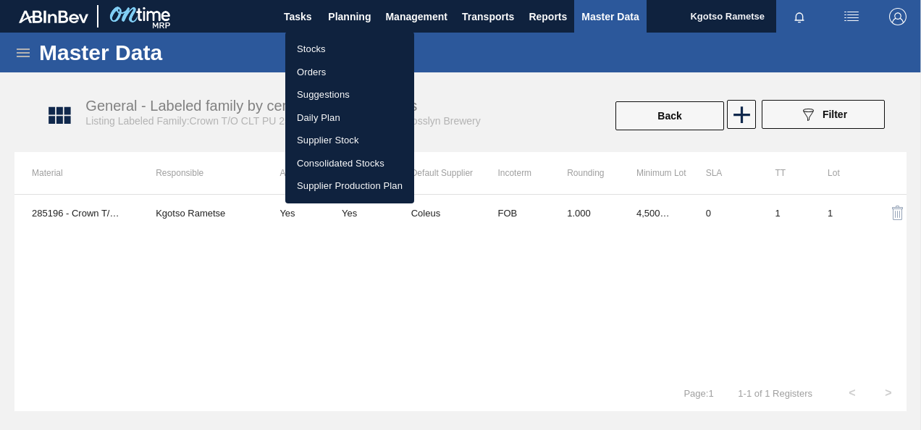
click at [320, 62] on li "Orders" at bounding box center [349, 72] width 129 height 23
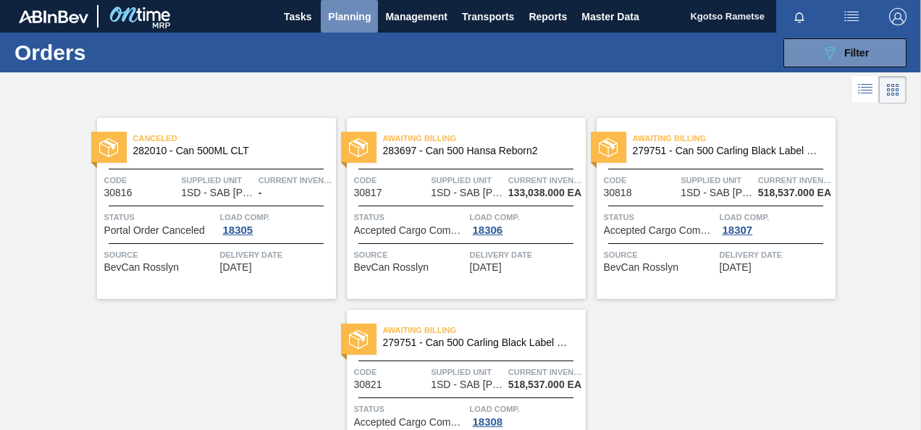
click at [339, 16] on span "Planning" at bounding box center [349, 16] width 43 height 17
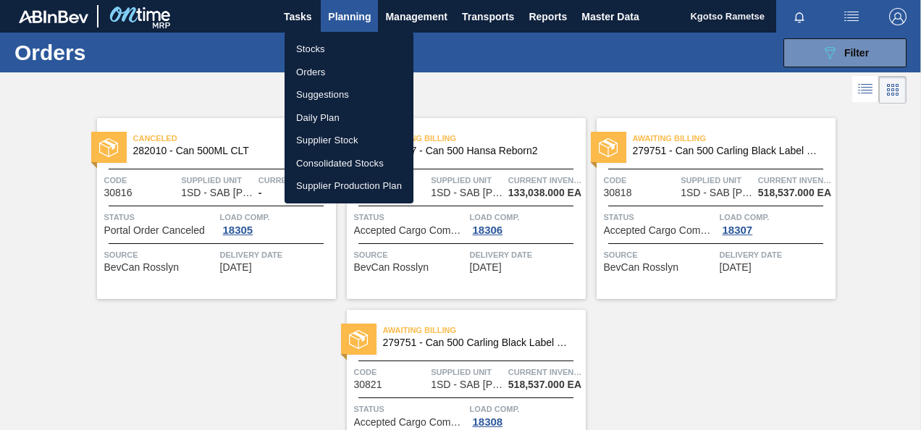
click at [317, 52] on li "Stocks" at bounding box center [349, 49] width 129 height 23
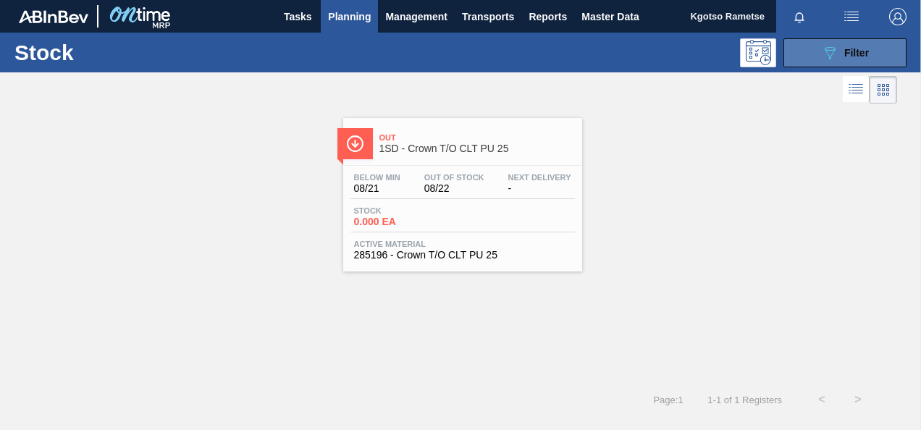
click at [806, 48] on button "089F7B8B-B2A5-4AFE-B5C0-19BA573D28AC Filter" at bounding box center [845, 52] width 123 height 29
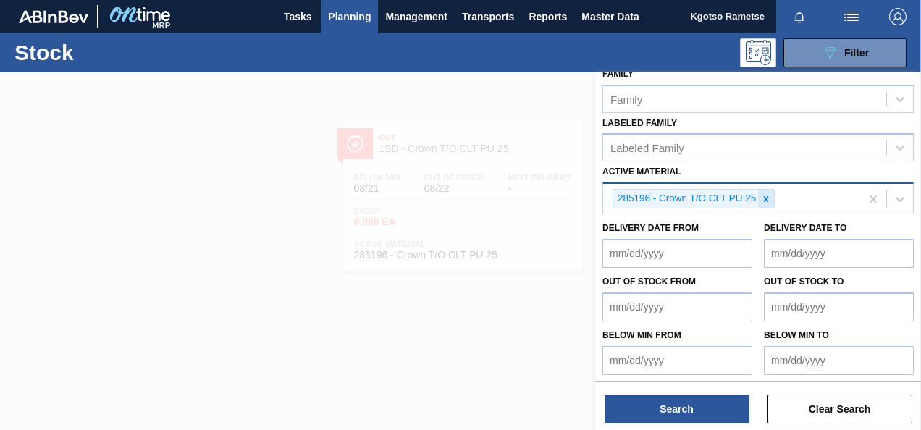
click at [763, 194] on icon at bounding box center [766, 199] width 10 height 10
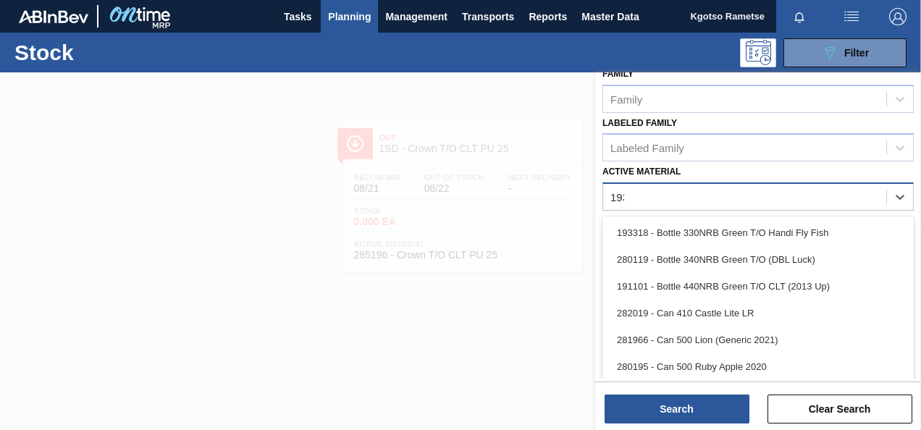
scroll to position [262, 0]
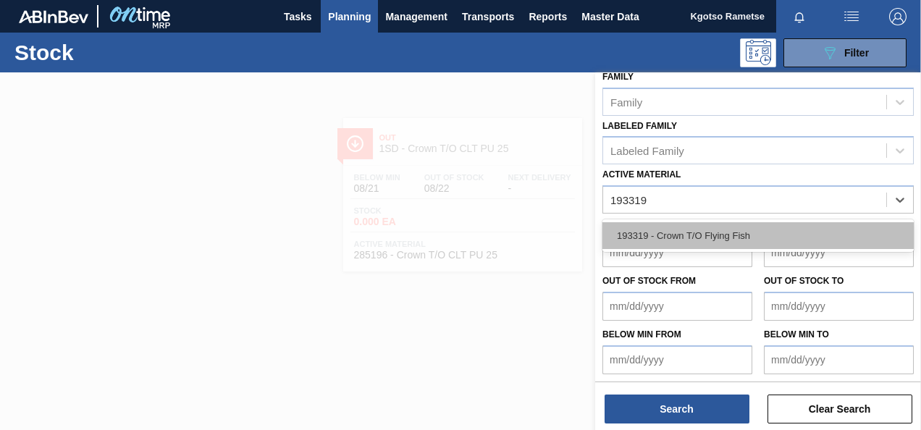
click at [724, 238] on div "193319 - Crown T/O Flying Fish" at bounding box center [759, 235] width 312 height 27
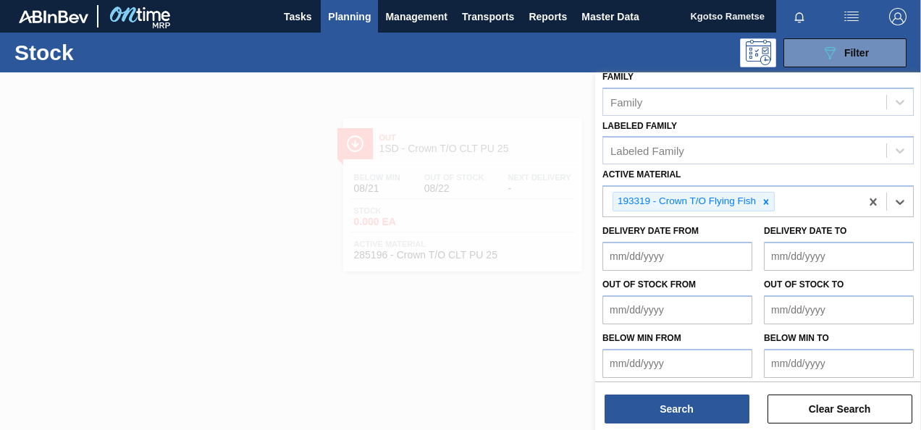
scroll to position [265, 0]
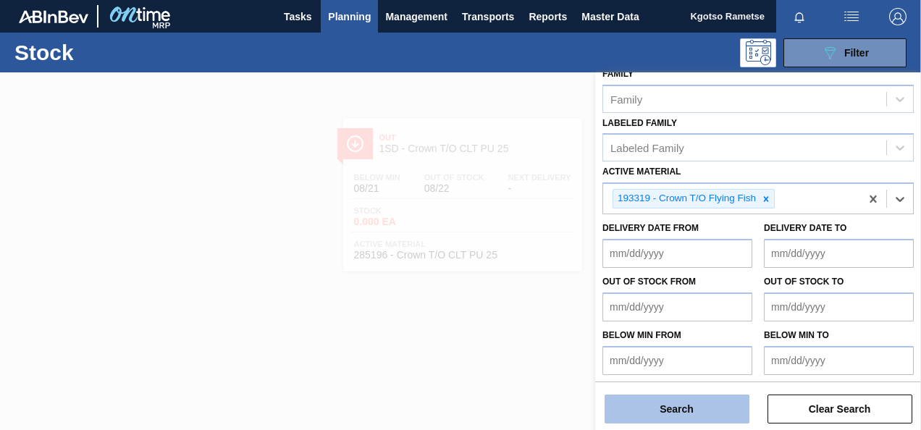
click at [703, 397] on button "Search" at bounding box center [677, 409] width 145 height 29
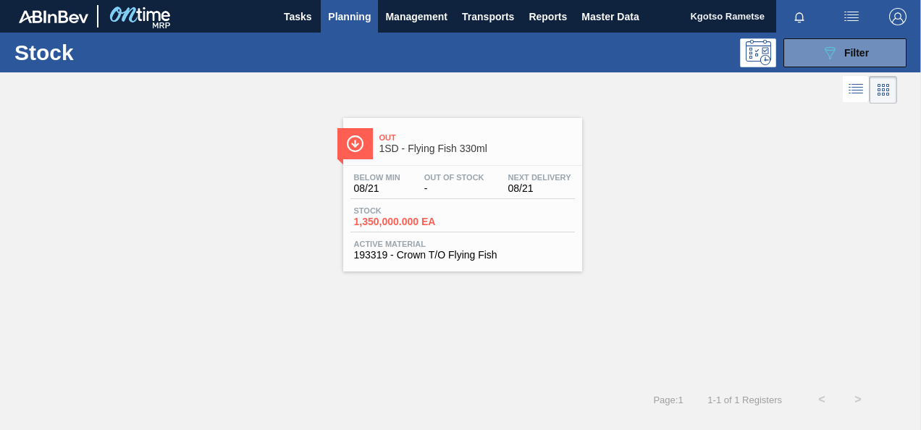
click at [509, 138] on span "Out" at bounding box center [478, 137] width 196 height 9
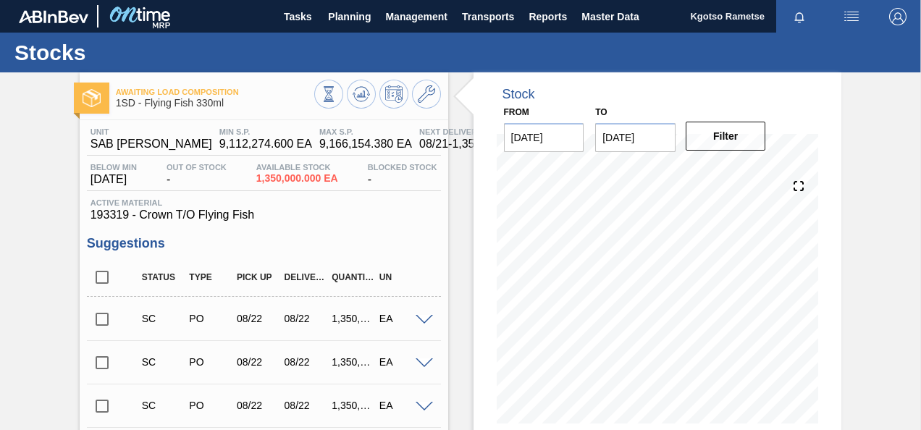
scroll to position [72, 0]
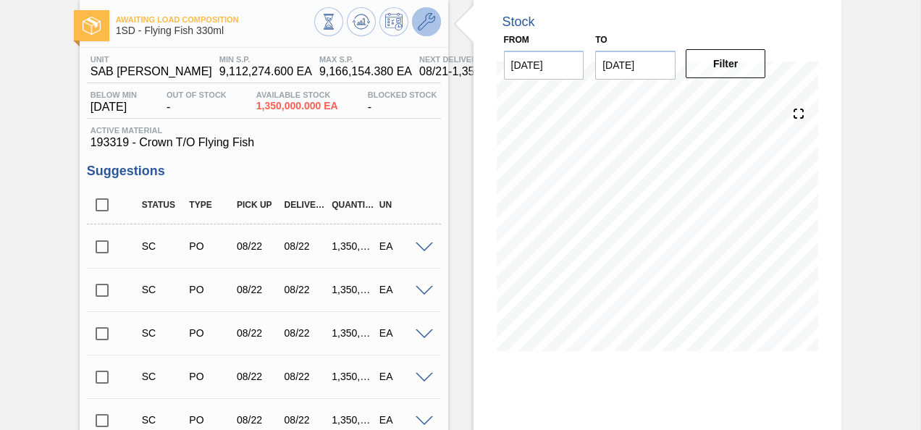
click at [419, 24] on icon at bounding box center [426, 21] width 17 height 17
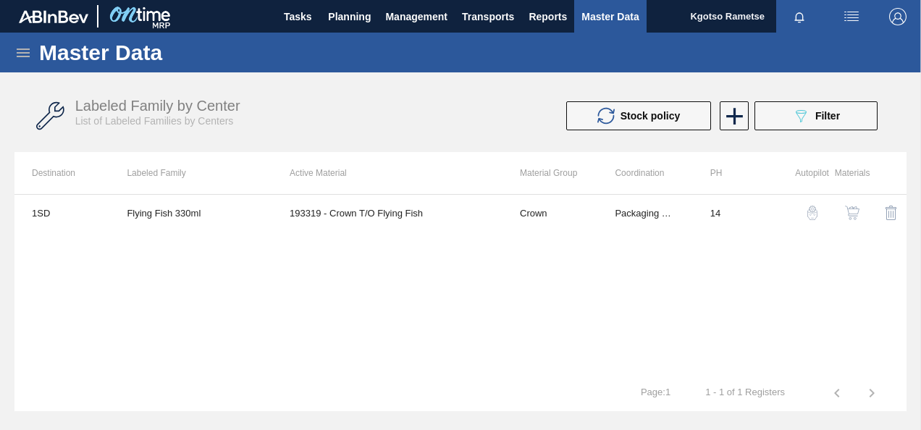
click at [849, 211] on img "button" at bounding box center [852, 213] width 14 height 14
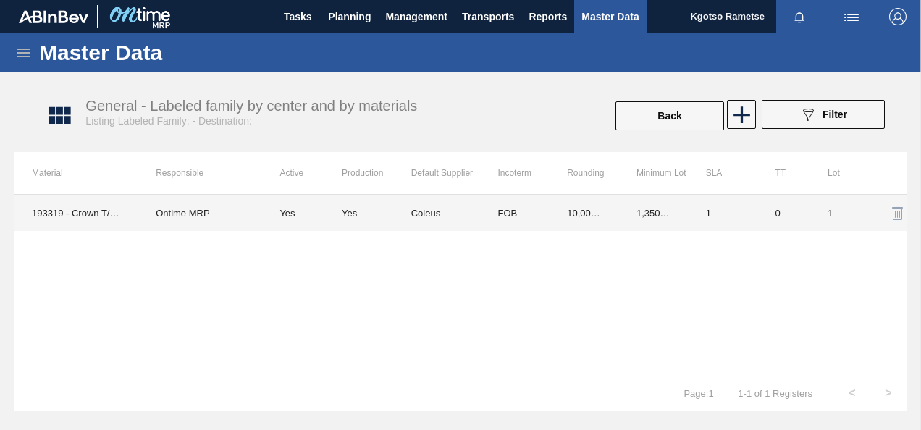
click at [514, 210] on td "FOB" at bounding box center [515, 213] width 70 height 36
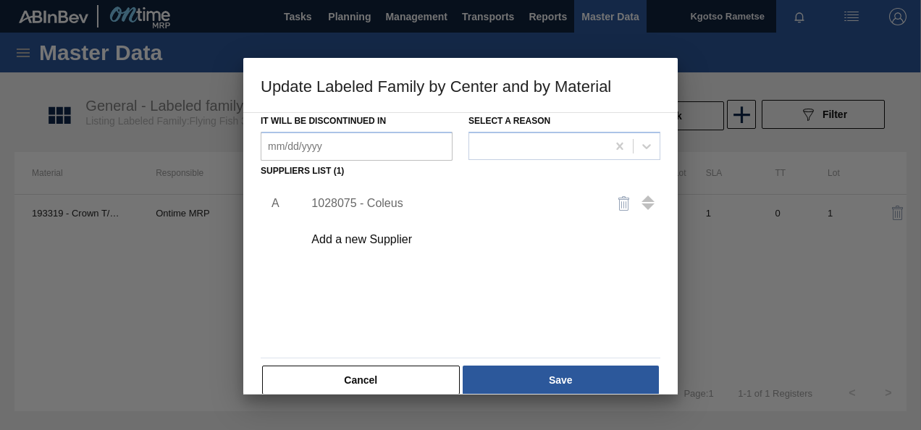
scroll to position [217, 0]
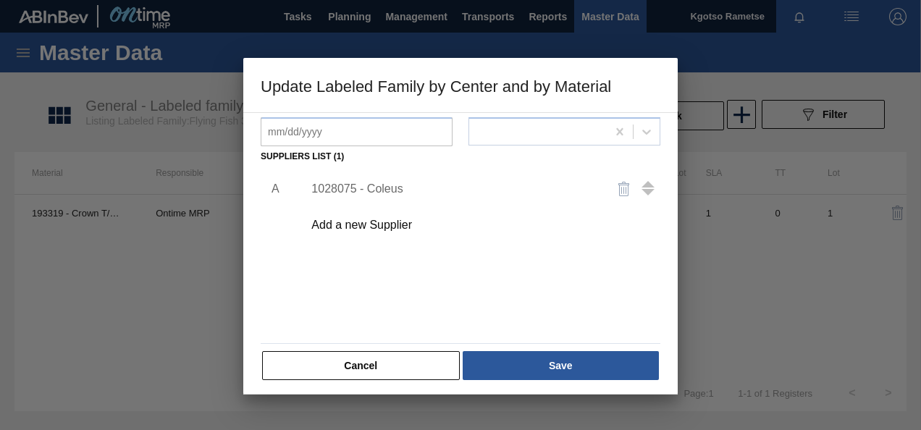
click at [362, 190] on div "1028075 - Coleus" at bounding box center [454, 189] width 284 height 13
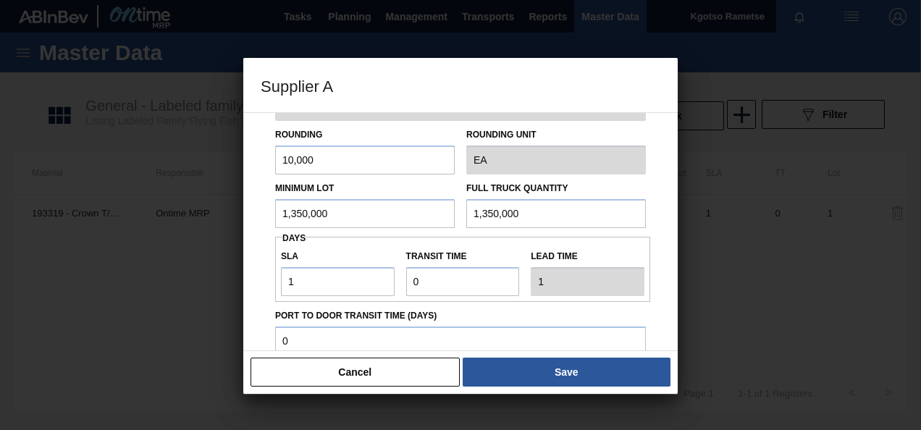
scroll to position [72, 0]
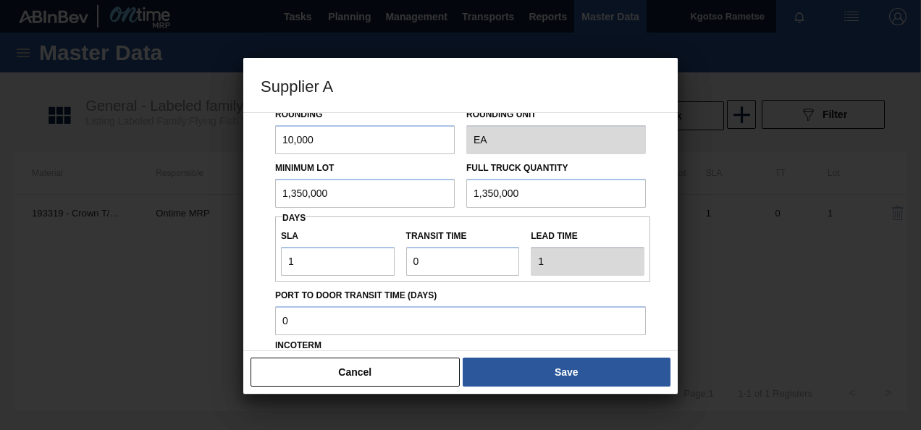
drag, startPoint x: 352, startPoint y: 186, endPoint x: 0, endPoint y: 227, distance: 354.5
click at [0, 0] on html "Tasks Planning Management Transports Reports Master Data Kgotso Rametse Mark al…" at bounding box center [460, 0] width 921 height 0
drag, startPoint x: 348, startPoint y: 191, endPoint x: 170, endPoint y: 206, distance: 178.9
click at [186, 204] on div "Supplier A Source Purchases 1028075 - Coleus Rounding 10,000 Rounding Unit EA M…" at bounding box center [460, 215] width 921 height 430
drag, startPoint x: 519, startPoint y: 191, endPoint x: 385, endPoint y: 206, distance: 134.1
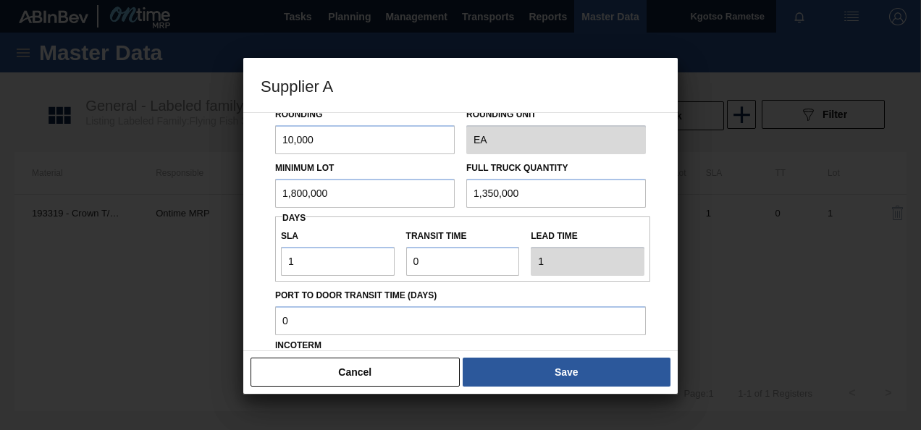
click at [385, 206] on div "Minimum Lot 1,800,000 Full Truck Quantity 1,350,000" at bounding box center [460, 181] width 382 height 54
paste input "80"
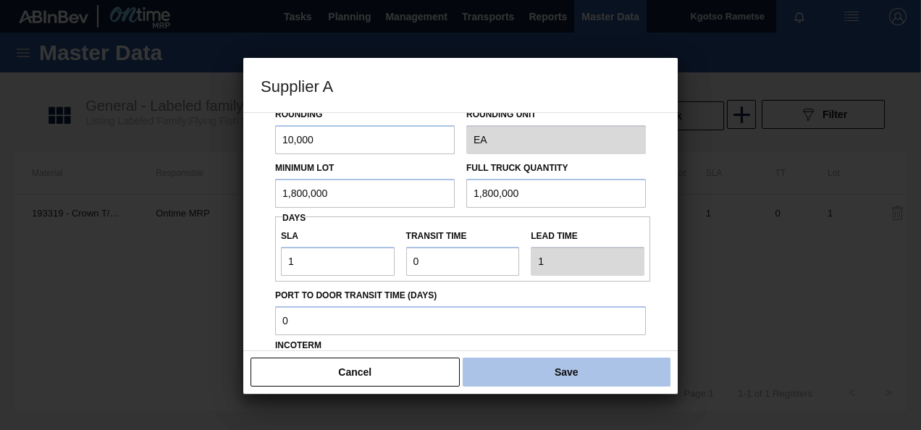
click at [507, 369] on button "Save" at bounding box center [567, 372] width 208 height 29
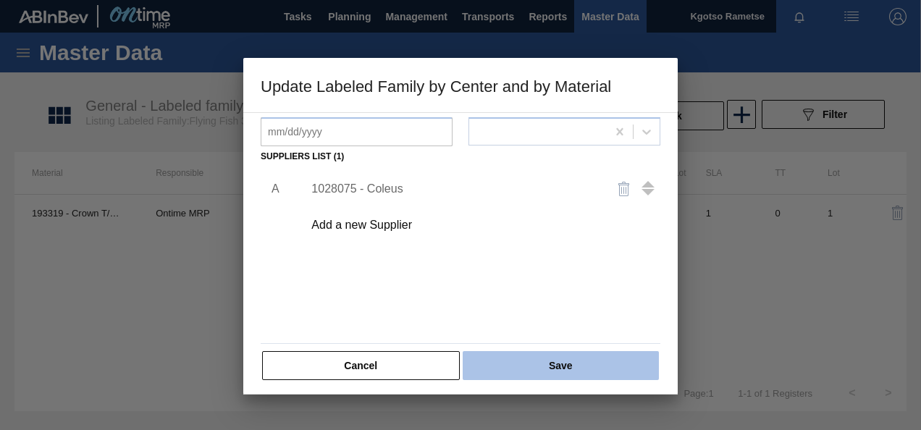
click at [513, 367] on button "Save" at bounding box center [561, 365] width 196 height 29
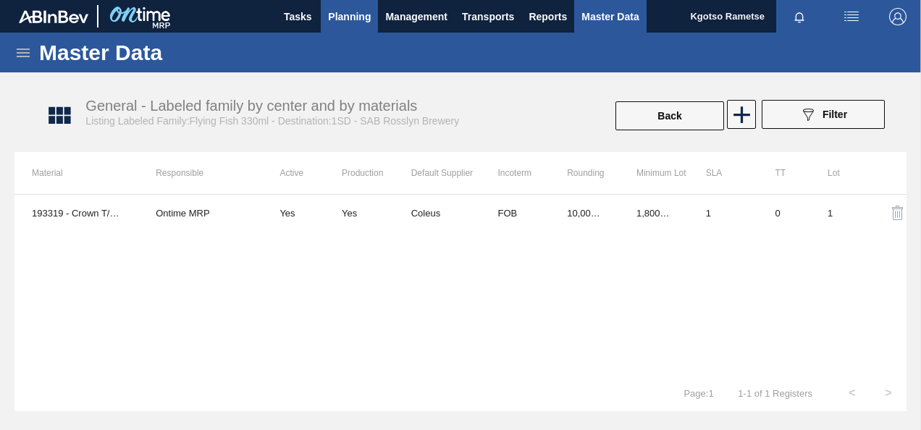
click at [358, 25] on span "Planning" at bounding box center [349, 16] width 43 height 17
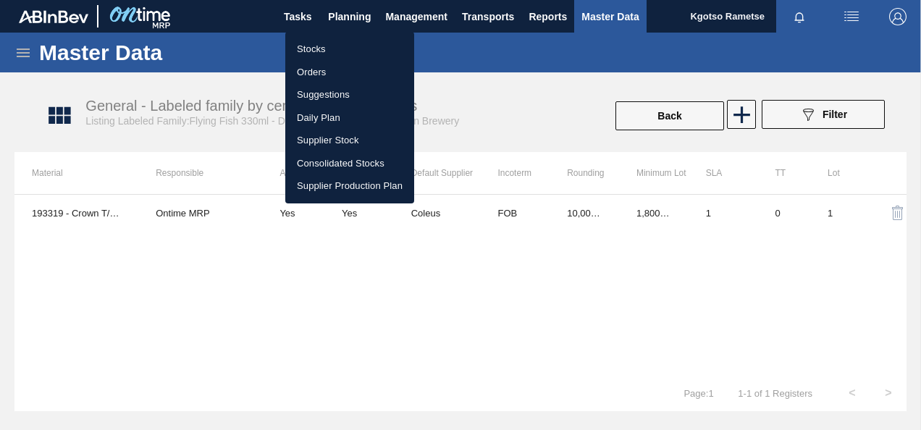
drag, startPoint x: 348, startPoint y: 51, endPoint x: 375, endPoint y: 57, distance: 28.1
click at [348, 51] on li "Stocks" at bounding box center [349, 49] width 129 height 23
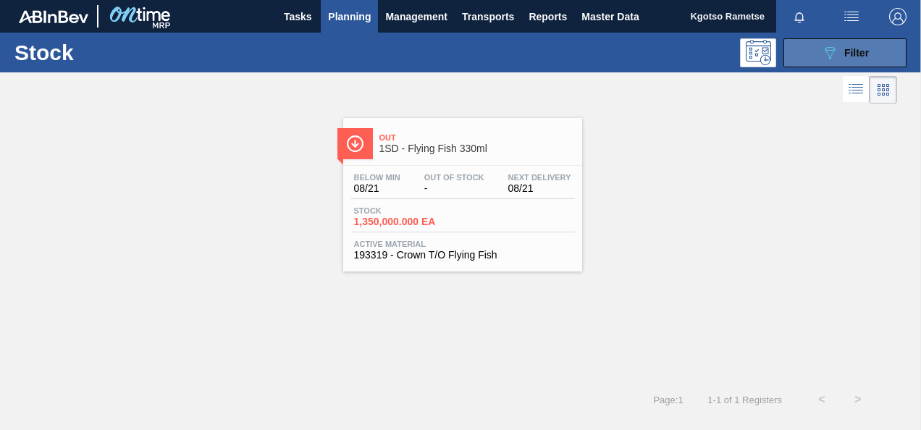
click at [845, 46] on div "089F7B8B-B2A5-4AFE-B5C0-19BA573D28AC Filter" at bounding box center [845, 52] width 48 height 17
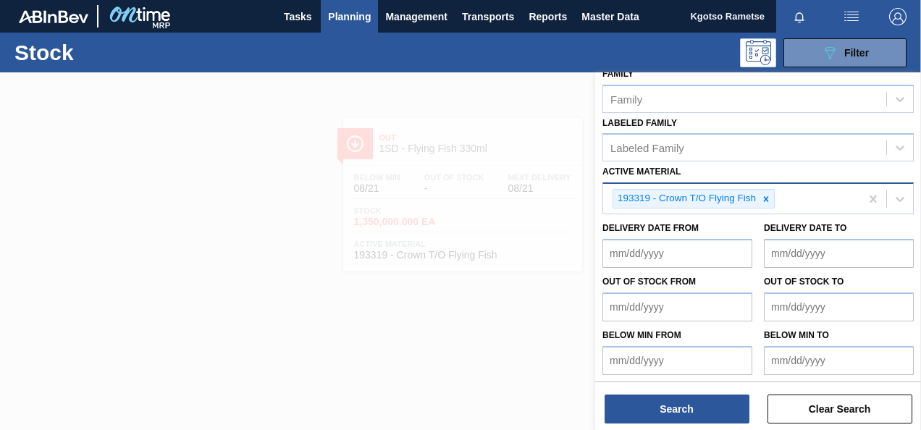
click at [764, 198] on icon at bounding box center [766, 198] width 5 height 5
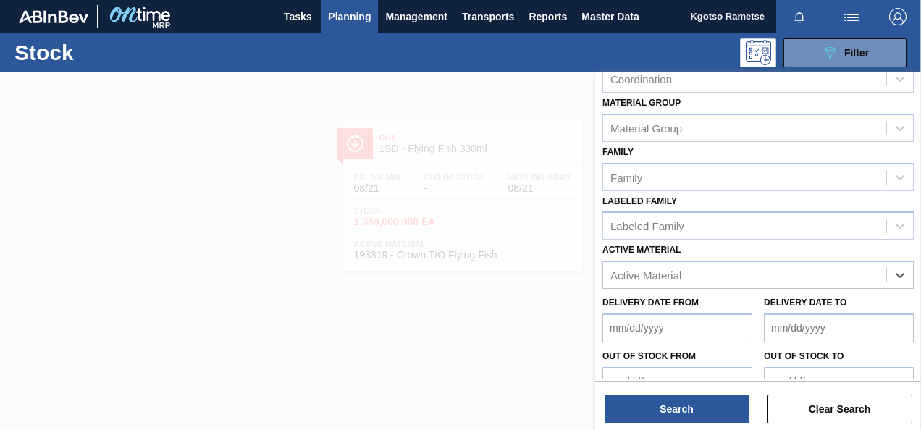
scroll to position [117, 0]
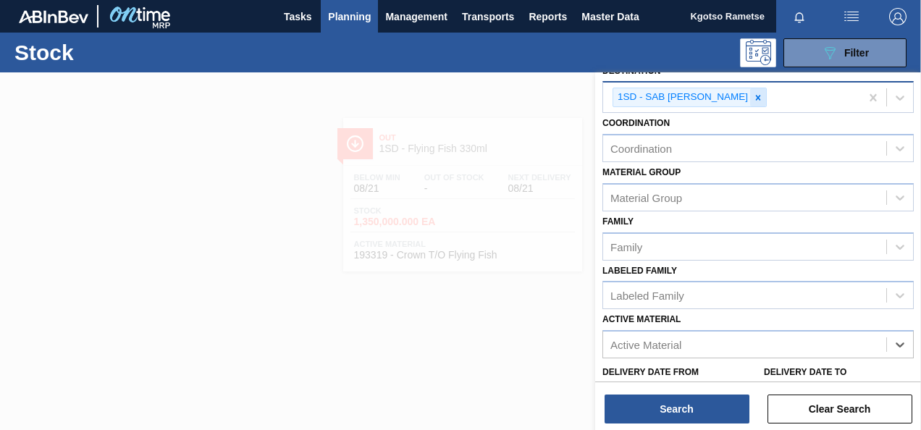
click at [756, 95] on icon at bounding box center [758, 97] width 5 height 5
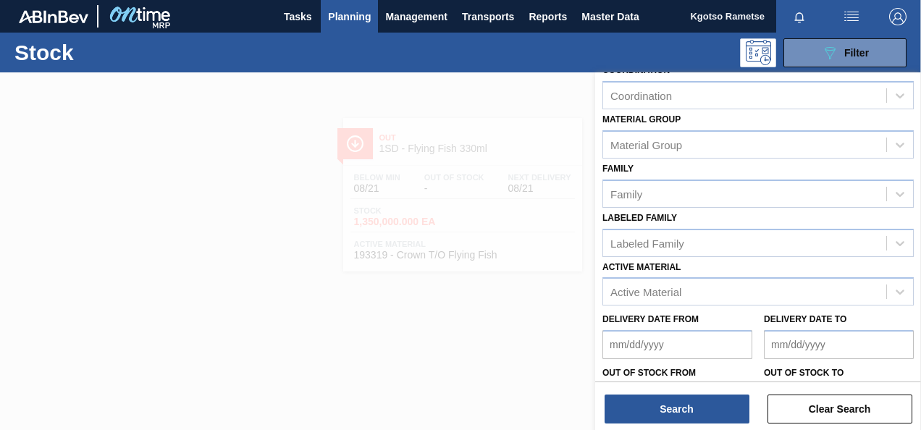
scroll to position [190, 0]
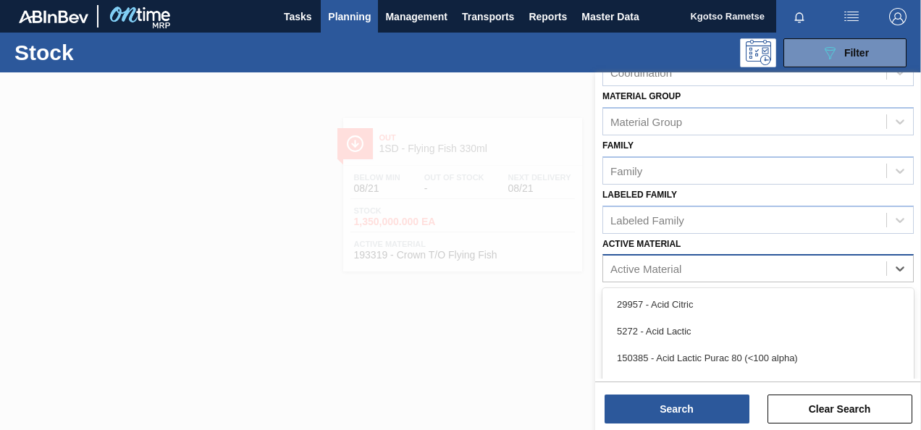
click at [635, 264] on div "Active Material" at bounding box center [646, 269] width 71 height 12
paste Material "283368"
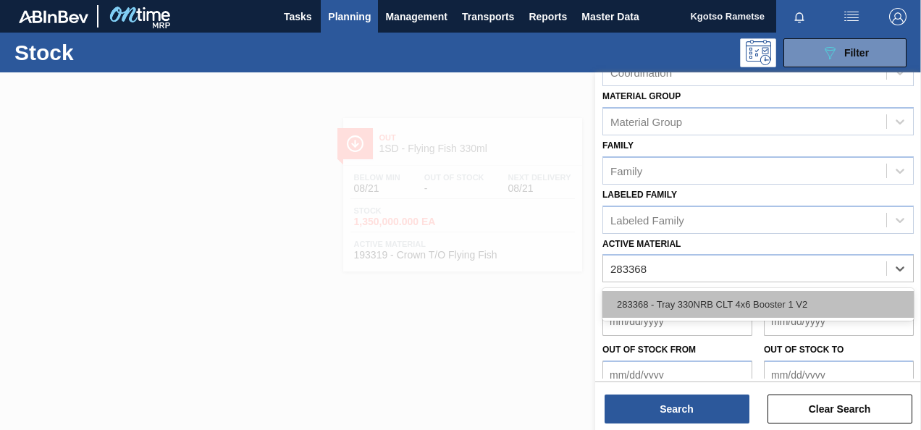
click at [653, 301] on div "283368 - Tray 330NRB CLT 4x6 Booster 1 V2" at bounding box center [759, 304] width 312 height 27
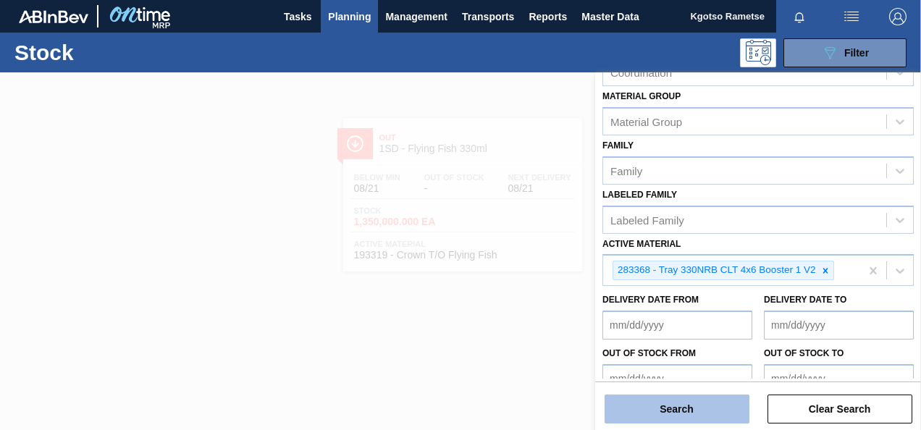
click at [646, 401] on button "Search" at bounding box center [677, 409] width 145 height 29
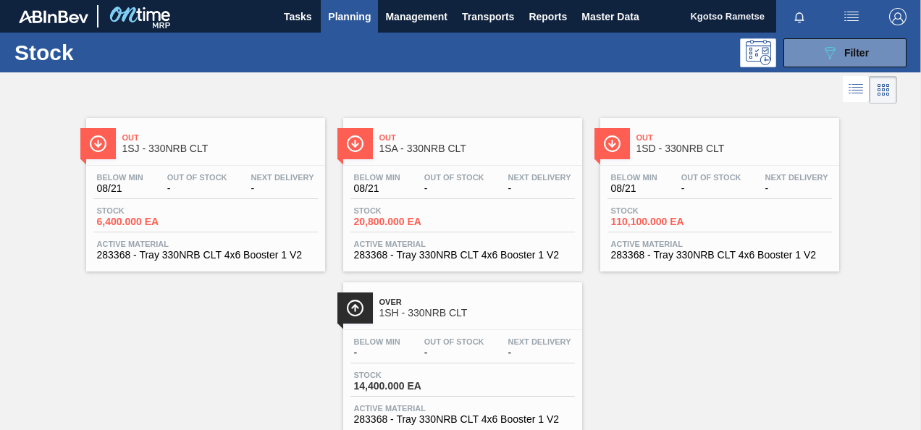
click at [440, 136] on span "Out" at bounding box center [478, 137] width 196 height 9
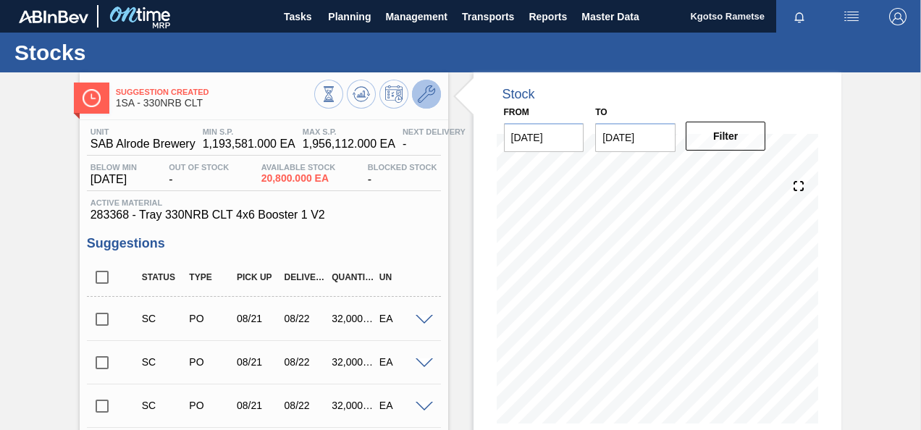
click at [424, 93] on icon at bounding box center [426, 93] width 17 height 17
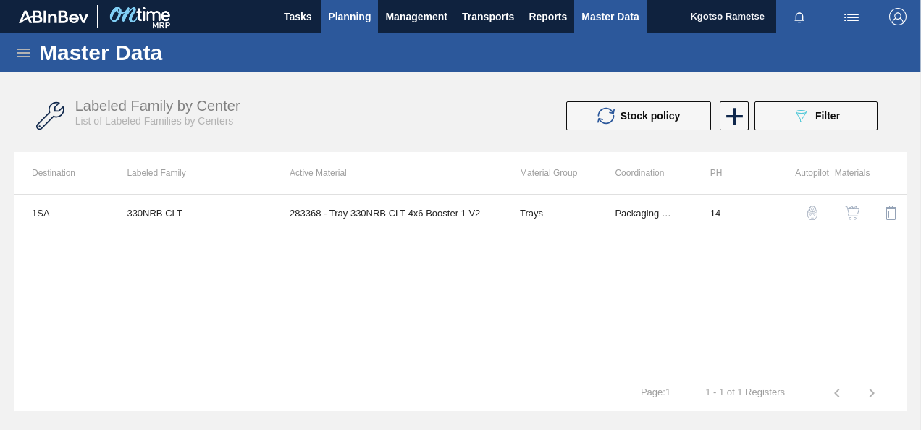
click at [354, 18] on span "Planning" at bounding box center [349, 16] width 43 height 17
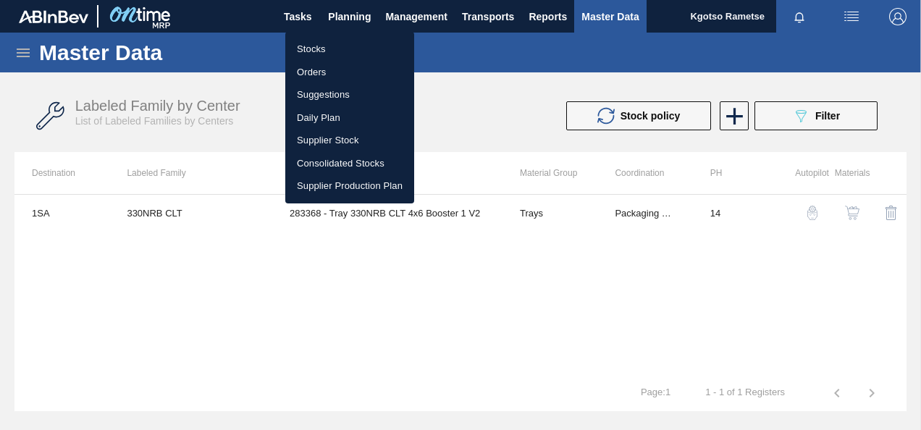
drag, startPoint x: 349, startPoint y: 38, endPoint x: 389, endPoint y: 67, distance: 48.8
click at [349, 38] on li "Stocks" at bounding box center [349, 49] width 129 height 23
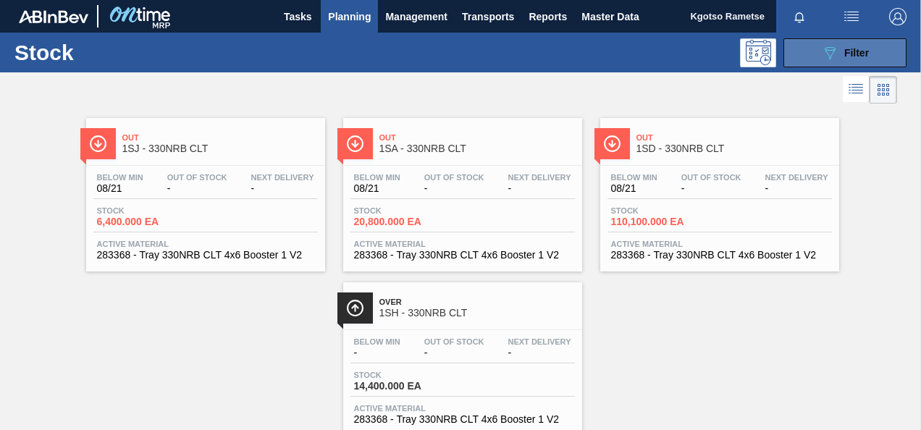
click at [820, 64] on button "089F7B8B-B2A5-4AFE-B5C0-19BA573D28AC Filter" at bounding box center [845, 52] width 123 height 29
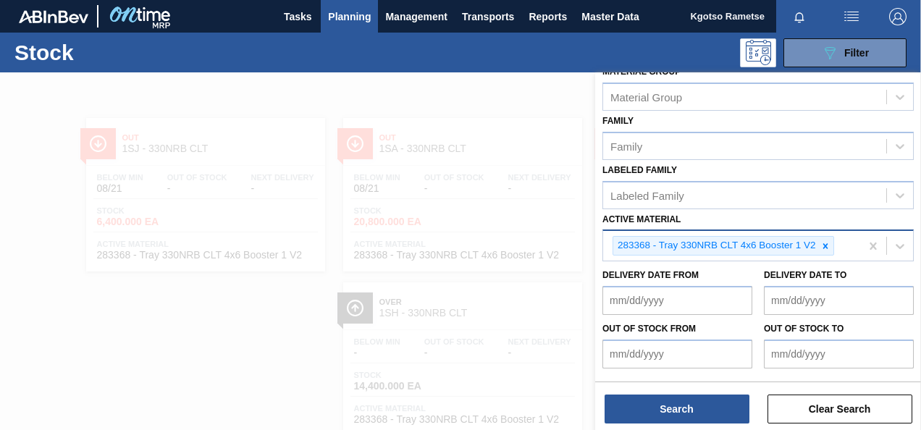
scroll to position [217, 0]
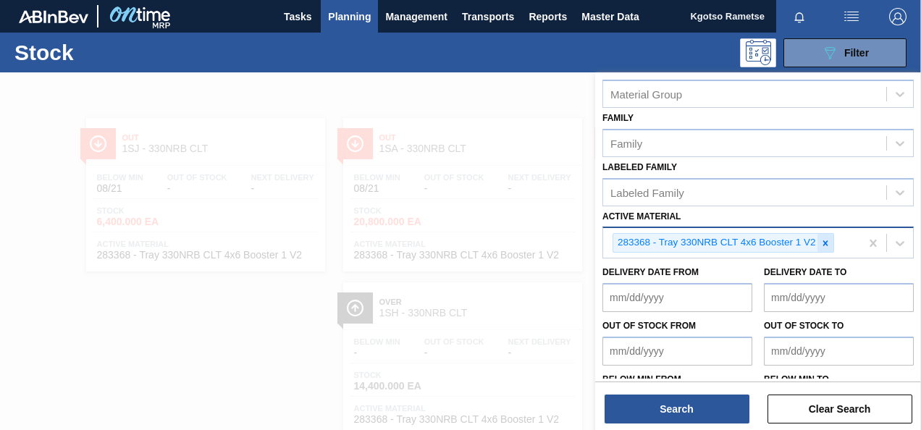
click at [821, 241] on icon at bounding box center [826, 243] width 10 height 10
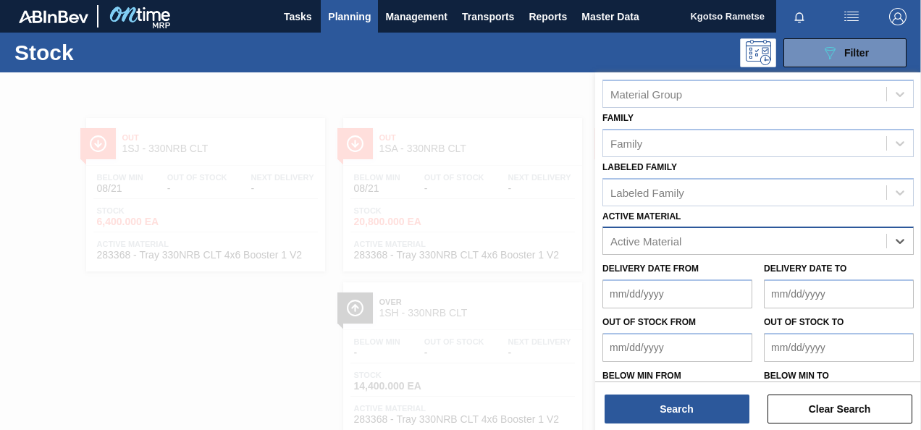
paste Material "51 200"
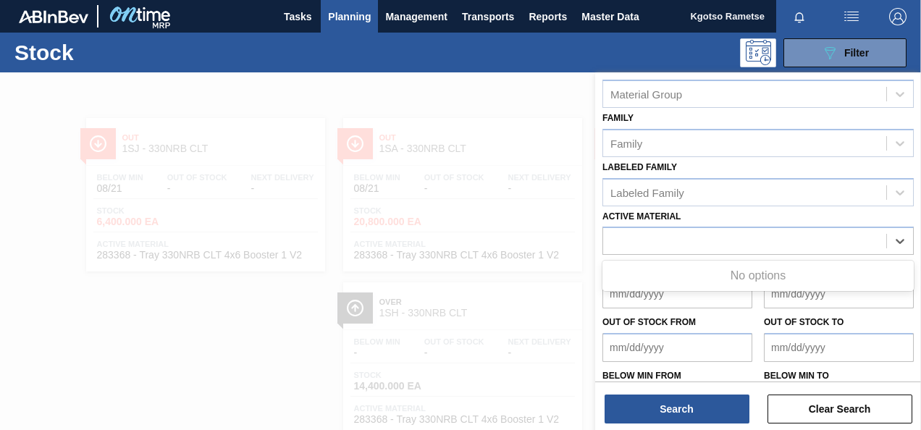
click at [645, 206] on div "Active Material option 283368 - Tray 330NRB CLT 4x6 Booster 1 V2, deselected. U…" at bounding box center [759, 230] width 312 height 49
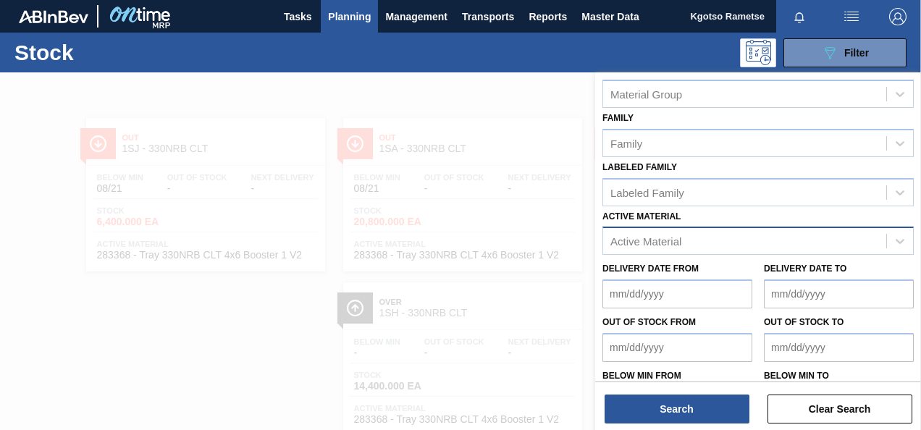
click at [676, 241] on div "Active Material" at bounding box center [646, 241] width 71 height 12
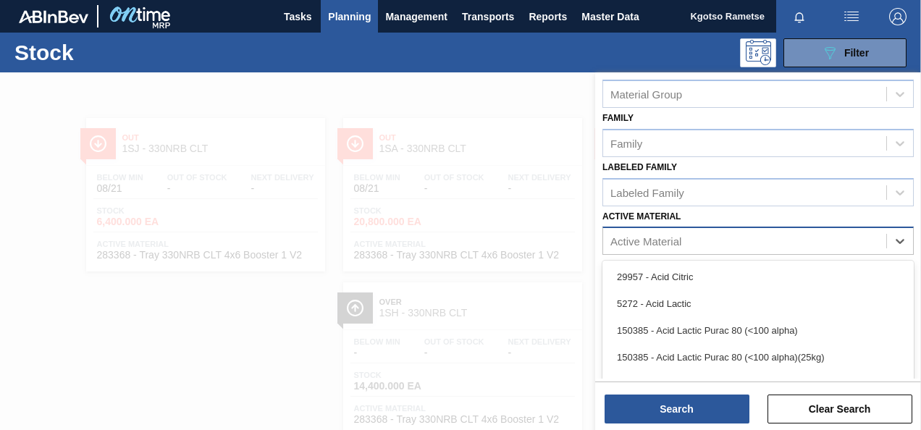
scroll to position [43, 0]
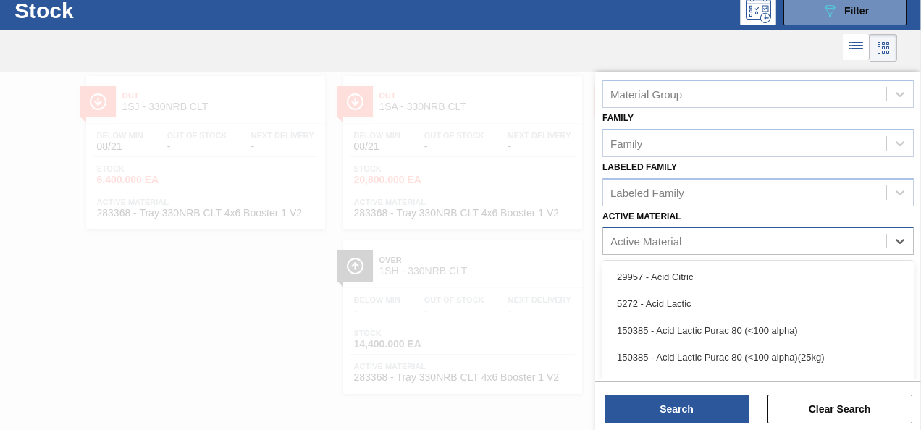
paste Material "51 200"
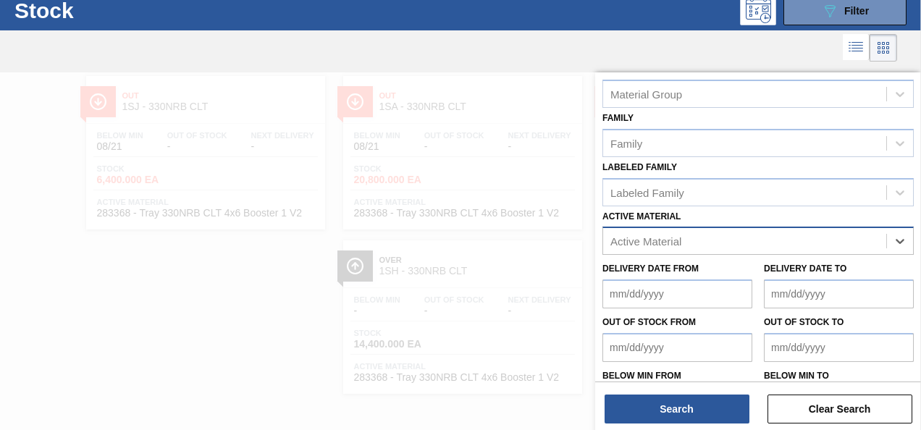
paste Material "283368"
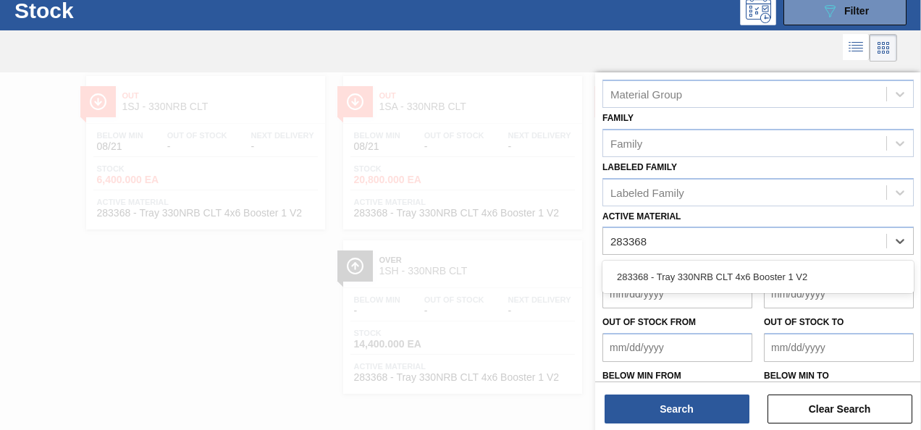
click at [655, 261] on div "283368 - Tray 330NRB CLT 4x6 Booster 1 V2" at bounding box center [759, 277] width 312 height 33
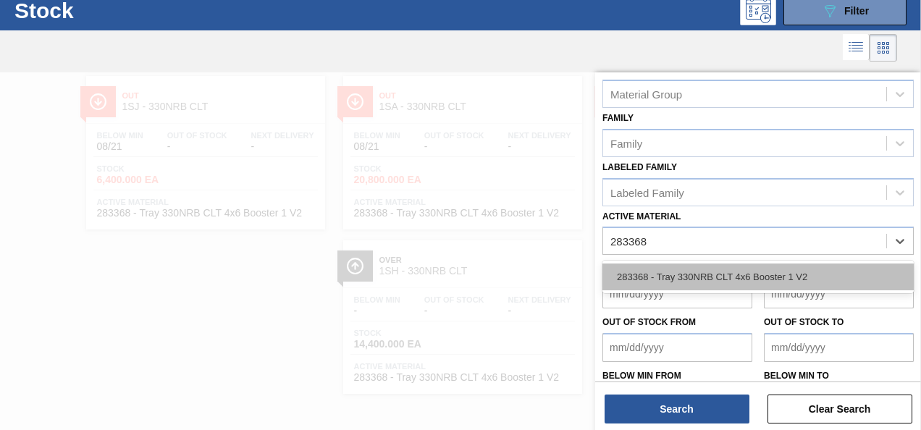
click at [655, 267] on div "283368 - Tray 330NRB CLT 4x6 Booster 1 V2" at bounding box center [759, 277] width 312 height 27
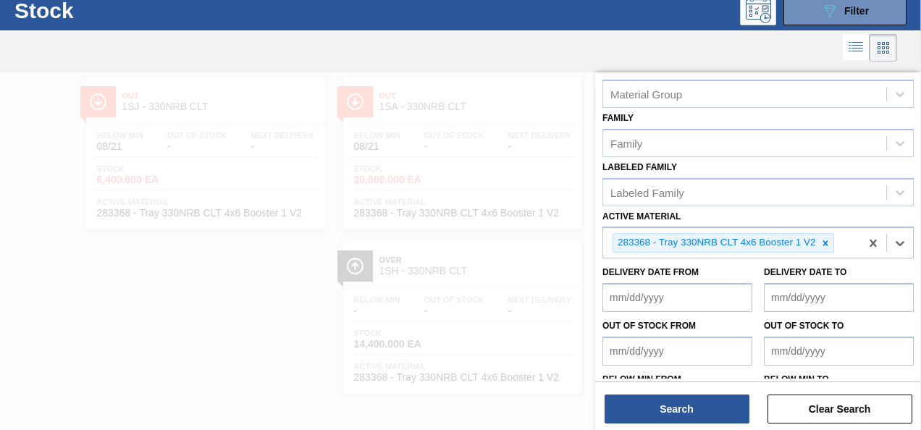
click at [637, 387] on div "Search Clear Search" at bounding box center [758, 402] width 326 height 41
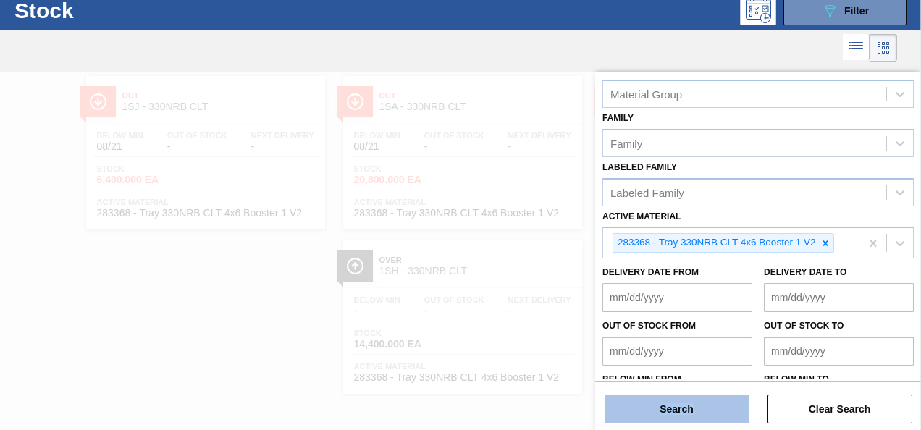
click at [637, 394] on div "Search Clear Search" at bounding box center [758, 402] width 326 height 41
click at [633, 397] on button "Search" at bounding box center [677, 409] width 145 height 29
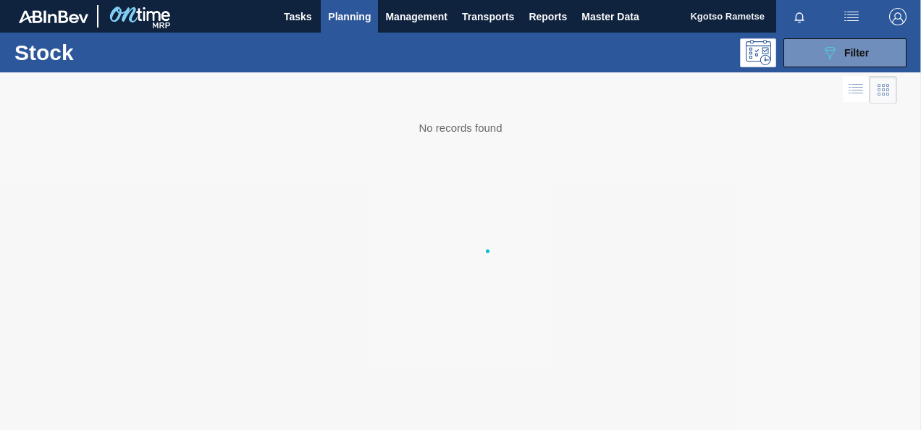
scroll to position [0, 0]
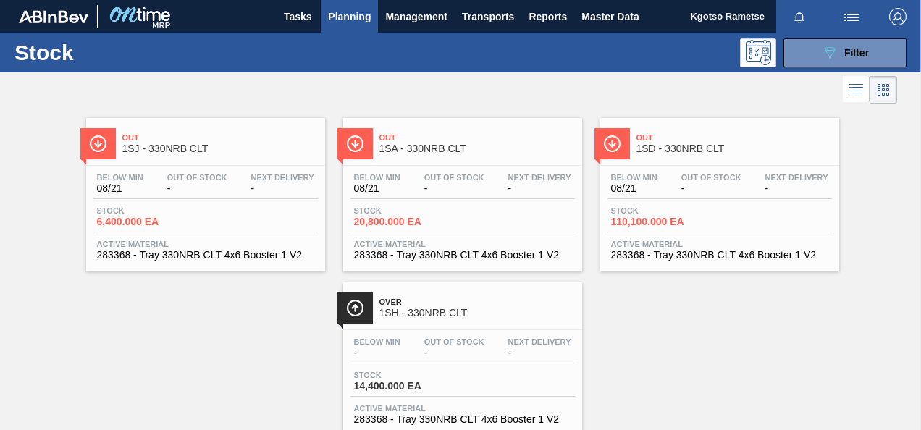
click at [418, 154] on span "1SA - 330NRB CLT" at bounding box center [478, 148] width 196 height 11
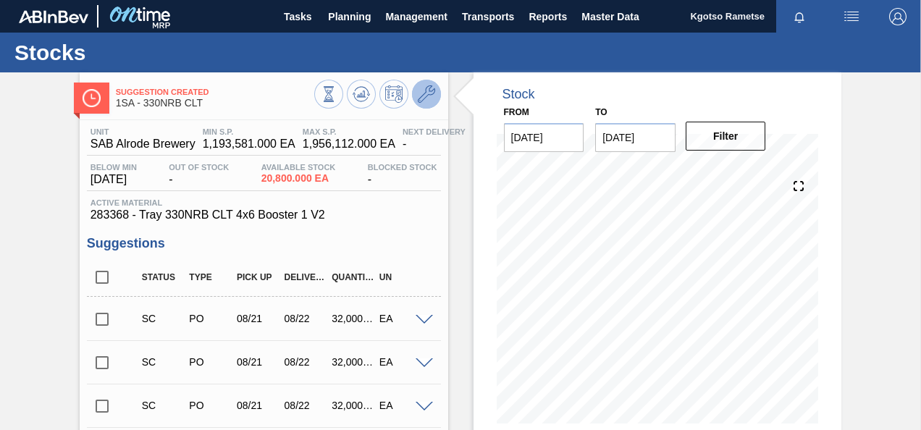
click at [427, 91] on icon at bounding box center [426, 93] width 17 height 17
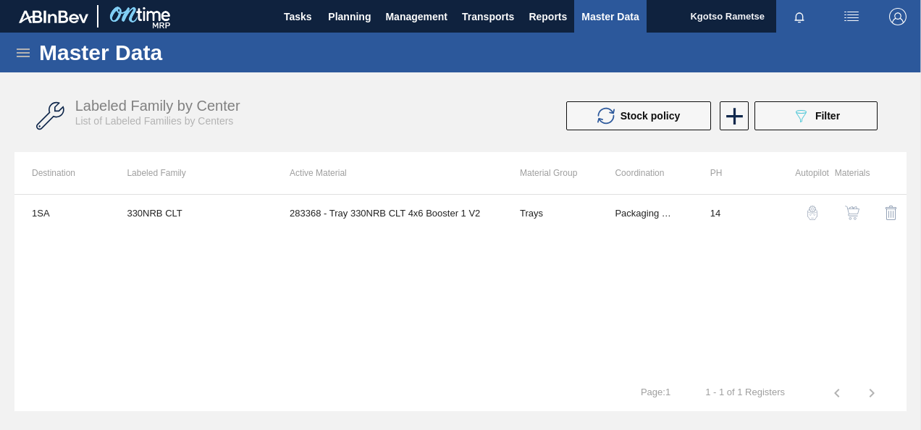
click at [846, 207] on img "button" at bounding box center [852, 213] width 14 height 14
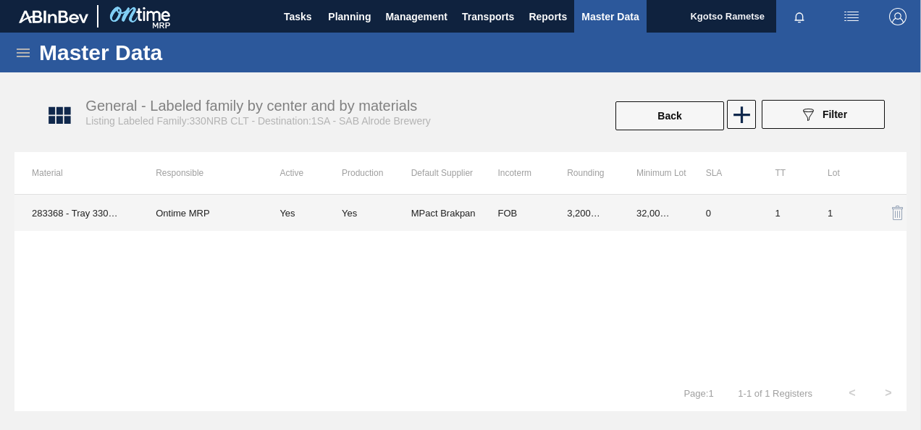
click at [386, 202] on td "Yes" at bounding box center [377, 213] width 70 height 36
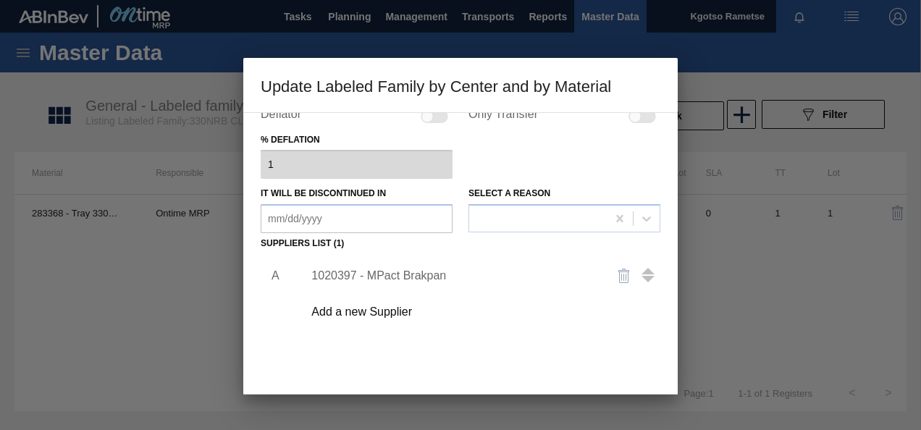
scroll to position [222, 0]
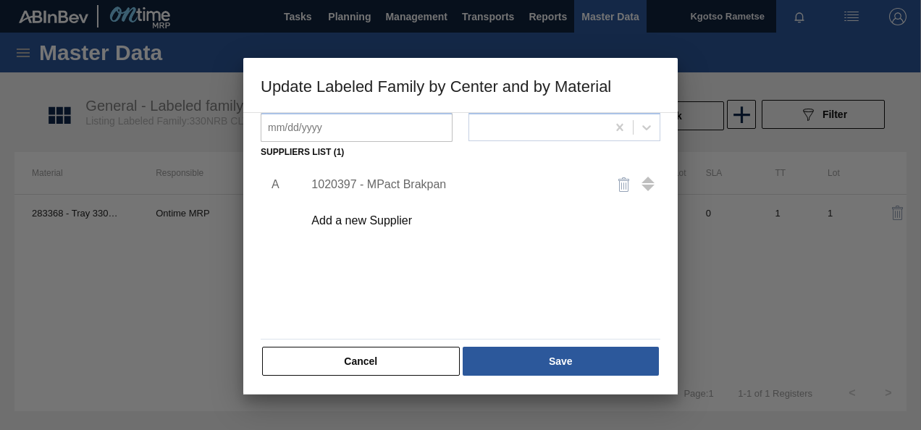
click at [372, 185] on div "1020397 - MPact Brakpan" at bounding box center [454, 184] width 284 height 13
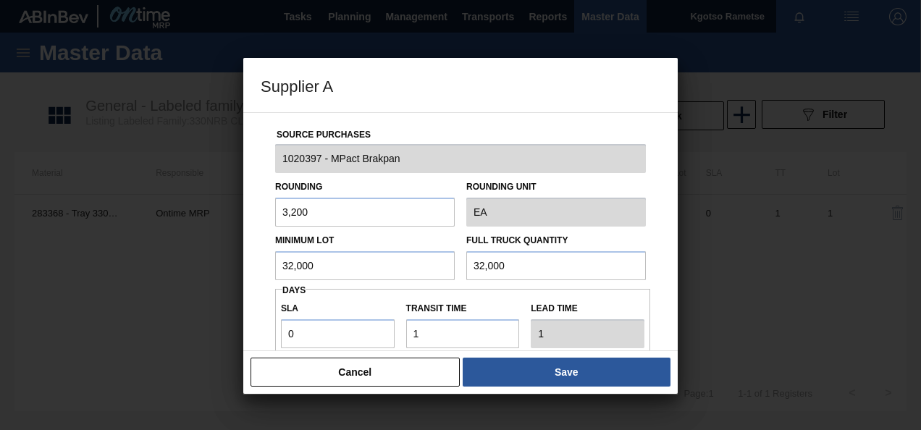
drag, startPoint x: 329, startPoint y: 260, endPoint x: 159, endPoint y: 266, distance: 170.3
click at [159, 266] on div "Supplier A Source Purchases 1020397 - MPact Brakpan Rounding 3,200 Rounding Uni…" at bounding box center [460, 215] width 921 height 430
paste input "283,368"
drag, startPoint x: 348, startPoint y: 255, endPoint x: 212, endPoint y: 258, distance: 136.2
click at [212, 258] on div "Supplier A Source Purchases 1020397 - MPact Brakpan Rounding 3,200 Rounding Uni…" at bounding box center [460, 215] width 921 height 430
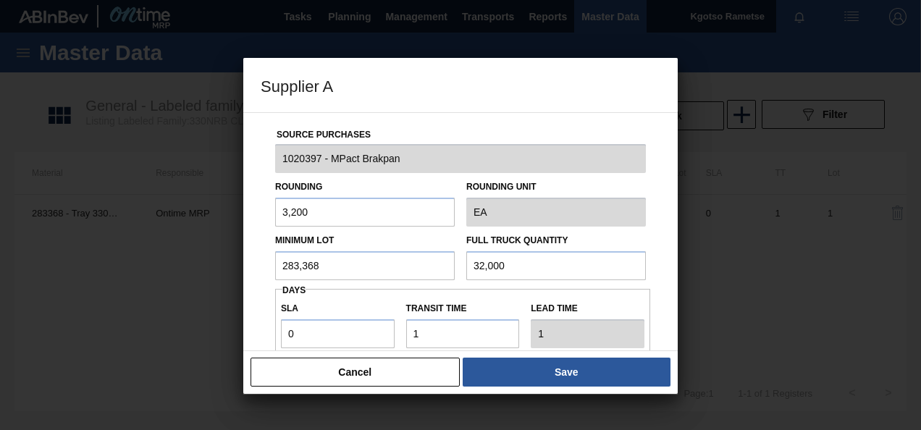
paste input "51,200"
drag, startPoint x: 501, startPoint y: 270, endPoint x: 309, endPoint y: 243, distance: 193.1
click at [425, 261] on div "Minimum Lot 51,200 Full Truck Quantity 32,000" at bounding box center [460, 254] width 382 height 54
paste input "51,2"
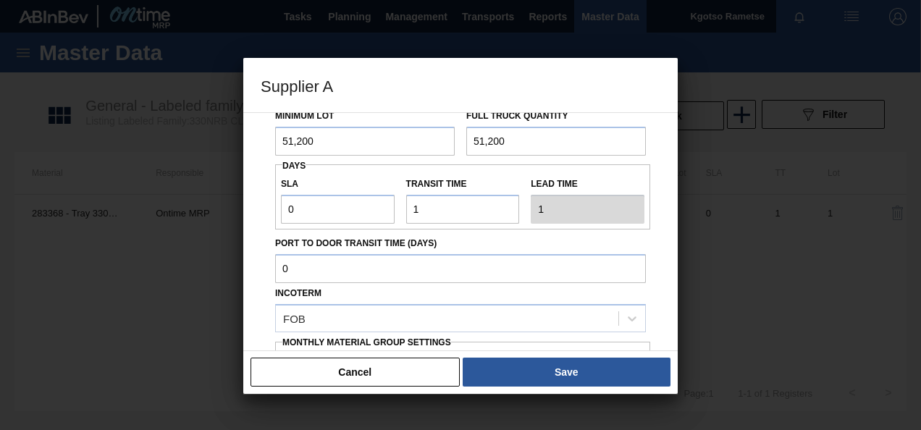
scroll to position [72, 0]
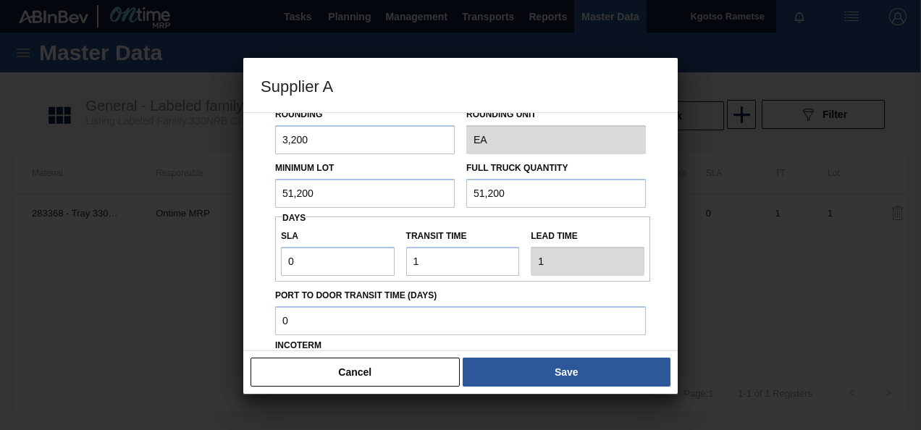
drag, startPoint x: 285, startPoint y: 130, endPoint x: 247, endPoint y: 130, distance: 37.7
click at [251, 130] on div "Source Purchases 1020397 - MPact Brakpan Rounding 3,200 Rounding Unit EA Minimu…" at bounding box center [460, 231] width 435 height 239
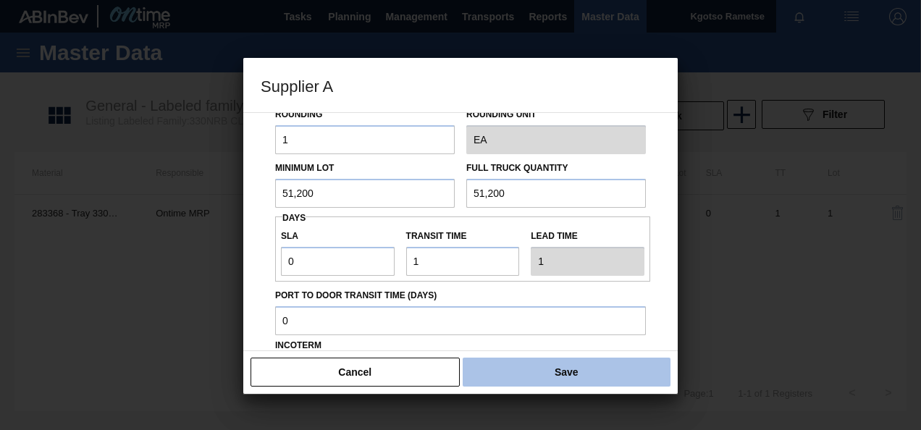
click at [538, 376] on button "Save" at bounding box center [567, 372] width 208 height 29
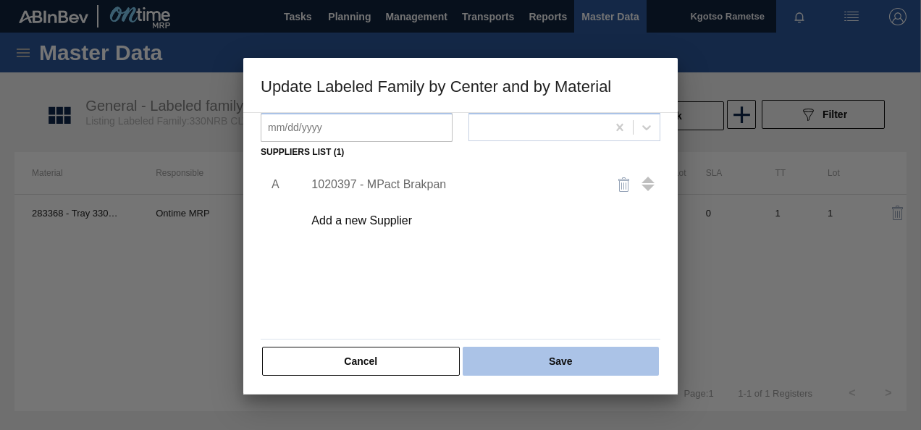
click at [535, 373] on button "Save" at bounding box center [561, 361] width 196 height 29
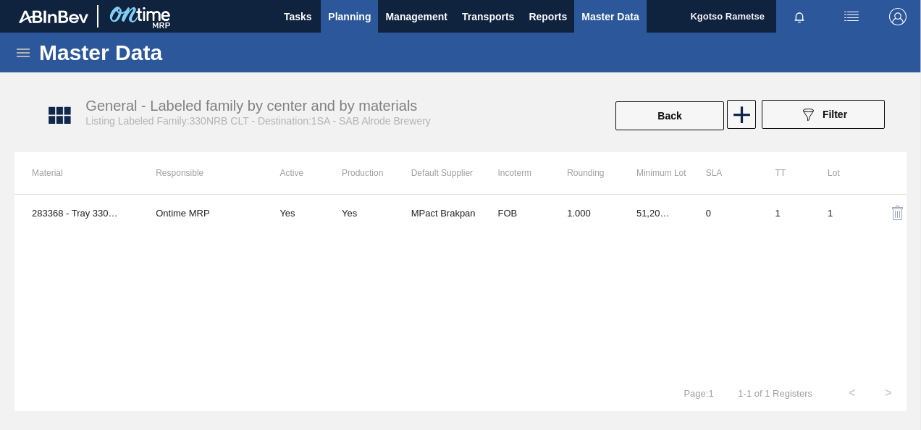
click at [351, 20] on span "Planning" at bounding box center [349, 16] width 43 height 17
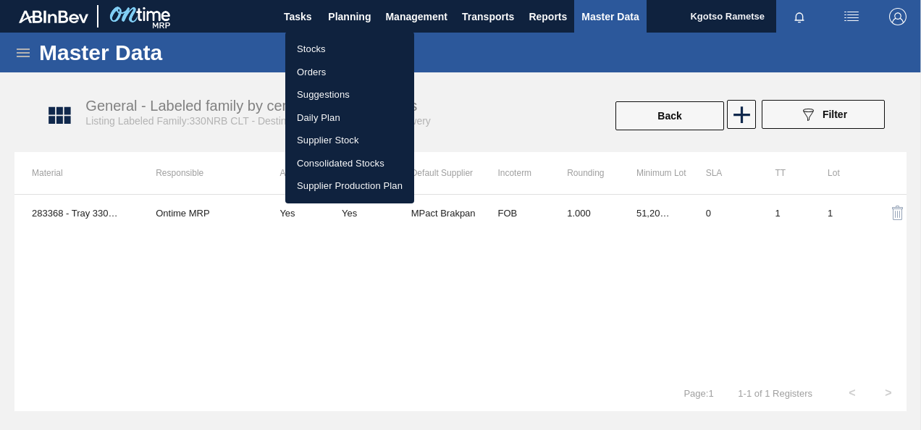
drag, startPoint x: 410, startPoint y: 324, endPoint x: 364, endPoint y: 283, distance: 62.1
click at [404, 317] on div at bounding box center [460, 215] width 921 height 430
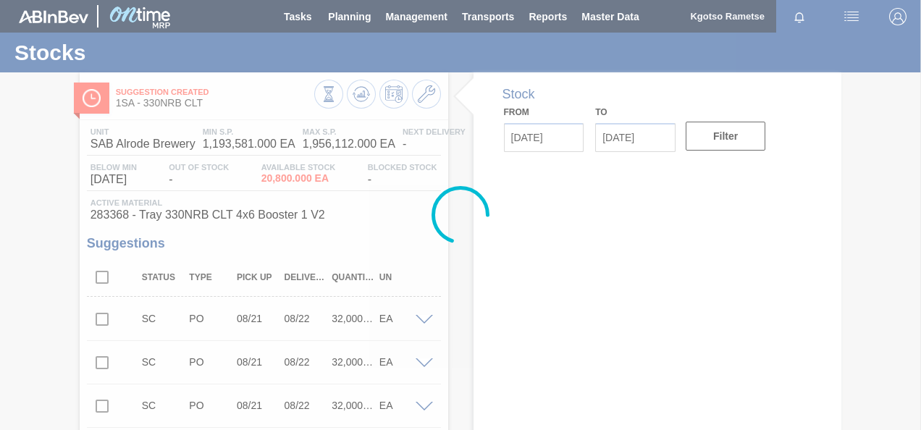
click at [359, 94] on div at bounding box center [460, 215] width 921 height 430
click at [361, 93] on div at bounding box center [460, 215] width 921 height 430
click at [359, 93] on div at bounding box center [460, 215] width 921 height 430
click at [359, 97] on div at bounding box center [460, 215] width 921 height 430
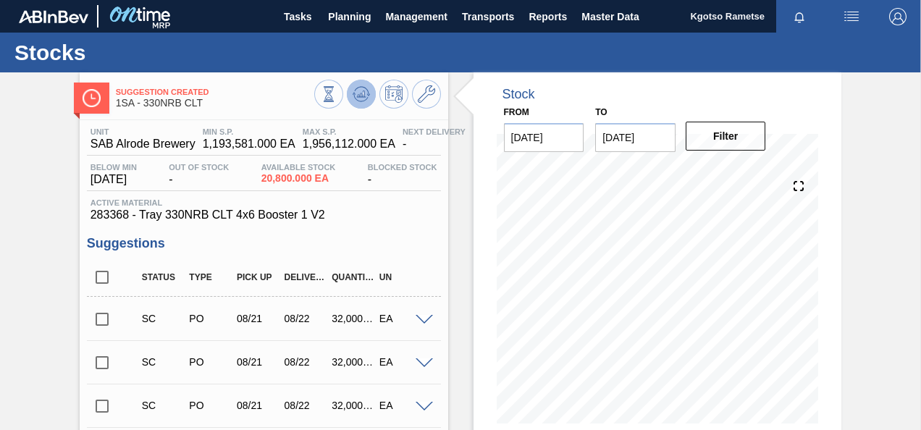
click at [359, 97] on icon at bounding box center [360, 94] width 9 height 7
click at [361, 15] on span "Planning" at bounding box center [349, 16] width 43 height 17
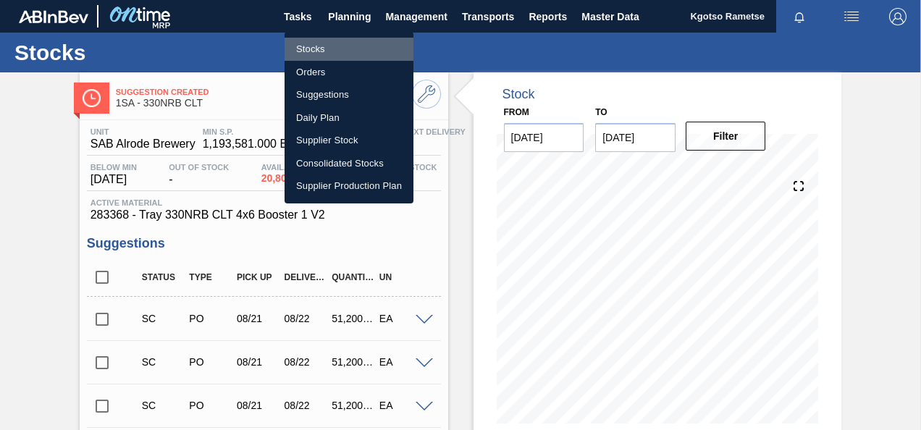
click at [340, 46] on li "Stocks" at bounding box center [349, 49] width 129 height 23
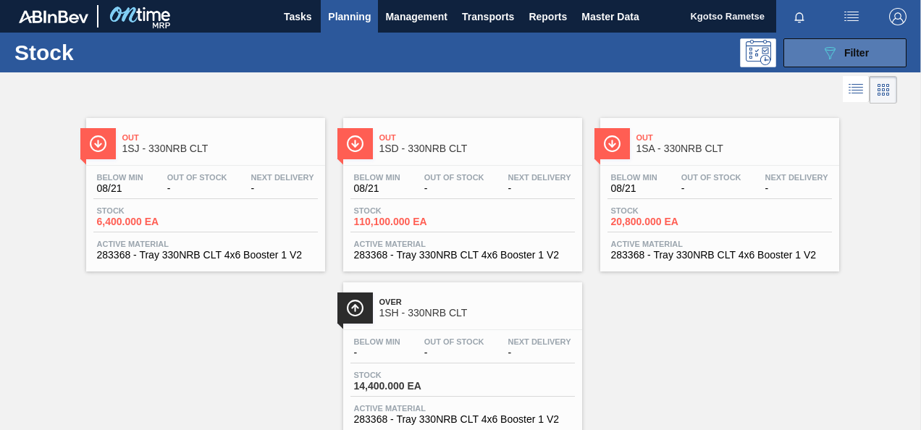
click at [829, 56] on icon at bounding box center [830, 53] width 11 height 12
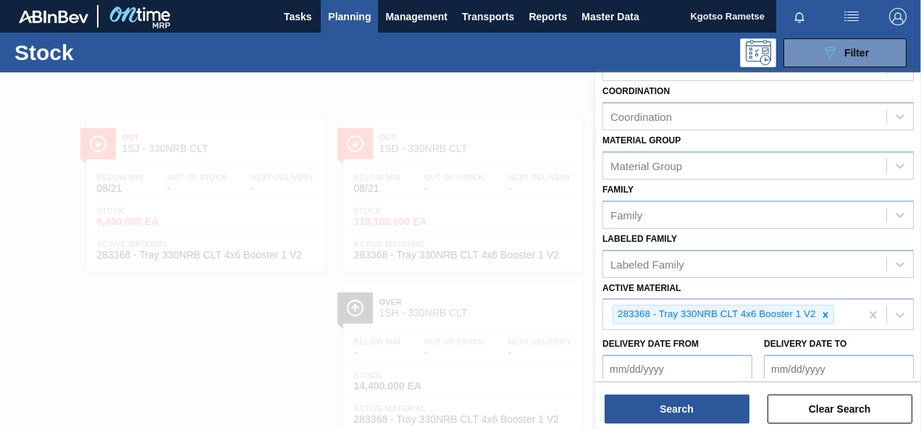
scroll to position [262, 0]
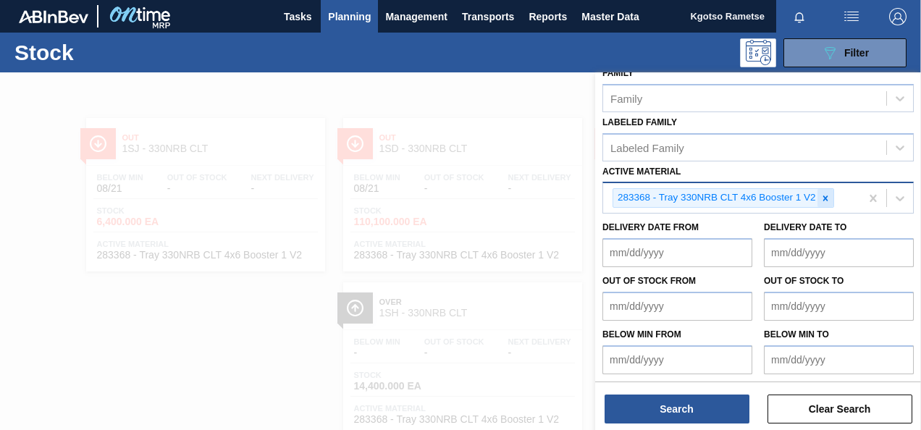
click at [826, 199] on icon at bounding box center [826, 198] width 10 height 10
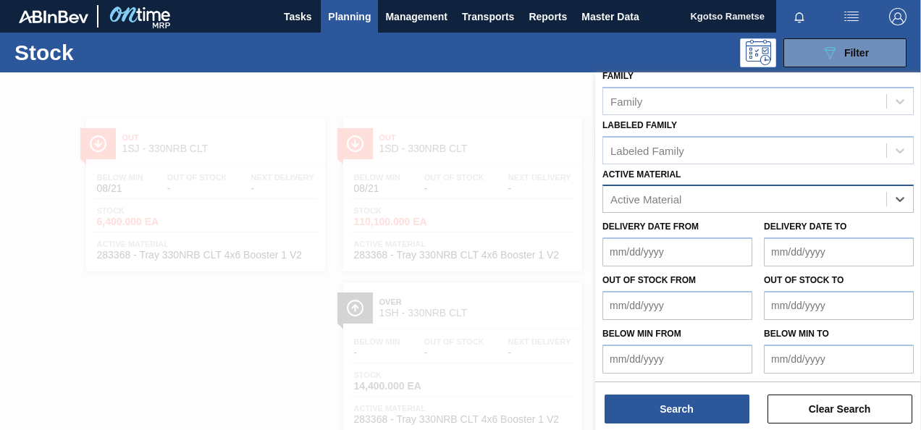
paste Material "283369"
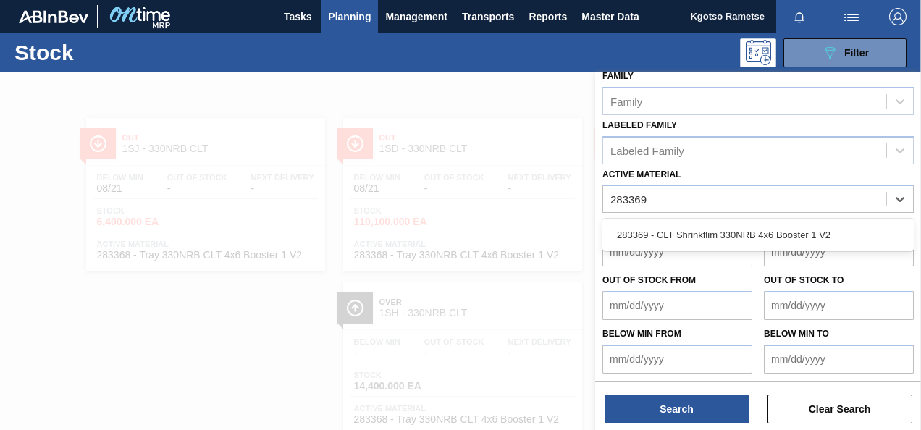
drag, startPoint x: 735, startPoint y: 236, endPoint x: 691, endPoint y: 275, distance: 58.5
click at [733, 236] on div "283369 - CLT Shrinkflim 330NRB 4x6 Booster 1 V2" at bounding box center [759, 235] width 312 height 27
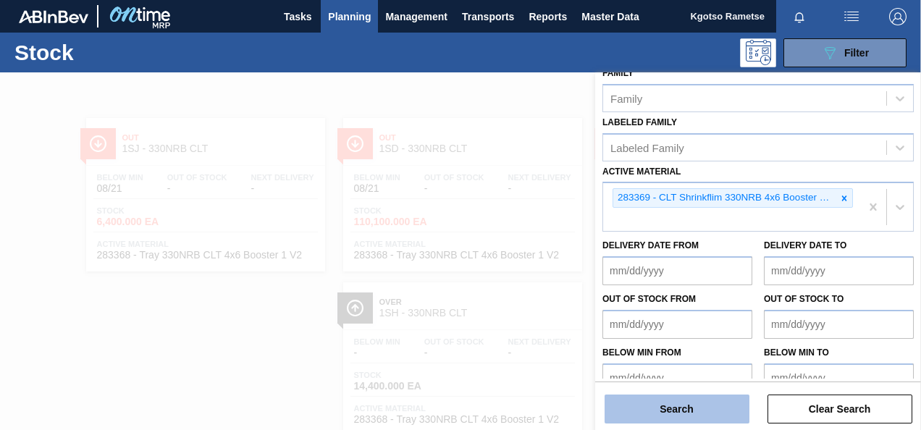
click at [687, 406] on button "Search" at bounding box center [677, 409] width 145 height 29
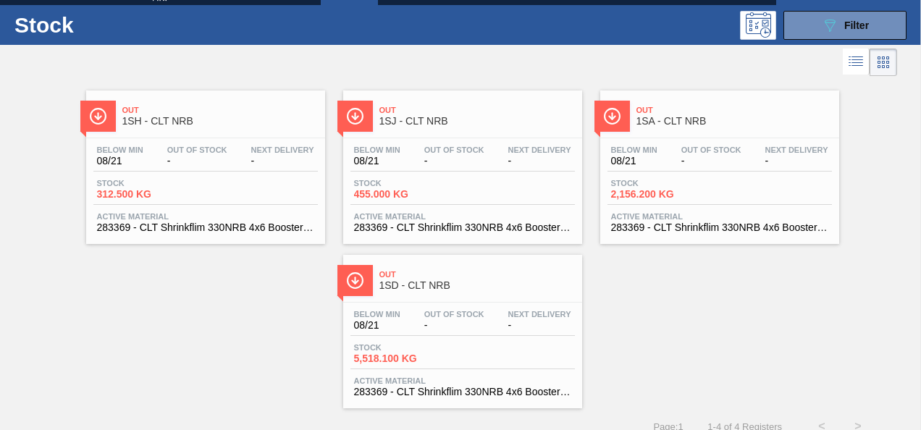
scroll to position [0, 0]
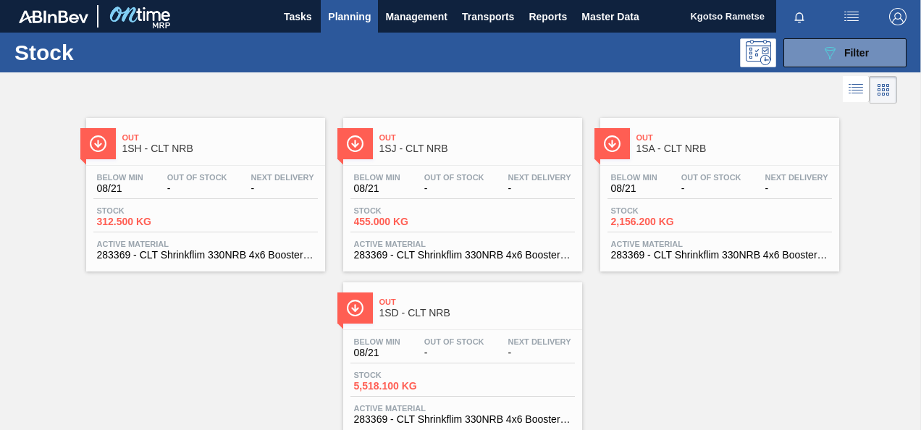
click at [708, 132] on div "Out 1SA - CLT NRB" at bounding box center [735, 143] width 196 height 33
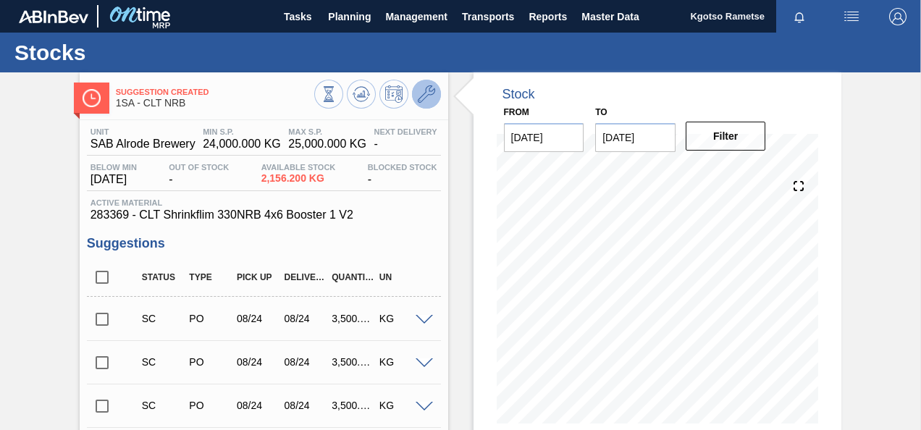
click at [423, 90] on icon at bounding box center [426, 93] width 17 height 17
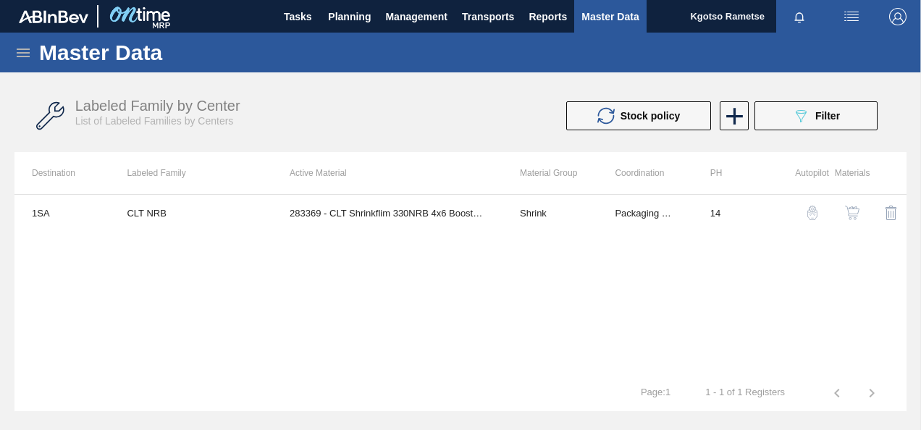
click at [850, 209] on img "button" at bounding box center [852, 213] width 14 height 14
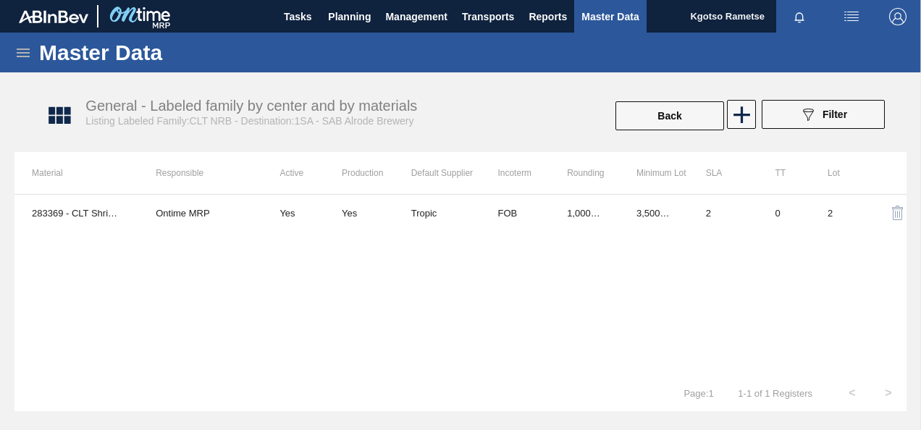
click at [603, 232] on div "283369 - CLT Shrinkflim 330NRB 4x6 Booster 1 V2 Ontime MRP Yes Yes Tropic FOB 1…" at bounding box center [460, 284] width 892 height 181
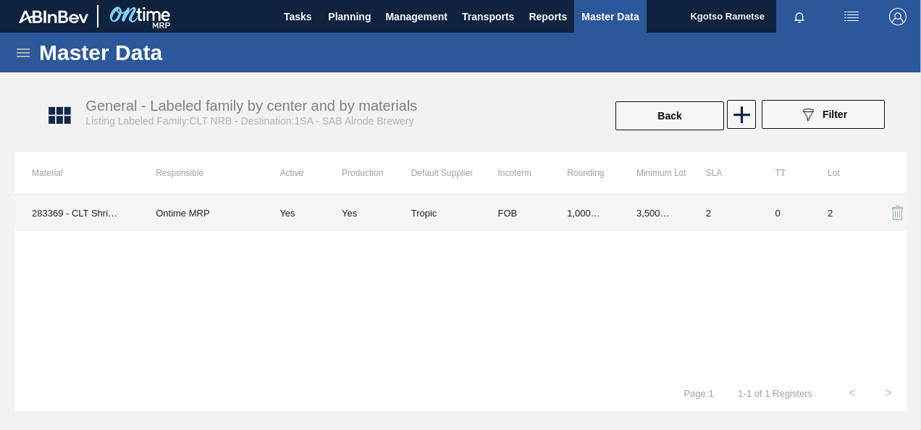
click at [601, 223] on td "1,000.000" at bounding box center [585, 213] width 70 height 36
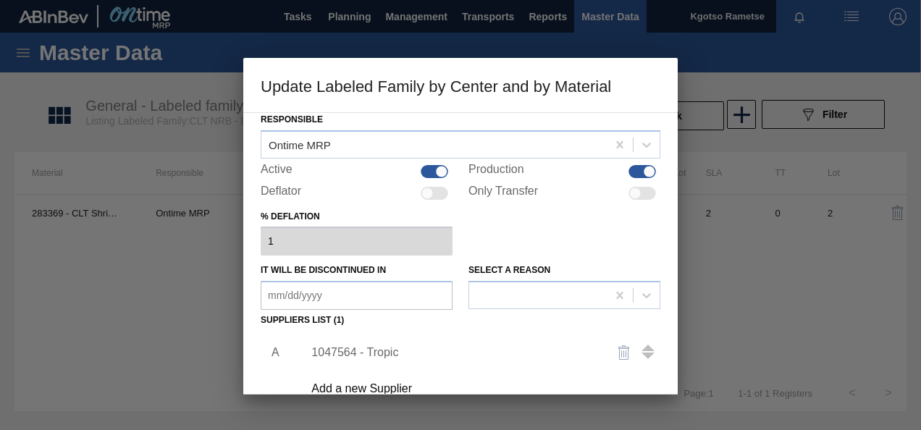
scroll to position [217, 0]
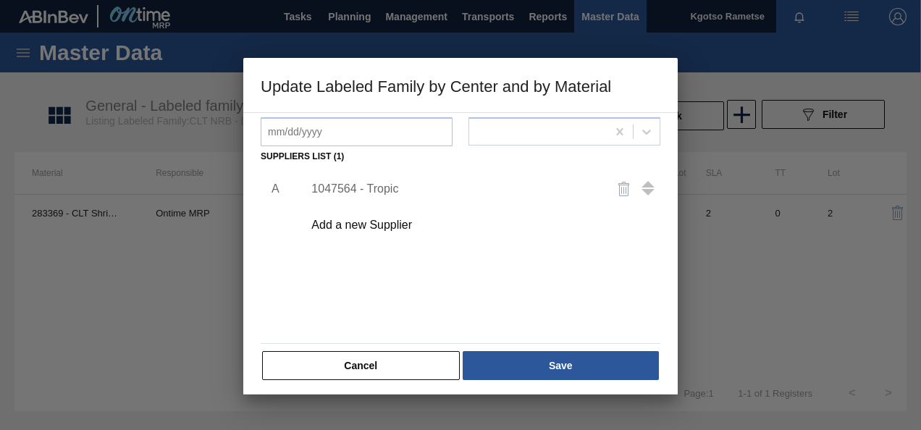
click at [378, 187] on div "1047564 - Tropic" at bounding box center [454, 189] width 284 height 13
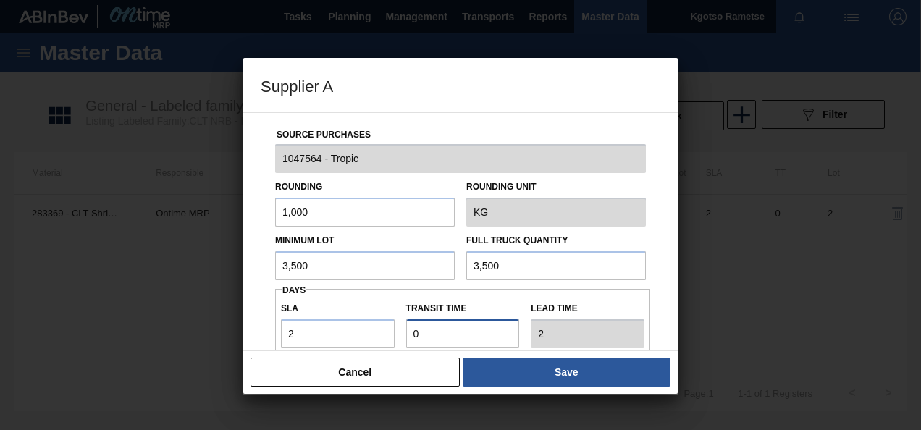
drag, startPoint x: 381, startPoint y: 335, endPoint x: 285, endPoint y: 345, distance: 96.1
click at [337, 340] on div "SLA 2 Transit time Lead time 2" at bounding box center [462, 322] width 375 height 54
drag, startPoint x: 330, startPoint y: 265, endPoint x: 51, endPoint y: 323, distance: 285.6
click at [108, 316] on div "Supplier A Source Purchases 1047564 - Tropic Rounding 1,000 Rounding Unit KG Mi…" at bounding box center [460, 215] width 921 height 430
paste input "2,0"
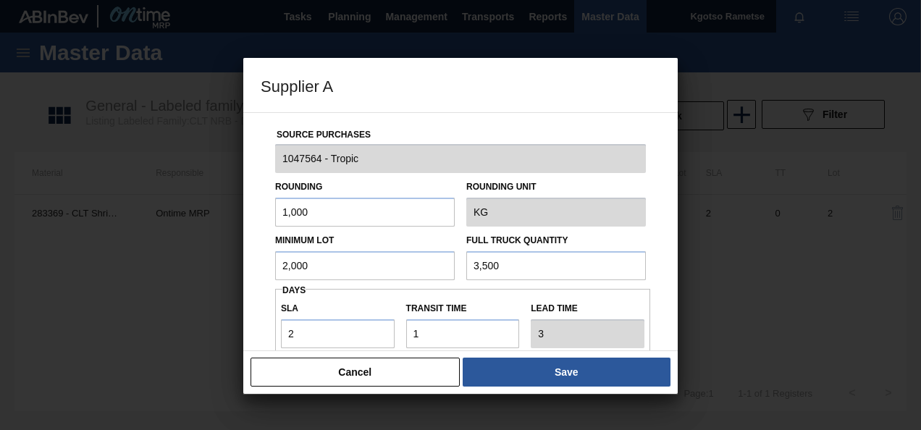
drag, startPoint x: 502, startPoint y: 262, endPoint x: 436, endPoint y: 262, distance: 65.9
click at [440, 262] on div "Minimum Lot 2,000 Full Truck Quantity 3,500" at bounding box center [460, 254] width 382 height 54
paste input "2,0"
click at [262, 314] on div "Source Purchases 1047564 - Tropic Rounding 1,000 Rounding Unit KG Minimum Lot 2…" at bounding box center [461, 353] width 400 height 480
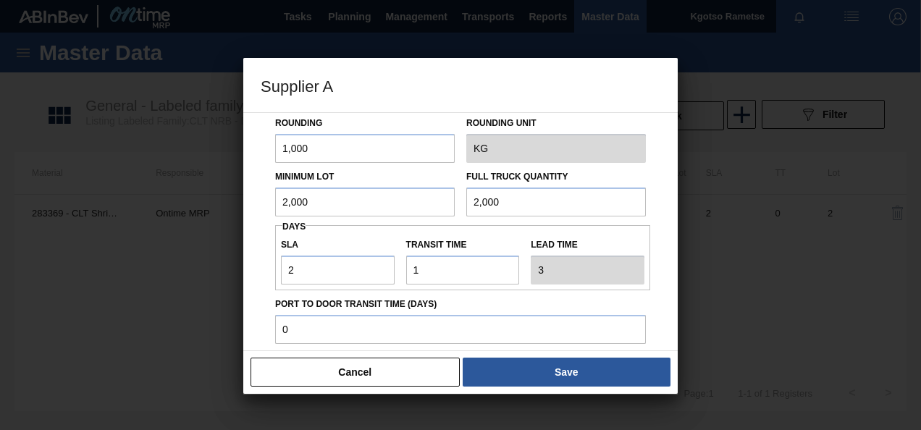
scroll to position [145, 0]
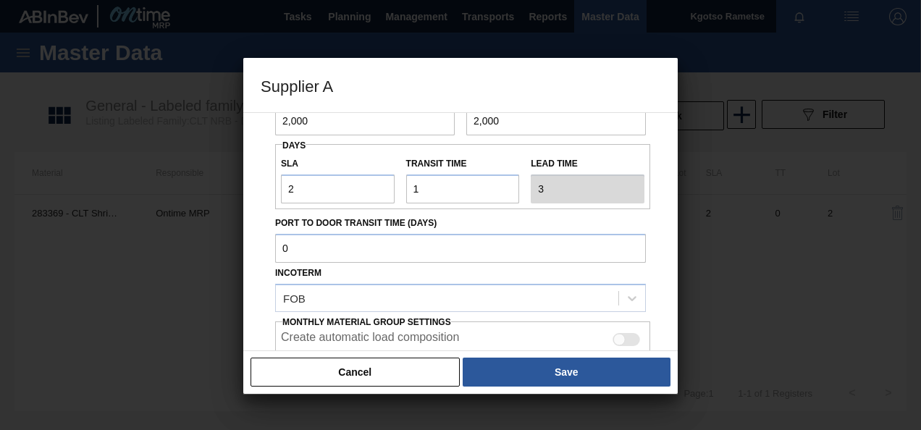
click at [509, 367] on button "Save" at bounding box center [567, 372] width 208 height 29
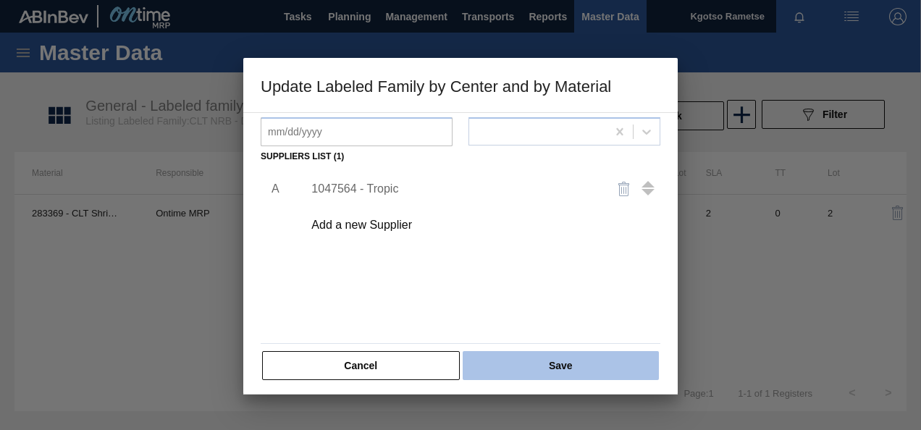
click at [512, 364] on button "Save" at bounding box center [561, 365] width 196 height 29
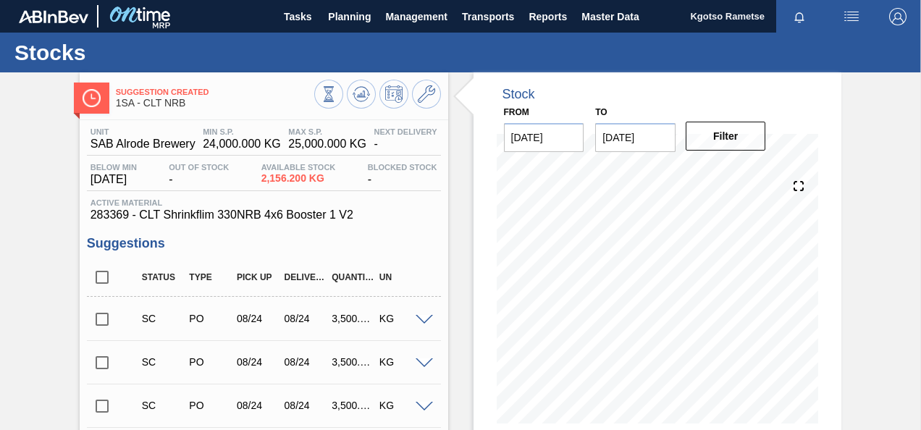
click at [343, 91] on div at bounding box center [377, 96] width 127 height 33
click at [337, 91] on icon at bounding box center [329, 94] width 16 height 16
click at [421, 91] on icon at bounding box center [426, 93] width 17 height 17
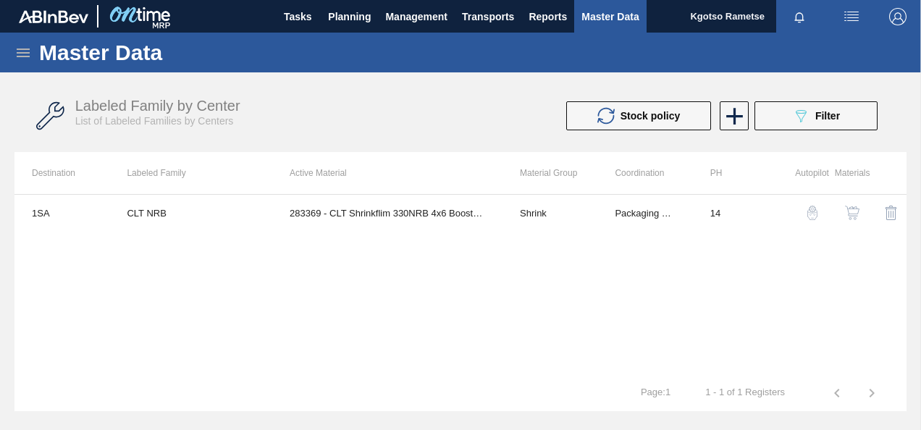
click at [852, 210] on img "button" at bounding box center [852, 213] width 14 height 14
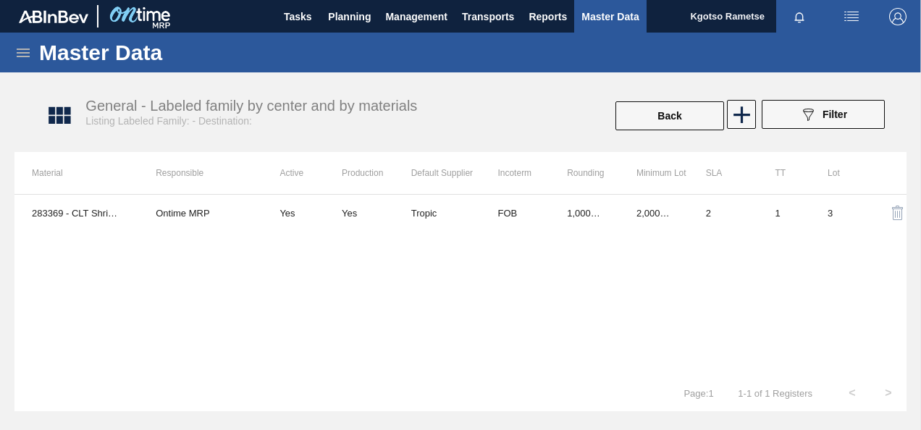
click at [510, 210] on td "FOB" at bounding box center [515, 213] width 70 height 36
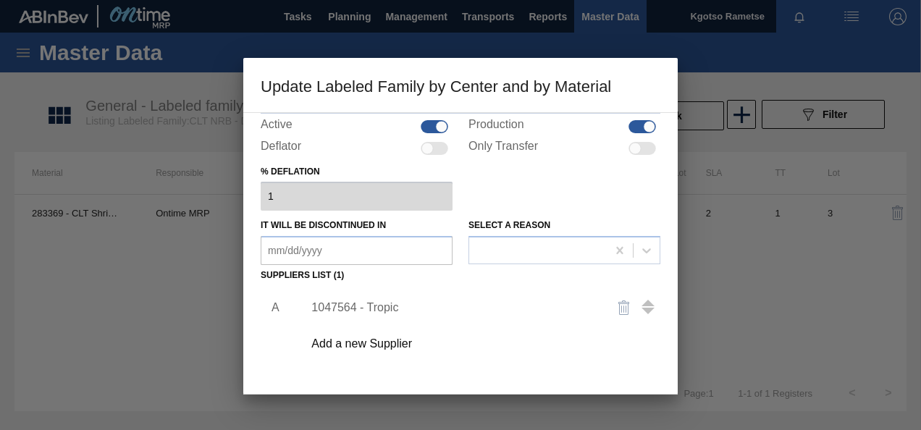
scroll to position [217, 0]
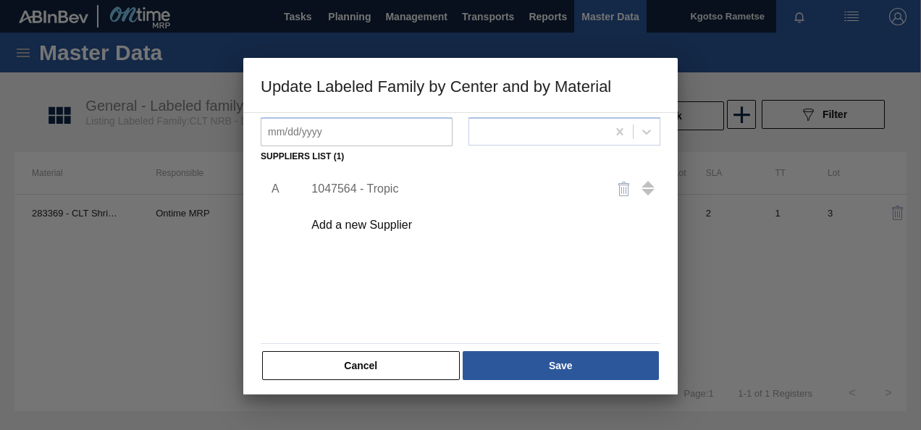
click at [372, 186] on div "1047564 - Tropic" at bounding box center [454, 189] width 284 height 13
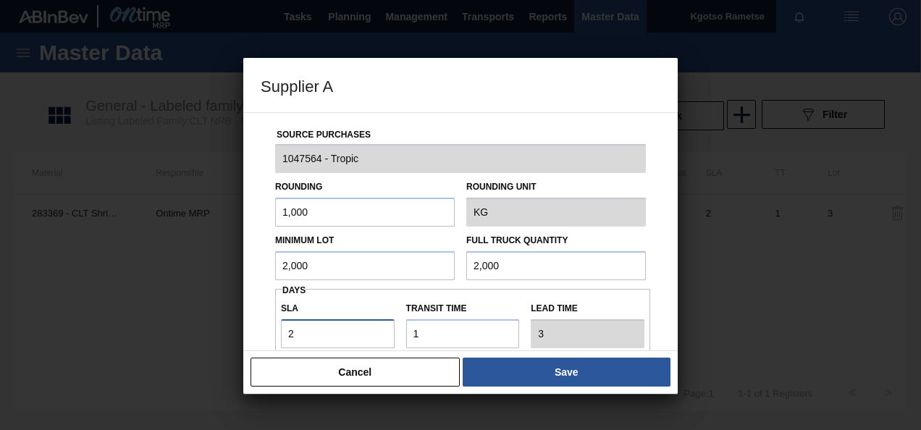
drag, startPoint x: 325, startPoint y: 331, endPoint x: 214, endPoint y: 329, distance: 110.9
click at [258, 330] on div "Source Purchases 1047564 - Tropic Rounding 1,000 Rounding Unit KG Minimum Lot 2…" at bounding box center [460, 231] width 435 height 239
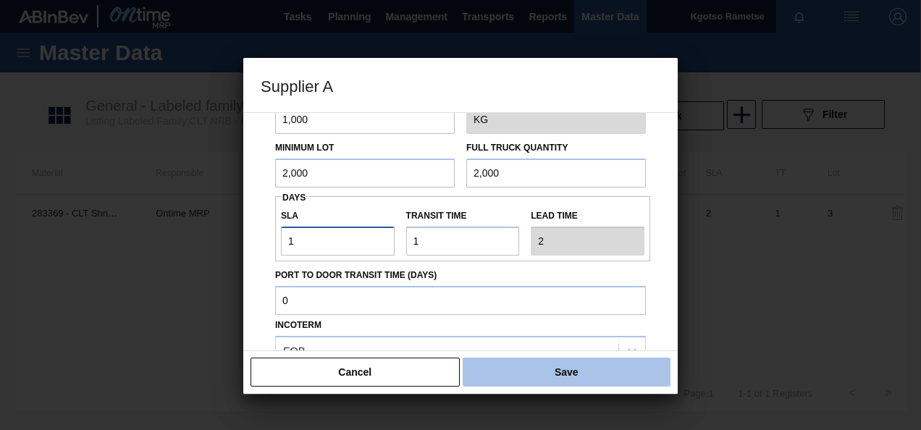
scroll to position [145, 0]
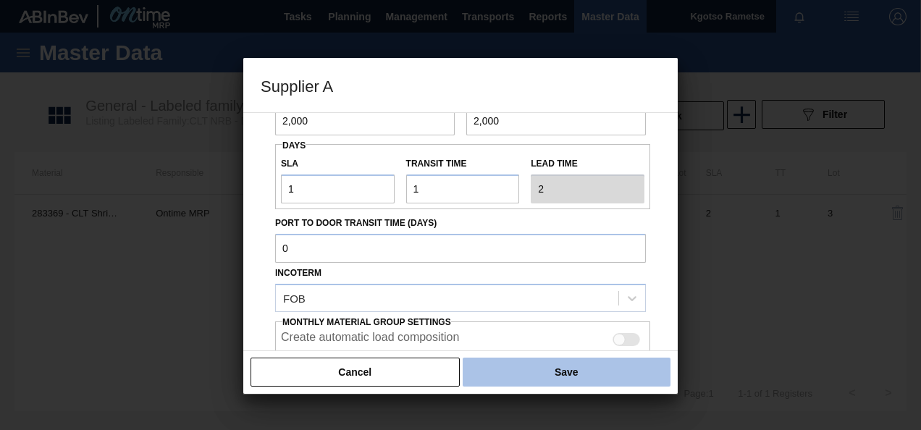
click at [590, 365] on button "Save" at bounding box center [567, 372] width 208 height 29
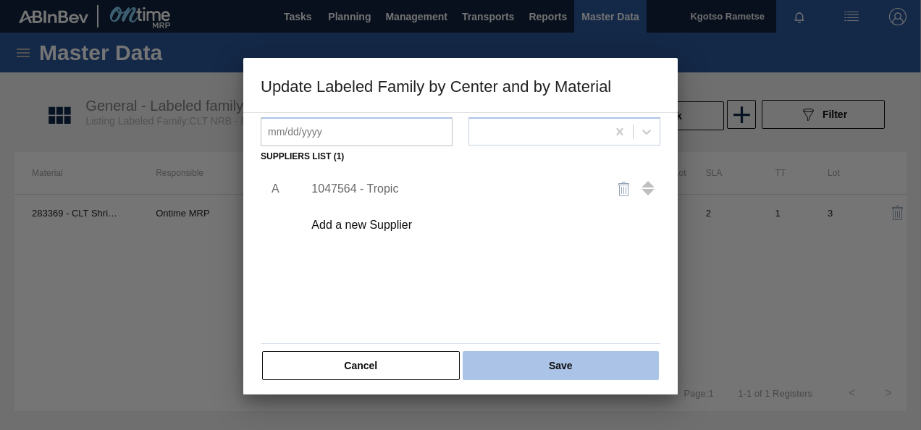
click at [587, 364] on button "Save" at bounding box center [561, 365] width 196 height 29
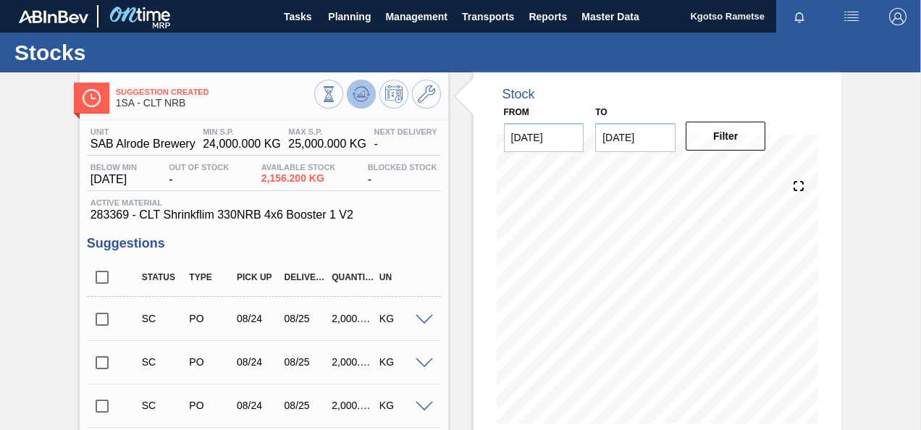
click at [349, 94] on button at bounding box center [361, 94] width 29 height 29
click at [339, 20] on span "Planning" at bounding box center [349, 16] width 43 height 17
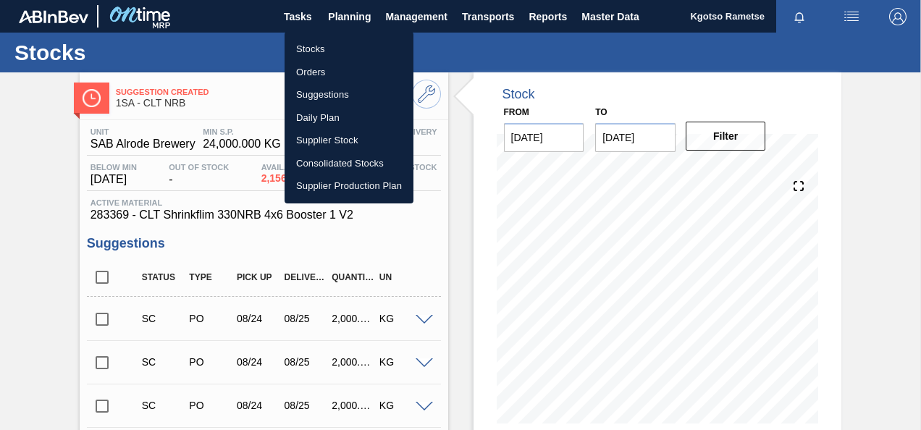
drag, startPoint x: 307, startPoint y: 42, endPoint x: 317, endPoint y: 50, distance: 12.9
click at [307, 42] on li "Stocks" at bounding box center [349, 49] width 129 height 23
